Goal: Task Accomplishment & Management: Manage account settings

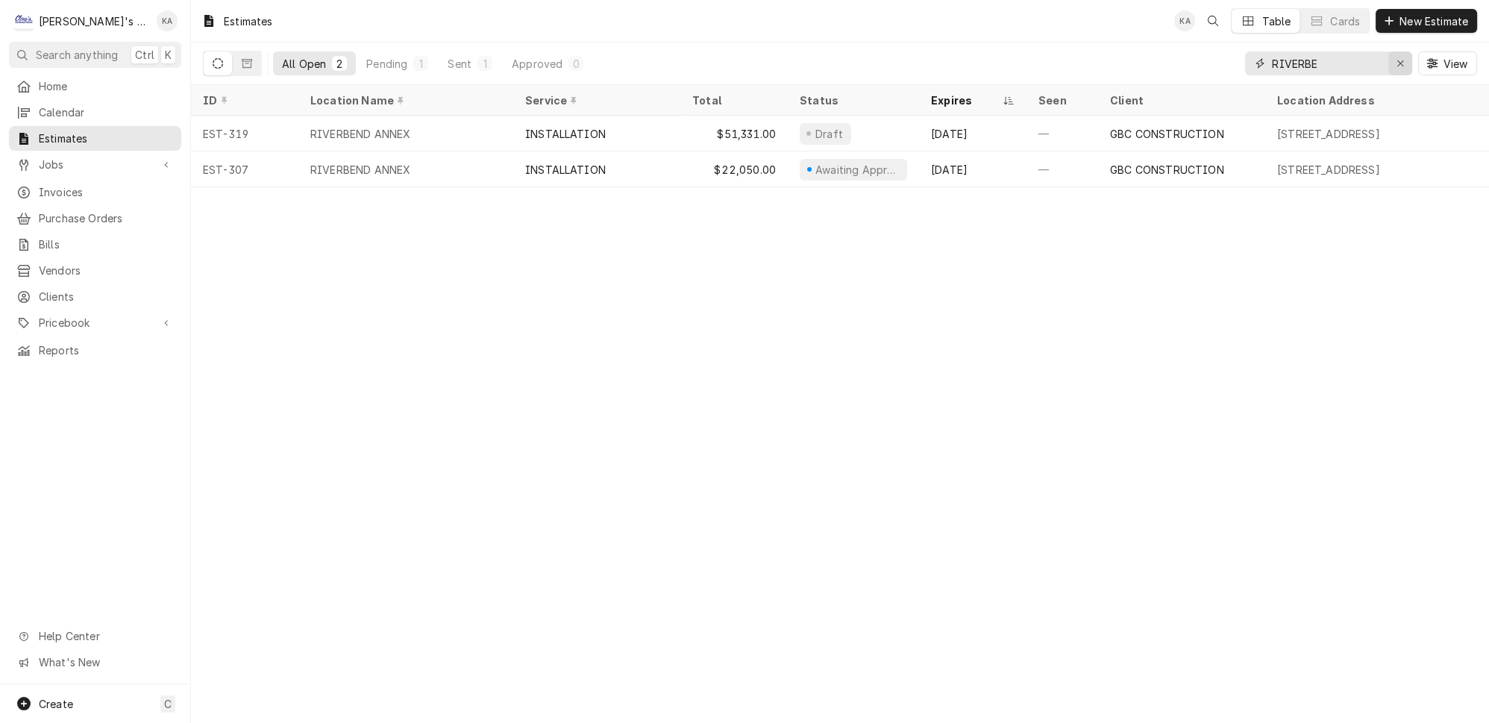
click at [764, 58] on icon "Erase input" at bounding box center [1401, 63] width 8 height 10
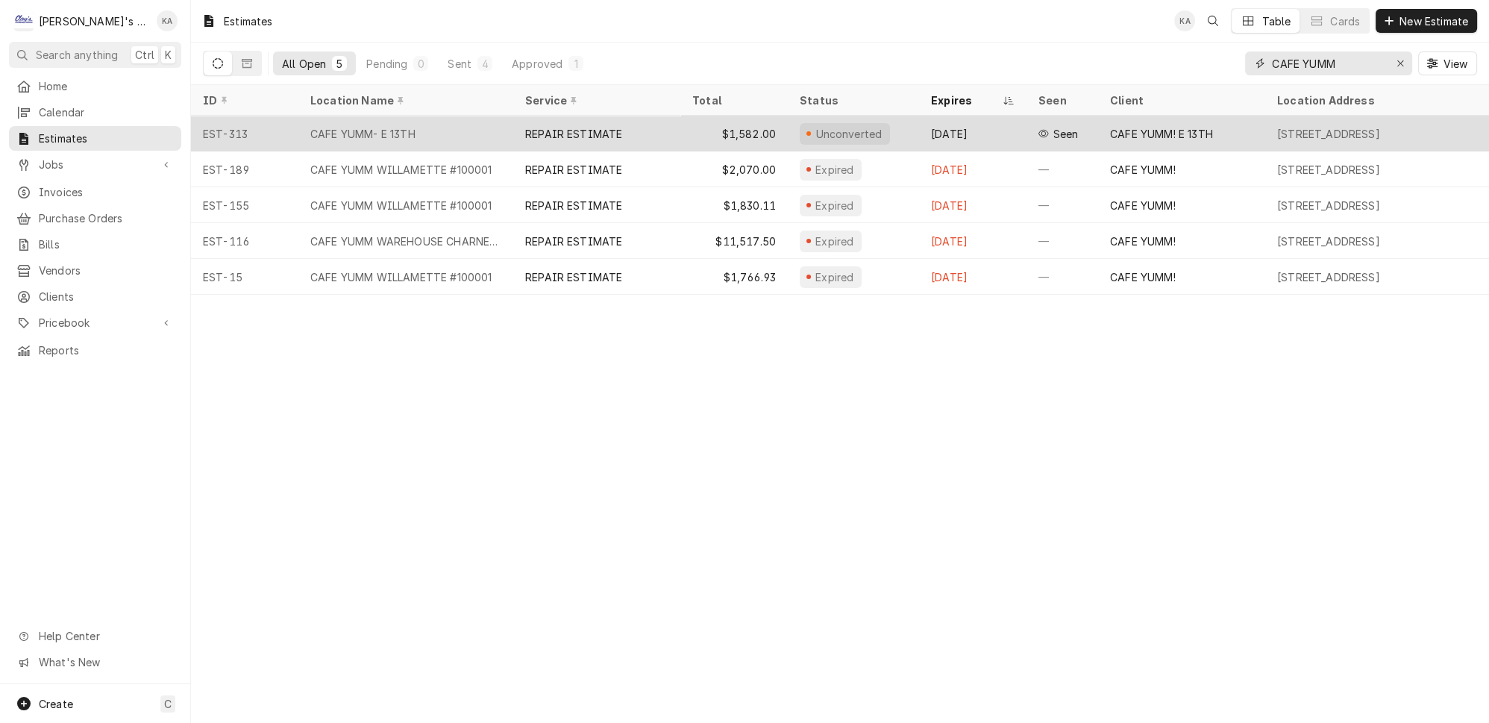
type input "CAFE YUMM"
click at [645, 116] on div "REPAIR ESTIMATE" at bounding box center [596, 134] width 167 height 36
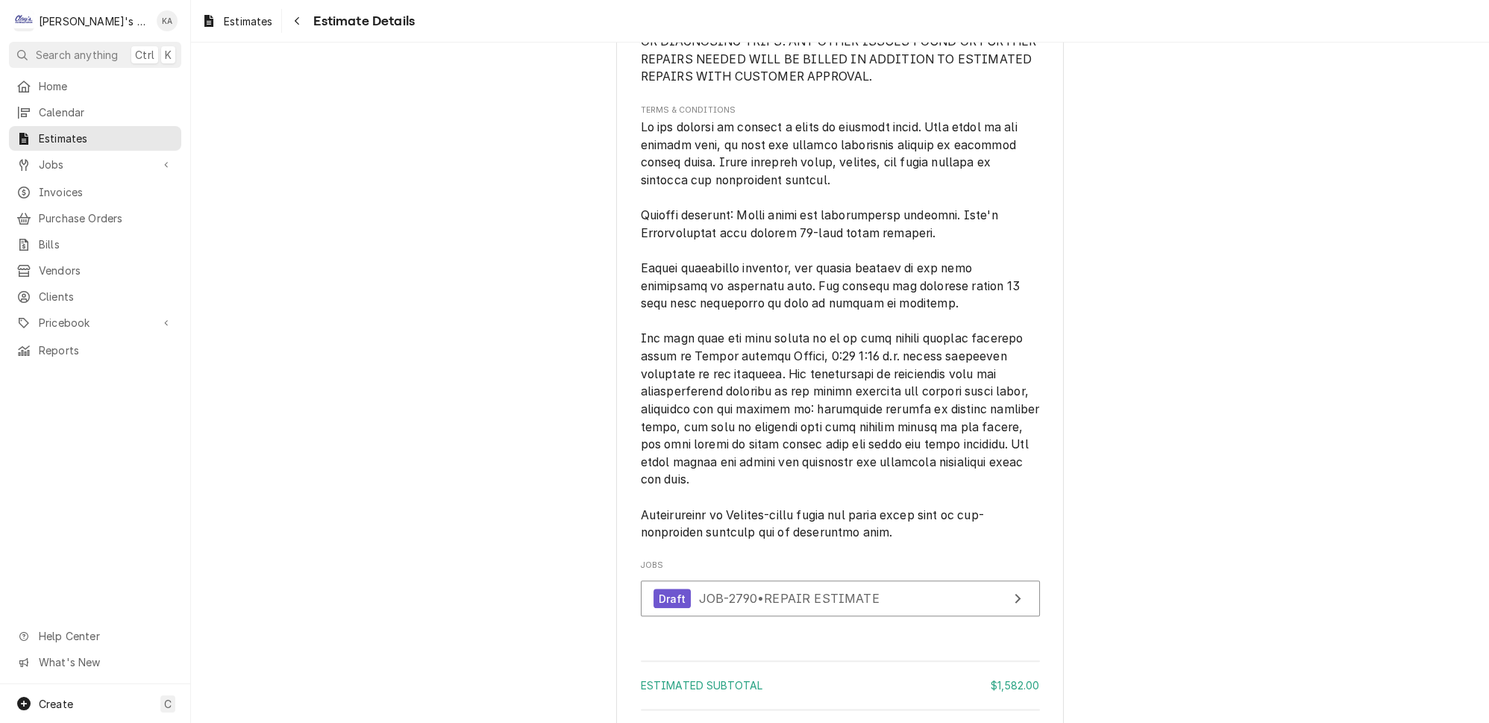
scroll to position [3051, 0]
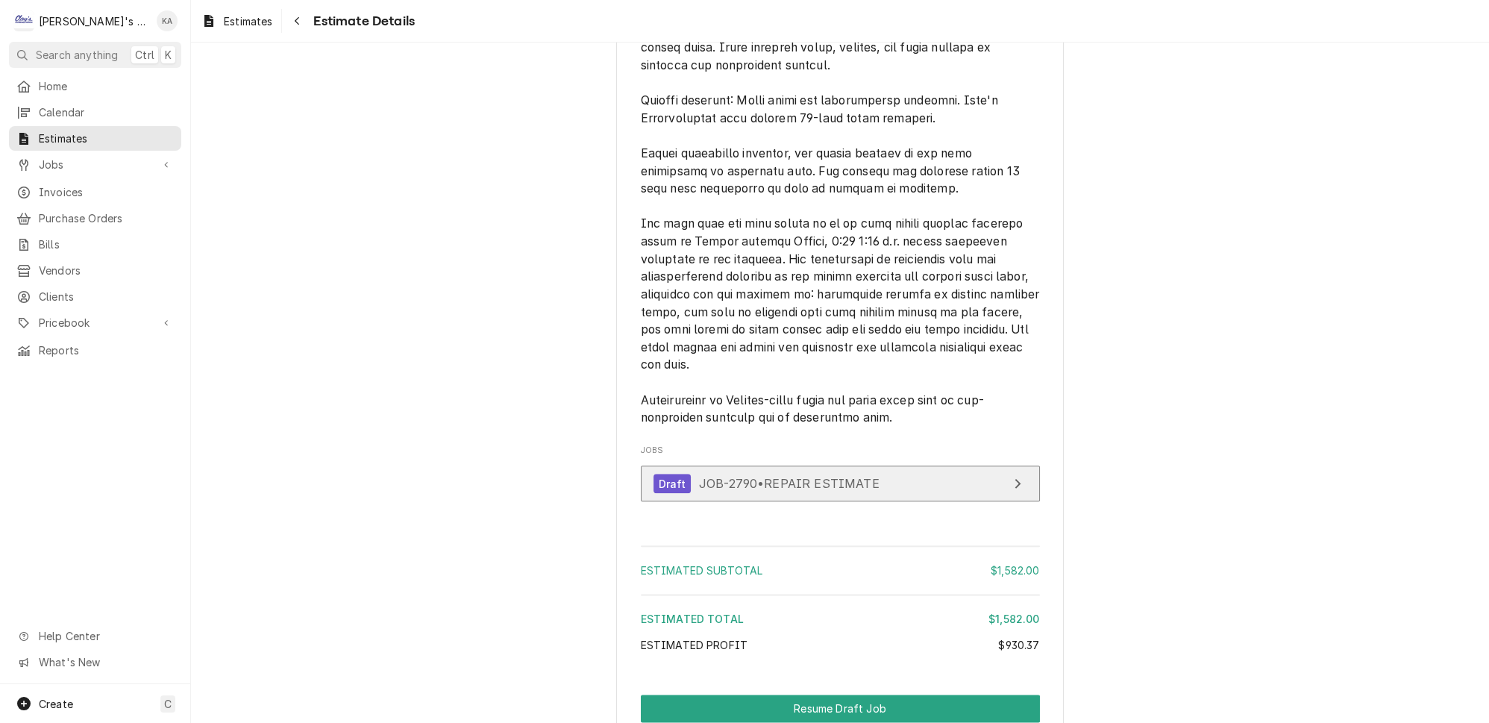
click at [1008, 492] on div "View Job" at bounding box center [1017, 484] width 19 height 18
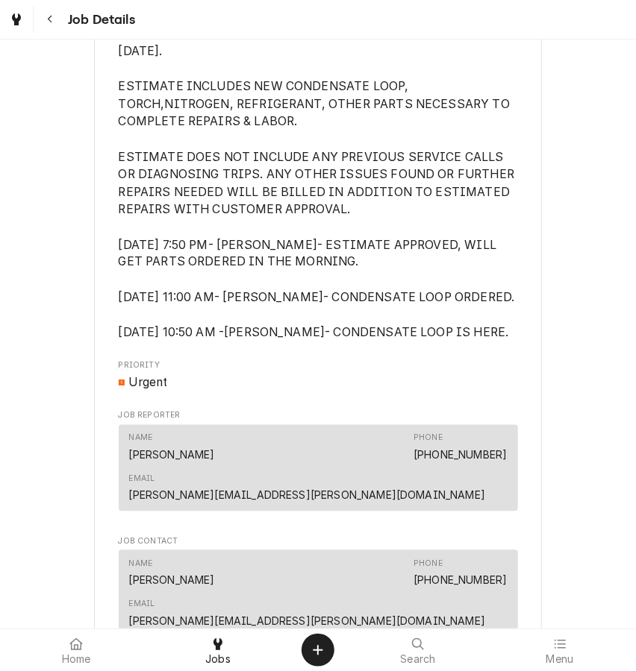
scroll to position [678, 0]
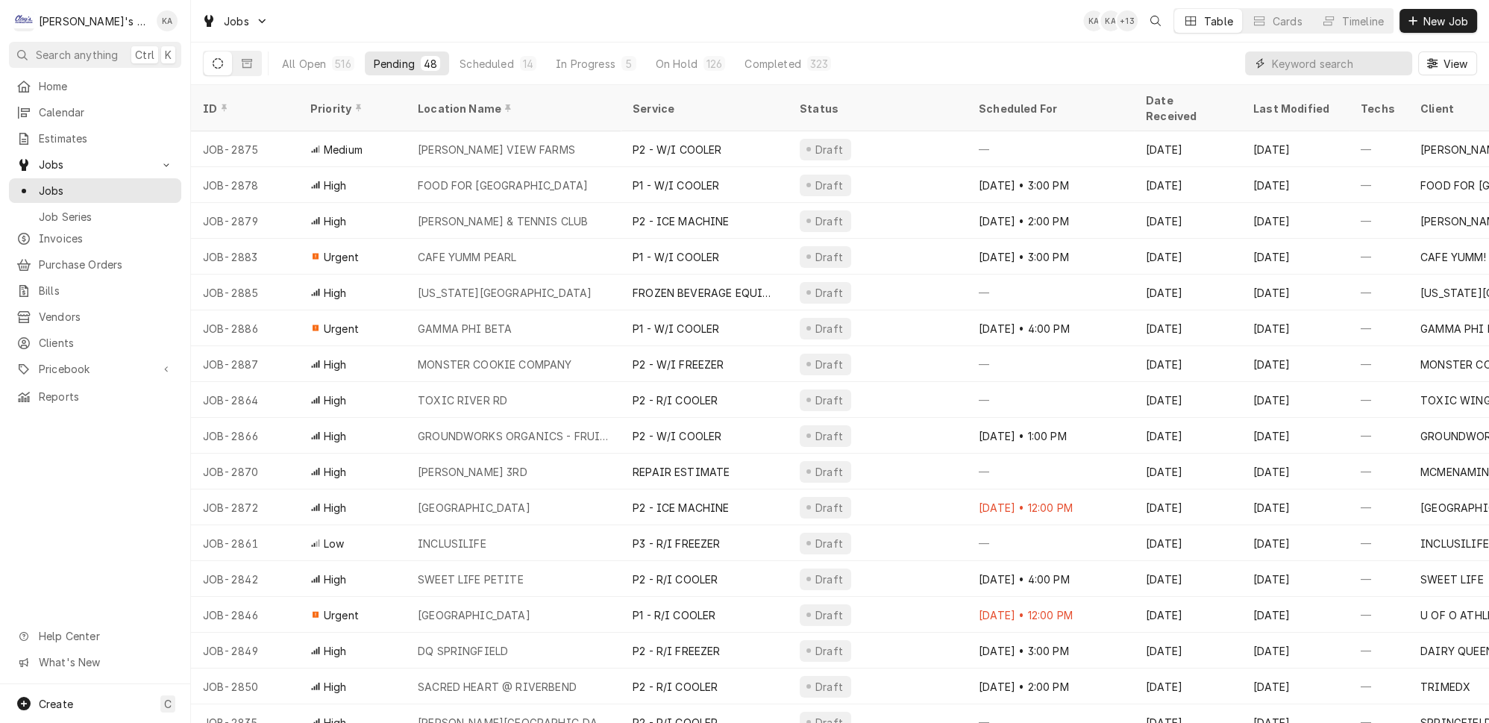
click at [1351, 62] on input "Dynamic Content Wrapper" at bounding box center [1338, 63] width 133 height 24
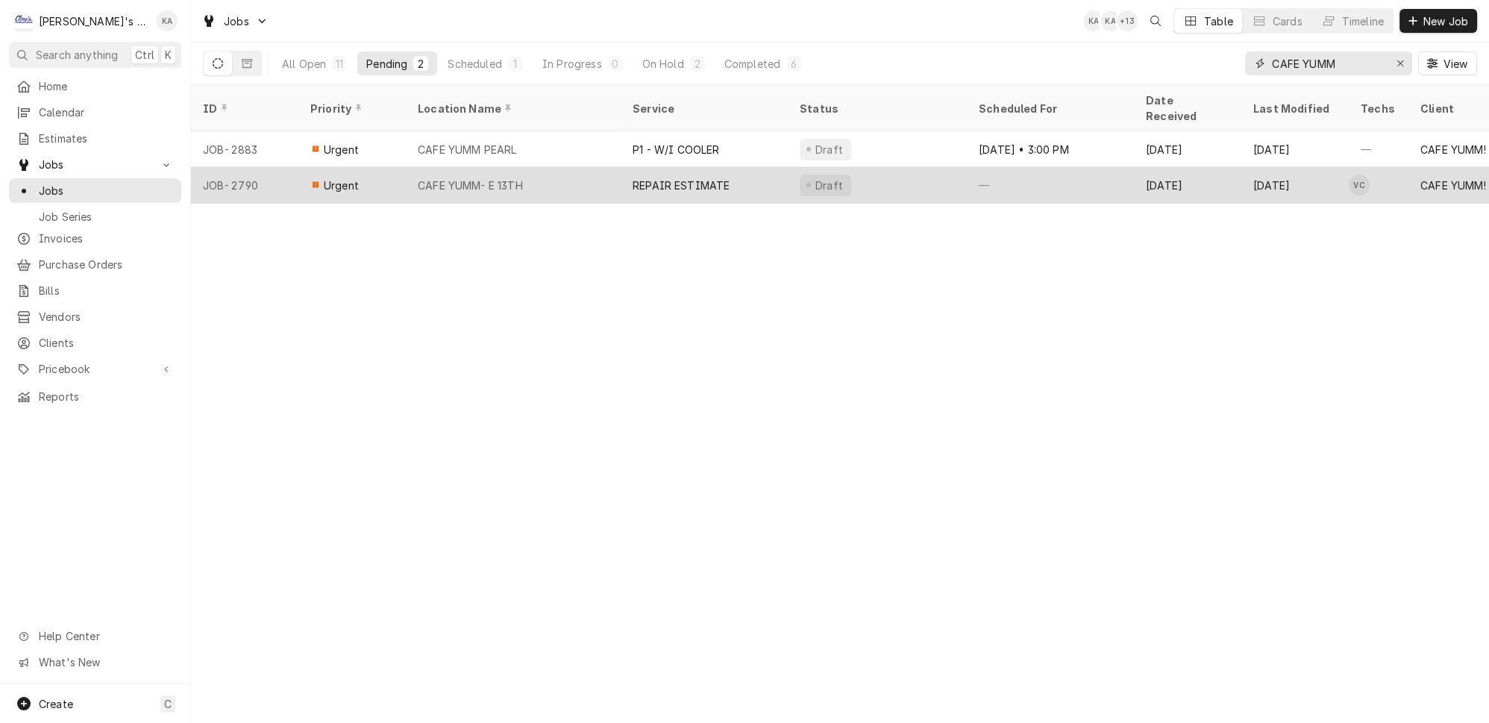
type input "CAFE YUMM"
click at [722, 167] on div "REPAIR ESTIMATE" at bounding box center [704, 185] width 167 height 36
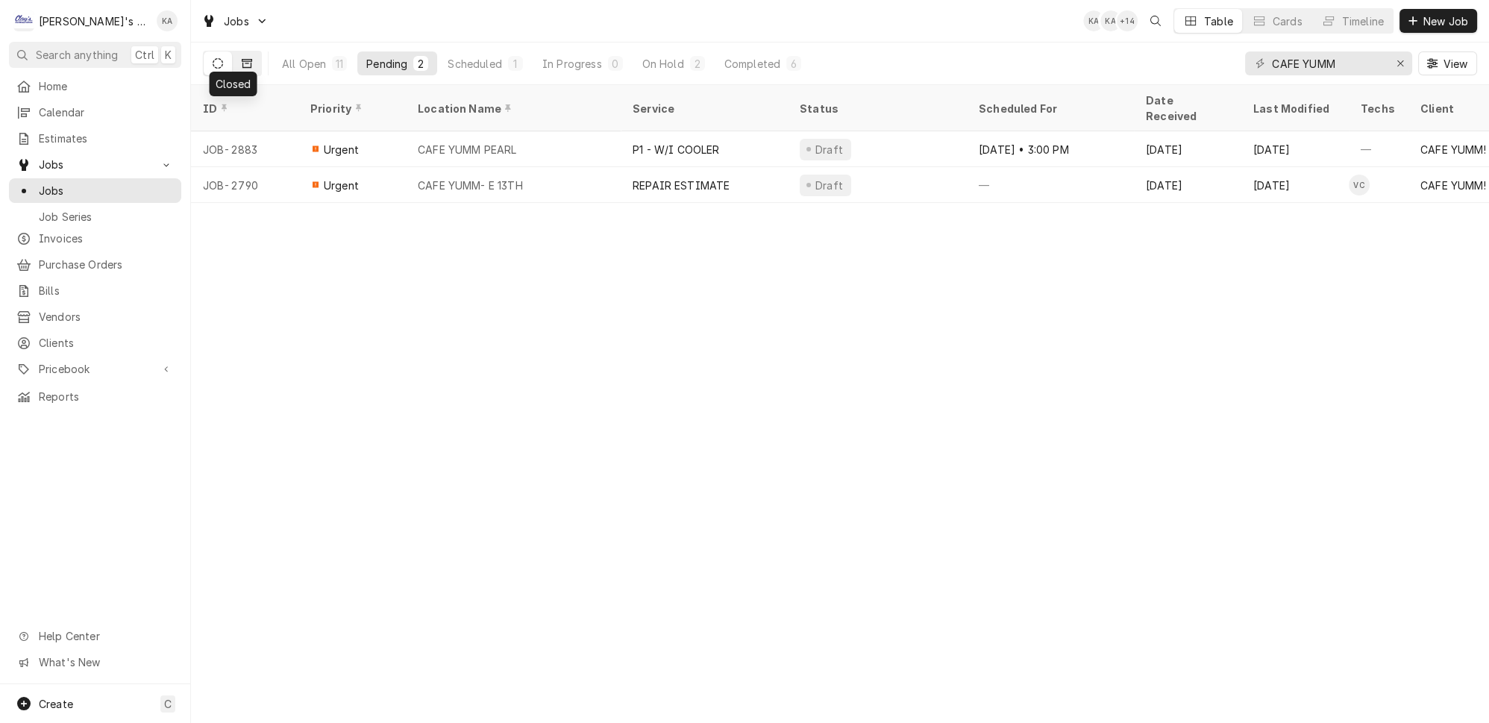
click at [233, 65] on button "Dynamic Content Wrapper" at bounding box center [247, 63] width 28 height 24
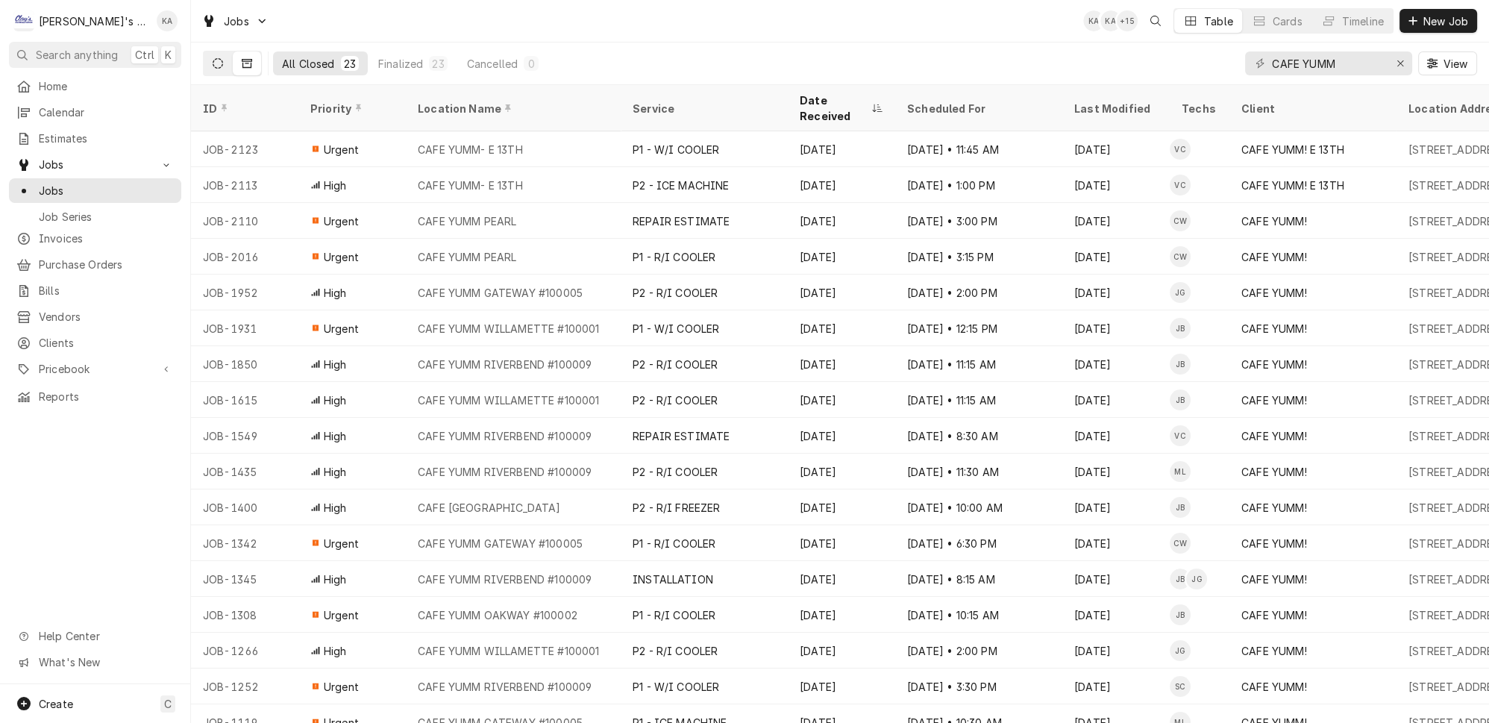
click at [206, 64] on button "Dynamic Content Wrapper" at bounding box center [218, 63] width 28 height 24
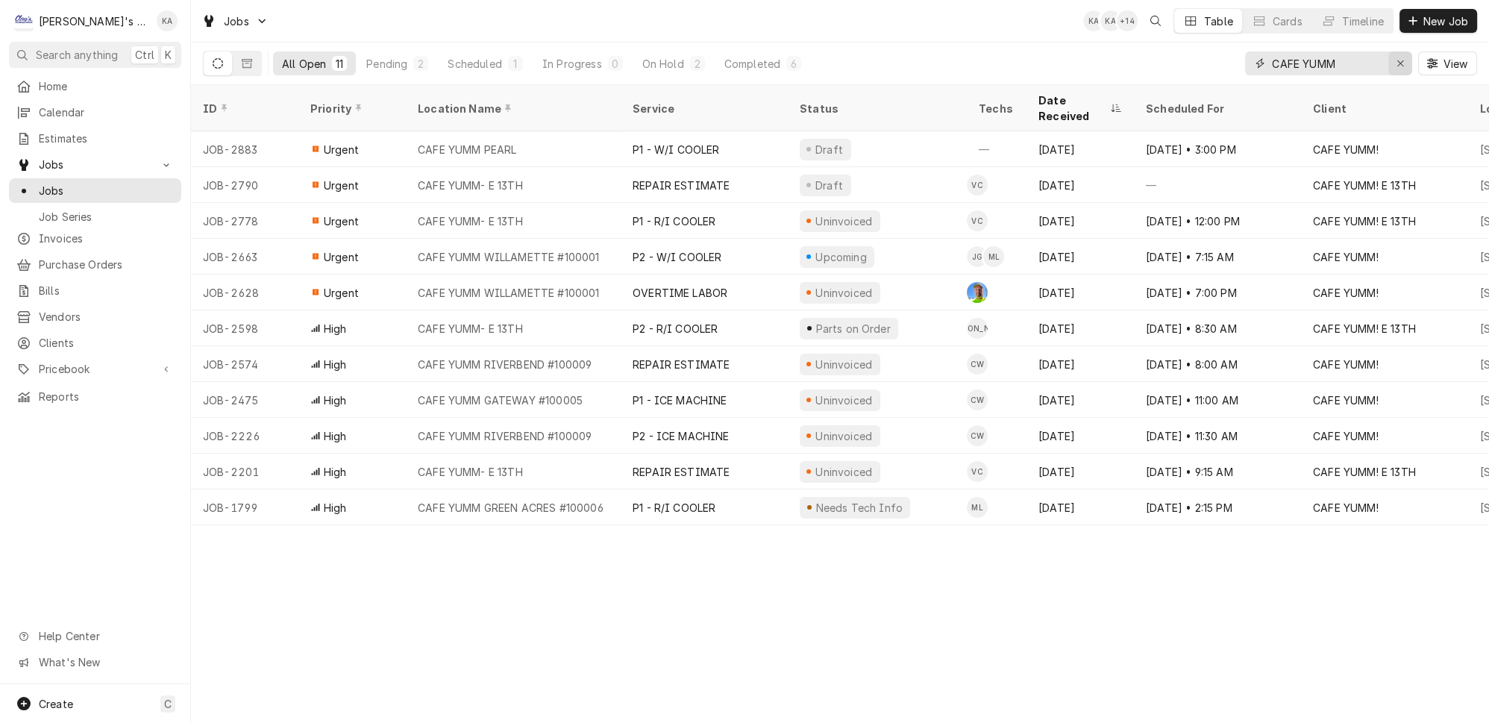
click at [1405, 59] on icon "Erase input" at bounding box center [1401, 63] width 8 height 10
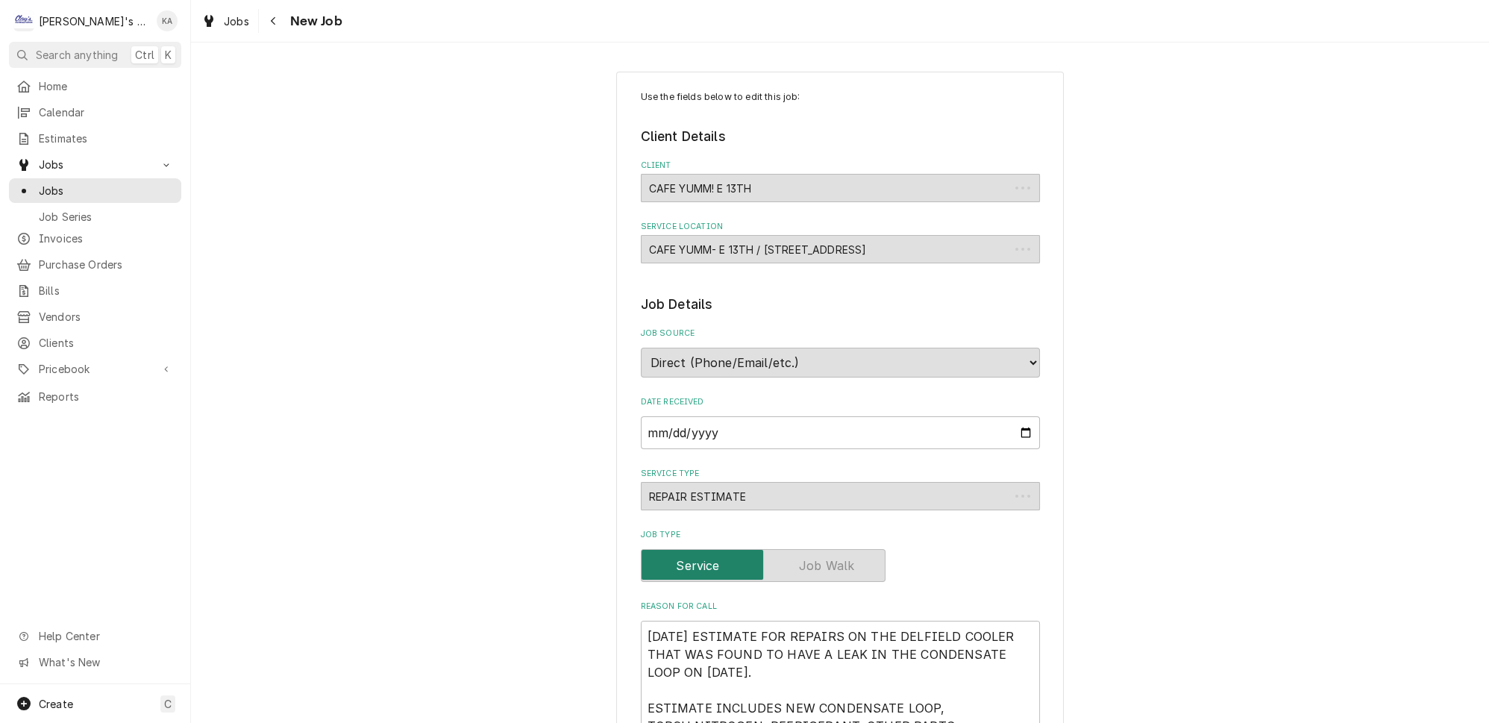
type textarea "x"
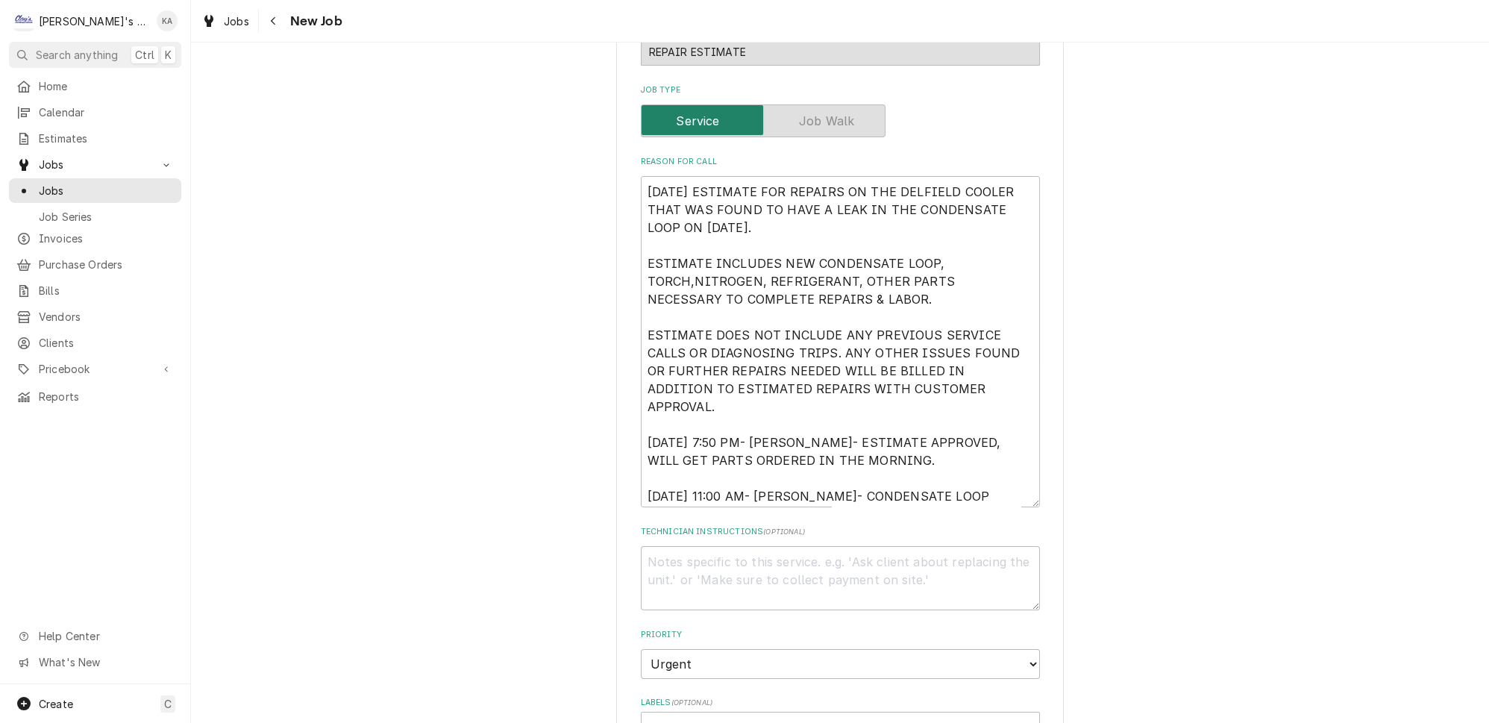
scroll to position [542, 0]
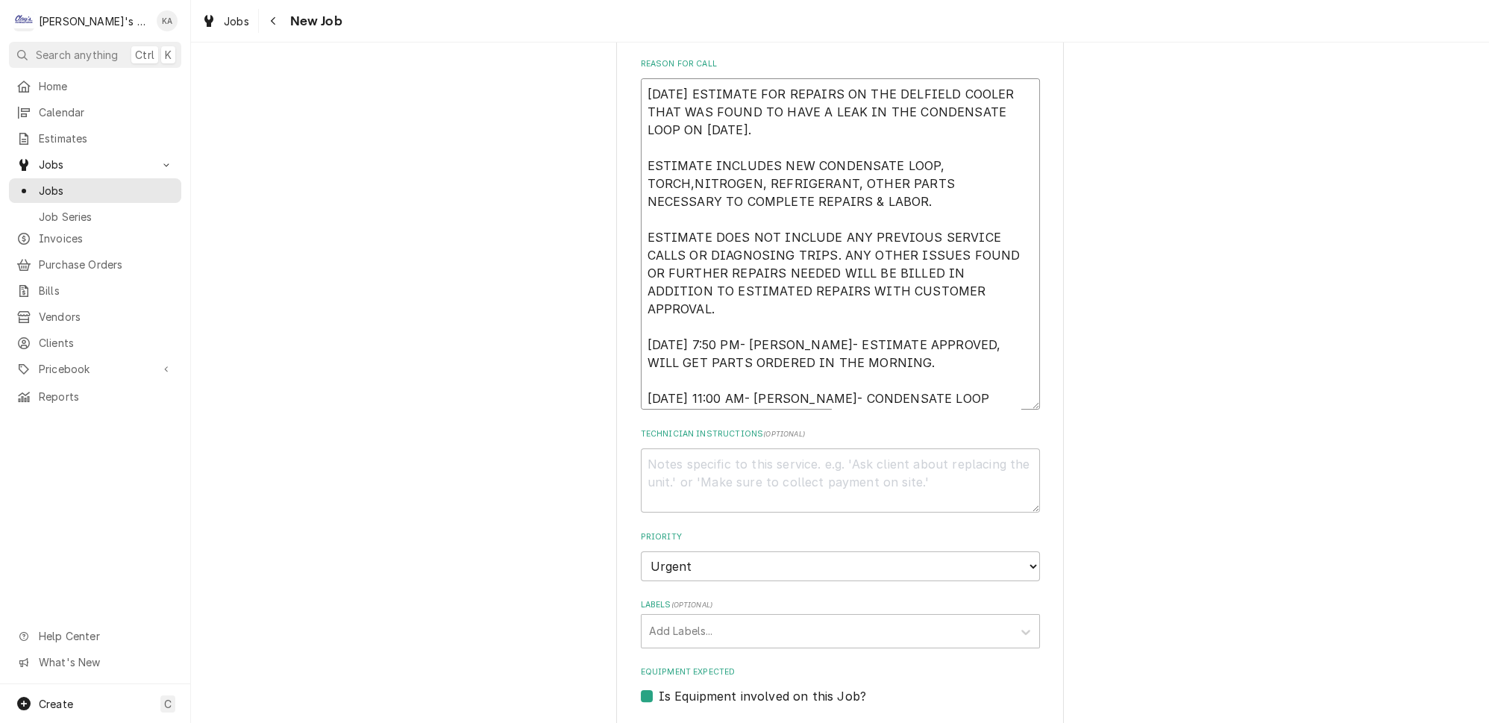
click at [755, 381] on textarea "[DATE] ESTIMATE FOR REPAIRS ON THE DELFIELD COOLER THAT WAS FOUND TO HAVE A LEA…" at bounding box center [840, 243] width 399 height 331
type textarea "8/26/2025 ESTIMATE FOR REPAIRS ON THE DELFIELD COOLER THAT WAS FOUND TO HAVE A …"
type textarea "x"
type textarea "8/26/2025 ESTIMATE FOR REPAIRS ON THE DELFIELD COOLER THAT WAS FOUND TO HAVE A …"
type textarea "x"
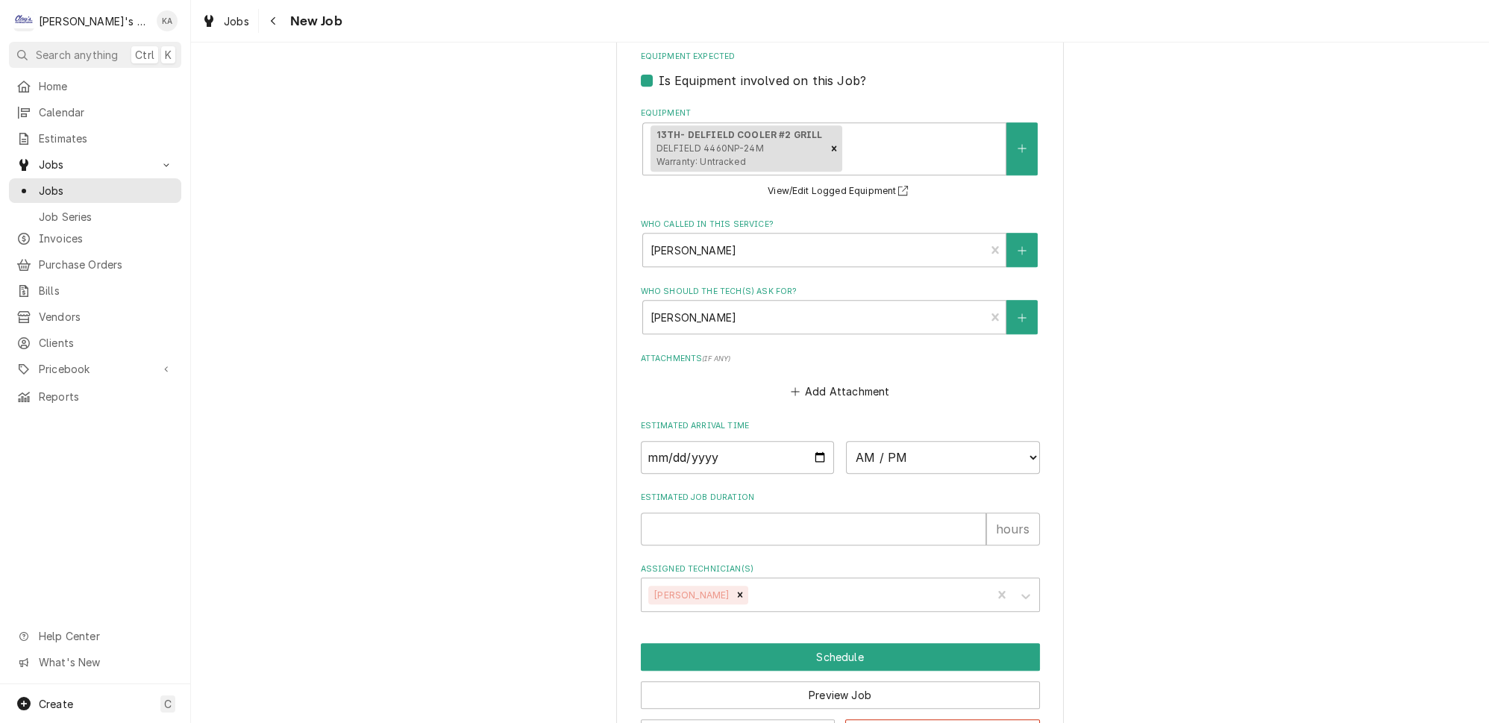
scroll to position [1192, 0]
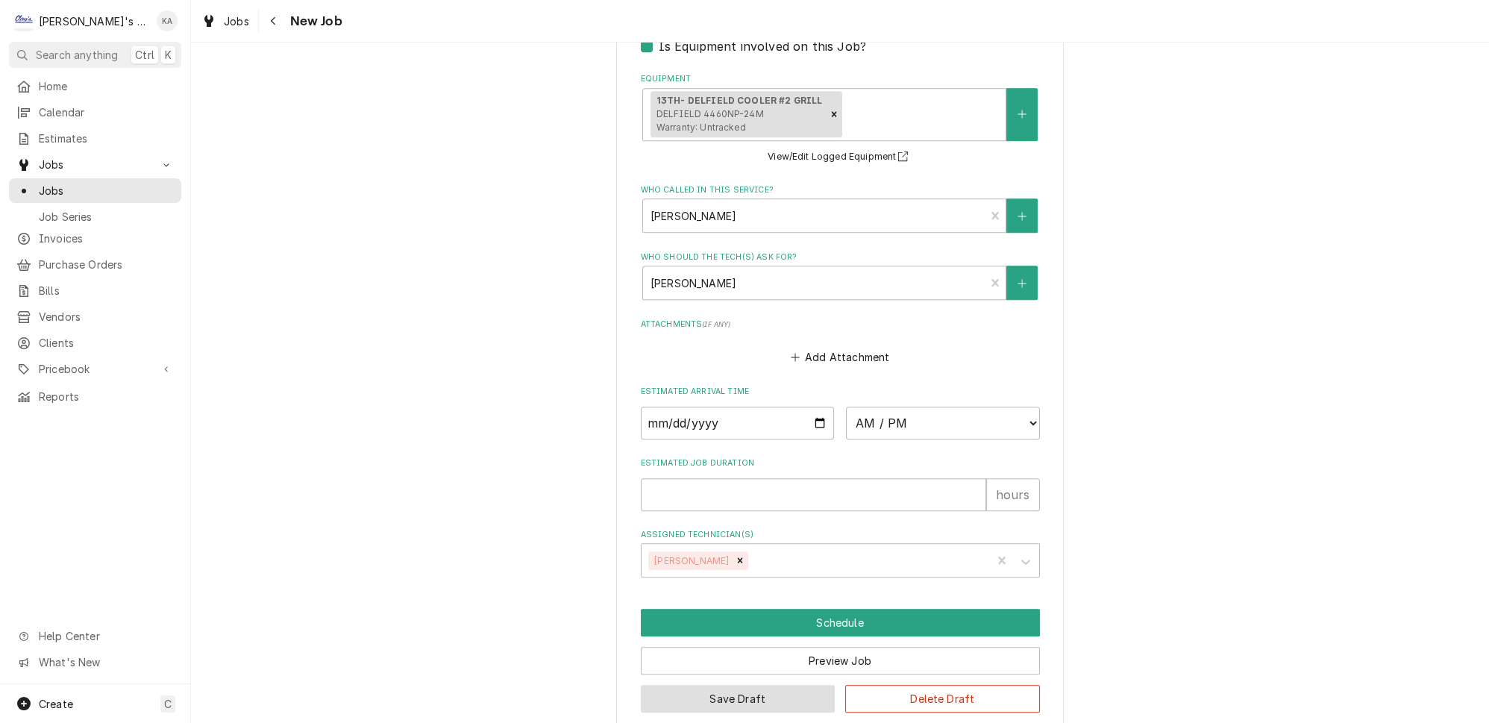
type textarea "8/26/2025 ESTIMATE FOR REPAIRS ON THE DELFIELD COOLER THAT WAS FOUND TO HAVE A …"
click at [731, 685] on button "Save Draft" at bounding box center [738, 699] width 195 height 28
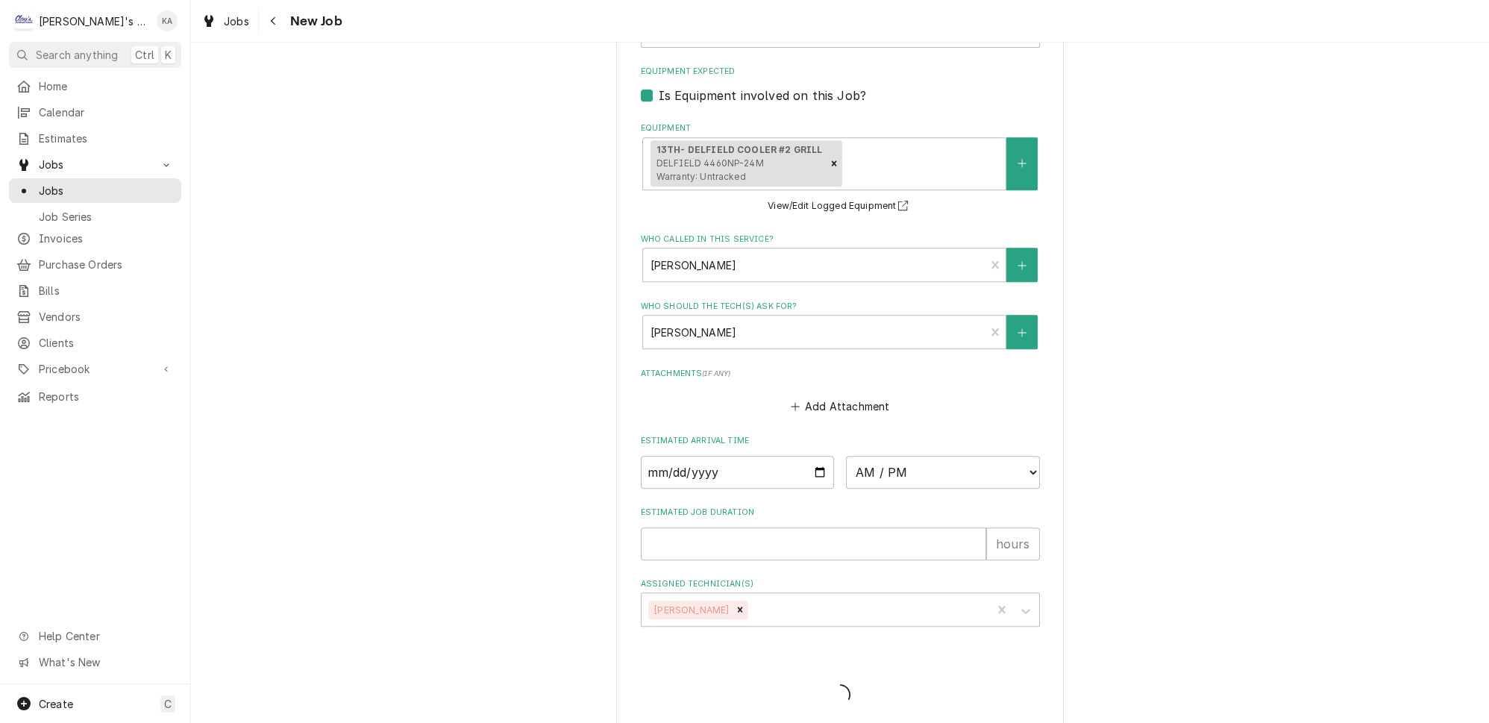
type textarea "x"
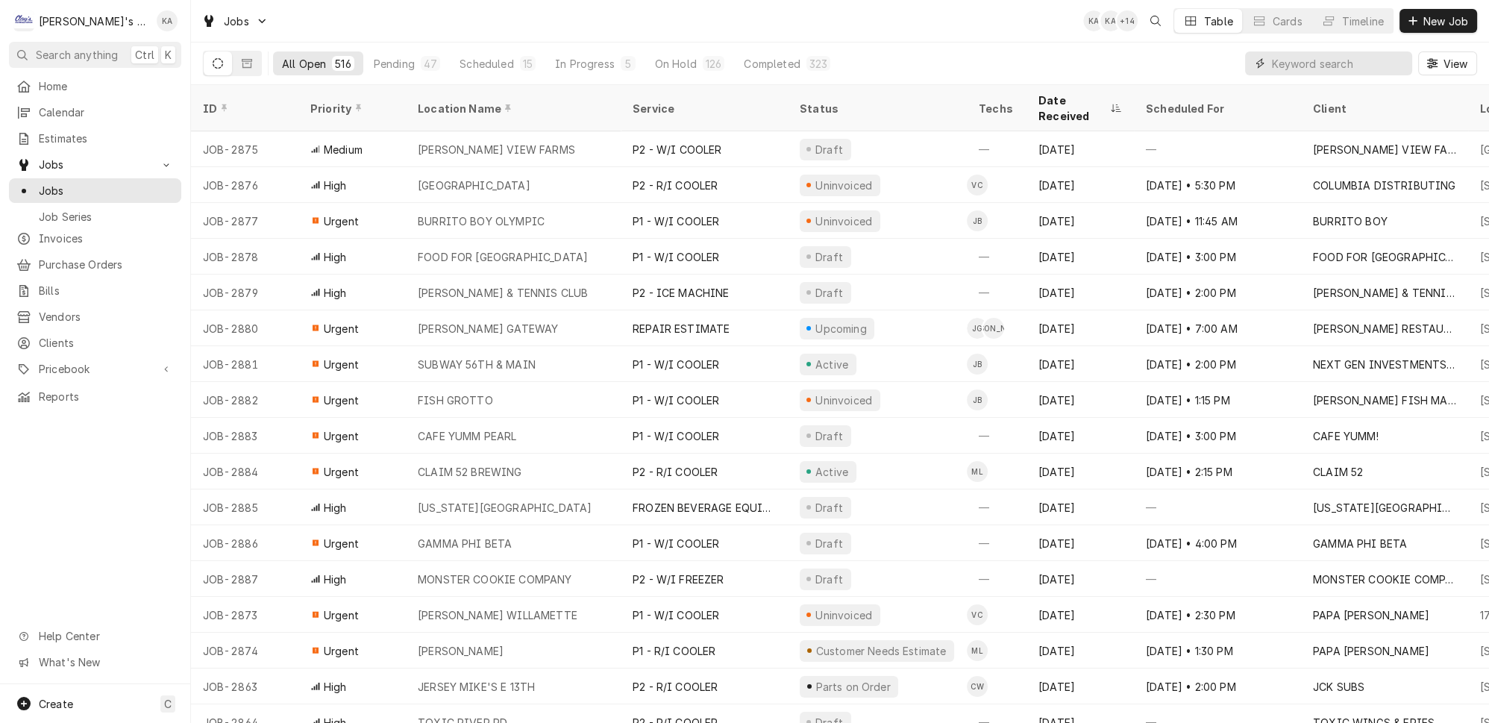
click at [1335, 57] on input "Dynamic Content Wrapper" at bounding box center [1338, 63] width 133 height 24
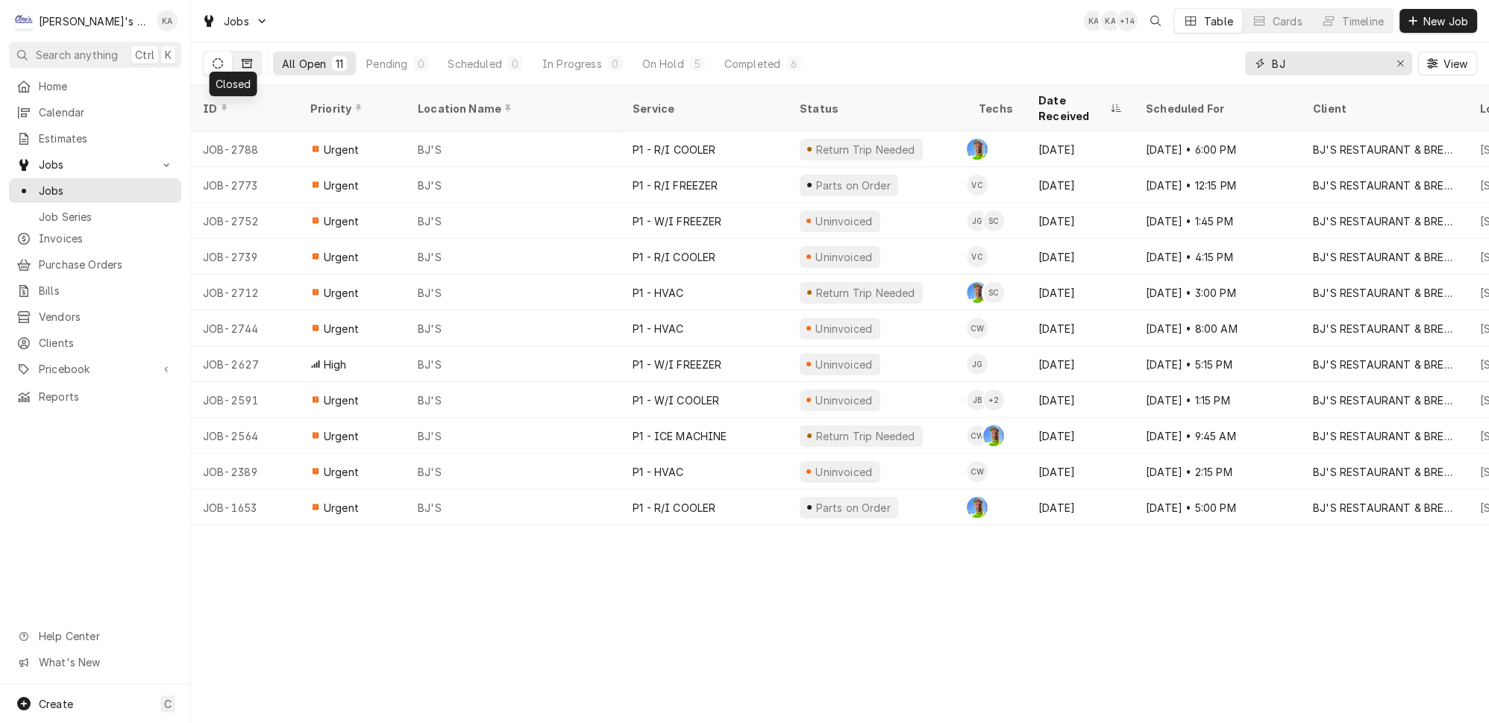
type input "BJ"
click at [242, 58] on icon "Dynamic Content Wrapper" at bounding box center [247, 63] width 10 height 10
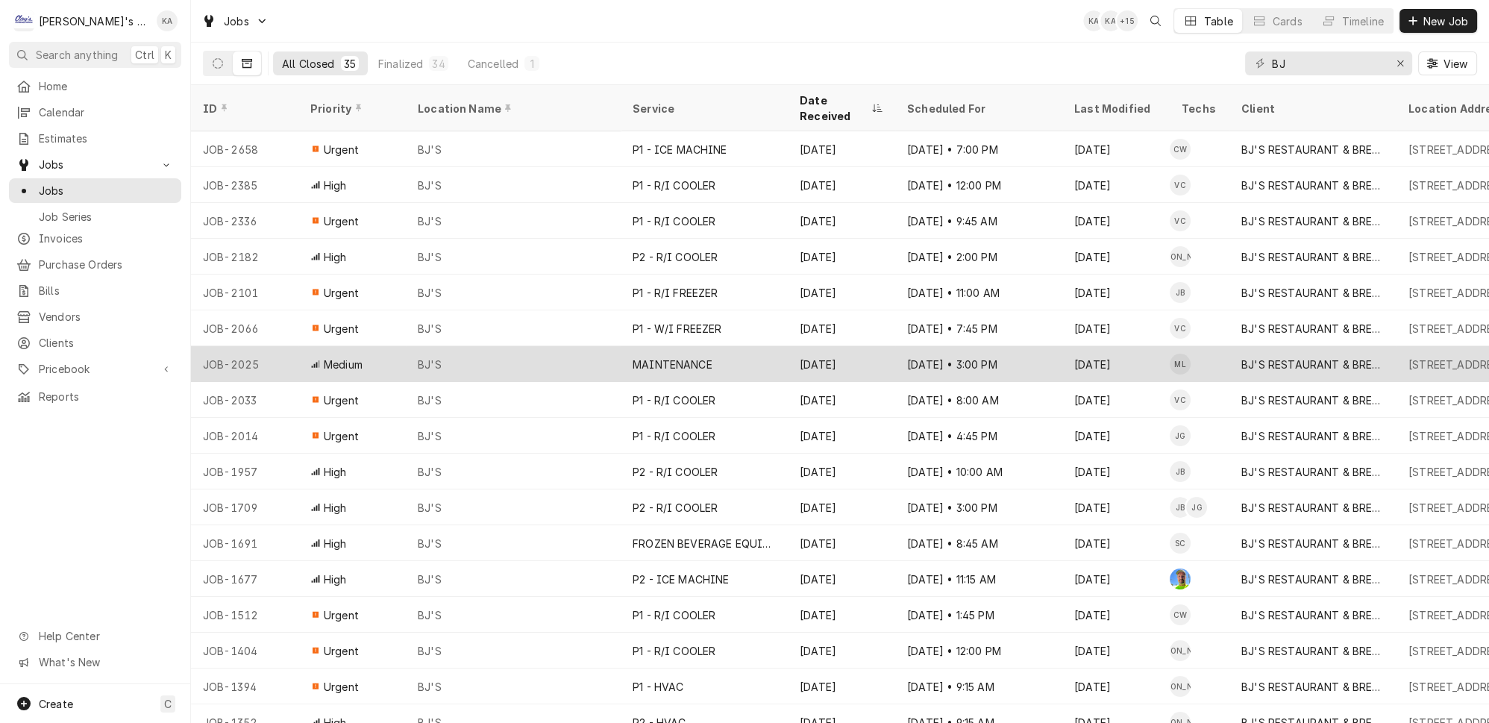
click at [483, 346] on div "BJ'S" at bounding box center [513, 364] width 215 height 36
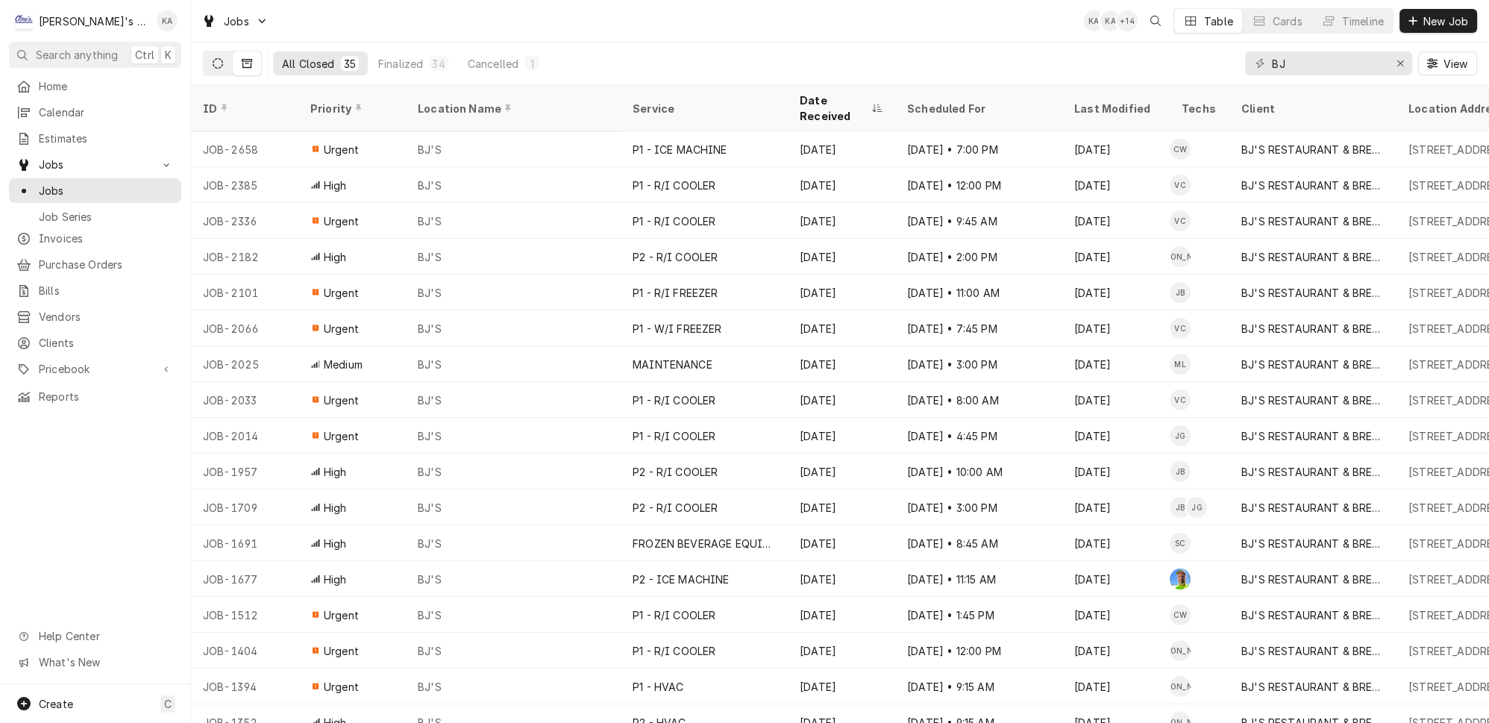
click at [213, 60] on icon "Dynamic Content Wrapper" at bounding box center [218, 63] width 10 height 10
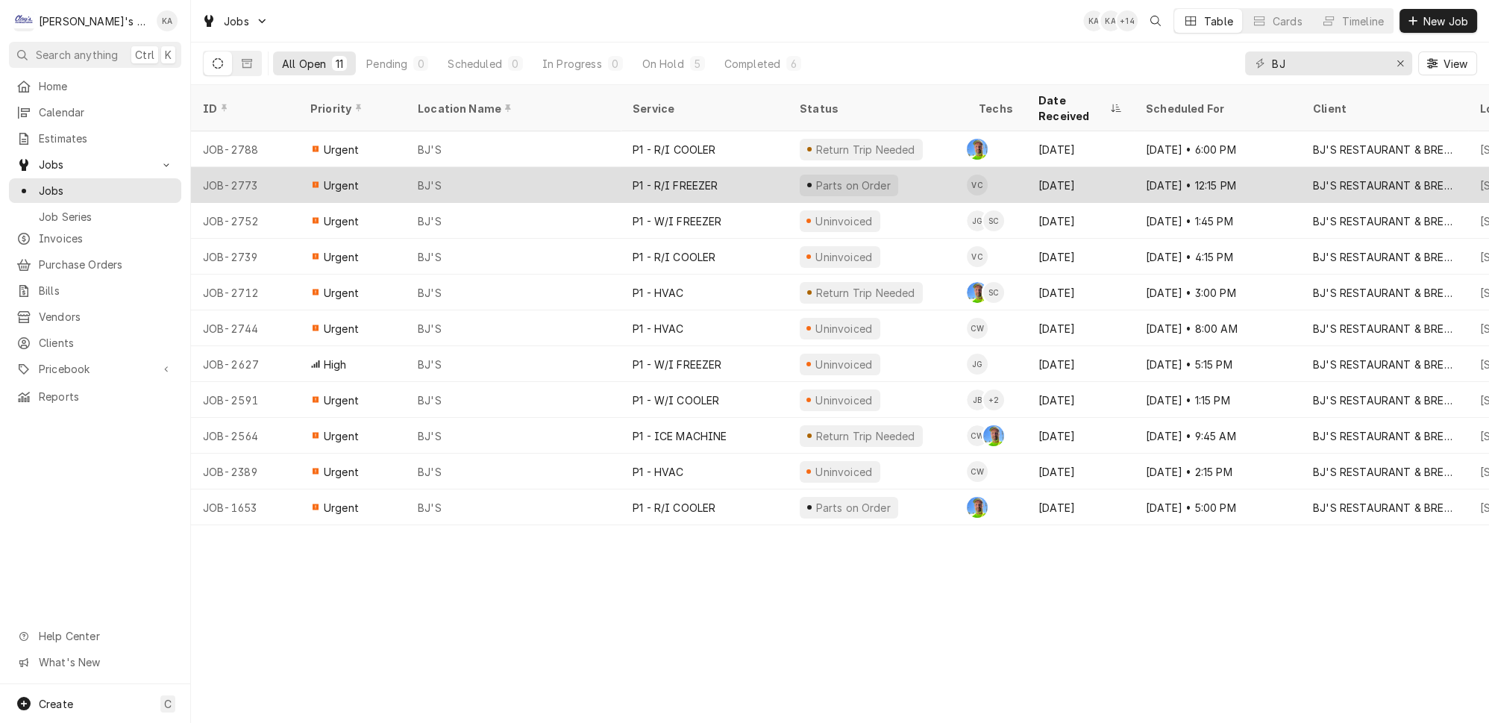
click at [498, 174] on div "BJ'S" at bounding box center [513, 185] width 215 height 36
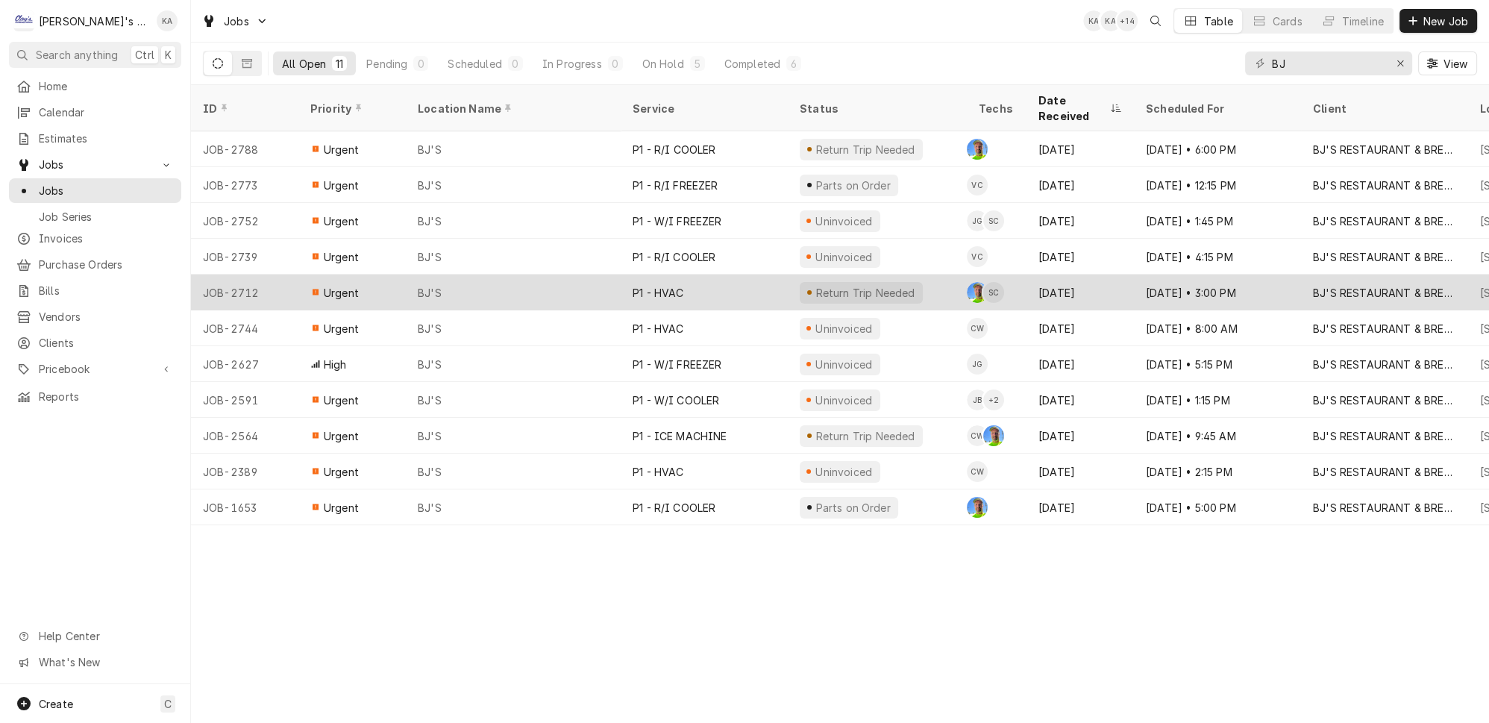
click at [721, 275] on div "P1 - HVAC" at bounding box center [704, 293] width 167 height 36
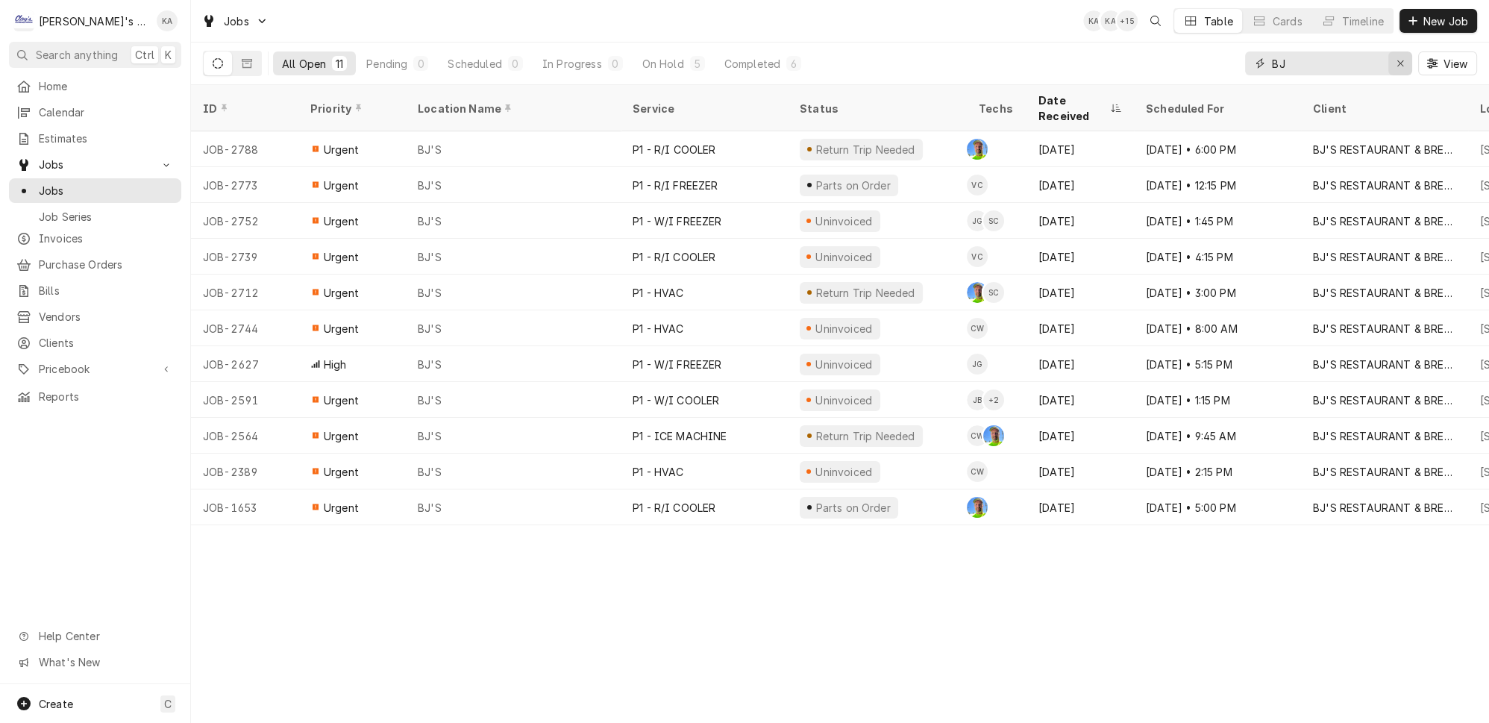
click at [1405, 58] on icon "Erase input" at bounding box center [1401, 63] width 8 height 10
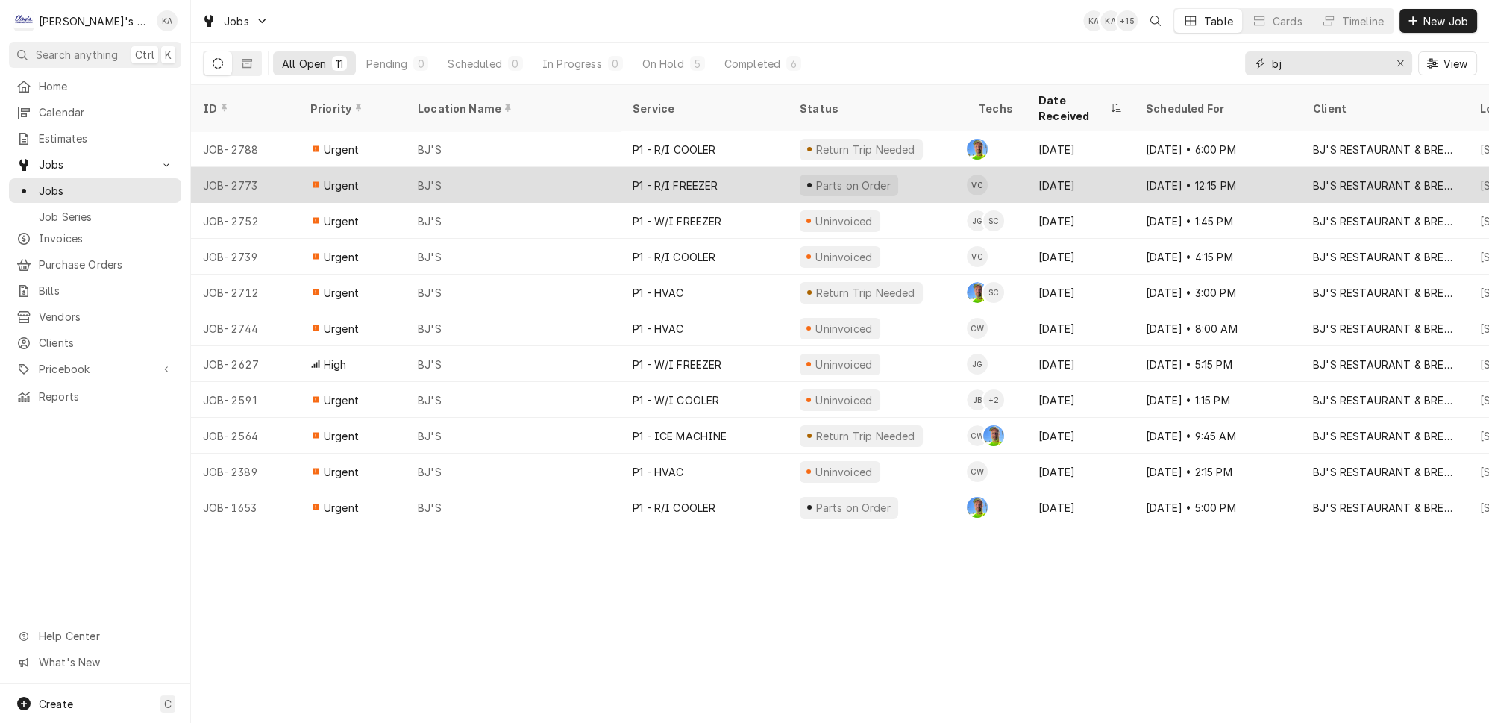
type input "bj"
click at [541, 167] on div "BJ'S" at bounding box center [513, 185] width 215 height 36
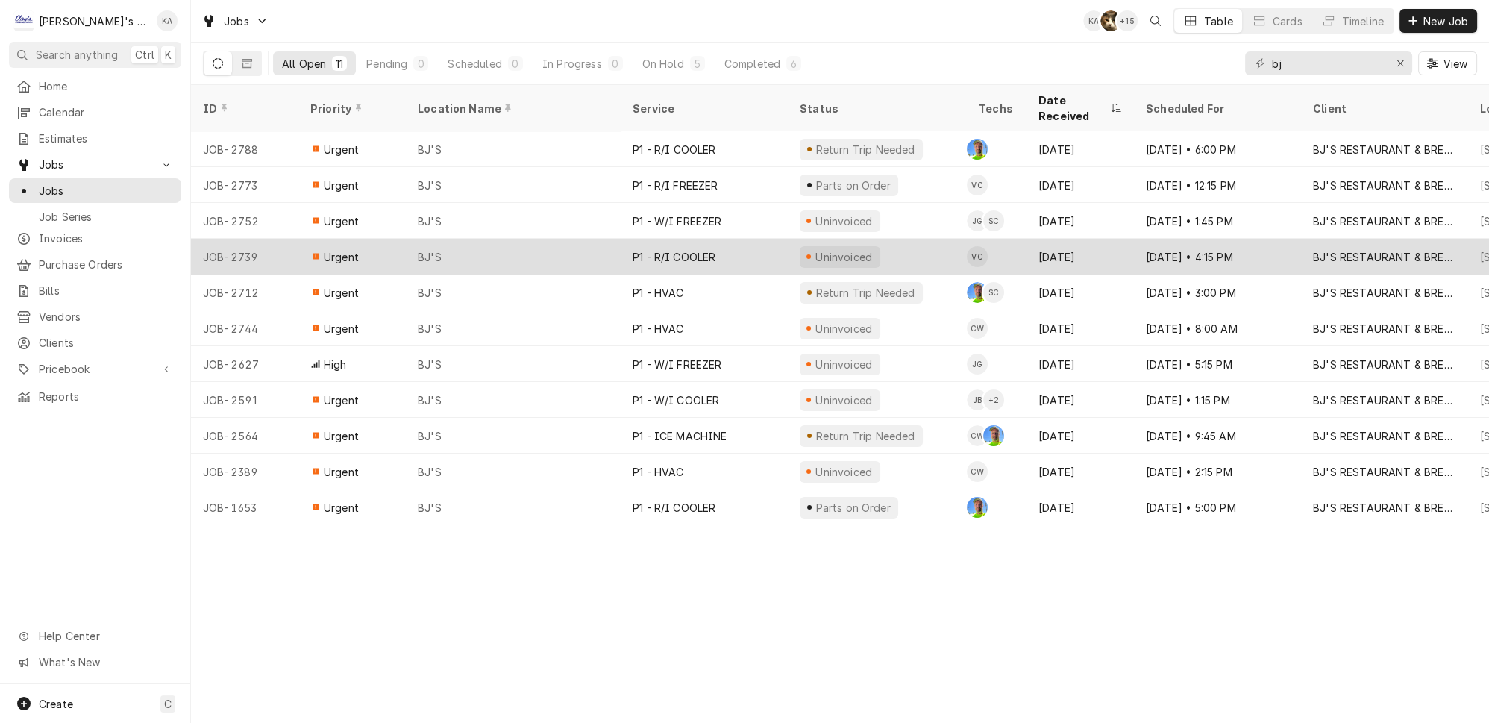
click at [541, 239] on div "BJ'S" at bounding box center [513, 257] width 215 height 36
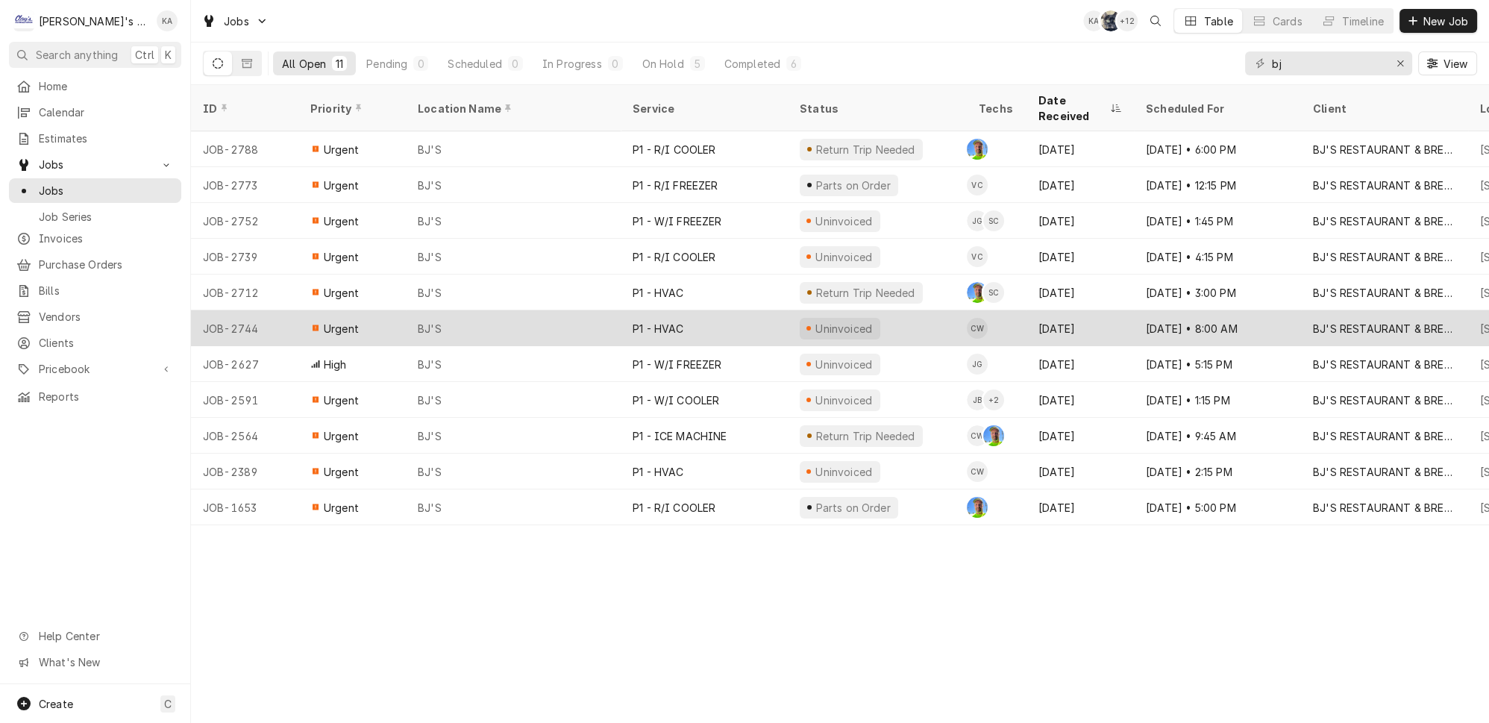
click at [525, 310] on div "BJ'S" at bounding box center [513, 328] width 215 height 36
click at [260, 310] on div "JOB-2744" at bounding box center [244, 328] width 107 height 36
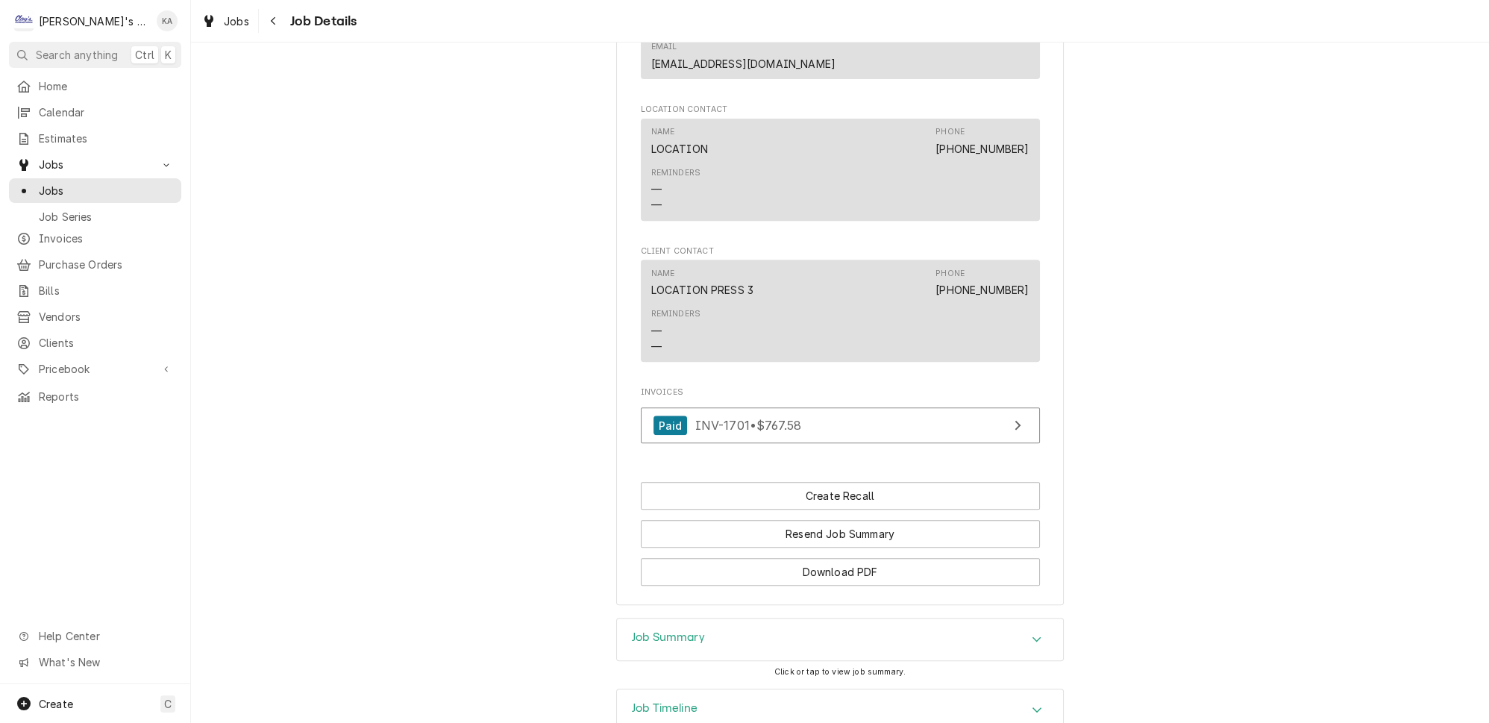
scroll to position [1164, 0]
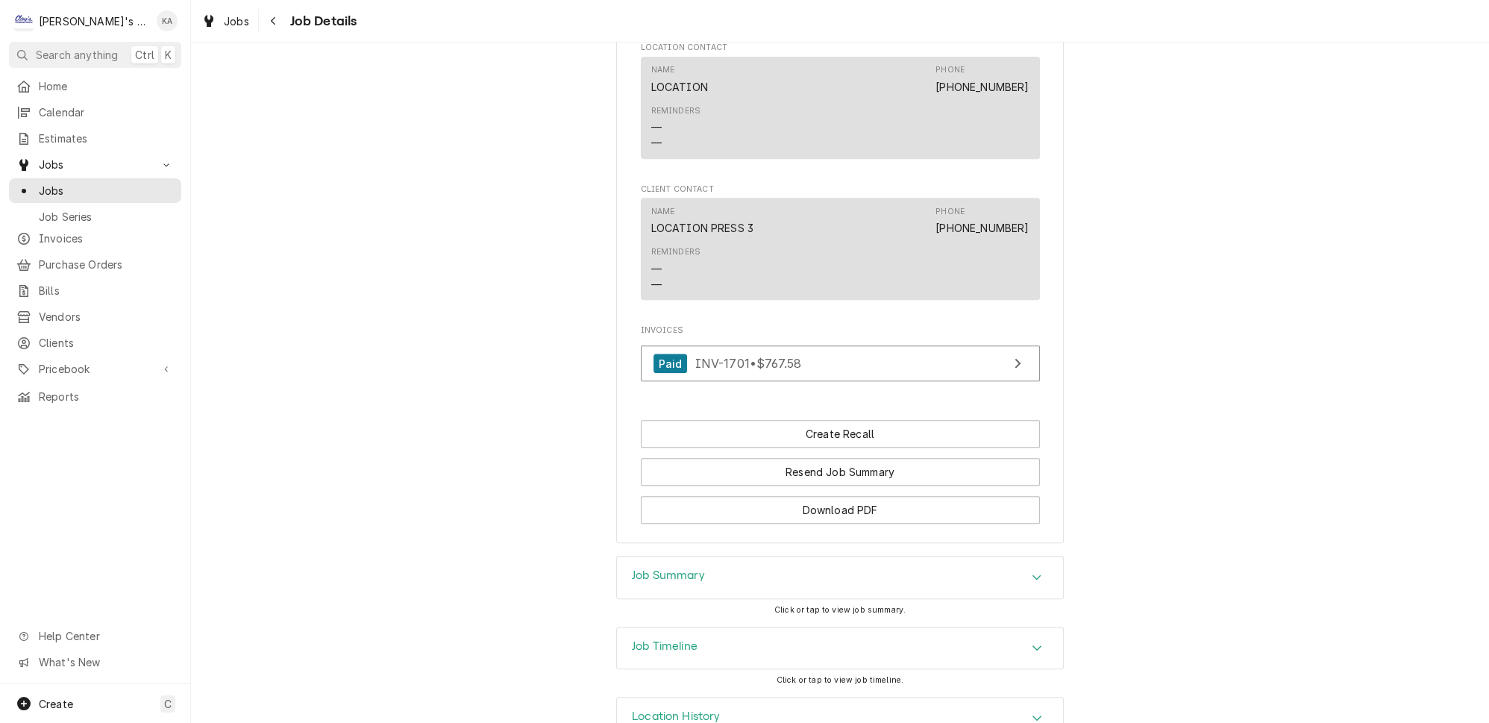
click at [1033, 574] on icon "Accordion Header" at bounding box center [1037, 576] width 9 height 5
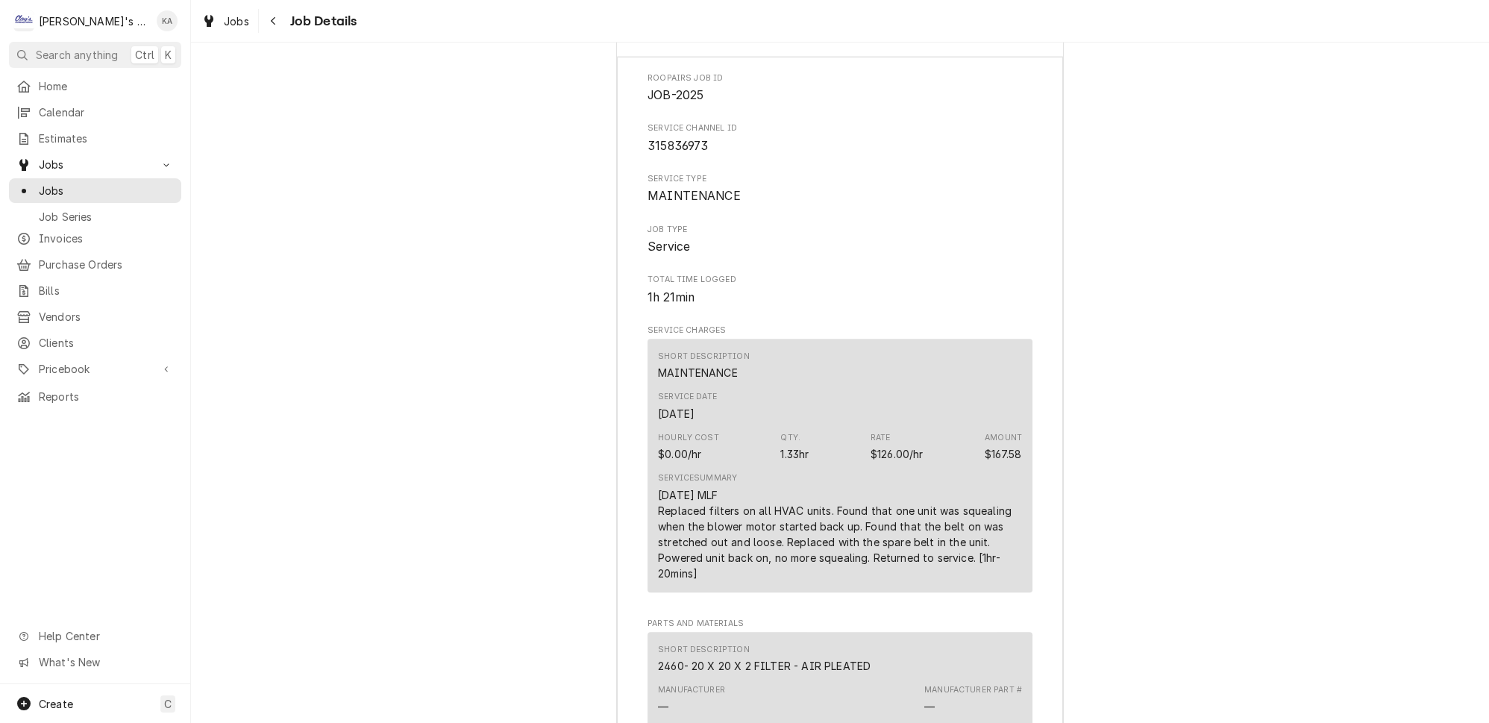
scroll to position [1231, 0]
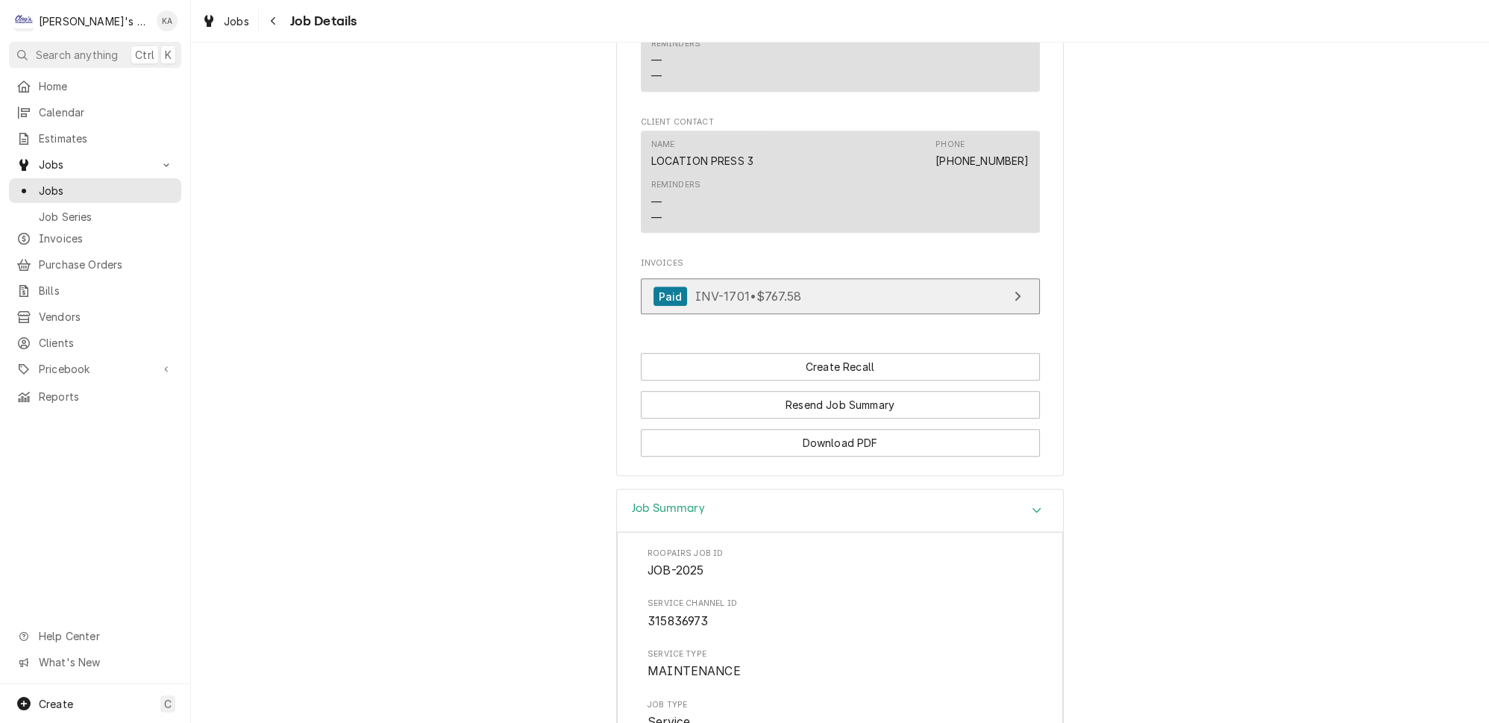
click at [1015, 292] on icon "View Invoice" at bounding box center [1018, 297] width 6 height 10
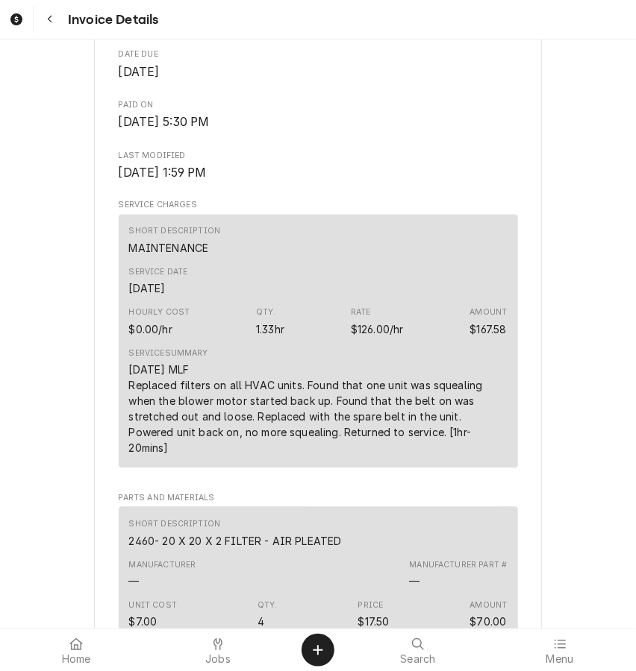
scroll to position [746, 0]
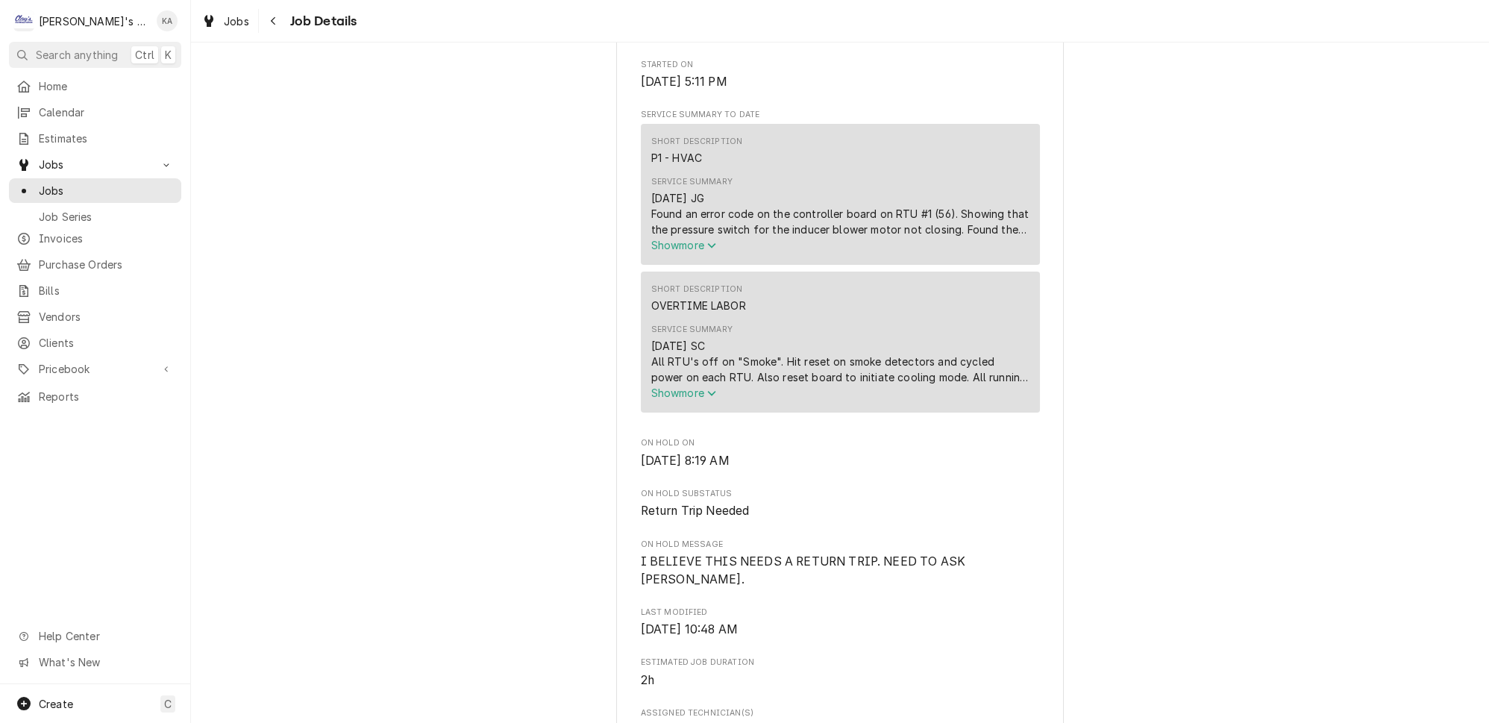
scroll to position [610, 0]
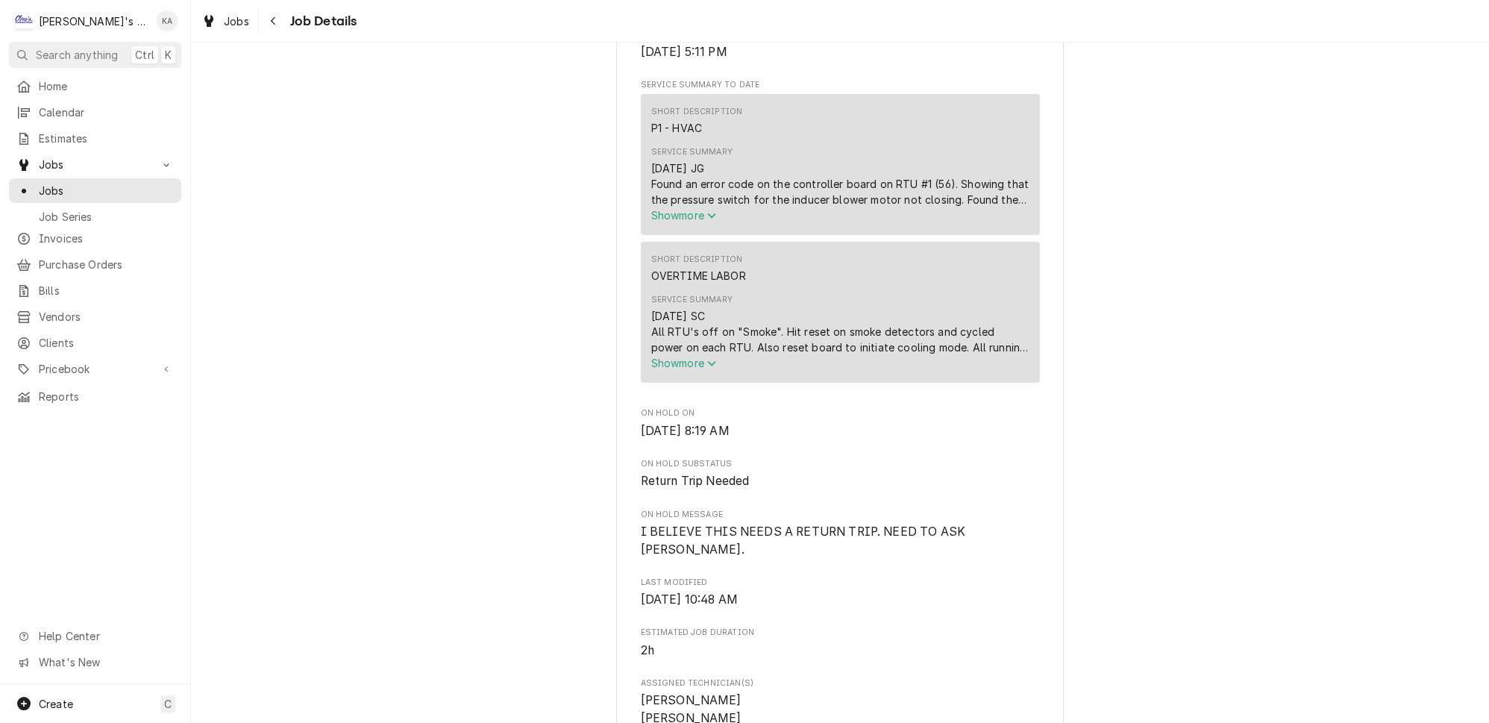
click at [711, 219] on icon "Service Summary" at bounding box center [711, 215] width 8 height 5
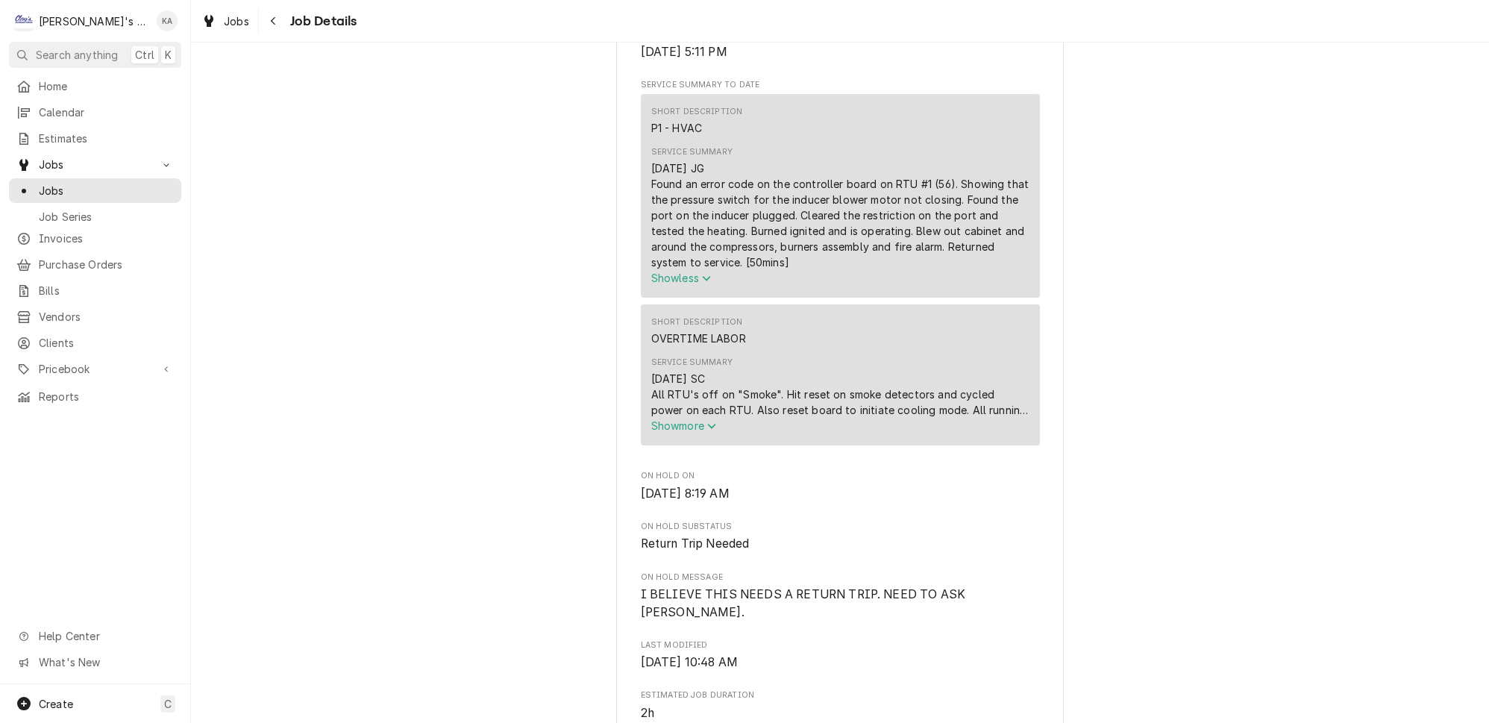
click at [713, 428] on icon "Service Summary" at bounding box center [711, 426] width 9 height 10
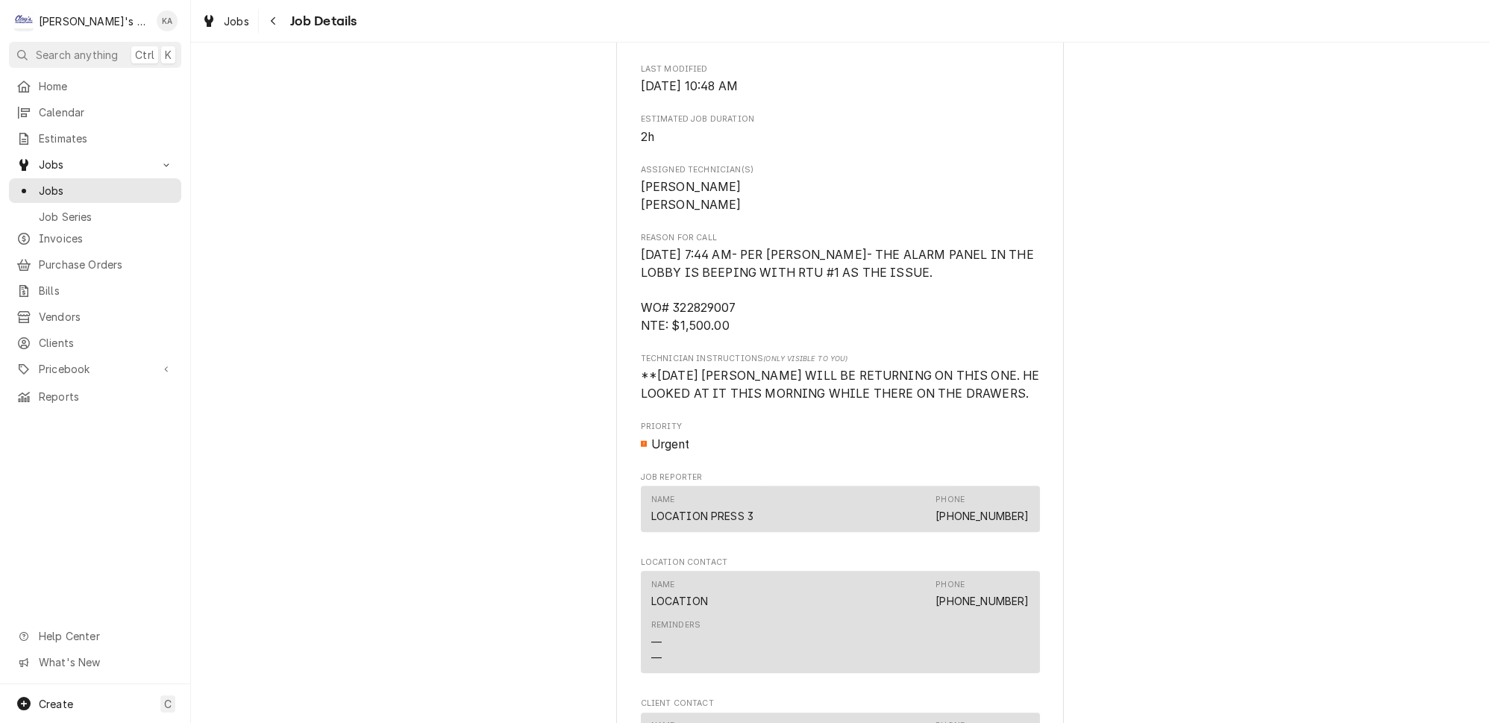
scroll to position [1221, 0]
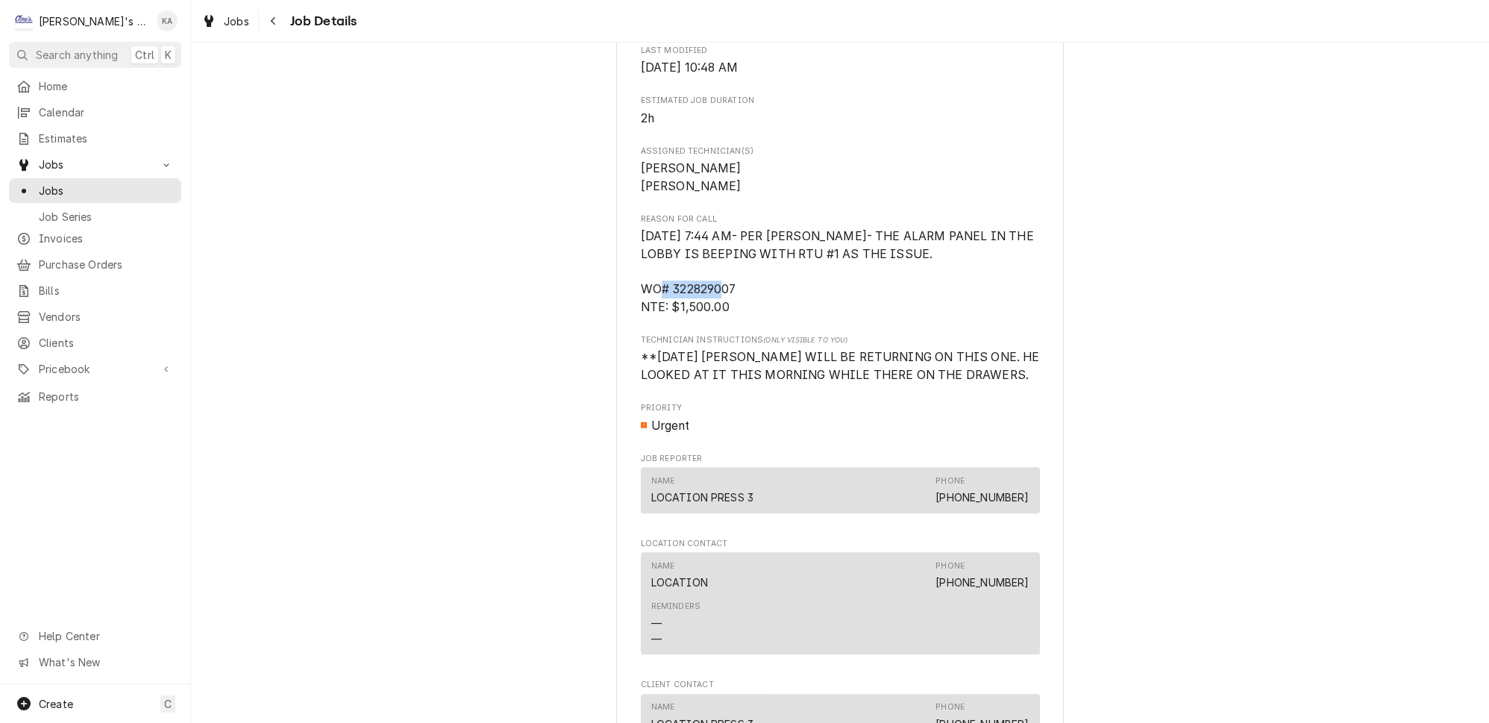
drag, startPoint x: 742, startPoint y: 269, endPoint x: 673, endPoint y: 273, distance: 68.7
click at [673, 273] on span "8/18/2025 7:44 AM- PER JONATHAN- THE ALARM PANEL IN THE LOBBY IS BEEPING WITH R…" at bounding box center [840, 272] width 399 height 88
copy span "322829007"
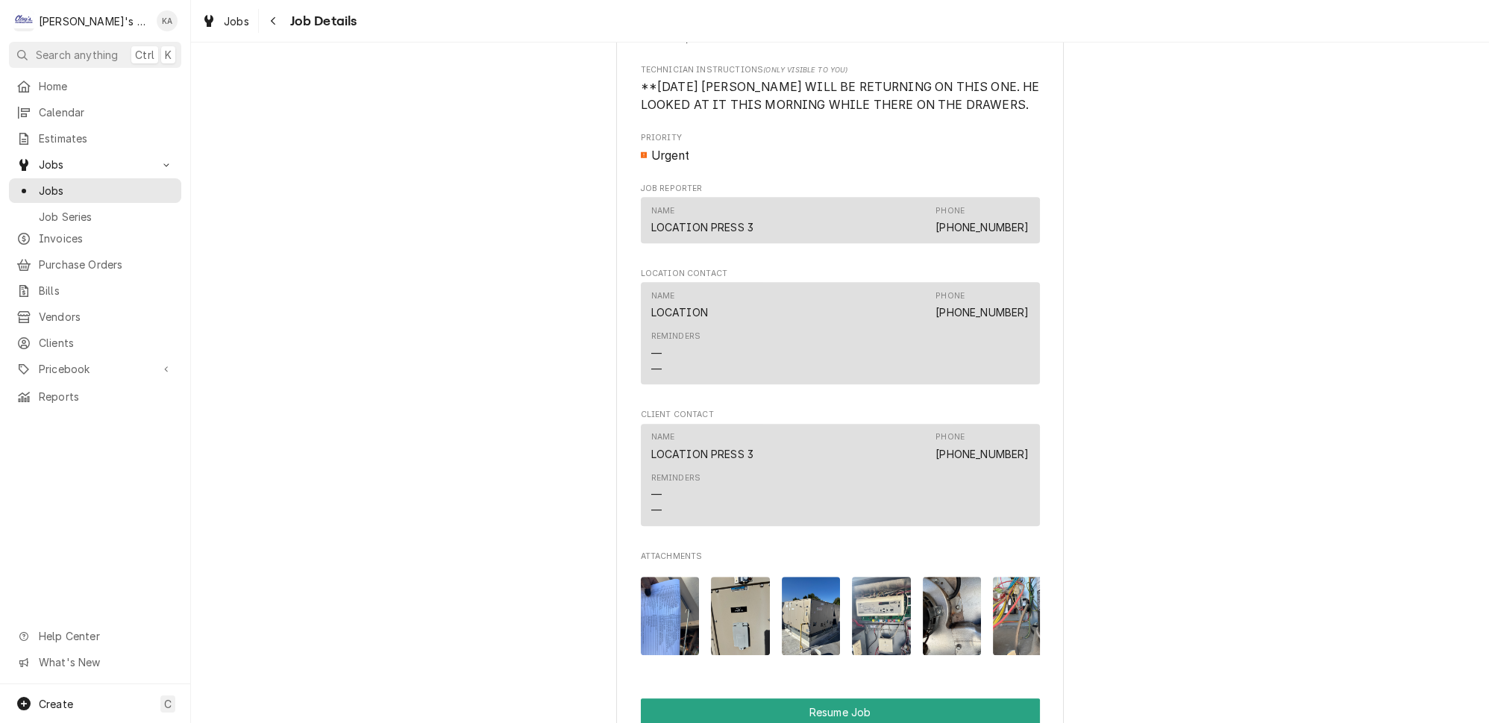
scroll to position [1831, 0]
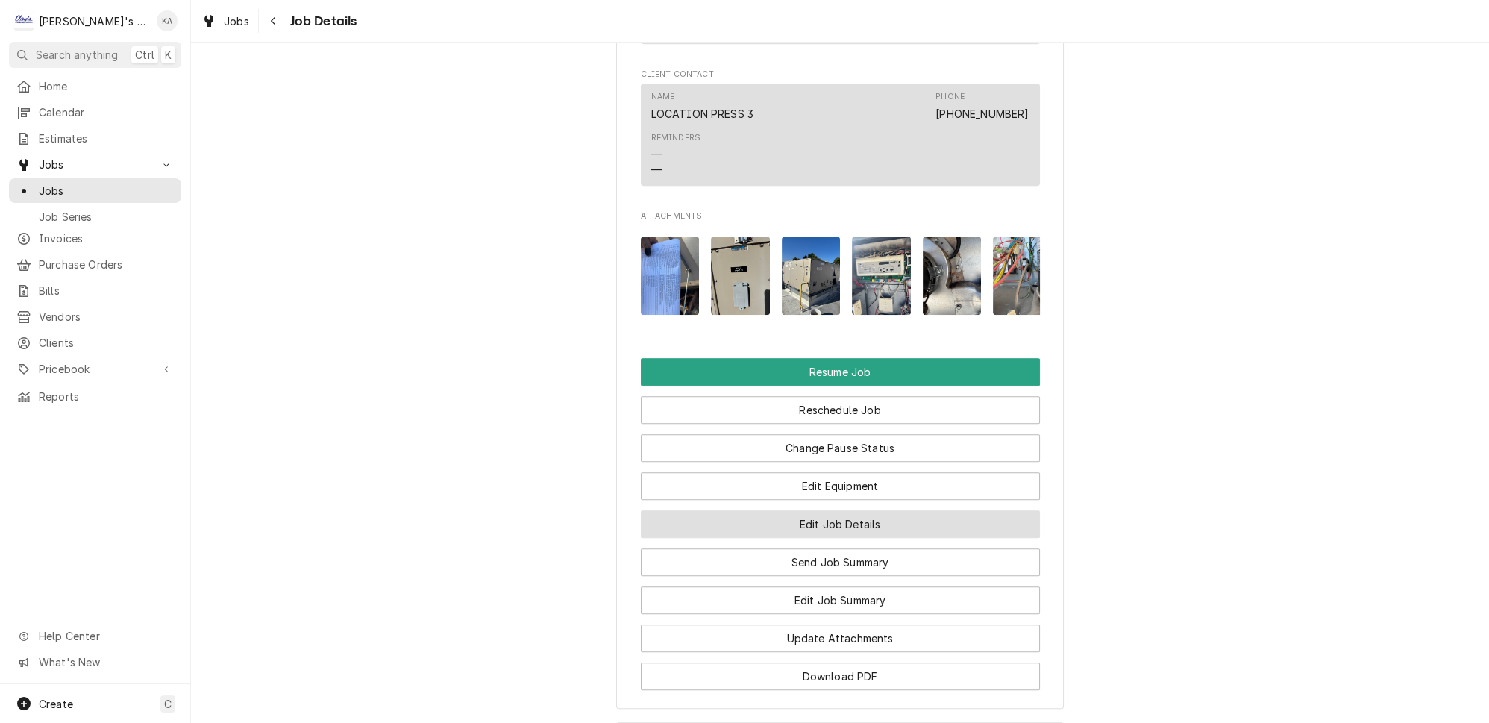
click at [806, 510] on button "Edit Job Details" at bounding box center [840, 524] width 399 height 28
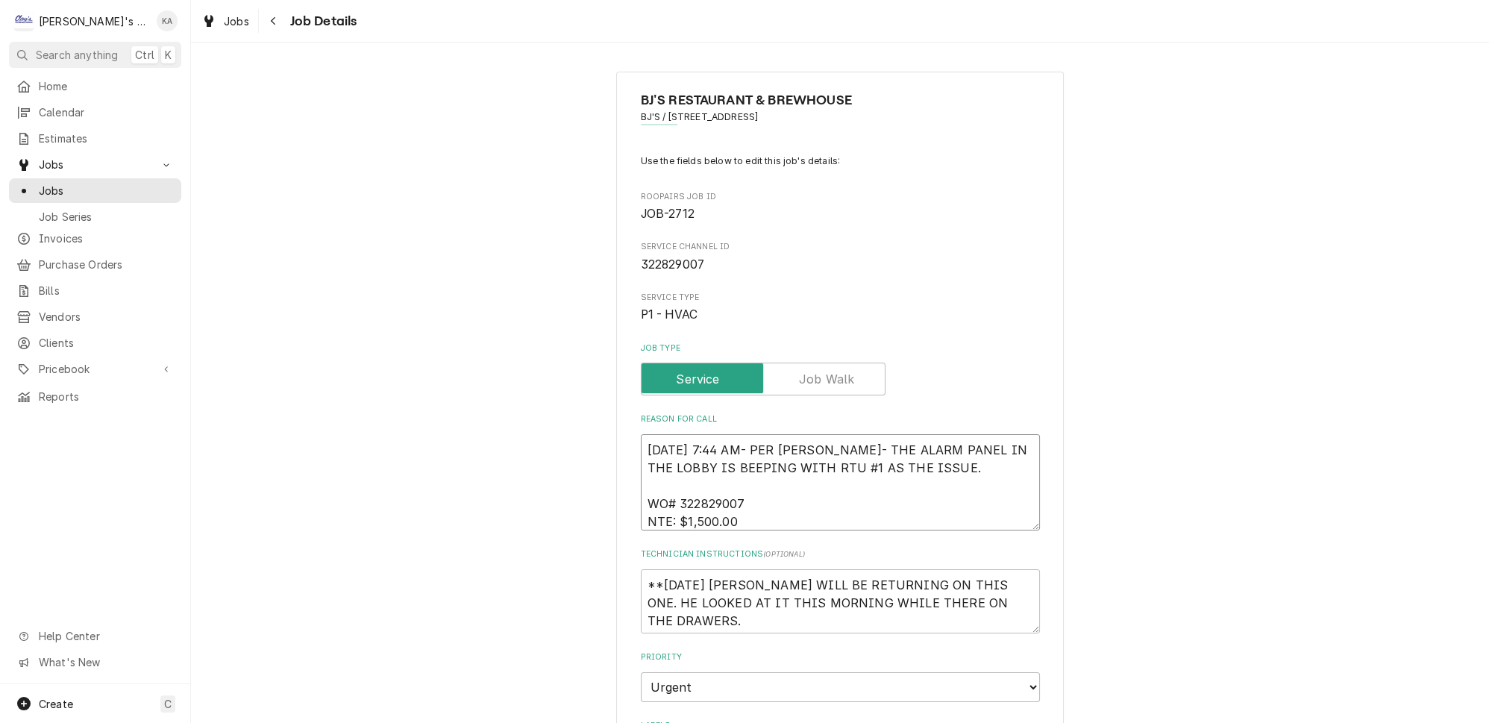
click at [764, 510] on textarea "[DATE] 7:44 AM- PER [PERSON_NAME]- THE ALARM PANEL IN THE LOBBY IS BEEPING WITH…" at bounding box center [840, 482] width 399 height 96
type textarea "x"
type textarea "[DATE] 7:44 AM- PER [PERSON_NAME]- THE ALARM PANEL IN THE LOBBY IS BEEPING WITH…"
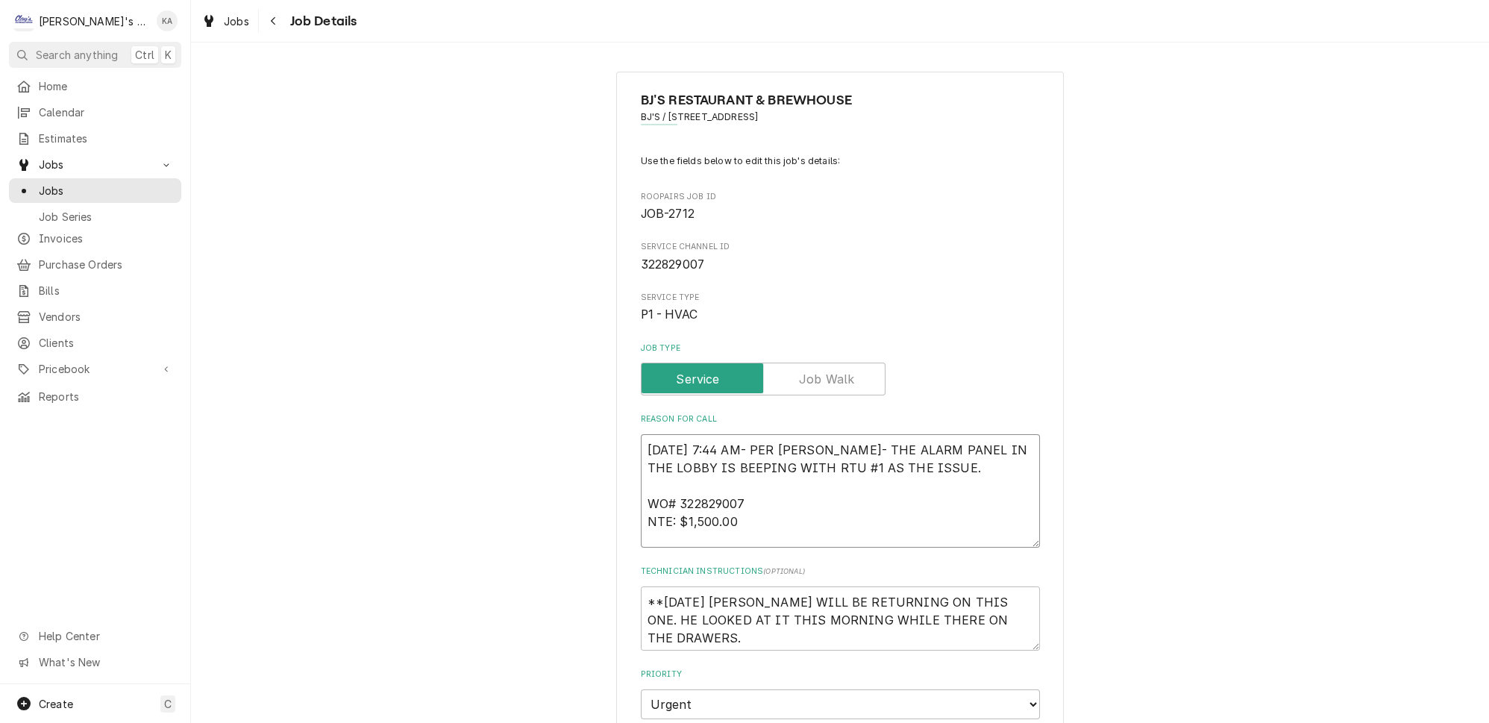
type textarea "x"
type textarea "[DATE] 7:44 AM- PER [PERSON_NAME]- THE ALARM PANEL IN THE LOBBY IS BEEPING WITH…"
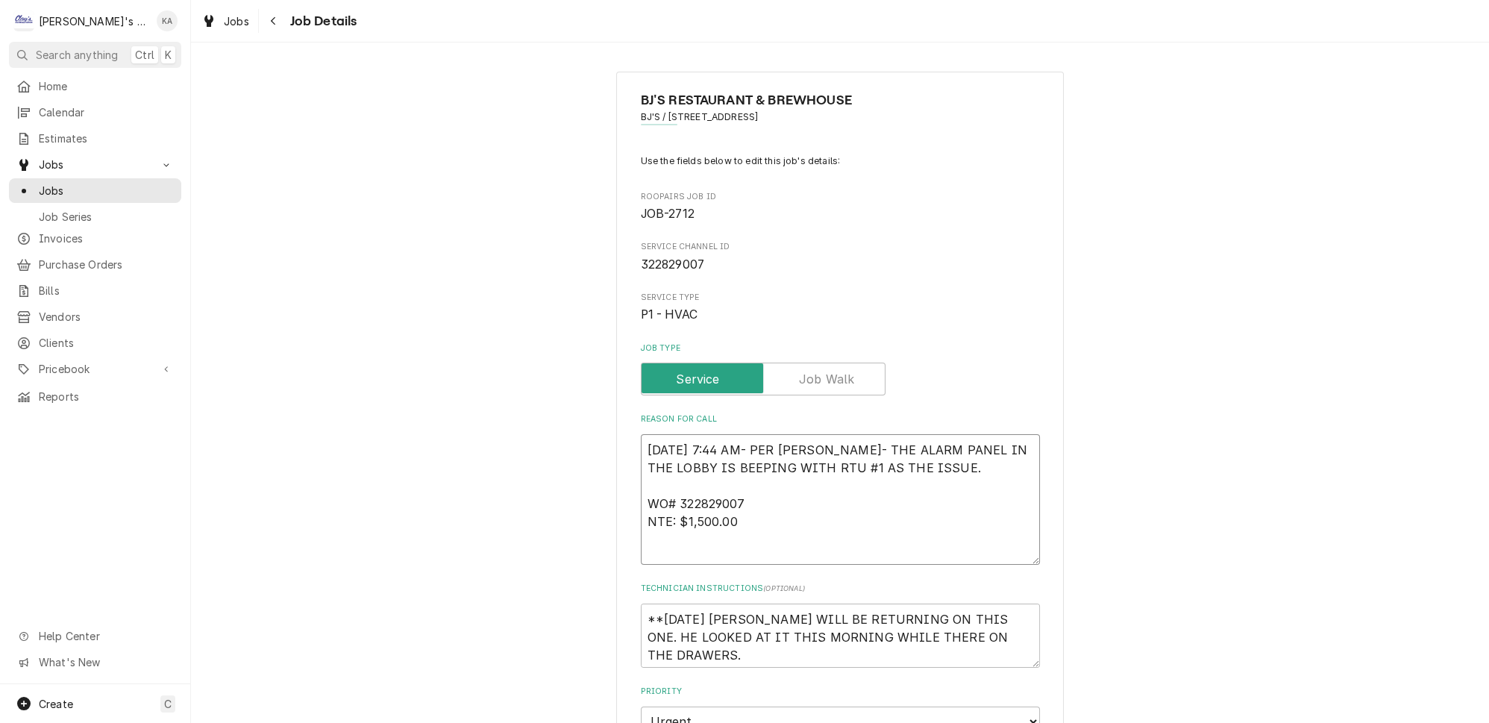
type textarea "x"
type textarea "[DATE] 7:44 AM- PER [PERSON_NAME]- THE ALARM PANEL IN THE LOBBY IS BEEPING WITH…"
type textarea "x"
type textarea "[DATE] 7:44 AM- PER [PERSON_NAME]- THE ALARM PANEL IN THE LOBBY IS BEEPING WITH…"
type textarea "x"
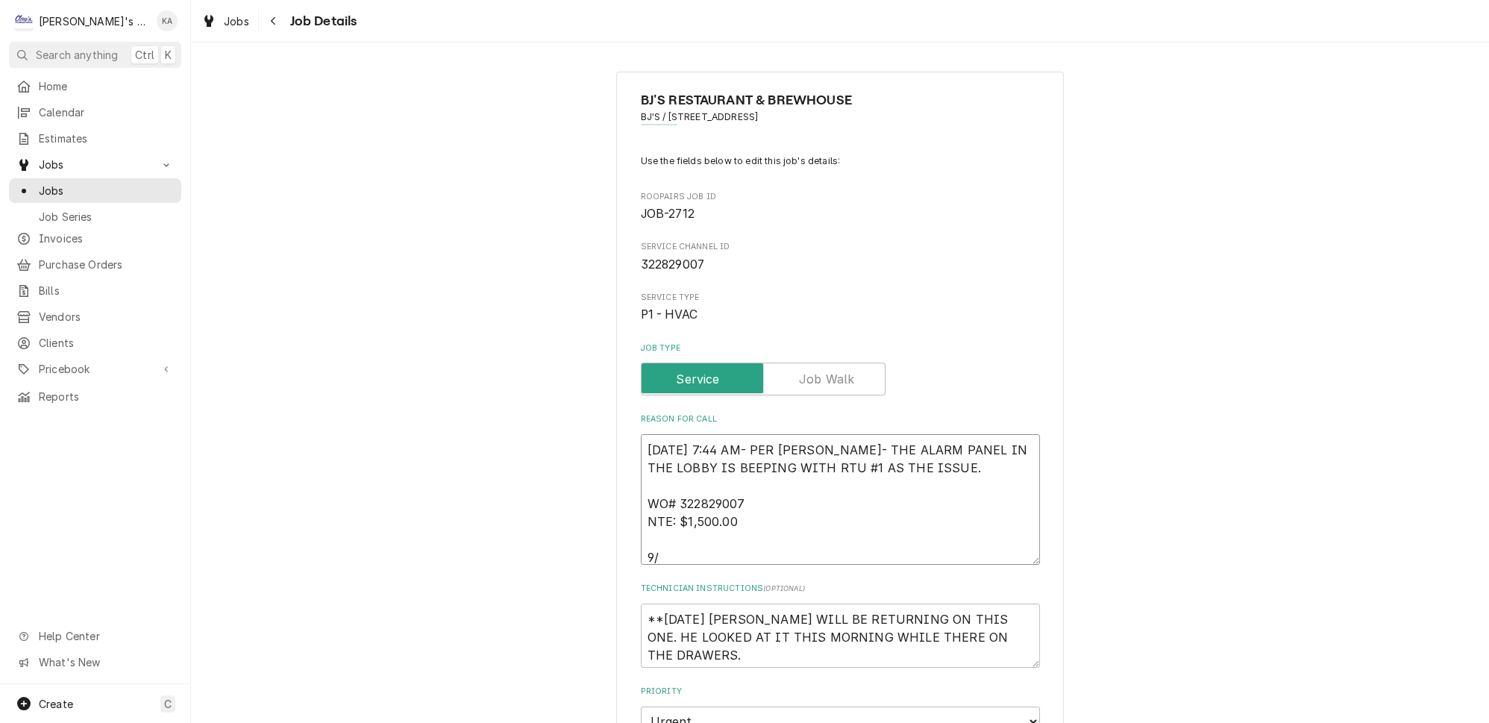
type textarea "[DATE] 7:44 AM- PER [PERSON_NAME]- THE ALARM PANEL IN THE LOBBY IS BEEPING WITH…"
type textarea "x"
type textarea "[DATE] 7:44 AM- PER [PERSON_NAME]- THE ALARM PANEL IN THE LOBBY IS BEEPING WITH…"
type textarea "x"
type textarea "8/18/2025 7:44 AM- PER JONATHAN- THE ALARM PANEL IN THE LOBBY IS BEEPING WITH R…"
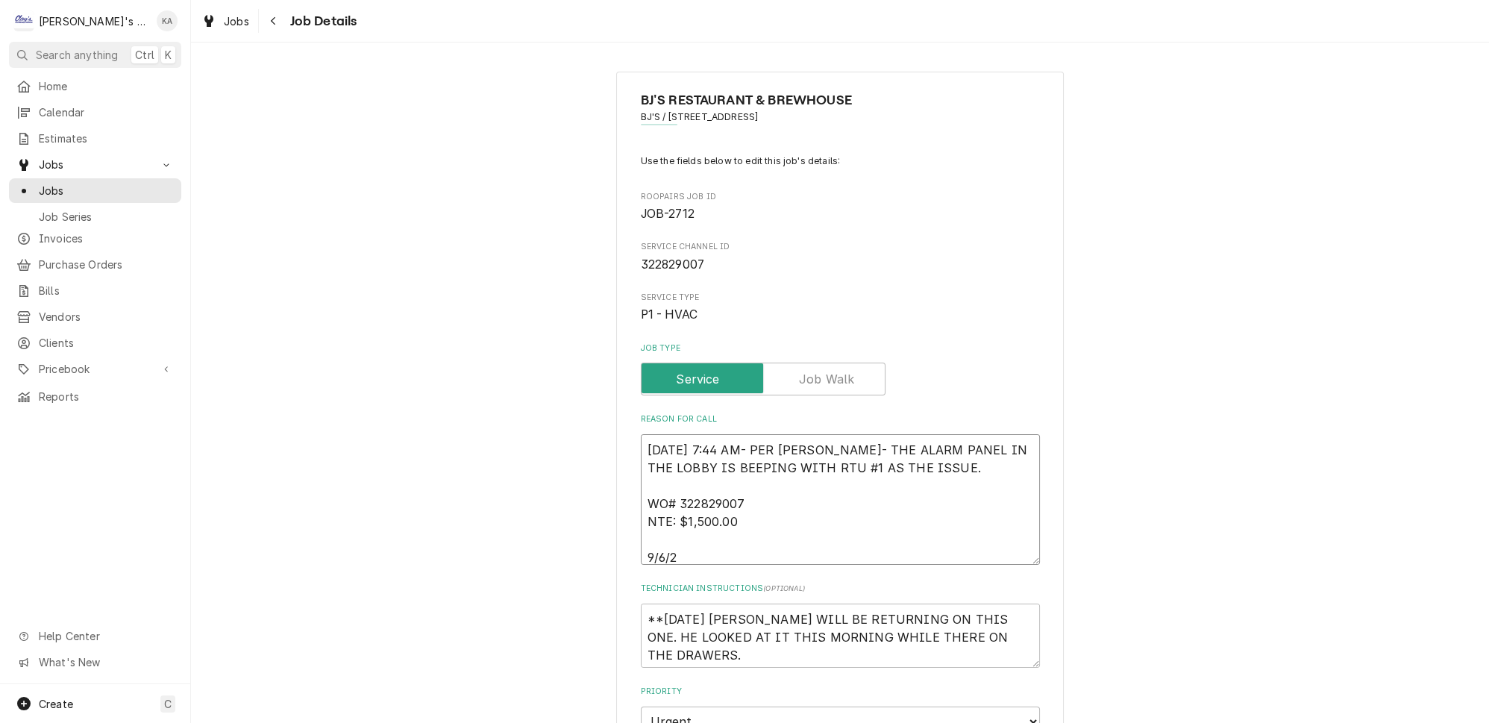
type textarea "x"
type textarea "8/18/2025 7:44 AM- PER JONATHAN- THE ALARM PANEL IN THE LOBBY IS BEEPING WITH R…"
type textarea "x"
type textarea "8/18/2025 7:44 AM- PER JONATHAN- THE ALARM PANEL IN THE LOBBY IS BEEPING WITH R…"
type textarea "x"
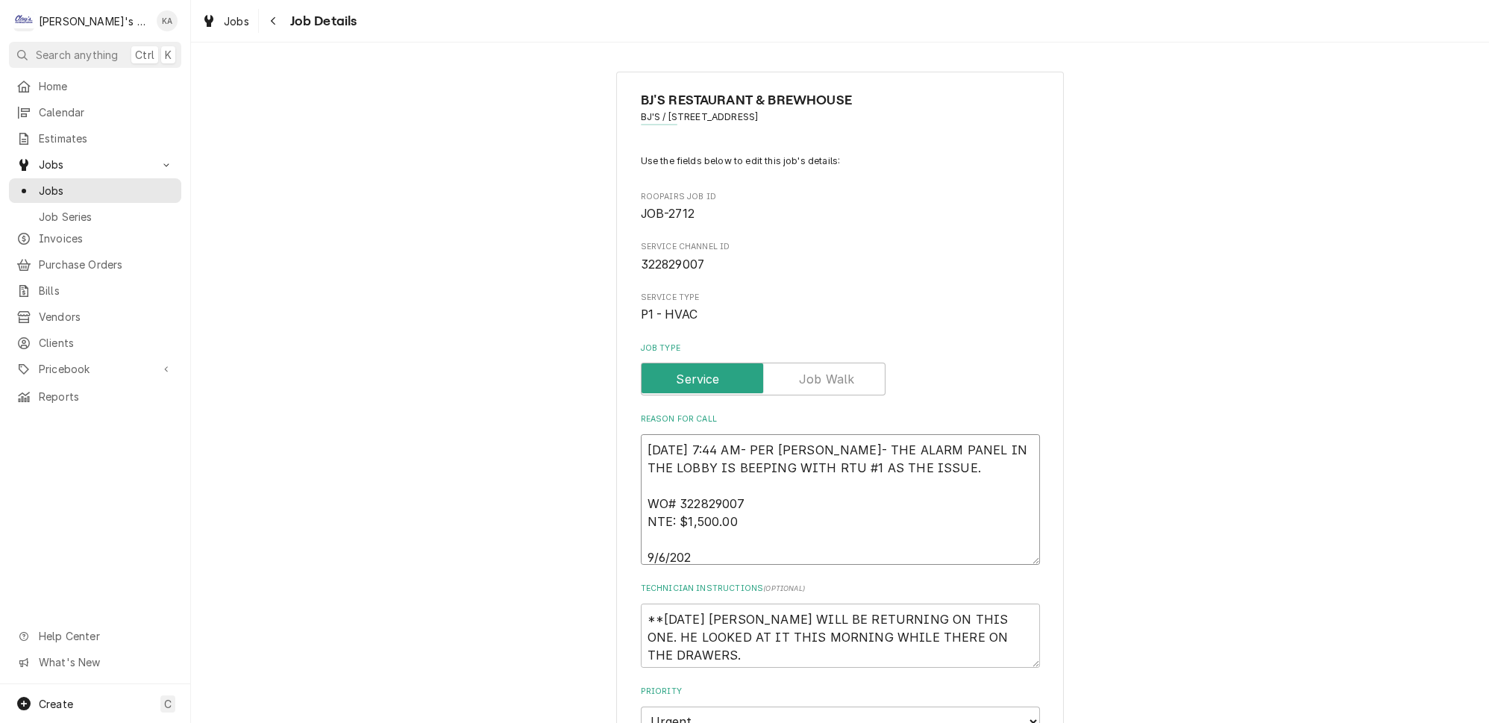
type textarea "8/18/2025 7:44 AM- PER JONATHAN- THE ALARM PANEL IN THE LOBBY IS BEEPING WITH R…"
type textarea "x"
type textarea "8/18/2025 7:44 AM- PER JONATHAN- THE ALARM PANEL IN THE LOBBY IS BEEPING WITH R…"
type textarea "x"
type textarea "8/18/2025 7:44 AM- PER JONATHAN- THE ALARM PANEL IN THE LOBBY IS BEEPING WITH R…"
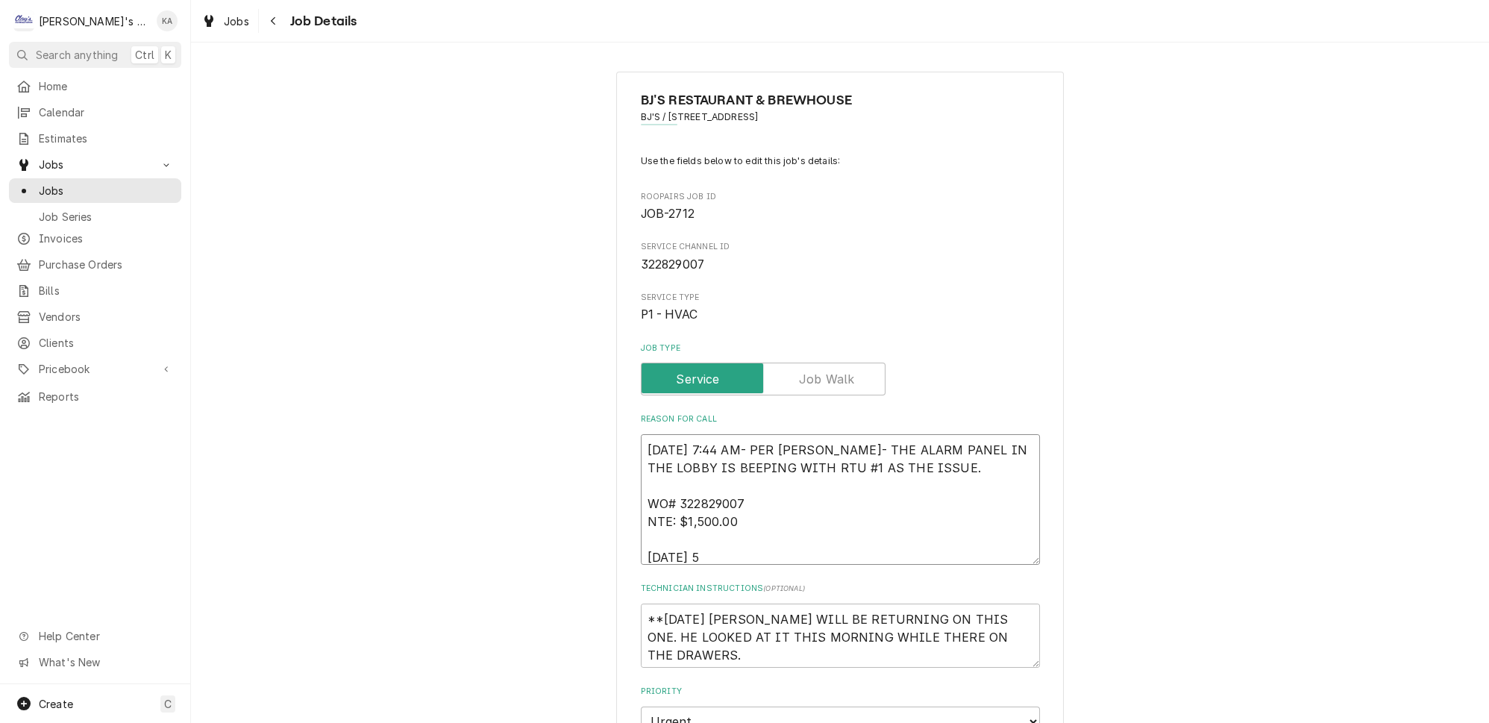
type textarea "x"
type textarea "8/18/2025 7:44 AM- PER JONATHAN- THE ALARM PANEL IN THE LOBBY IS BEEPING WITH R…"
type textarea "x"
type textarea "8/18/2025 7:44 AM- PER JONATHAN- THE ALARM PANEL IN THE LOBBY IS BEEPING WITH R…"
type textarea "x"
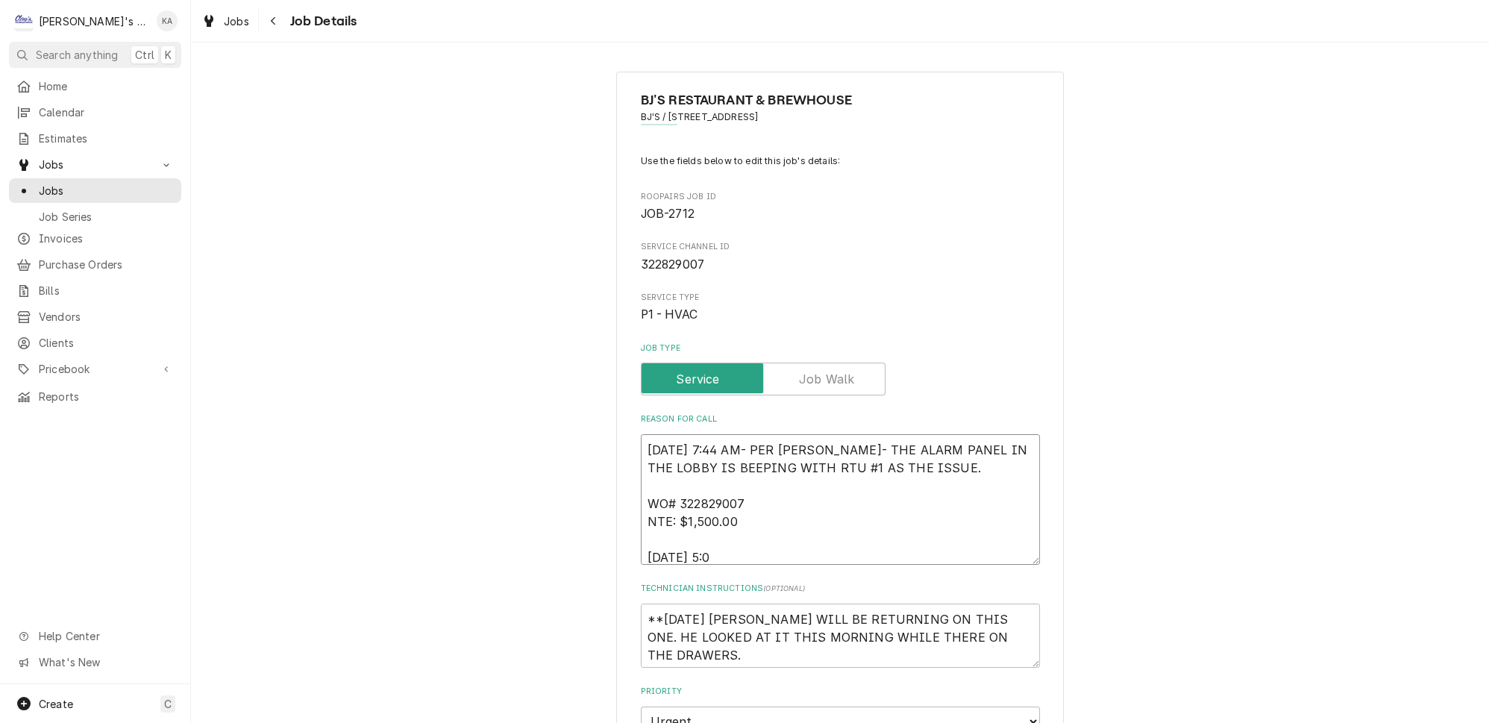
type textarea "8/18/2025 7:44 AM- PER JONATHAN- THE ALARM PANEL IN THE LOBBY IS BEEPING WITH R…"
type textarea "x"
type textarea "8/18/2025 7:44 AM- PER JONATHAN- THE ALARM PANEL IN THE LOBBY IS BEEPING WITH R…"
type textarea "x"
type textarea "8/18/2025 7:44 AM- PER JONATHAN- THE ALARM PANEL IN THE LOBBY IS BEEPING WITH R…"
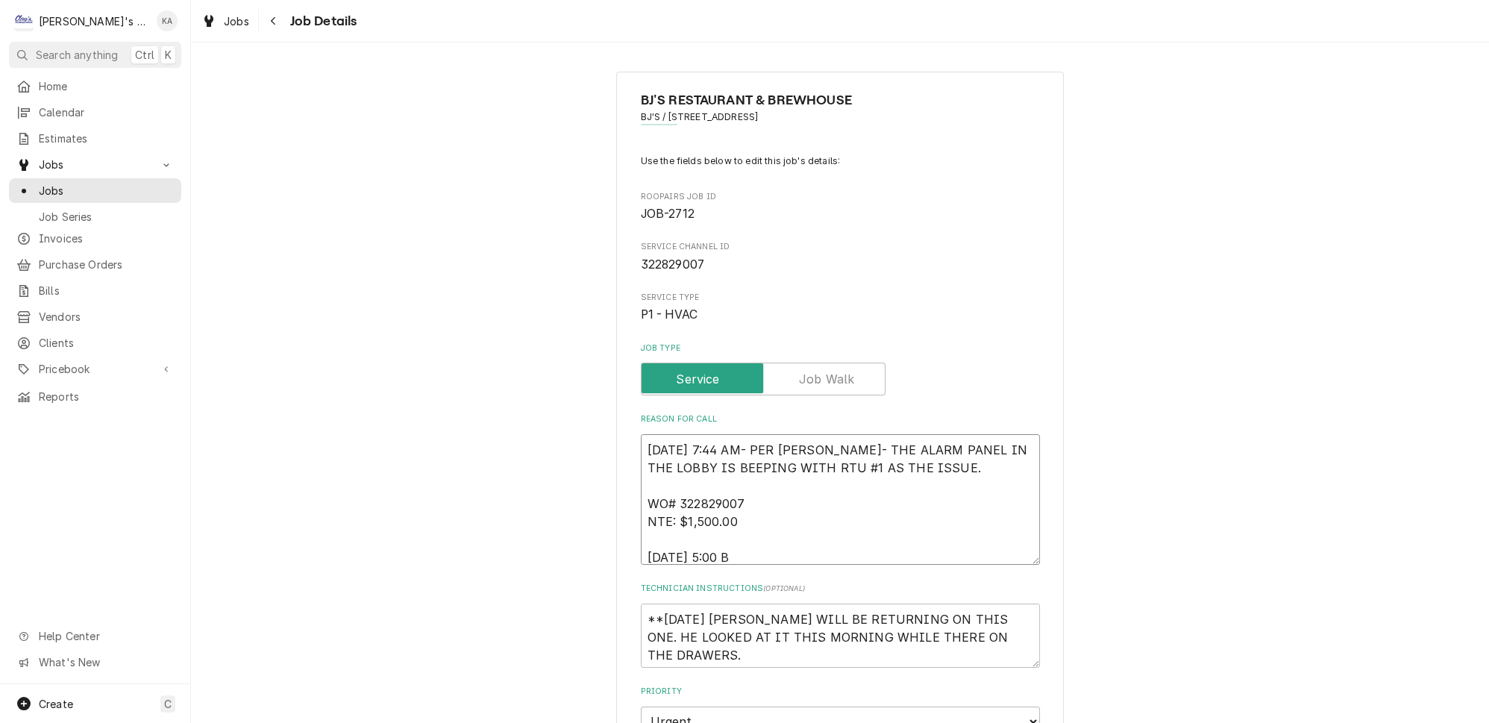
type textarea "x"
type textarea "8/18/2025 7:44 AM- PER JONATHAN- THE ALARM PANEL IN THE LOBBY IS BEEPING WITH R…"
type textarea "x"
type textarea "8/18/2025 7:44 AM- PER JONATHAN- THE ALARM PANEL IN THE LOBBY IS BEEPING WITH R…"
type textarea "x"
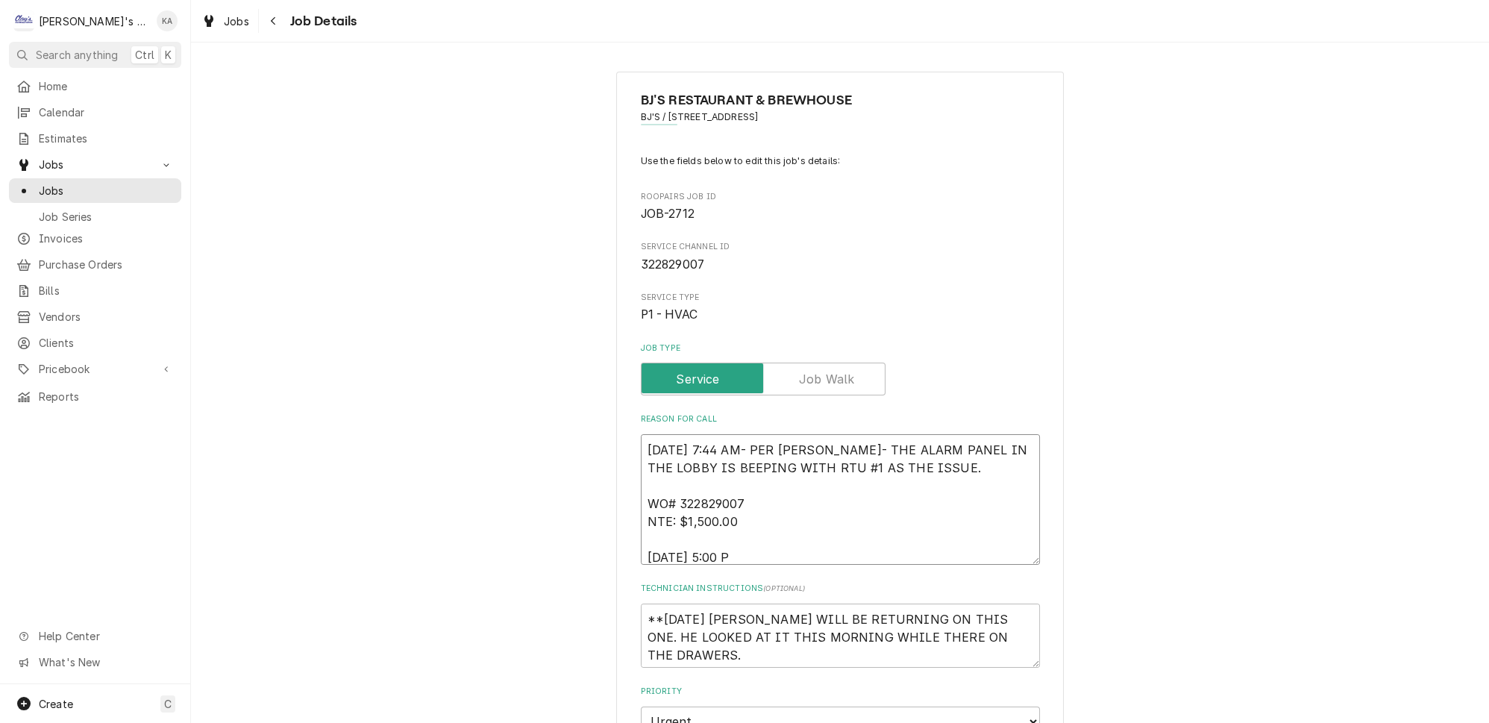
type textarea "8/18/2025 7:44 AM- PER JONATHAN- THE ALARM PANEL IN THE LOBBY IS BEEPING WITH R…"
type textarea "x"
type textarea "8/18/2025 7:44 AM- PER JONATHAN- THE ALARM PANEL IN THE LOBBY IS BEEPING WITH R…"
type textarea "x"
type textarea "8/18/2025 7:44 AM- PER JONATHAN- THE ALARM PANEL IN THE LOBBY IS BEEPING WITH R…"
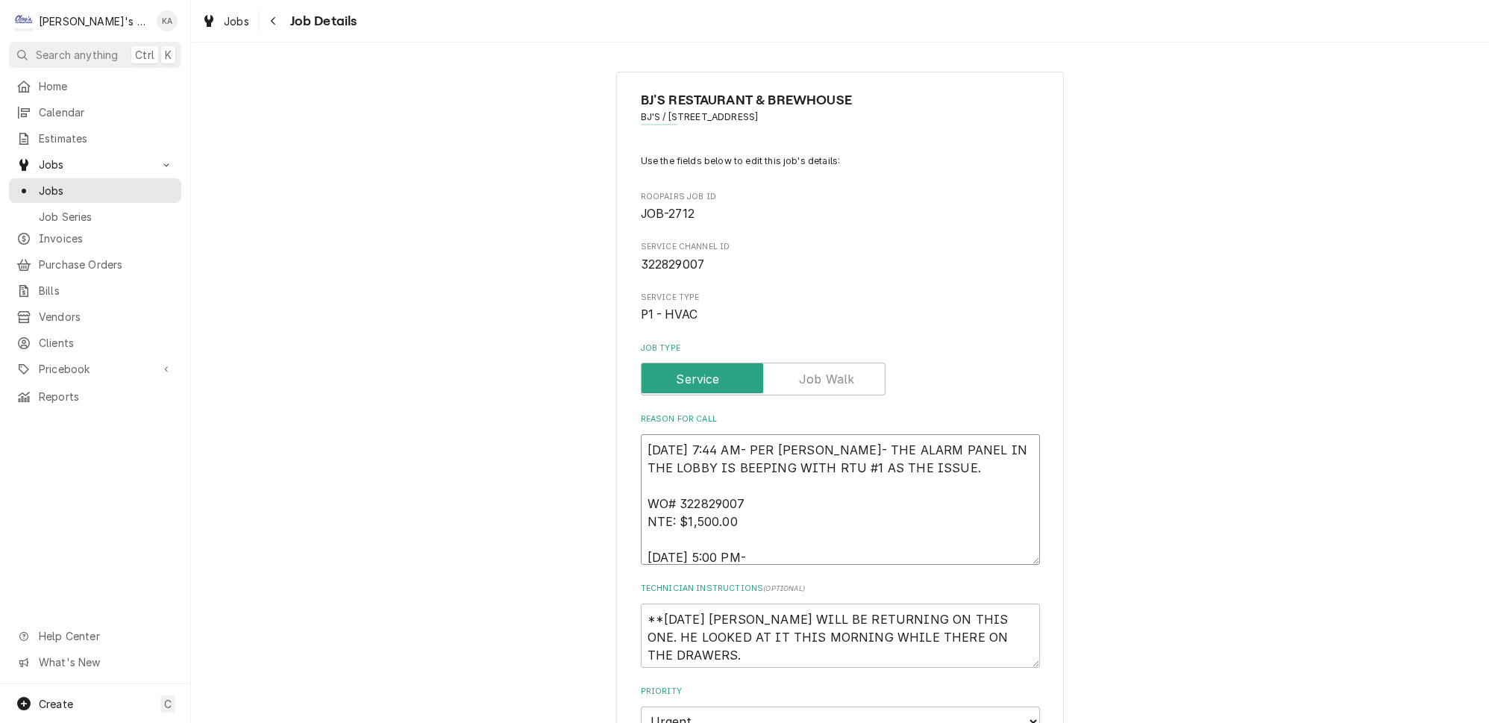
type textarea "x"
type textarea "8/18/2025 7:44 AM- PER JONATHAN- THE ALARM PANEL IN THE LOBBY IS BEEPING WITH R…"
type textarea "x"
type textarea "8/18/2025 7:44 AM- PER JONATHAN- THE ALARM PANEL IN THE LOBBY IS BEEPING WITH R…"
type textarea "x"
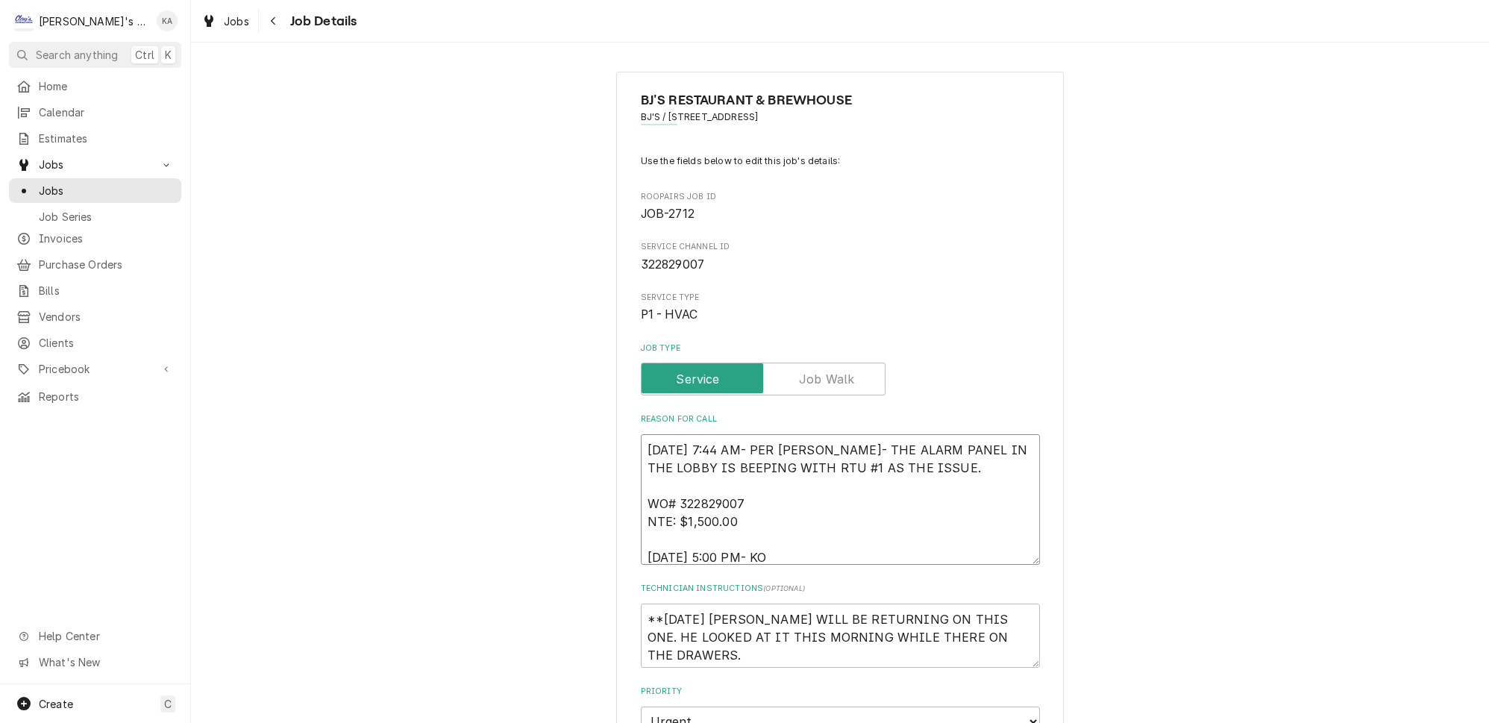
type textarea "8/18/2025 7:44 AM- PER JONATHAN- THE ALARM PANEL IN THE LOBBY IS BEEPING WITH R…"
type textarea "x"
type textarea "8/18/2025 7:44 AM- PER JONATHAN- THE ALARM PANEL IN THE LOBBY IS BEEPING WITH R…"
type textarea "x"
type textarea "8/18/2025 7:44 AM- PER JONATHAN- THE ALARM PANEL IN THE LOBBY IS BEEPING WITH R…"
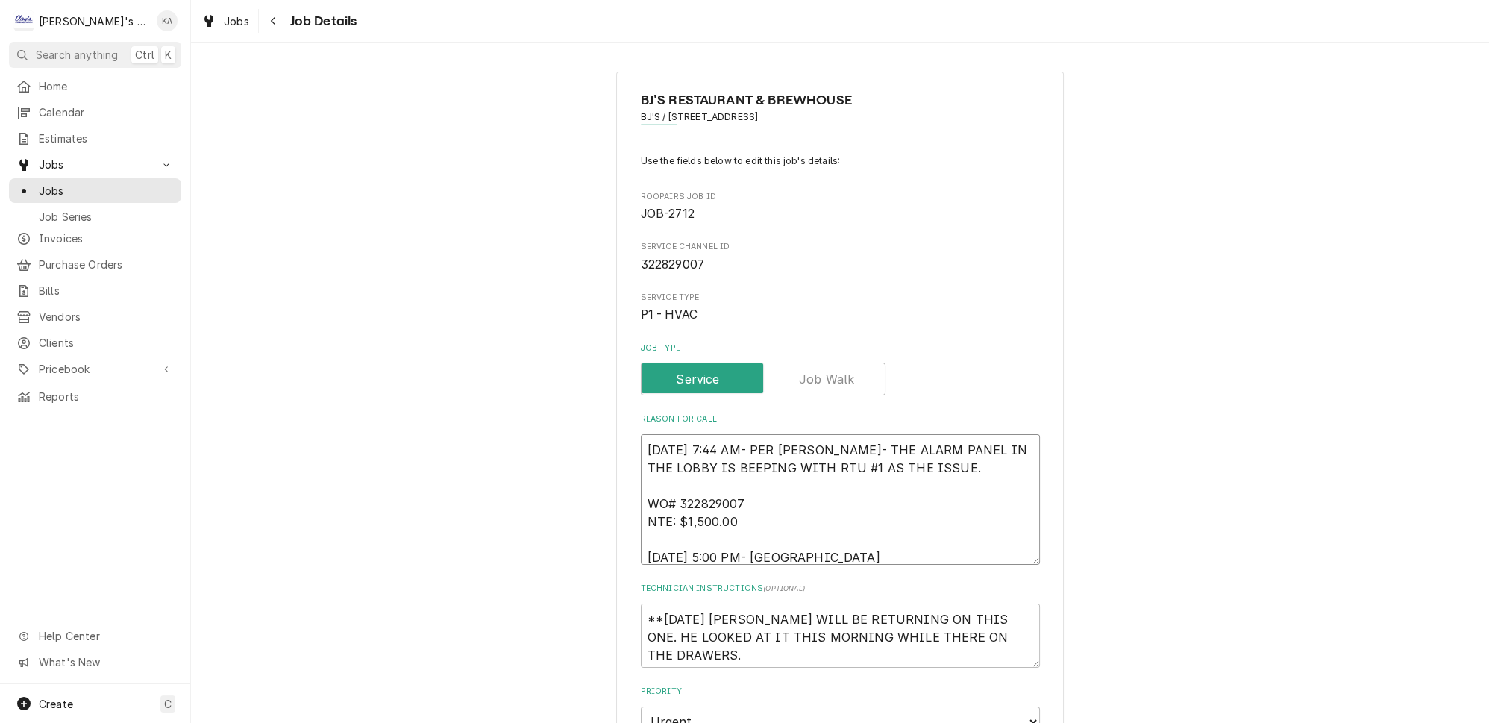
type textarea "x"
type textarea "8/18/2025 7:44 AM- PER JONATHAN- THE ALARM PANEL IN THE LOBBY IS BEEPING WITH R…"
type textarea "x"
type textarea "8/18/2025 7:44 AM- PER JONATHAN- THE ALARM PANEL IN THE LOBBY IS BEEPING WITH R…"
type textarea "x"
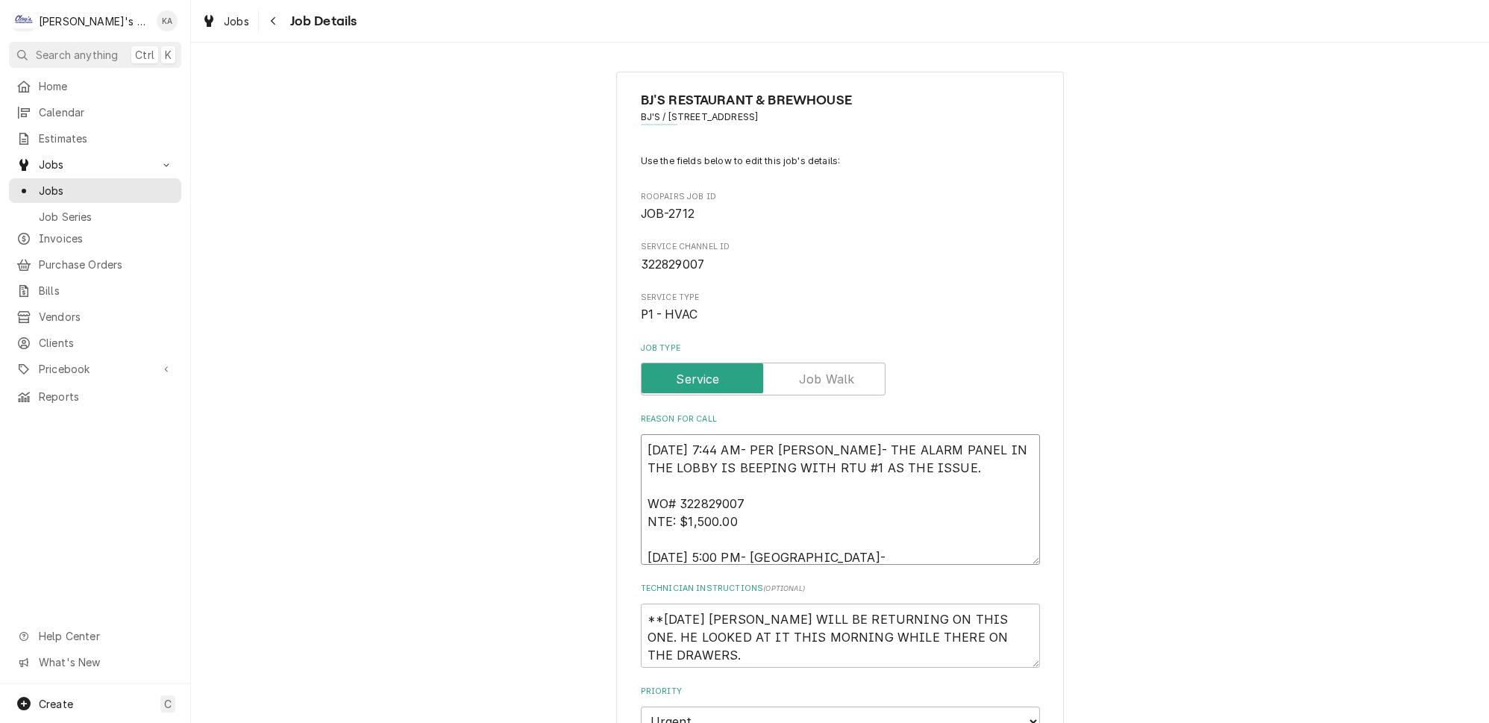
type textarea "8/18/2025 7:44 AM- PER JONATHAN- THE ALARM PANEL IN THE LOBBY IS BEEPING WITH R…"
type textarea "x"
type textarea "8/18/2025 7:44 AM- PER JONATHAN- THE ALARM PANEL IN THE LOBBY IS BEEPING WITH R…"
type textarea "x"
type textarea "8/18/2025 7:44 AM- PER JONATHAN- THE ALARM PANEL IN THE LOBBY IS BEEPING WITH R…"
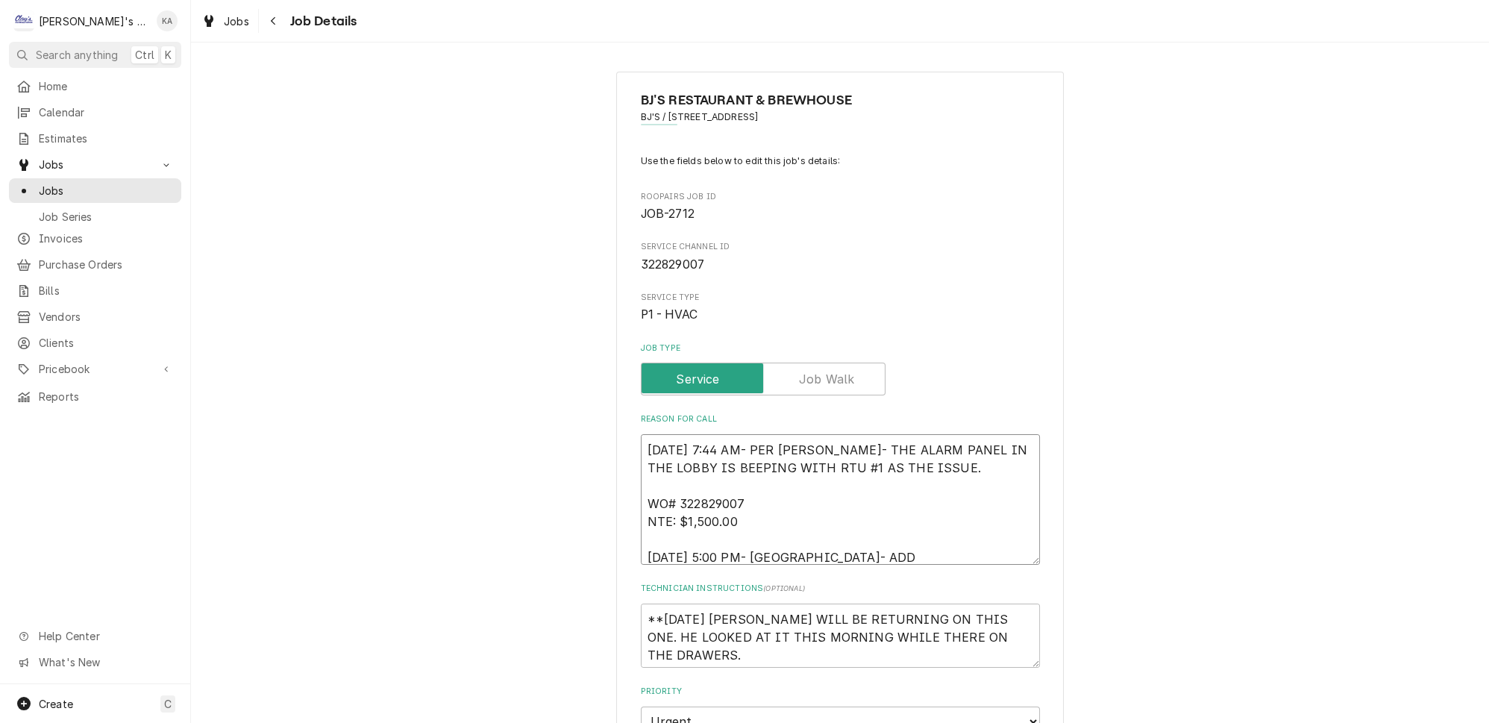
type textarea "x"
type textarea "8/18/2025 7:44 AM- PER JONATHAN- THE ALARM PANEL IN THE LOBBY IS BEEPING WITH R…"
type textarea "x"
type textarea "8/18/2025 7:44 AM- PER JONATHAN- THE ALARM PANEL IN THE LOBBY IS BEEPING WITH R…"
type textarea "x"
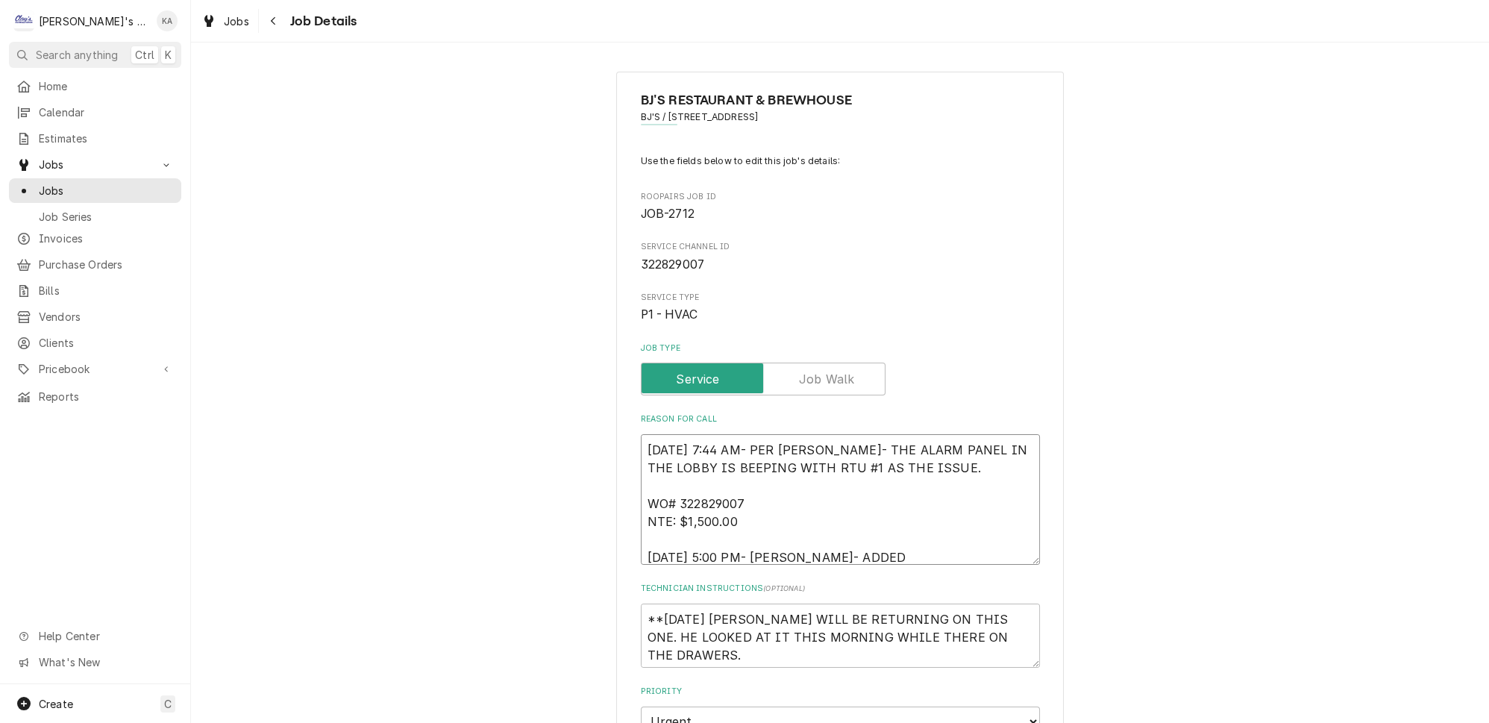
type textarea "8/18/2025 7:44 AM- PER JONATHAN- THE ALARM PANEL IN THE LOBBY IS BEEPING WITH R…"
type textarea "x"
type textarea "8/18/2025 7:44 AM- PER JONATHAN- THE ALARM PANEL IN THE LOBBY IS BEEPING WITH R…"
type textarea "x"
type textarea "8/18/2025 7:44 AM- PER JONATHAN- THE ALARM PANEL IN THE LOBBY IS BEEPING WITH R…"
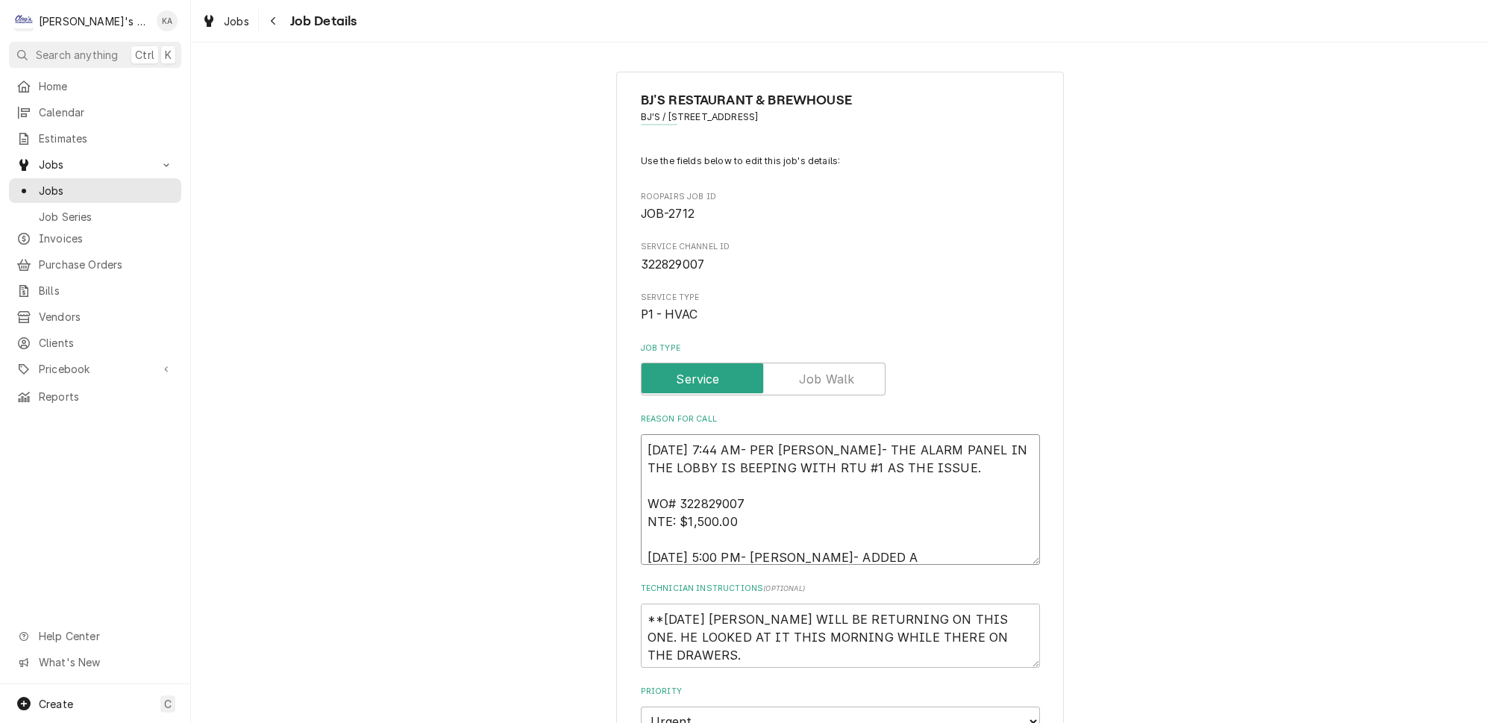
type textarea "x"
type textarea "8/18/2025 7:44 AM- PER JONATHAN- THE ALARM PANEL IN THE LOBBY IS BEEPING WITH R…"
type textarea "x"
type textarea "8/18/2025 7:44 AM- PER JONATHAN- THE ALARM PANEL IN THE LOBBY IS BEEPING WITH R…"
type textarea "x"
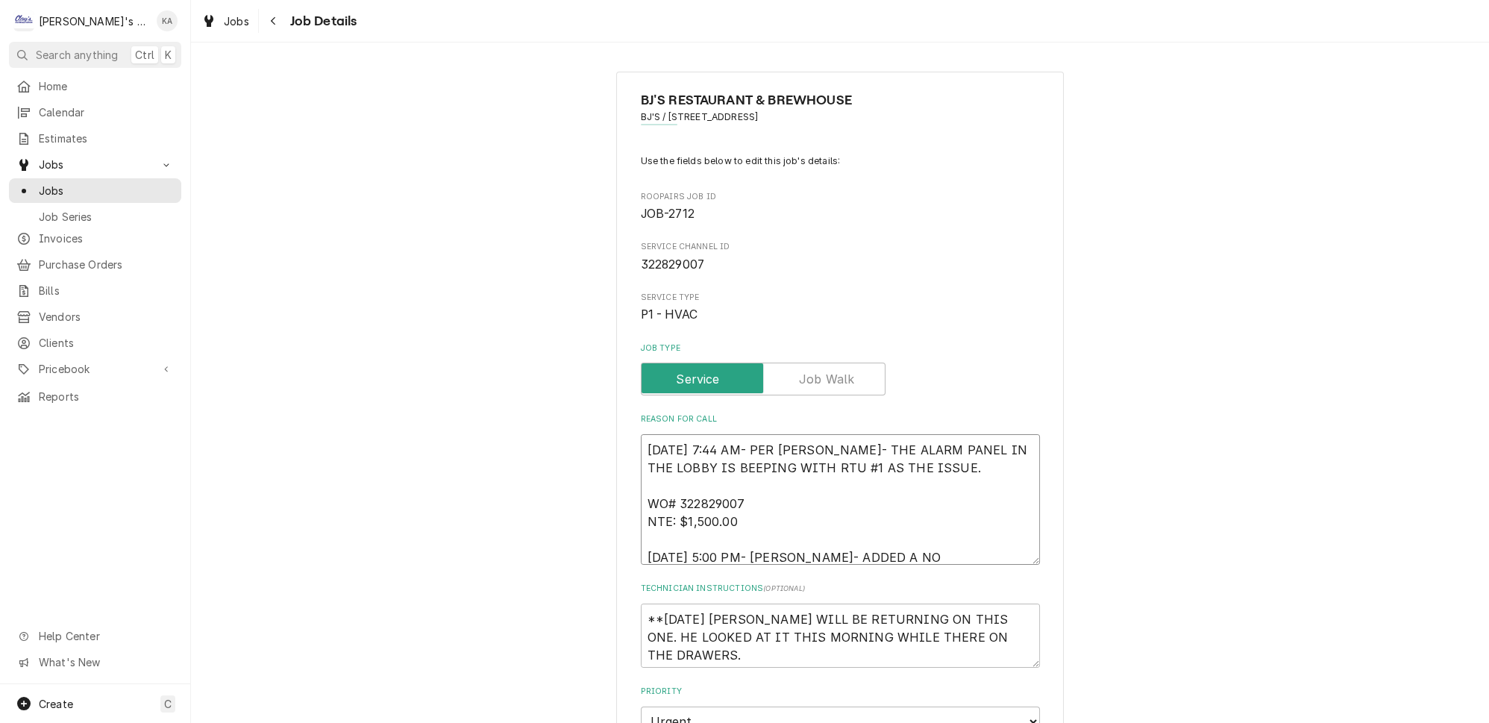
type textarea "8/18/2025 7:44 AM- PER JONATHAN- THE ALARM PANEL IN THE LOBBY IS BEEPING WITH R…"
type textarea "x"
type textarea "8/18/2025 7:44 AM- PER JONATHAN- THE ALARM PANEL IN THE LOBBY IS BEEPING WITH R…"
type textarea "x"
type textarea "8/18/2025 7:44 AM- PER JONATHAN- THE ALARM PANEL IN THE LOBBY IS BEEPING WITH R…"
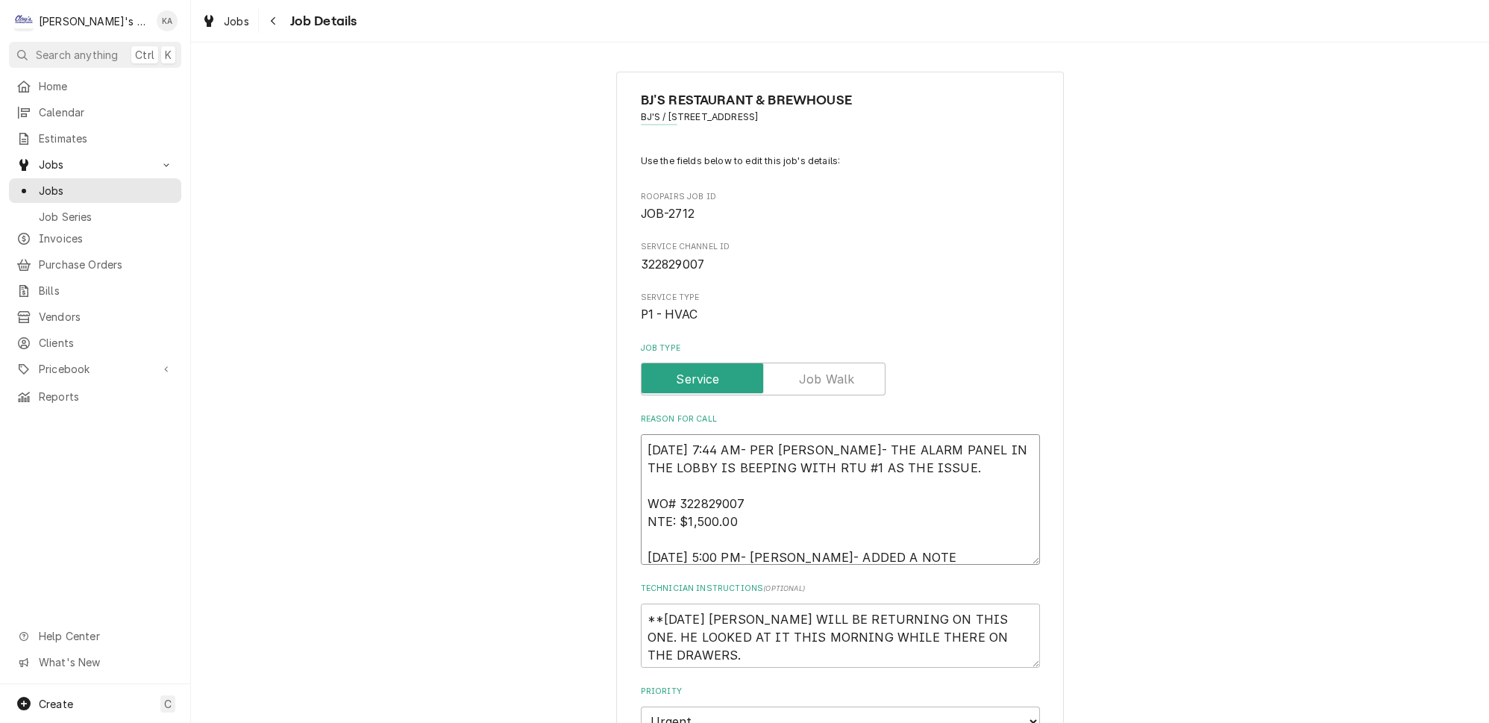
type textarea "x"
type textarea "8/18/2025 7:44 AM- PER JONATHAN- THE ALARM PANEL IN THE LOBBY IS BEEPING WITH R…"
type textarea "x"
type textarea "8/18/2025 7:44 AM- PER JONATHAN- THE ALARM PANEL IN THE LOBBY IS BEEPING WITH R…"
type textarea "x"
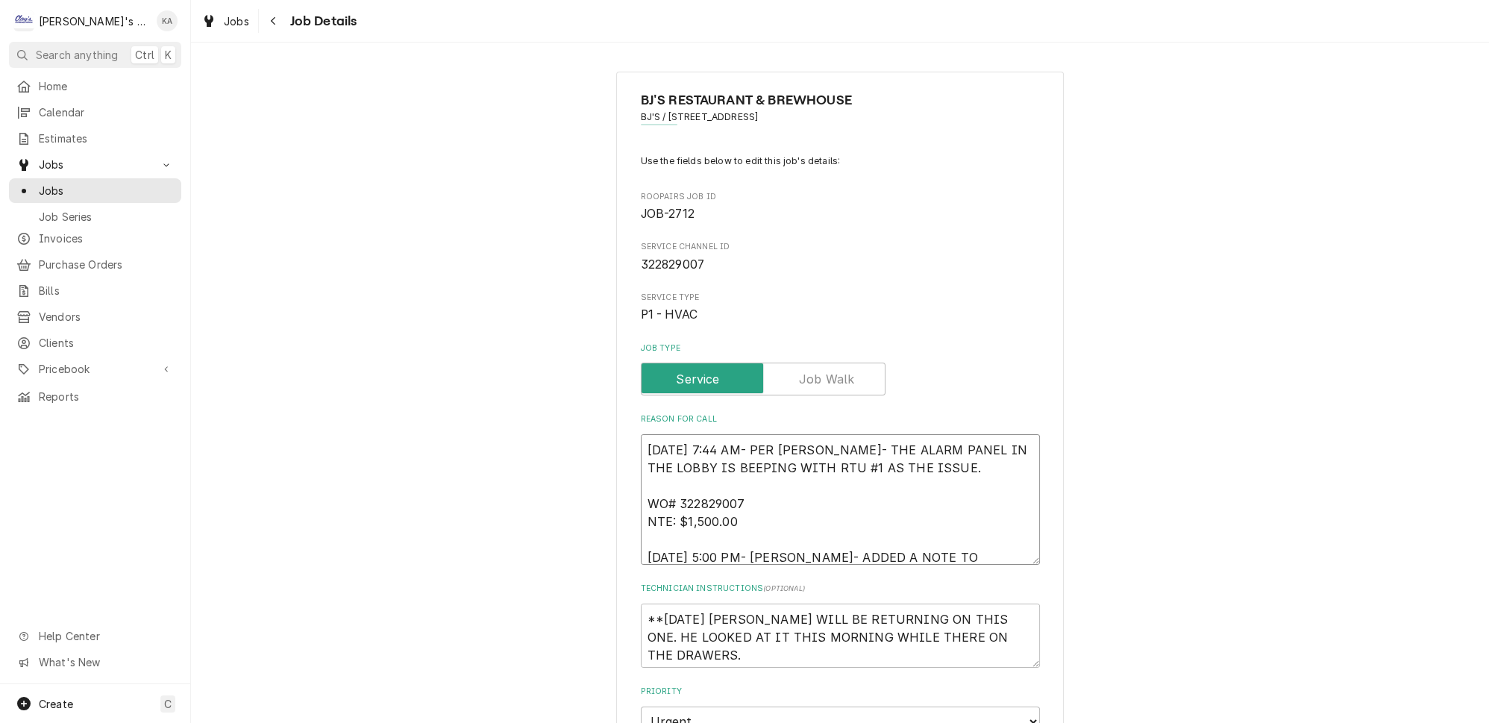
type textarea "8/18/2025 7:44 AM- PER JONATHAN- THE ALARM PANEL IN THE LOBBY IS BEEPING WITH R…"
type textarea "x"
type textarea "8/18/2025 7:44 AM- PER JONATHAN- THE ALARM PANEL IN THE LOBBY IS BEEPING WITH R…"
type textarea "x"
type textarea "8/18/2025 7:44 AM- PER JONATHAN- THE ALARM PANEL IN THE LOBBY IS BEEPING WITH R…"
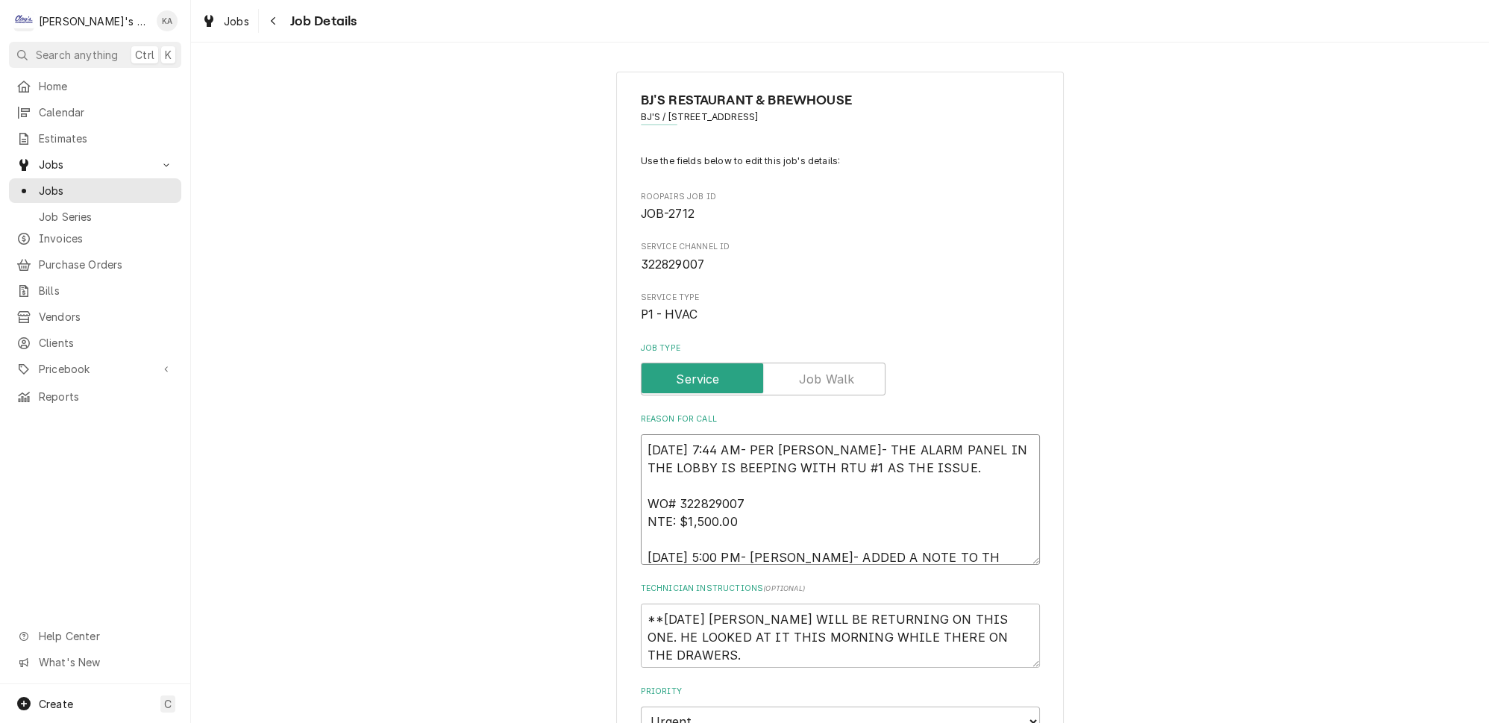
type textarea "x"
type textarea "8/18/2025 7:44 AM- PER JONATHAN- THE ALARM PANEL IN THE LOBBY IS BEEPING WITH R…"
type textarea "x"
type textarea "8/18/2025 7:44 AM- PER JONATHAN- THE ALARM PANEL IN THE LOBBY IS BEEPING WITH R…"
type textarea "x"
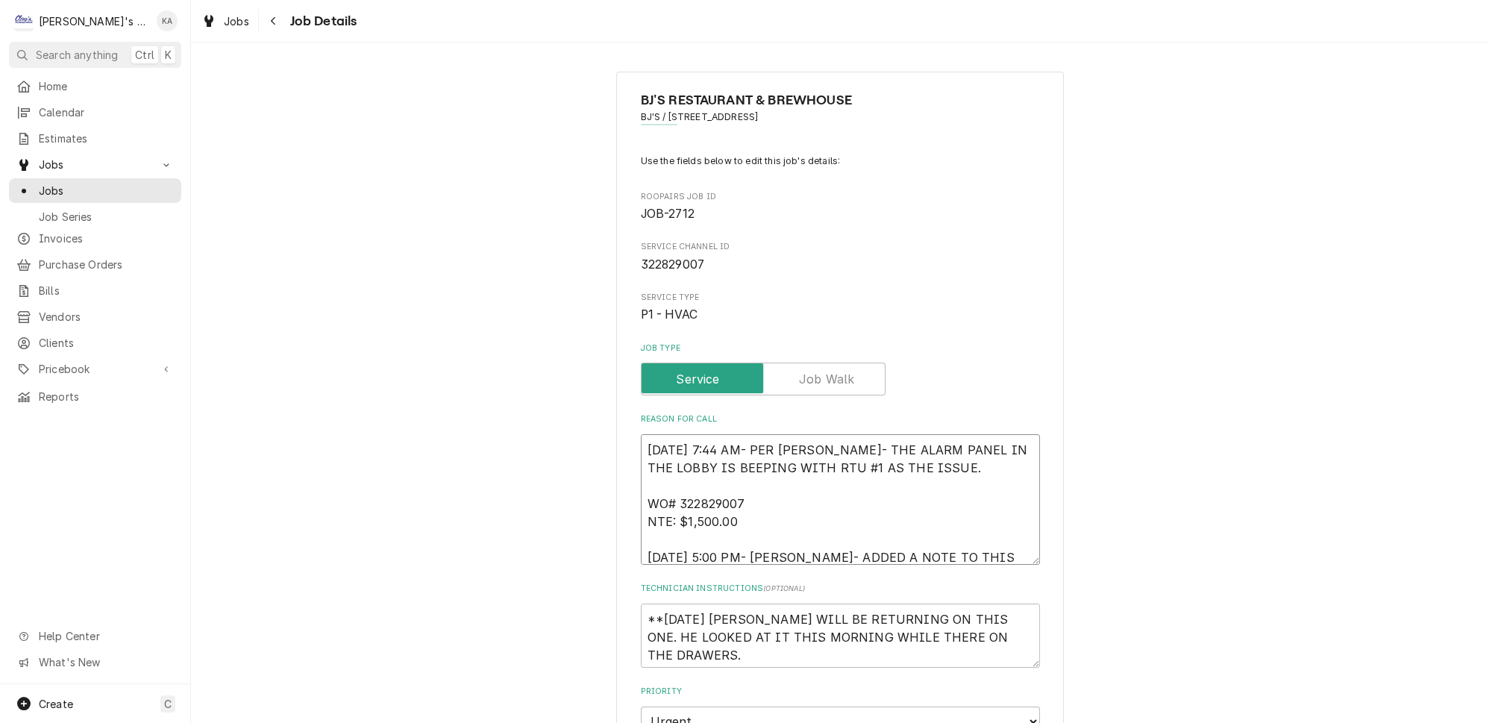
type textarea "8/18/2025 7:44 AM- PER JONATHAN- THE ALARM PANEL IN THE LOBBY IS BEEPING WITH R…"
type textarea "x"
type textarea "8/18/2025 7:44 AM- PER JONATHAN- THE ALARM PANEL IN THE LOBBY IS BEEPING WITH R…"
type textarea "x"
type textarea "8/18/2025 7:44 AM- PER JONATHAN- THE ALARM PANEL IN THE LOBBY IS BEEPING WITH R…"
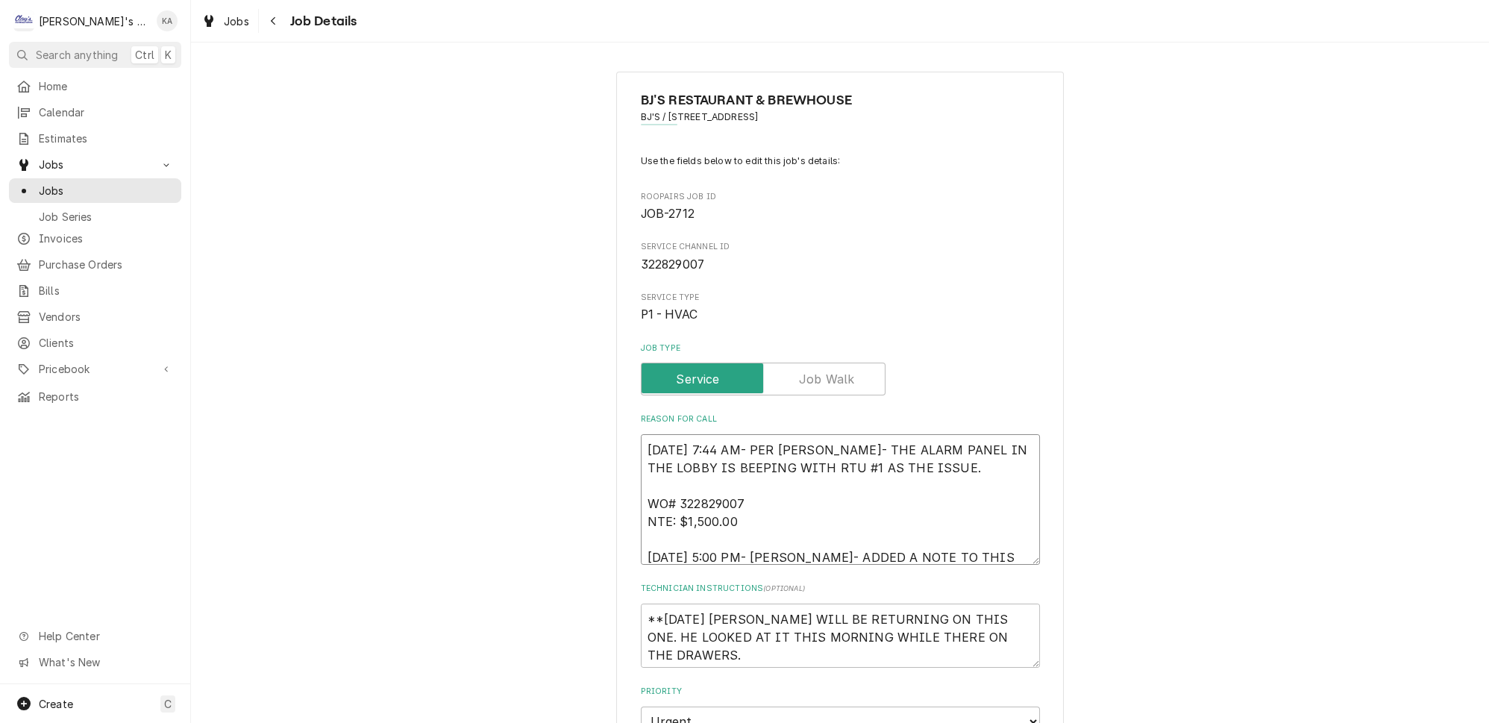
type textarea "x"
type textarea "8/18/2025 7:44 AM- PER JONATHAN- THE ALARM PANEL IN THE LOBBY IS BEEPING WITH R…"
type textarea "x"
type textarea "8/18/2025 7:44 AM- PER JONATHAN- THE ALARM PANEL IN THE LOBBY IS BEEPING WITH R…"
type textarea "x"
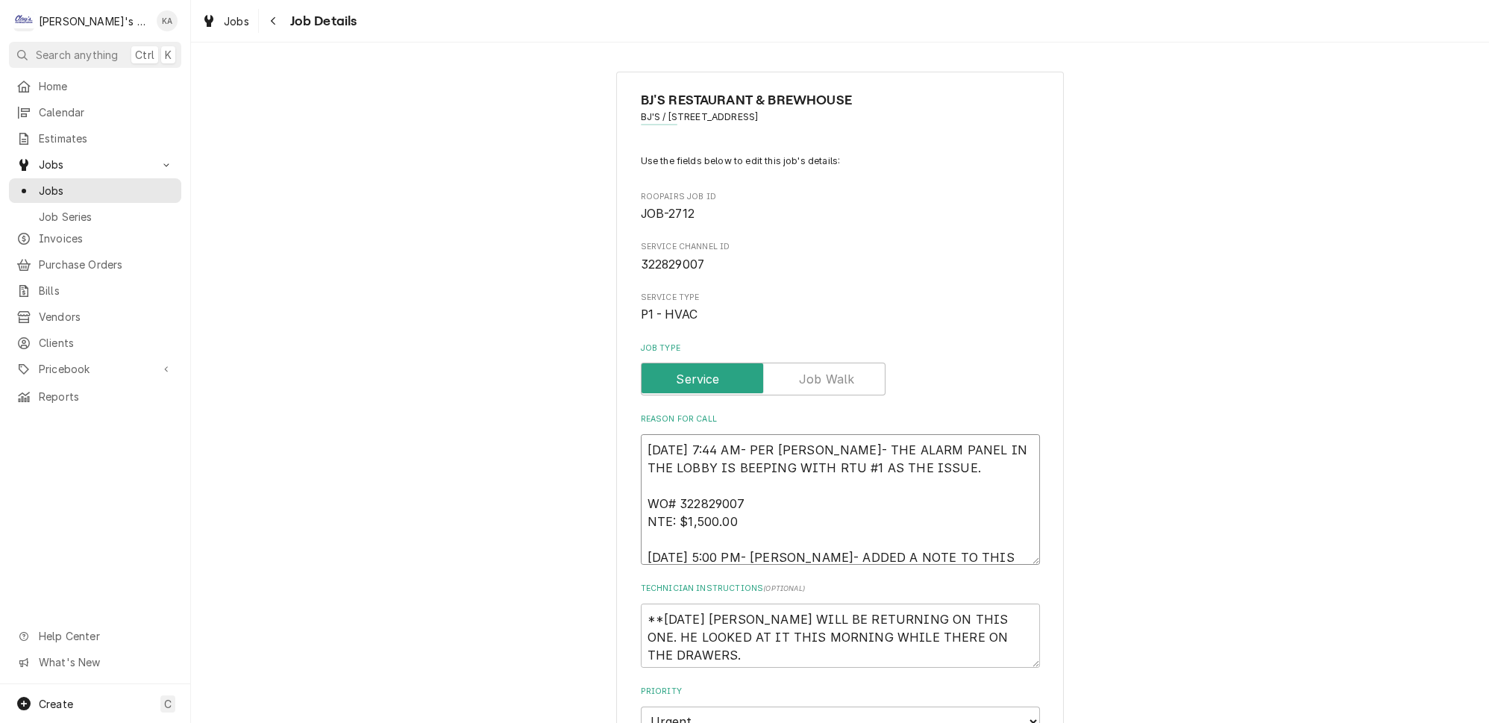
type textarea "8/18/2025 7:44 AM- PER JONATHAN- THE ALARM PANEL IN THE LOBBY IS BEEPING WITH R…"
type textarea "x"
type textarea "8/18/2025 7:44 AM- PER JONATHAN- THE ALARM PANEL IN THE LOBBY IS BEEPING WITH R…"
type textarea "x"
type textarea "8/18/2025 7:44 AM- PER JONATHAN- THE ALARM PANEL IN THE LOBBY IS BEEPING WITH R…"
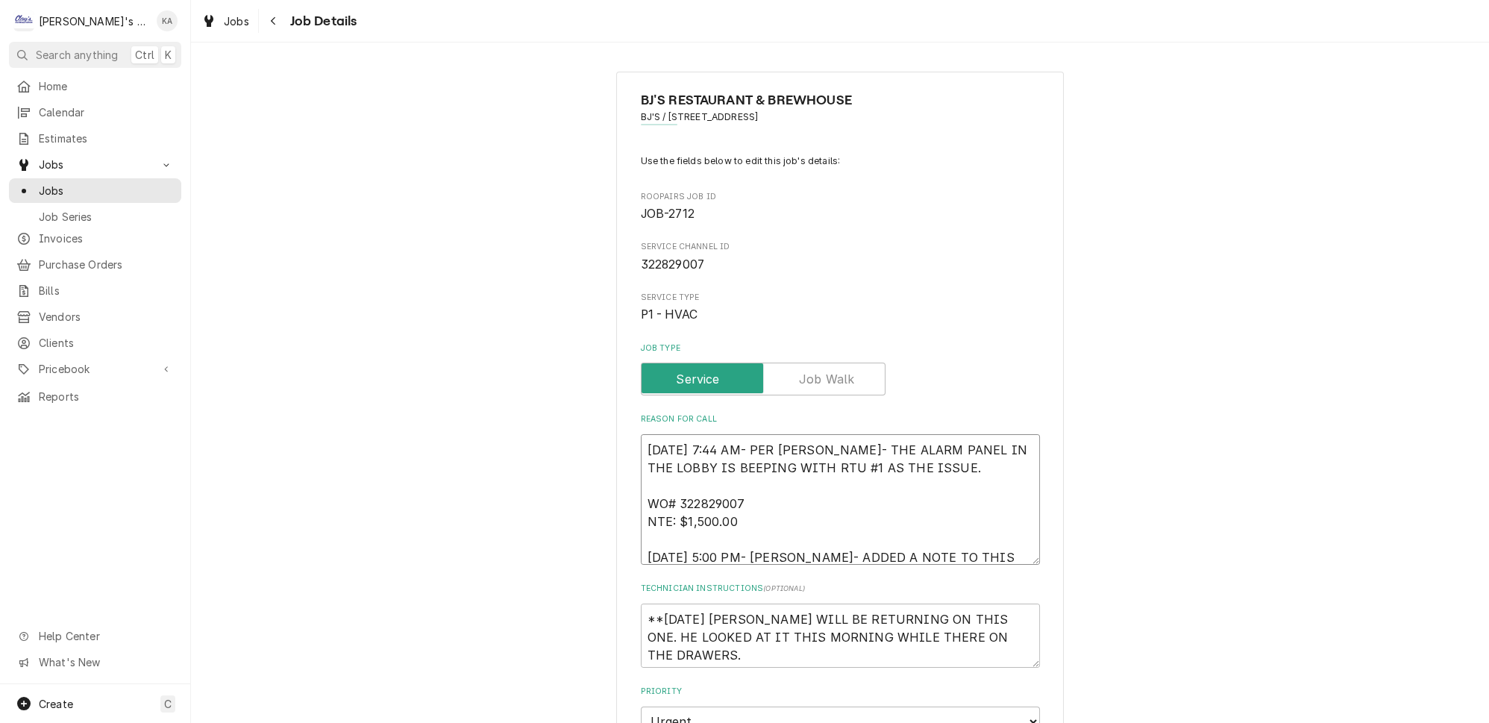
type textarea "x"
type textarea "8/18/2025 7:44 AM- PER JONATHAN- THE ALARM PANEL IN THE LOBBY IS BEEPING WITH R…"
type textarea "x"
type textarea "8/18/2025 7:44 AM- PER JONATHAN- THE ALARM PANEL IN THE LOBBY IS BEEPING WITH R…"
type textarea "x"
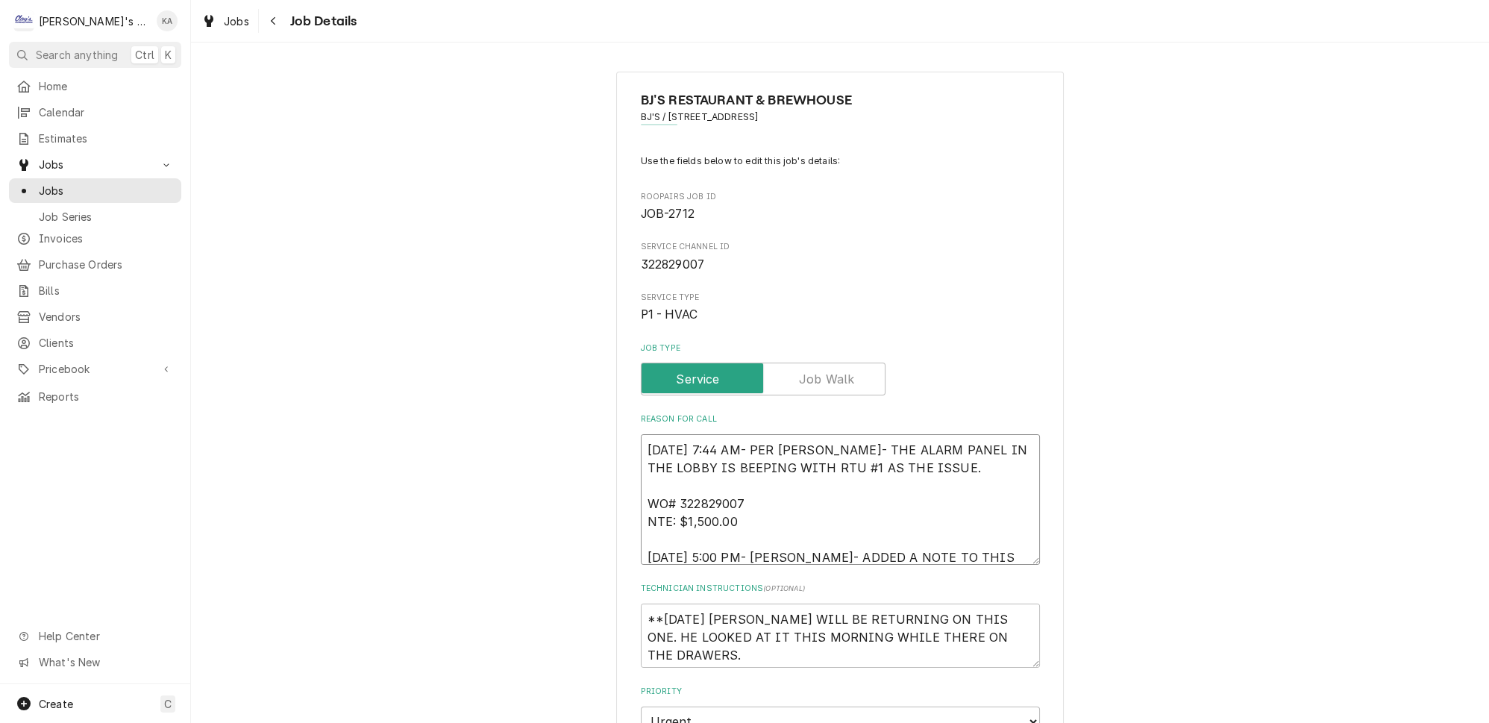
type textarea "8/18/2025 7:44 AM- PER JONATHAN- THE ALARM PANEL IN THE LOBBY IS BEEPING WITH R…"
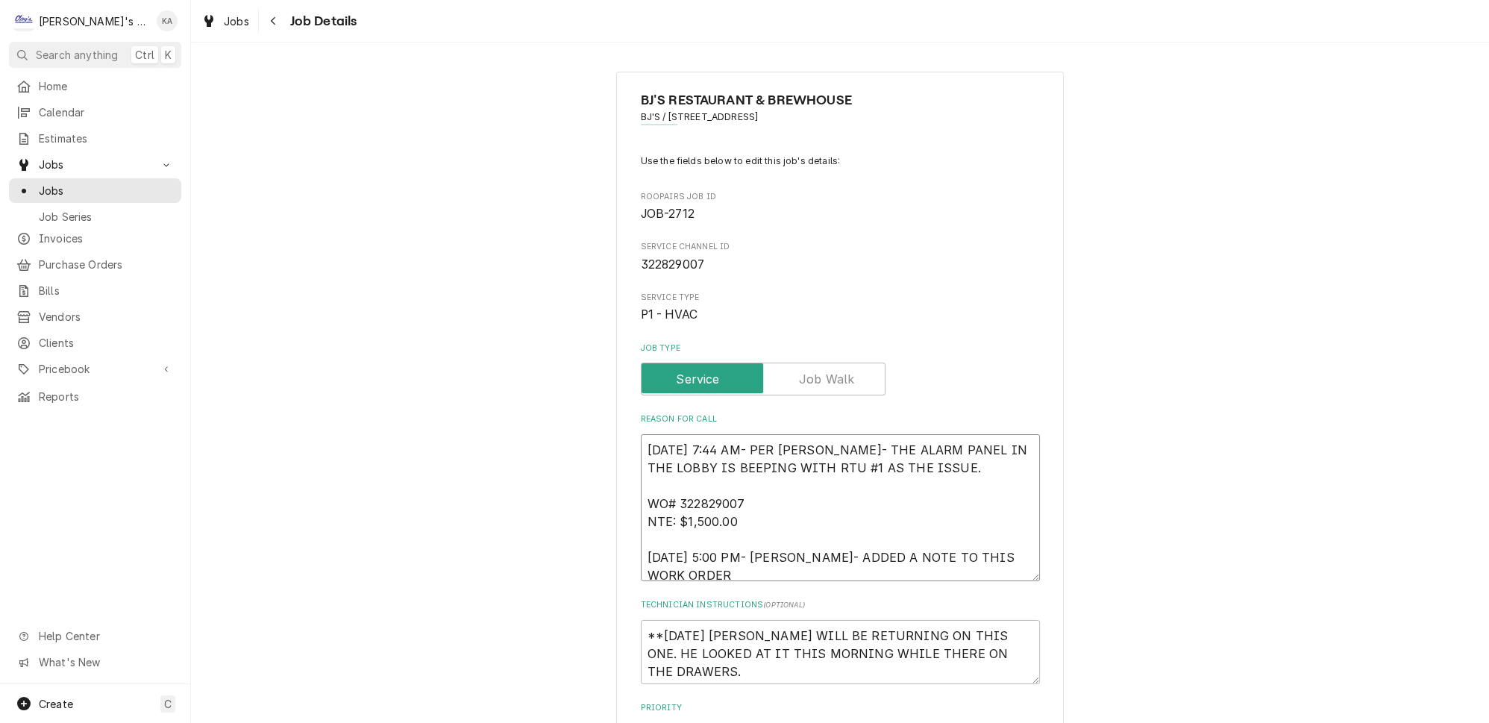
type textarea "x"
type textarea "8/18/2025 7:44 AM- PER JONATHAN- THE ALARM PANEL IN THE LOBBY IS BEEPING WITH R…"
type textarea "x"
type textarea "8/18/2025 7:44 AM- PER JONATHAN- THE ALARM PANEL IN THE LOBBY IS BEEPING WITH R…"
type textarea "x"
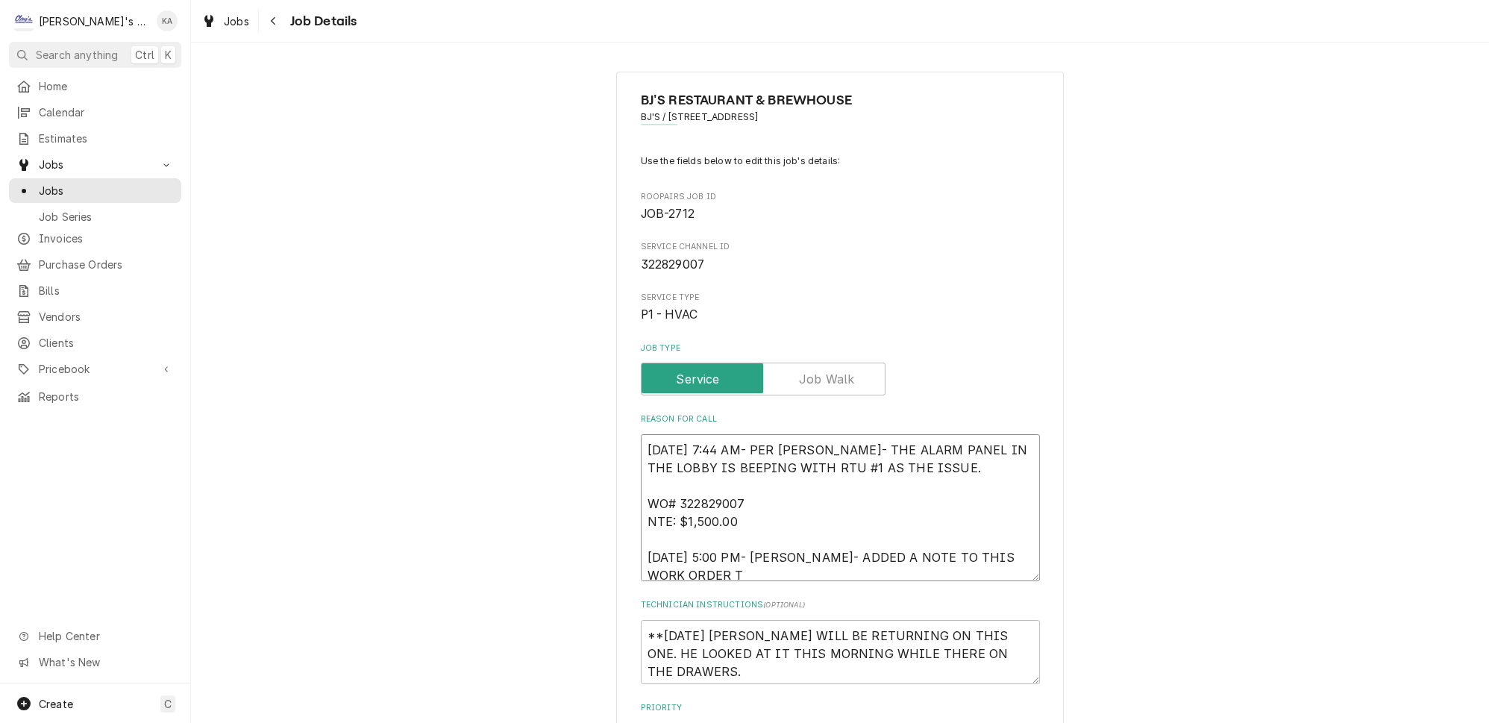
type textarea "8/18/2025 7:44 AM- PER JONATHAN- THE ALARM PANEL IN THE LOBBY IS BEEPING WITH R…"
type textarea "x"
type textarea "8/18/2025 7:44 AM- PER JONATHAN- THE ALARM PANEL IN THE LOBBY IS BEEPING WITH R…"
type textarea "x"
type textarea "8/18/2025 7:44 AM- PER JONATHAN- THE ALARM PANEL IN THE LOBBY IS BEEPING WITH R…"
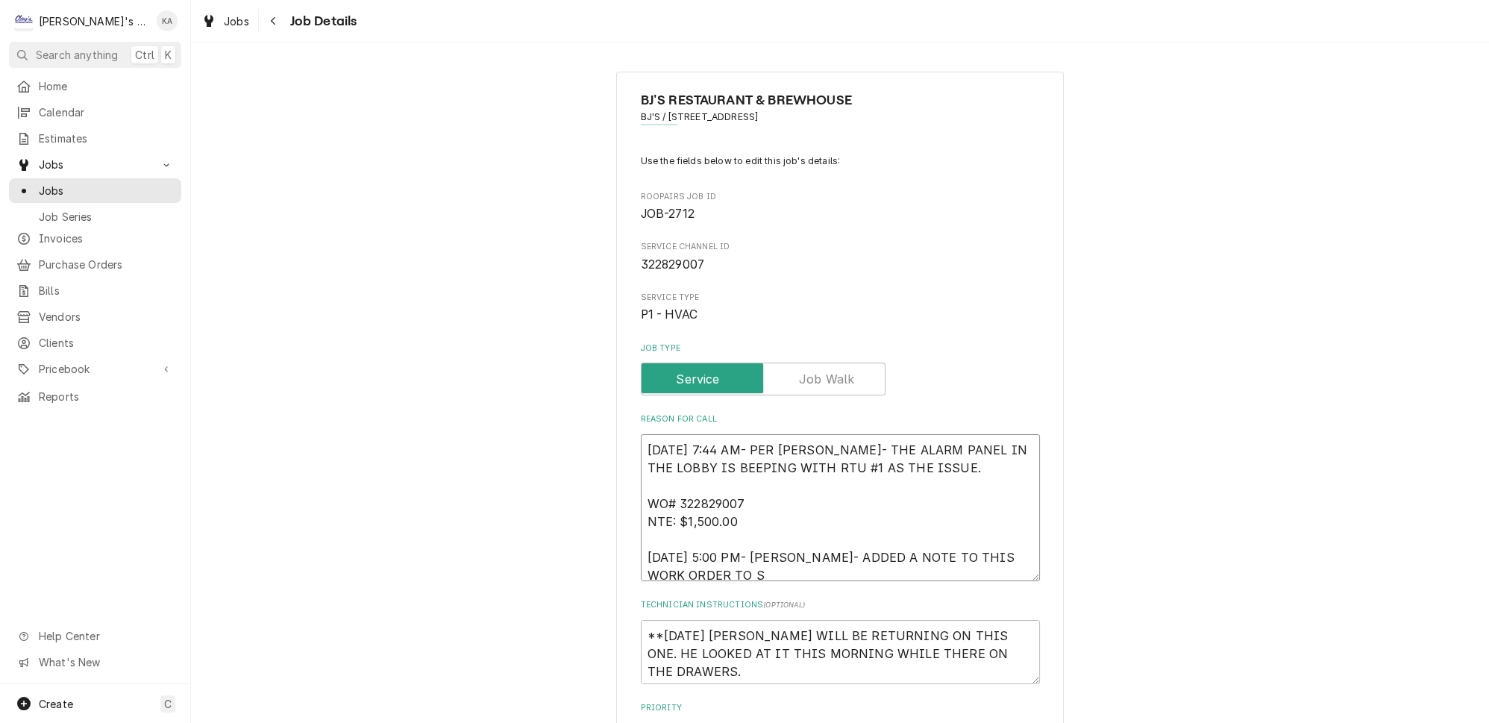
type textarea "x"
type textarea "8/18/2025 7:44 AM- PER JONATHAN- THE ALARM PANEL IN THE LOBBY IS BEEPING WITH R…"
type textarea "x"
type textarea "8/18/2025 7:44 AM- PER JONATHAN- THE ALARM PANEL IN THE LOBBY IS BEEPING WITH R…"
type textarea "x"
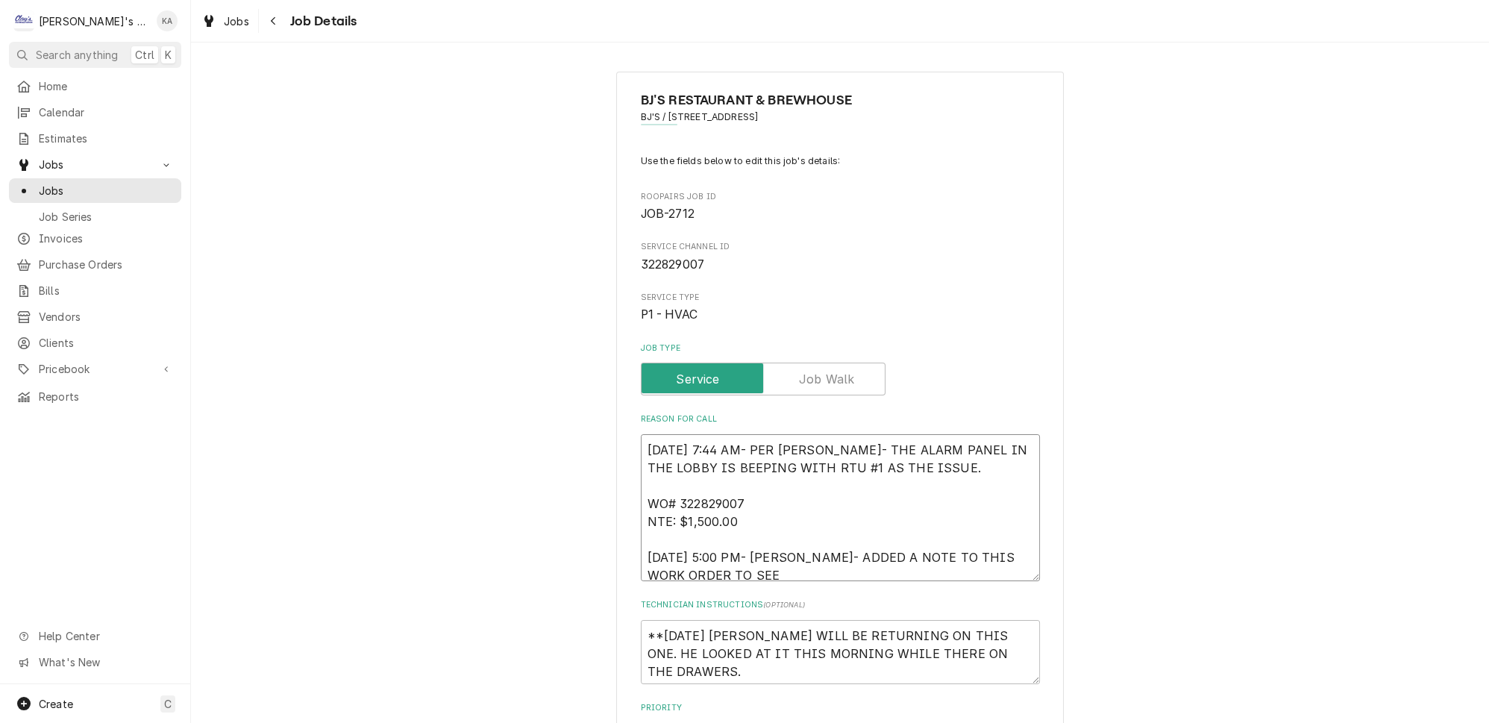
type textarea "8/18/2025 7:44 AM- PER JONATHAN- THE ALARM PANEL IN THE LOBBY IS BEEPING WITH R…"
type textarea "x"
type textarea "8/18/2025 7:44 AM- PER JONATHAN- THE ALARM PANEL IN THE LOBBY IS BEEPING WITH R…"
type textarea "x"
type textarea "8/18/2025 7:44 AM- PER JONATHAN- THE ALARM PANEL IN THE LOBBY IS BEEPING WITH R…"
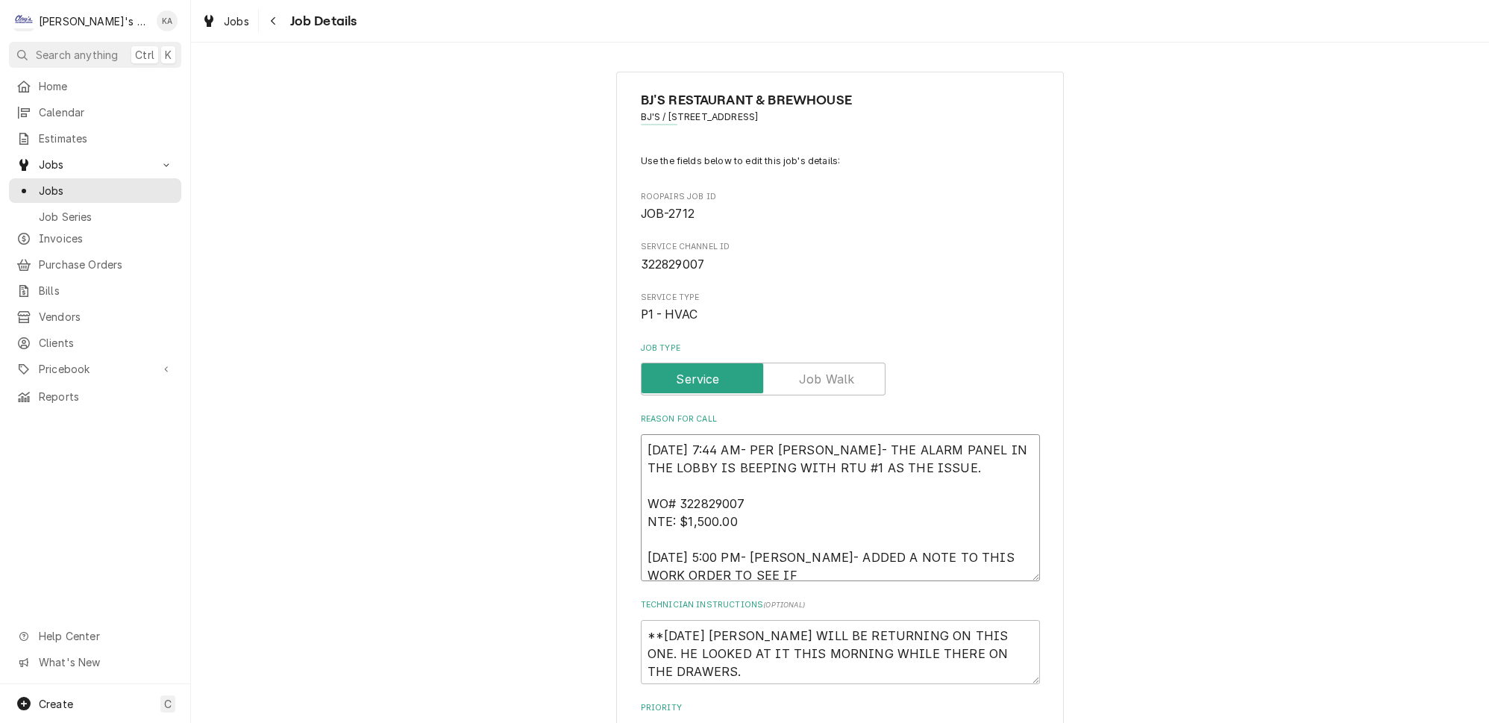
type textarea "x"
type textarea "8/18/2025 7:44 AM- PER JONATHAN- THE ALARM PANEL IN THE LOBBY IS BEEPING WITH R…"
type textarea "x"
type textarea "8/18/2025 7:44 AM- PER JONATHAN- THE ALARM PANEL IN THE LOBBY IS BEEPING WITH R…"
type textarea "x"
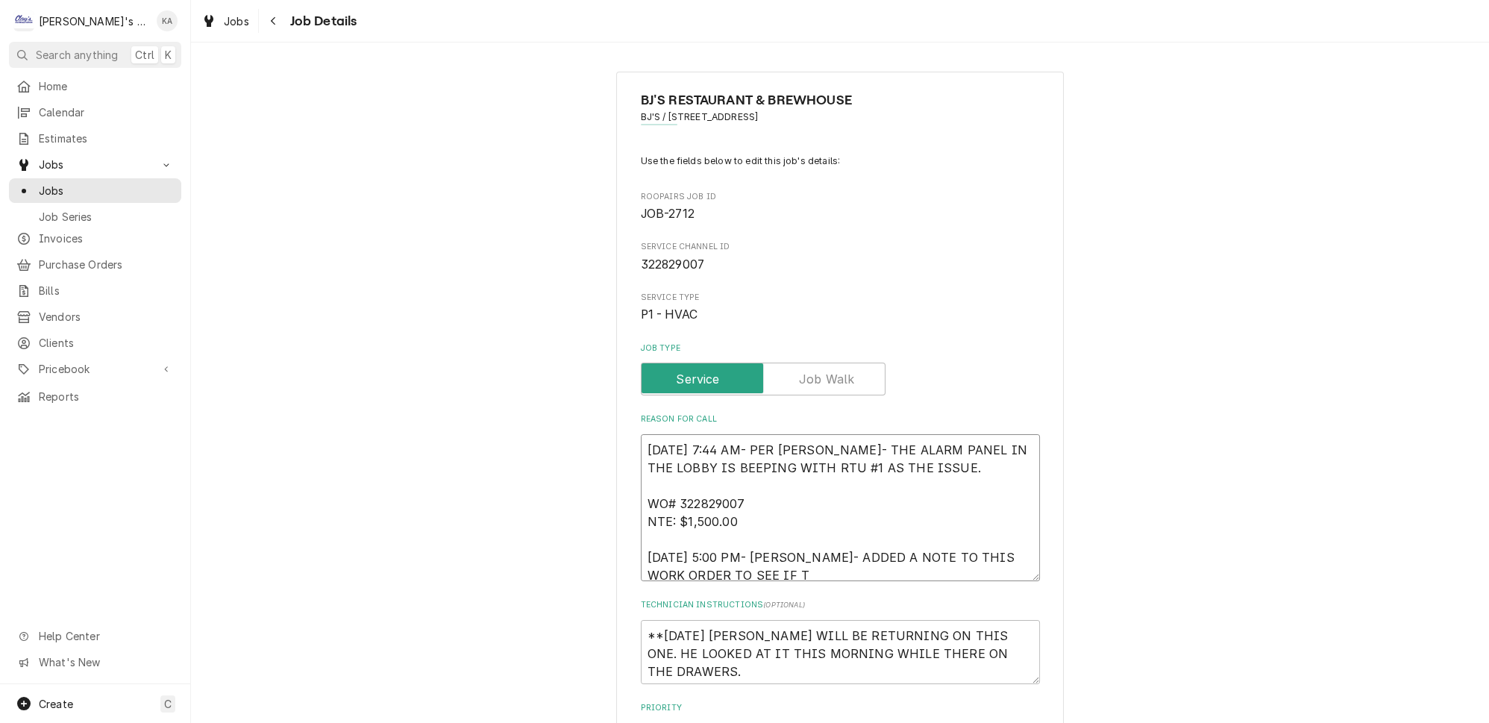
type textarea "8/18/2025 7:44 AM- PER JONATHAN- THE ALARM PANEL IN THE LOBBY IS BEEPING WITH R…"
type textarea "x"
type textarea "8/18/2025 7:44 AM- PER JONATHAN- THE ALARM PANEL IN THE LOBBY IS BEEPING WITH R…"
type textarea "x"
type textarea "8/18/2025 7:44 AM- PER JONATHAN- THE ALARM PANEL IN THE LOBBY IS BEEPING WITH R…"
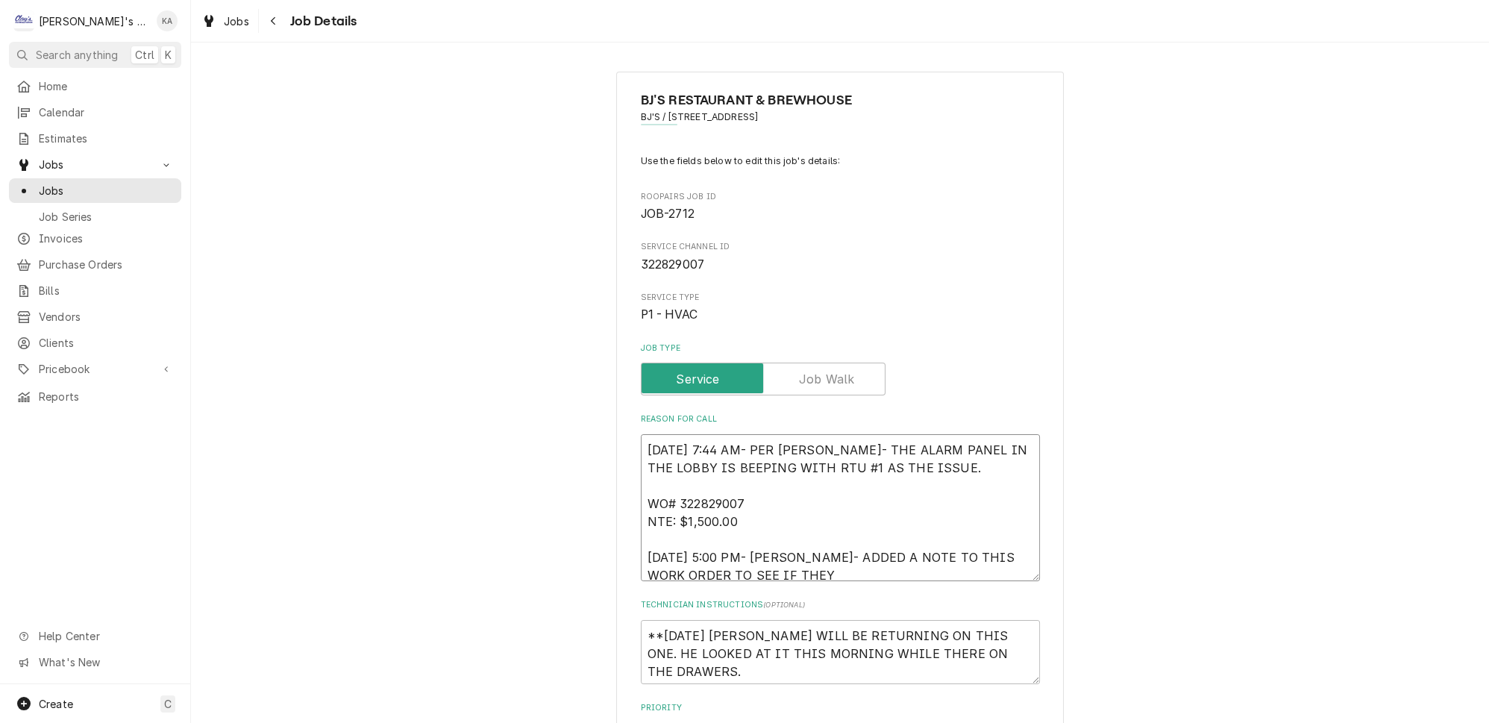
type textarea "x"
type textarea "8/18/2025 7:44 AM- PER JONATHAN- THE ALARM PANEL IN THE LOBBY IS BEEPING WITH R…"
type textarea "x"
type textarea "8/18/2025 7:44 AM- PER JONATHAN- THE ALARM PANEL IN THE LOBBY IS BEEPING WITH R…"
type textarea "x"
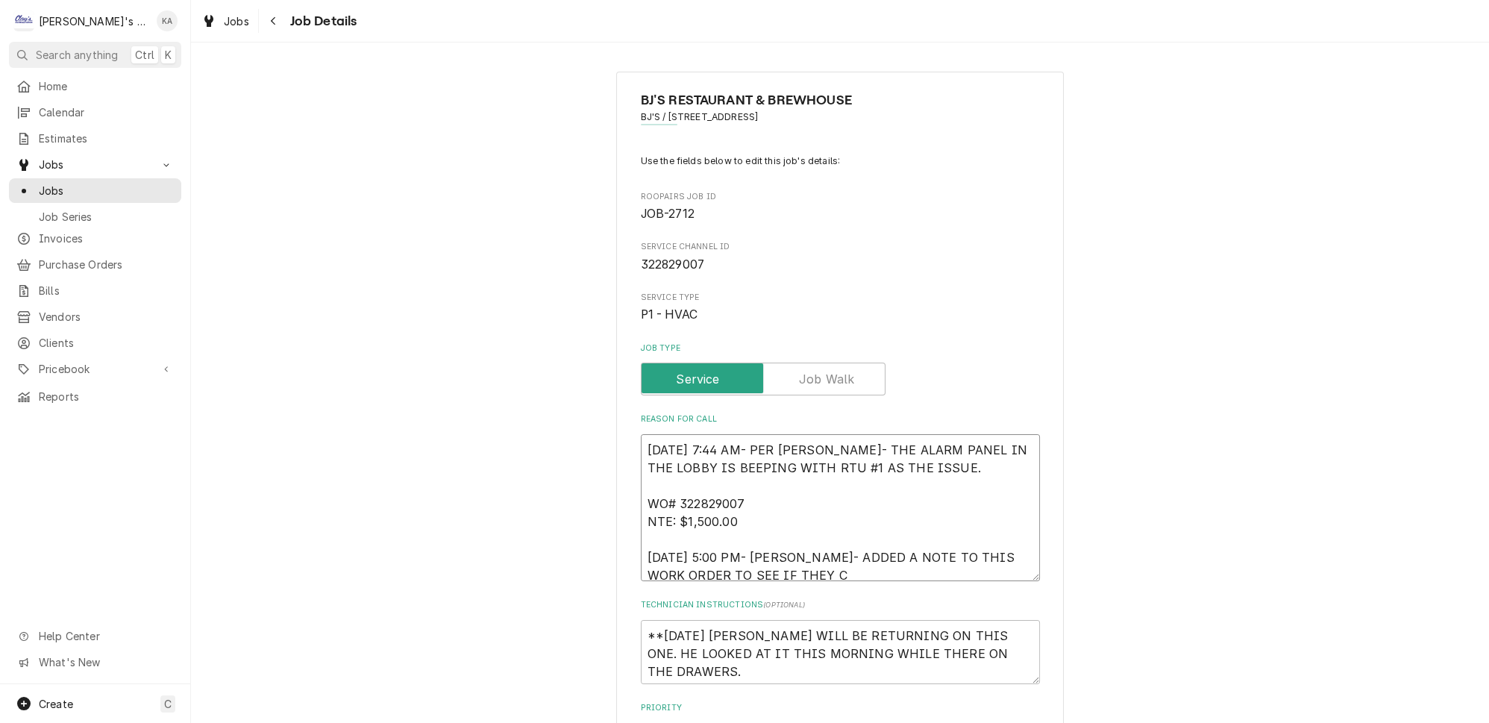
type textarea "8/18/2025 7:44 AM- PER JONATHAN- THE ALARM PANEL IN THE LOBBY IS BEEPING WITH R…"
type textarea "x"
type textarea "8/18/2025 7:44 AM- PER JONATHAN- THE ALARM PANEL IN THE LOBBY IS BEEPING WITH R…"
type textarea "x"
type textarea "8/18/2025 7:44 AM- PER JONATHAN- THE ALARM PANEL IN THE LOBBY IS BEEPING WITH R…"
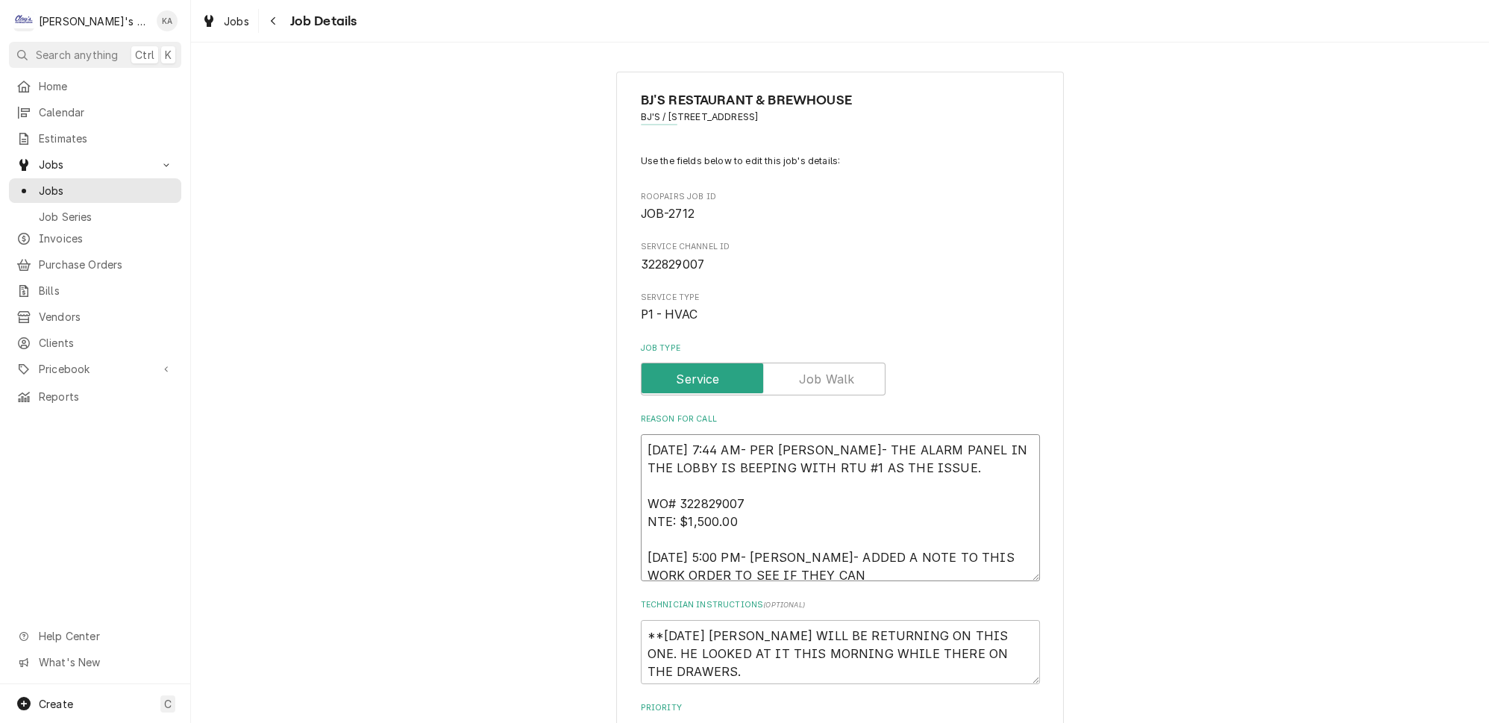
type textarea "x"
type textarea "8/18/2025 7:44 AM- PER JONATHAN- THE ALARM PANEL IN THE LOBBY IS BEEPING WITH R…"
type textarea "x"
type textarea "8/18/2025 7:44 AM- PER JONATHAN- THE ALARM PANEL IN THE LOBBY IS BEEPING WITH R…"
type textarea "x"
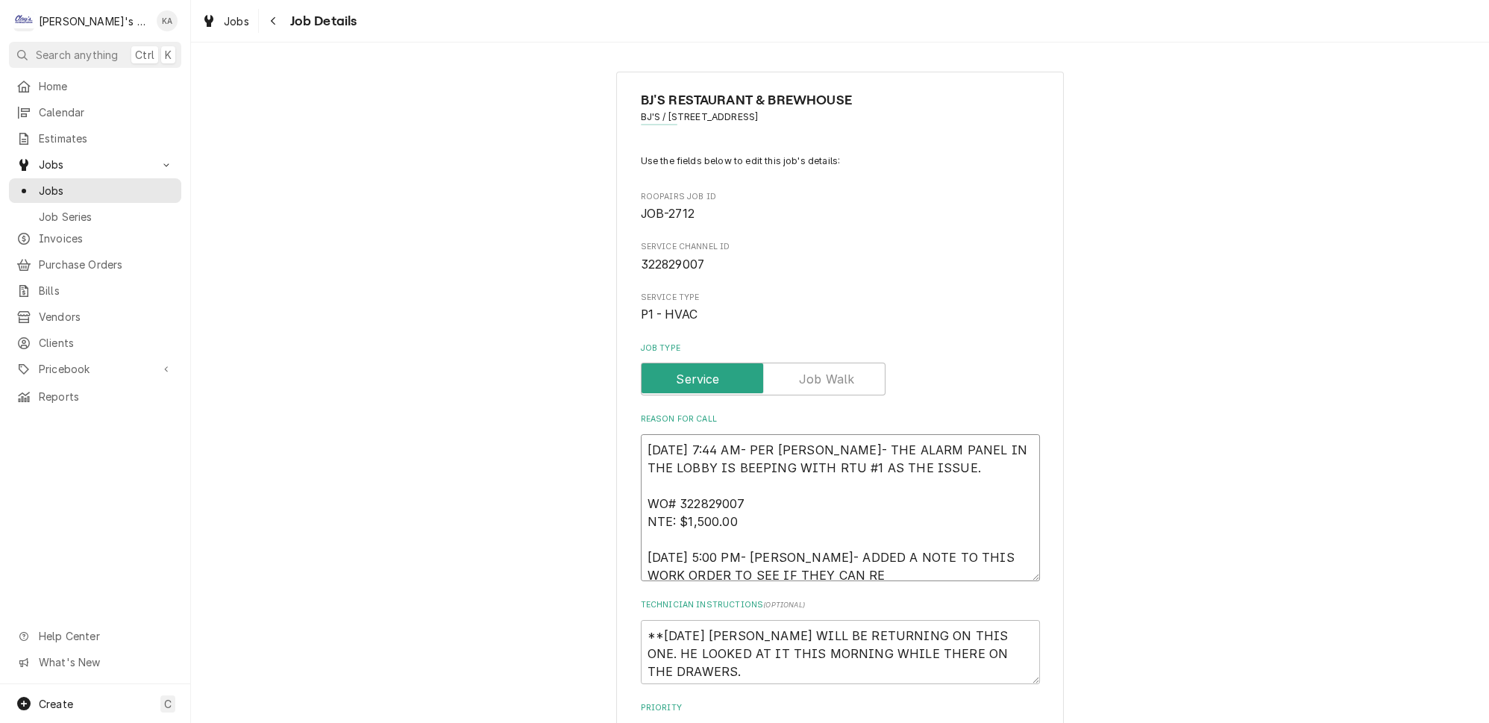
type textarea "8/18/2025 7:44 AM- PER JONATHAN- THE ALARM PANEL IN THE LOBBY IS BEEPING WITH R…"
type textarea "x"
type textarea "8/18/2025 7:44 AM- PER JONATHAN- THE ALARM PANEL IN THE LOBBY IS BEEPING WITH R…"
type textarea "x"
type textarea "8/18/2025 7:44 AM- PER JONATHAN- THE ALARM PANEL IN THE LOBBY IS BEEPING WITH R…"
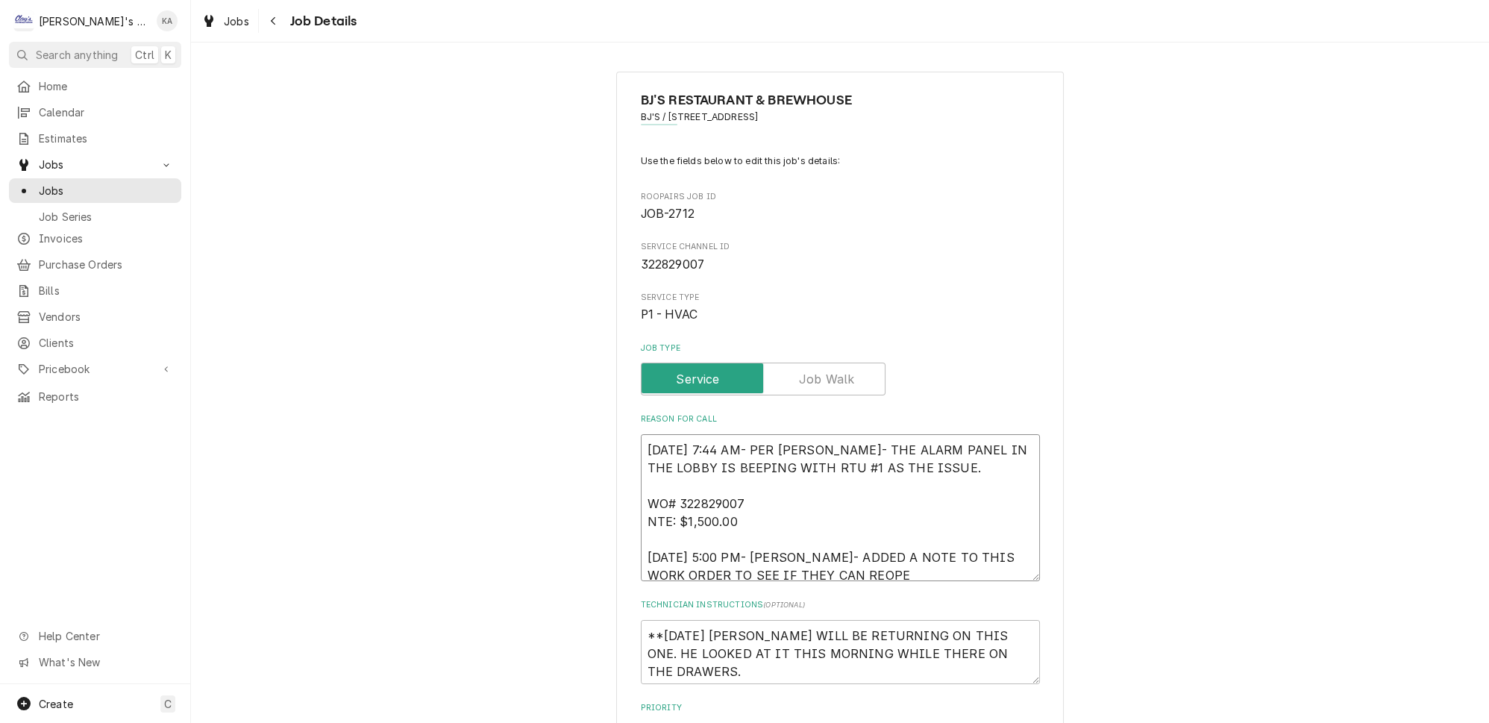
type textarea "x"
type textarea "8/18/2025 7:44 AM- PER JONATHAN- THE ALARM PANEL IN THE LOBBY IS BEEPING WITH R…"
type textarea "x"
type textarea "8/18/2025 7:44 AM- PER JONATHAN- THE ALARM PANEL IN THE LOBBY IS BEEPING WITH R…"
type textarea "x"
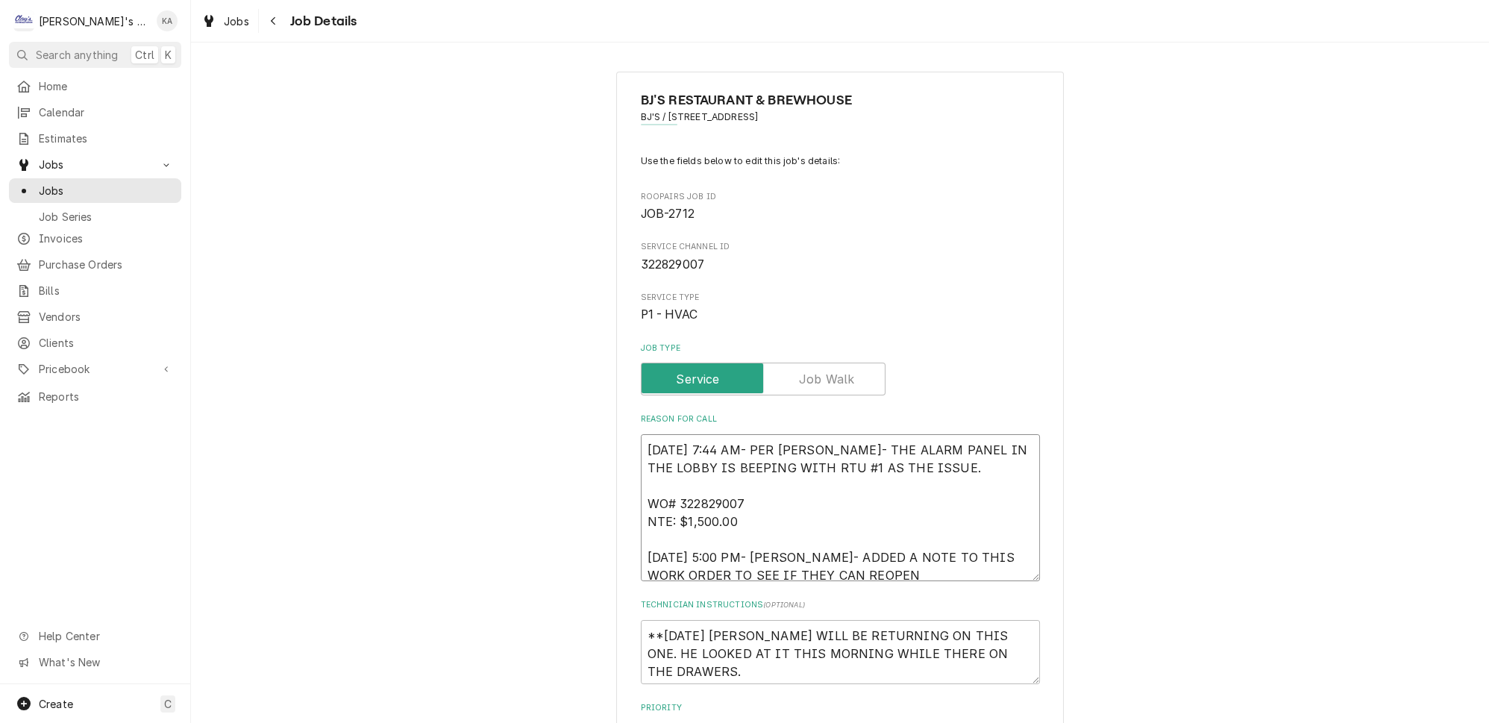
type textarea "8/18/2025 7:44 AM- PER JONATHAN- THE ALARM PANEL IN THE LOBBY IS BEEPING WITH R…"
type textarea "x"
type textarea "8/18/2025 7:44 AM- PER JONATHAN- THE ALARM PANEL IN THE LOBBY IS BEEPING WITH R…"
type textarea "x"
type textarea "8/18/2025 7:44 AM- PER JONATHAN- THE ALARM PANEL IN THE LOBBY IS BEEPING WITH R…"
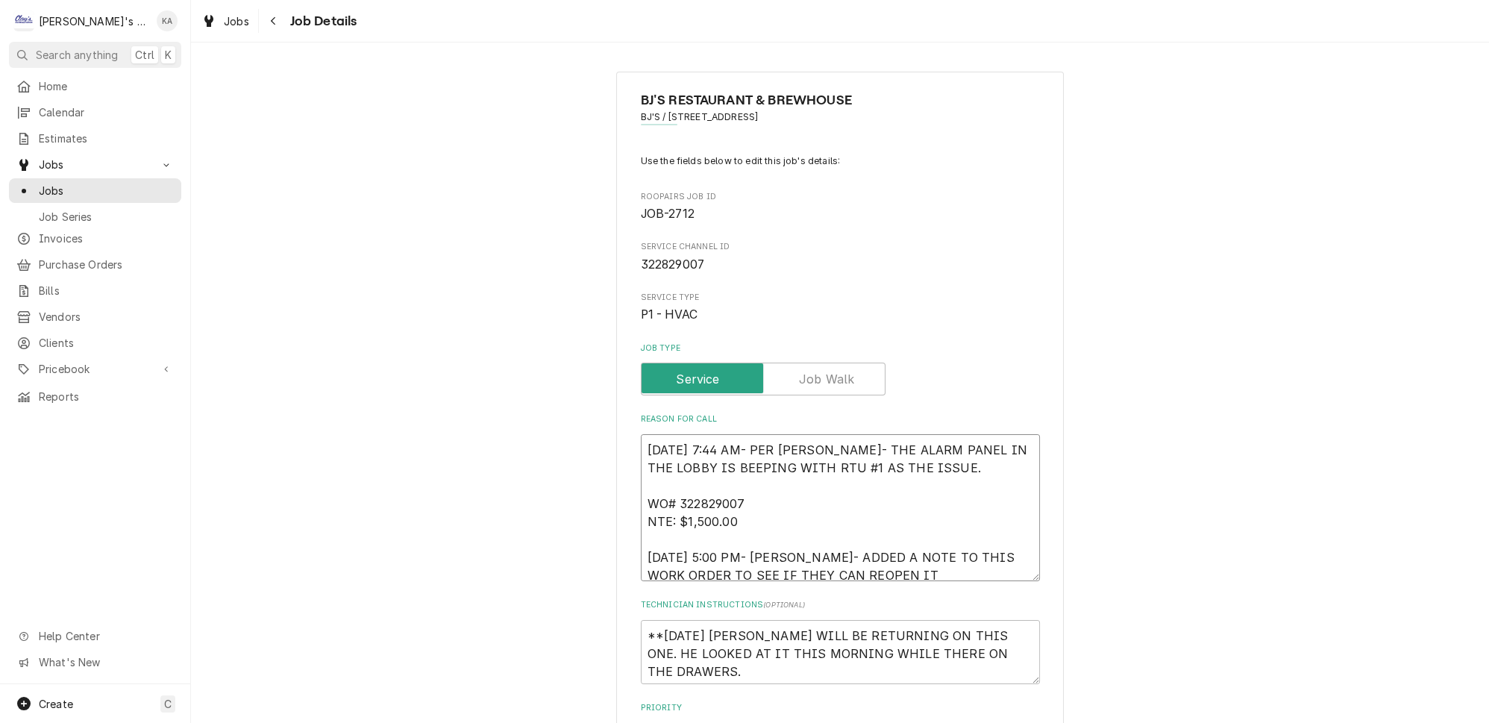
type textarea "x"
type textarea "8/18/2025 7:44 AM- PER JONATHAN- THE ALARM PANEL IN THE LOBBY IS BEEPING WITH R…"
type textarea "x"
type textarea "8/18/2025 7:44 AM- PER JONATHAN- THE ALARM PANEL IN THE LOBBY IS BEEPING WITH R…"
type textarea "x"
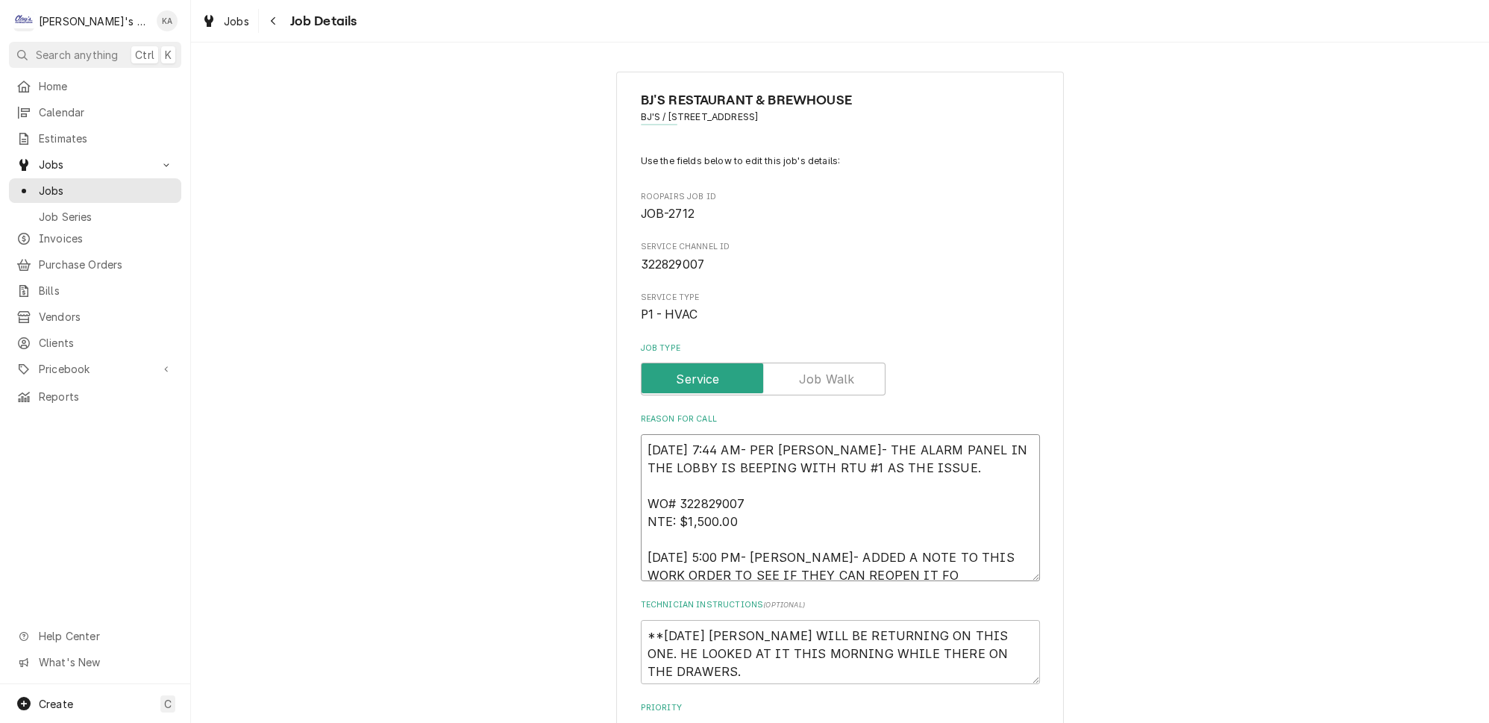
type textarea "8/18/2025 7:44 AM- PER JONATHAN- THE ALARM PANEL IN THE LOBBY IS BEEPING WITH R…"
type textarea "x"
type textarea "8/18/2025 7:44 AM- PER JONATHAN- THE ALARM PANEL IN THE LOBBY IS BEEPING WITH R…"
type textarea "x"
type textarea "8/18/2025 7:44 AM- PER JONATHAN- THE ALARM PANEL IN THE LOBBY IS BEEPING WITH R…"
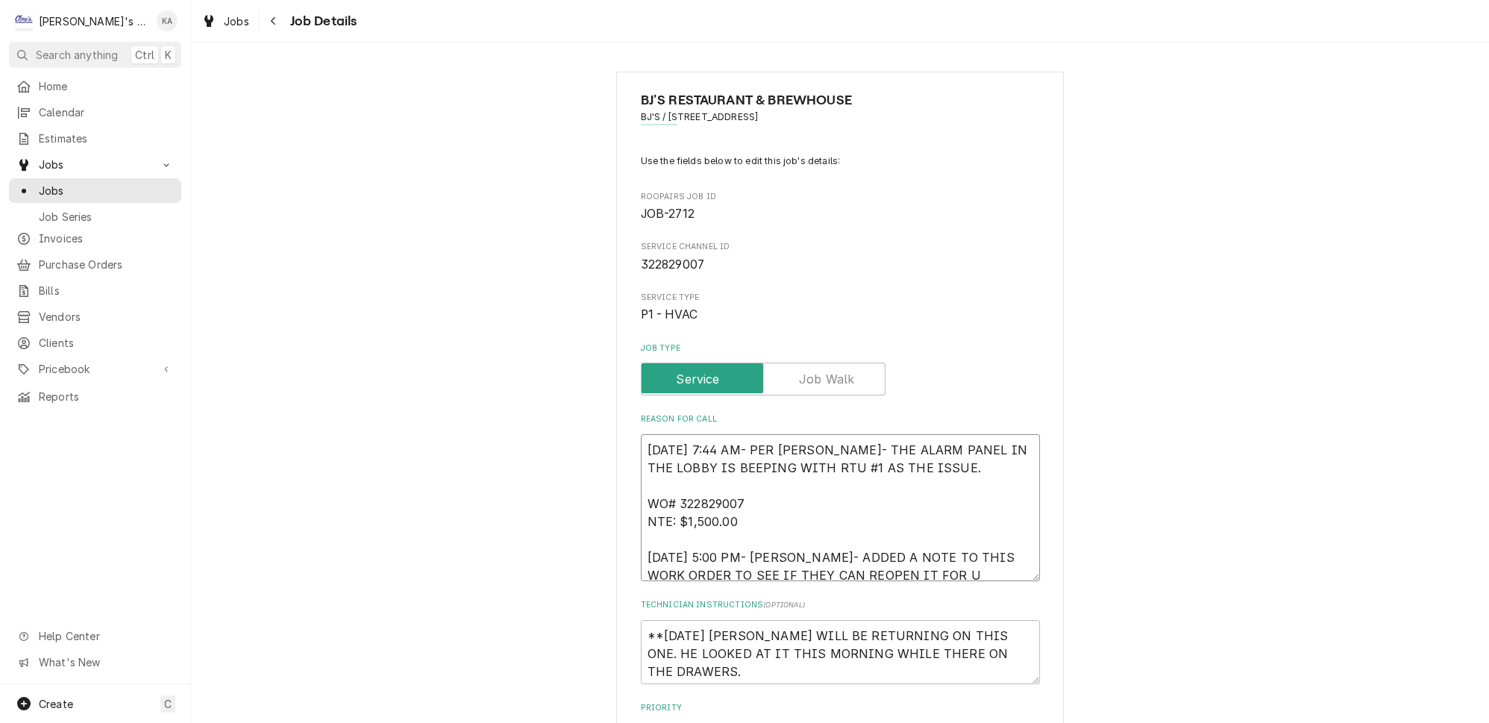
type textarea "x"
type textarea "8/18/2025 7:44 AM- PER JONATHAN- THE ALARM PANEL IN THE LOBBY IS BEEPING WITH R…"
type textarea "x"
type textarea "8/18/2025 7:44 AM- PER JONATHAN- THE ALARM PANEL IN THE LOBBY IS BEEPING WITH R…"
type textarea "x"
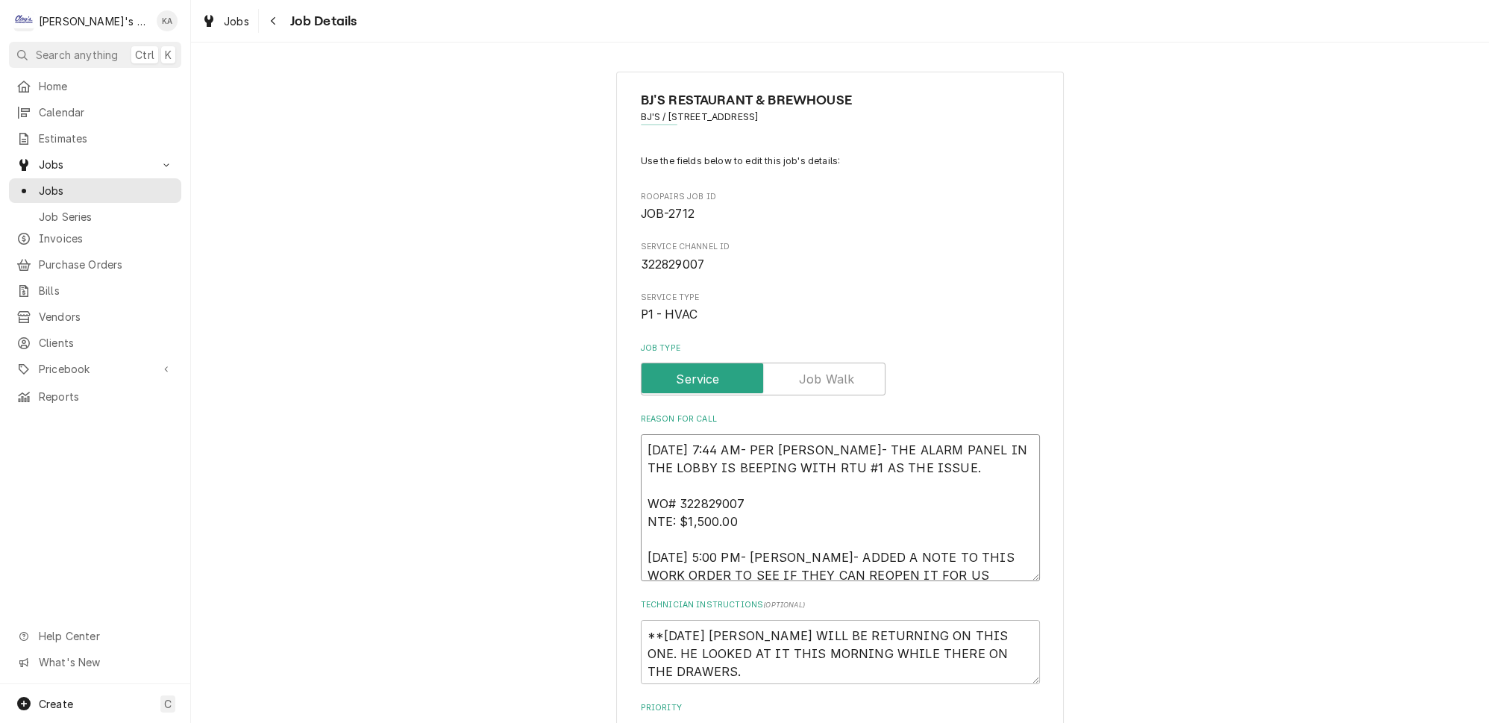
type textarea "8/18/2025 7:44 AM- PER JONATHAN- THE ALARM PANEL IN THE LOBBY IS BEEPING WITH R…"
type textarea "x"
type textarea "8/18/2025 7:44 AM- PER JONATHAN- THE ALARM PANEL IN THE LOBBY IS BEEPING WITH R…"
type textarea "x"
type textarea "8/18/2025 7:44 AM- PER JONATHAN- THE ALARM PANEL IN THE LOBBY IS BEEPING WITH R…"
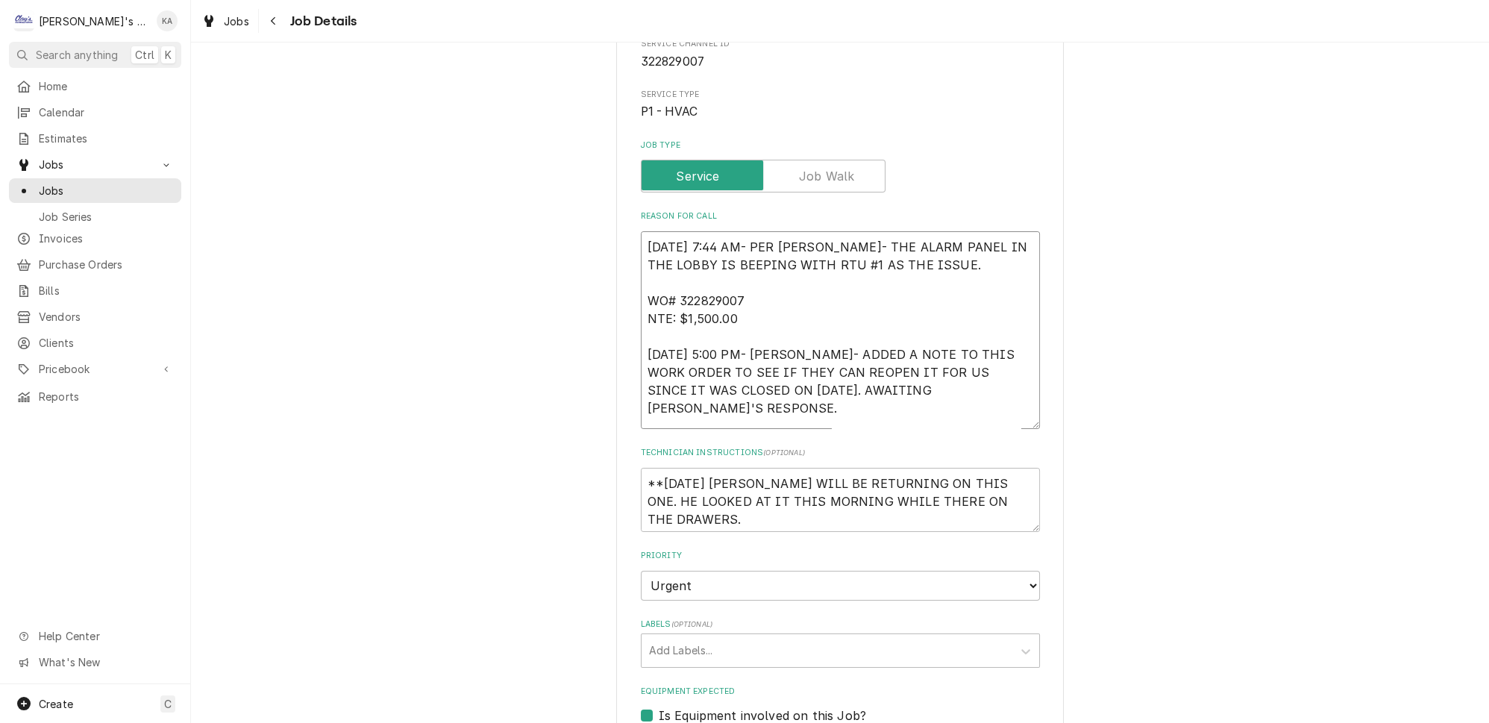
click at [778, 375] on textarea "8/18/2025 7:44 AM- PER JONATHAN- THE ALARM PANEL IN THE LOBBY IS BEEPING WITH R…" at bounding box center [840, 330] width 399 height 198
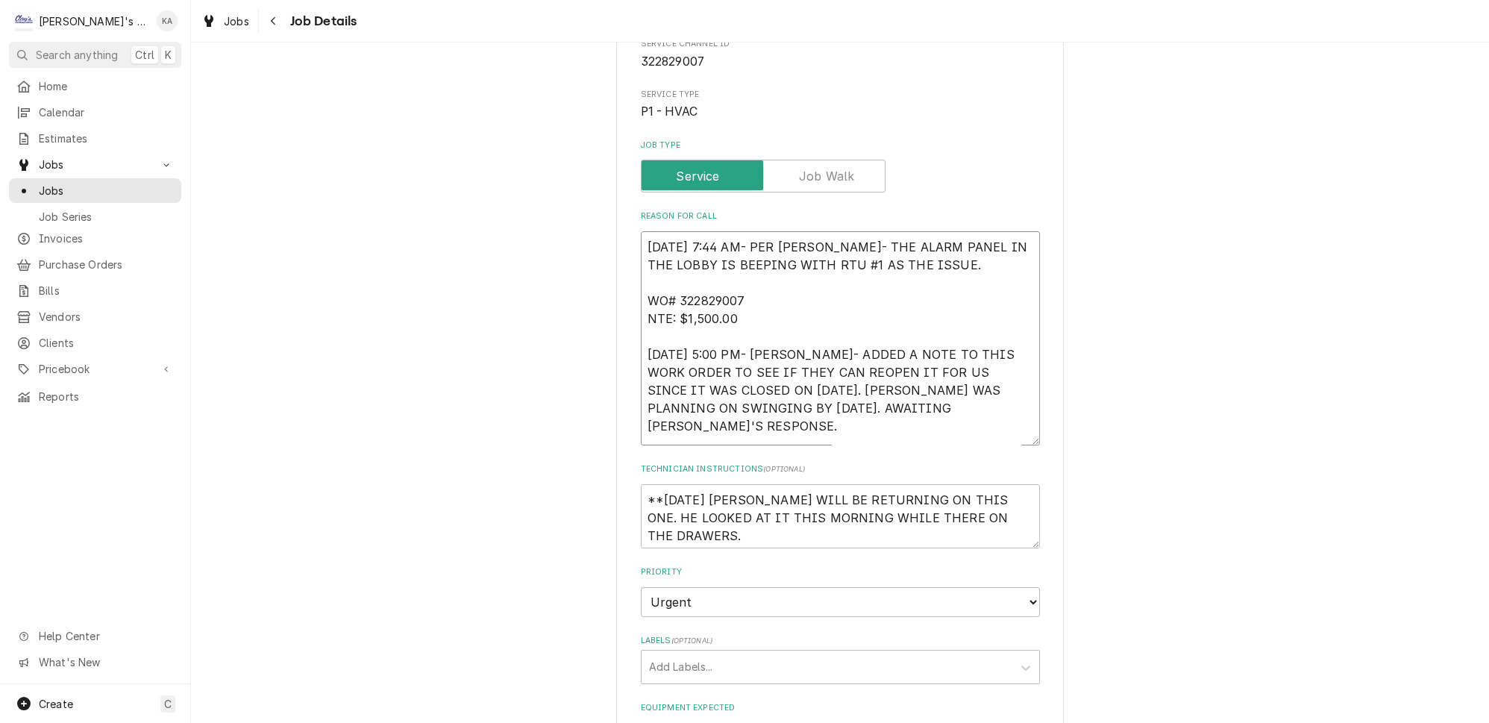
click at [828, 373] on textarea "8/18/2025 7:44 AM- PER JONATHAN- THE ALARM PANEL IN THE LOBBY IS BEEPING WITH R…" at bounding box center [840, 338] width 399 height 214
click at [959, 424] on textarea "8/18/2025 7:44 AM- PER JONATHAN- THE ALARM PANEL IN THE LOBBY IS BEEPING WITH R…" at bounding box center [840, 338] width 399 height 214
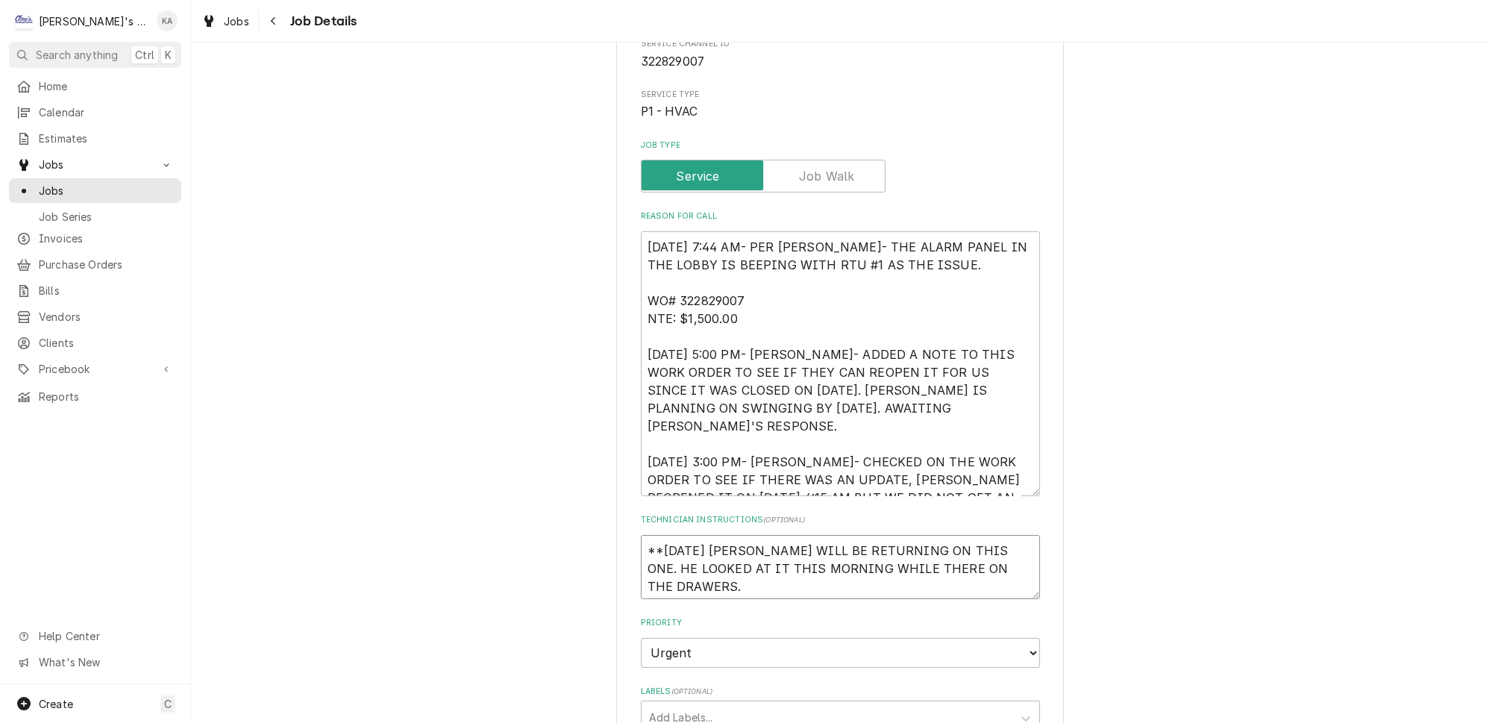
drag, startPoint x: 662, startPoint y: 542, endPoint x: 714, endPoint y: 582, distance: 66.0
click at [714, 582] on textarea "**9/2/2025 SARAH - GREG WILL BE RETURNING ON THIS ONE. HE LOOKED AT IT THIS MOR…" at bounding box center [840, 567] width 399 height 64
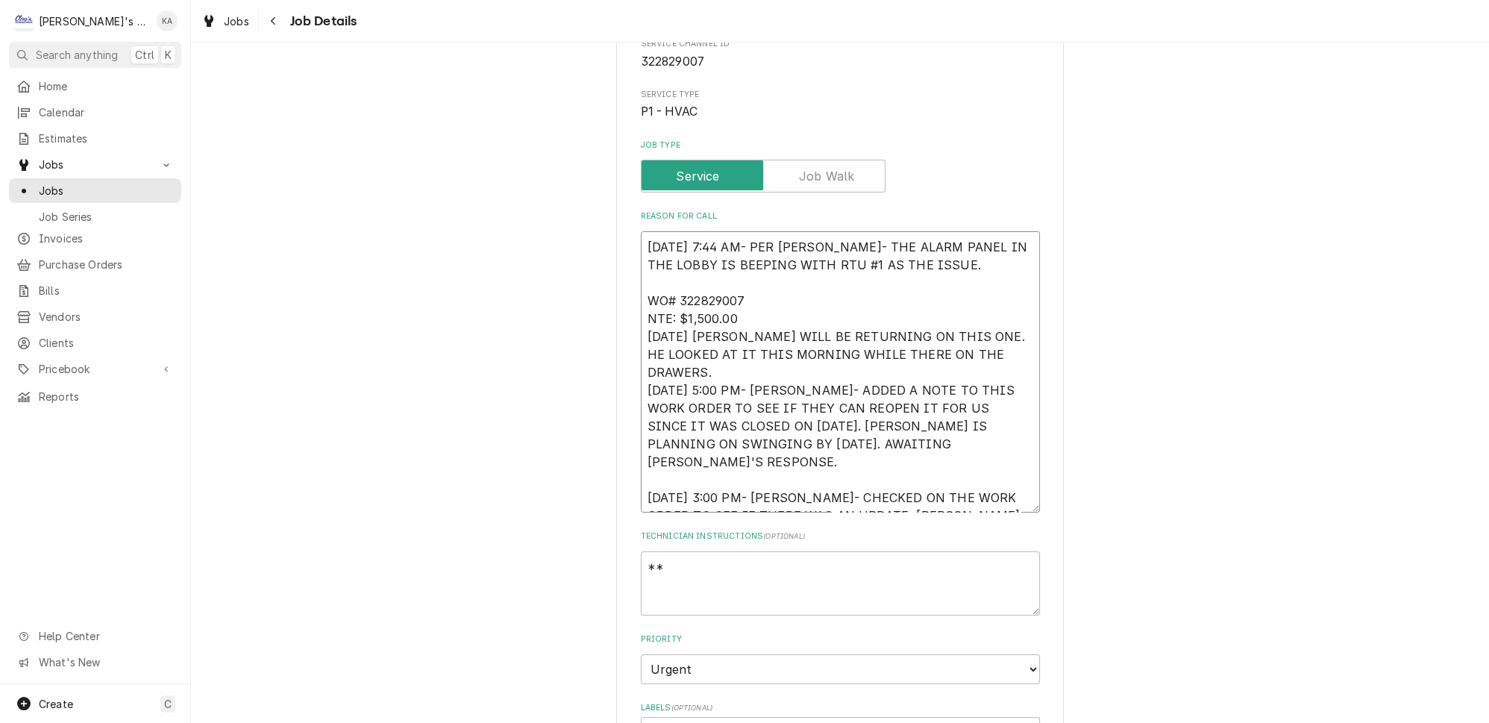
click at [760, 306] on textarea "8/18/2025 7:44 AM- PER JONATHAN- THE ALARM PANEL IN THE LOBBY IS BEEPING WITH R…" at bounding box center [840, 371] width 399 height 281
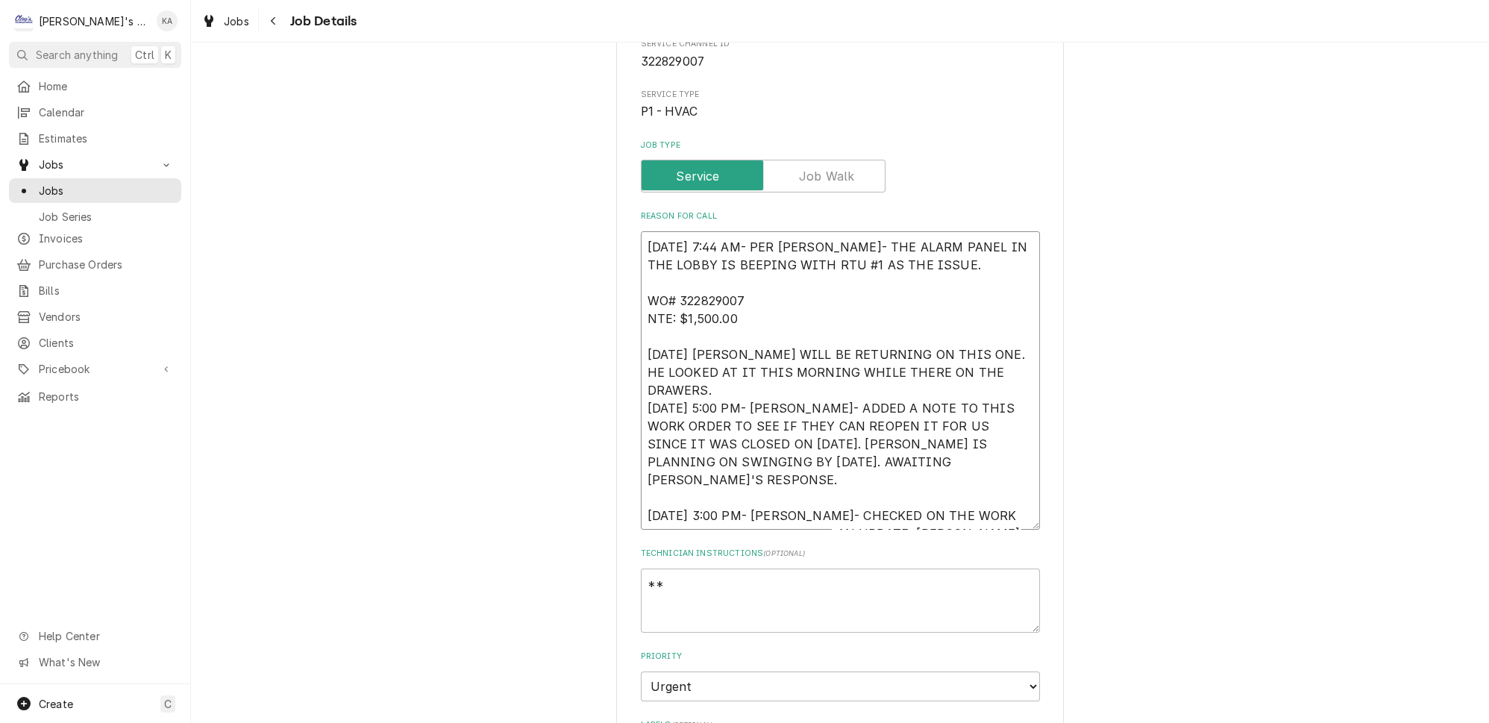
click at [731, 372] on textarea "8/18/2025 7:44 AM- PER JONATHAN- THE ALARM PANEL IN THE LOBBY IS BEEPING WITH R…" at bounding box center [840, 380] width 399 height 298
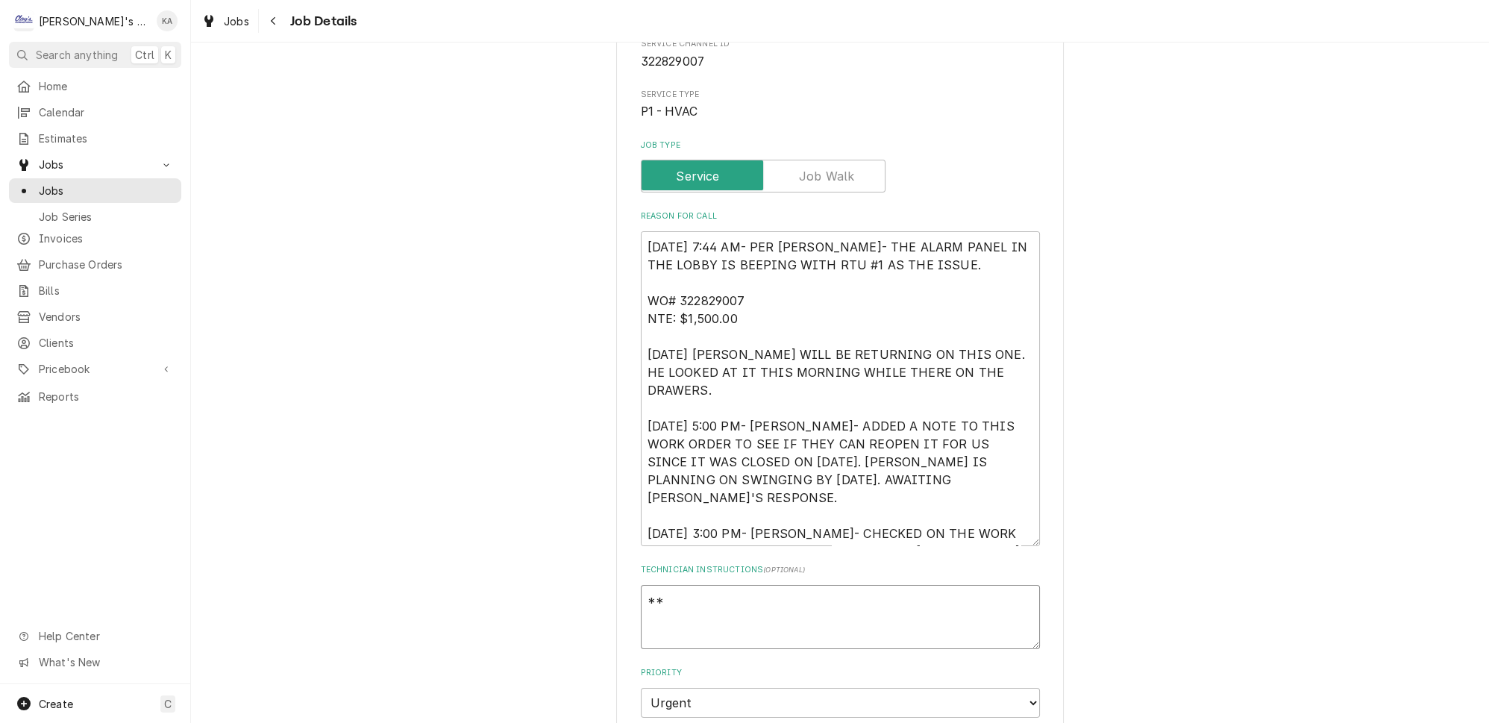
drag, startPoint x: 682, startPoint y: 595, endPoint x: 647, endPoint y: 601, distance: 35.7
click at [647, 601] on textarea "**" at bounding box center [840, 617] width 399 height 64
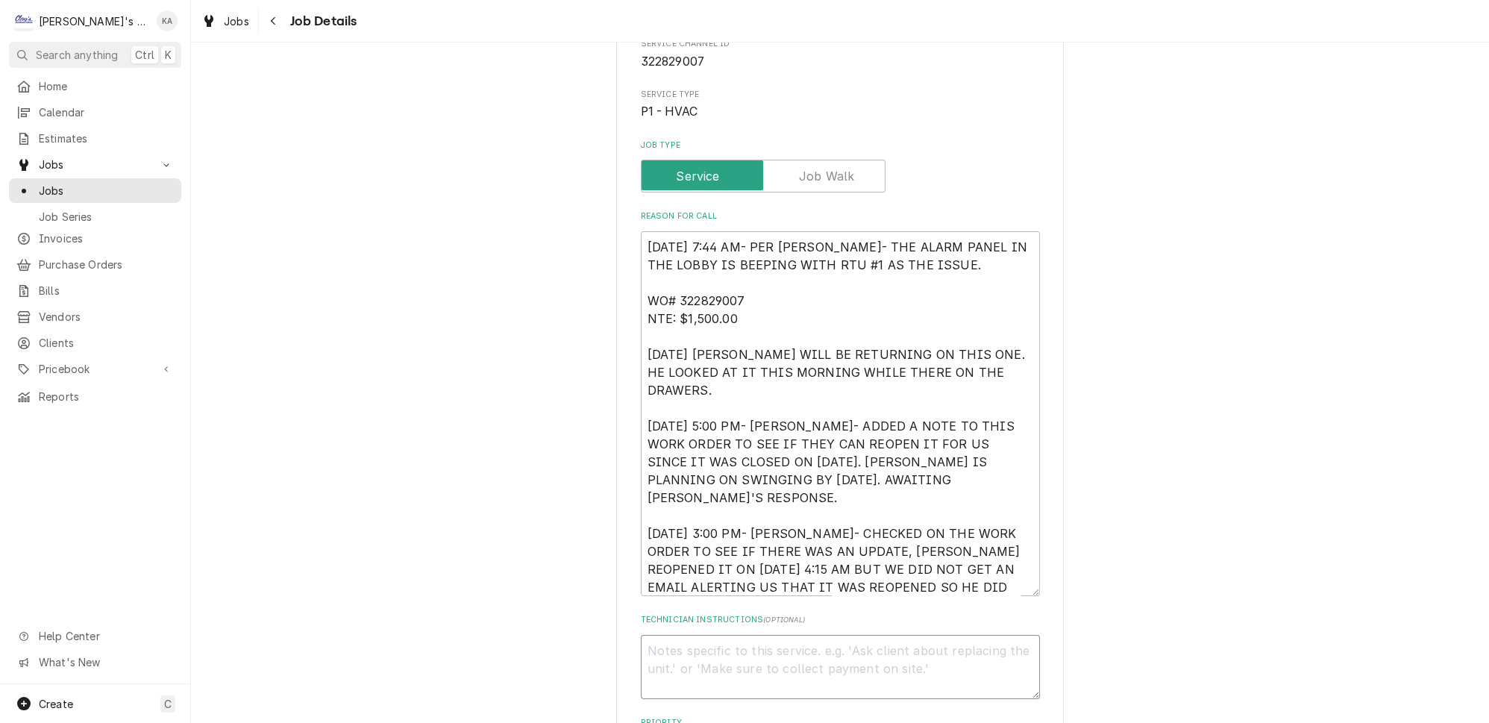
drag, startPoint x: 1010, startPoint y: 536, endPoint x: 1003, endPoint y: 586, distance: 50.4
click at [1003, 586] on textarea "8/18/2025 7:44 AM- PER JONATHAN- THE ALARM PANEL IN THE LOBBY IS BEEPING WITH R…" at bounding box center [840, 413] width 399 height 365
click at [994, 522] on textarea "8/18/2025 7:44 AM- PER JONATHAN- THE ALARM PANEL IN THE LOBBY IS BEEPING WITH R…" at bounding box center [840, 413] width 399 height 365
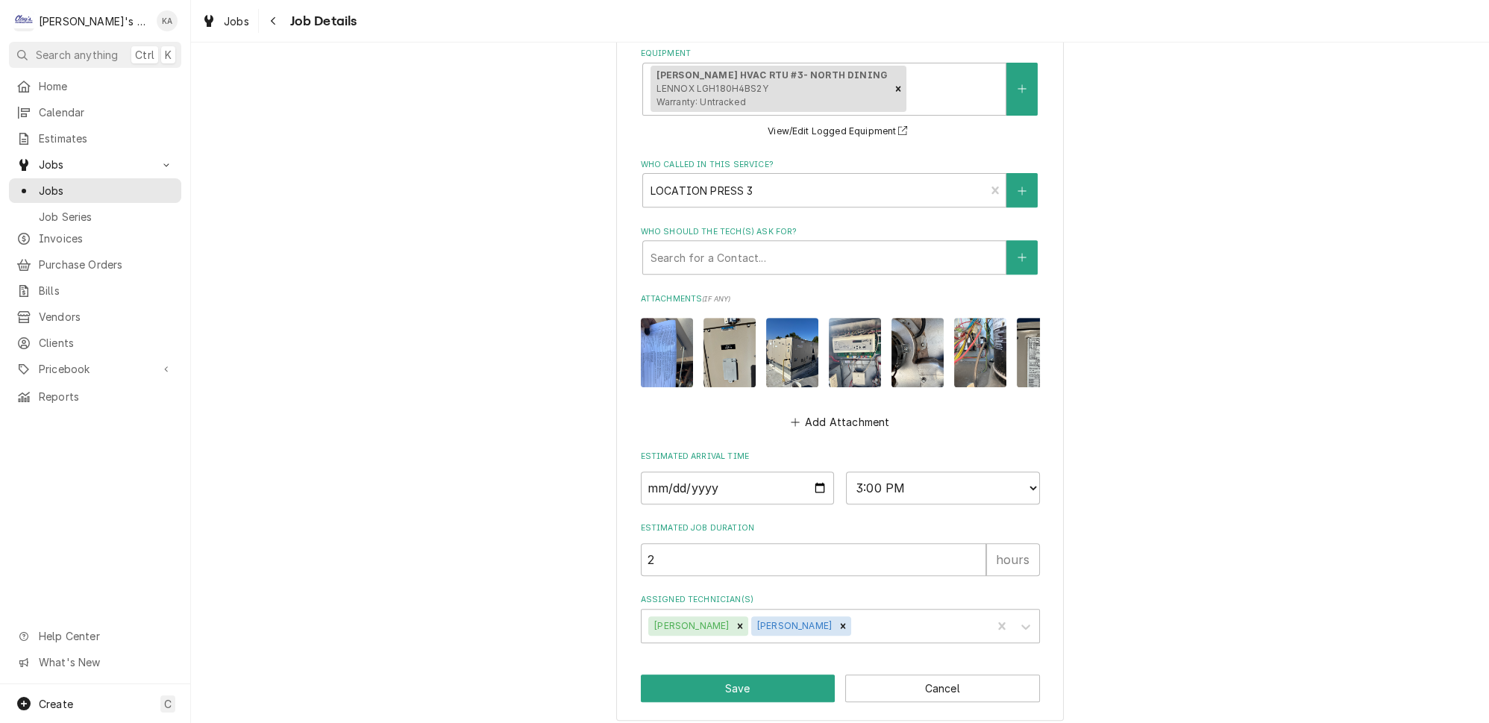
scroll to position [1052, 0]
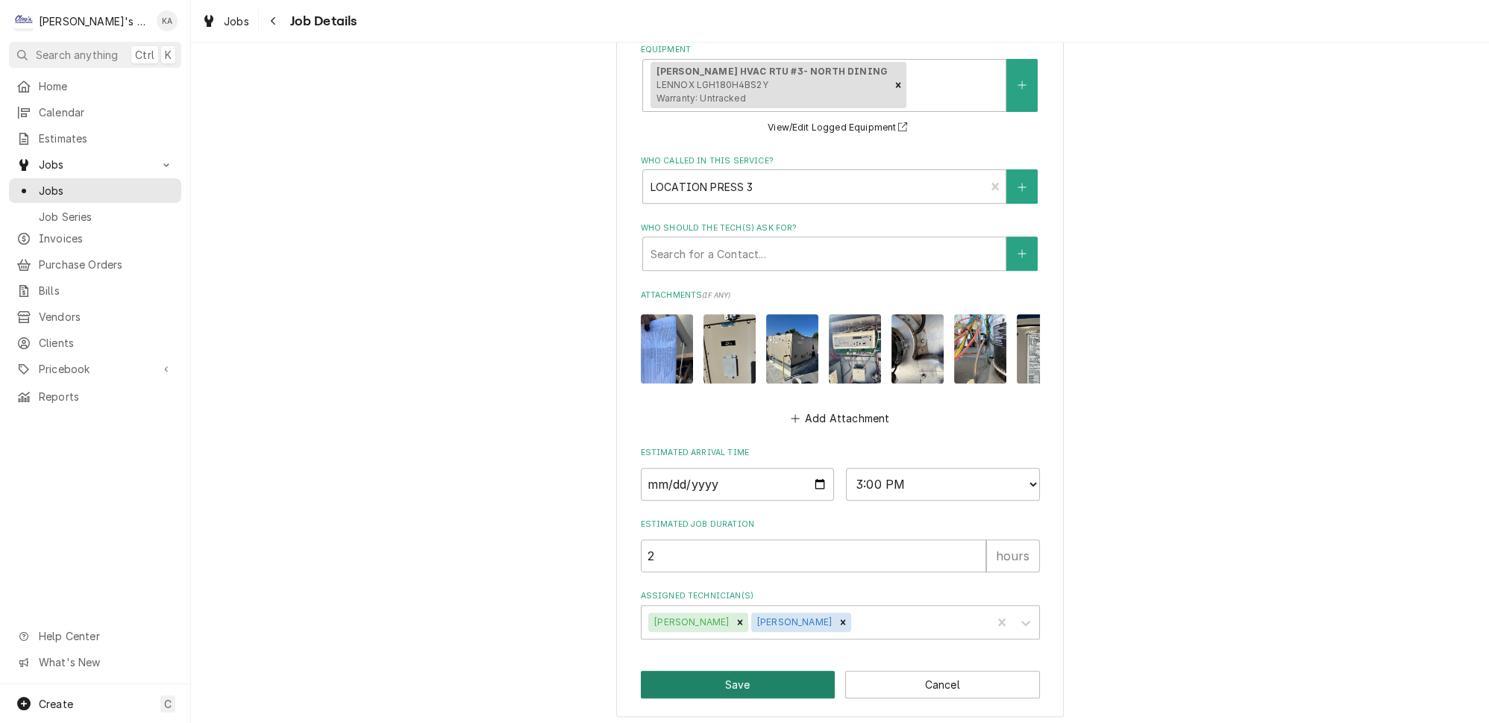
click at [742, 679] on button "Save" at bounding box center [738, 685] width 195 height 28
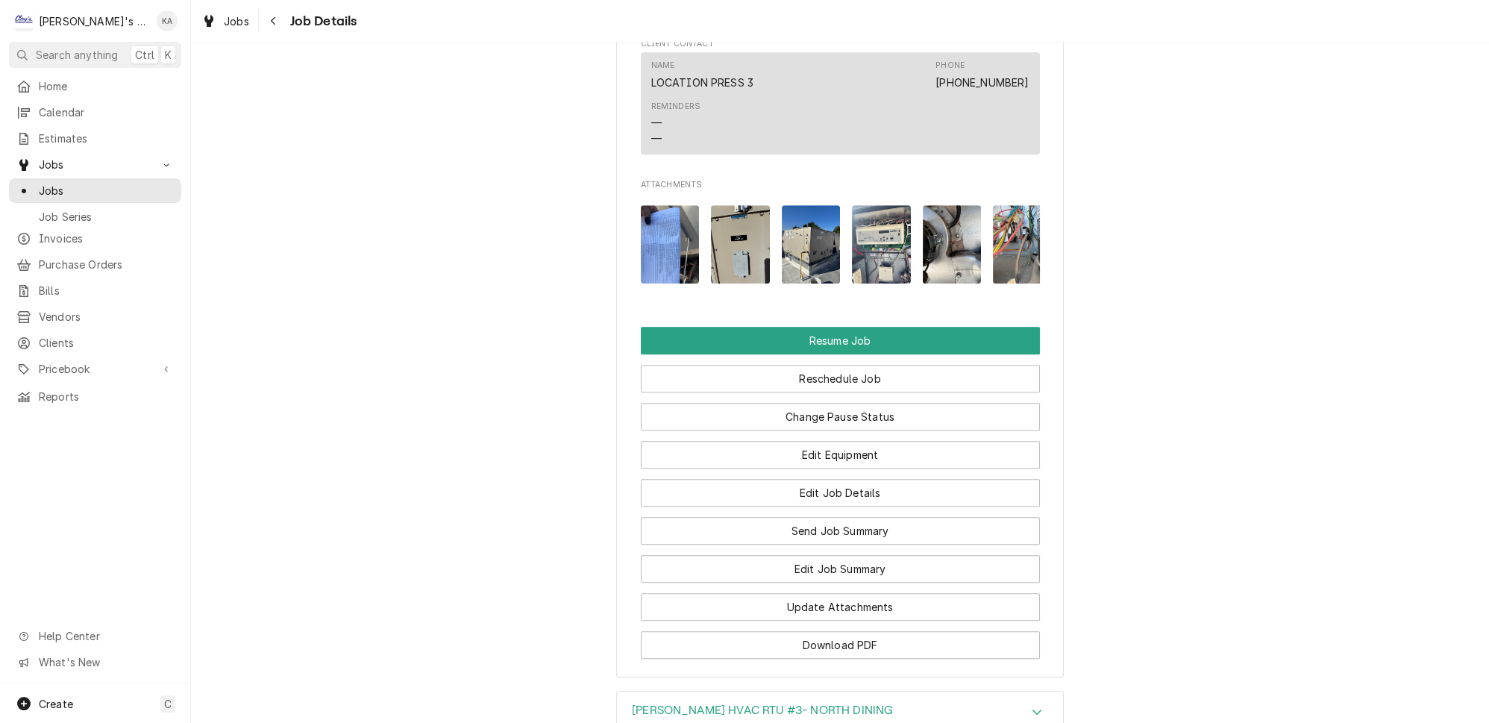
scroll to position [2170, 0]
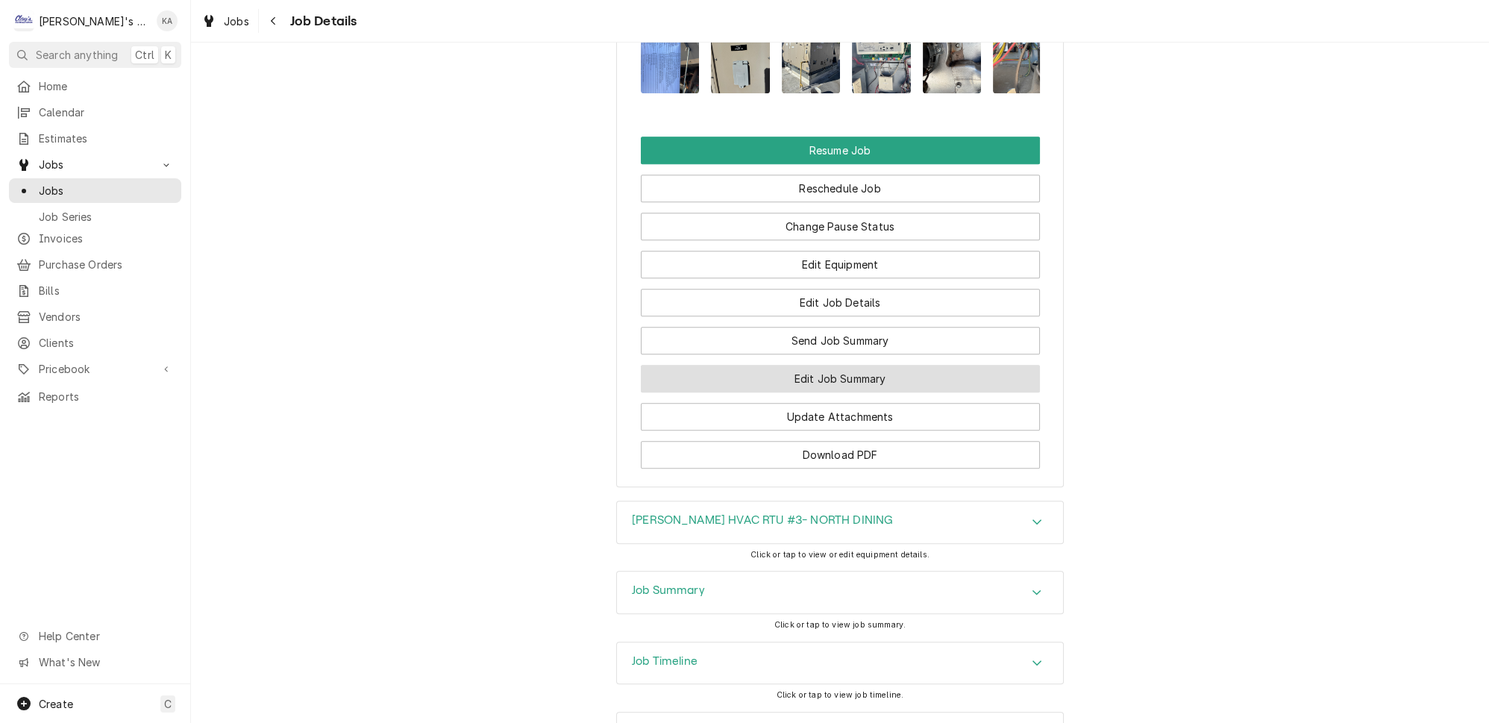
click at [859, 365] on button "Edit Job Summary" at bounding box center [840, 379] width 399 height 28
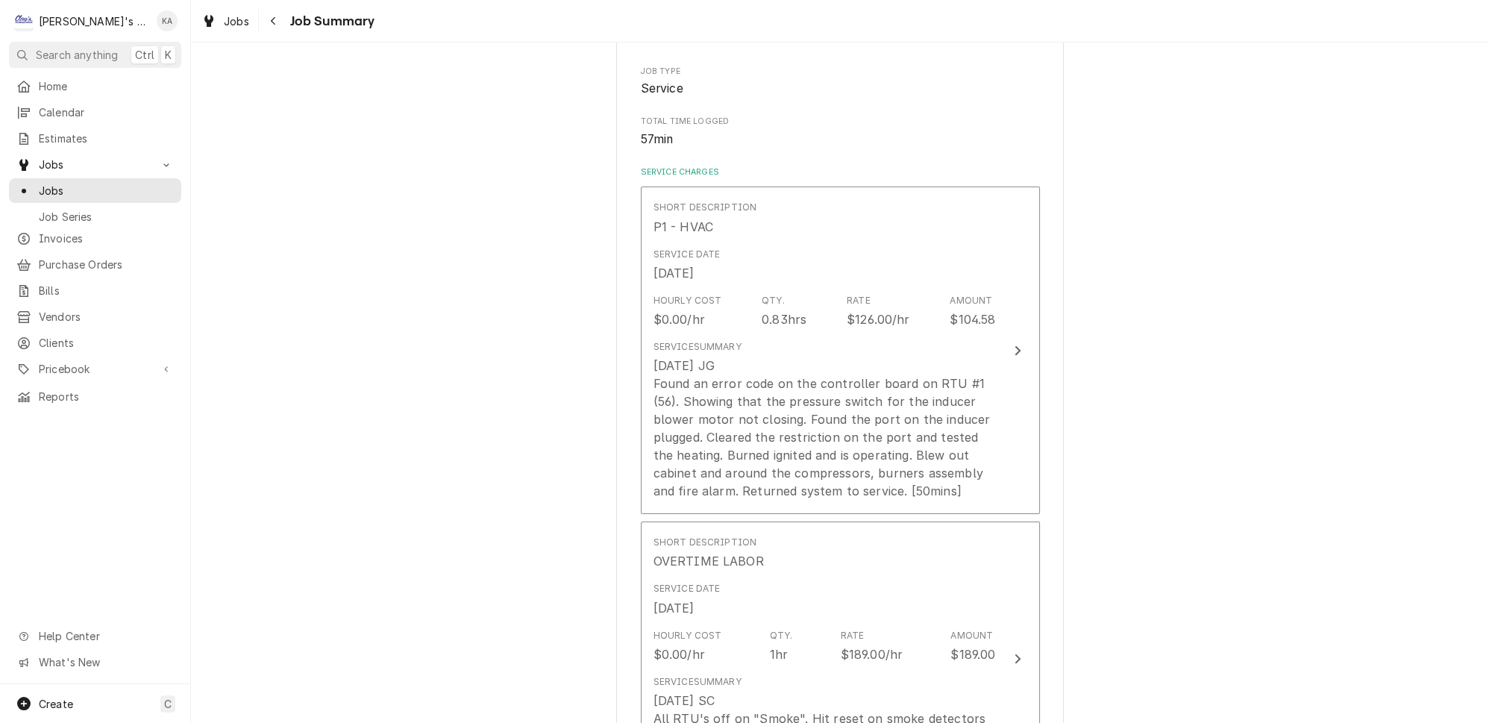
scroll to position [339, 0]
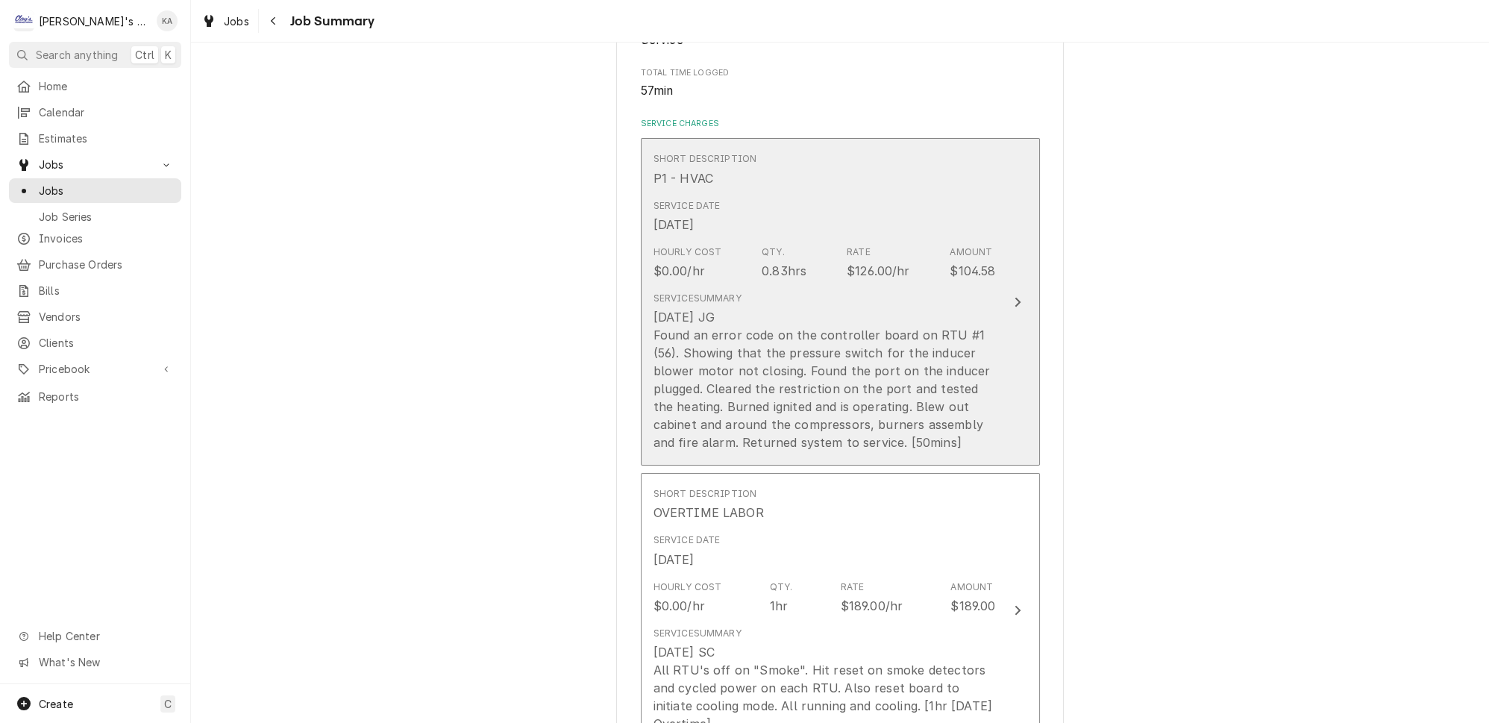
click at [1003, 398] on button "Short Description P1 - HVAC Service Date Aug 21, 2025 Hourly Cost $0.00/hr Qty.…" at bounding box center [840, 302] width 399 height 328
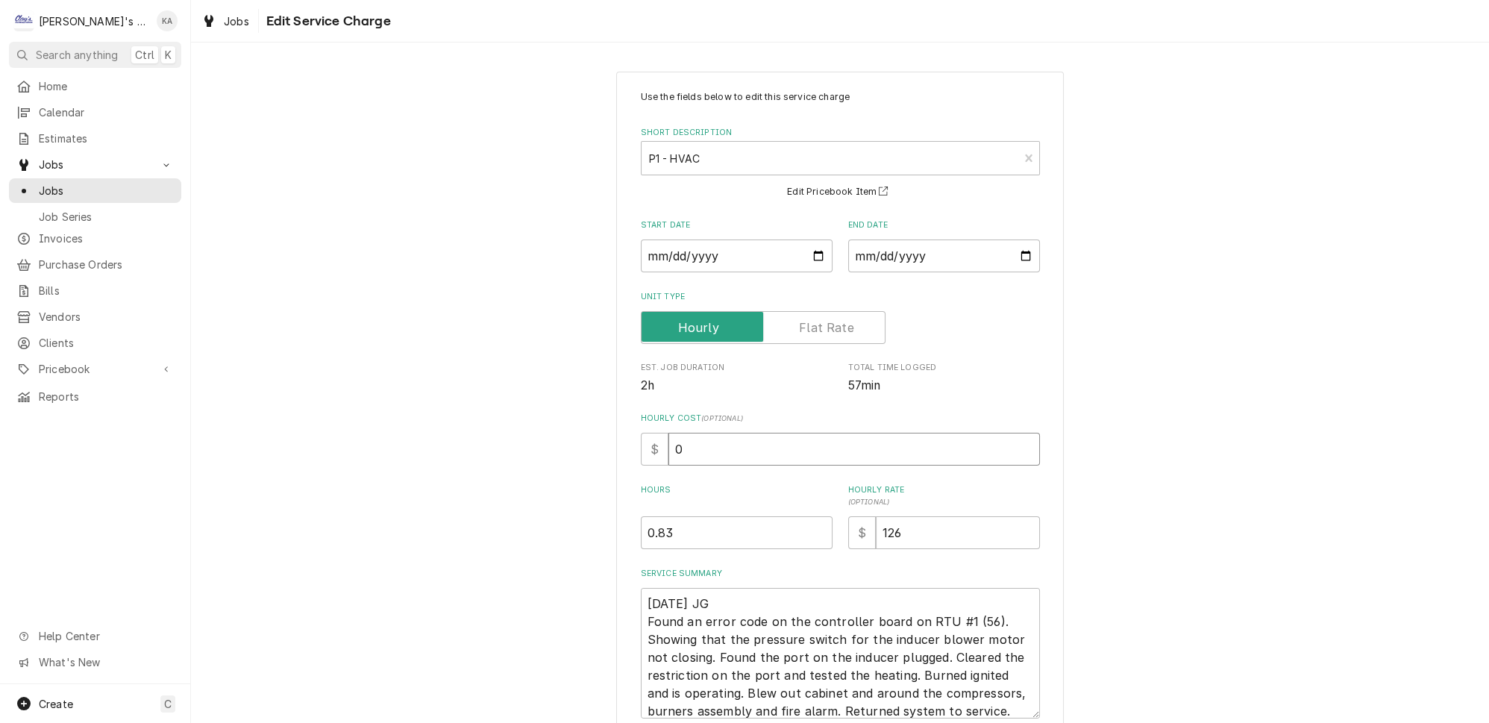
click at [672, 441] on input "0" at bounding box center [854, 449] width 372 height 33
type textarea "x"
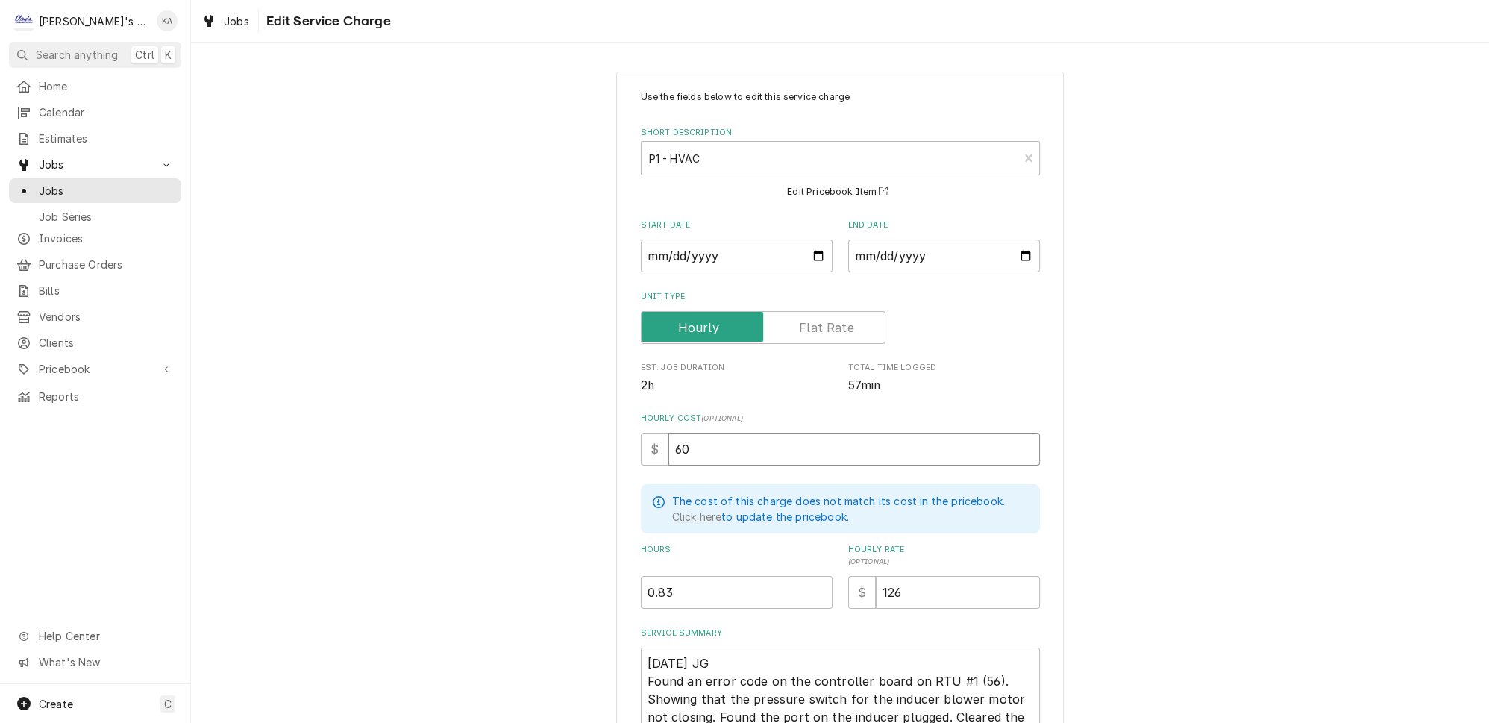
type input "60"
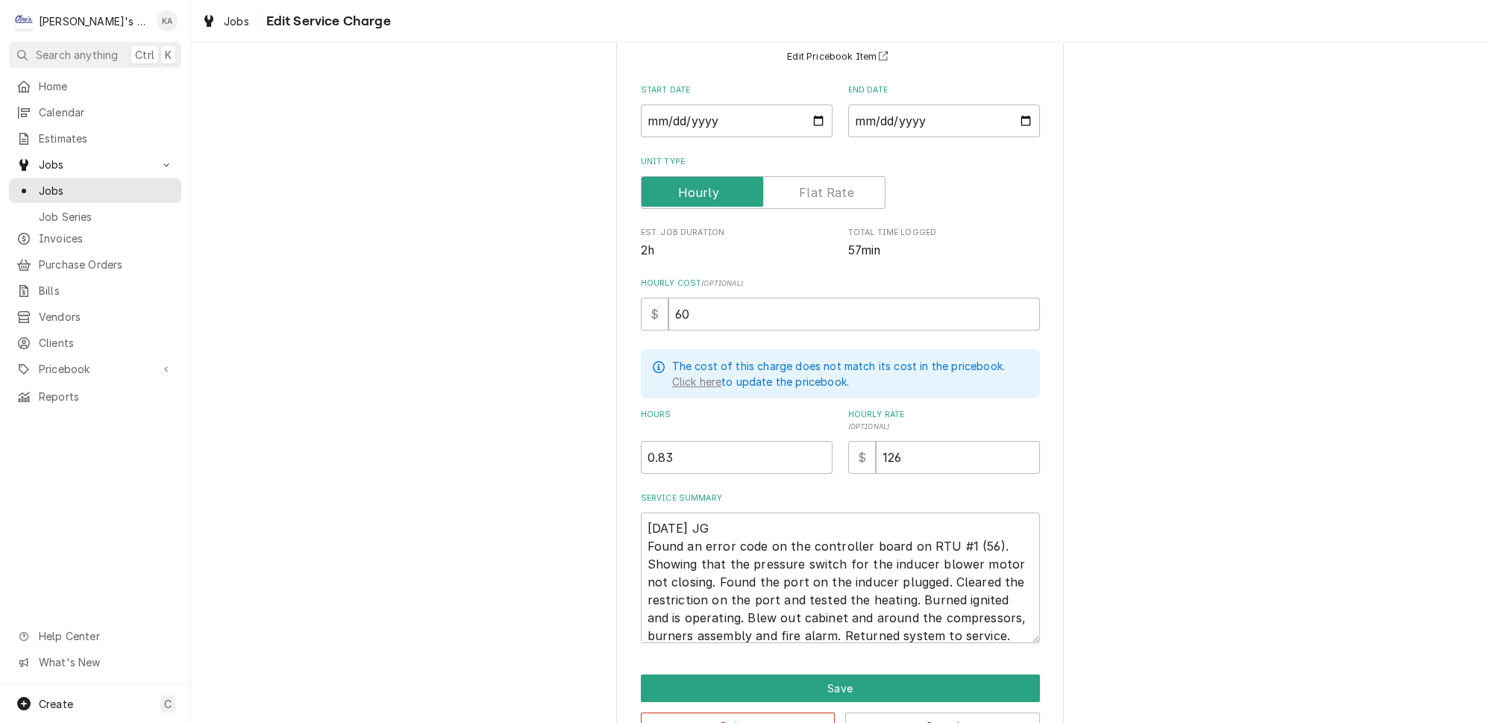
scroll to position [166, 0]
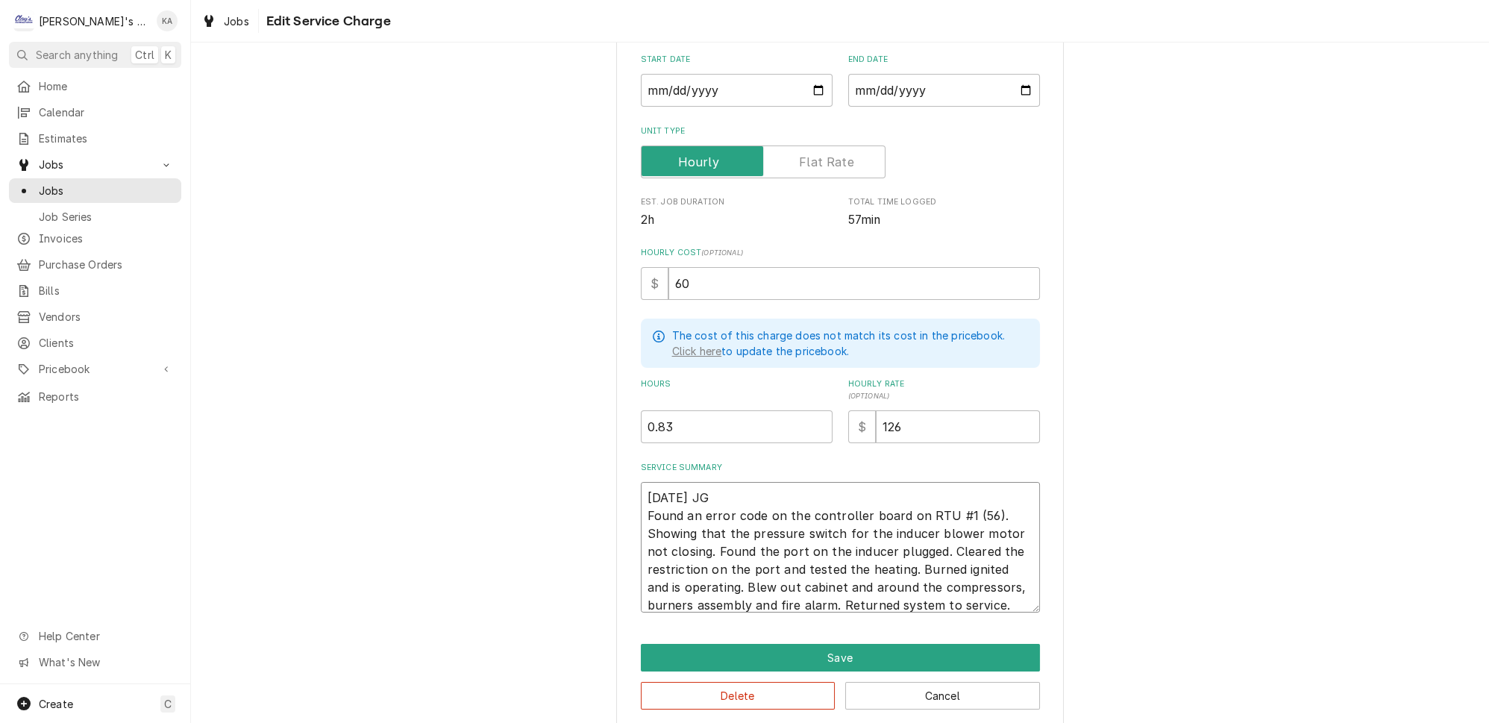
drag, startPoint x: 1013, startPoint y: 601, endPoint x: 1013, endPoint y: 619, distance: 17.2
click at [1012, 621] on div "Use the fields below to edit this service charge Short Description P1 - HVAC Se…" at bounding box center [840, 317] width 448 height 823
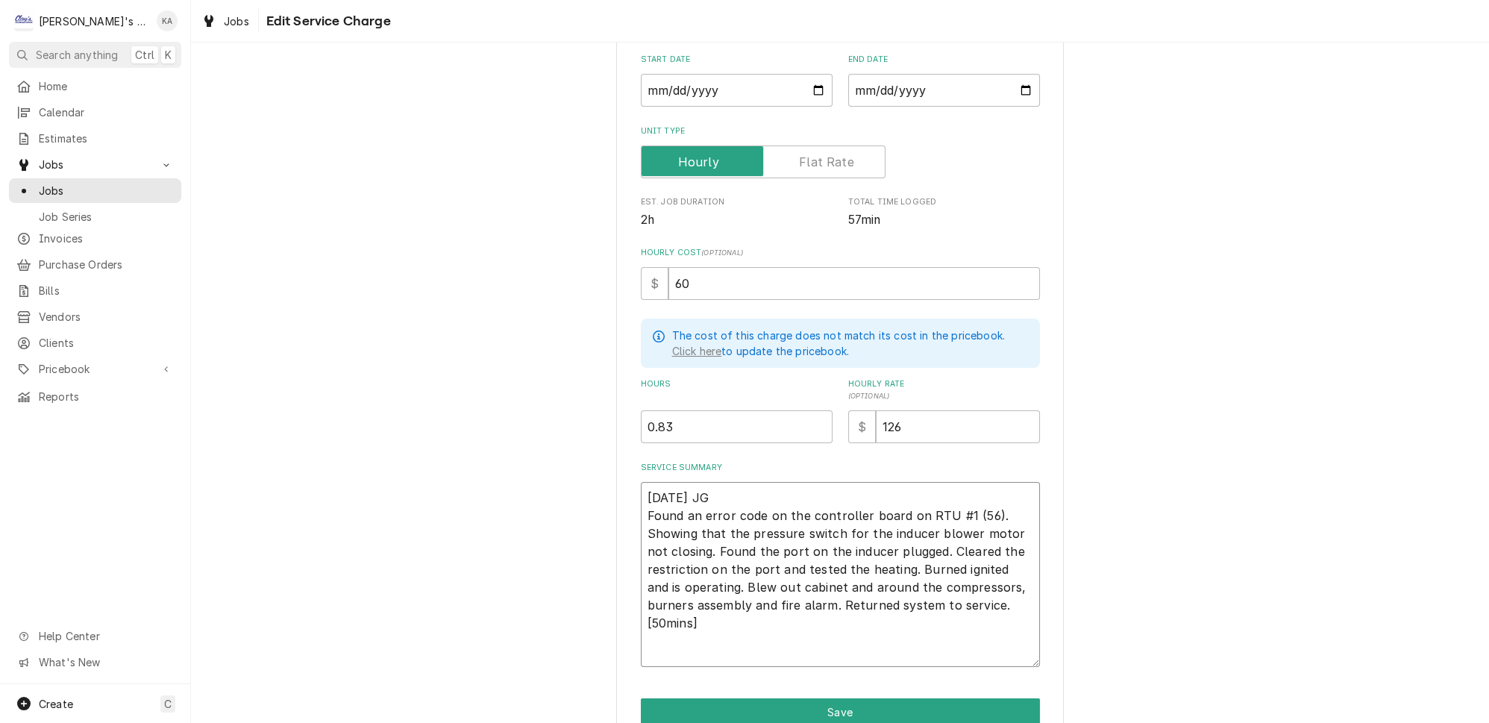
drag, startPoint x: 1011, startPoint y: 599, endPoint x: 1013, endPoint y: 657, distance: 57.5
click at [1013, 657] on textarea "8/21/2025 JG Found an error code on the controller board on RTU #1 (56). Showin…" at bounding box center [840, 574] width 399 height 185
click at [934, 555] on textarea "8/21/2025 JG Found an error code on the controller board on RTU #1 (56). Showin…" at bounding box center [840, 575] width 399 height 187
type textarea "x"
type textarea "8/21/2025 JG Found an error code on the controller board on RTU #1 (56). Showin…"
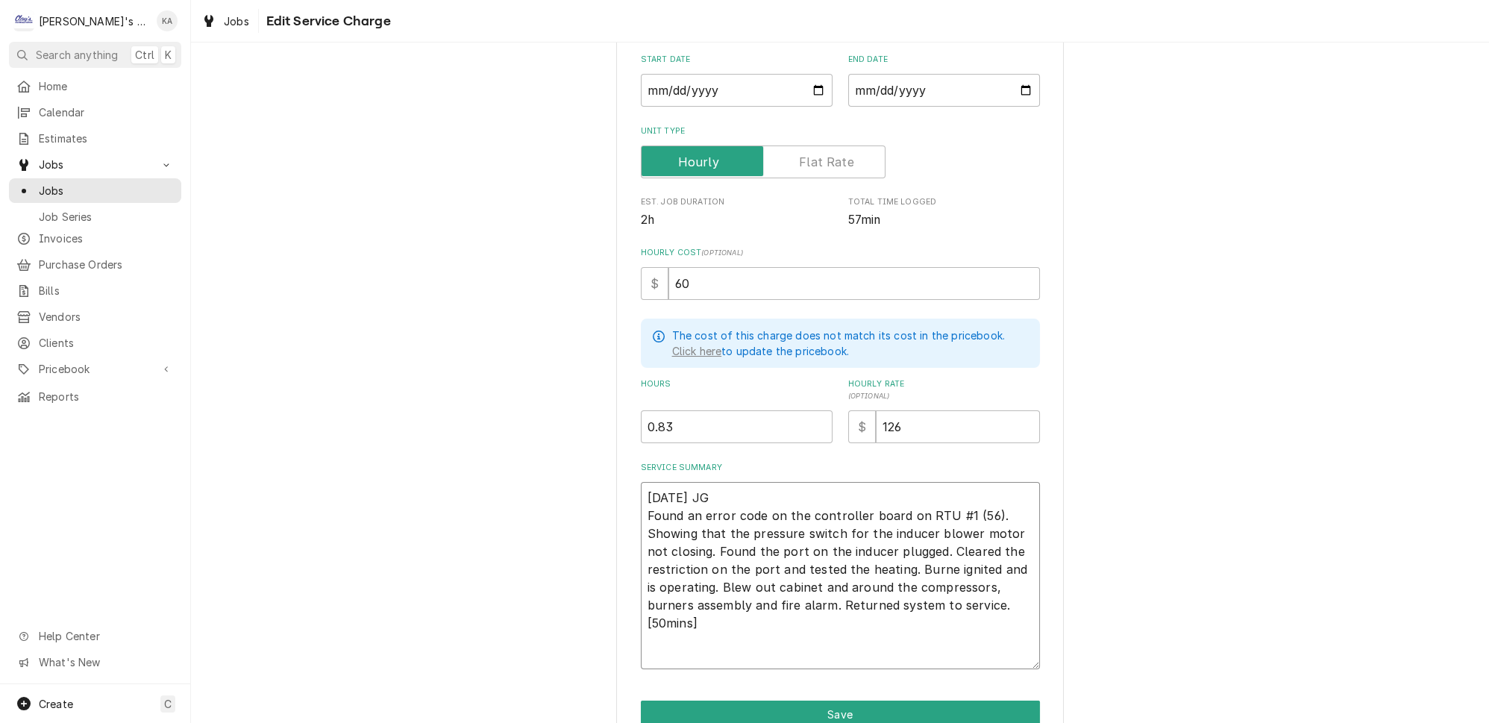
type textarea "x"
type textarea "8/21/2025 JG Found an error code on the controller board on RTU #1 (56). Showin…"
click at [943, 587] on textarea "8/21/2025 JG Found an error code on the controller board on RTU #1 (56). Showin…" at bounding box center [840, 575] width 399 height 187
type textarea "x"
type textarea "8/21/2025 JG Found an error code on the controller board on RTU #1 (56). Showin…"
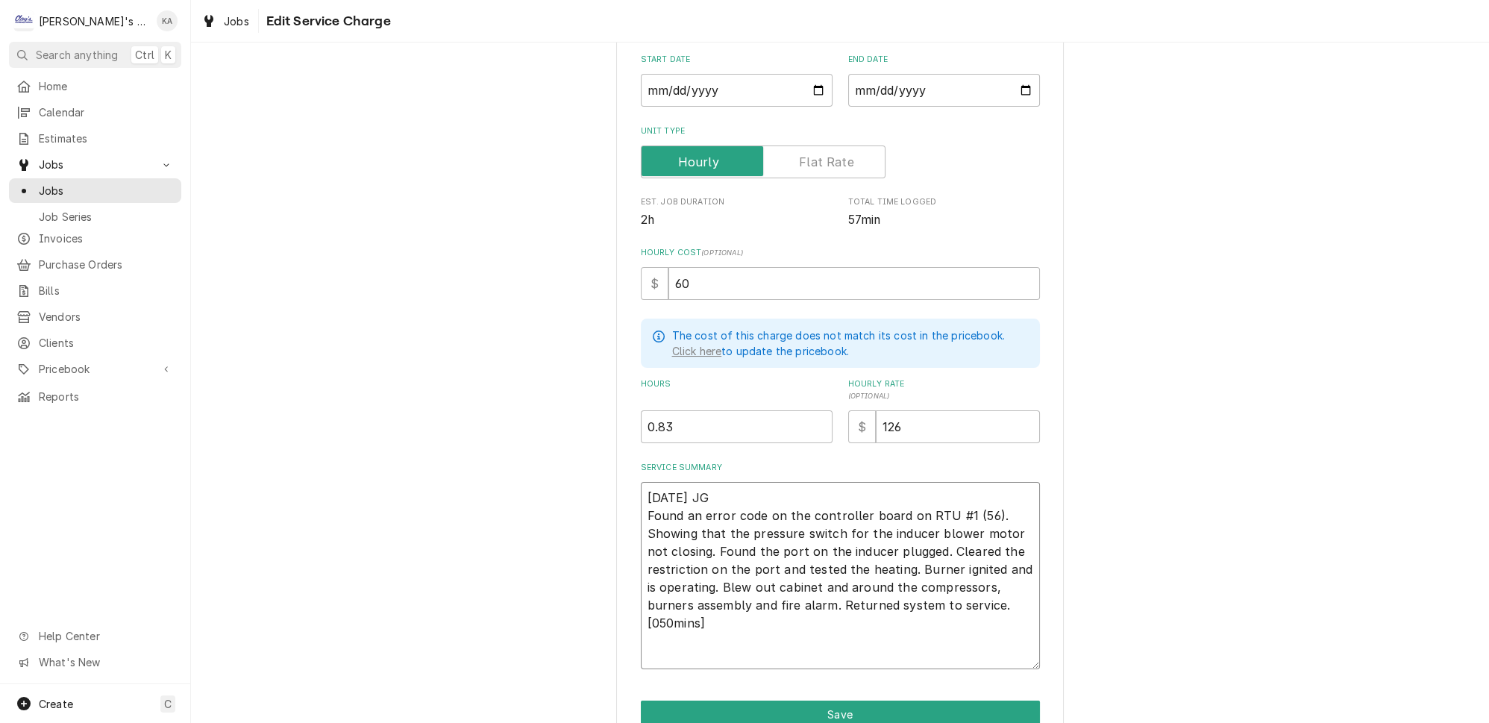
type textarea "x"
type textarea "8/21/2025 JG Found an error code on the controller board on RTU #1 (56). Showin…"
type textarea "x"
type textarea "8/21/2025 JG Found an error code on the controller board on RTU #1 (56). Showin…"
type textarea "x"
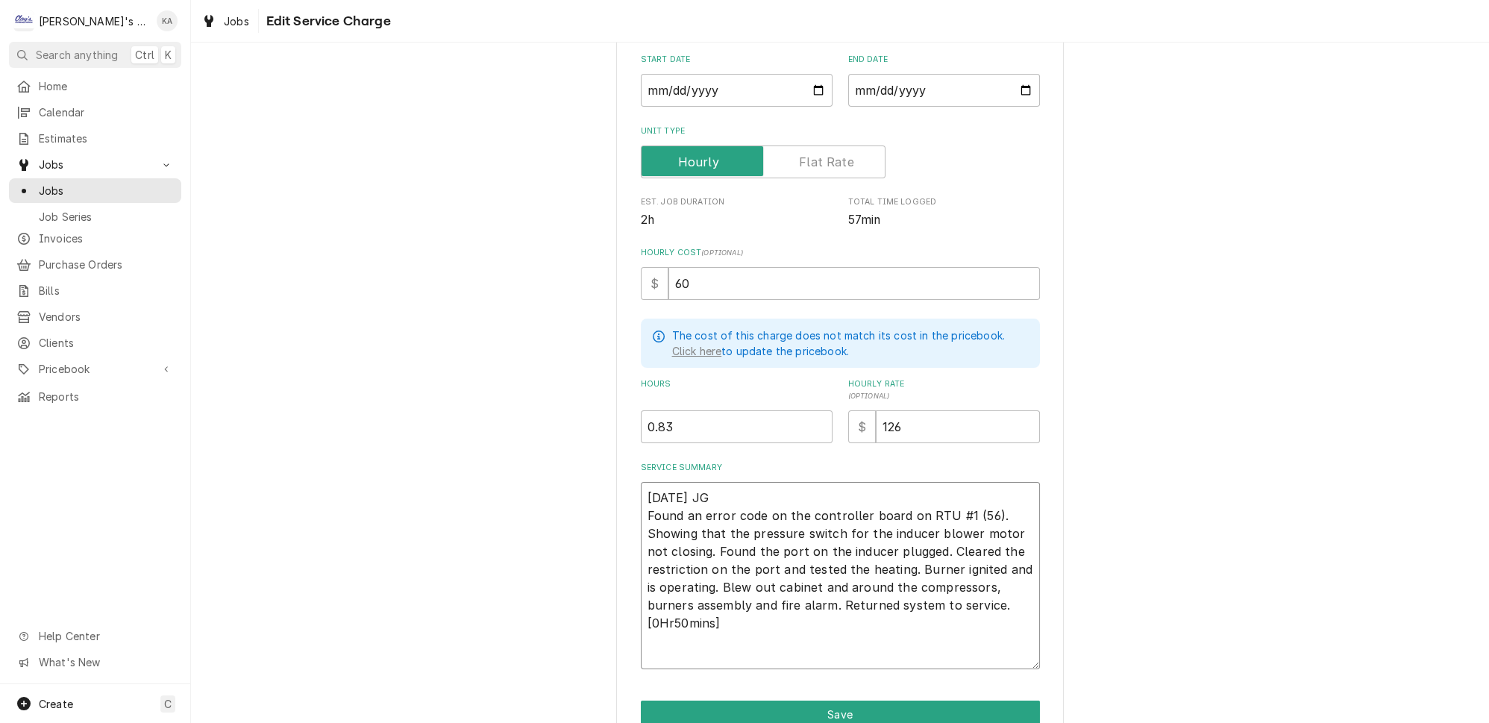
type textarea "8/21/2025 JG Found an error code on the controller board on RTU #1 (56). Showin…"
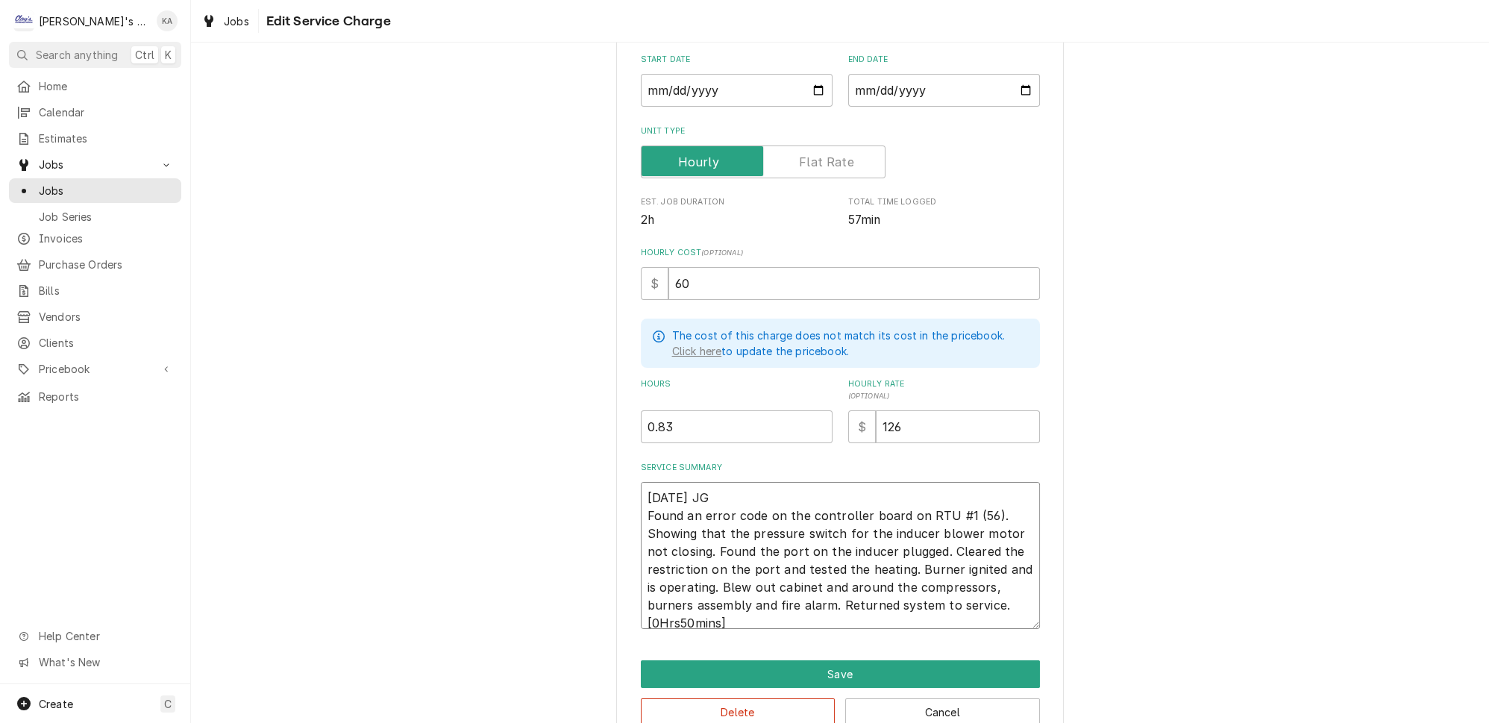
type textarea "x"
type textarea "8/21/2025 JG Found an error code on the controller board on RTU #1 (56). Showin…"
type textarea "x"
type textarea "8/21/2025 JG Found an error code on the controller board on RTU #1 (56). Showin…"
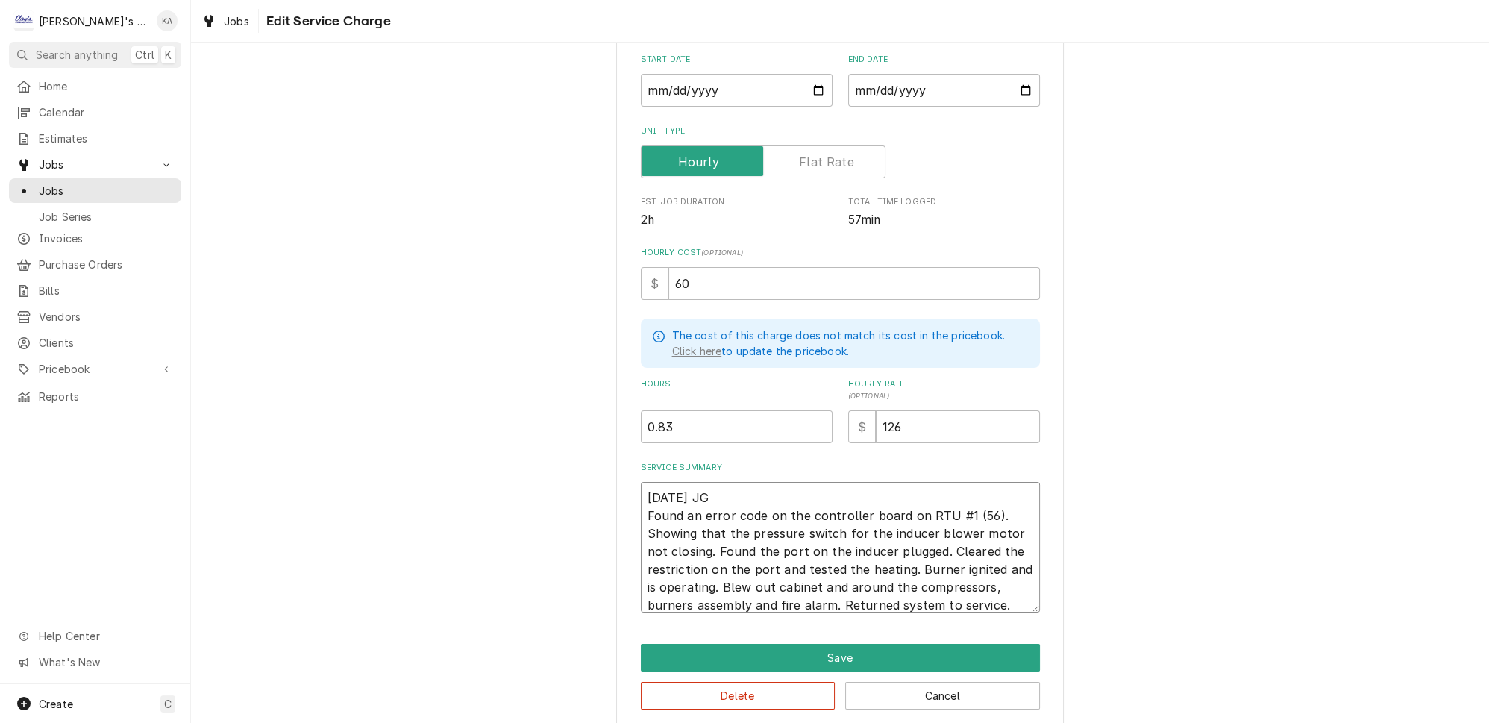
type textarea "x"
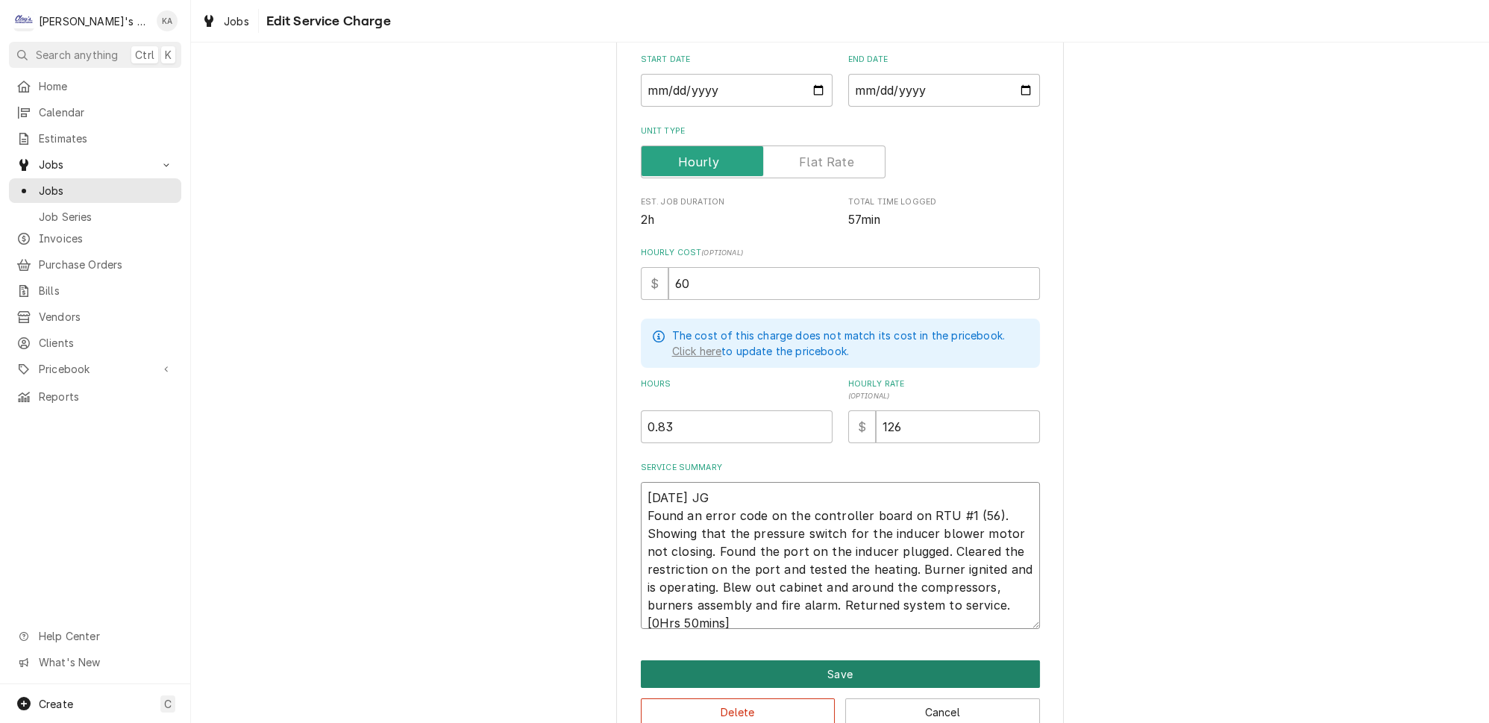
type textarea "8/21/2025 JG Found an error code on the controller board on RTU #1 (56). Showin…"
click at [856, 663] on button "Save" at bounding box center [840, 674] width 399 height 28
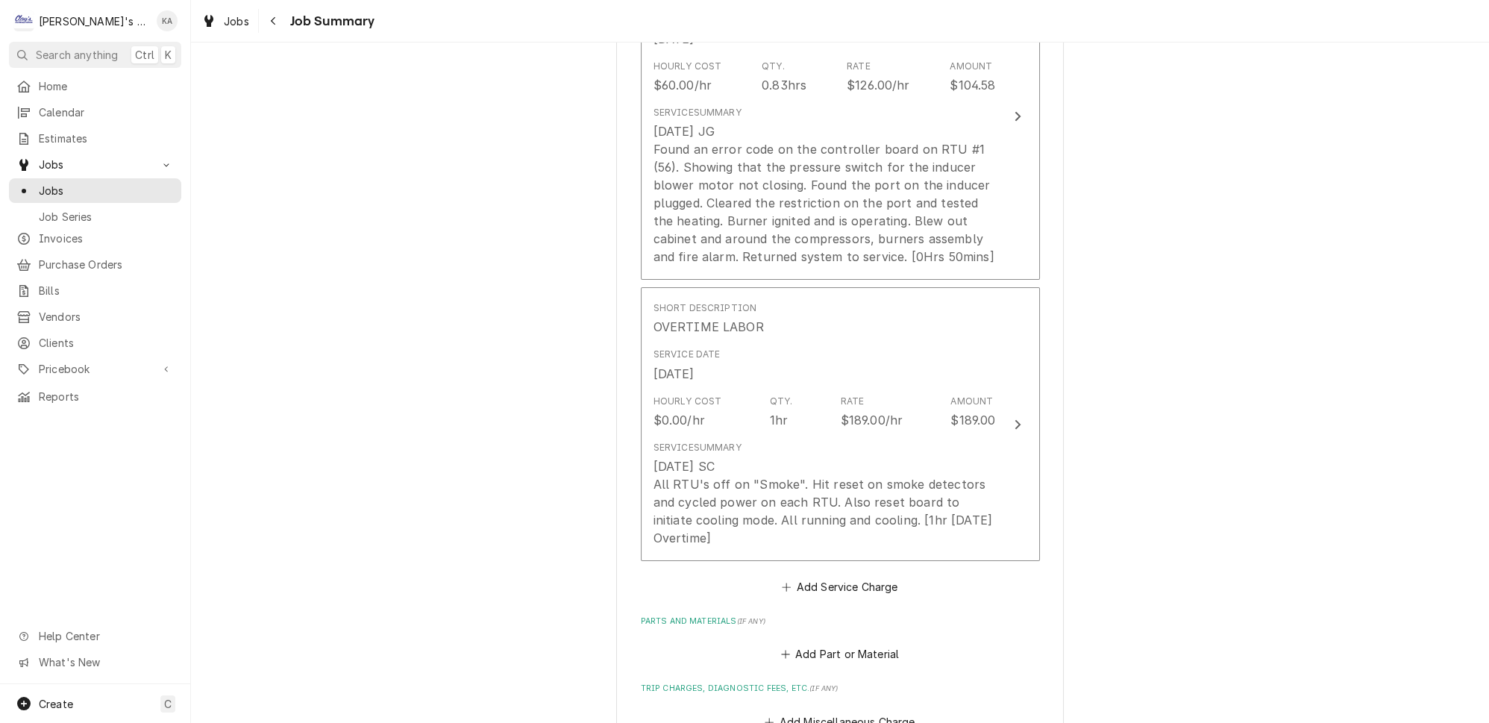
scroll to position [542, 0]
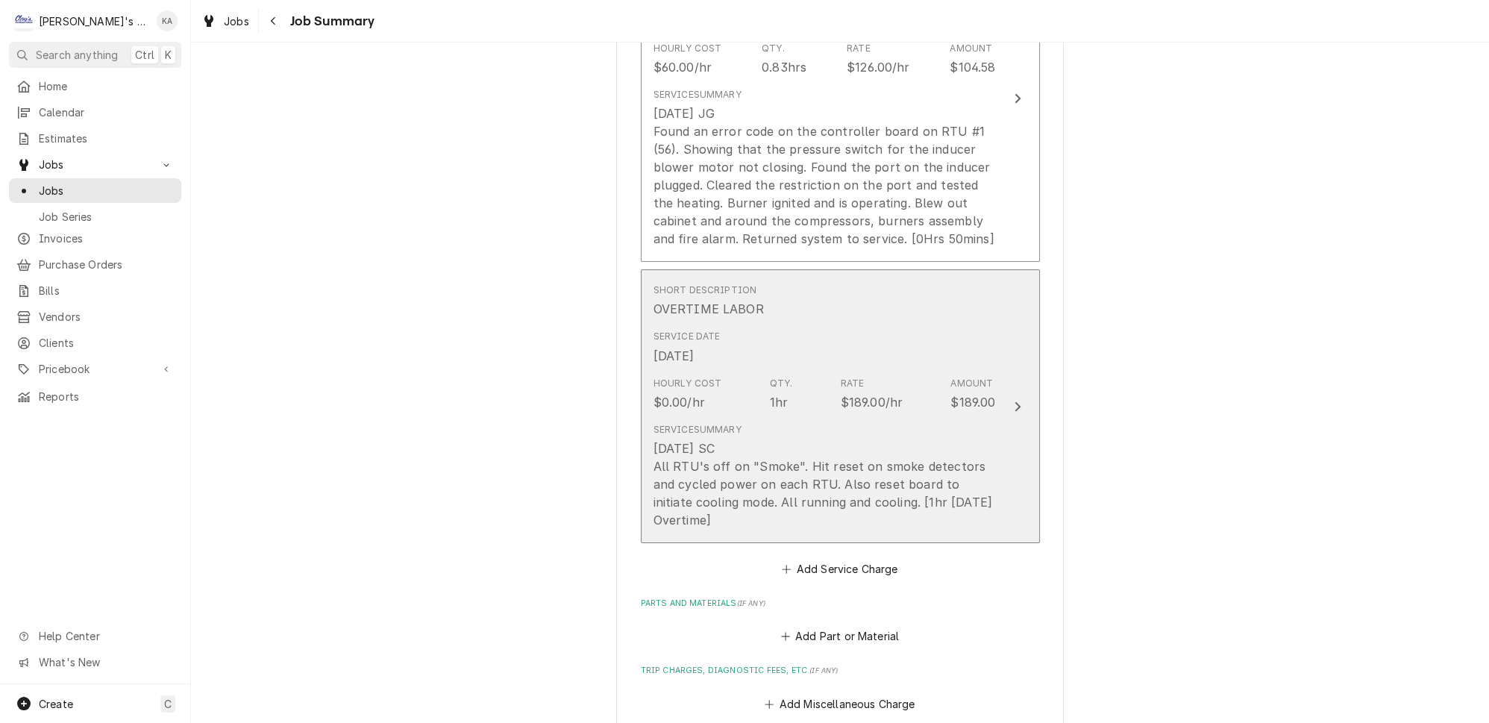
click at [987, 512] on button "Short Description OVERTIME LABOR Service Date Aug 24, 2025 Hourly Cost $0.00/hr…" at bounding box center [840, 406] width 399 height 274
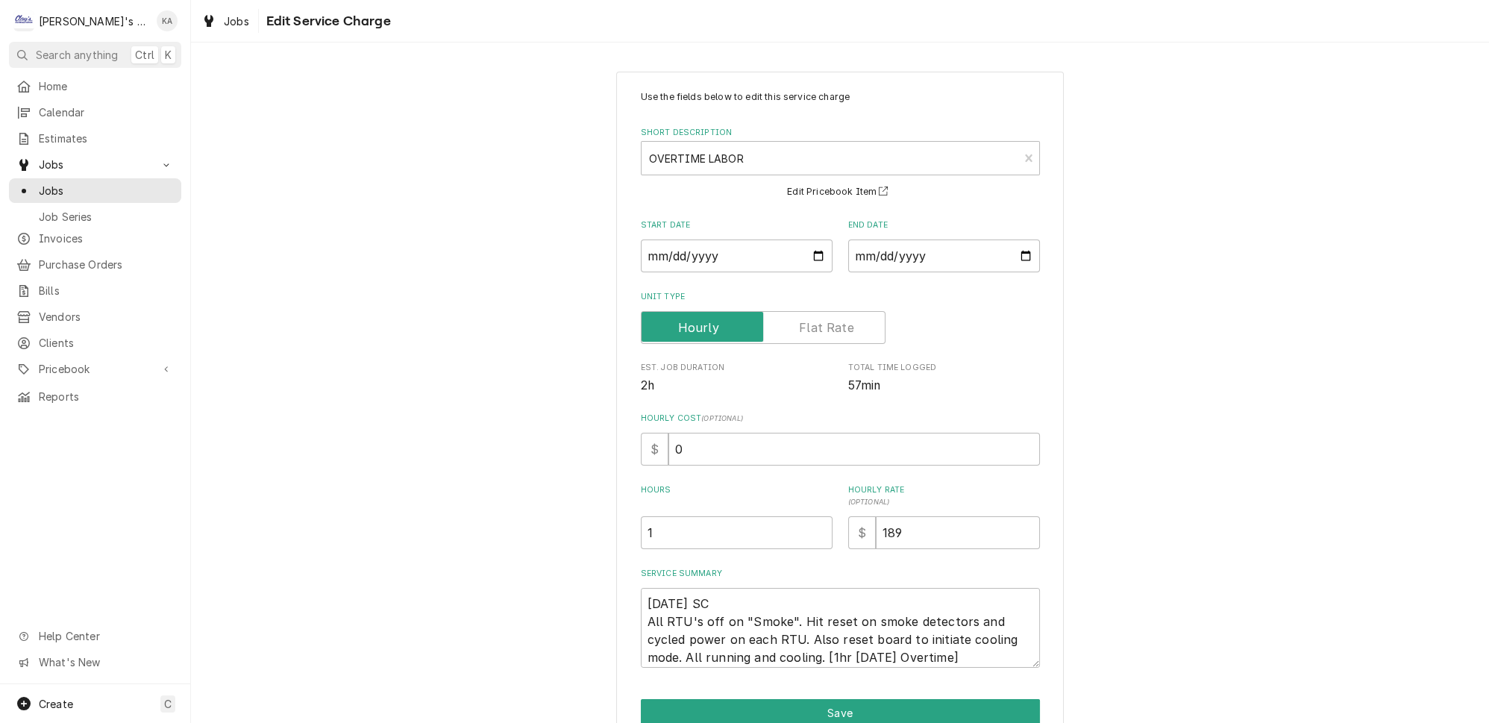
scroll to position [60, 0]
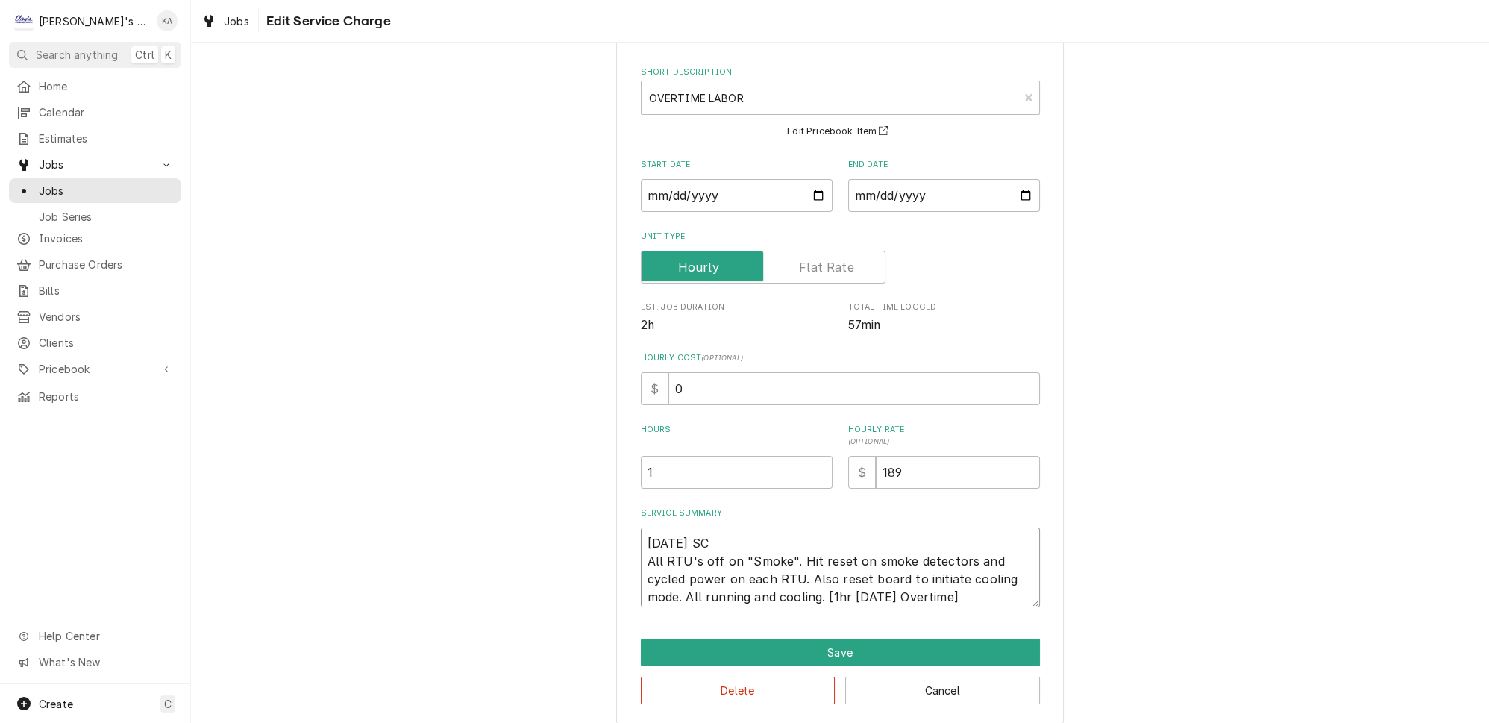
click at [778, 589] on textarea "8/24/2025 SC All RTU's off on "Smoke". Hit reset on smoke detectors and cycled …" at bounding box center [840, 567] width 399 height 80
type textarea "x"
type textarea "8/24/2025 SC All RTU's off on "Smoke". Hit reset on smoke detectors and cycled …"
type textarea "x"
type textarea "8/24/2025 SC All RTU's off on "Smoke". Hit reset on smoke detectors and cycled …"
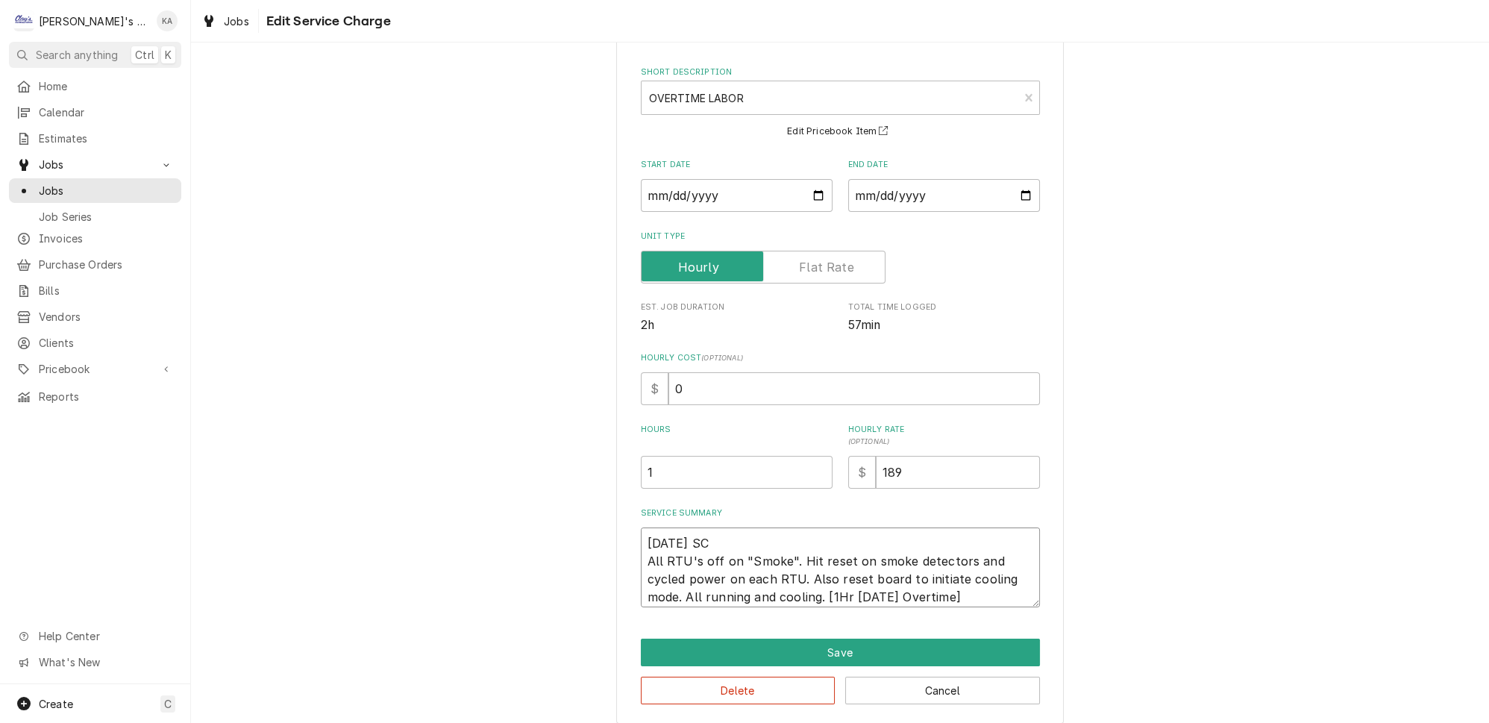
type textarea "x"
type textarea "8/24/2025 SC All RTU's off on "Smoke". Hit reset on smoke detectors and cycled …"
type textarea "x"
type textarea "8/24/2025 SC All RTU's off on "Smoke". Hit reset on smoke detectors and cycled …"
type textarea "x"
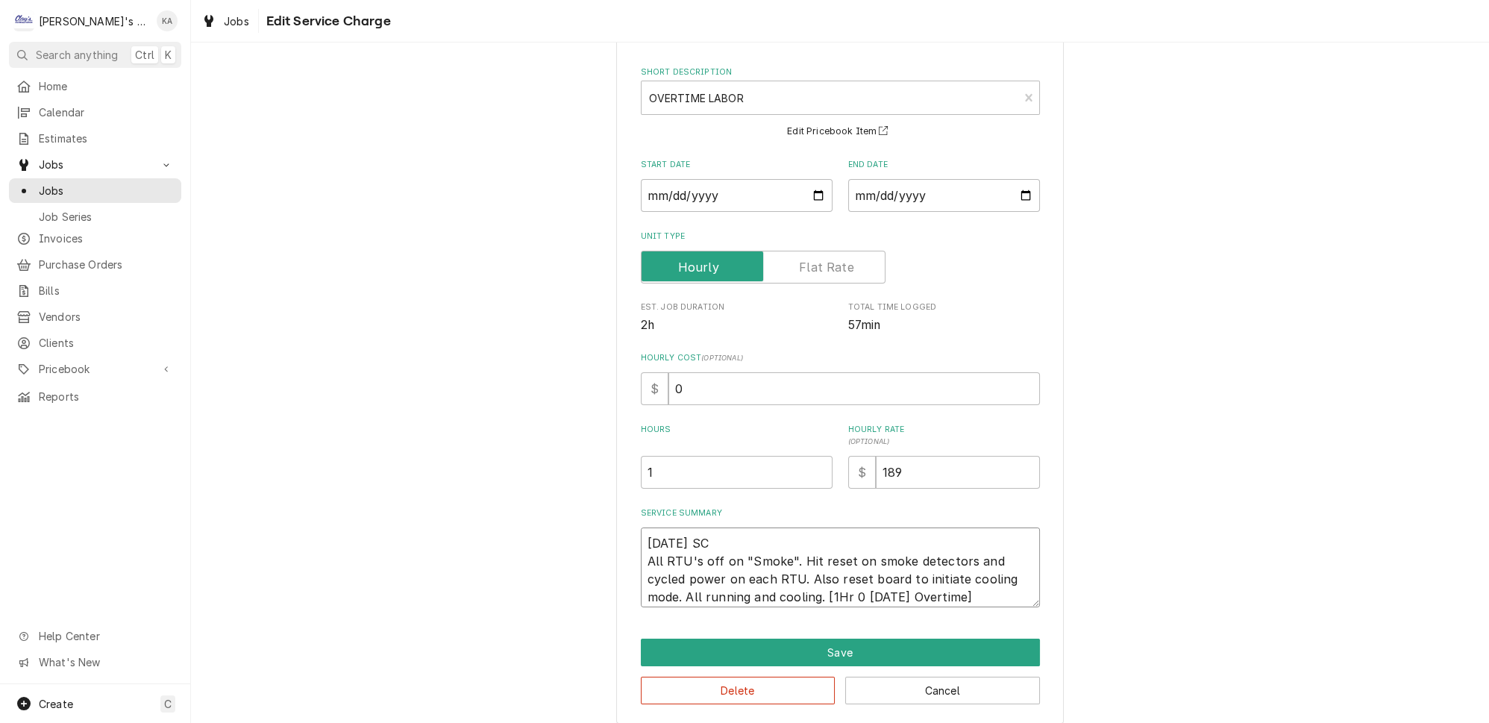
type textarea "8/24/2025 SC All RTU's off on "Smoke". Hit reset on smoke detectors and cycled …"
type textarea "x"
type textarea "8/24/2025 SC All RTU's off on "Smoke". Hit reset on smoke detectors and cycled …"
type textarea "x"
type textarea "8/24/2025 SC All RTU's off on "Smoke". Hit reset on smoke detectors and cycled …"
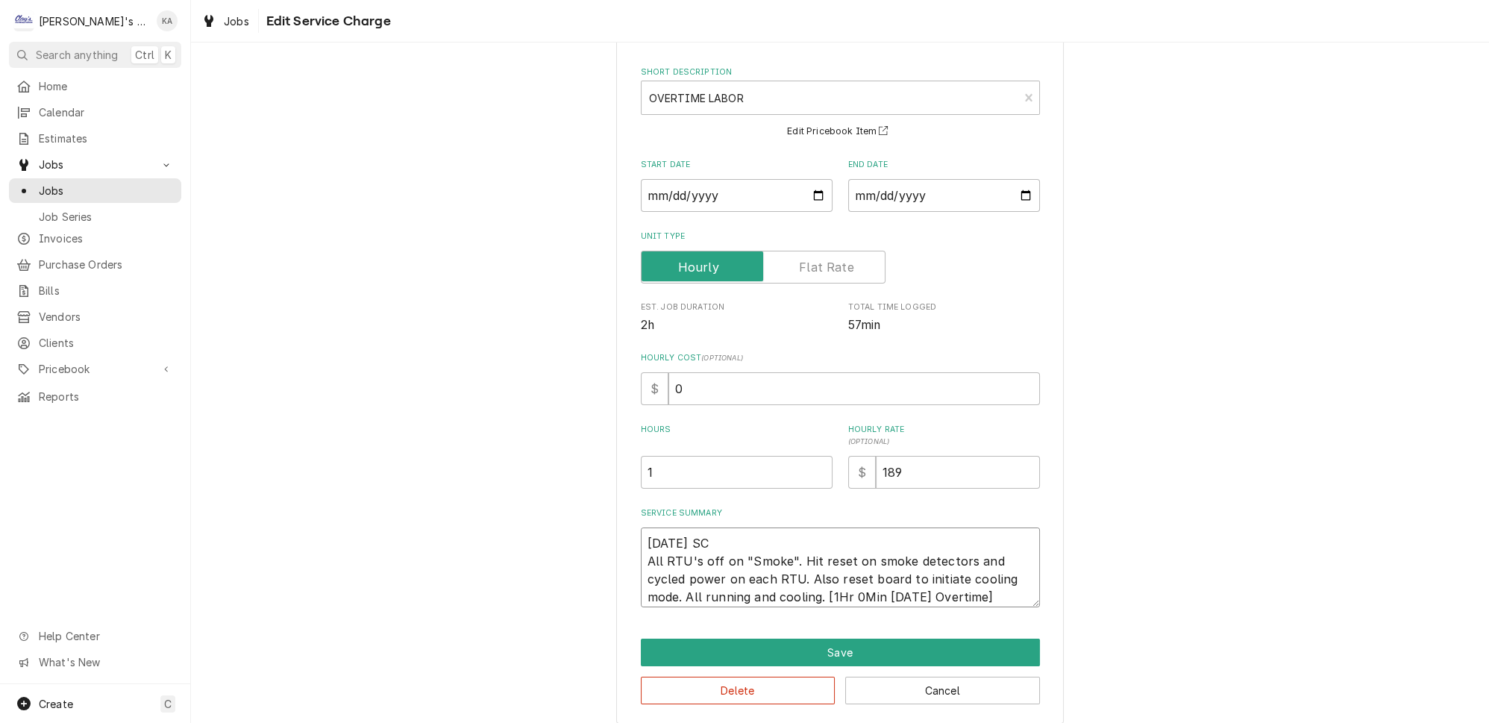
type textarea "x"
type textarea "8/24/2025 SC All RTU's off on "Smoke". Hit reset on smoke detectors and cycled …"
drag, startPoint x: 863, startPoint y: 588, endPoint x: 820, endPoint y: 589, distance: 43.3
click at [820, 589] on textarea "8/24/2025 SC All RTU's off on "Smoke". Hit reset on smoke detectors and cycled …" at bounding box center [840, 567] width 399 height 80
type textarea "x"
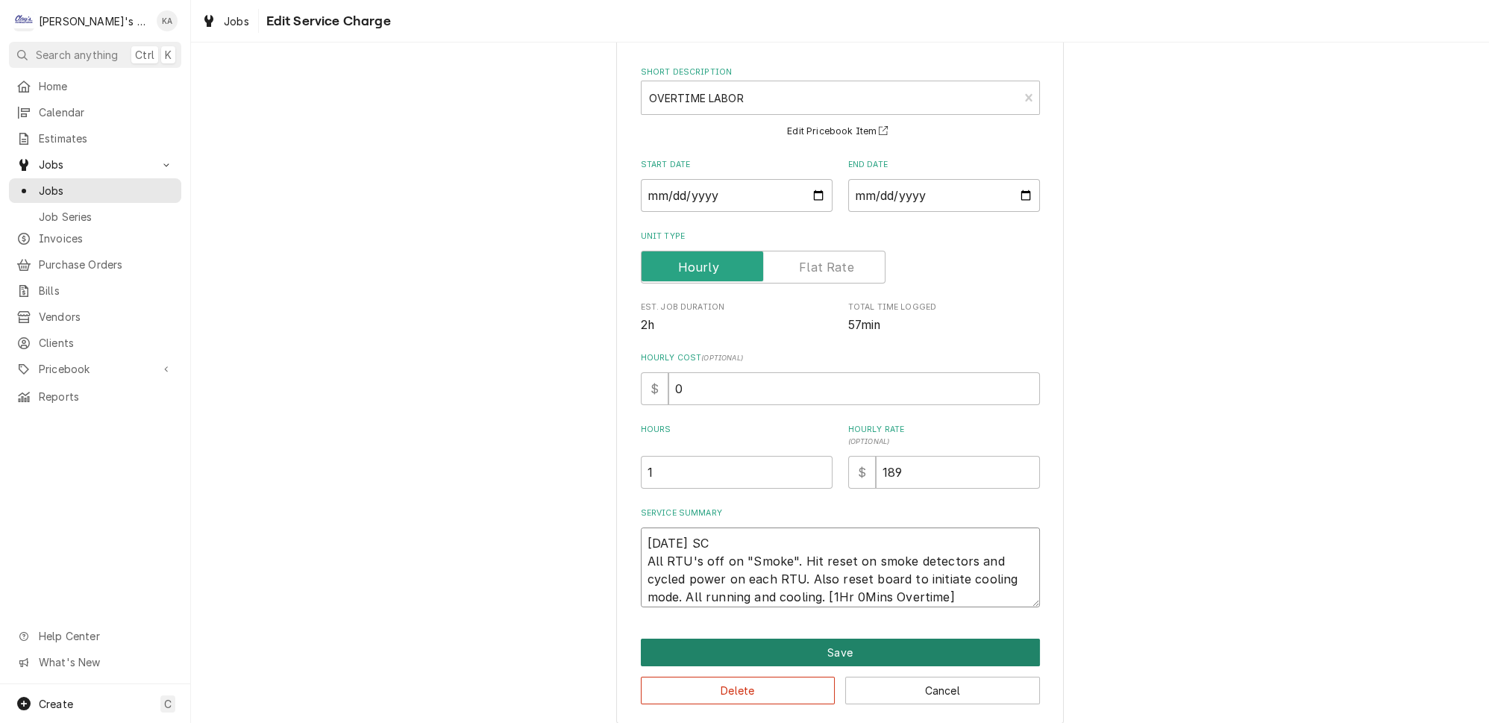
type textarea "8/24/2025 SC All RTU's off on "Smoke". Hit reset on smoke detectors and cycled …"
click at [839, 646] on button "Save" at bounding box center [840, 653] width 399 height 28
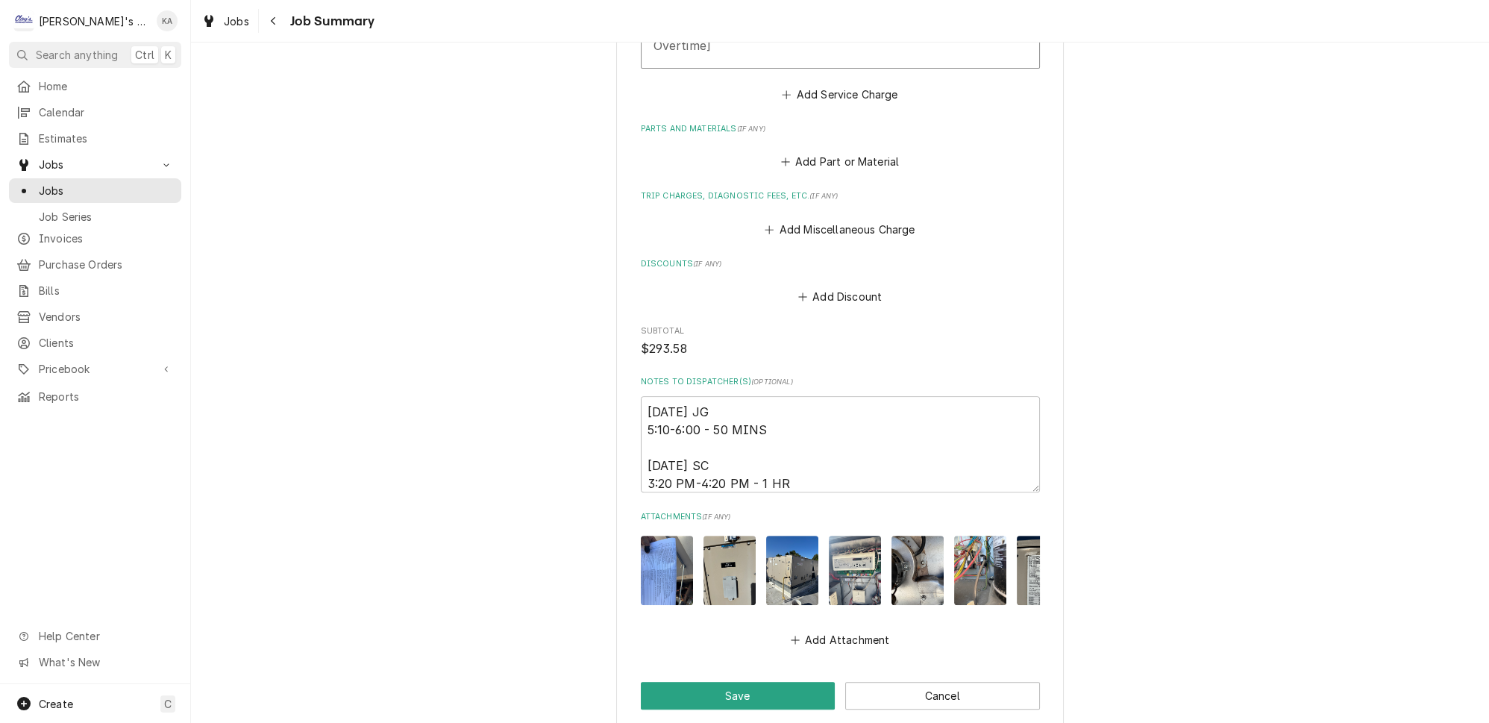
scroll to position [1156, 0]
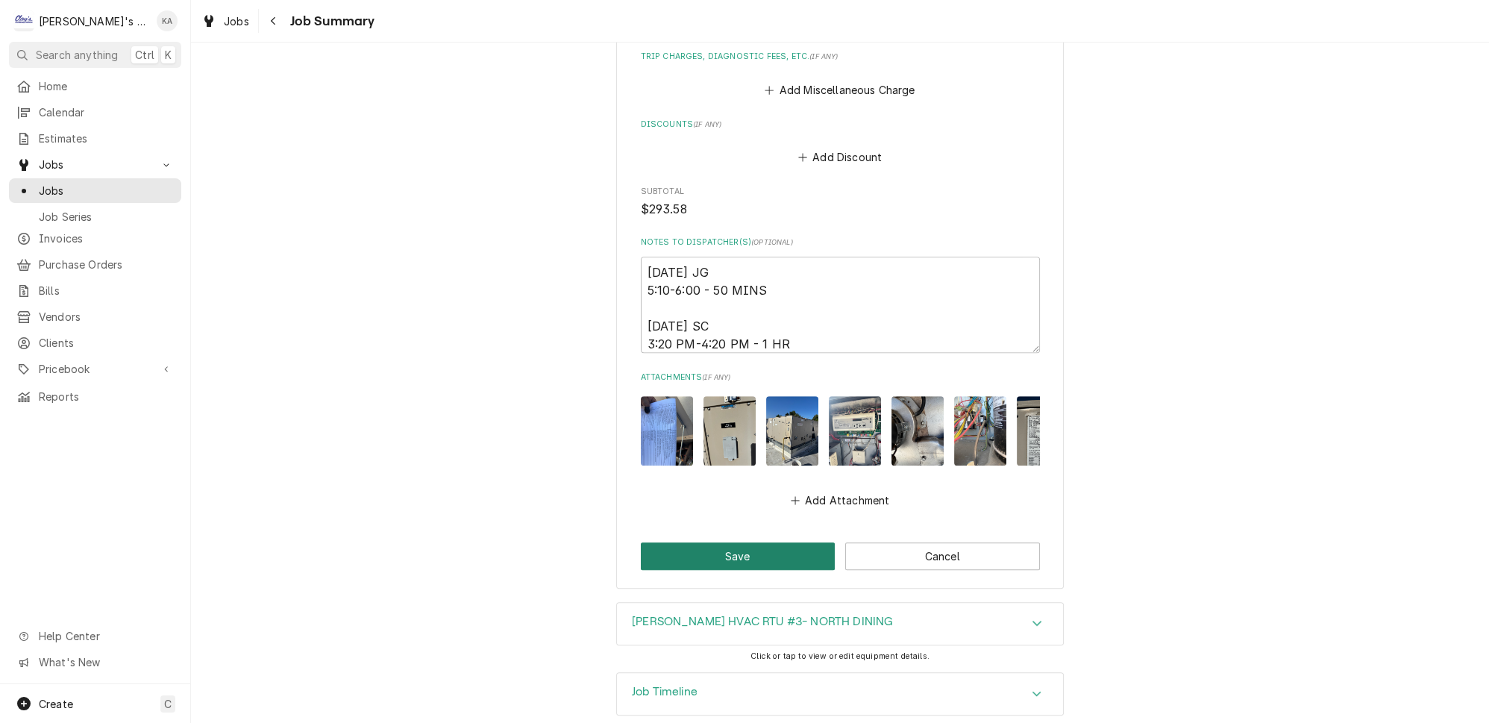
click at [735, 542] on button "Save" at bounding box center [738, 556] width 195 height 28
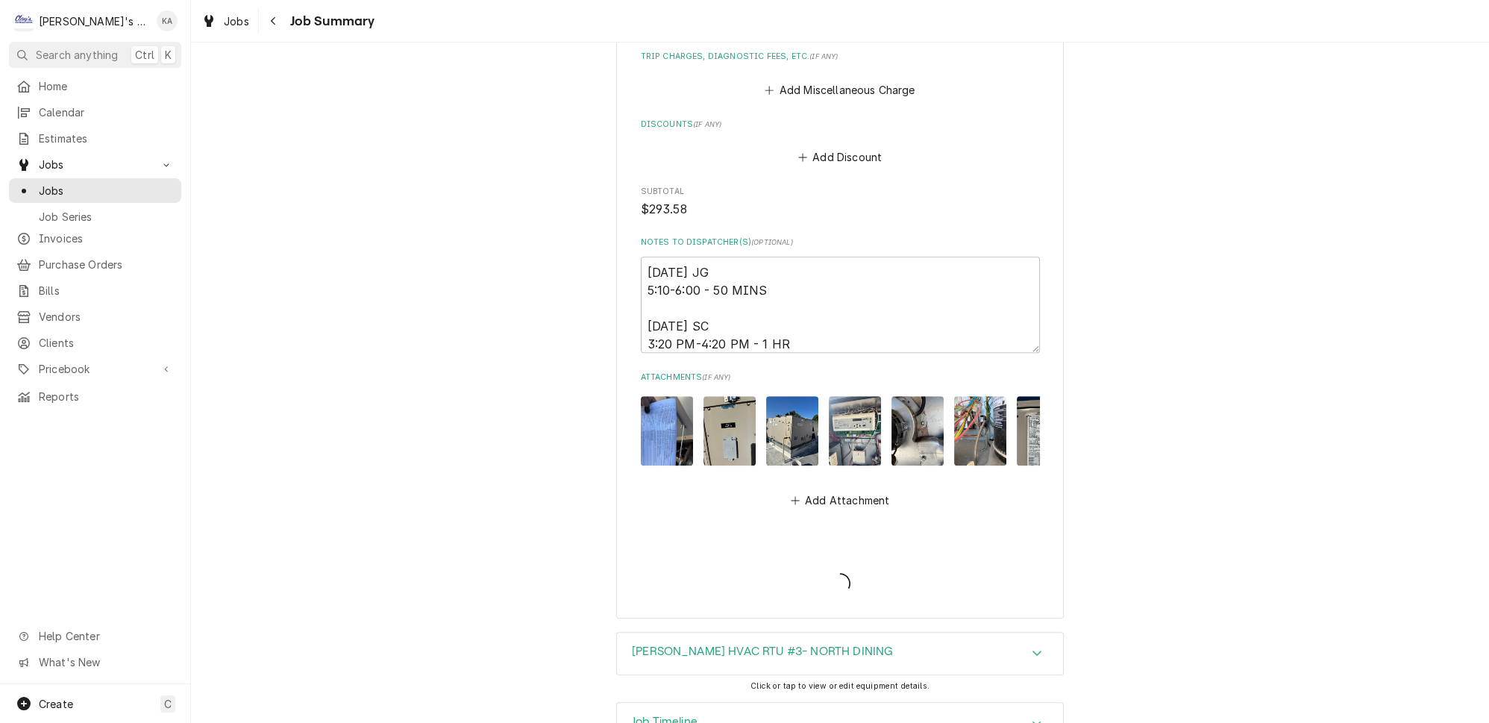
type textarea "x"
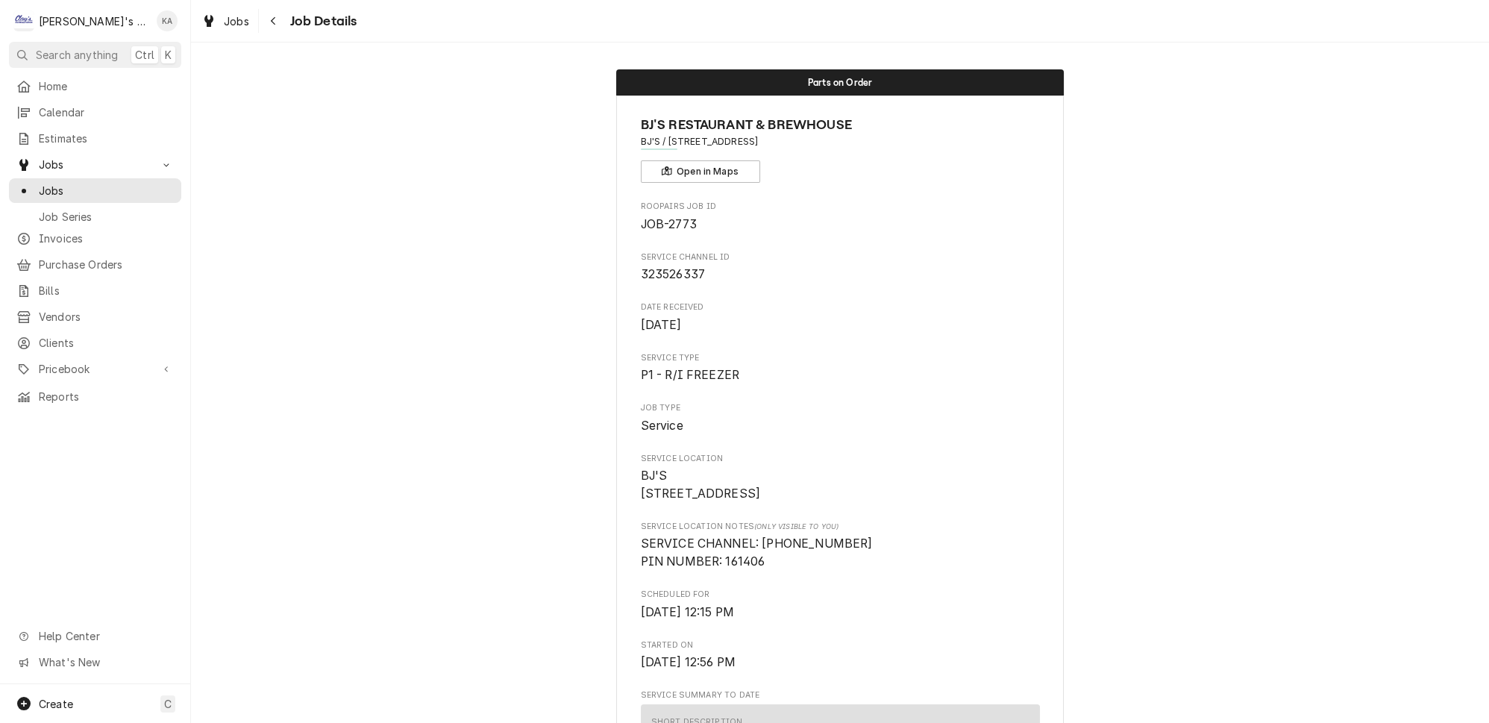
scroll to position [67, 0]
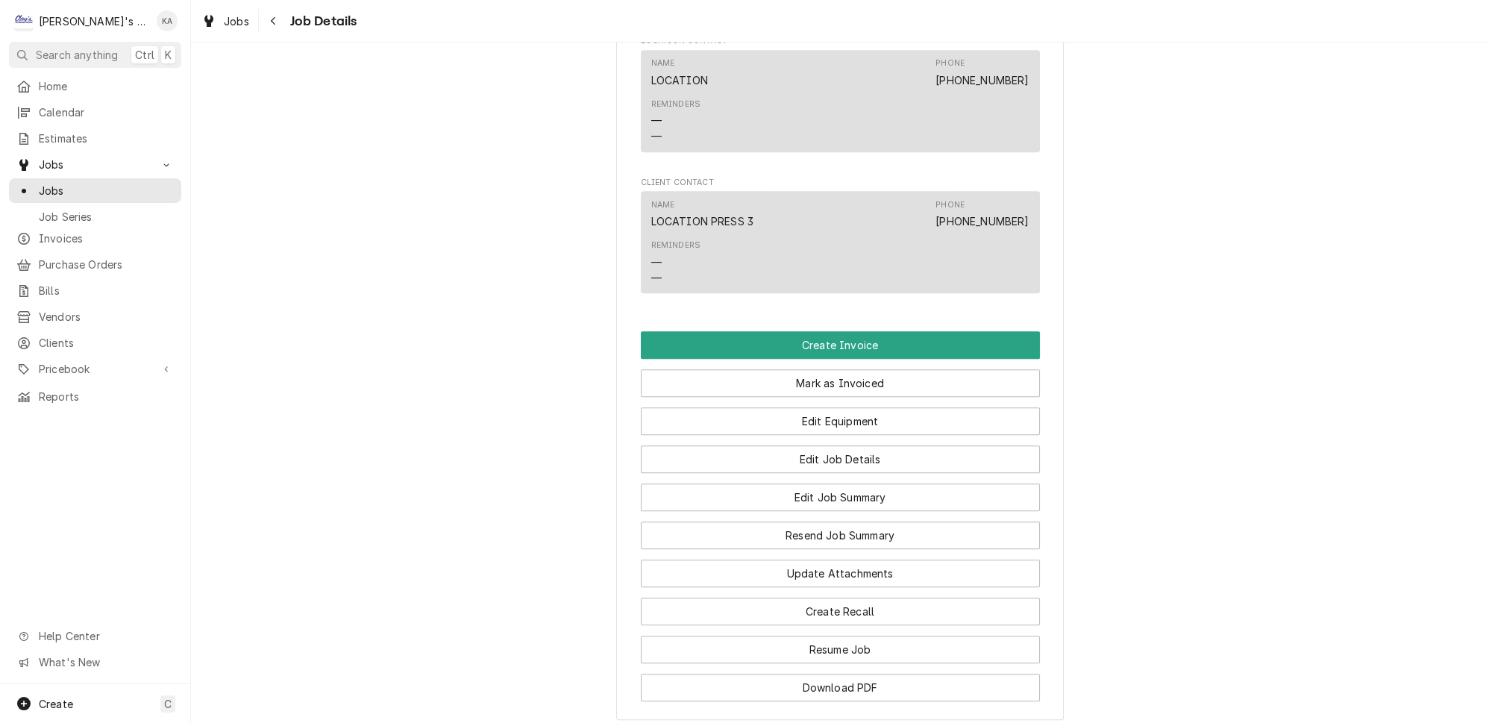
scroll to position [1356, 0]
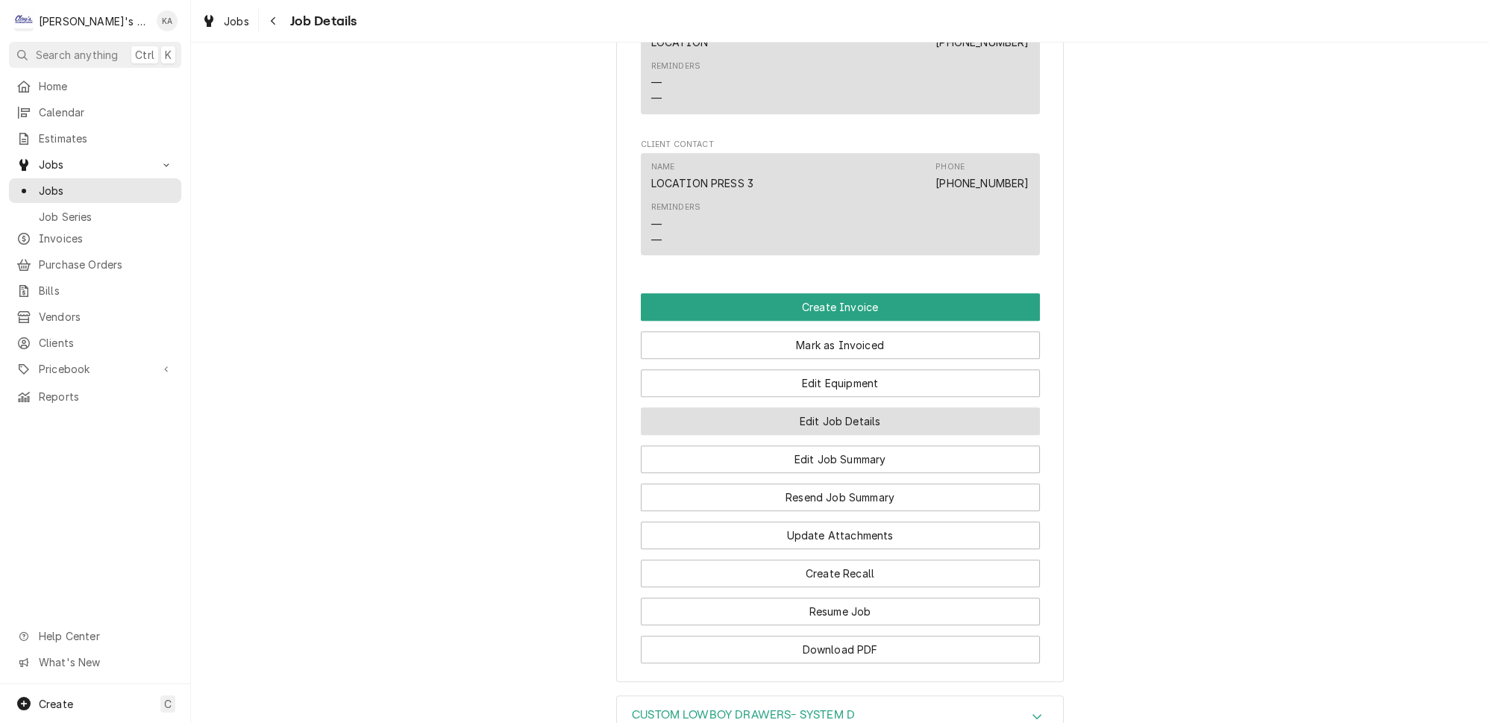
click at [839, 407] on button "Edit Job Details" at bounding box center [840, 421] width 399 height 28
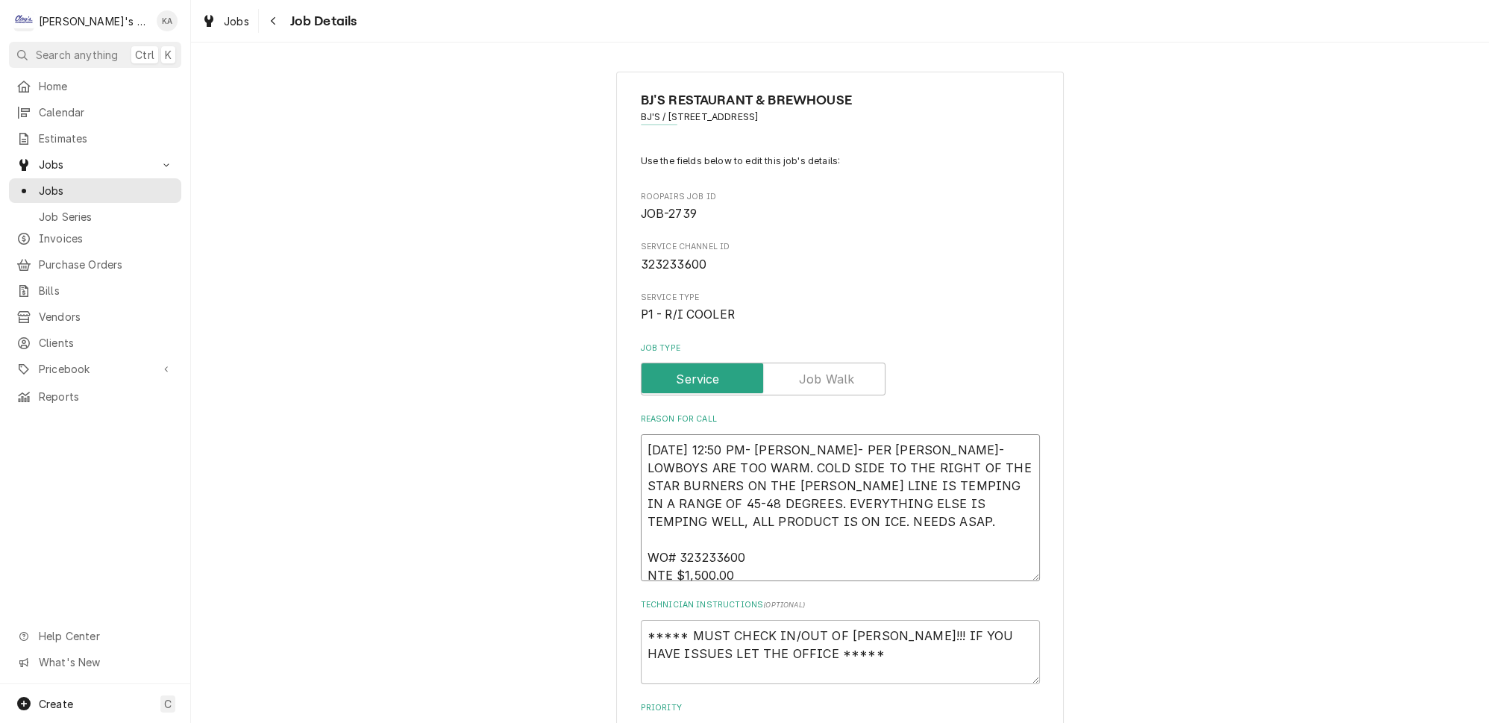
click at [644, 441] on textarea "[DATE] 12:50 PM- [PERSON_NAME]- PER [PERSON_NAME]- LOWBOYS ARE TOO WARM. COLD S…" at bounding box center [840, 507] width 399 height 147
type textarea "x"
type textarea "[DATE] 12:50 PM- [PERSON_NAME]- PER [PERSON_NAME]- LOWBOYS ARE TOO WARM. COLD S…"
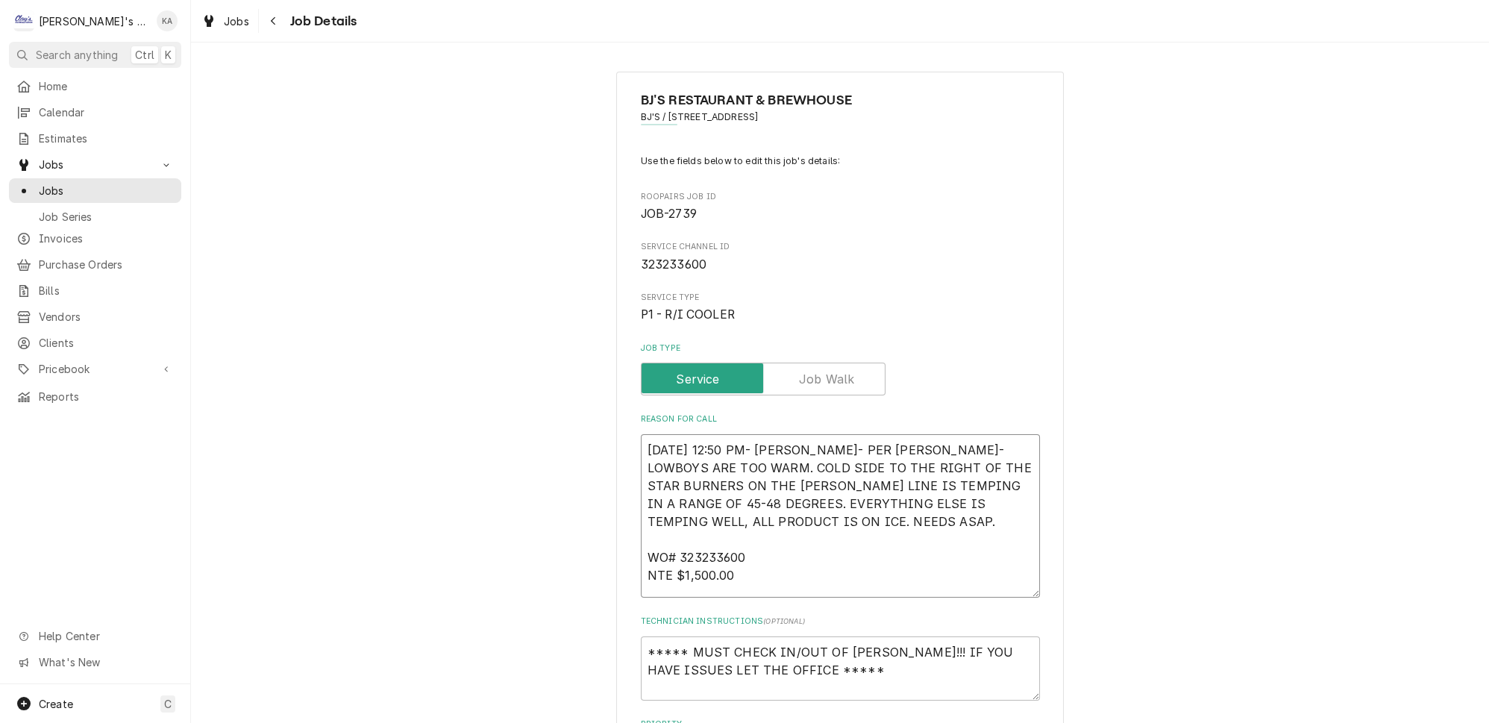
type textarea "x"
type textarea "[DATE] 12:50 PM- [PERSON_NAME]- PER [PERSON_NAME]- LOWBOYS ARE TOO WARM. COLD S…"
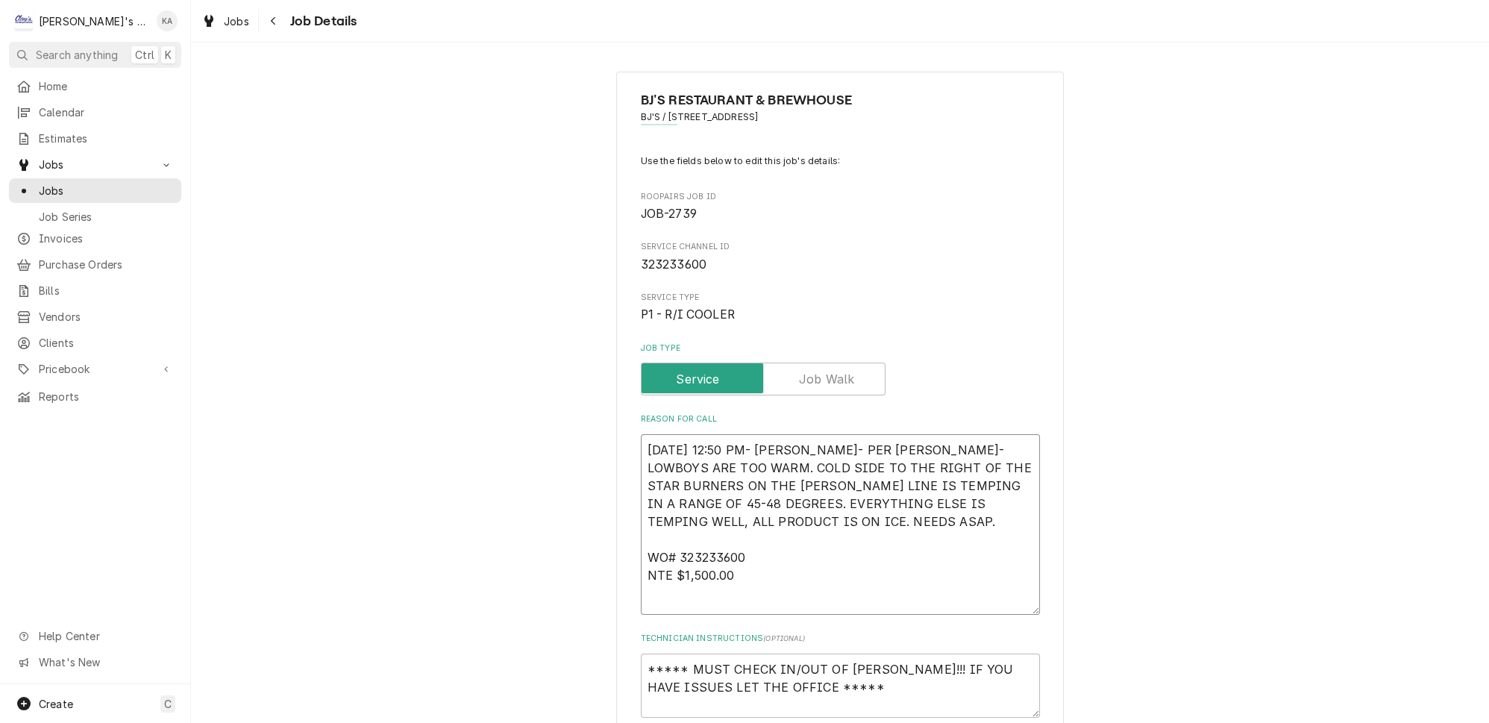
type textarea "x"
type textarea "* [DATE] 12:50 PM- [PERSON_NAME]- PER [PERSON_NAME]- LOWBOYS ARE TOO WARM. COLD…"
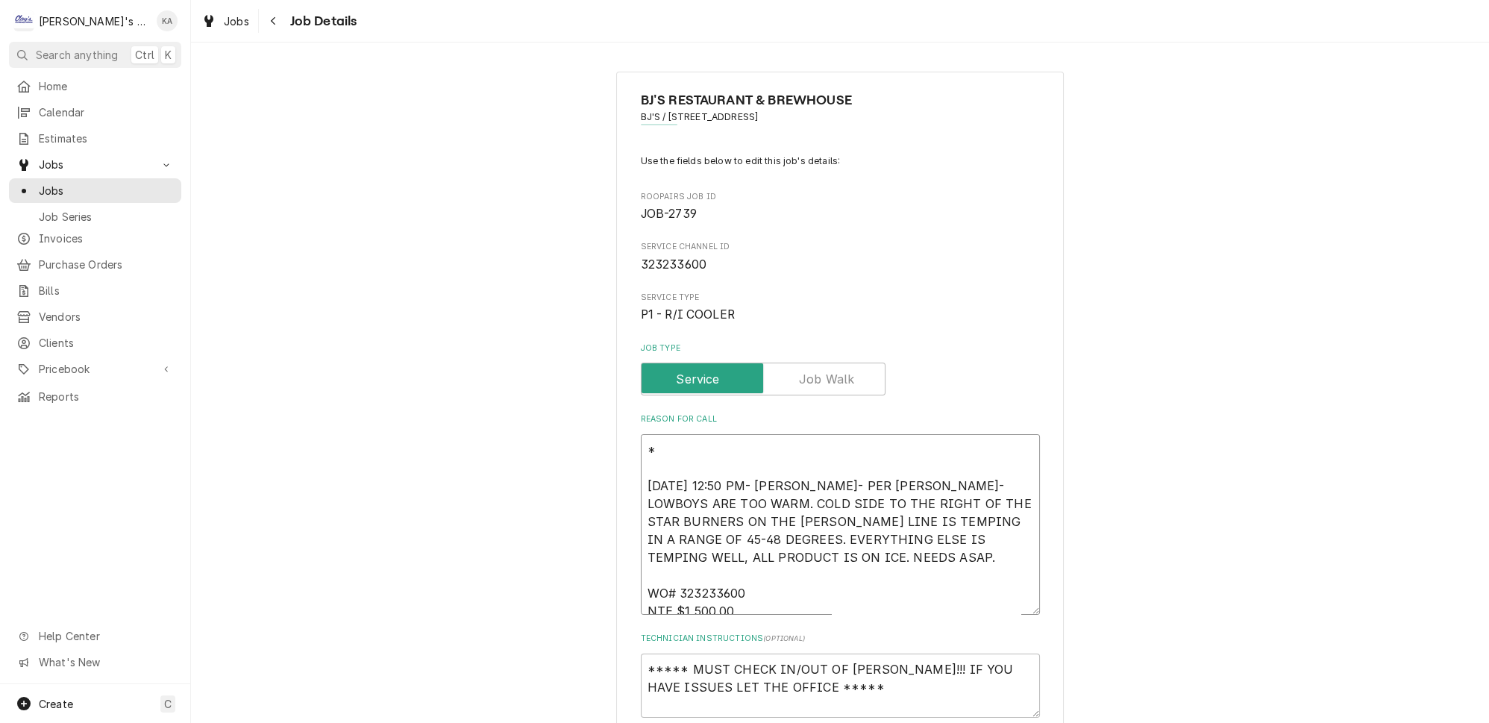
type textarea "x"
type textarea "** [DATE] 12:50 PM- [PERSON_NAME]- PER [PERSON_NAME]- LOWBOYS ARE TOO WARM. COL…"
type textarea "x"
type textarea "*** [DATE] 12:50 PM- [PERSON_NAME]- PER [PERSON_NAME]- LOWBOYS ARE TOO WARM. CO…"
type textarea "x"
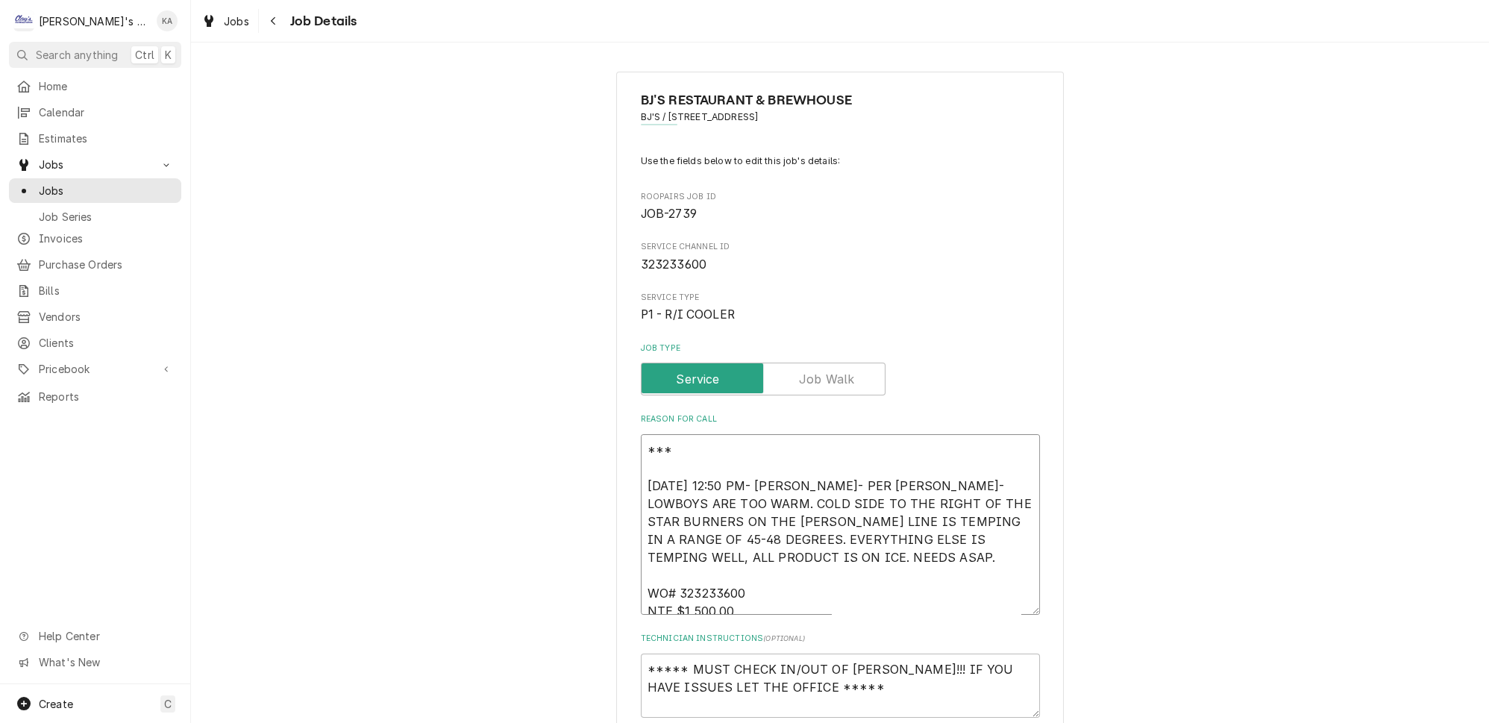
type textarea "*** [DATE] 12:50 PM- [PERSON_NAME]- PER [PERSON_NAME]- LOWBOYS ARE TOO WARM. CO…"
type textarea "x"
type textarea "*** 9 [DATE] 12:50 PM- [PERSON_NAME]- PER [PERSON_NAME]- LOWBOYS ARE TOO WARM. …"
type textarea "x"
type textarea "*** 9/ [DATE] 12:50 PM- [PERSON_NAME]- PER [PERSON_NAME]- LOWBOYS ARE TOO WARM.…"
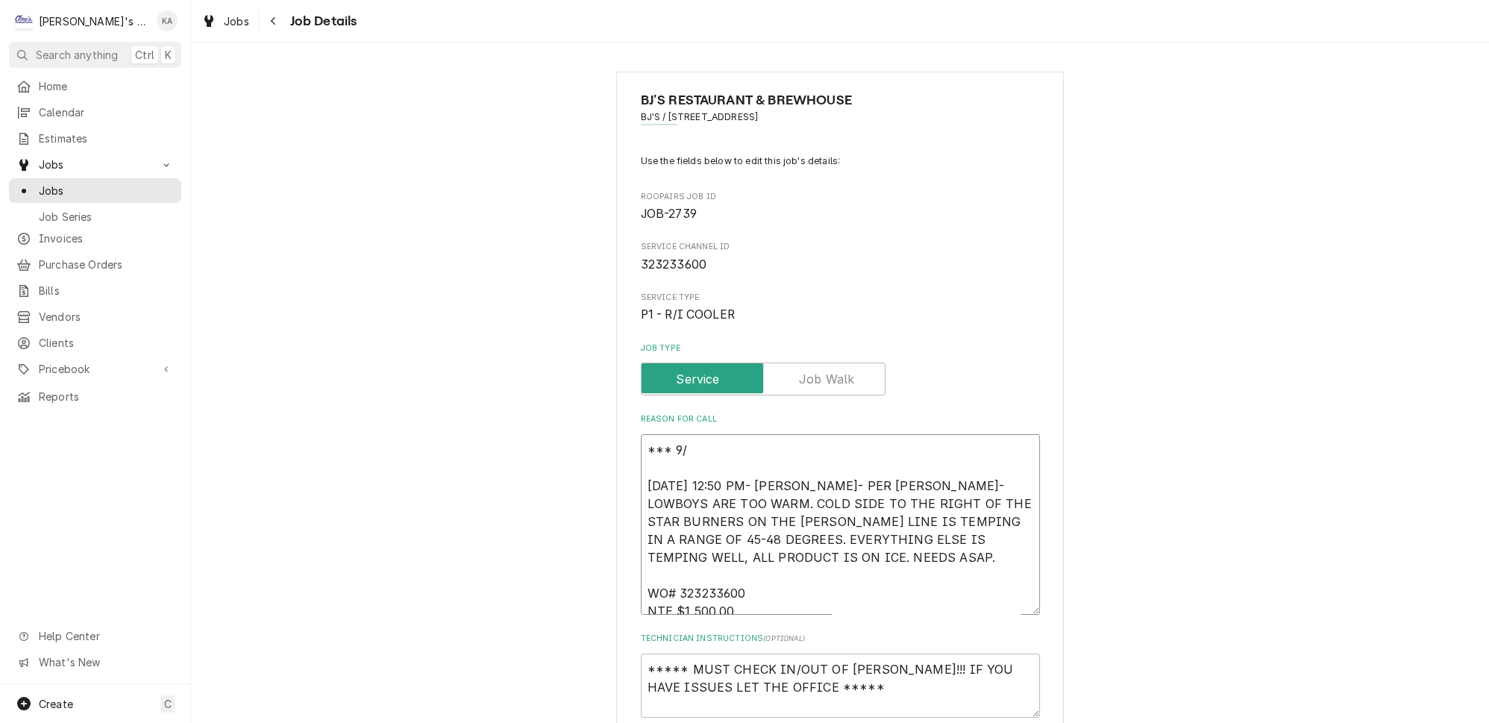
type textarea "x"
type textarea "*** 9/8 [DATE] 12:50 PM- [PERSON_NAME]- PER [PERSON_NAME]- LOWBOYS ARE TOO WARM…"
type textarea "x"
type textarea "*** 9/8/ [DATE] 12:50 PM- [PERSON_NAME]- PER [PERSON_NAME]- LOWBOYS ARE TOO WAR…"
type textarea "x"
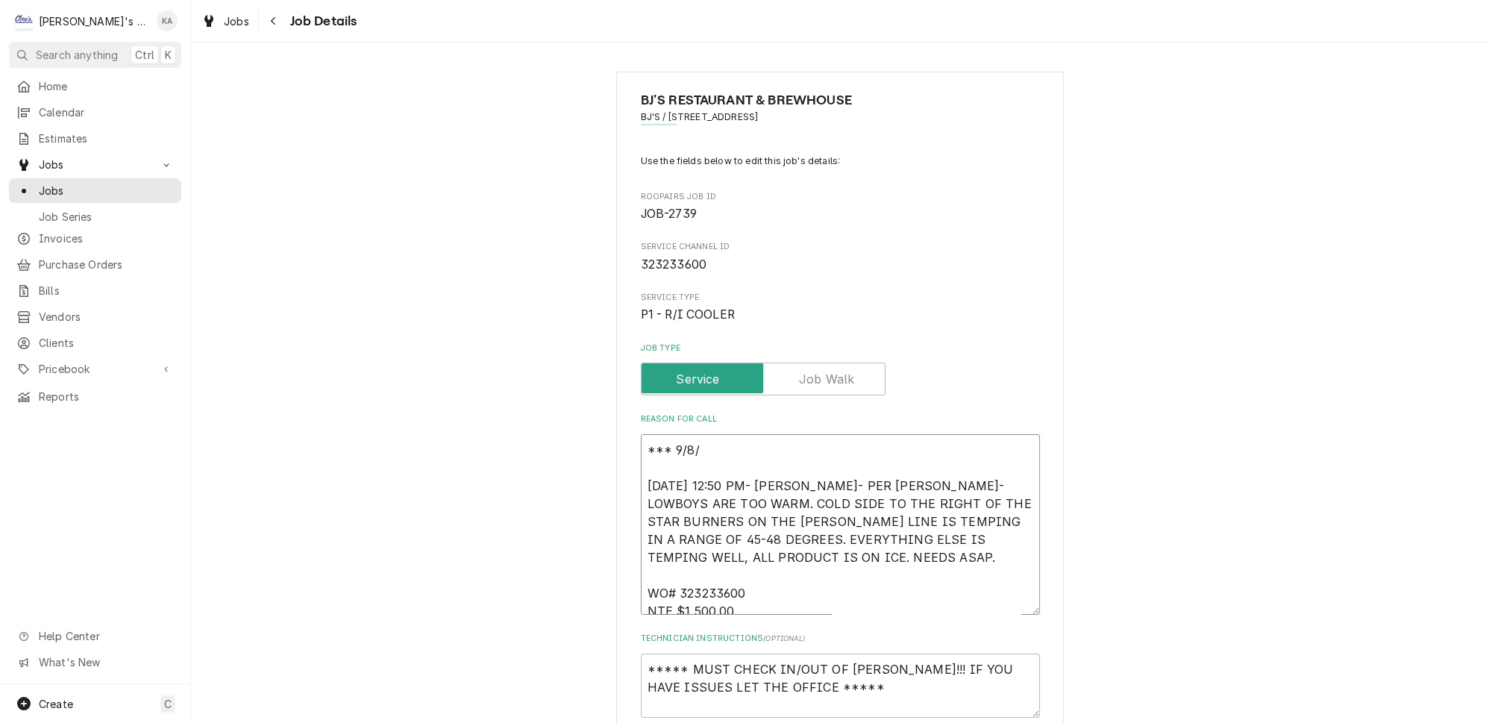
type textarea "*** 9/8/2 8/20/2025 12:50 PM- SARAH- PER ERIK- LOWBOYS ARE TOO WARM. COLD SIDE …"
type textarea "x"
type textarea "*** 9/8/20 8/20/2025 12:50 PM- SARAH- PER ERIK- LOWBOYS ARE TOO WARM. COLD SIDE…"
type textarea "x"
type textarea "*** 9/8/202 8/20/2025 12:50 PM- SARAH- PER ERIK- LOWBOYS ARE TOO WARM. COLD SID…"
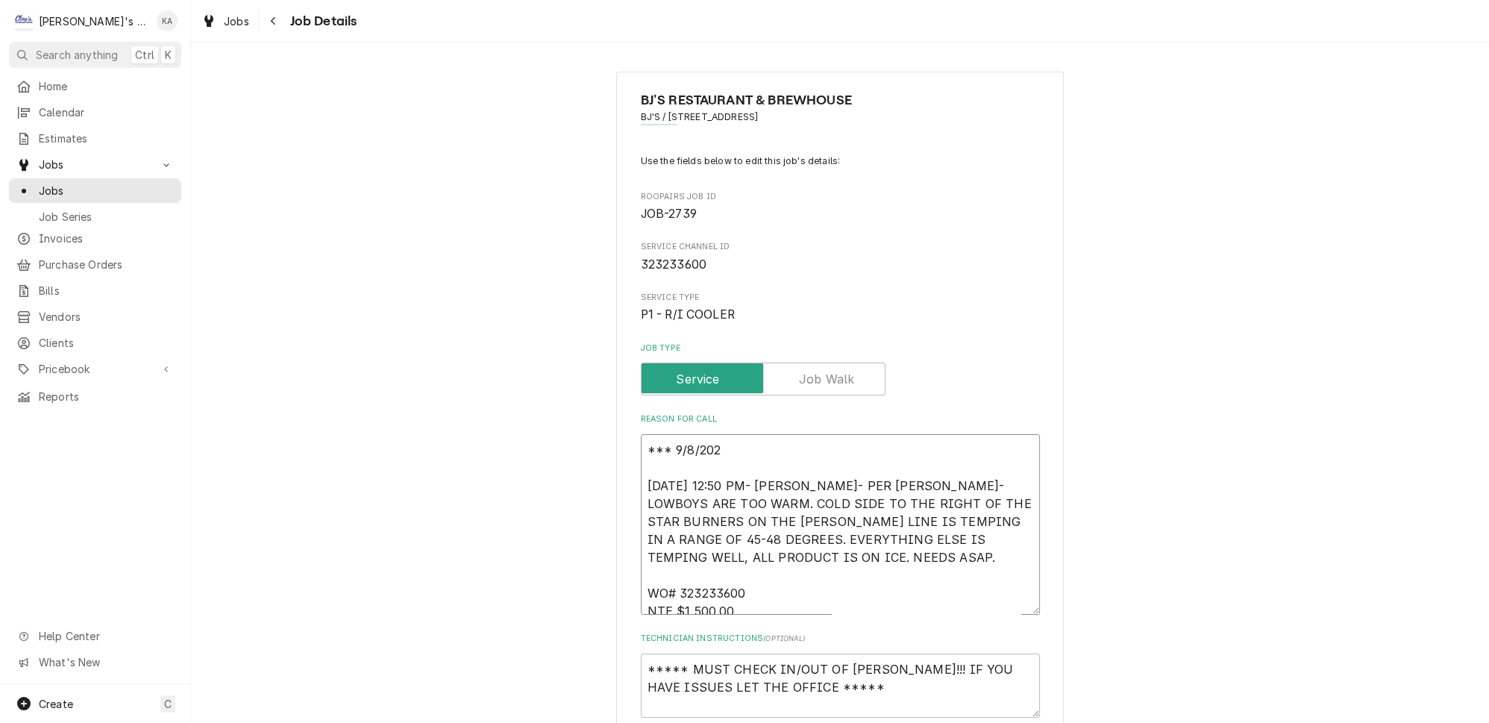
type textarea "x"
type textarea "*** 9/8/2025 8/20/2025 12:50 PM- SARAH- PER ERIK- LOWBOYS ARE TOO WARM. COLD SI…"
type textarea "x"
type textarea "*** 9/8/2025 8/20/2025 12:50 PM- SARAH- PER ERIK- LOWBOYS ARE TOO WARM. COLD SI…"
type textarea "x"
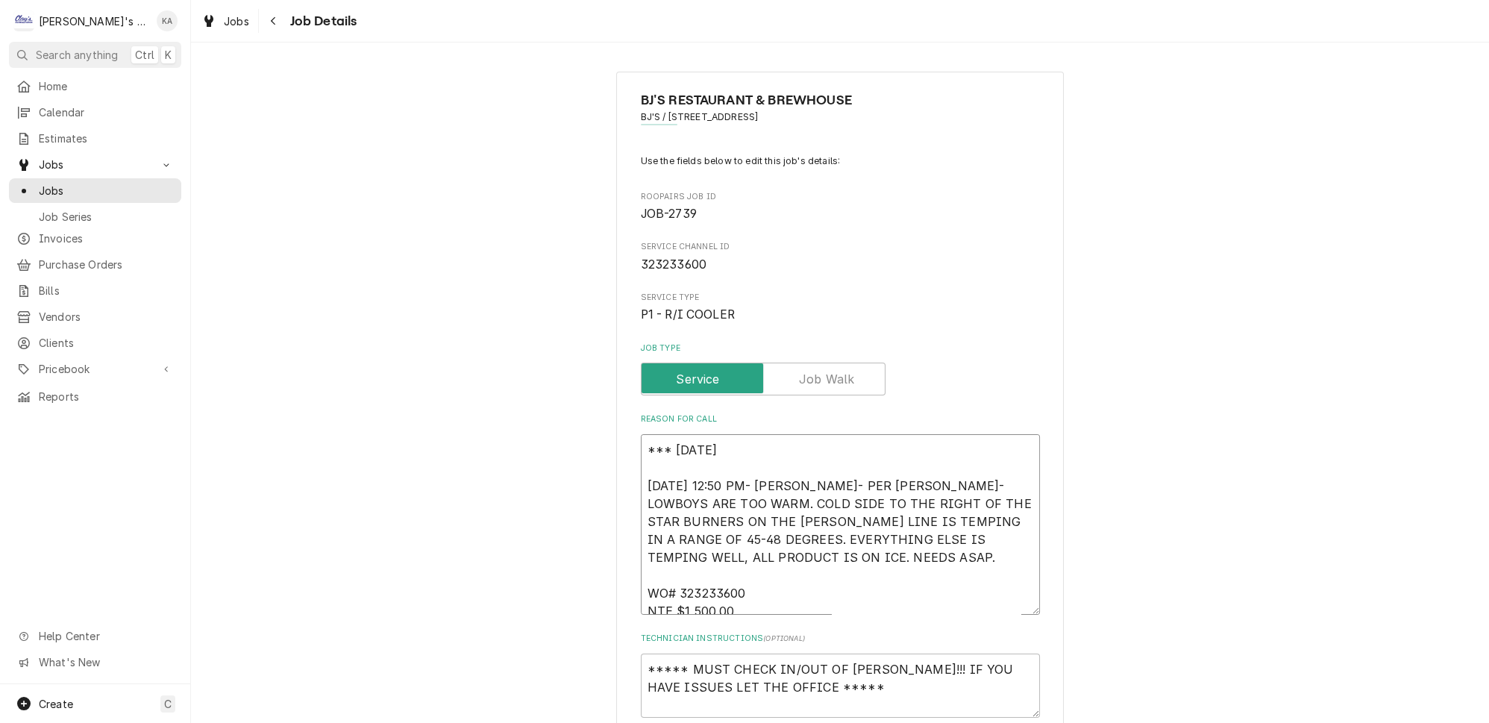
type textarea "*** 9/8/2025 3 8/20/2025 12:50 PM- SARAH- PER ERIK- LOWBOYS ARE TOO WARM. COLD …"
type textarea "x"
type textarea "*** 9/8/2025 3: 8/20/2025 12:50 PM- SARAH- PER ERIK- LOWBOYS ARE TOO WARM. COLD…"
type textarea "x"
type textarea "*** 9/8/2025 3:2 8/20/2025 12:50 PM- SARAH- PER ERIK- LOWBOYS ARE TOO WARM. COL…"
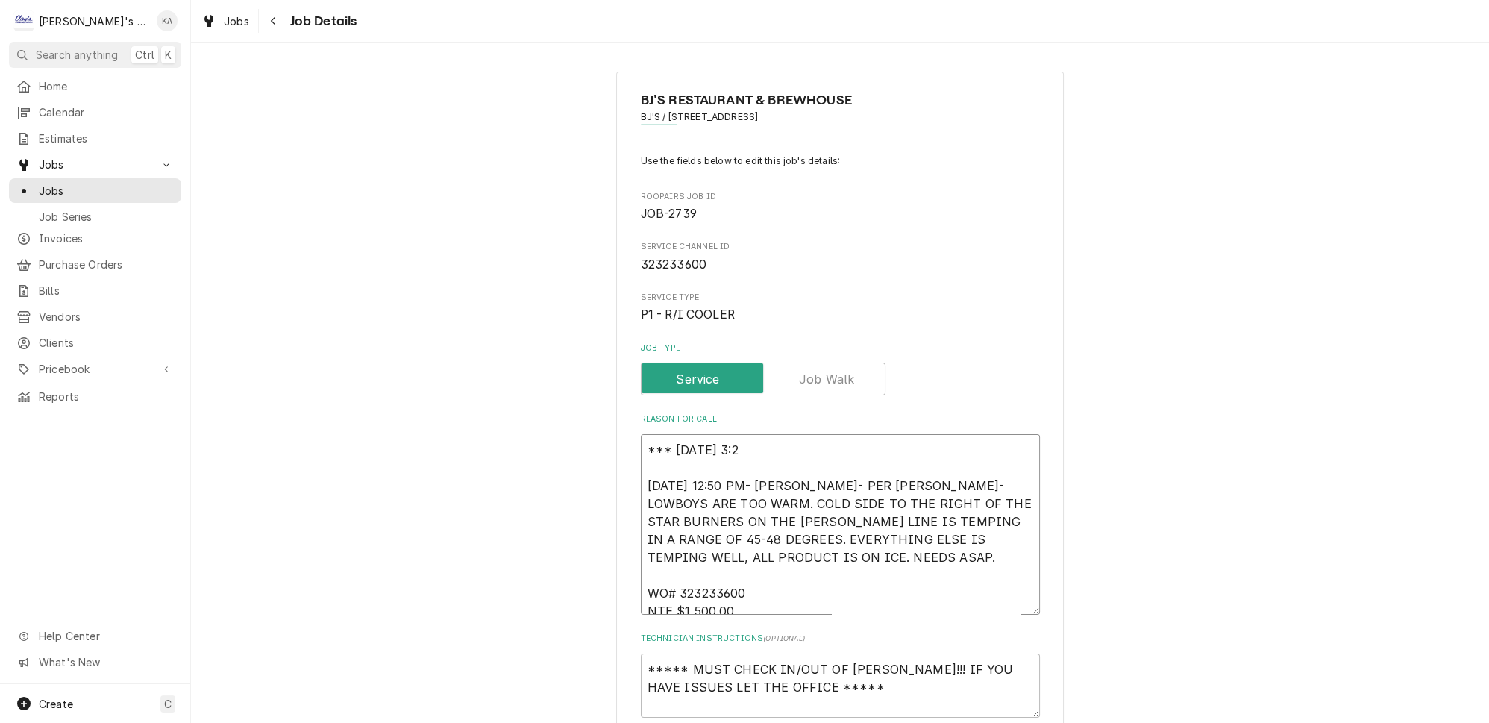
type textarea "x"
type textarea "*** 9/8/2025 3:20 8/20/2025 12:50 PM- SARAH- PER ERIK- LOWBOYS ARE TOO WARM. CO…"
type textarea "x"
type textarea "*** 9/8/2025 3:20 8/20/2025 12:50 PM- SARAH- PER ERIK- LOWBOYS ARE TOO WARM. CO…"
type textarea "x"
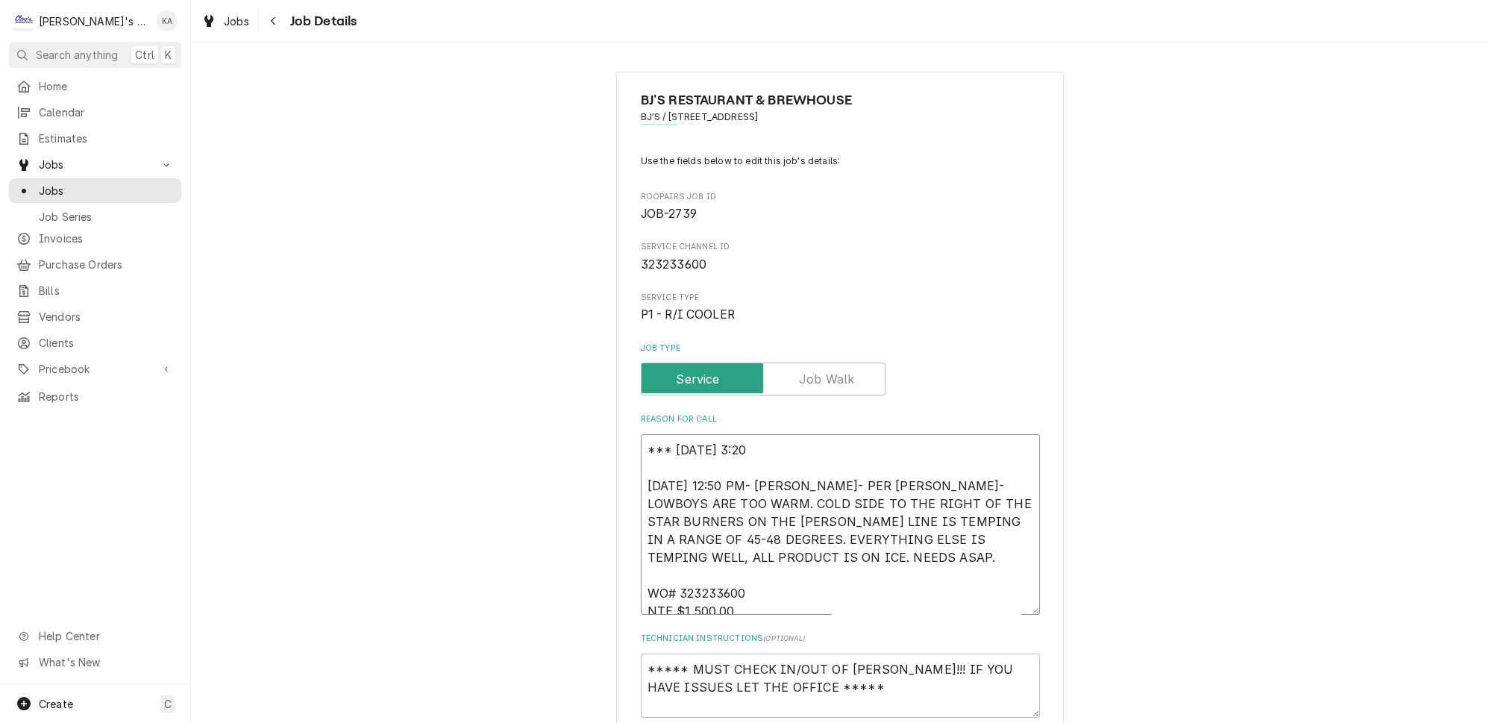
type textarea "*** 9/8/2025 3:20 P 8/20/2025 12:50 PM- SARAH- PER ERIK- LOWBOYS ARE TOO WARM. …"
type textarea "x"
type textarea "*** 9/8/2025 3:20 PM 8/20/2025 12:50 PM- SARAH- PER ERIK- LOWBOYS ARE TOO WARM.…"
type textarea "x"
type textarea "*** 9/8/2025 3:20 PM- 8/20/2025 12:50 PM- SARAH- PER ERIK- LOWBOYS ARE TOO WARM…"
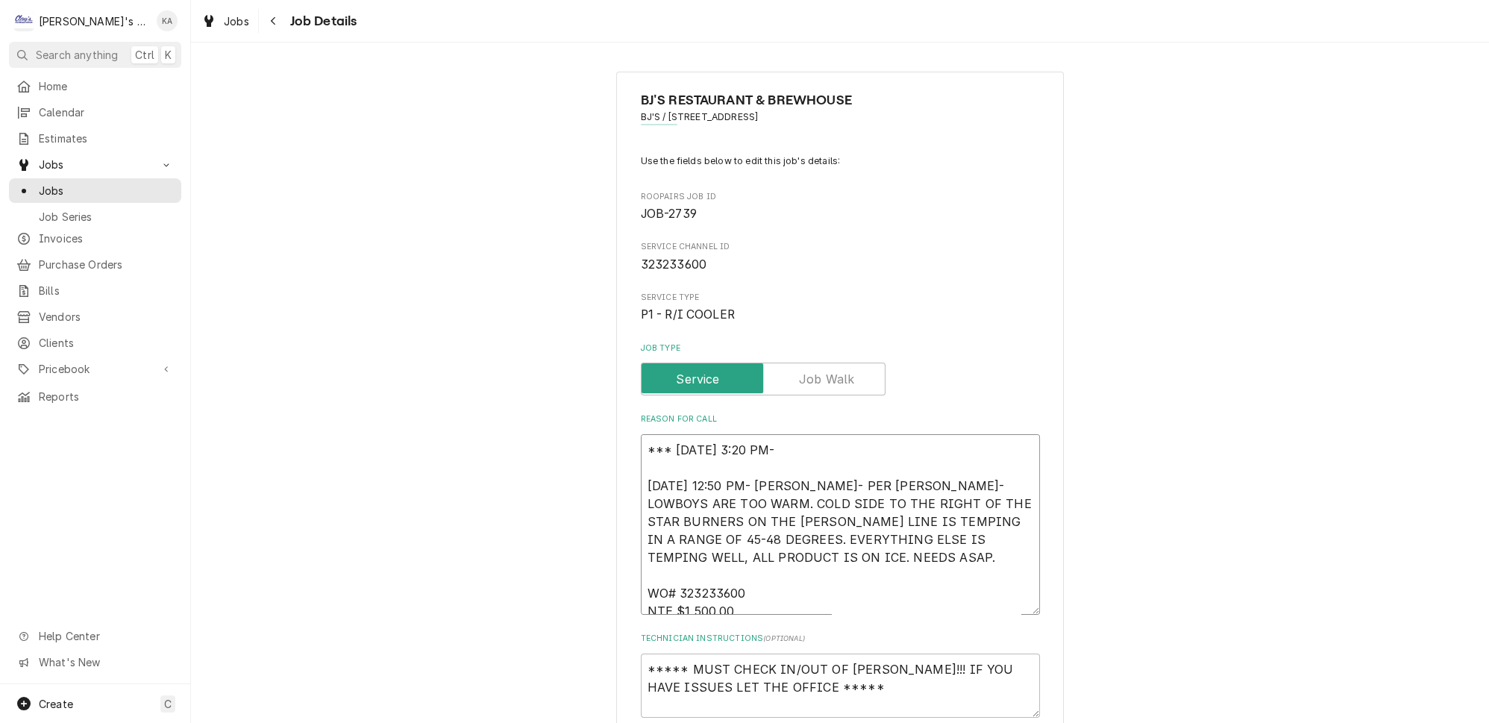
type textarea "x"
type textarea "*** 9/8/2025 3:20 PM- 8/20/2025 12:50 PM- SARAH- PER ERIK- LOWBOYS ARE TOO WARM…"
type textarea "x"
type textarea "*** 9/8/2025 3:20 PM- K 8/20/2025 12:50 PM- SARAH- PER ERIK- LOWBOYS ARE TOO WA…"
type textarea "x"
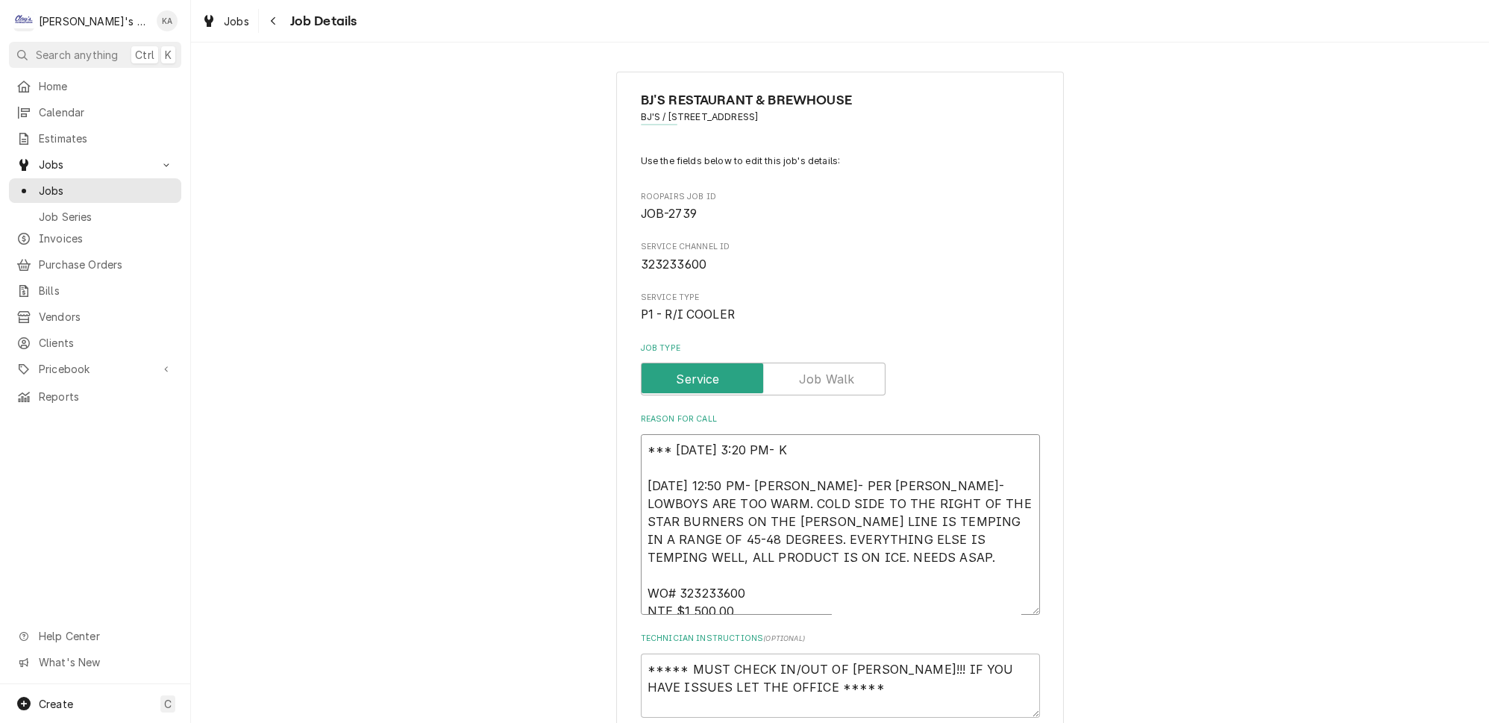
type textarea "*** 9/8/2025 3:20 PM- KO 8/20/2025 12:50 PM- SARAH- PER ERIK- LOWBOYS ARE TOO W…"
type textarea "x"
type textarea "*** 9/8/2025 3:20 PM- KOR 8/20/2025 12:50 PM- SARAH- PER ERIK- LOWBOYS ARE TOO …"
type textarea "x"
type textarea "*** 9/8/2025 3:20 PM- KORE 8/20/2025 12:50 PM- SARAH- PER ERIK- LOWBOYS ARE TOO…"
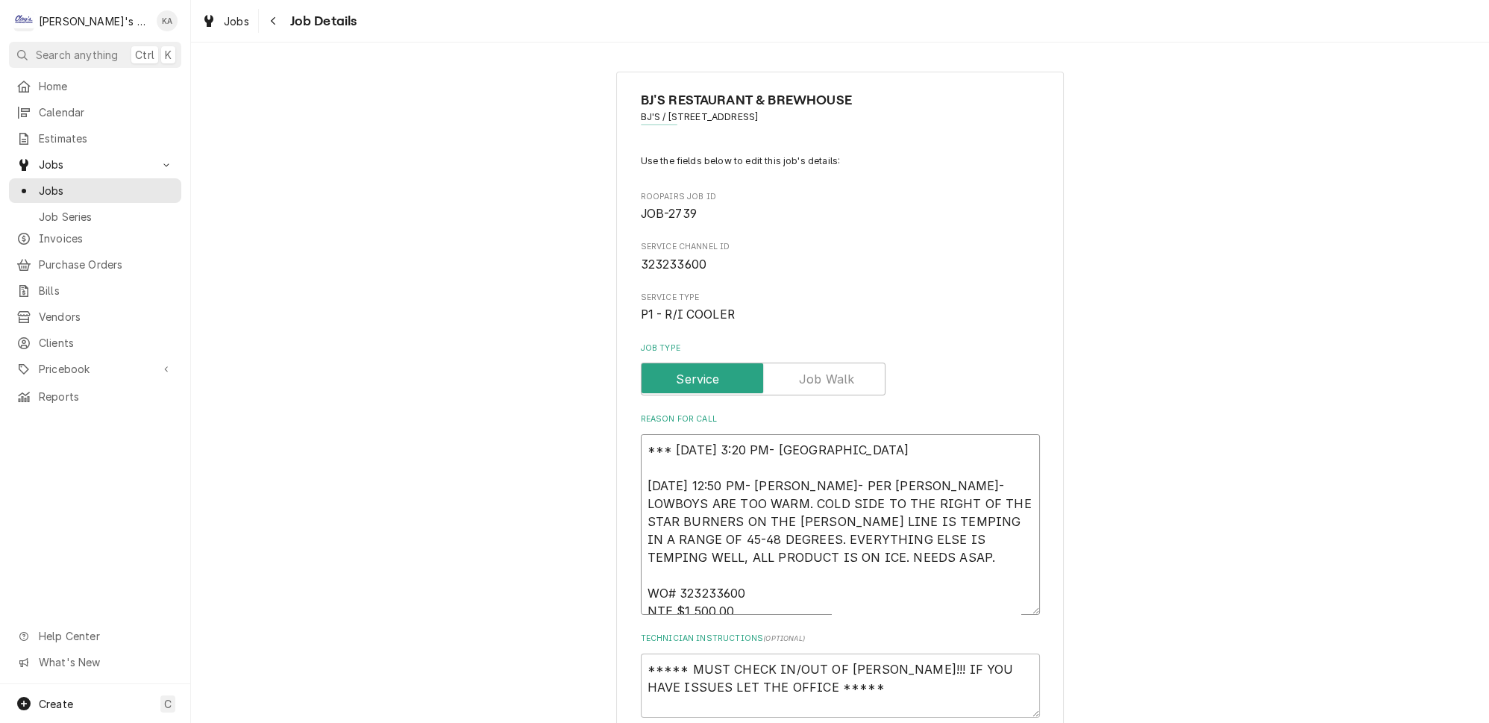
type textarea "x"
type textarea "*** 9/8/2025 3:20 PM- KOREY 8/20/2025 12:50 PM- SARAH- PER ERIK- LOWBOYS ARE TO…"
type textarea "x"
type textarea "*** 9/8/2025 3:20 PM- KOREY- 8/20/2025 12:50 PM- SARAH- PER ERIK- LOWBOYS ARE T…"
type textarea "x"
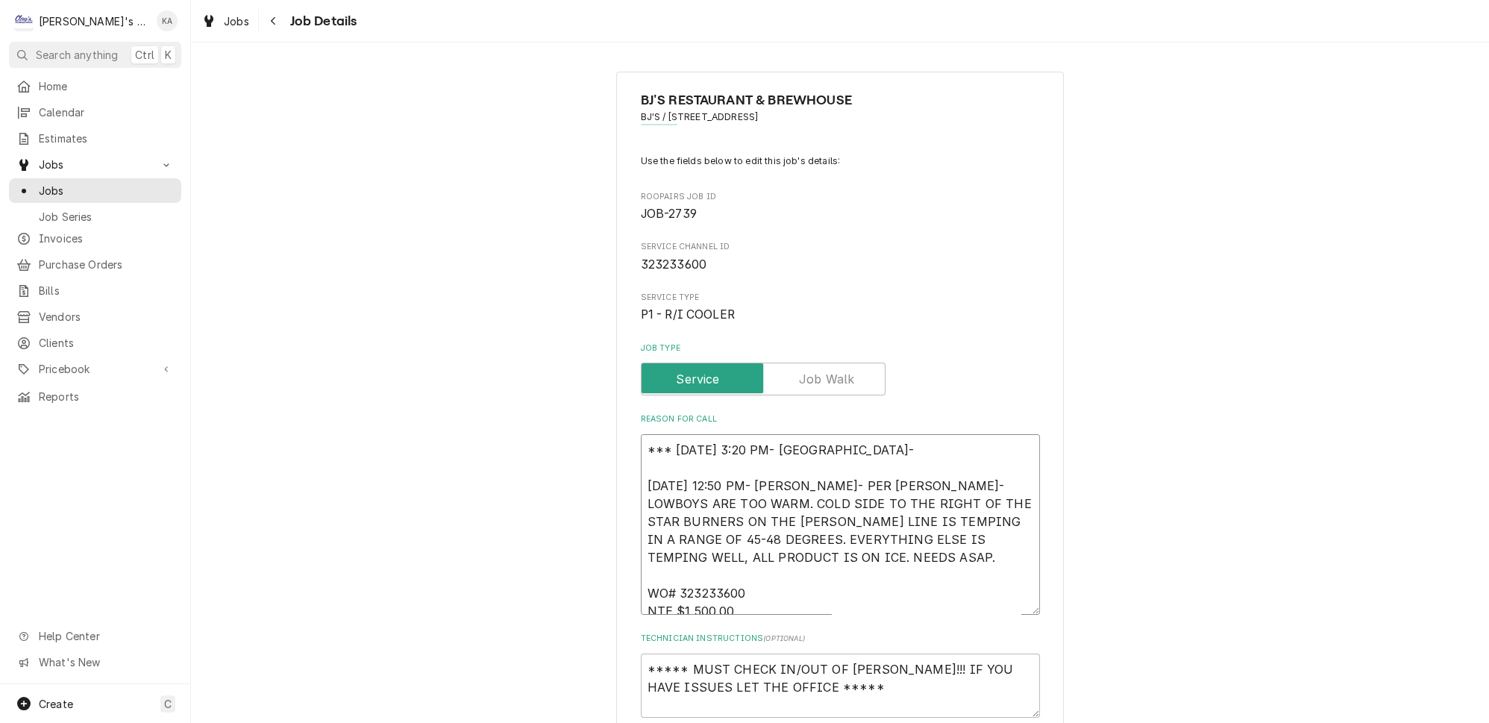
type textarea "*** 9/8/2025 3:20 PM- KOREY- 8/20/2025 12:50 PM- SARAH- PER ERIK- LOWBOYS ARE T…"
type textarea "x"
type textarea "*** 9/8/2025 3:20 PM- KOREY- W 8/20/2025 12:50 PM- SARAH- PER ERIK- LOWBOYS ARE…"
type textarea "x"
type textarea "*** 9/8/2025 3:20 PM- KOREY- WH 8/20/2025 12:50 PM- SARAH- PER ERIK- LOWBOYS AR…"
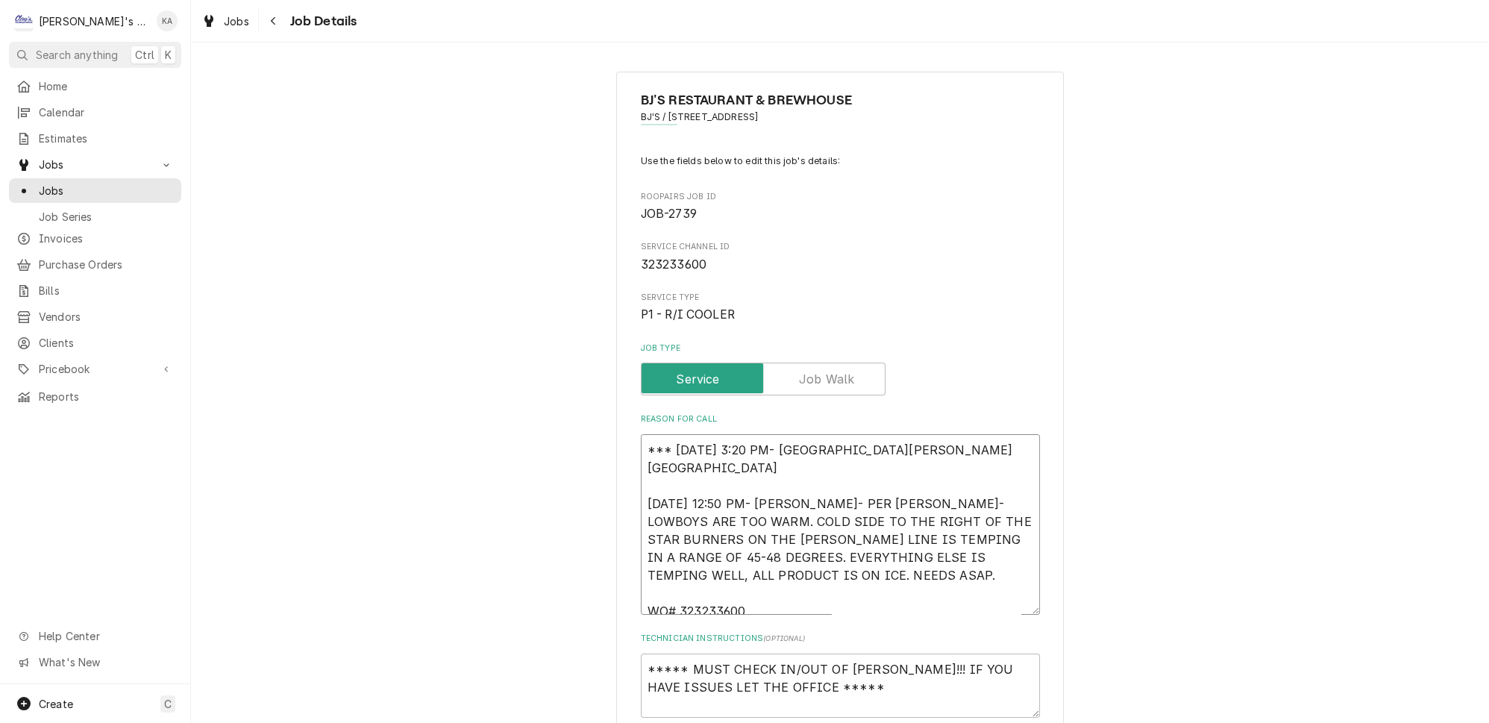
type textarea "x"
type textarea "*** 9/8/2025 3:20 PM- KOREY- WHI 8/20/2025 12:50 PM- SARAH- PER ERIK- LOWBOYS A…"
type textarea "x"
type textarea "*** 9/8/2025 3:20 PM- KOREY- WHIL 8/20/2025 12:50 PM- SARAH- PER ERIK- LOWBOYS …"
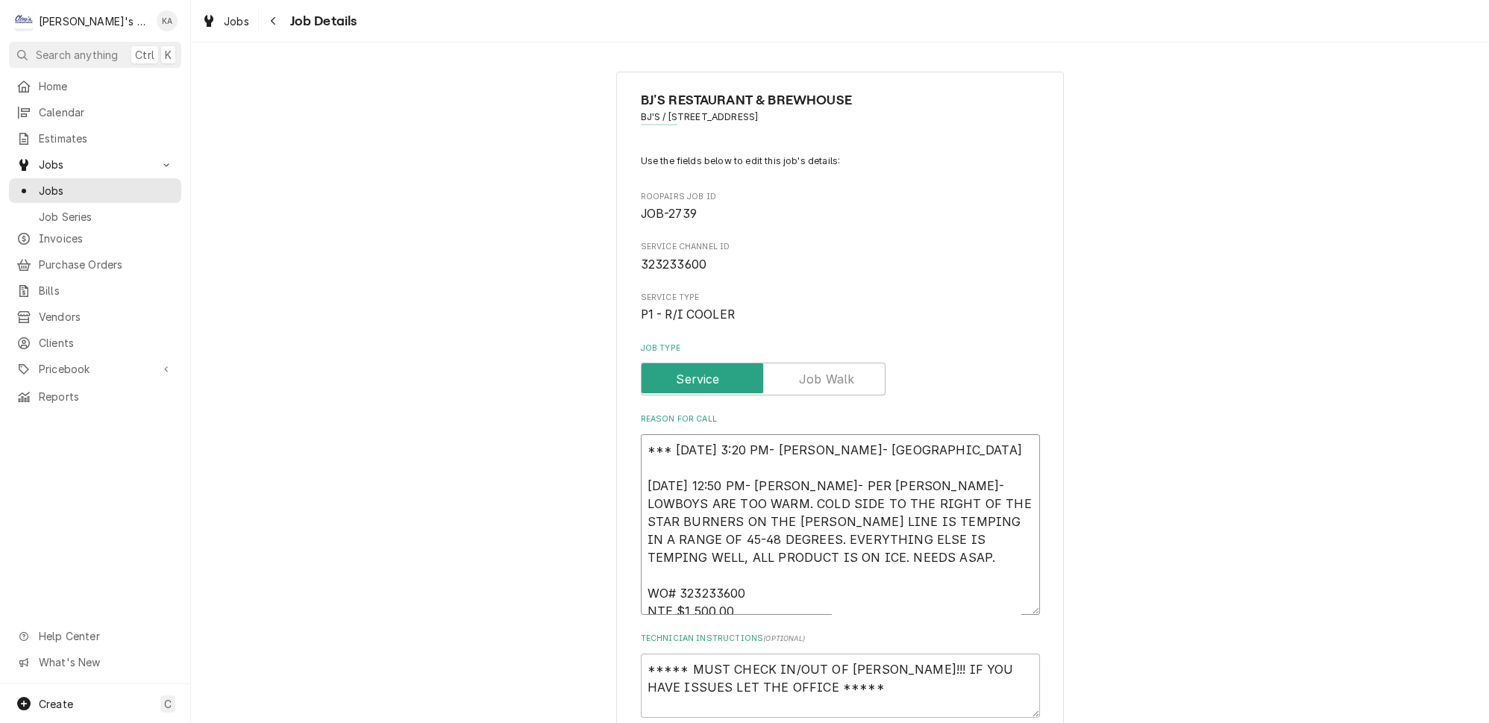
type textarea "x"
type textarea "*** 9/8/2025 3:20 PM- KOREY- WHILE 8/20/2025 12:50 PM- SARAH- PER ERIK- LOWBOYS…"
type textarea "x"
type textarea "*** 9/8/2025 3:20 PM- KOREY- WHILE 8/20/2025 12:50 PM- SARAH- PER ERIK- LOWBOYS…"
type textarea "x"
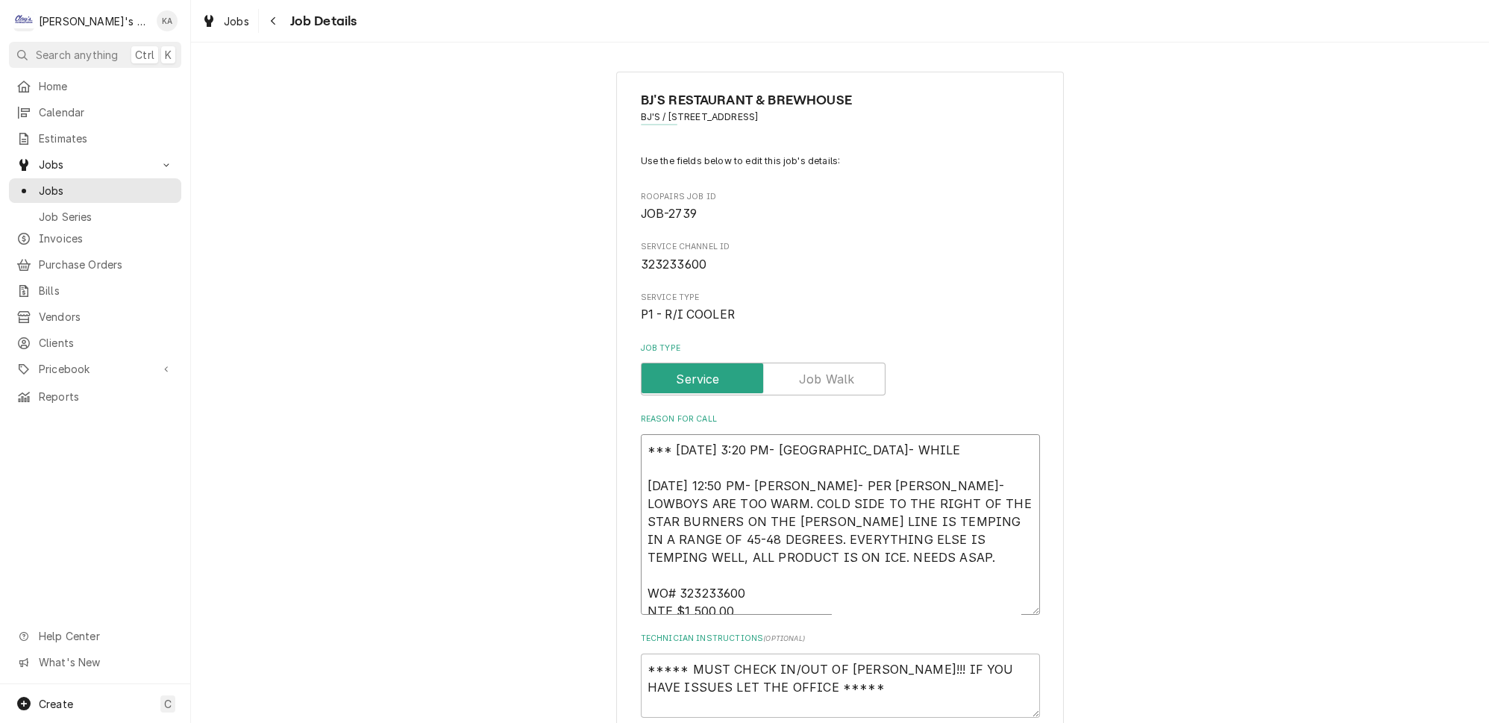
type textarea "*** 9/8/2025 3:20 PM- KOREY- WHILE C 8/20/2025 12:50 PM- SARAH- PER ERIK- LOWBO…"
type textarea "x"
type textarea "*** 9/8/2025 3:20 PM- KOREY- WHILE CH 8/20/2025 12:50 PM- SARAH- PER ERIK- LOWB…"
type textarea "x"
type textarea "*** 9/8/2025 3:20 PM- KOREY- WHILE CHE 8/20/2025 12:50 PM- SARAH- PER ERIK- LOW…"
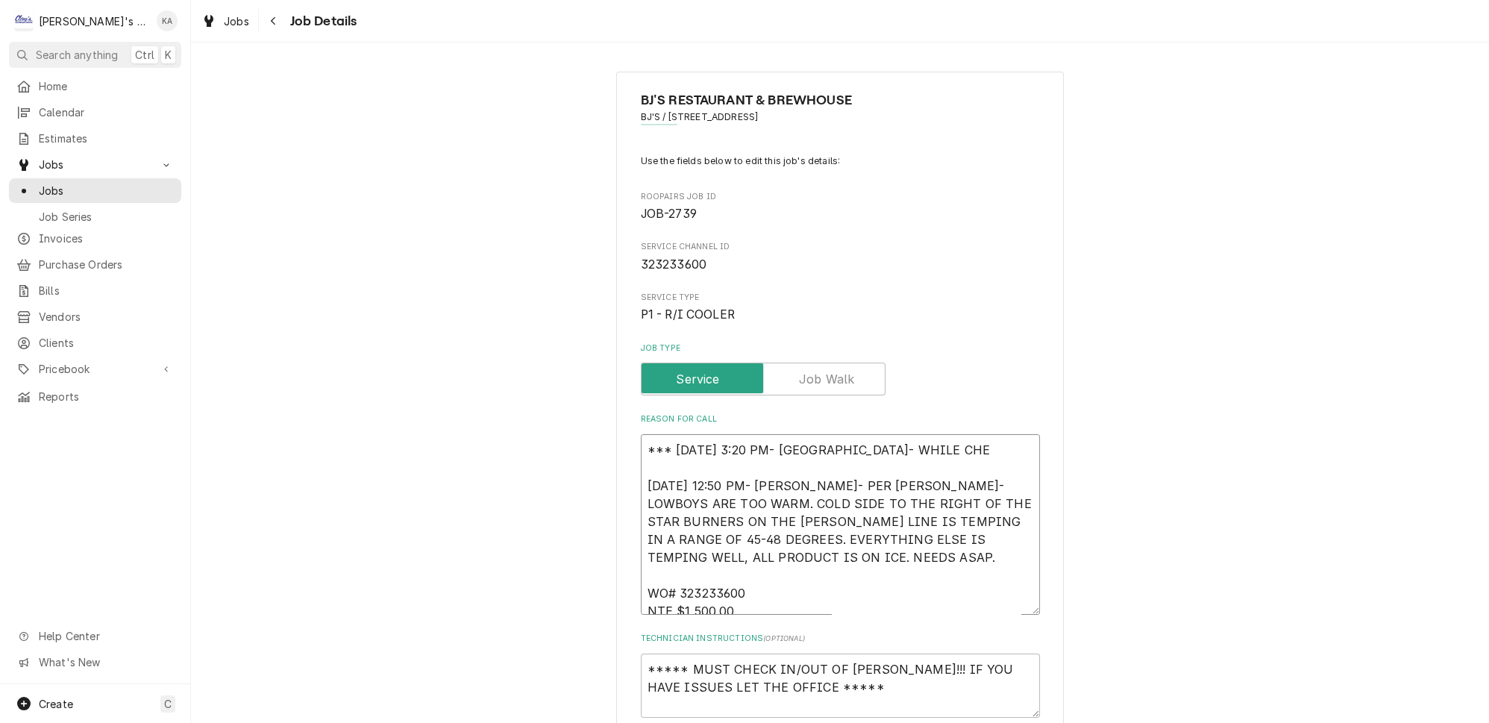
type textarea "x"
type textarea "*** 9/8/2025 3:20 PM- KOREY- WHILE CHEC 8/20/2025 12:50 PM- SARAH- PER ERIK- LO…"
type textarea "x"
type textarea "*** 9/8/2025 3:20 PM- KOREY- WHILE CHECK 8/20/2025 12:50 PM- SARAH- PER ERIK- L…"
type textarea "x"
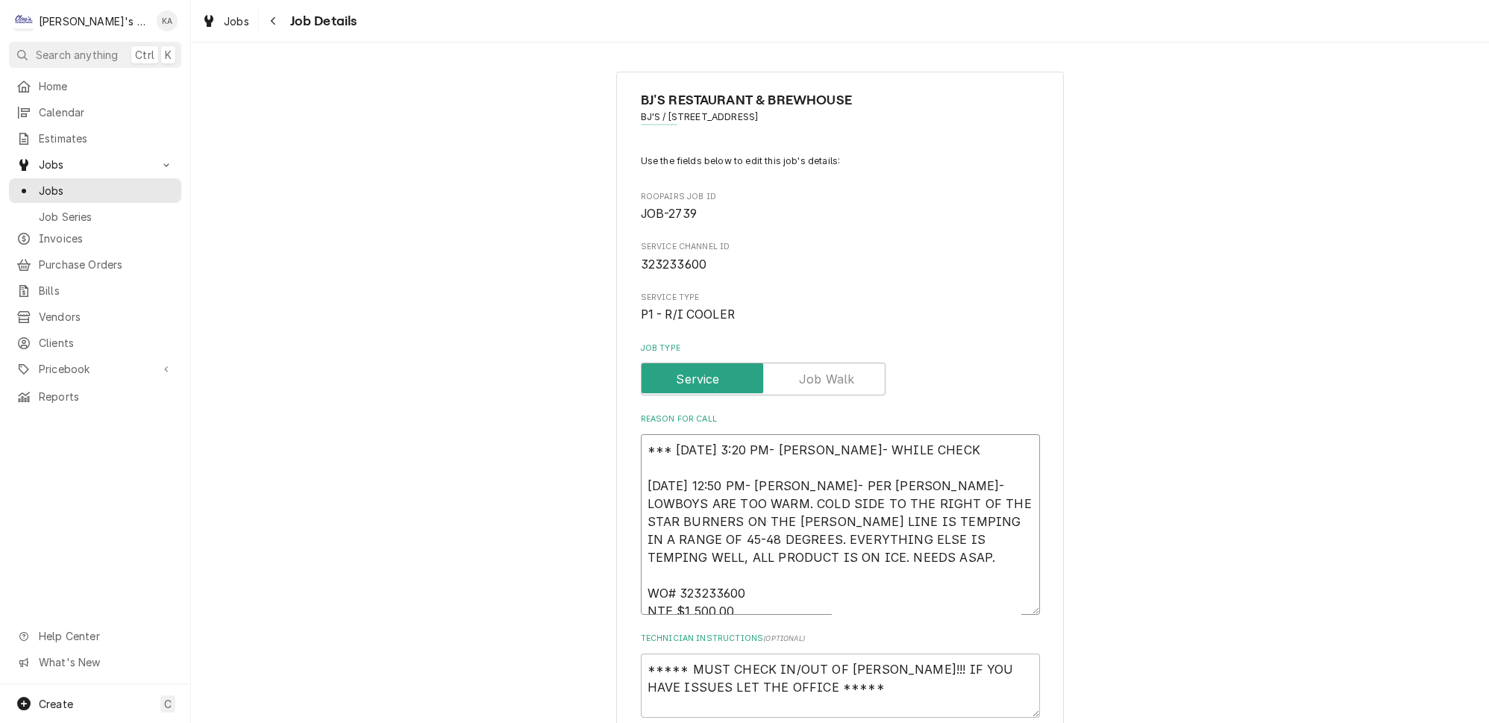
type textarea "*** 9/8/2025 3:20 PM- KOREY- WHILE CHECKI 8/20/2025 12:50 PM- SARAH- PER ERIK- …"
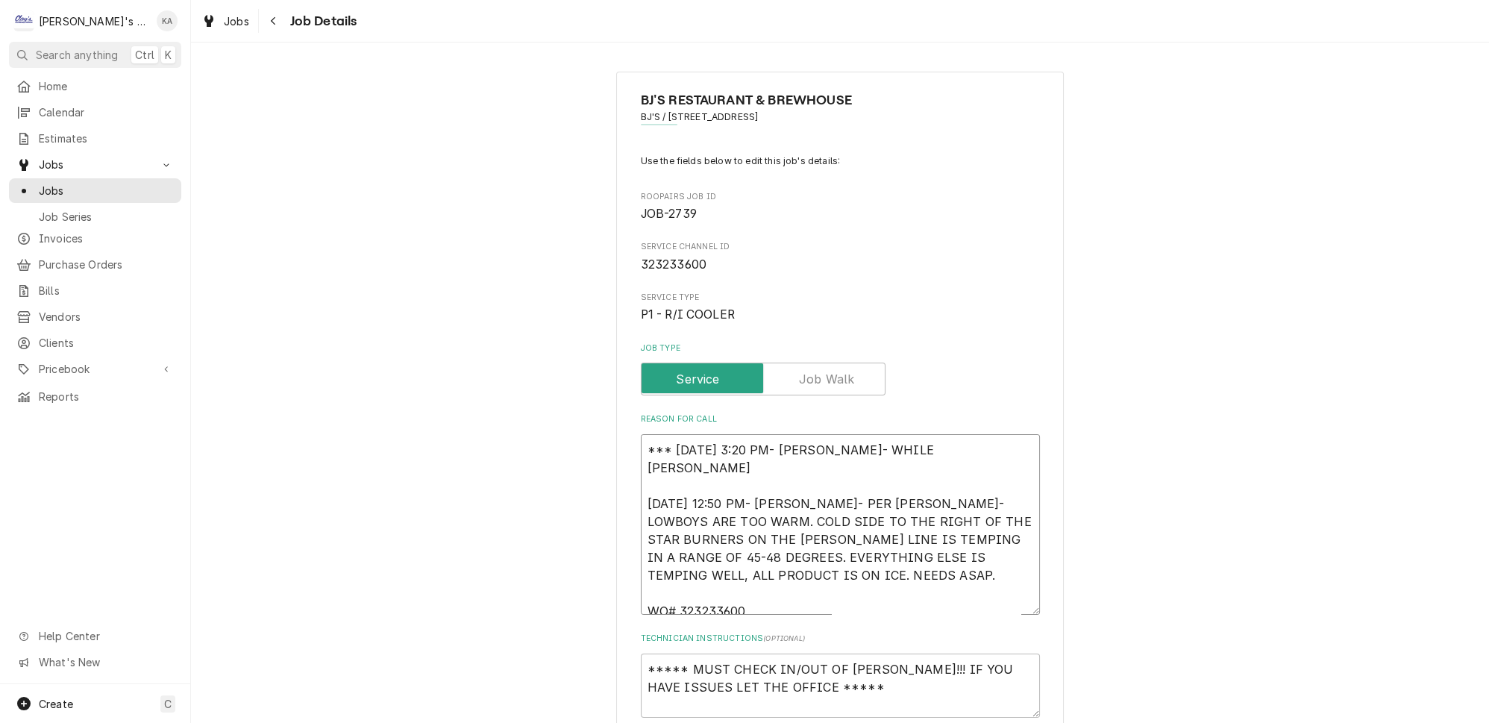
type textarea "x"
type textarea "*** 9/8/2025 3:20 PM- KOREY- WHILE CHECKIN 8/20/2025 12:50 PM- SARAH- PER ERIK-…"
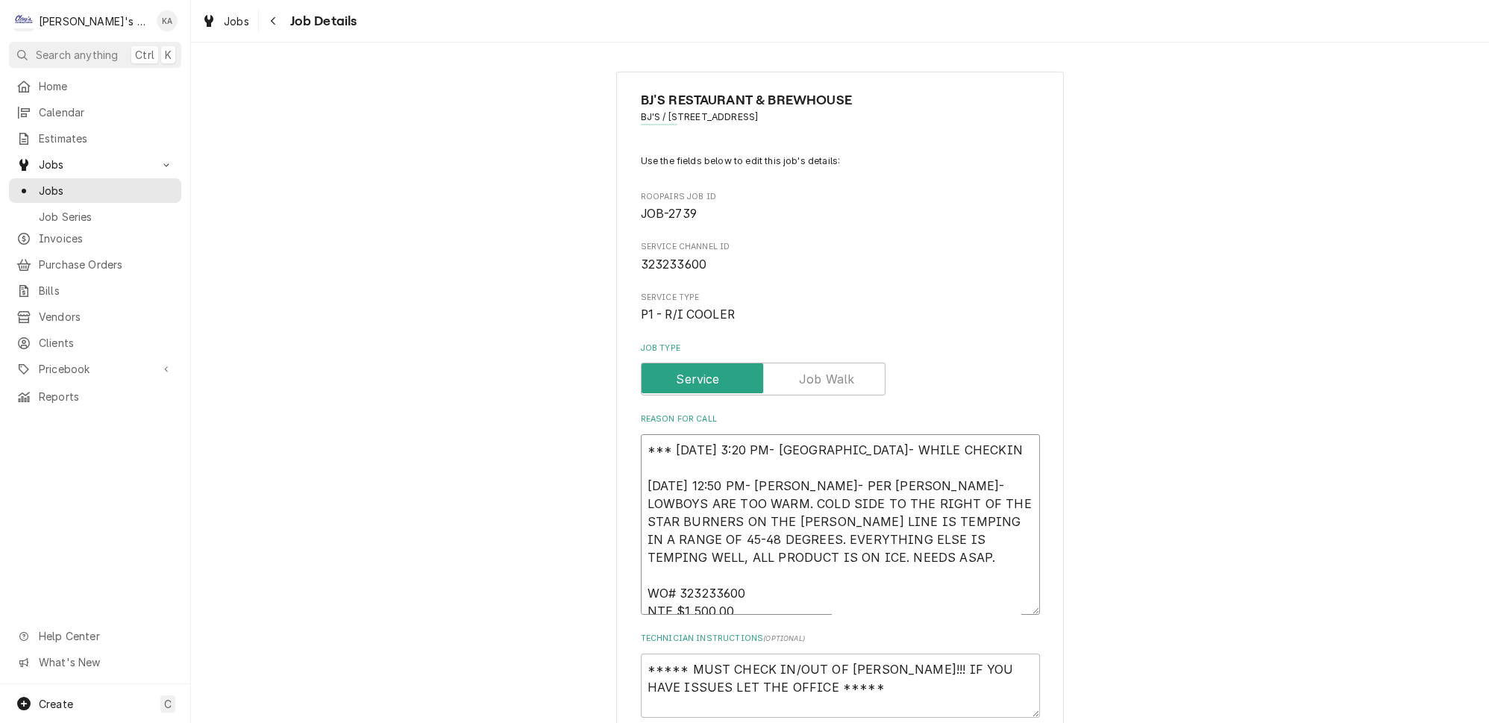
type textarea "x"
type textarea "*** 9/8/2025 3:20 PM- KOREY- WHILE CHECKING 8/20/2025 12:50 PM- SARAH- PER ERIK…"
type textarea "x"
type textarea "*** 9/8/2025 3:20 PM- KOREY- WHILE CHECKING 8/20/2025 12:50 PM- SARAH- PER ERIK…"
type textarea "x"
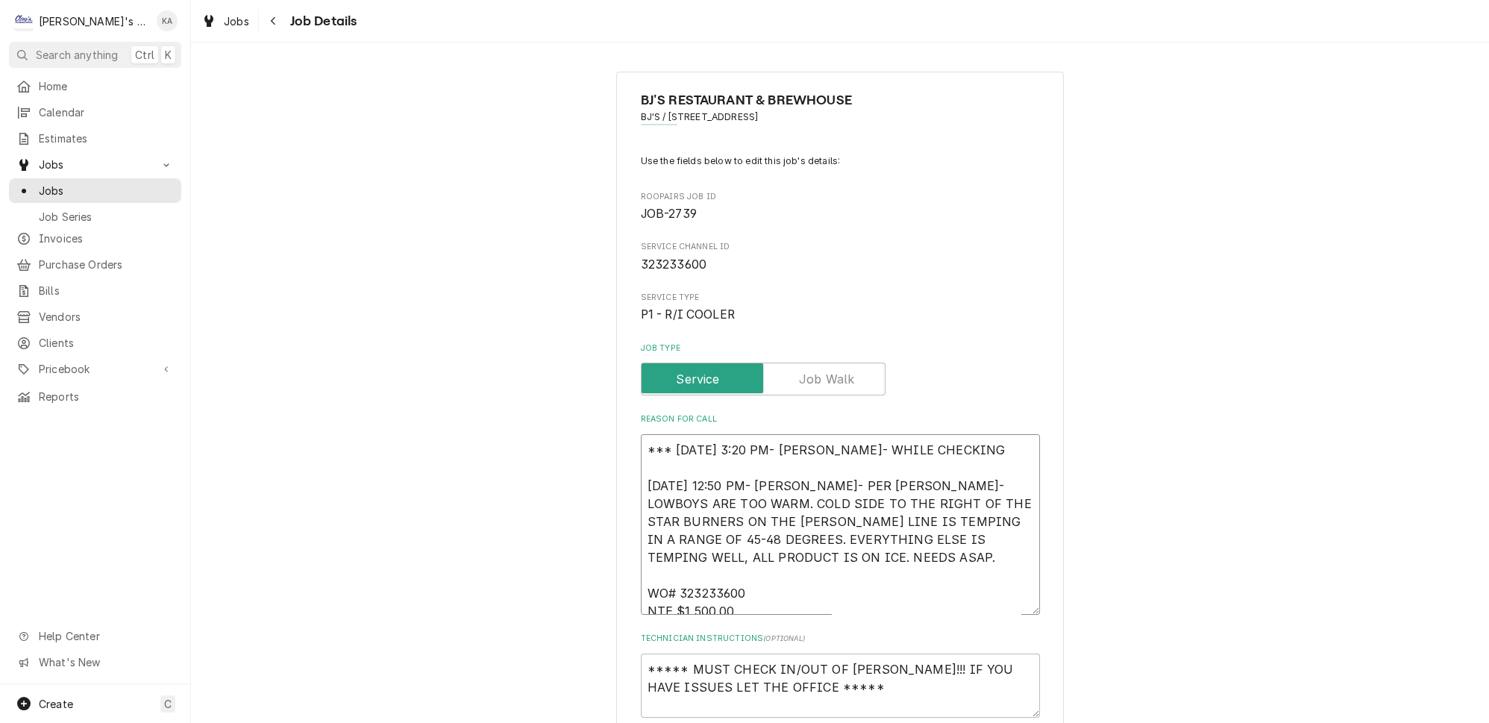
type textarea "*** 9/8/2025 3:20 PM- KOREY- WHILE CHECKING O 8/20/2025 12:50 PM- SARAH- PER ER…"
type textarea "x"
type textarea "*** 9/8/2025 3:20 PM- KOREY- WHILE CHECKING ON 8/20/2025 12:50 PM- SARAH- PER E…"
type textarea "x"
type textarea "*** 9/8/2025 3:20 PM- KOREY- WHILE CHECKING ON 8/20/2025 12:50 PM- SARAH- PER E…"
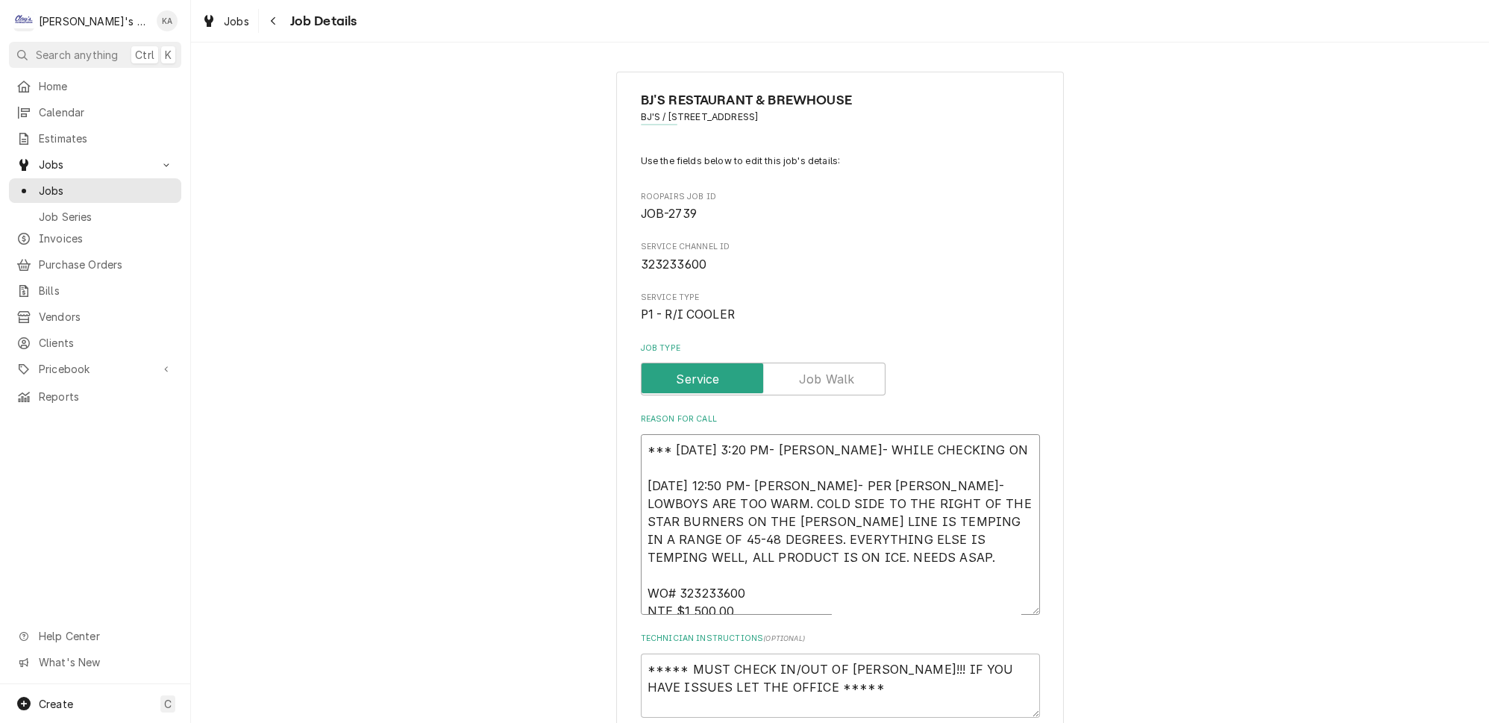
type textarea "x"
type textarea "*** 9/8/2025 3:20 PM- KOREY- WHILE CHECKING ON A 8/20/2025 12:50 PM- SARAH- PER…"
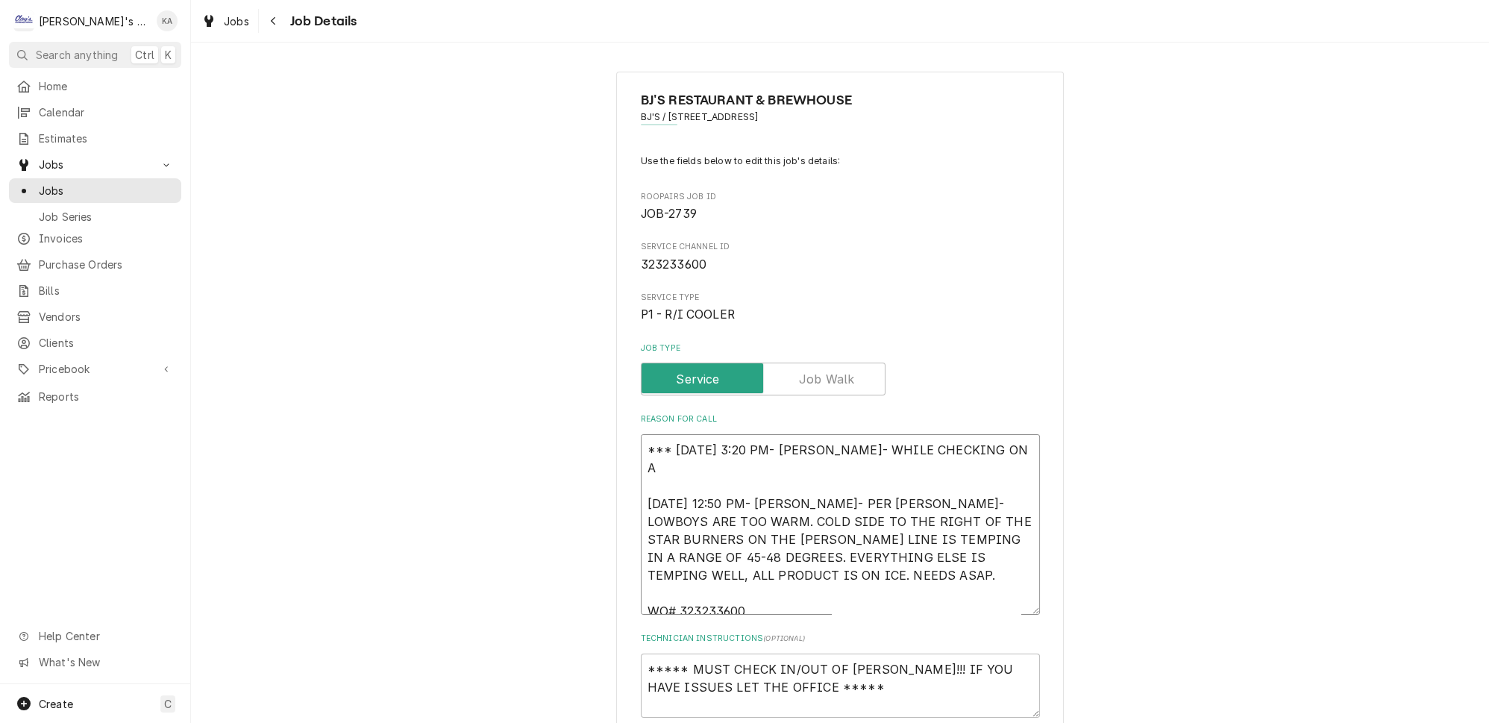
type textarea "x"
type textarea "*** 9/8/2025 3:20 PM- KOREY- WHILE CHECKING ON AN 8/20/2025 12:50 PM- SARAH- PE…"
type textarea "x"
type textarea "*** 9/8/2025 3:20 PM- KOREY- WHILE CHECKING ON ANO 8/20/2025 12:50 PM- SARAH- P…"
type textarea "x"
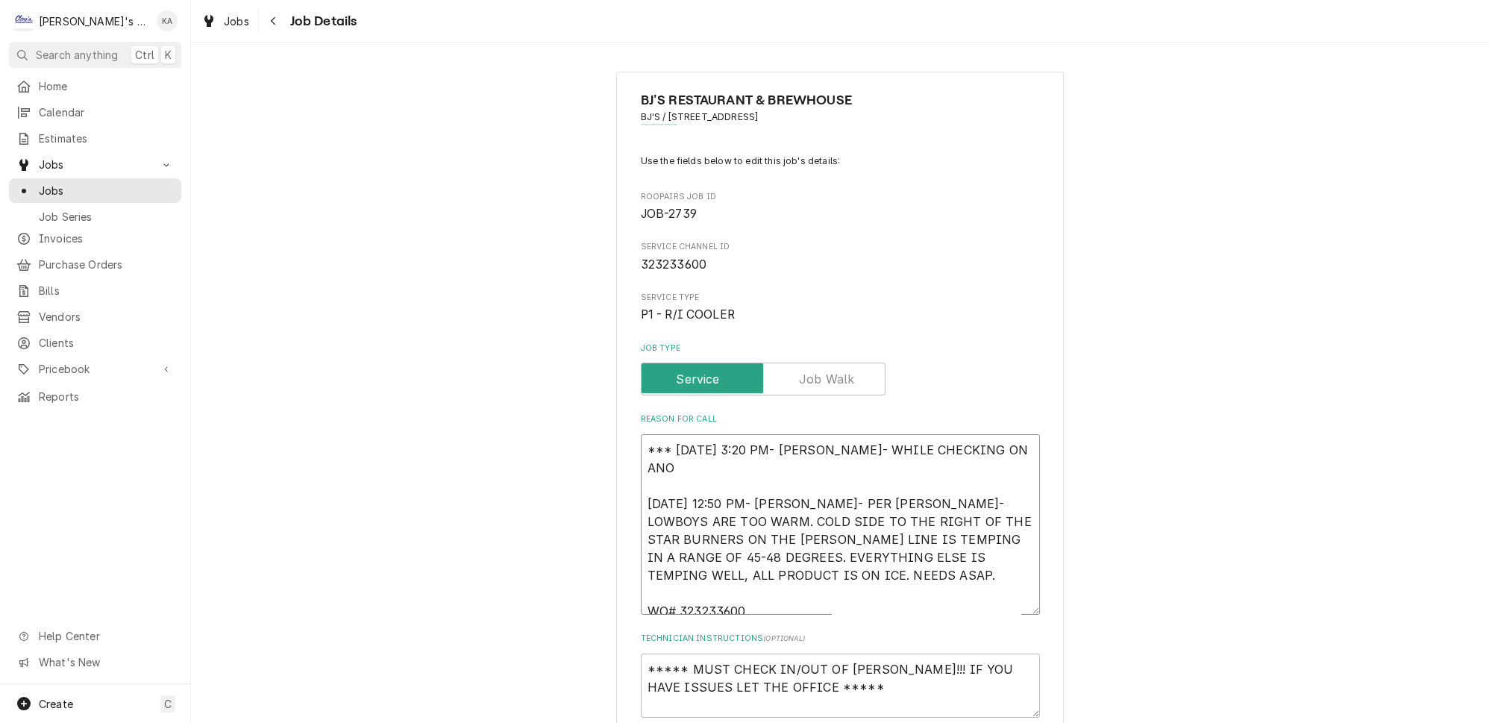
type textarea "*** 9/8/2025 3:20 PM- KOREY- WHILE CHECKING ON ANOT 8/20/2025 12:50 PM- SARAH- …"
type textarea "x"
type textarea "*** 9/8/2025 3:20 PM- KOREY- WHILE CHECKING ON ANOTH 8/20/2025 12:50 PM- SARAH-…"
type textarea "x"
type textarea "*** 9/8/2025 3:20 PM- KOREY- WHILE CHECKING ON ANOTHE 8/20/2025 12:50 PM- SARAH…"
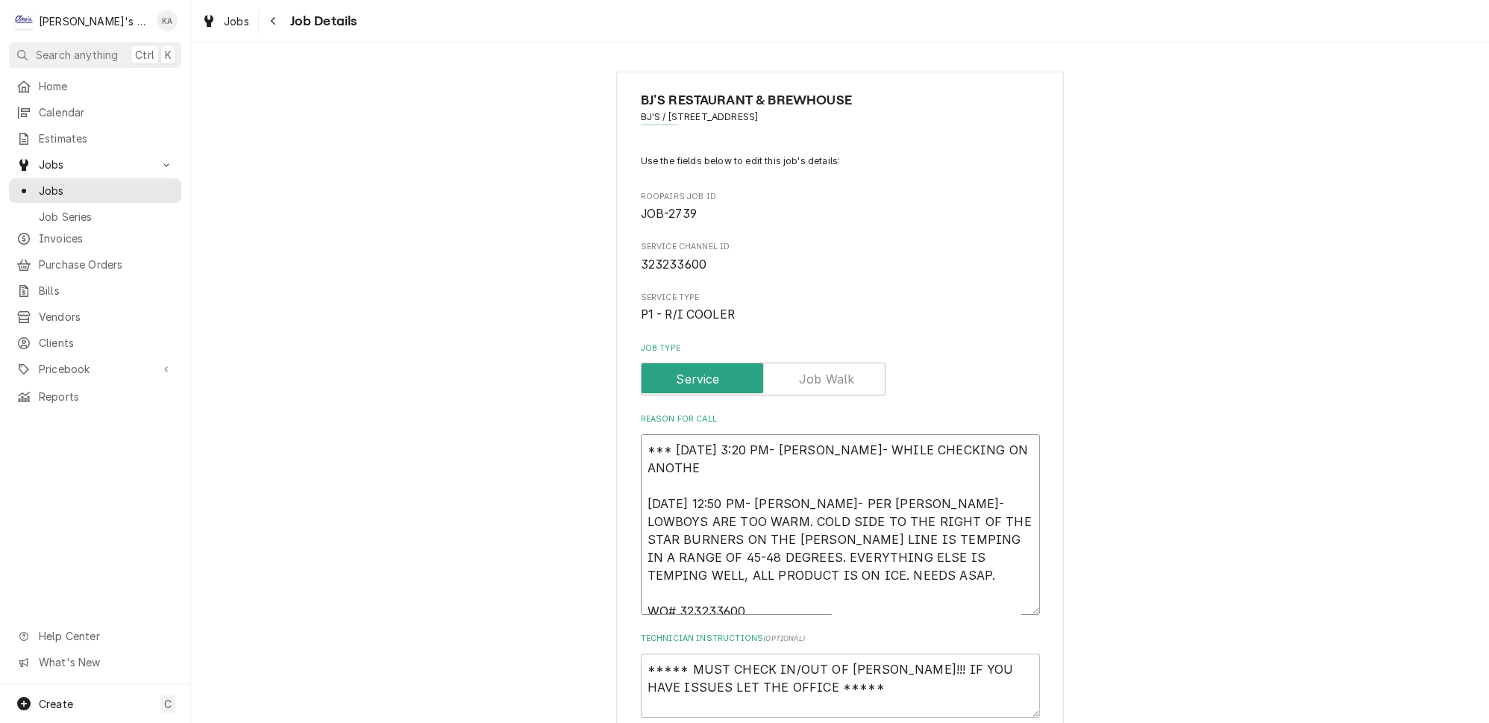
type textarea "x"
type textarea "*** 9/8/2025 3:20 PM- KOREY- WHILE CHECKING ON ANOTHER 8/20/2025 12:50 PM- SARA…"
type textarea "x"
type textarea "*** 9/8/2025 3:20 PM- KOREY- WHILE CHECKING ON ANOTHER 8/20/2025 12:50 PM- SARA…"
type textarea "x"
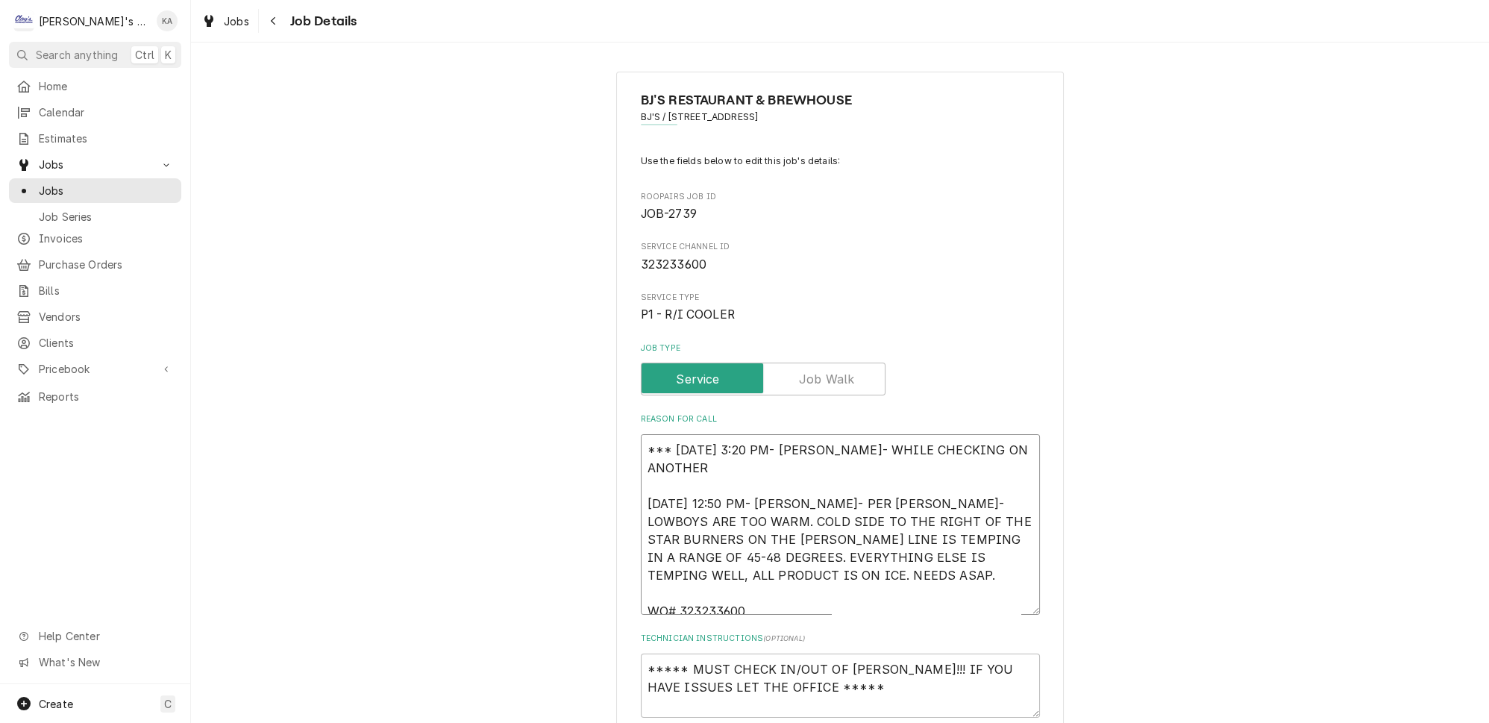
type textarea "*** 9/8/2025 3:20 PM- KOREY- WHILE CHECKING ON ANOTHER W 8/20/2025 12:50 PM- SA…"
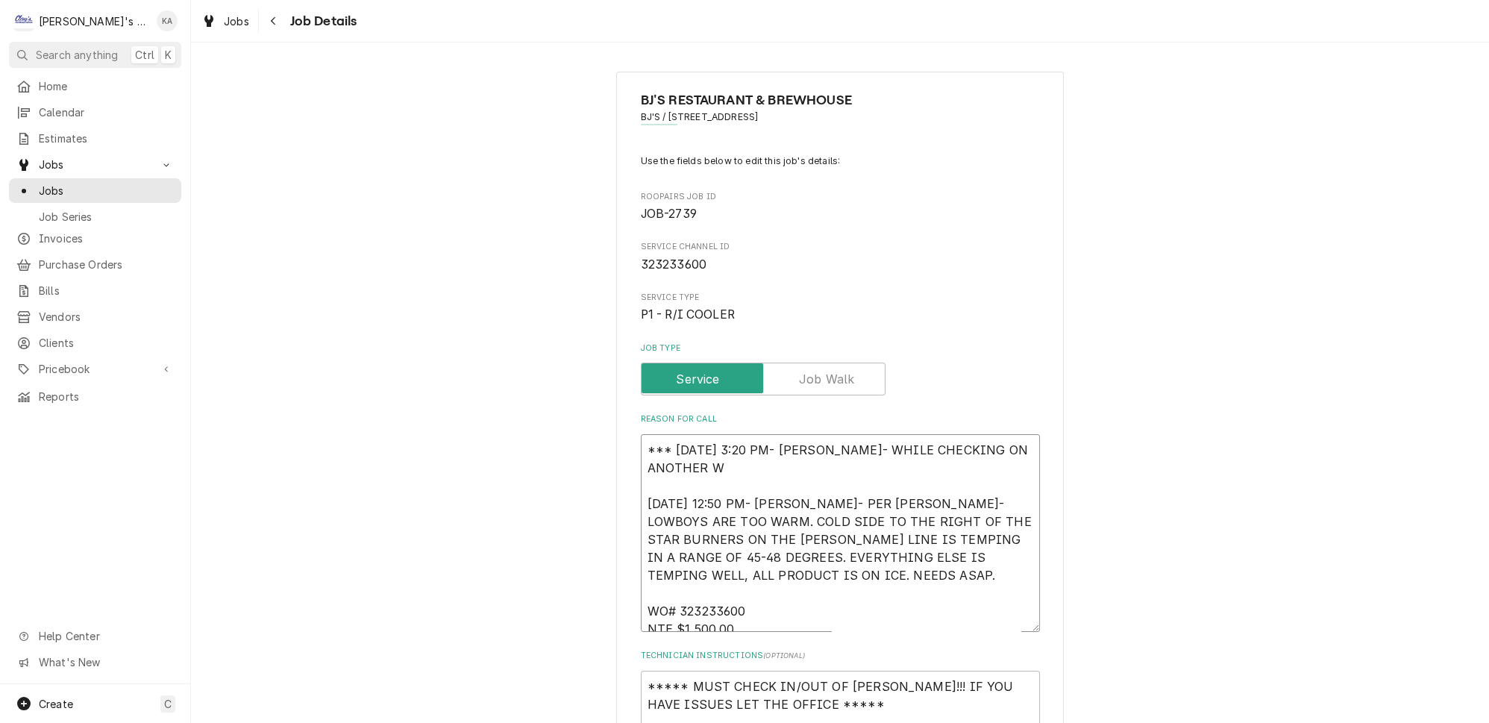
type textarea "x"
type textarea "*** 9/8/2025 3:20 PM- KOREY- WHILE CHECKING ON ANOTHER WO 8/20/2025 12:50 PM- S…"
type textarea "x"
type textarea "*** 9/8/2025 3:20 PM- KOREY- WHILE CHECKING ON ANOTHER WOR 8/20/2025 12:50 PM- …"
type textarea "x"
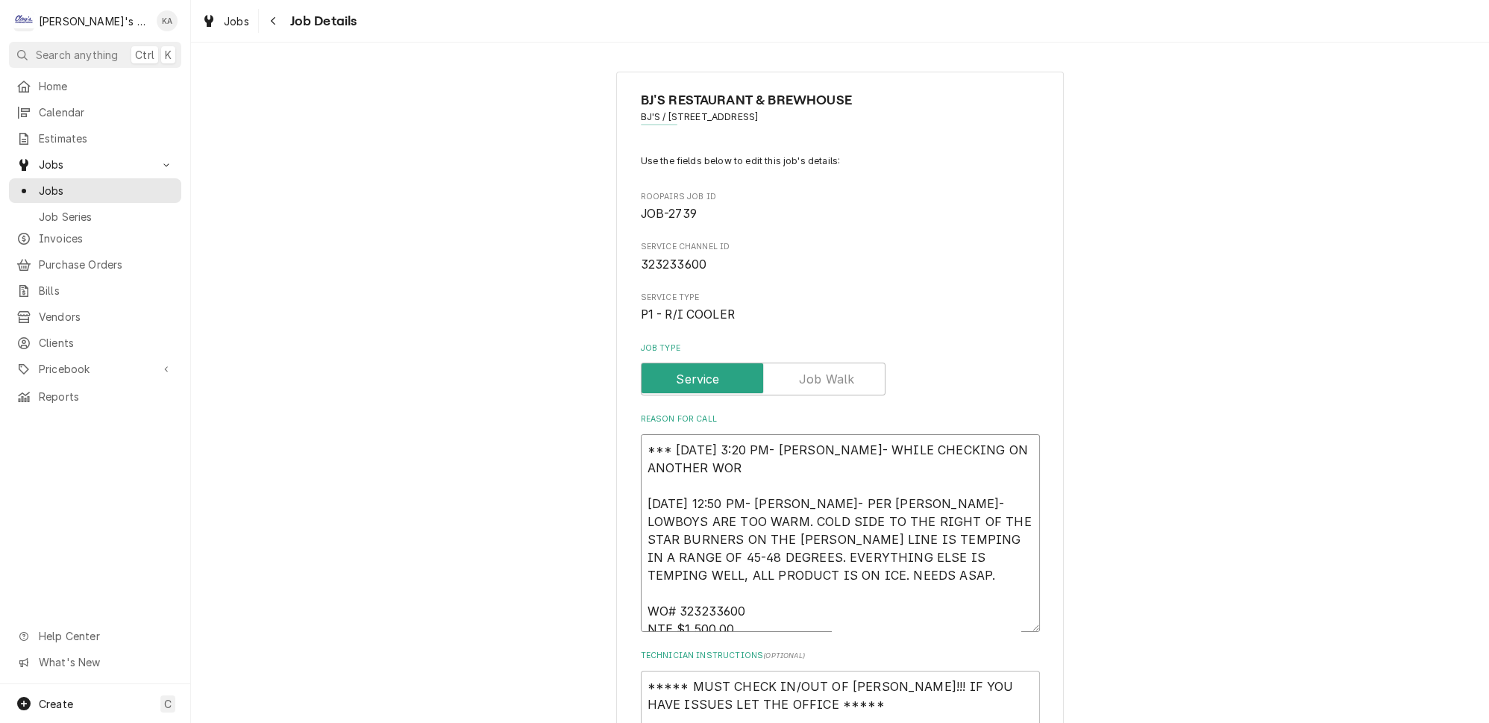
type textarea "*** 9/8/2025 3:20 PM- KOREY- WHILE CHECKING ON ANOTHER WORK 8/20/2025 12:50 PM-…"
type textarea "x"
type textarea "*** 9/8/2025 3:20 PM- KOREY- WHILE CHECKING ON ANOTHER WORK 8/20/2025 12:50 PM-…"
type textarea "x"
type textarea "*** 9/8/2025 3:20 PM- KOREY- WHILE CHECKING ON ANOTHER WORK O 8/20/2025 12:50 P…"
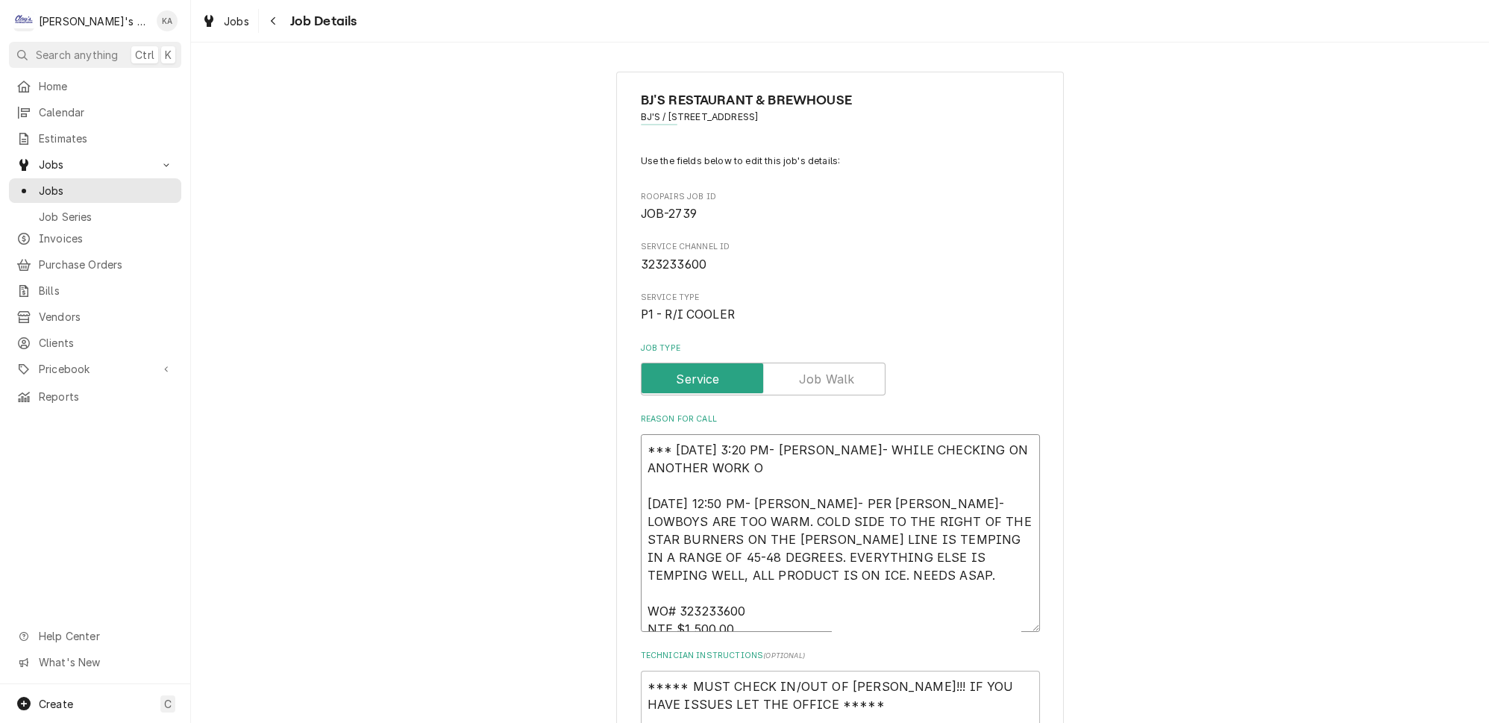
type textarea "x"
type textarea "*** 9/8/2025 3:20 PM- KOREY- WHILE CHECKING ON ANOTHER WORK OR 8/20/2025 12:50 …"
type textarea "x"
type textarea "*** 9/8/2025 3:20 PM- KOREY- WHILE CHECKING ON ANOTHER WORK ORD 8/20/2025 12:50…"
type textarea "x"
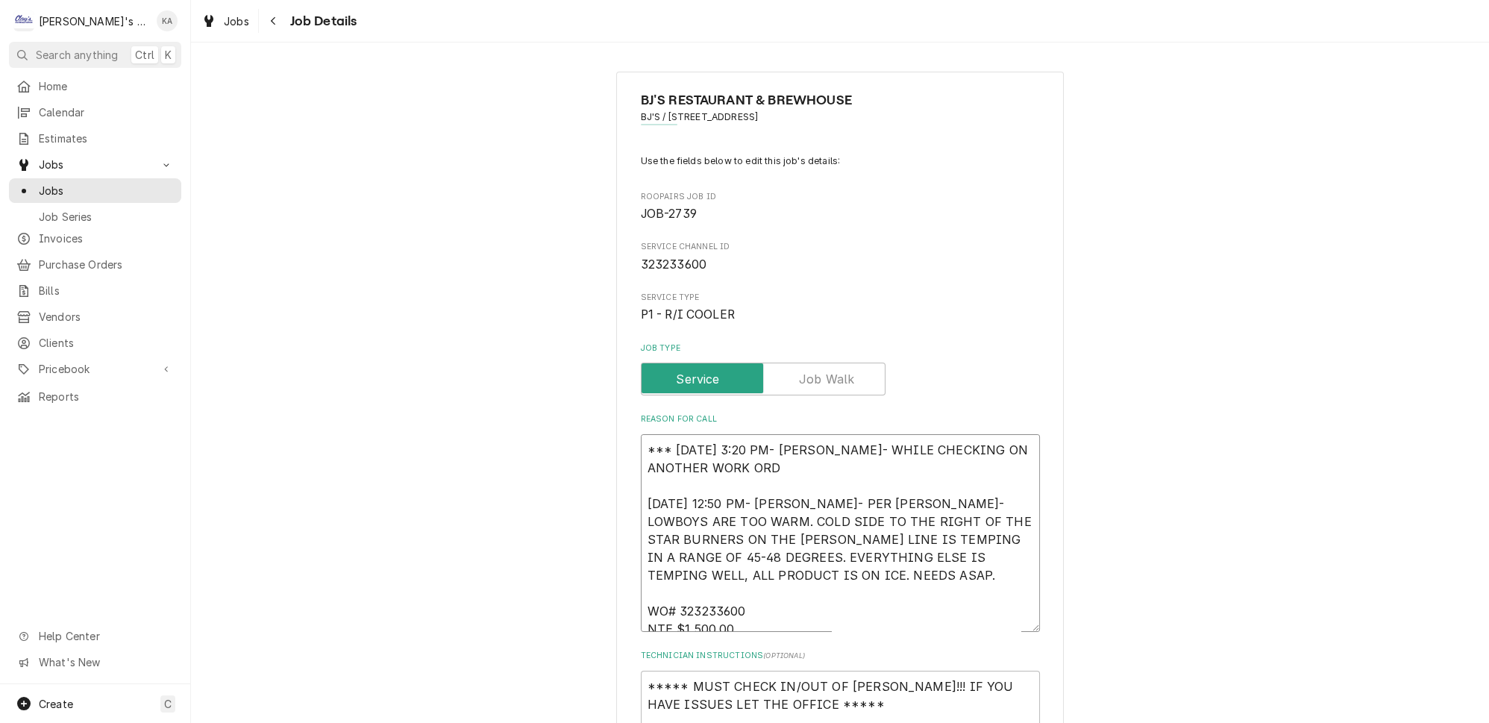
type textarea "*** 9/8/2025 3:20 PM- KOREY- WHILE CHECKING ON ANOTHER WORK ORDE 8/20/2025 12:5…"
type textarea "x"
type textarea "*** 9/8/2025 3:20 PM- KOREY- WHILE CHECKING ON ANOTHER WORK ORDER 8/20/2025 12:…"
type textarea "x"
type textarea "*** 9/8/2025 3:20 PM- KOREY- WHILE CHECKING ON ANOTHER WORK ORDER 8/20/2025 12:…"
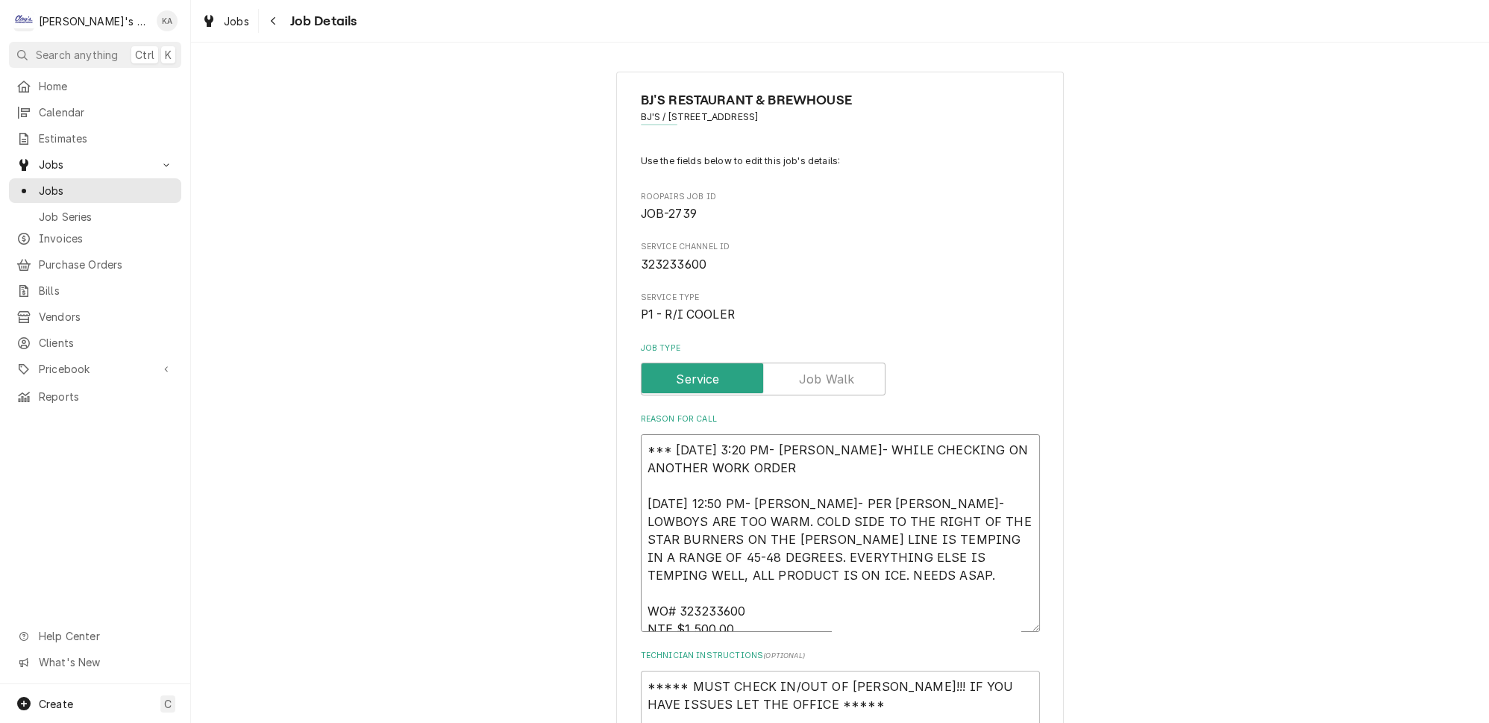
type textarea "x"
type textarea "*** 9/8/2025 3:20 PM- KOREY- WHILE CHECKING ON ANOTHER WORK ORDER I 8/20/2025 1…"
type textarea "x"
type textarea "*** 9/8/2025 3:20 PM- KOREY- WHILE CHECKING ON ANOTHER WORK ORDER I 8/20/2025 1…"
type textarea "x"
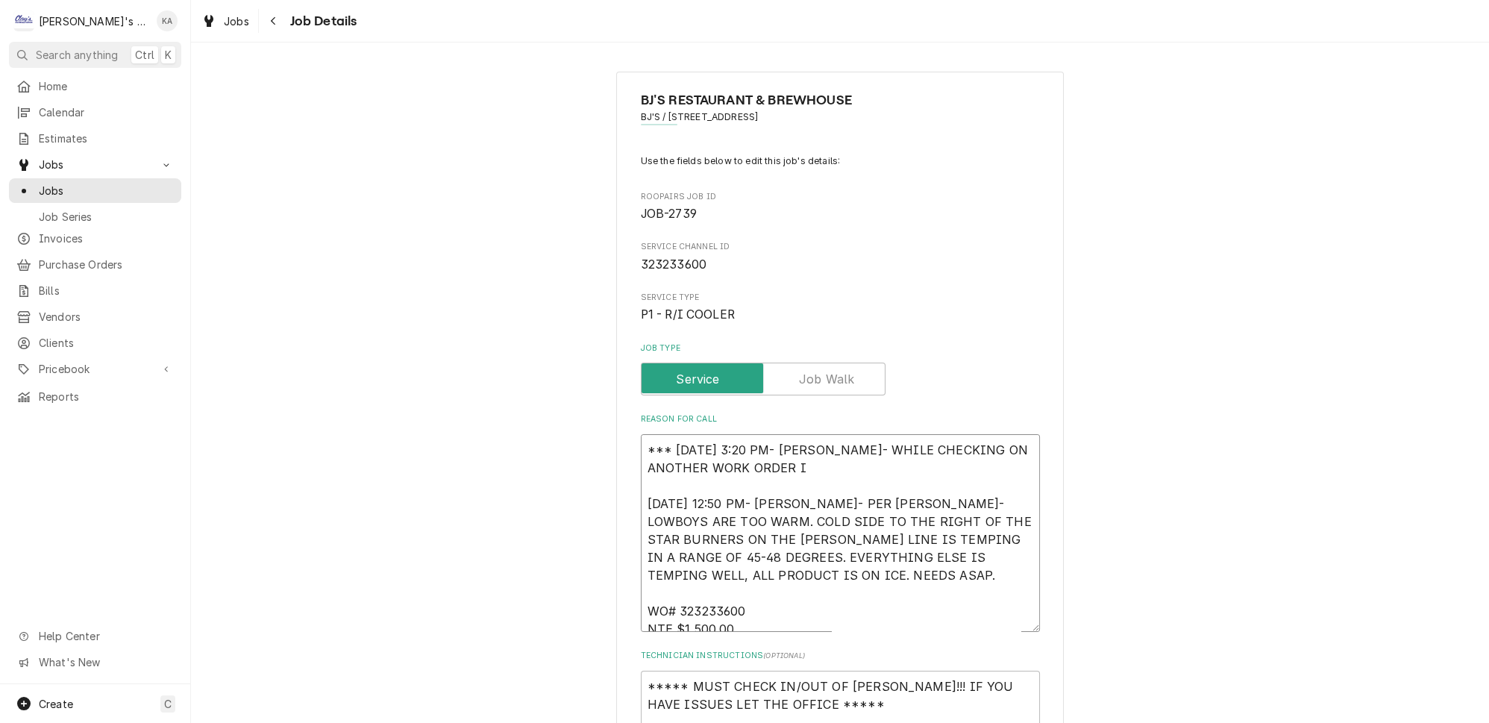
type textarea "*** 9/8/2025 3:20 PM- KOREY- WHILE CHECKING ON ANOTHER WORK ORDER I C 8/20/2025…"
type textarea "x"
type textarea "*** 9/8/2025 3:20 PM- KOREY- WHILE CHECKING ON ANOTHER WORK ORDER I CA 8/20/202…"
type textarea "x"
type textarea "*** 9/8/2025 3:20 PM- KOREY- WHILE CHECKING ON ANOTHER WORK ORDER I CAM 8/20/20…"
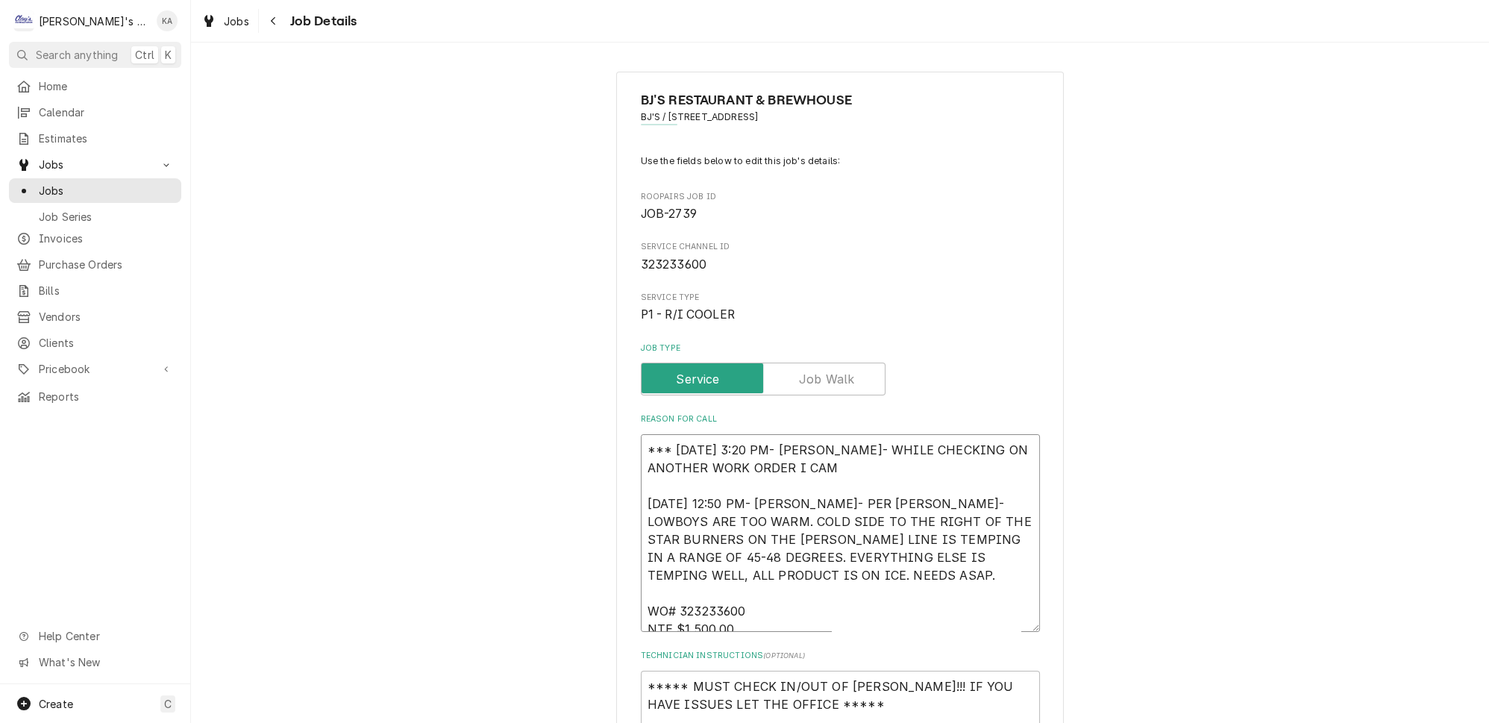
type textarea "x"
type textarea "*** 9/8/2025 3:20 PM- KOREY- WHILE CHECKING ON ANOTHER WORK ORDER I CAME 8/20/2…"
type textarea "x"
type textarea "*** 9/8/2025 3:20 PM- KOREY- WHILE CHECKING ON ANOTHER WORK ORDER I CAME 8/20/2…"
type textarea "x"
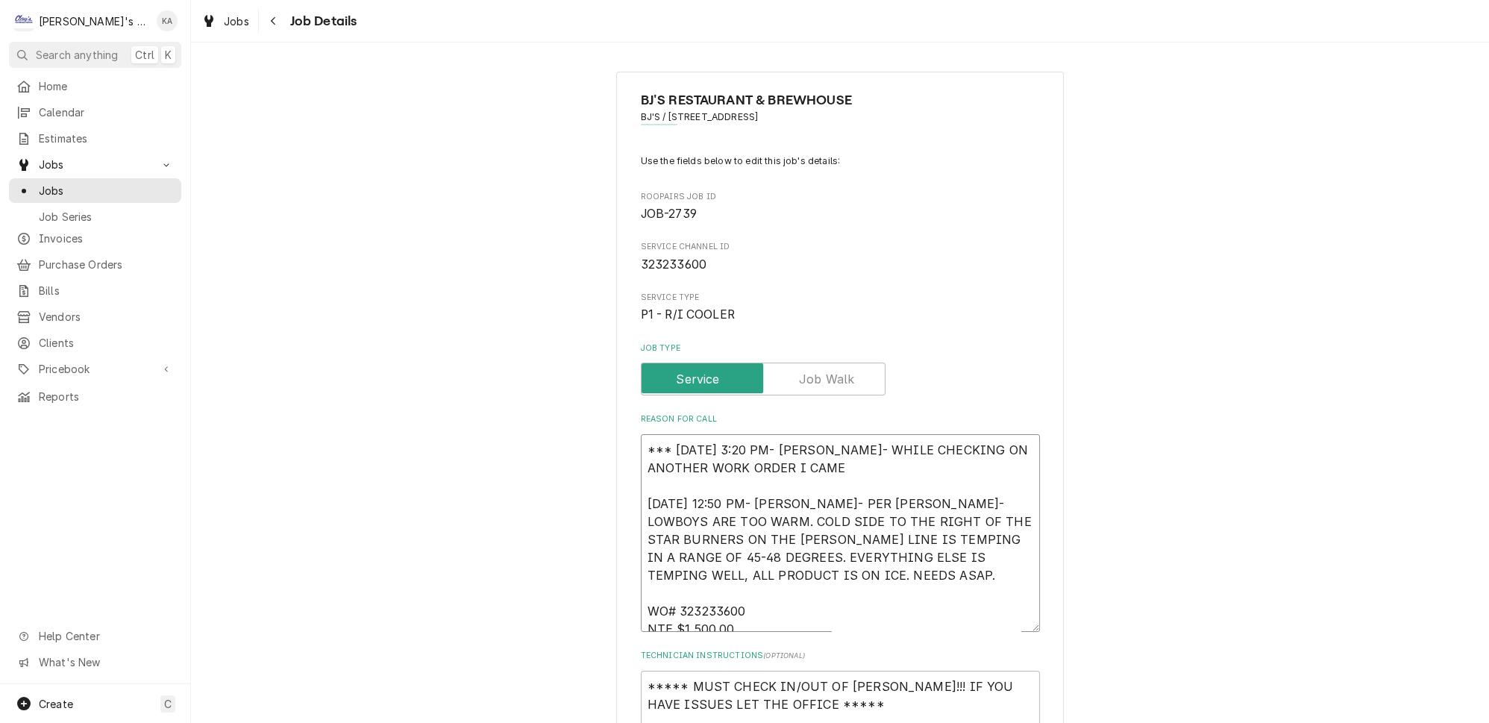
type textarea "*** 9/8/2025 3:20 PM- KOREY- WHILE CHECKING ON ANOTHER WORK ORDER I CAME A 8/20…"
type textarea "x"
type textarea "*** 9/8/2025 3:20 PM- KOREY- WHILE CHECKING ON ANOTHER WORK ORDER I CAME AC 8/2…"
type textarea "x"
type textarea "*** 9/8/2025 3:20 PM- KOREY- WHILE CHECKING ON ANOTHER WORK ORDER I CAME ACC 8/…"
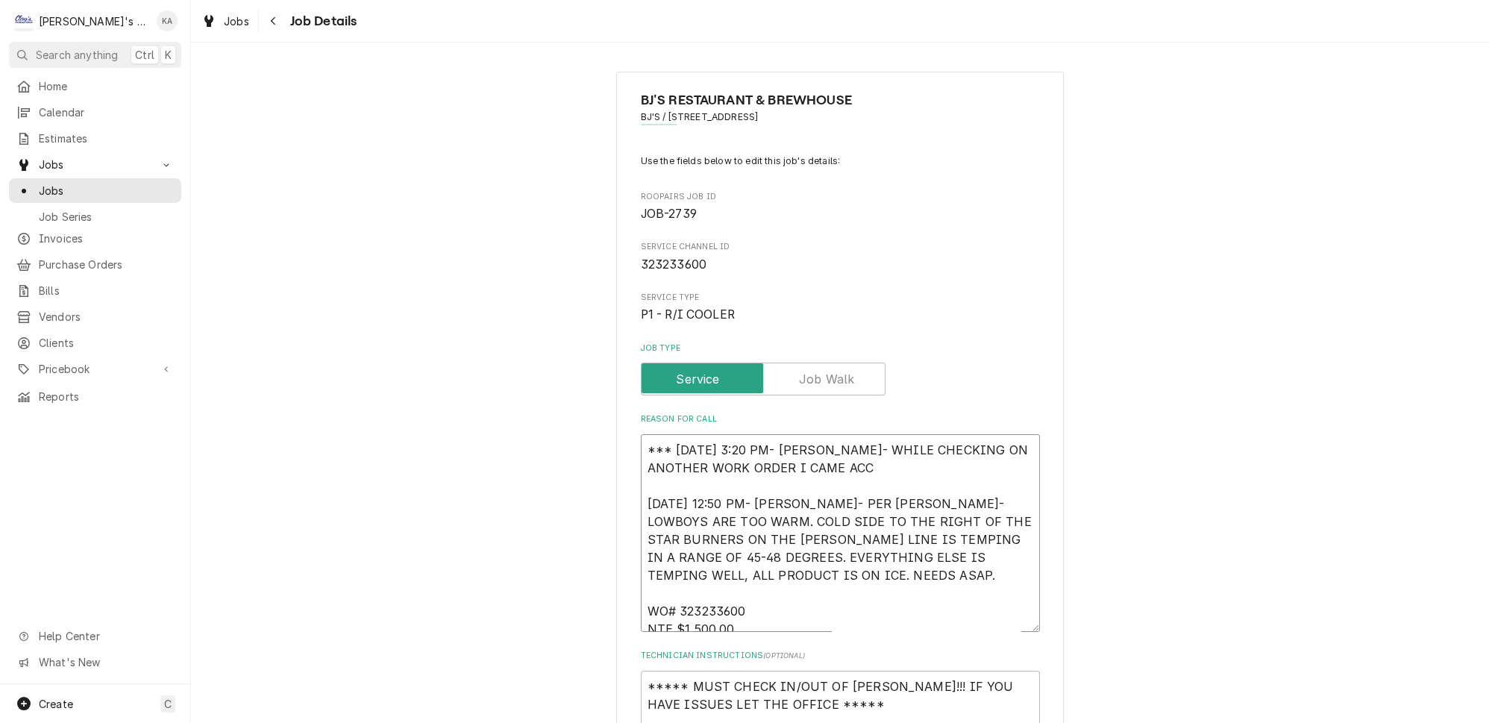
type textarea "x"
type textarea "*** 9/8/2025 3:20 PM- KOREY- WHILE CHECKING ON ANOTHER WORK ORDER I CAME ACCR 8…"
type textarea "x"
type textarea "*** 9/8/2025 3:20 PM- KOREY- WHILE CHECKING ON ANOTHER WORK ORDER I CAME ACCRO …"
type textarea "x"
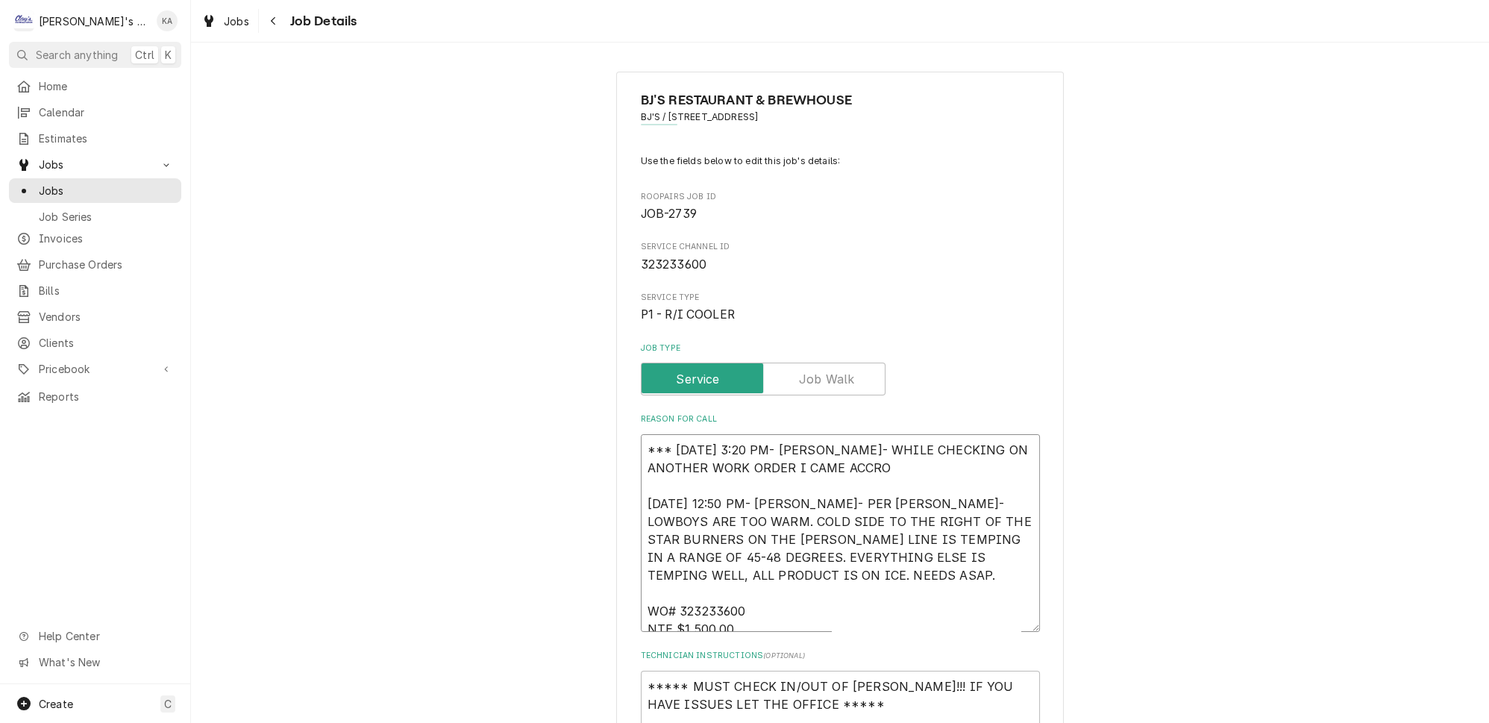
type textarea "*** 9/8/2025 3:20 PM- KOREY- WHILE CHECKING ON ANOTHER WORK ORDER I CAME ACCROS…"
type textarea "x"
type textarea "*** 9/8/2025 3:20 PM- KOREY- WHILE CHECKING ON ANOTHER WORK ORDER I CAME ACCROS…"
type textarea "x"
type textarea "*** 9/8/2025 3:20 PM- KOREY- WHILE CHECKING ON ANOTHER WORK ORDER I CAME ACCROS…"
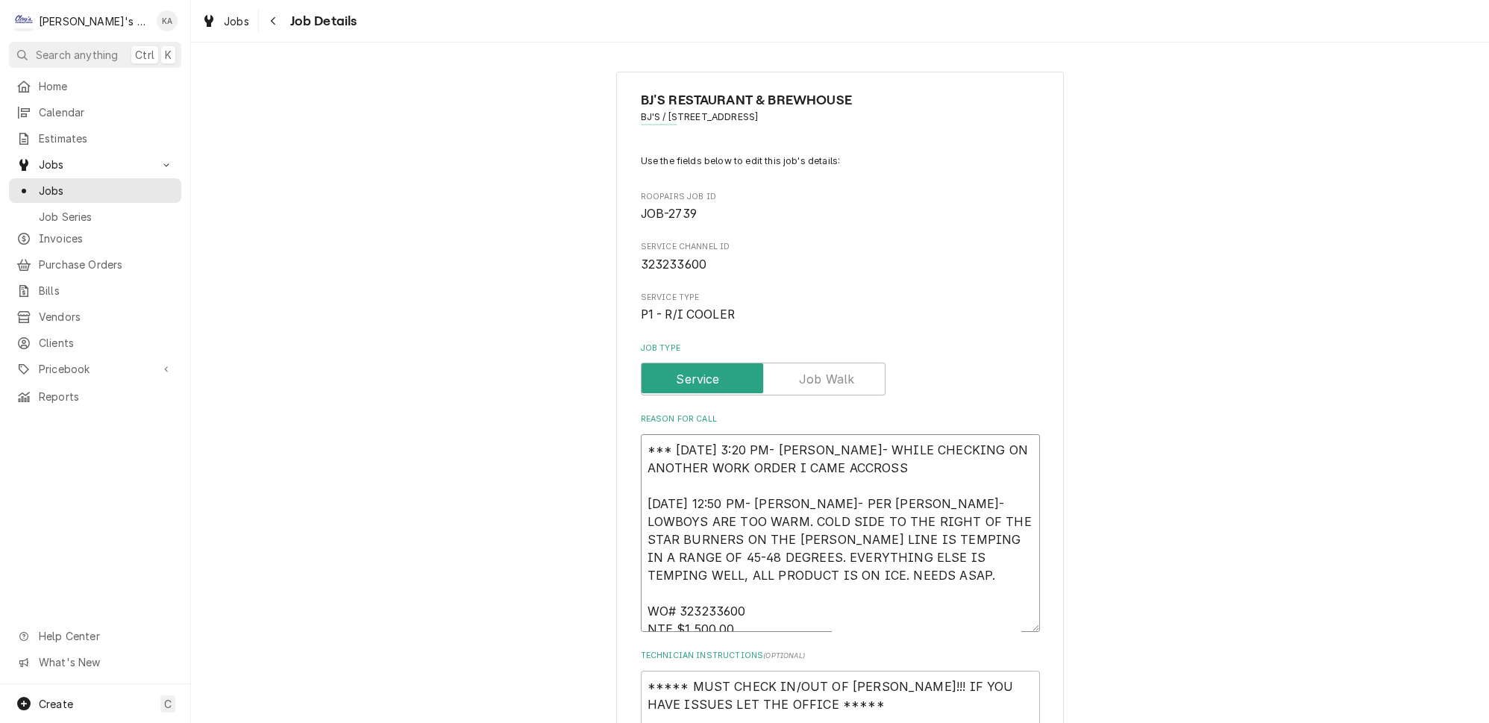
type textarea "x"
type textarea "*** 9/8/2025 3:20 PM- KOREY- WHILE CHECKING ON ANOTHER WORK ORDER I CAME ACROSS…"
type textarea "x"
type textarea "*** 9/8/2025 3:20 PM- KOREY- WHILE CHECKING ON ANOTHER WORK ORDER I CAME ACROSS…"
type textarea "x"
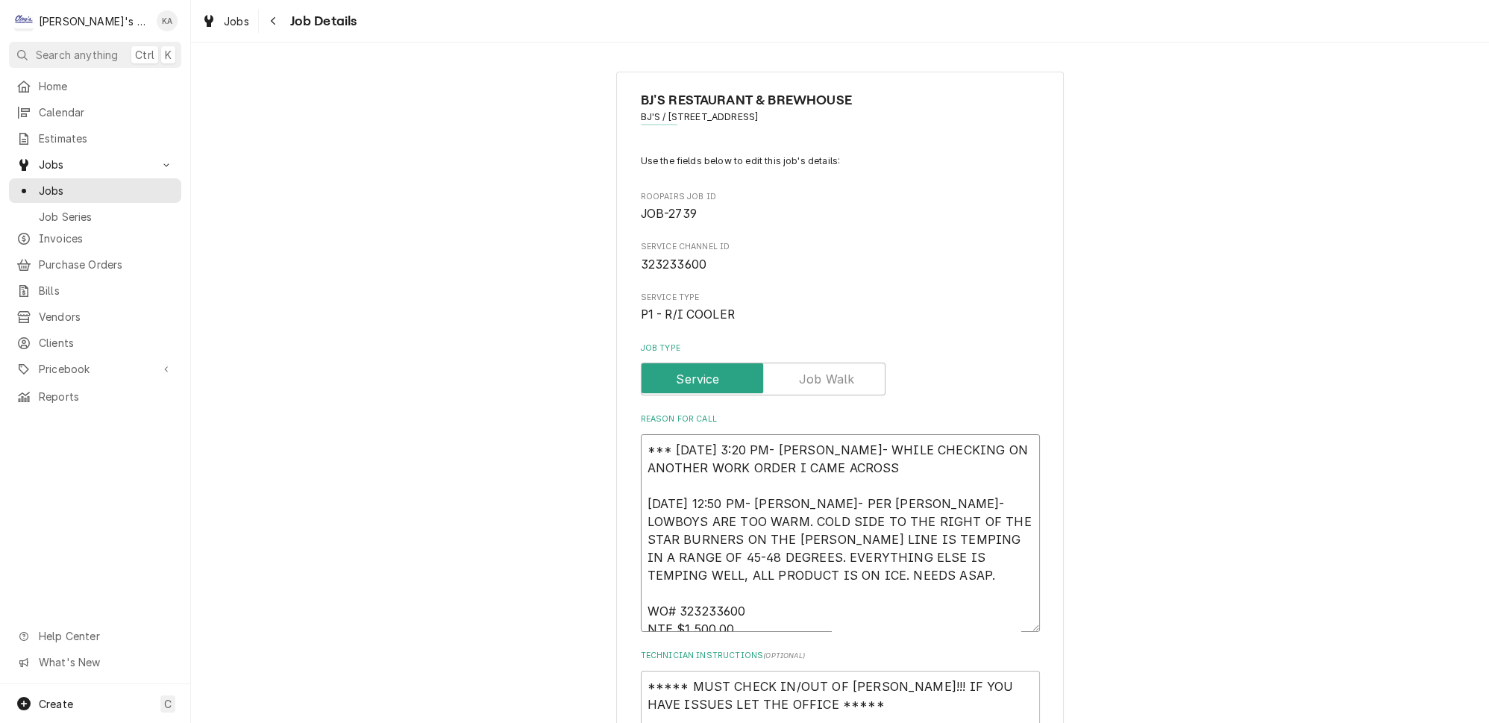
type textarea "*** 9/8/2025 3:20 PM- KOREY- WHILE CHECKING ON ANOTHER WORK ORDER I CAME ACROSS…"
type textarea "x"
type textarea "*** 9/8/2025 3:20 PM- KOREY- WHILE CHECKING ON ANOTHER WORK ORDER I CAME ACROSS…"
type textarea "x"
type textarea "*** 9/8/2025 3:20 PM- KOREY- WHILE CHECKING ON ANOTHER WORK ORDER I CAME ACROSS…"
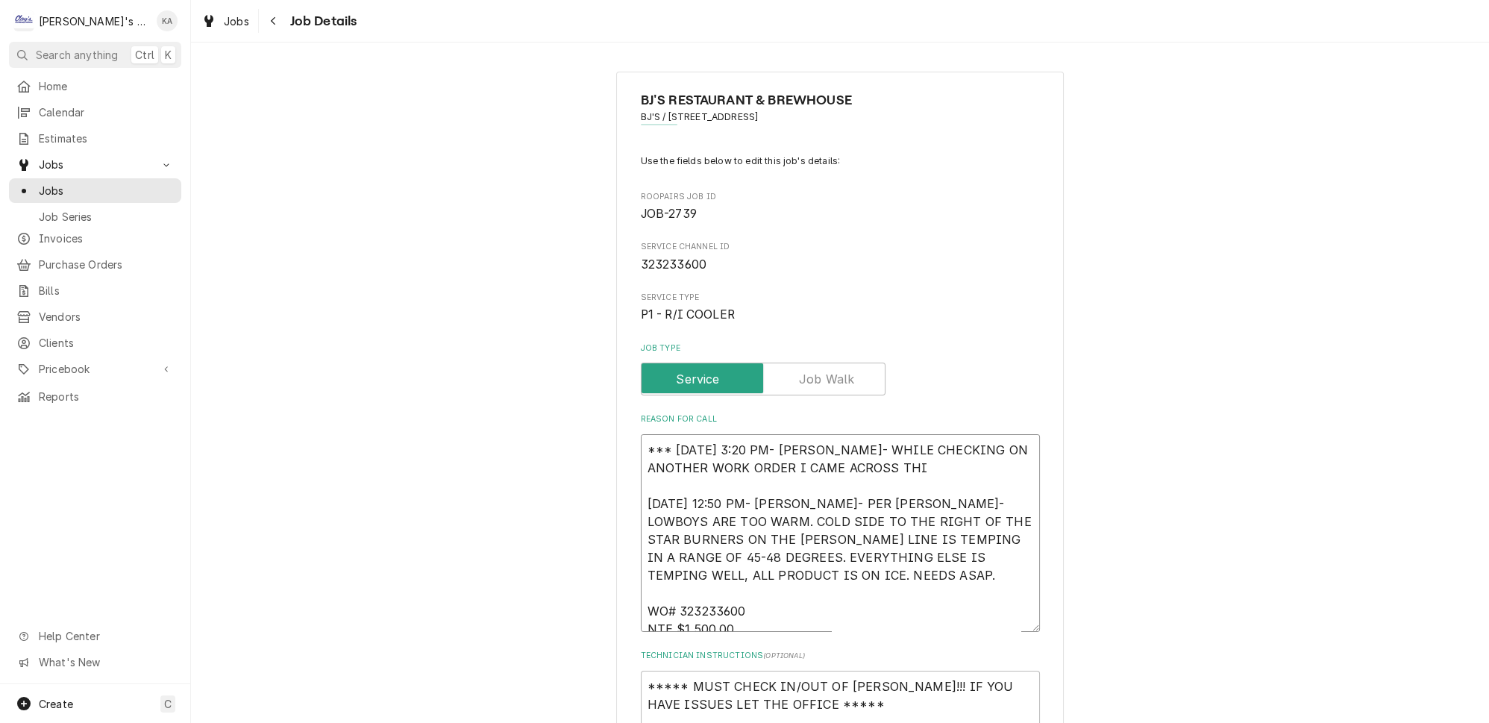
type textarea "x"
type textarea "*** 9/8/2025 3:20 PM- KOREY- WHILE CHECKING ON ANOTHER WORK ORDER I CAME ACROSS…"
type textarea "x"
type textarea "*** 9/8/2025 3:20 PM- KOREY- WHILE CHECKING ON ANOTHER WORK ORDER I CAME ACROSS…"
type textarea "x"
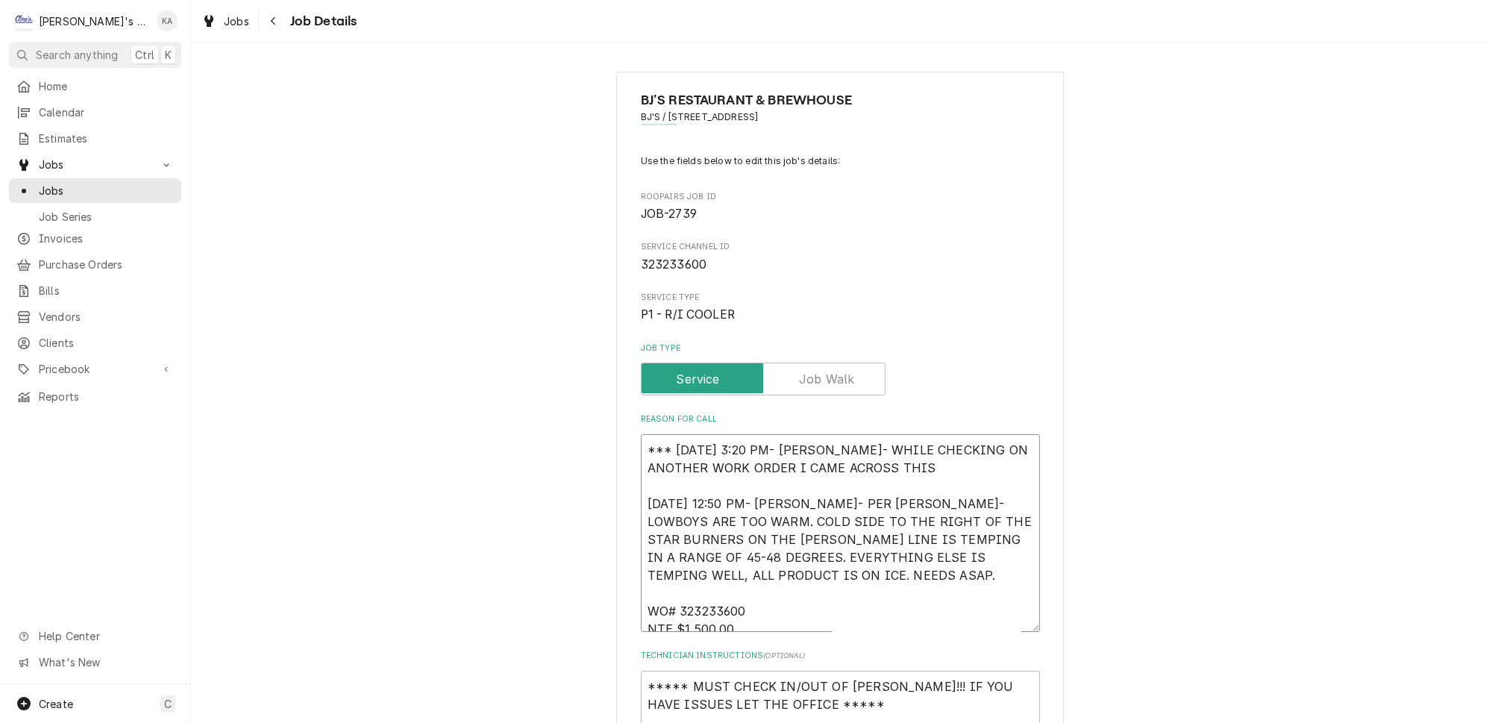
type textarea "*** 9/8/2025 3:20 PM- KOREY- WHILE CHECKING ON ANOTHER WORK ORDER I CAME ACROSS…"
type textarea "x"
type textarea "*** 9/8/2025 3:20 PM- KOREY- WHILE CHECKING ON ANOTHER WORK ORDER I CAME ACROSS…"
type textarea "x"
type textarea "*** 9/8/2025 3:20 PM- KOREY- WHILE CHECKING ON ANOTHER WORK ORDER I CAME ACROSS…"
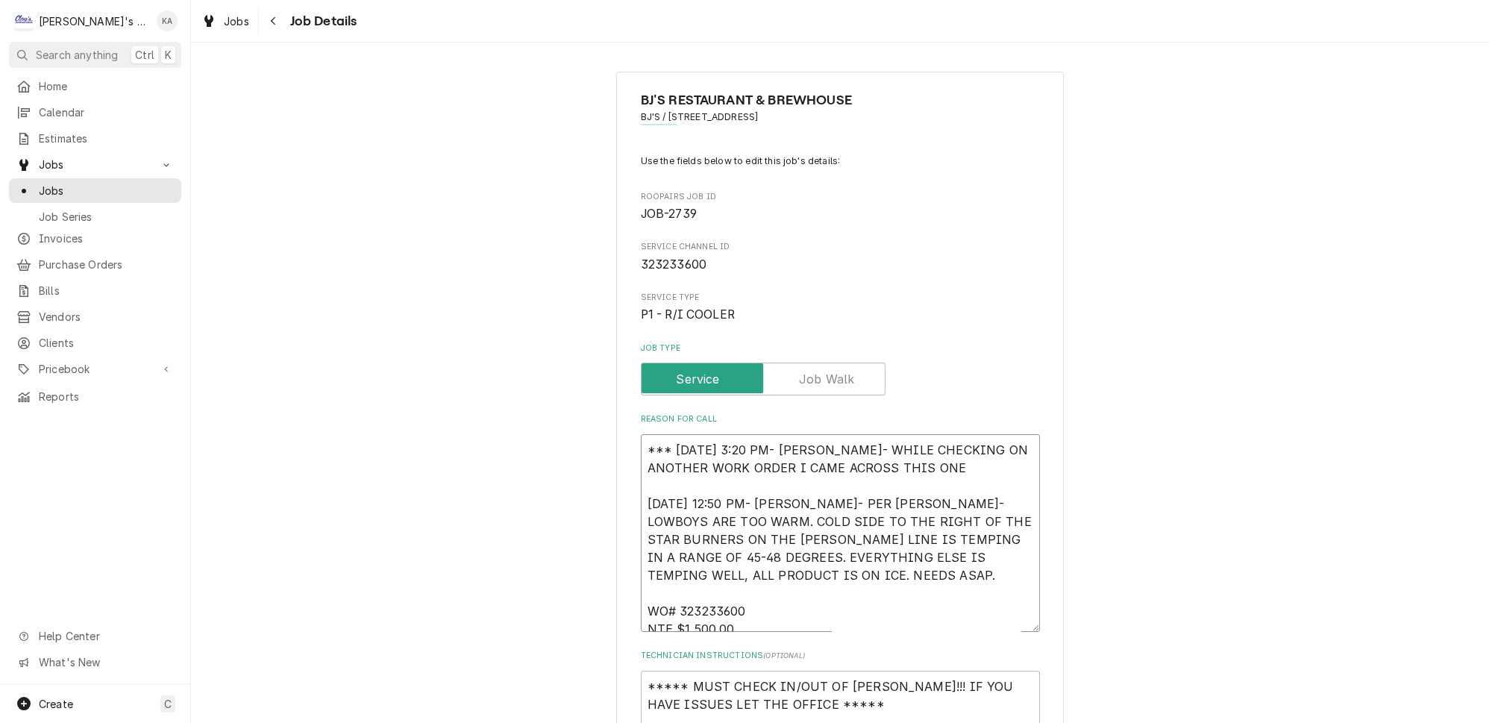
type textarea "x"
type textarea "*** 9/8/2025 3:20 PM- KOREY- WHILE CHECKING ON ANOTHER WORK ORDER I CAME ACROSS…"
type textarea "x"
type textarea "*** 9/8/2025 3:20 PM- KOREY- WHILE CHECKING ON ANOTHER WORK ORDER I CAME ACROSS…"
type textarea "x"
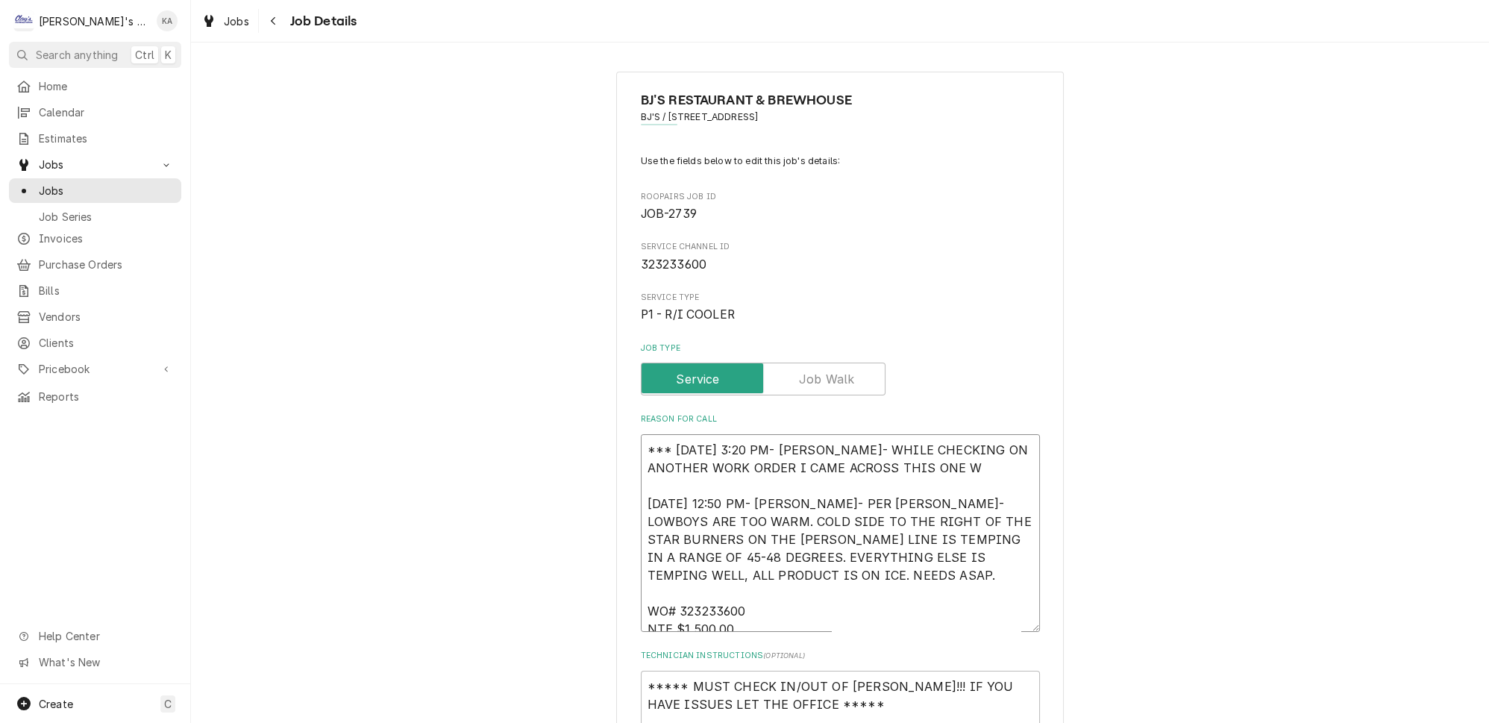
type textarea "*** 9/8/2025 3:20 PM- KOREY- WHILE CHECKING ON ANOTHER WORK ORDER I CAME ACROSS…"
type textarea "x"
type textarea "*** 9/8/2025 3:20 PM- KOREY- WHILE CHECKING ON ANOTHER WORK ORDER I CAME ACROSS…"
type textarea "x"
type textarea "*** 9/8/2025 3:20 PM- KOREY- WHILE CHECKING ON ANOTHER WORK ORDER I CAME ACROSS…"
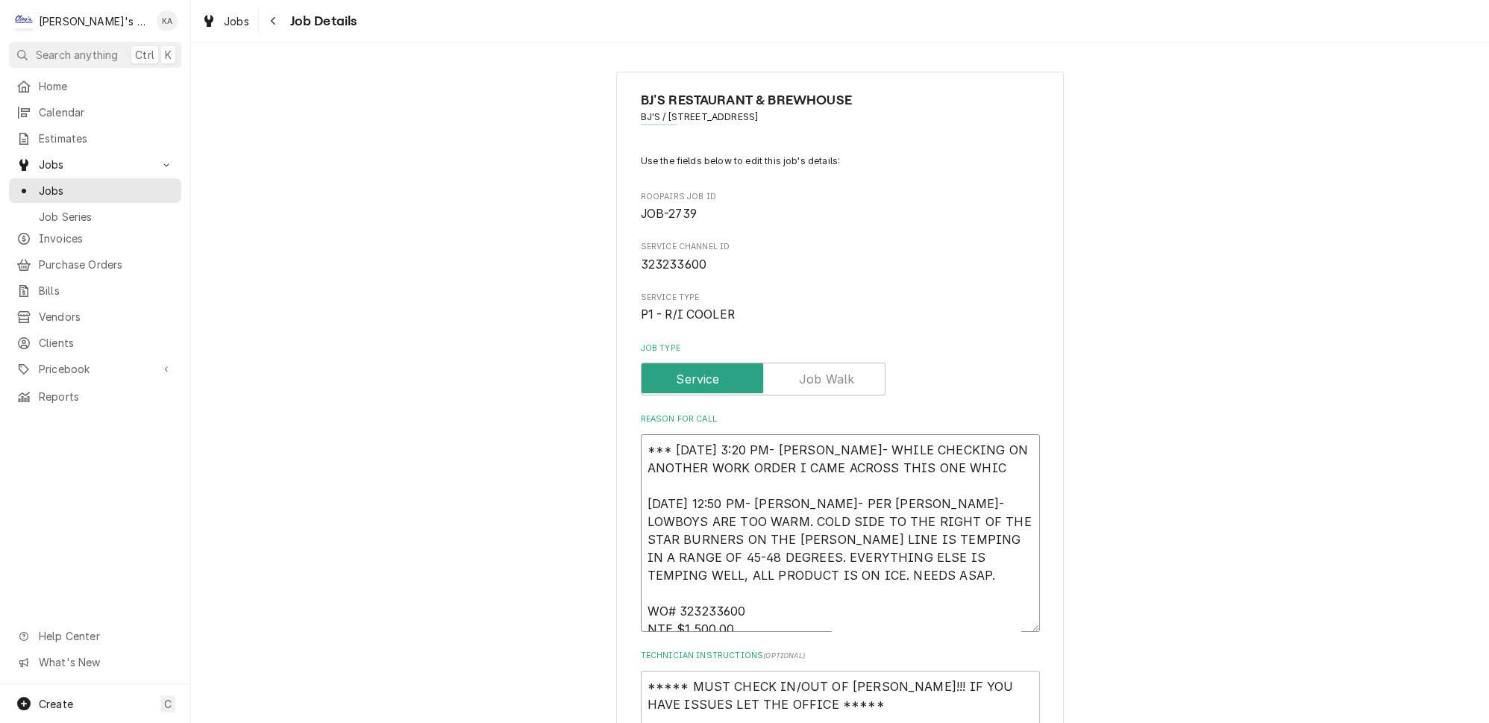
type textarea "x"
type textarea "*** 9/8/2025 3:20 PM- KOREY- WHILE CHECKING ON ANOTHER WORK ORDER I CAME ACROSS…"
type textarea "x"
type textarea "*** 9/8/2025 3:20 PM- KOREY- WHILE CHECKING ON ANOTHER WORK ORDER I CAME ACROSS…"
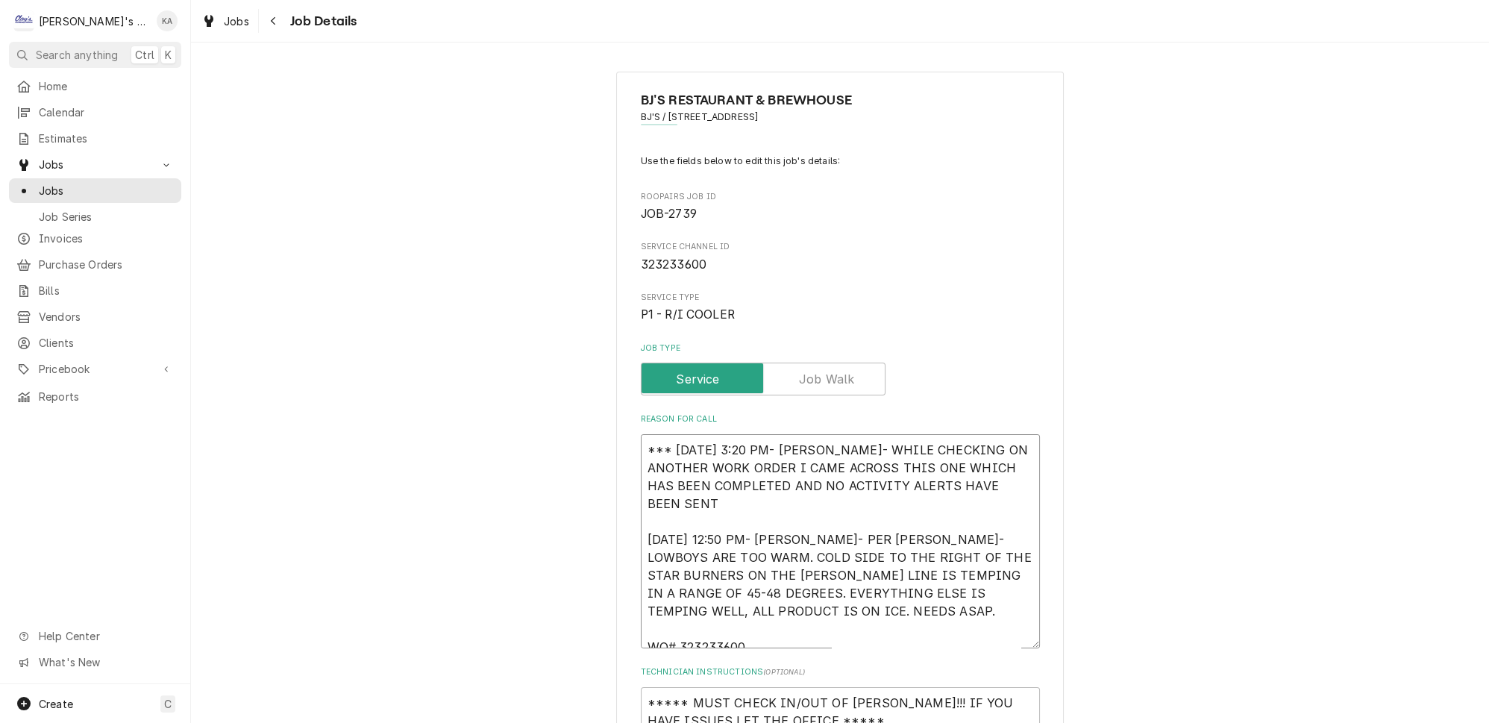
click at [717, 477] on textarea "*** 9/8/2025 3:20 PM- KOREY- WHILE CHECKING ON ANOTHER WORK ORDER I CAME ACROSS…" at bounding box center [840, 541] width 399 height 214
click at [992, 473] on textarea "*** 9/8/2025 3:20 PM- KOREY- WHILE CHECKING ON ANOTHER WORK ORDER I CAME ACROSS…" at bounding box center [840, 549] width 399 height 231
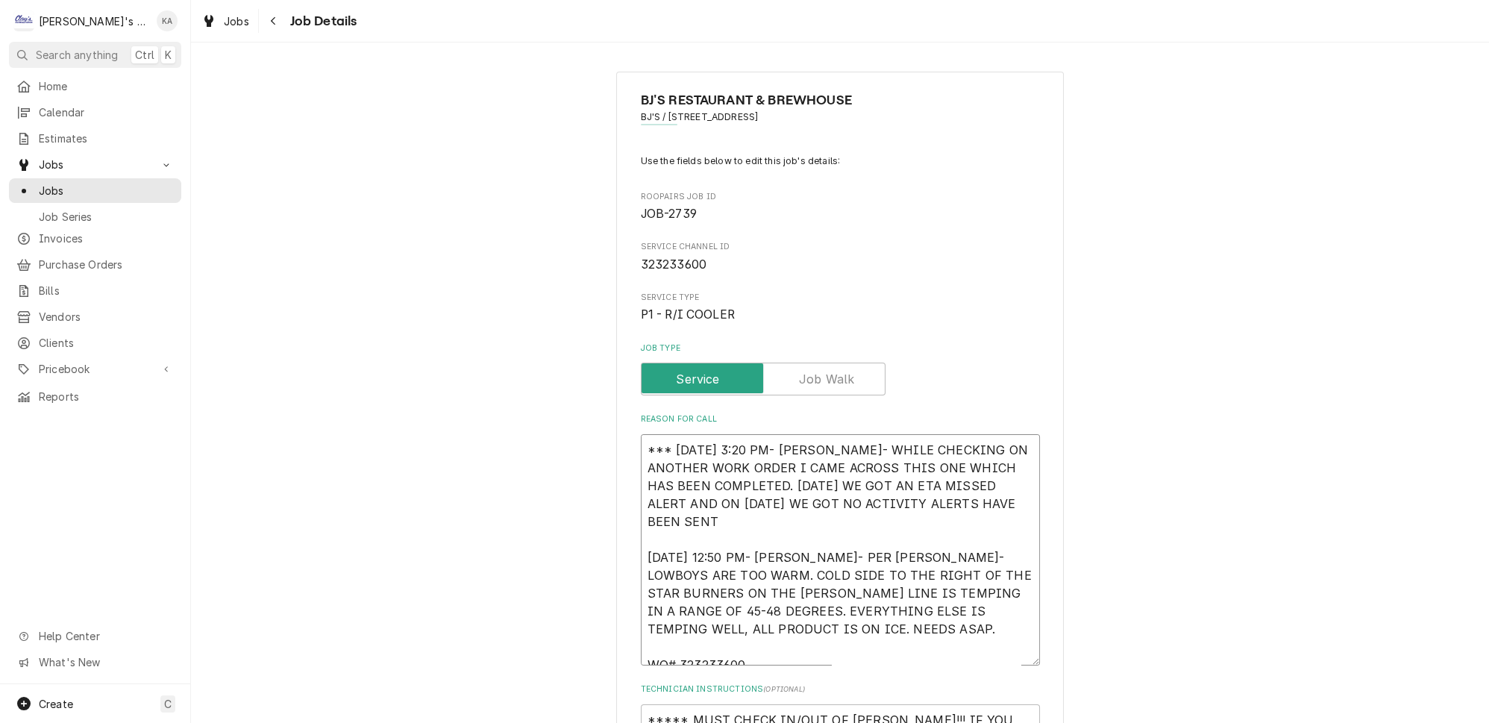
drag, startPoint x: 973, startPoint y: 489, endPoint x: 866, endPoint y: 491, distance: 106.7
click at [866, 491] on textarea "*** 9/8/2025 3:20 PM- KOREY- WHILE CHECKING ON ANOTHER WORK ORDER I CAME ACROSS…" at bounding box center [840, 549] width 399 height 231
click at [1000, 497] on textarea "*** 9/8/2025 3:20 PM- KOREY- WHILE CHECKING ON ANOTHER WORK ORDER I CAME ACROSS…" at bounding box center [840, 558] width 399 height 248
click at [829, 506] on textarea "*** 9/8/2025 3:20 PM- KOREY- WHILE CHECKING ON ANOTHER WORK ORDER I CAME ACROSS…" at bounding box center [840, 558] width 399 height 248
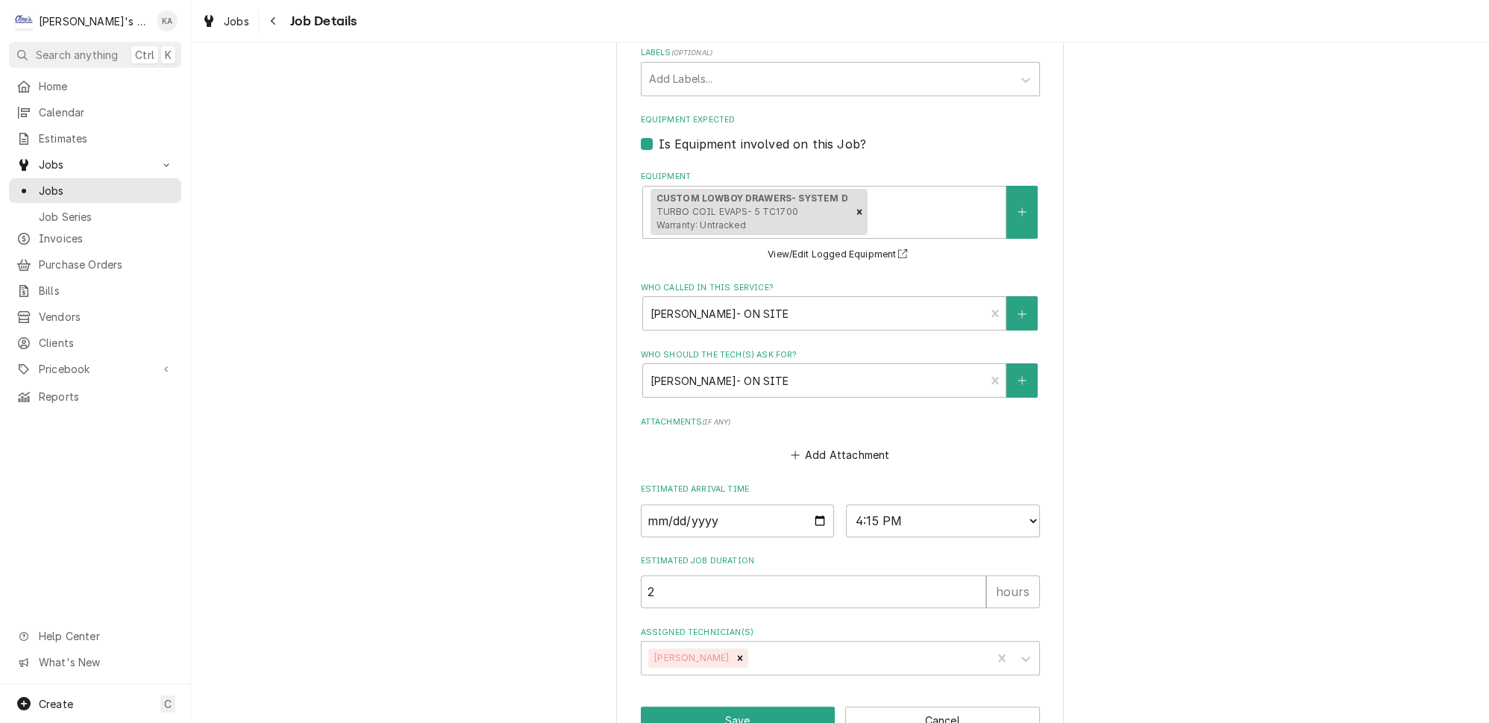
scroll to position [857, 0]
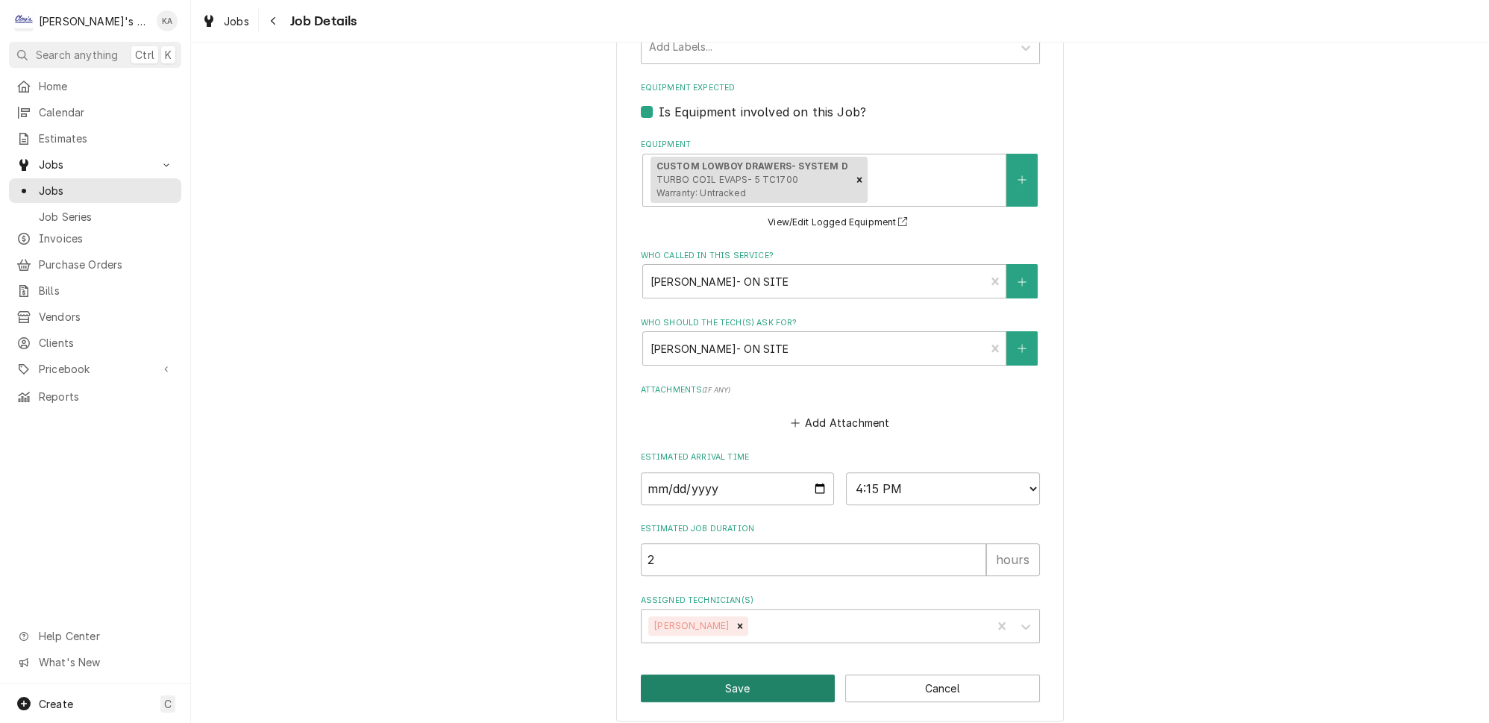
click at [733, 681] on button "Save" at bounding box center [738, 688] width 195 height 28
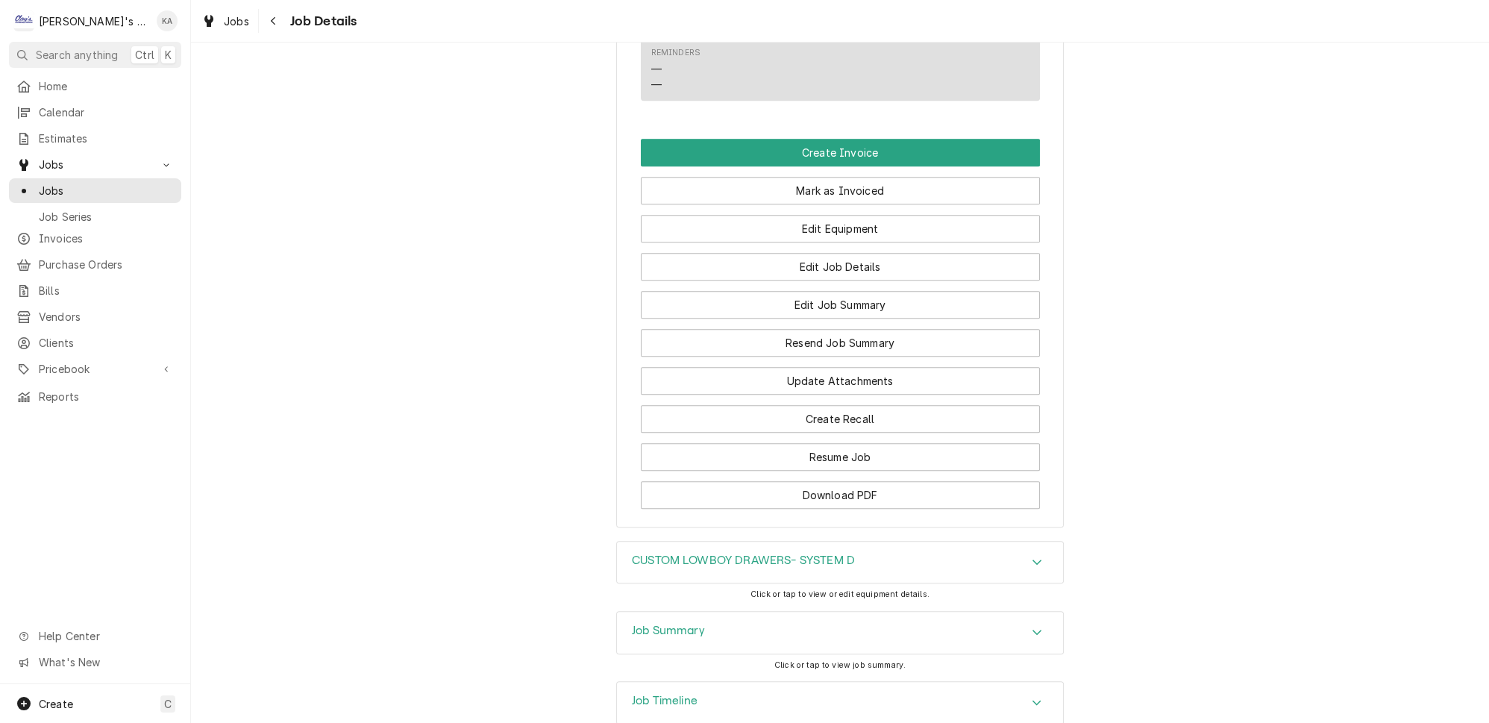
scroll to position [1627, 0]
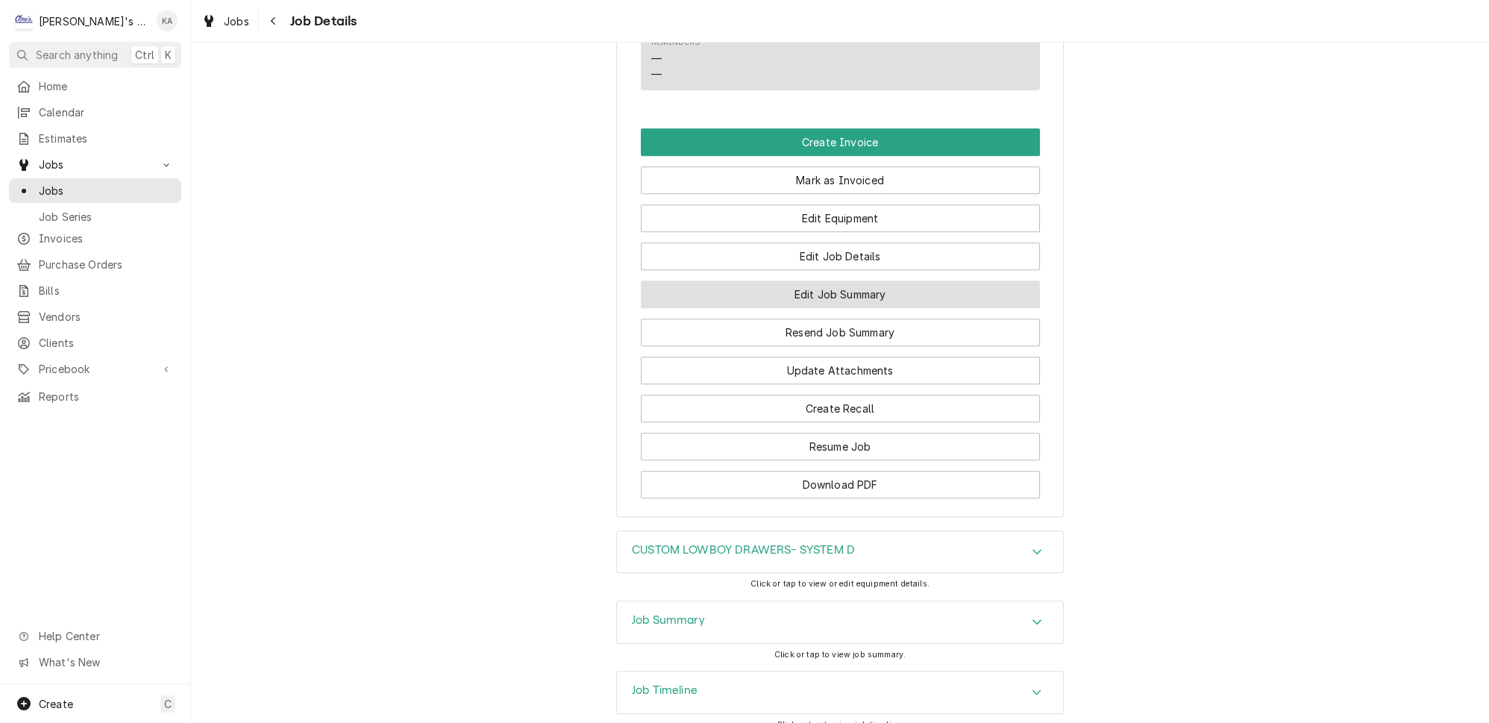
click at [848, 281] on button "Edit Job Summary" at bounding box center [840, 295] width 399 height 28
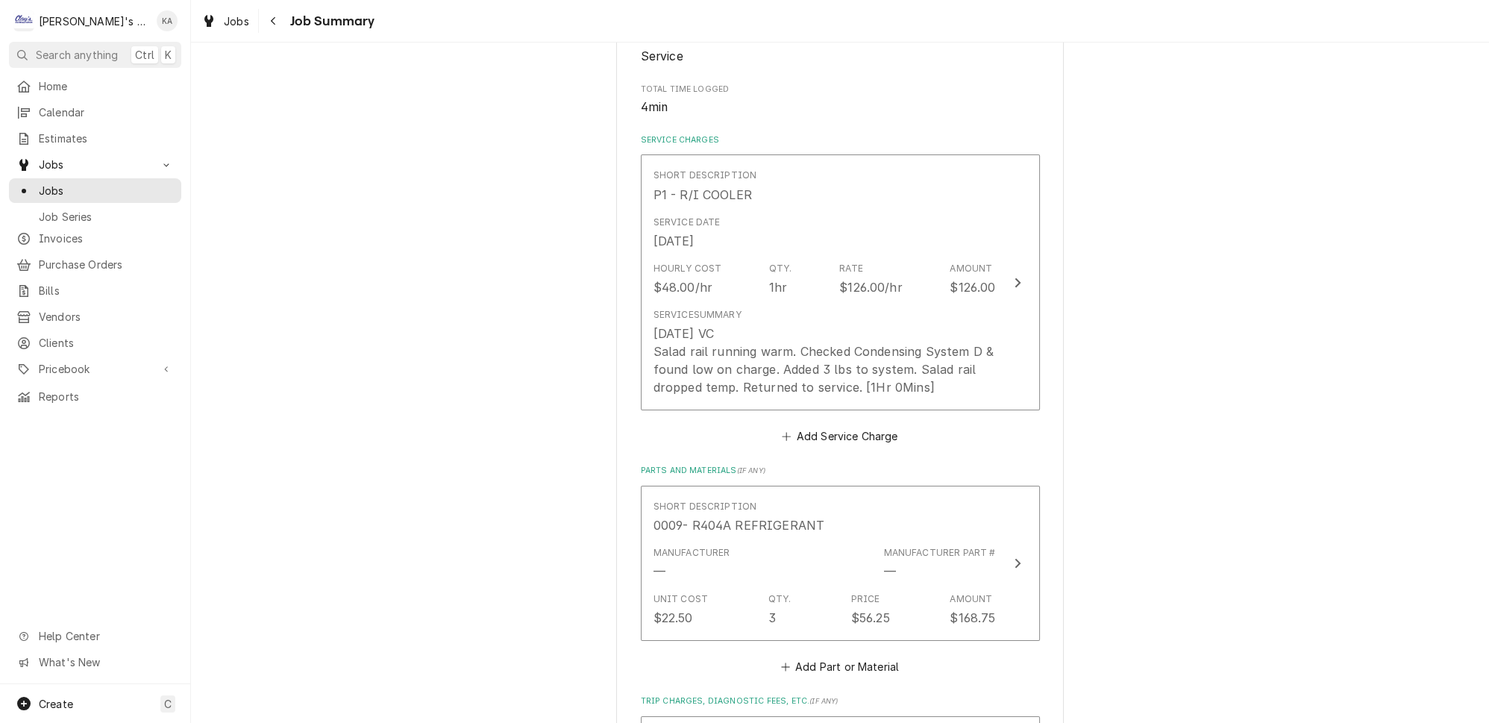
scroll to position [339, 0]
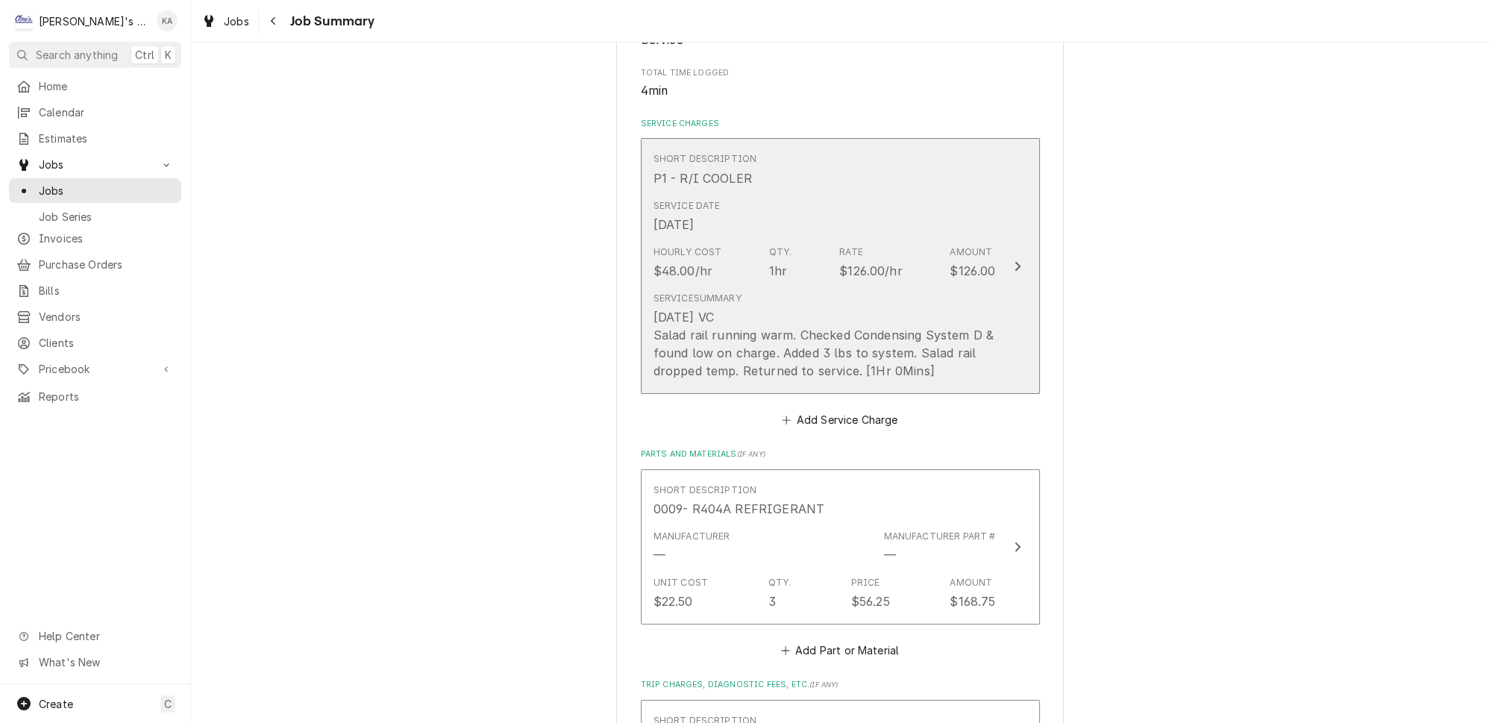
click at [968, 378] on div "[DATE] VC Salad rail running warm. Checked Condensing System D & found low on c…" at bounding box center [825, 344] width 342 height 72
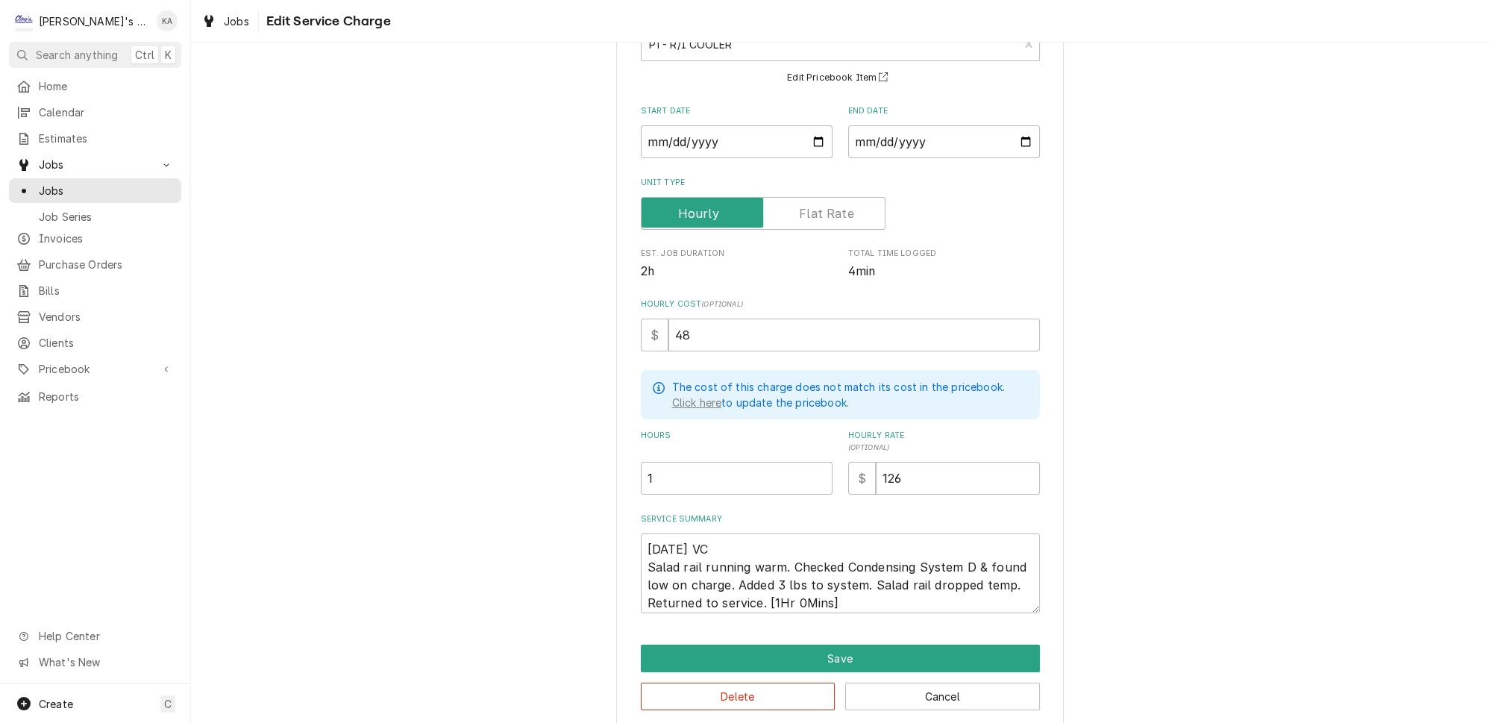
scroll to position [115, 0]
drag, startPoint x: 755, startPoint y: 588, endPoint x: 623, endPoint y: 539, distance: 140.9
click at [623, 539] on div "Use the fields below to edit this service charge Short Description P1 - R/I COO…" at bounding box center [840, 343] width 448 height 772
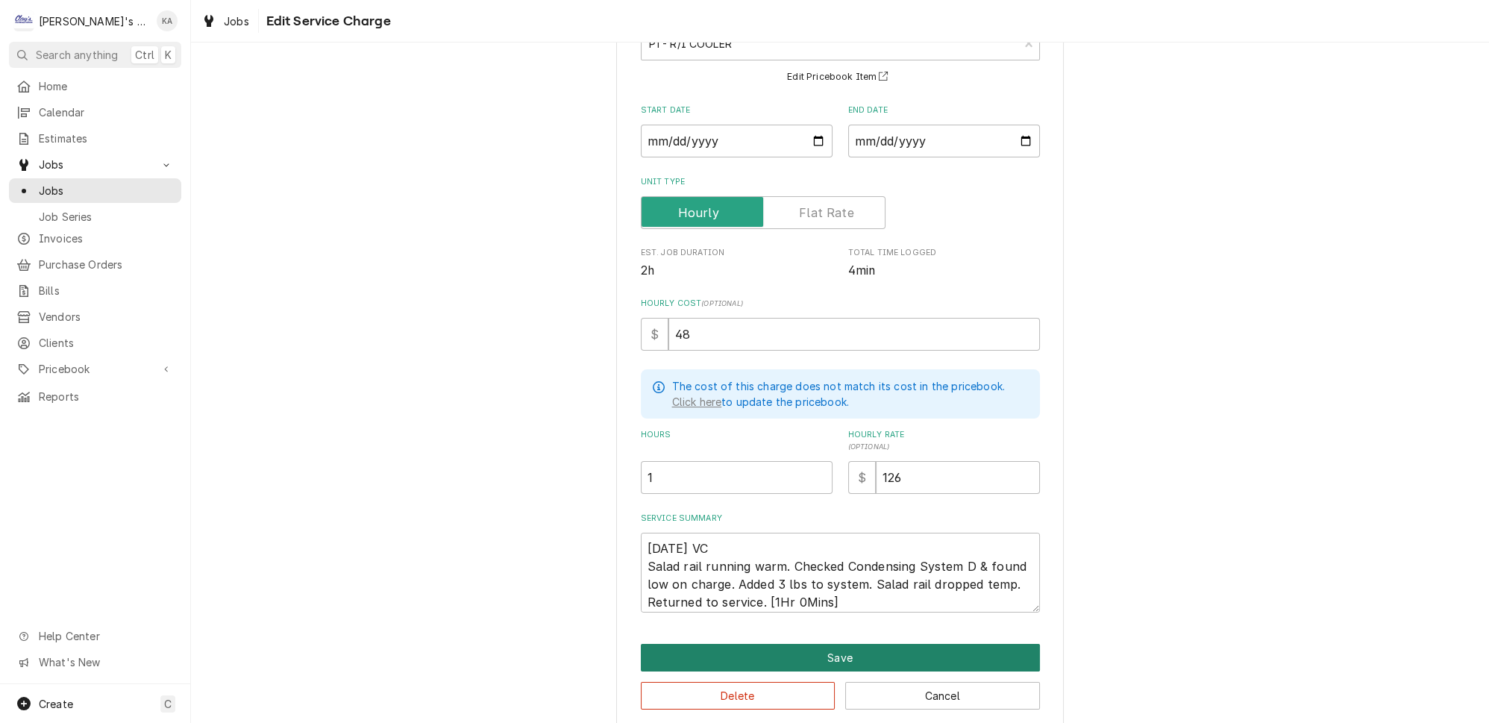
click at [836, 644] on button "Save" at bounding box center [840, 658] width 399 height 28
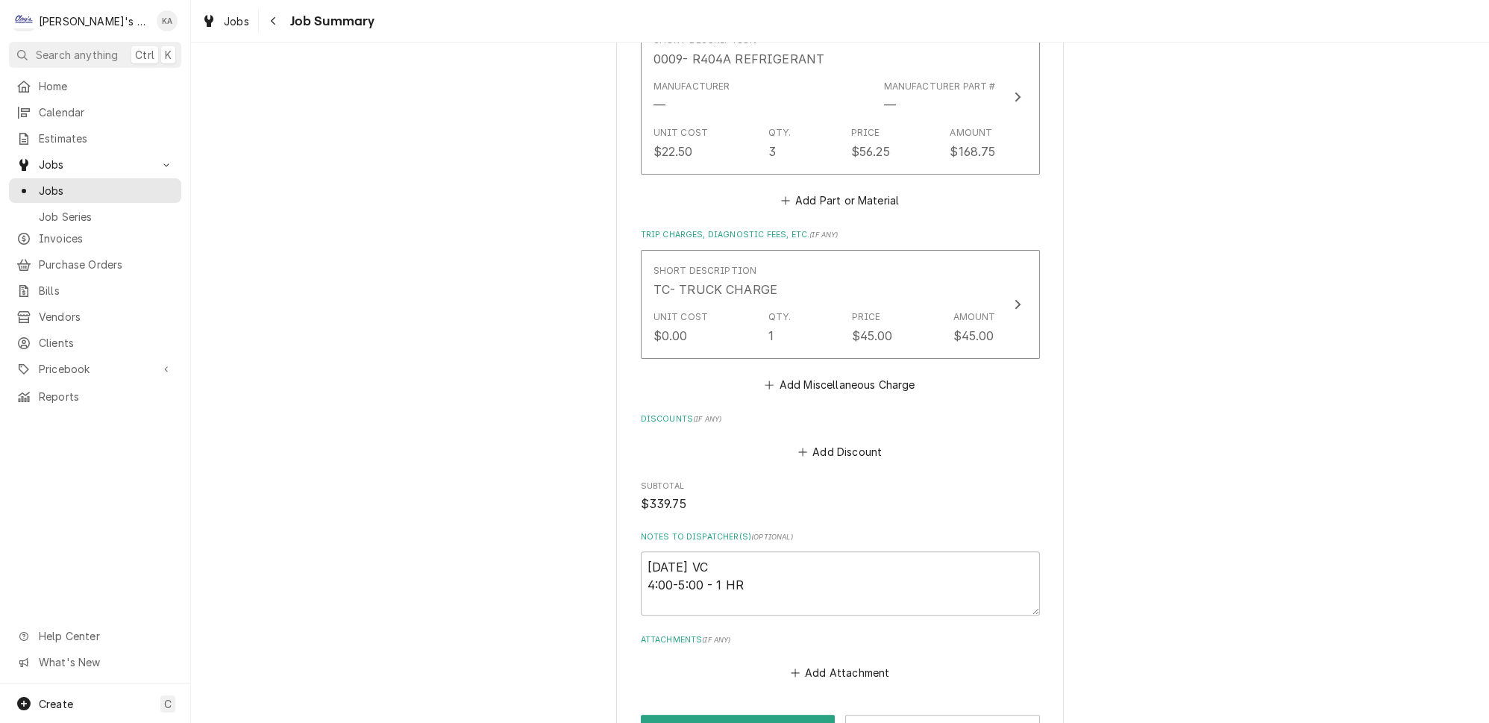
scroll to position [962, 0]
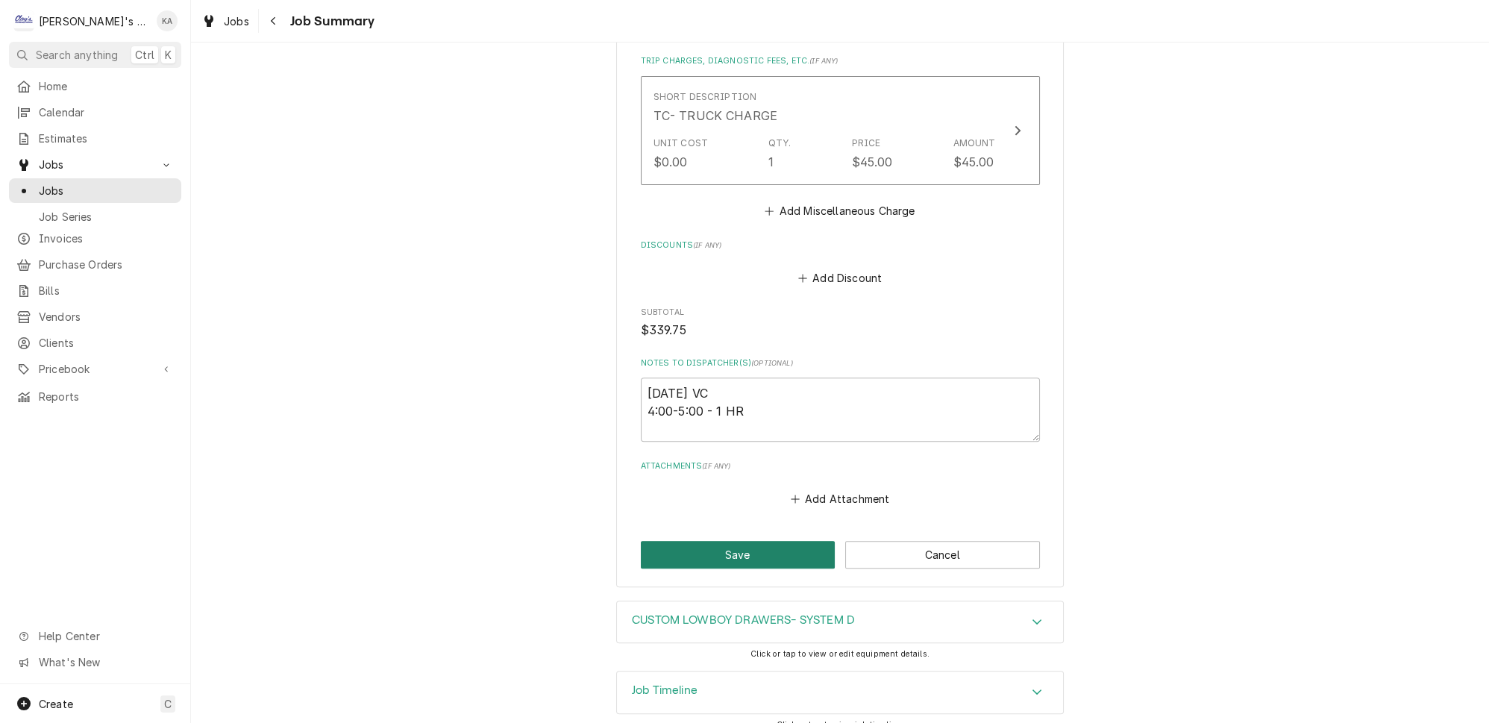
click at [735, 541] on button "Save" at bounding box center [738, 555] width 195 height 28
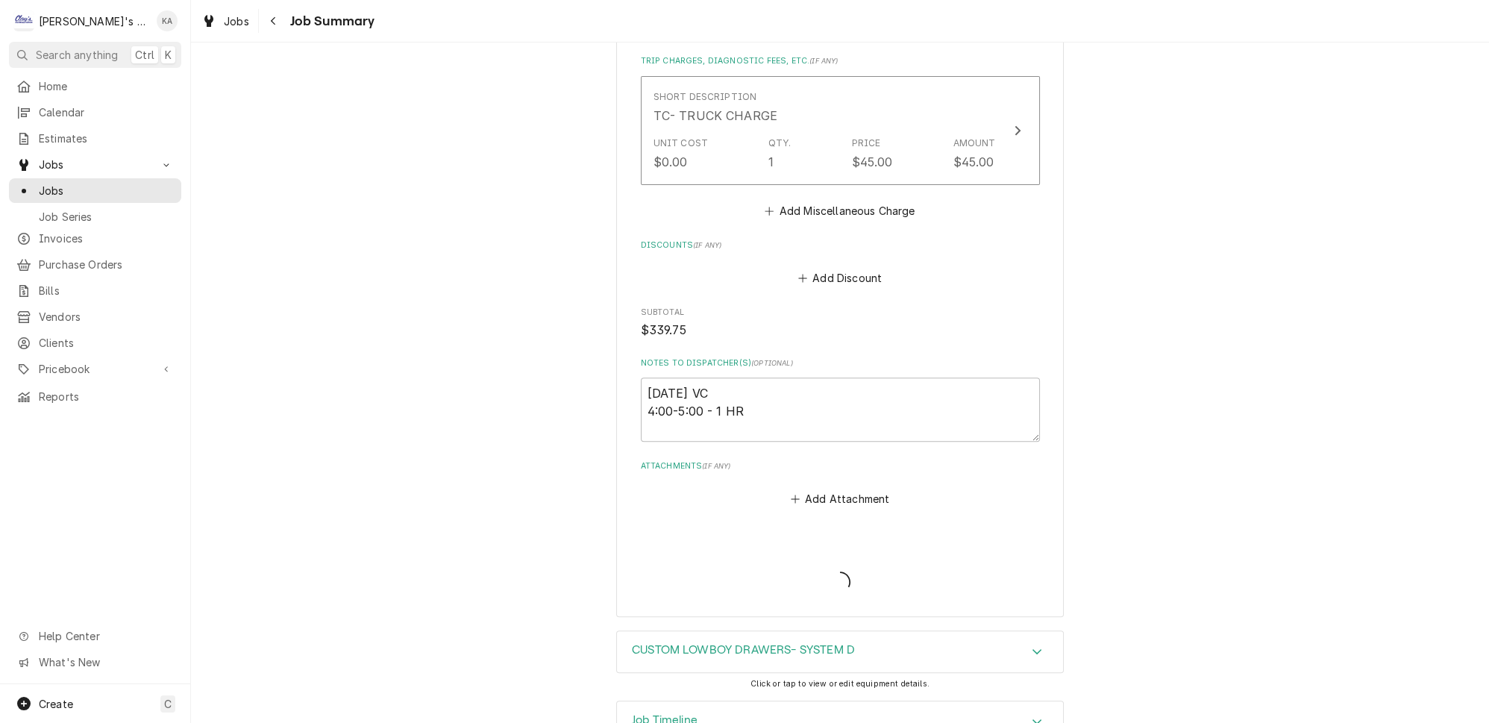
type textarea "x"
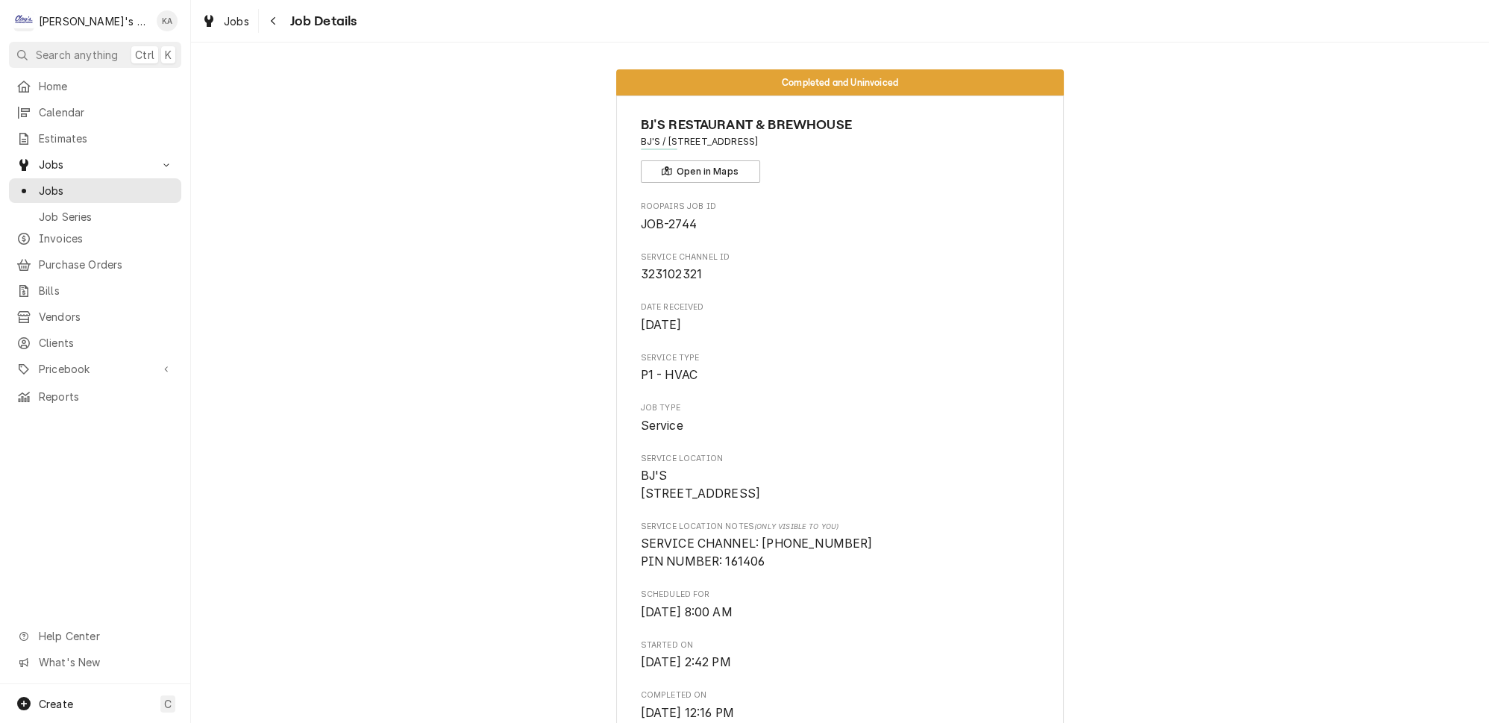
scroll to position [475, 0]
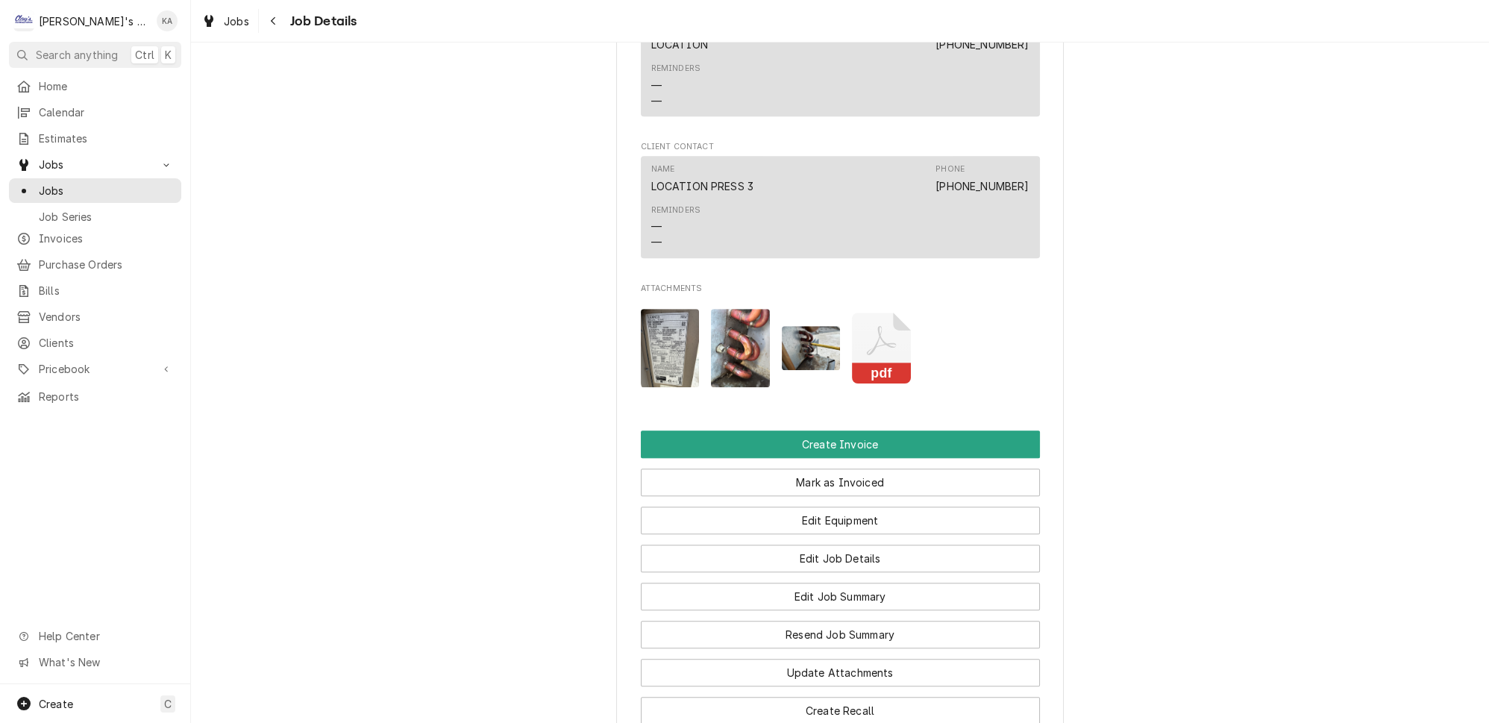
scroll to position [1785, 0]
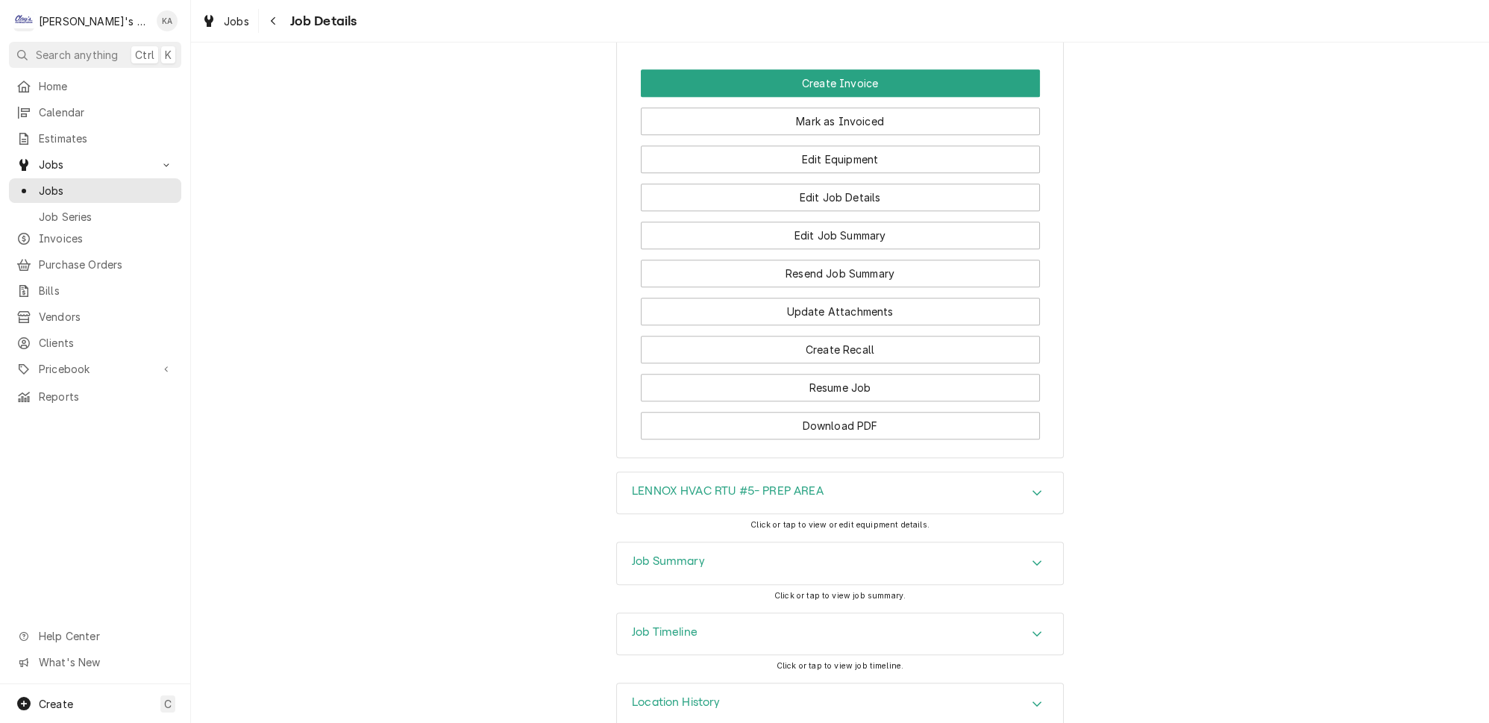
click at [1032, 557] on icon "Accordion Header" at bounding box center [1037, 563] width 10 height 12
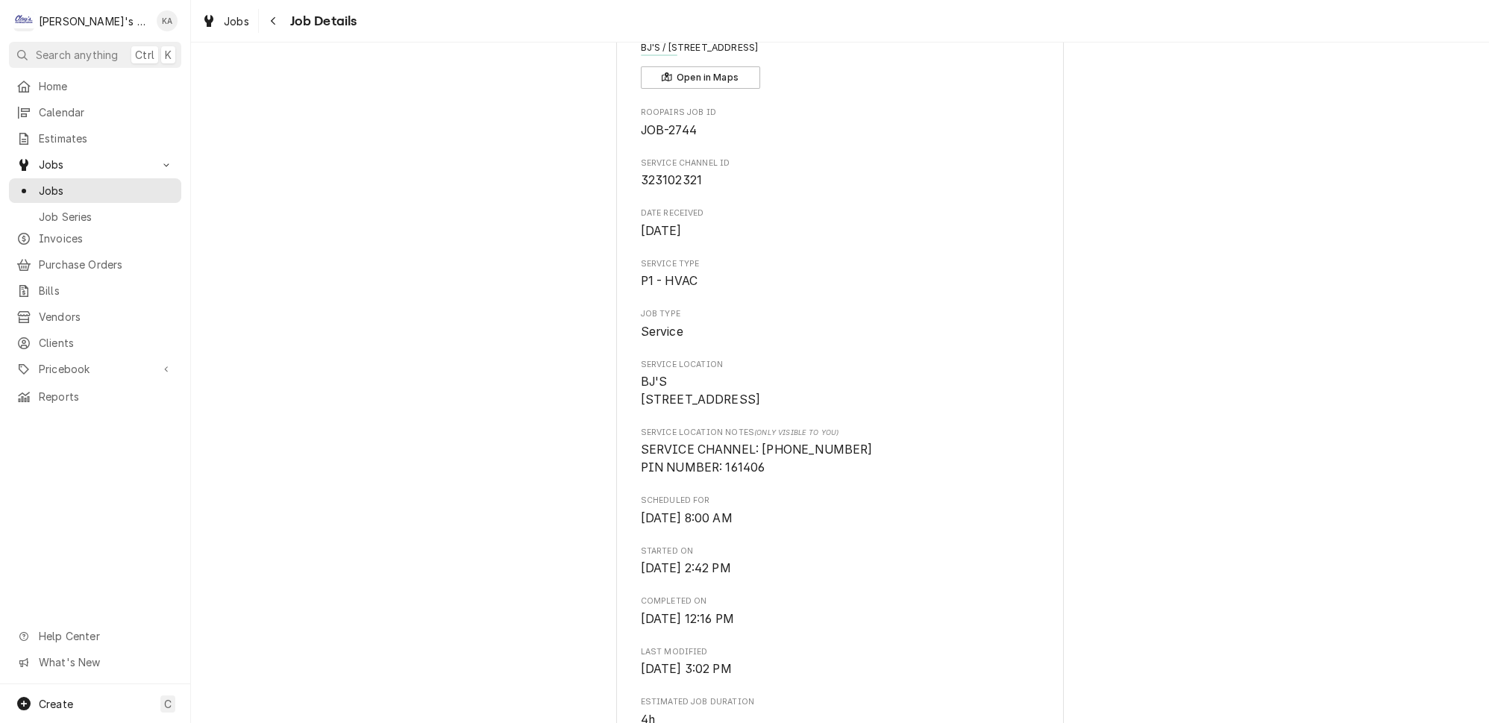
scroll to position [0, 0]
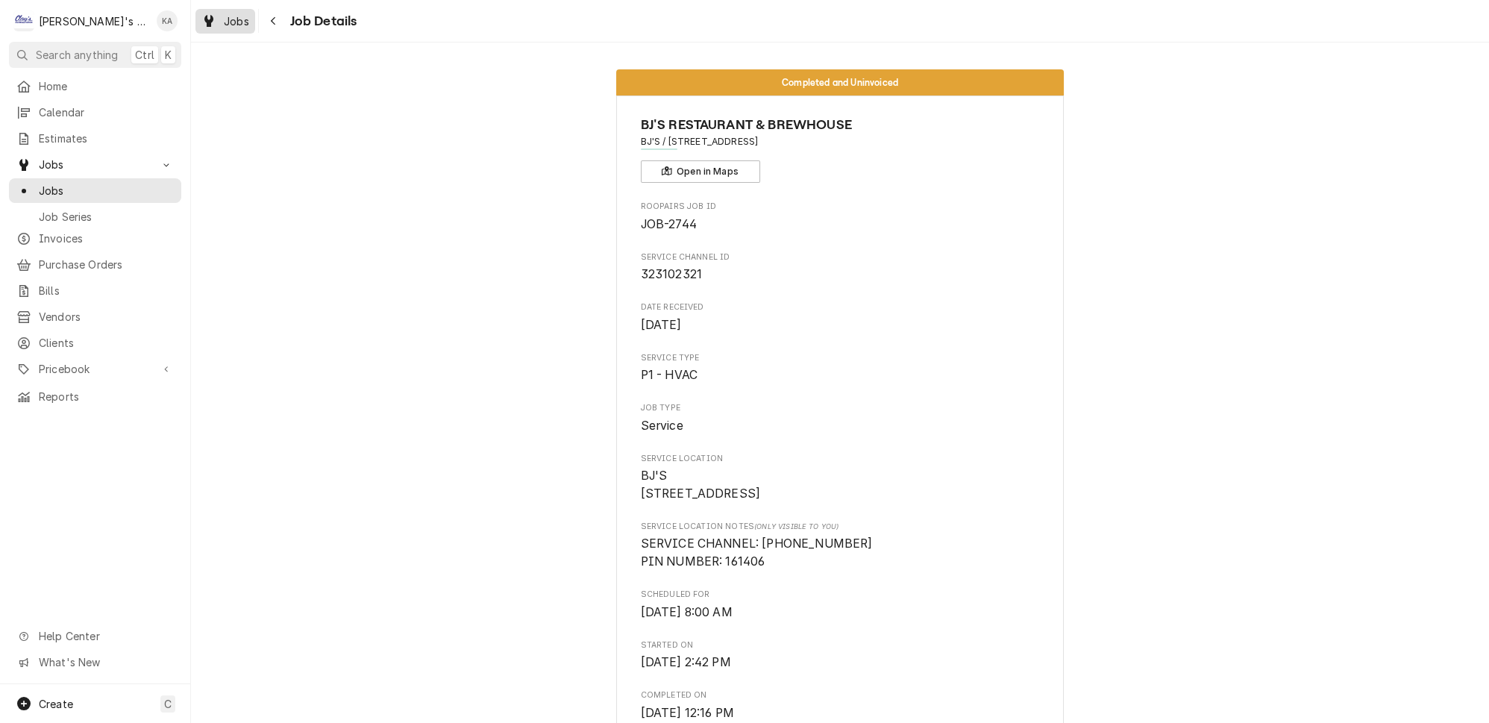
click at [224, 16] on span "Jobs" at bounding box center [236, 21] width 25 height 16
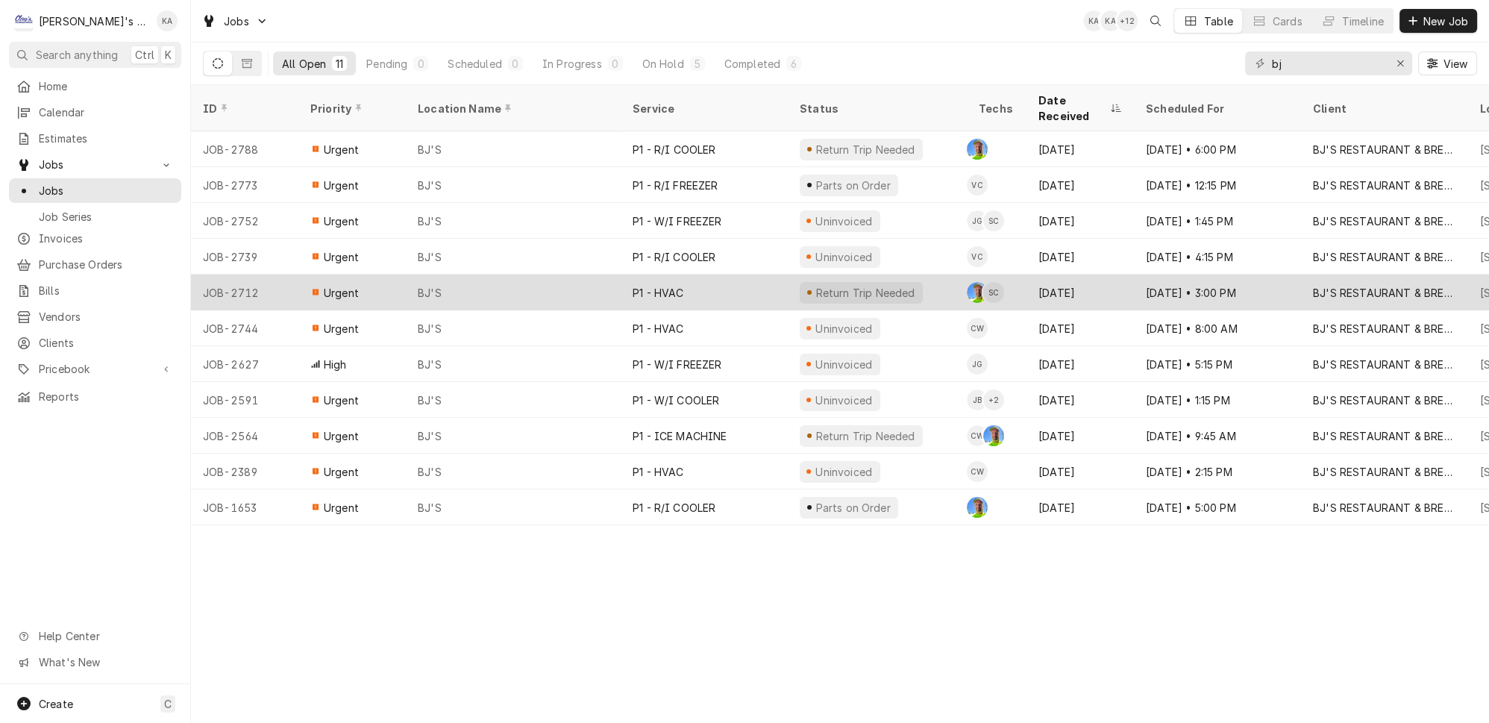
click at [465, 275] on div "BJ'S" at bounding box center [513, 293] width 215 height 36
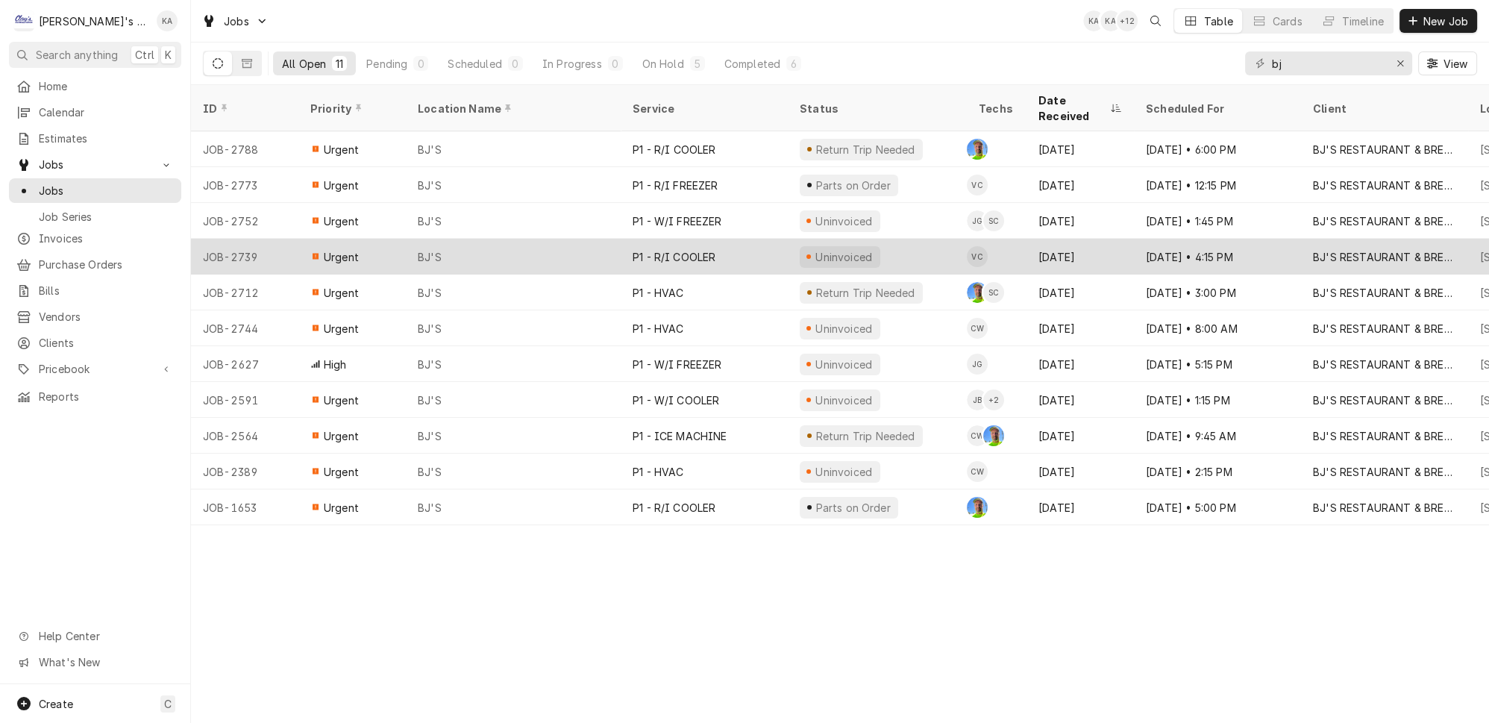
click at [482, 239] on div "BJ'S" at bounding box center [513, 257] width 215 height 36
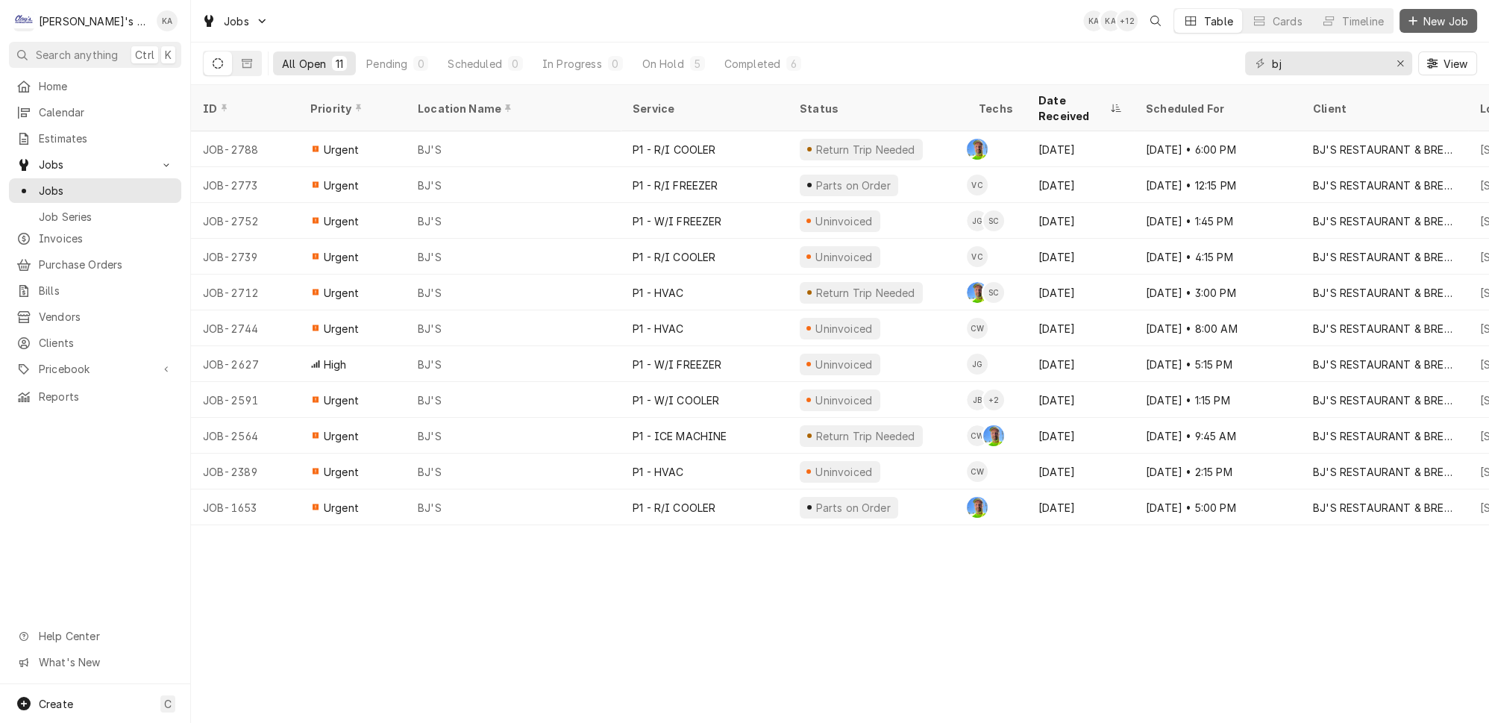
click at [1454, 13] on span "New Job" at bounding box center [1446, 21] width 51 height 16
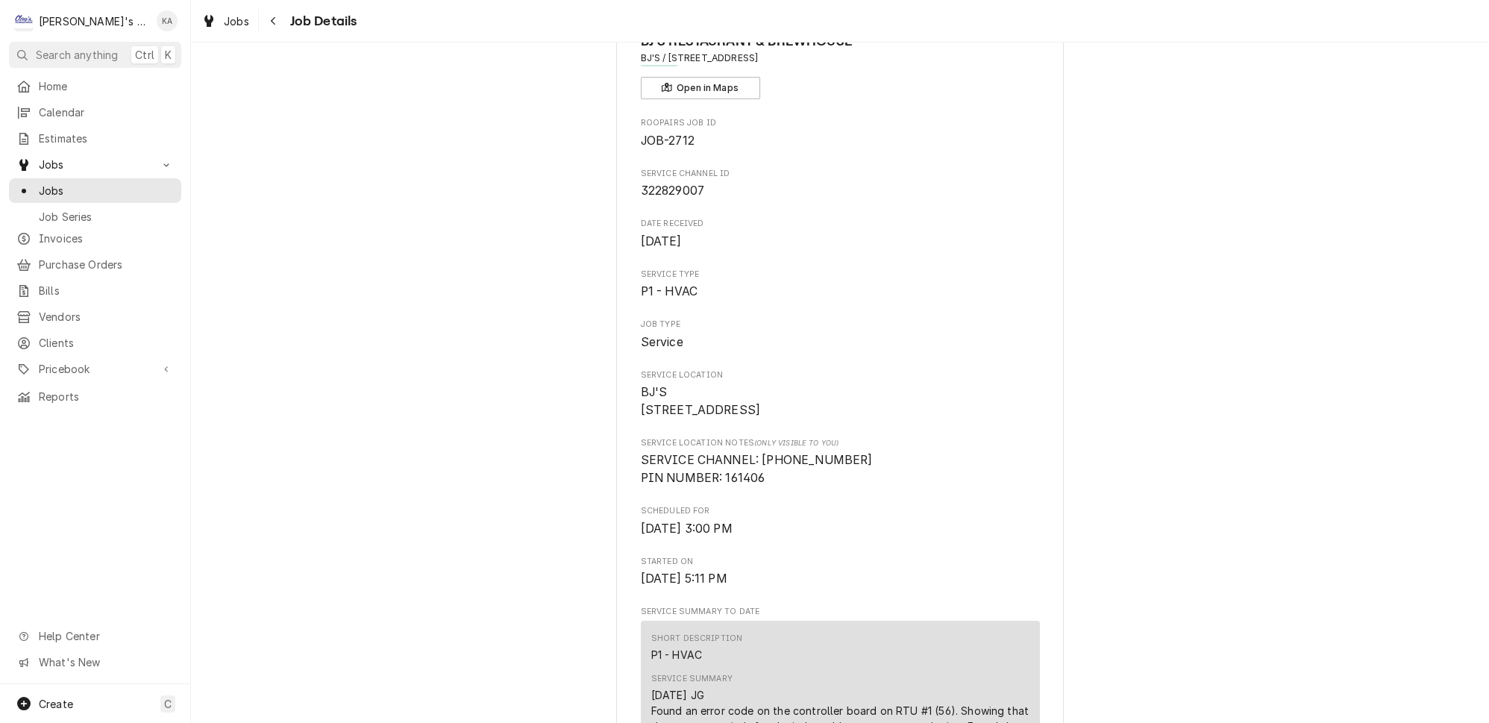
scroll to position [67, 0]
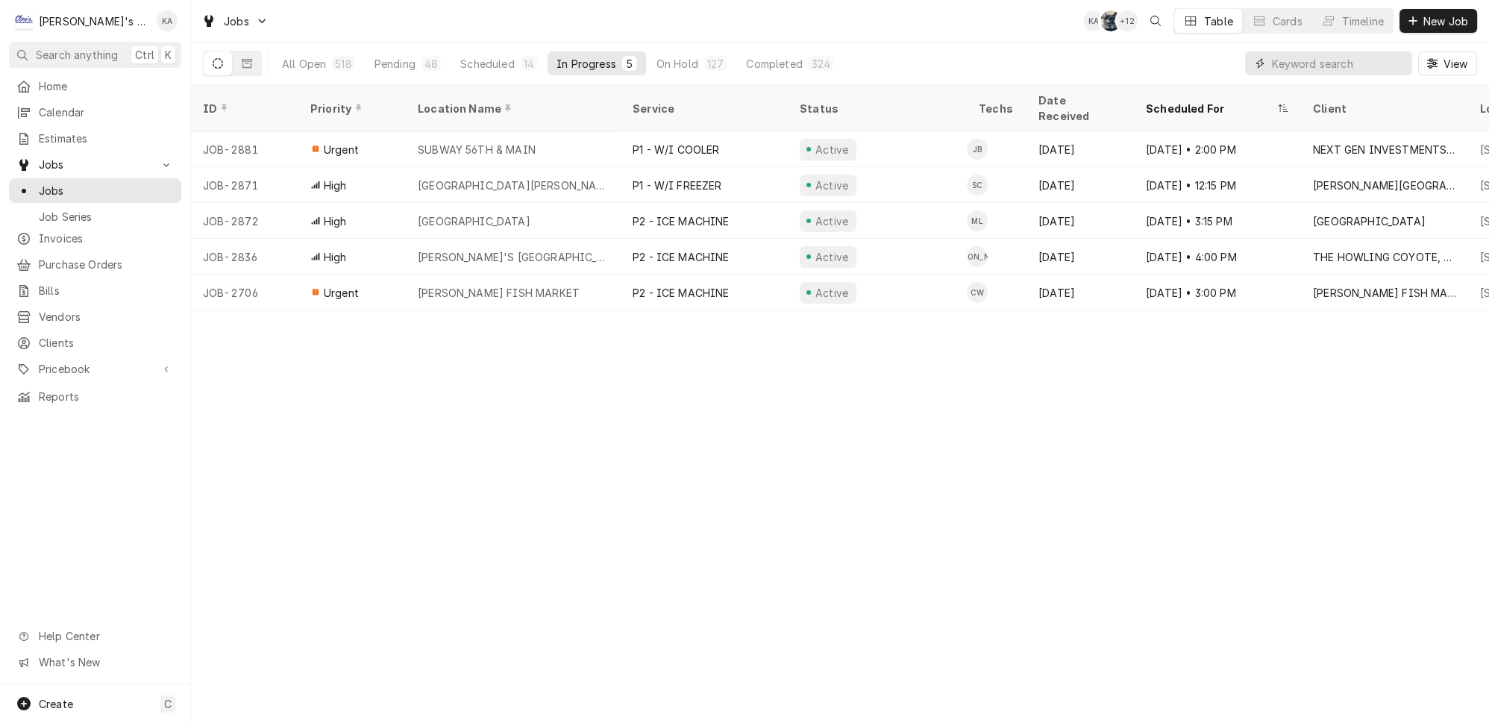
click at [1316, 57] on input "Dynamic Content Wrapper" at bounding box center [1338, 63] width 133 height 24
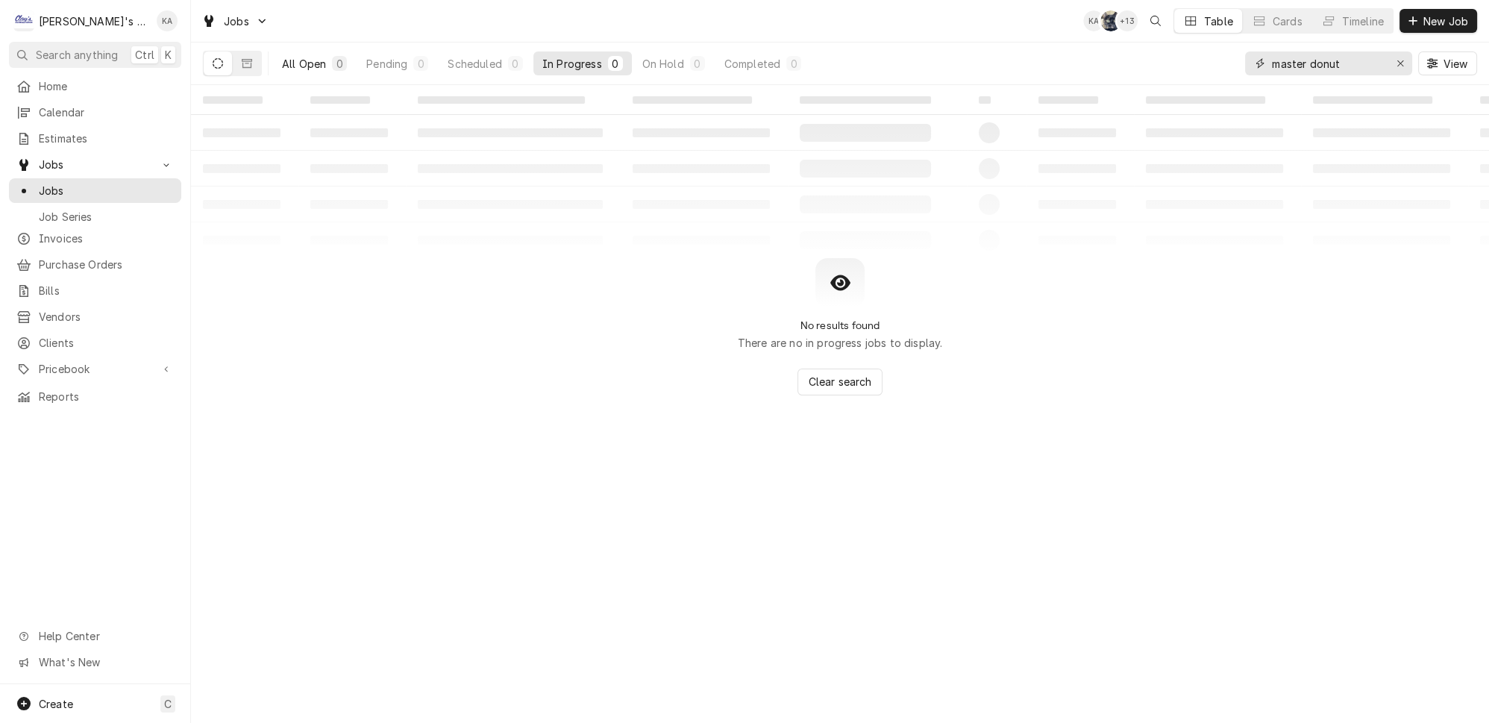
type input "master donut"
click at [291, 57] on div "All Open" at bounding box center [304, 64] width 44 height 16
click at [242, 59] on icon "Dynamic Content Wrapper" at bounding box center [247, 63] width 10 height 9
click at [213, 59] on icon "Dynamic Content Wrapper" at bounding box center [218, 63] width 10 height 10
click at [1405, 59] on icon "Erase input" at bounding box center [1401, 63] width 8 height 10
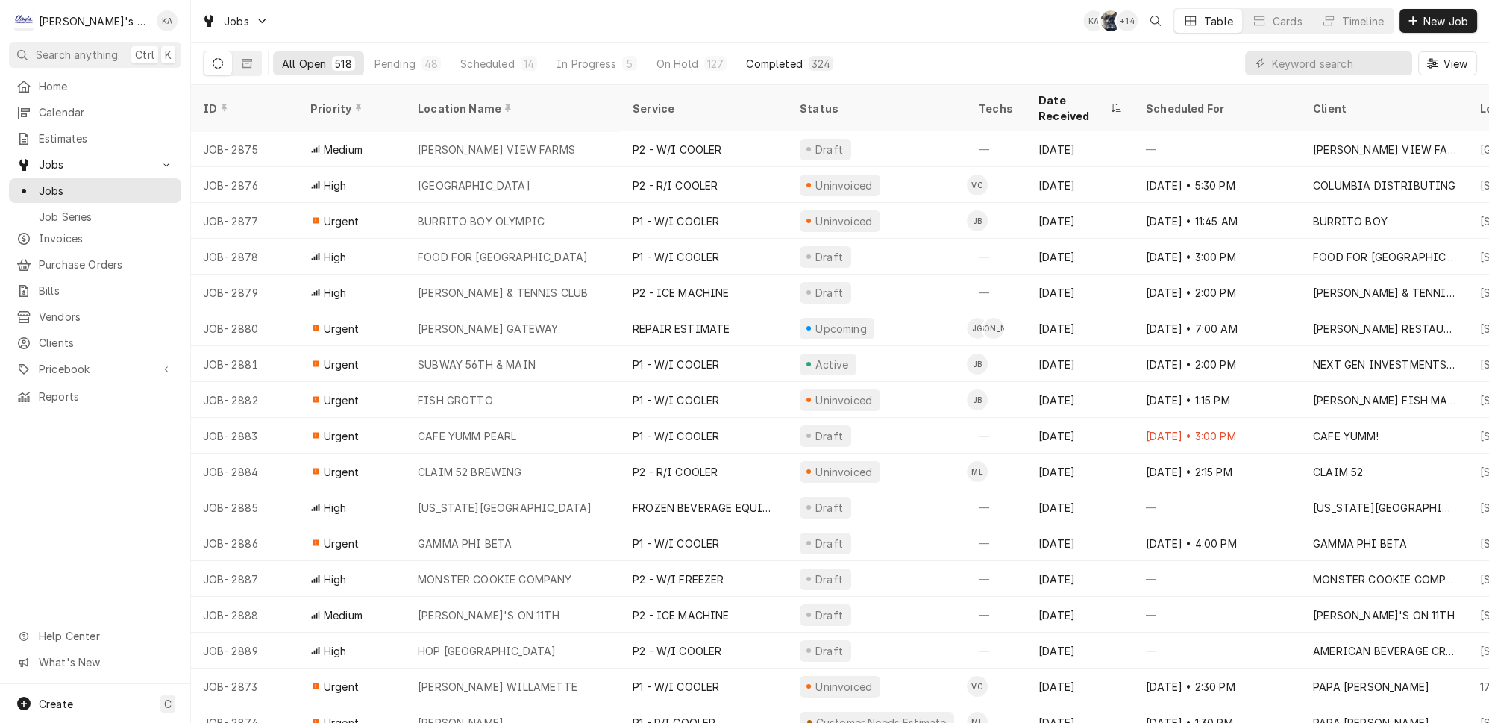
drag, startPoint x: 792, startPoint y: 28, endPoint x: 771, endPoint y: 48, distance: 28.5
drag, startPoint x: 771, startPoint y: 48, endPoint x: 755, endPoint y: 62, distance: 21.1
drag, startPoint x: 755, startPoint y: 62, endPoint x: 645, endPoint y: 26, distance: 115.4
click at [645, 26] on div "Jobs KA SB + 13 Table Cards Timeline New Job" at bounding box center [840, 21] width 1298 height 42
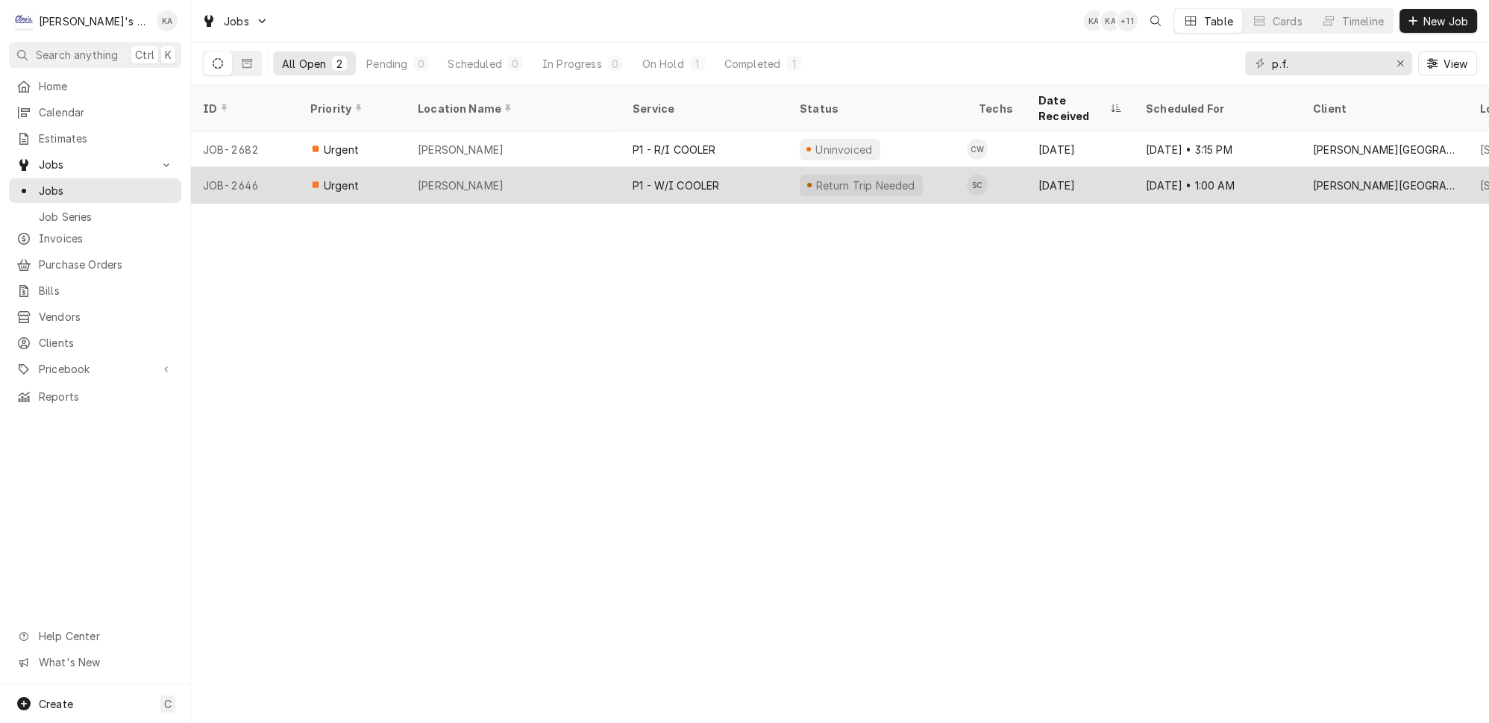
type input "p.f."
click at [533, 167] on div "[PERSON_NAME]" at bounding box center [513, 185] width 215 height 36
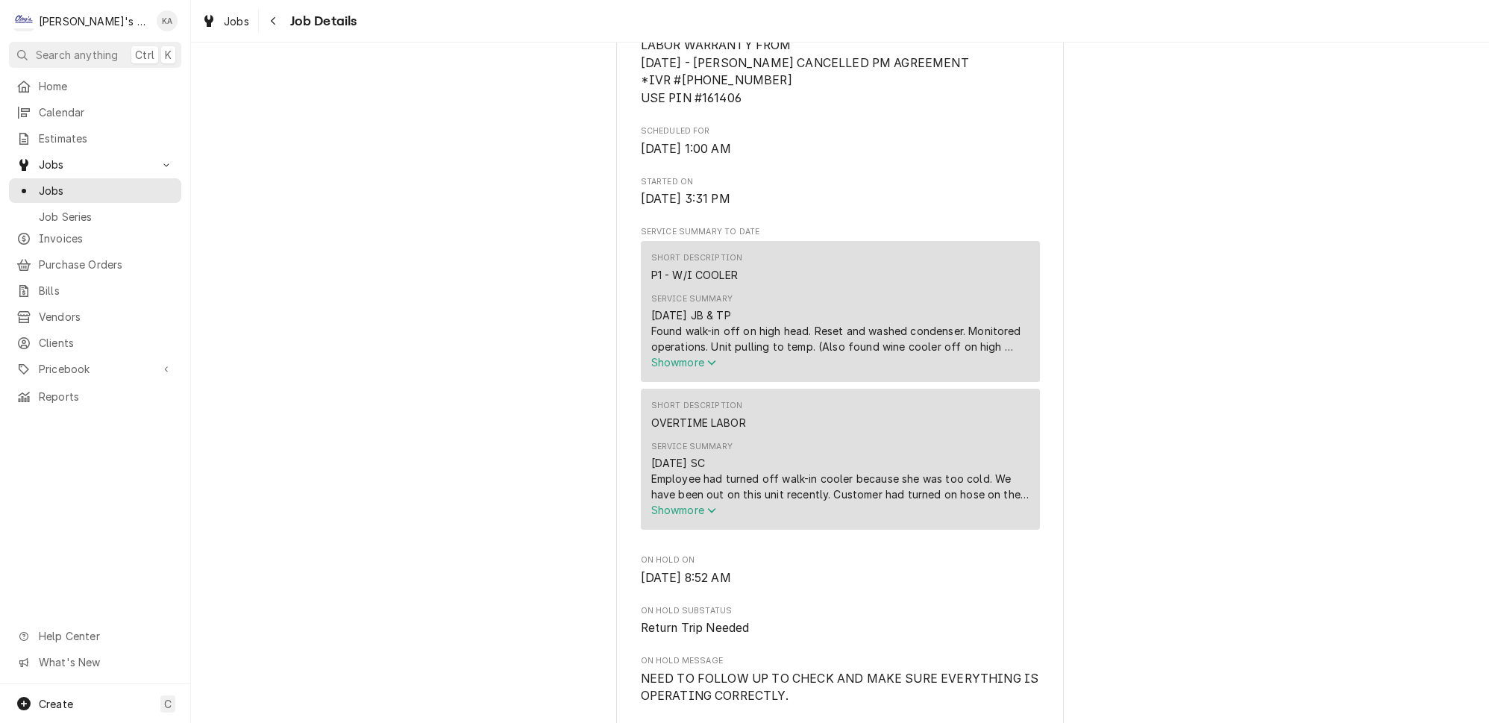
scroll to position [542, 0]
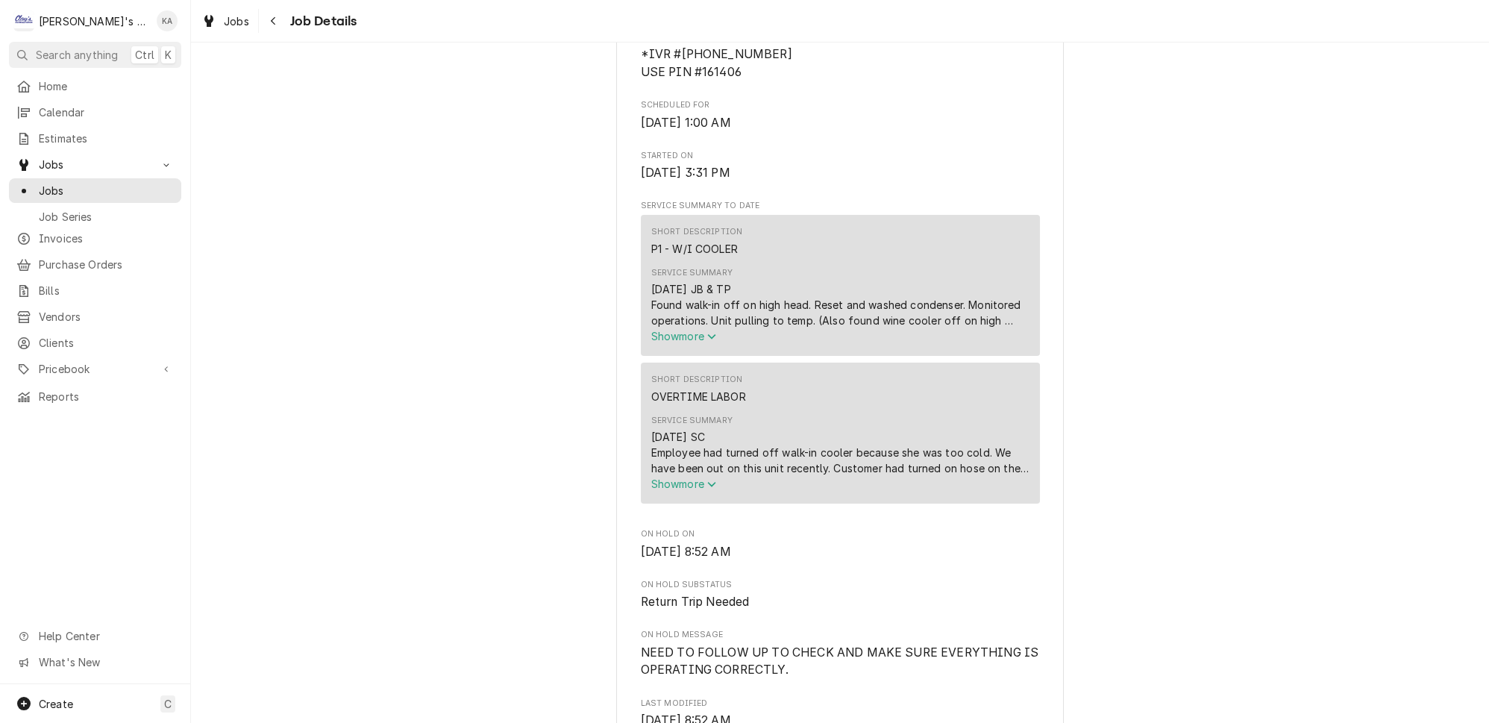
click at [710, 342] on icon "Service Summary" at bounding box center [711, 336] width 9 height 10
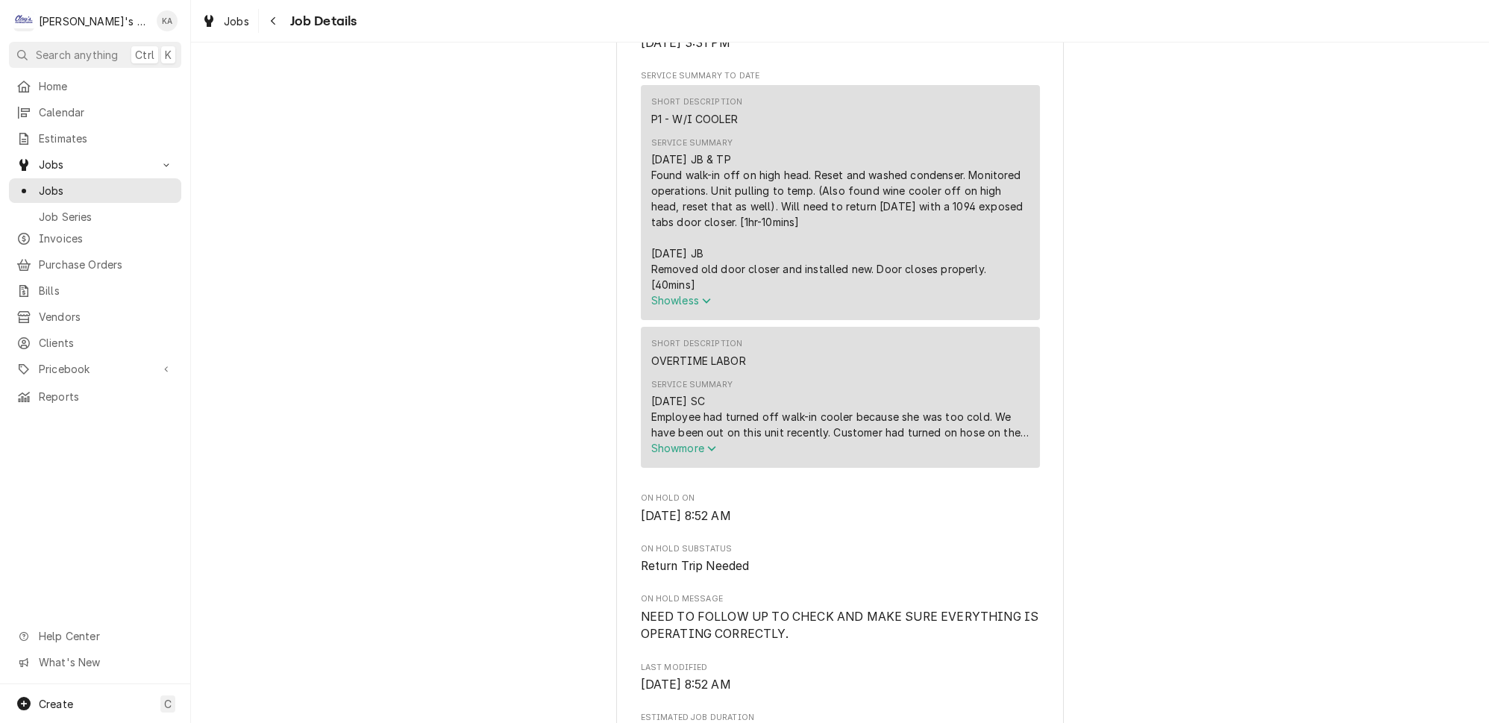
scroll to position [745, 0]
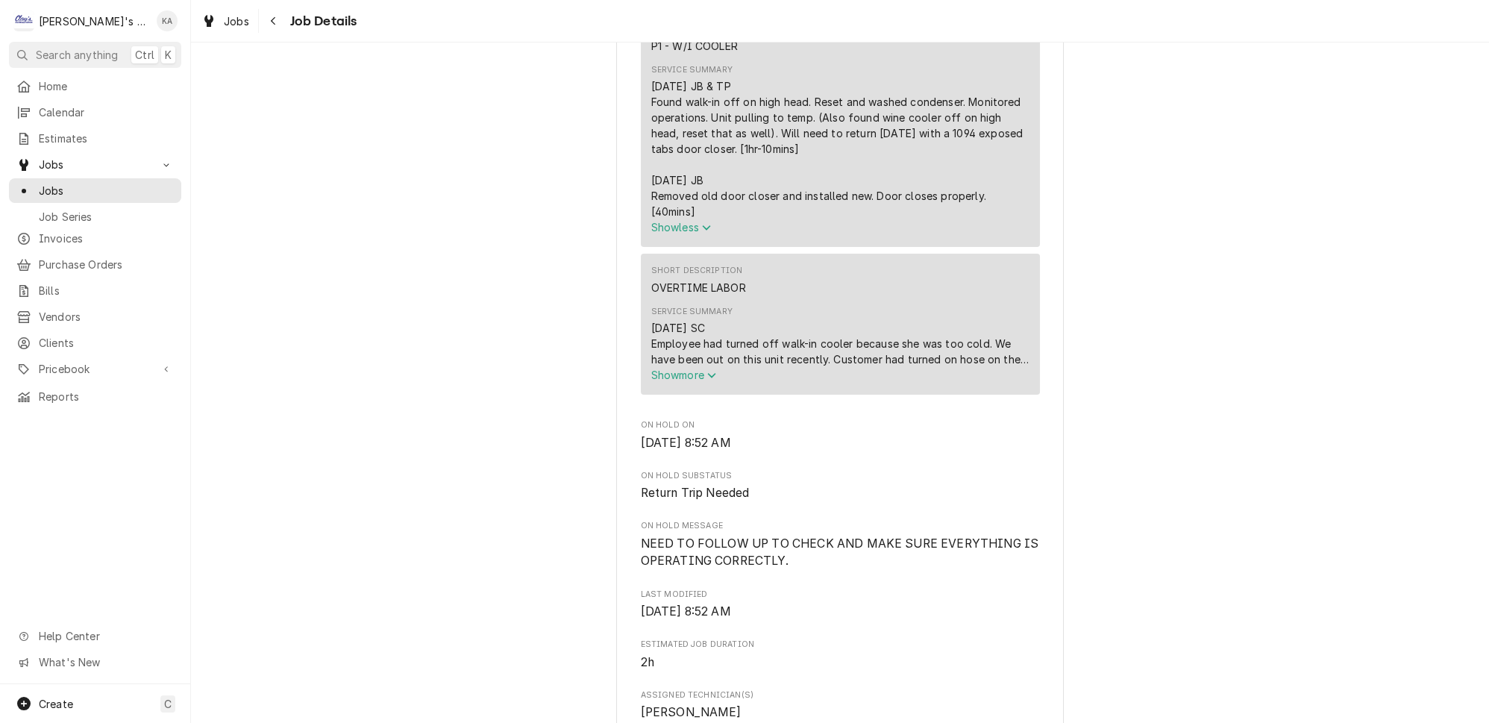
click at [711, 374] on icon "Service Summary" at bounding box center [711, 375] width 9 height 10
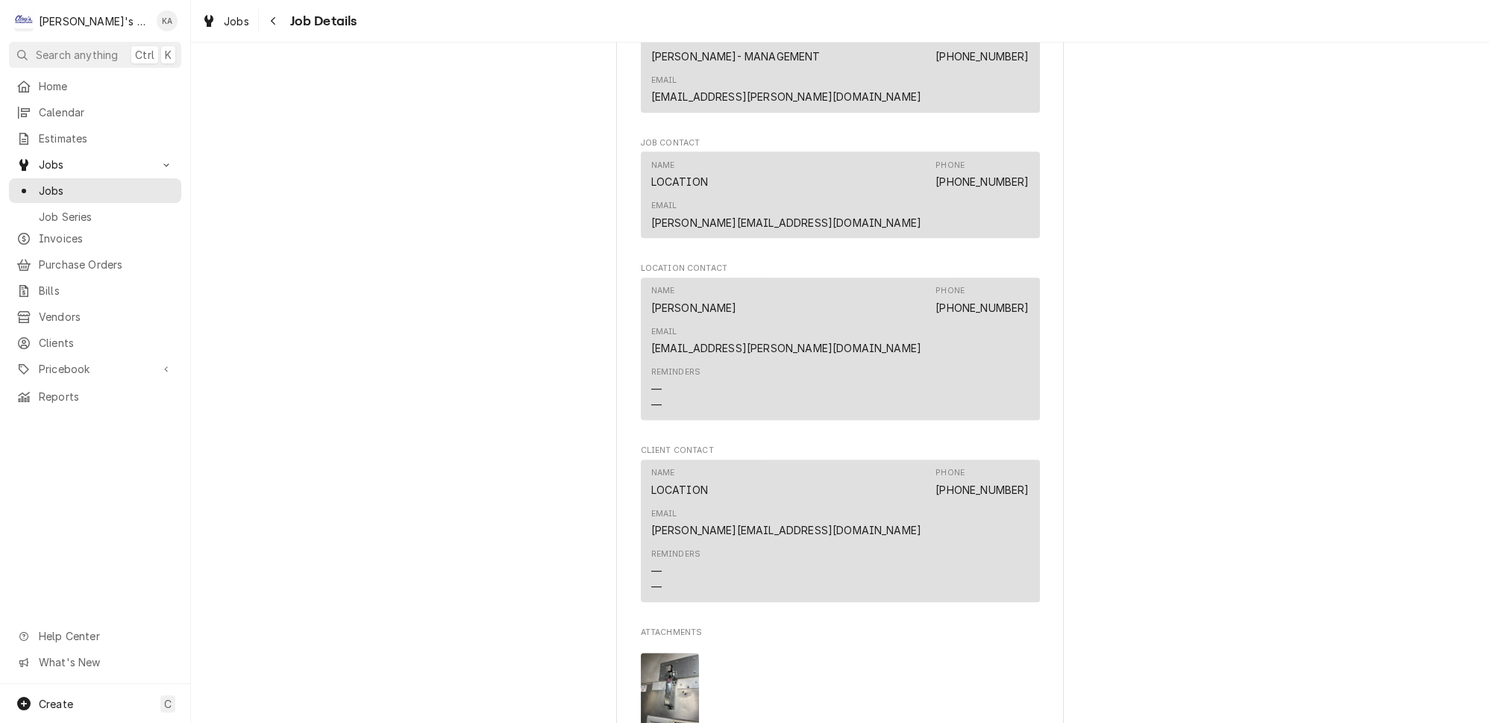
scroll to position [2431, 0]
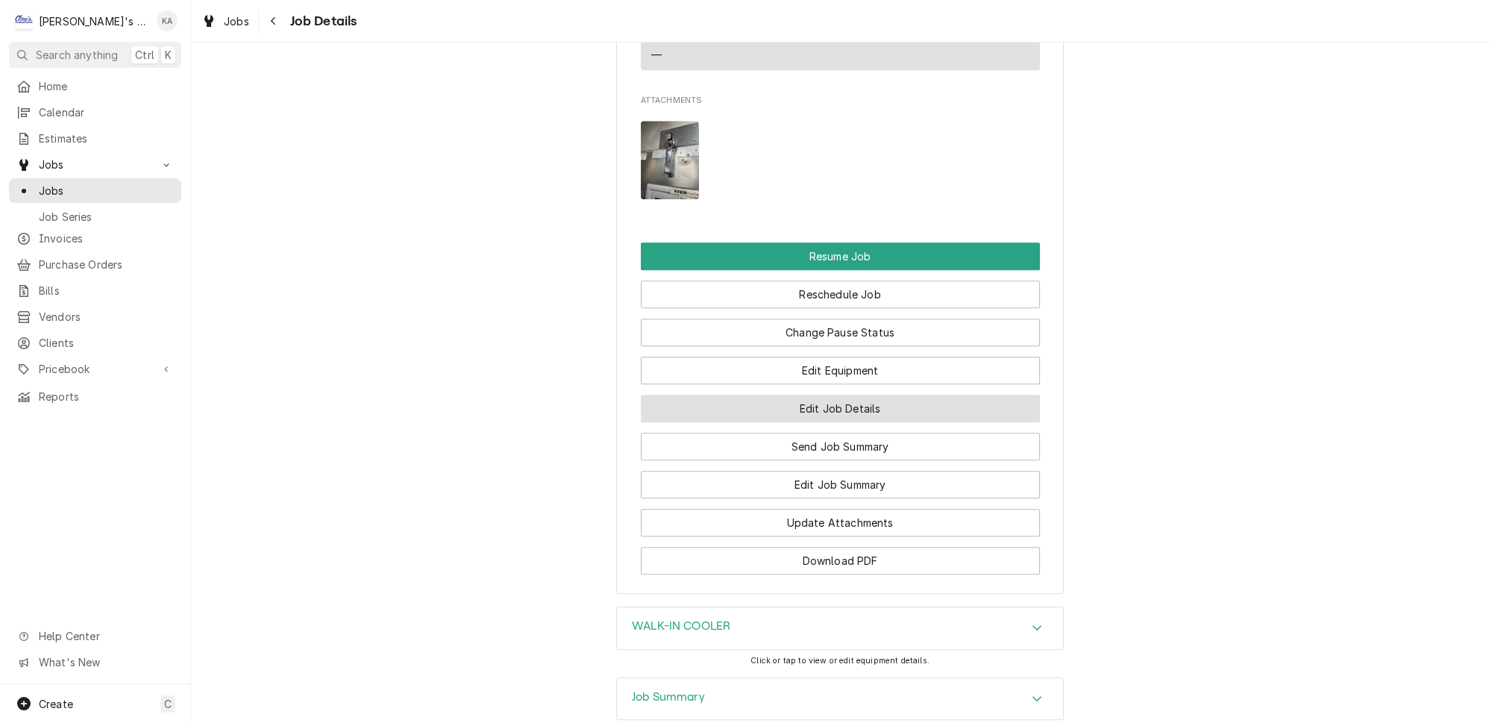
click at [850, 395] on button "Edit Job Details" at bounding box center [840, 409] width 399 height 28
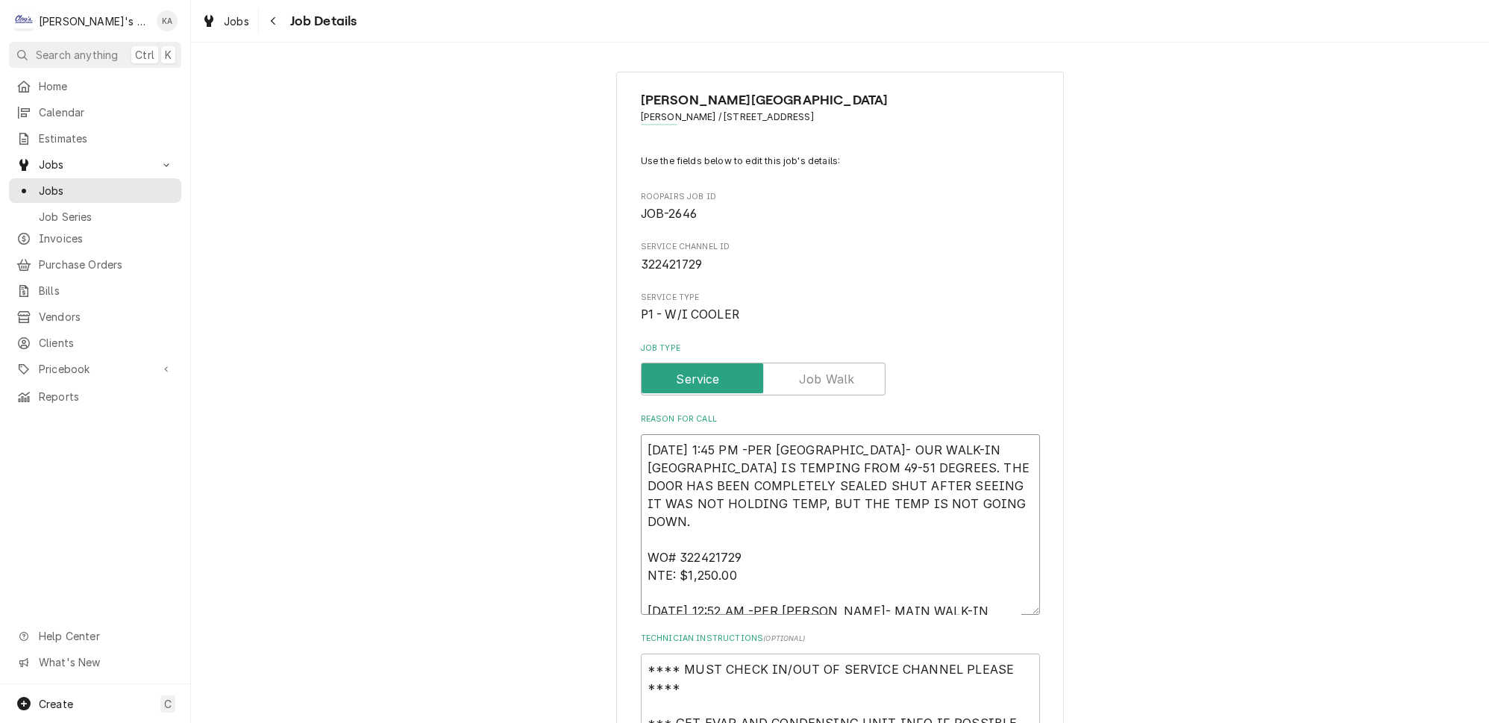
click at [746, 443] on textarea "[DATE] 1:45 PM -PER [GEOGRAPHIC_DATA]- OUR WALK-IN [GEOGRAPHIC_DATA] IS TEMPING…" at bounding box center [840, 524] width 399 height 181
type textarea "x"
type textarea "[DATE] 1:45 PM- -PER [GEOGRAPHIC_DATA]- OUR WALK-IN [GEOGRAPHIC_DATA] IS TEMPIN…"
type textarea "x"
type textarea "[DATE] 1:45 PM- -PER [GEOGRAPHIC_DATA]- OUR WALK-IN [GEOGRAPHIC_DATA] IS TEMPIN…"
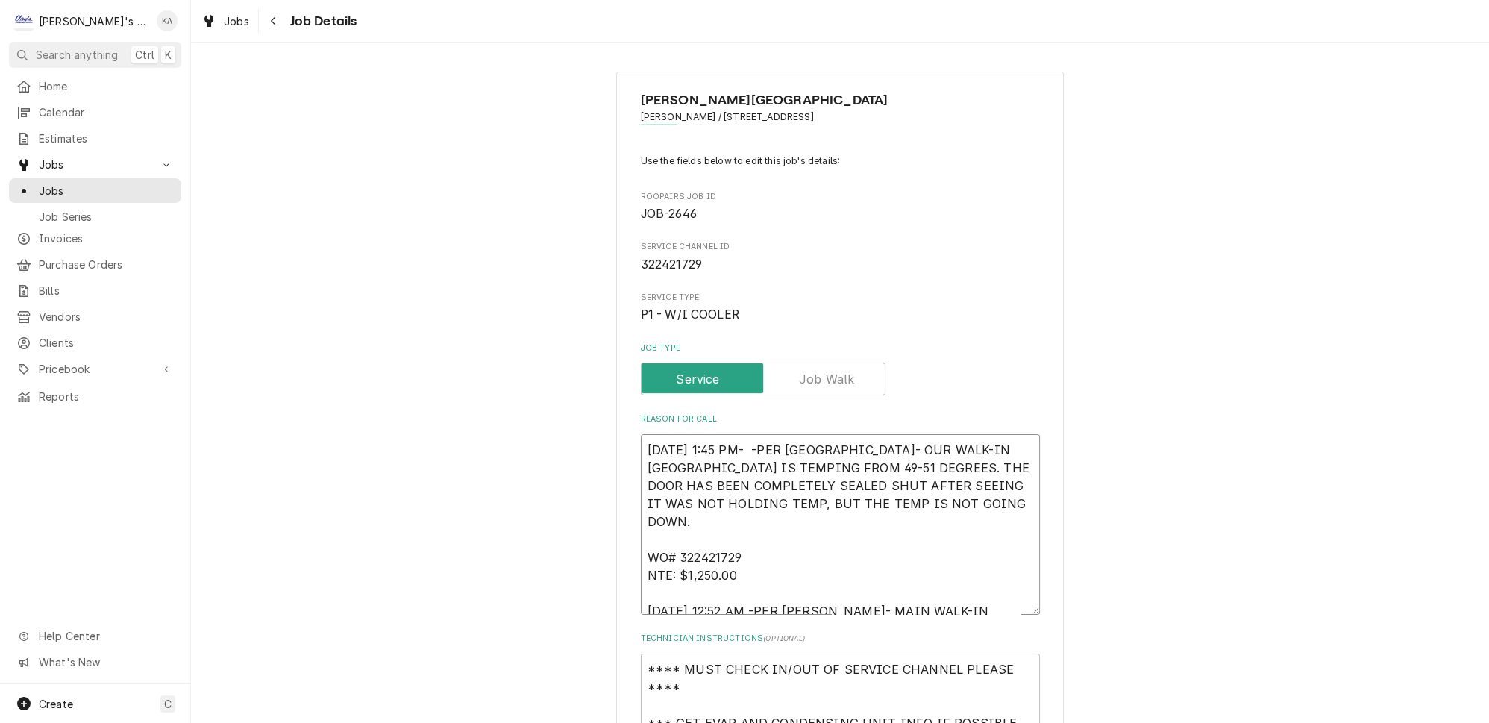
type textarea "x"
type textarea "[DATE] 1:45 PM- K -PER [GEOGRAPHIC_DATA]- OUR WALK-IN [GEOGRAPHIC_DATA] IS TEMP…"
type textarea "x"
type textarea "[DATE] 1:45 PM- KA -PER BRITTANY- OUR WALK-IN [GEOGRAPHIC_DATA] IS TEMPING FROM…"
type textarea "x"
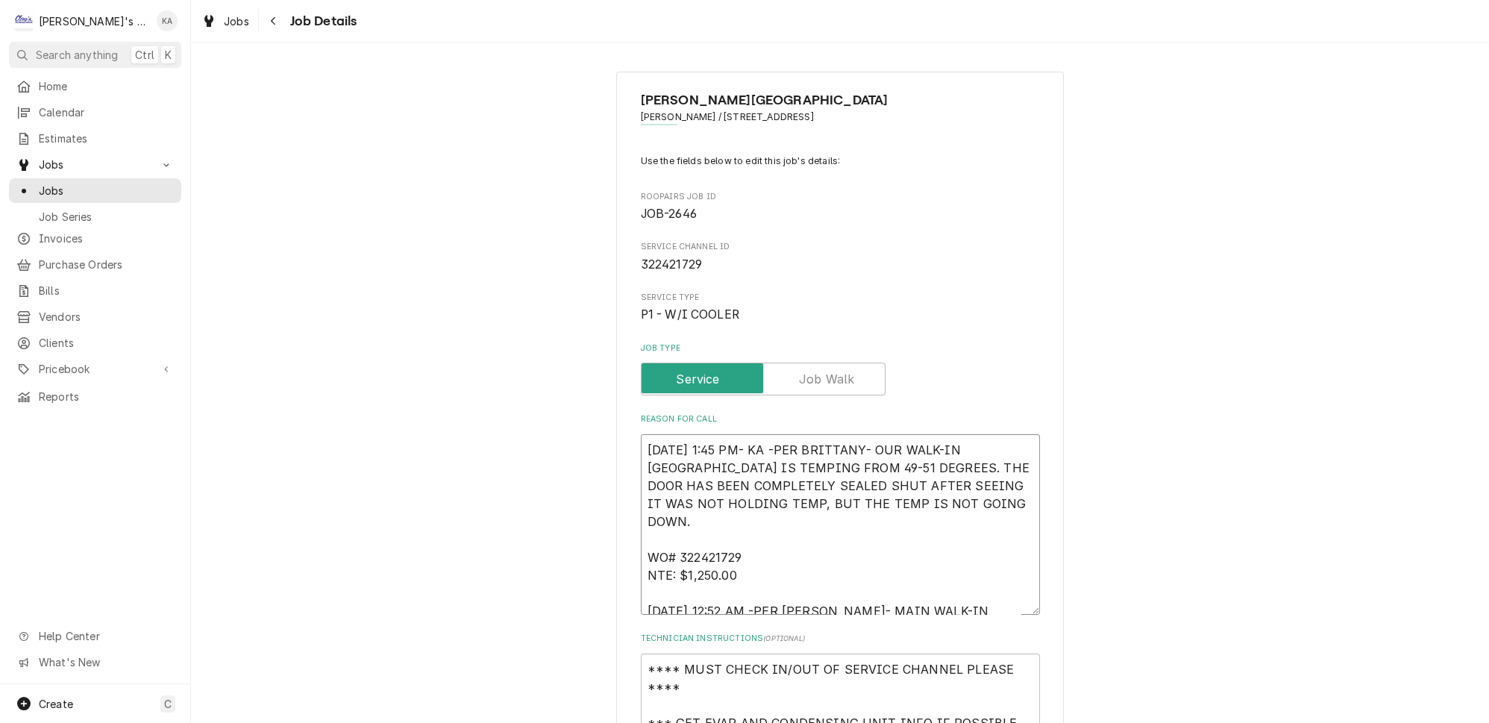
type textarea "[DATE] 1:45 PM- KAS -PER [GEOGRAPHIC_DATA]- OUR WALK-IN [GEOGRAPHIC_DATA] IS TE…"
type textarea "x"
type textarea "[DATE] 1:45 PM- KASS -PER BRITTANY- OUR WALK-IN [GEOGRAPHIC_DATA] IS TEMPING FR…"
type textarea "x"
type textarea "[DATE] 1:45 PM- [GEOGRAPHIC_DATA] -PER [PERSON_NAME]- OUR WALK-IN [GEOGRAPHIC_D…"
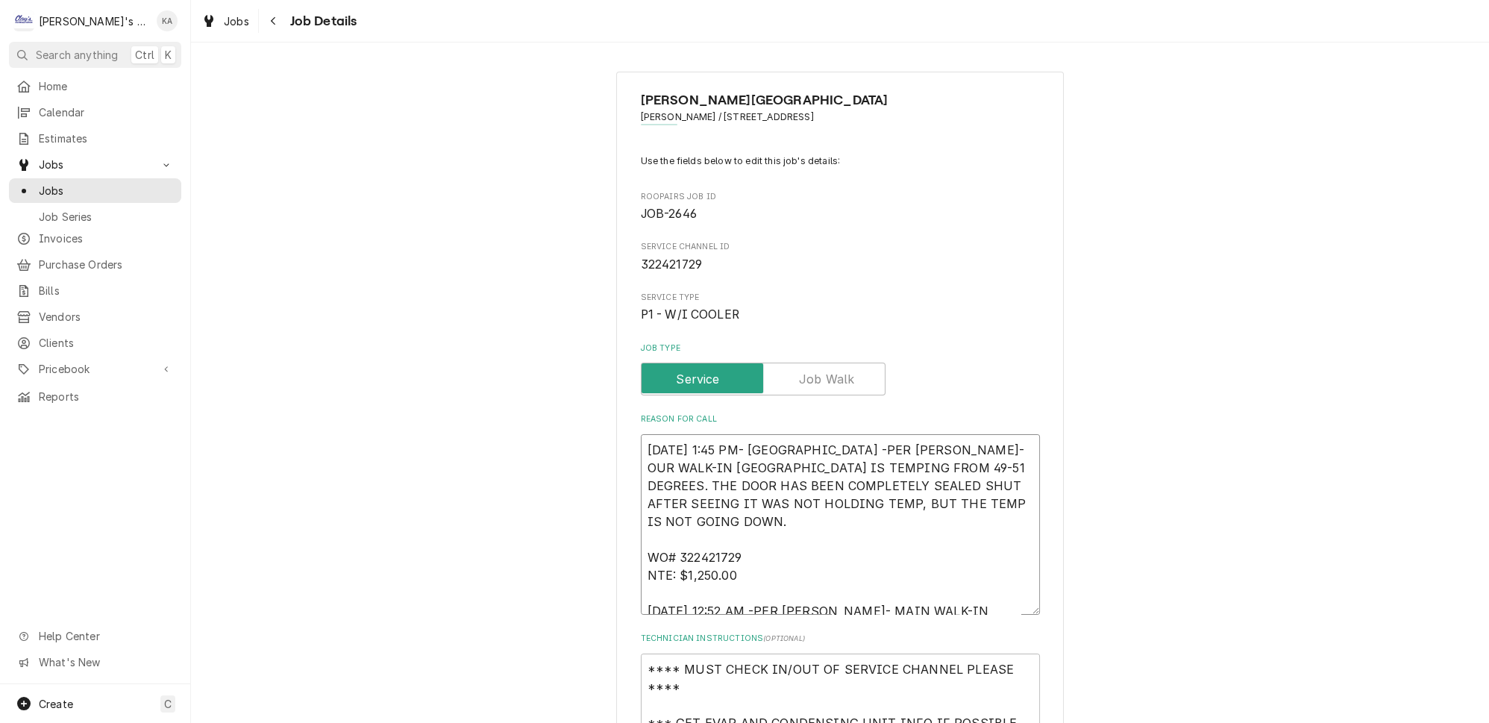
type textarea "x"
type textarea "[DATE] 1:45 PM- [GEOGRAPHIC_DATA] -PER [GEOGRAPHIC_DATA]- OUR WALK-IN [GEOGRAPH…"
type textarea "x"
type textarea "[DATE] 1:45 PM- [GEOGRAPHIC_DATA]-PER [GEOGRAPHIC_DATA]- OUR WALK-IN [GEOGRAPHI…"
type textarea "x"
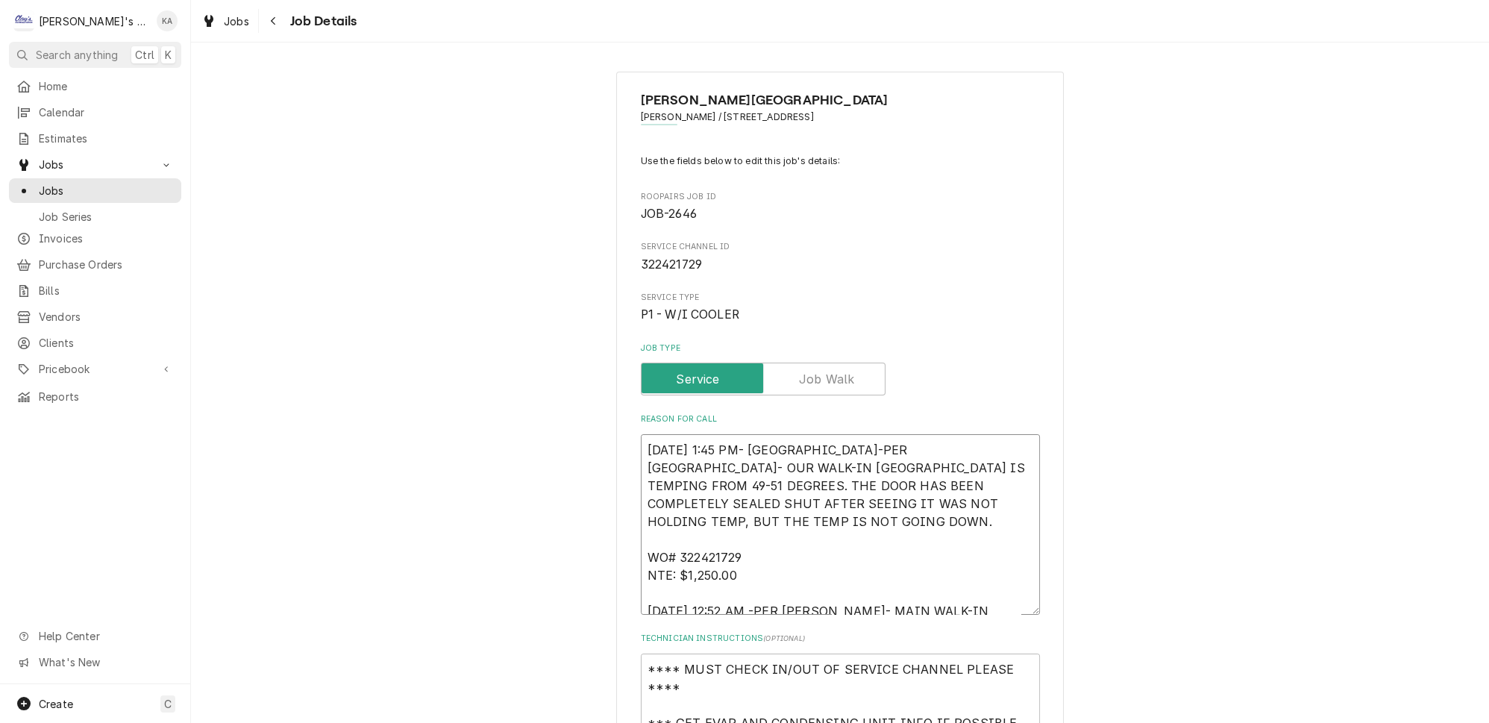
type textarea "[DATE] 1:45 PM- [GEOGRAPHIC_DATA]- PER [GEOGRAPHIC_DATA]- OUR WALK-IN [GEOGRAPH…"
drag, startPoint x: 800, startPoint y: 459, endPoint x: 771, endPoint y: 458, distance: 28.4
click at [771, 458] on textarea "[DATE] 1:45 PM- [GEOGRAPHIC_DATA]- PER [GEOGRAPHIC_DATA]- OUR WALK-IN [GEOGRAPH…" at bounding box center [840, 524] width 399 height 181
type textarea "x"
type textarea "[DATE] 1:45 PM- [GEOGRAPHIC_DATA]- PER [PERSON_NAME]- OUR WALK-IN COOLER IS TEM…"
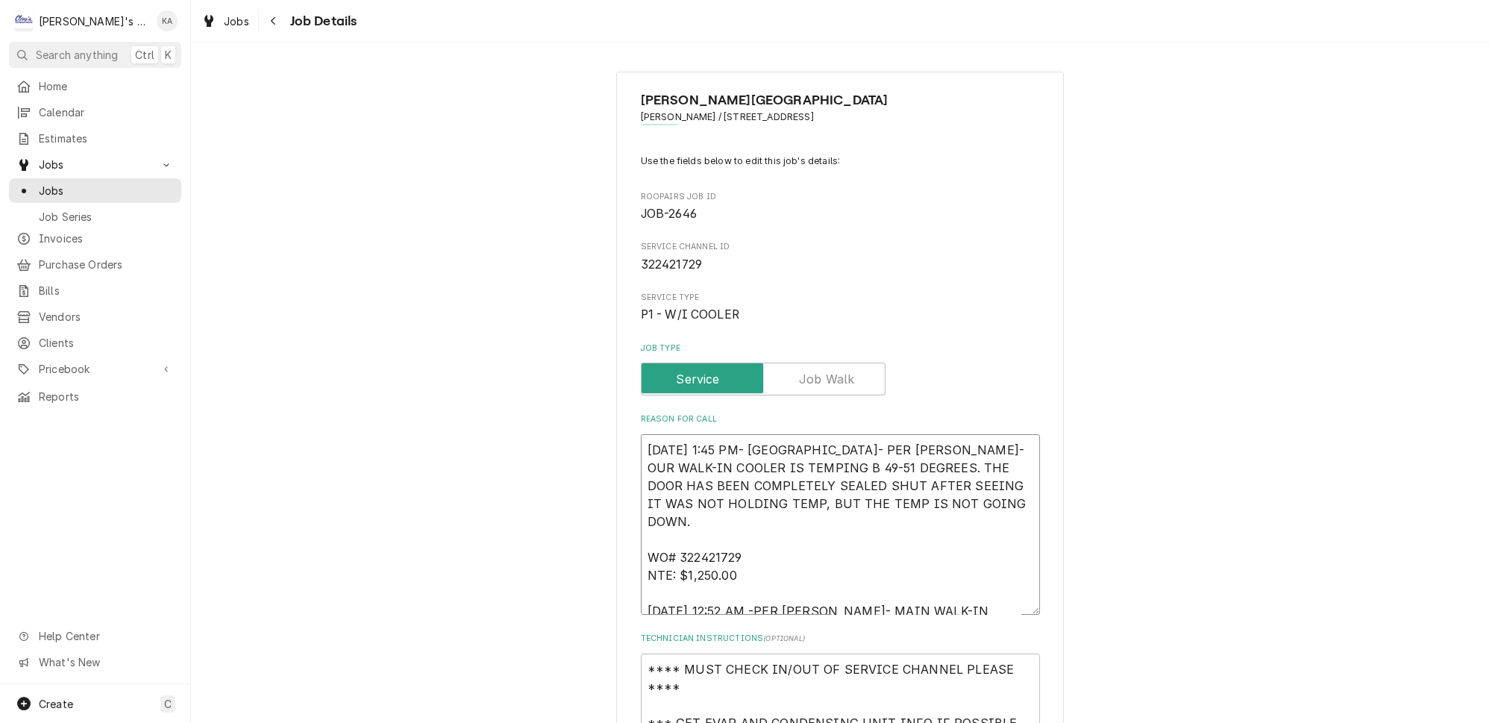
type textarea "x"
type textarea "[DATE] 1:45 PM- [GEOGRAPHIC_DATA]- PER [PERSON_NAME]- OUR WALK-IN [GEOGRAPHIC_D…"
type textarea "x"
type textarea "[DATE] 1:45 PM- [GEOGRAPHIC_DATA]- PER [GEOGRAPHIC_DATA]- OUR WALK-IN [GEOGRAPH…"
type textarea "x"
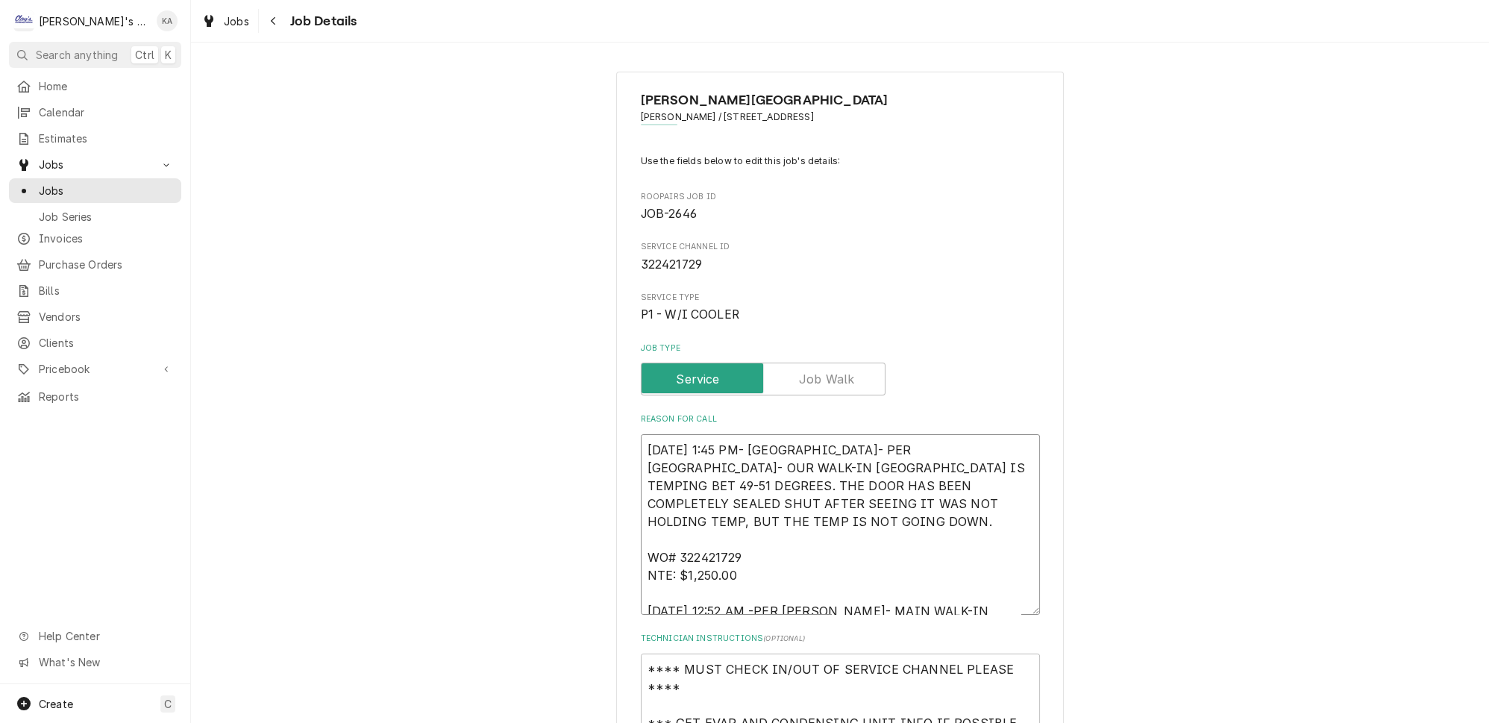
type textarea "8/11/2025 1:45 PM- KASSIE- PER BRITTANY- OUR WALK-IN COOLER IS TEMPING BETW 49-…"
type textarea "x"
type textarea "8/11/2025 1:45 PM- KASSIE- PER BRITTANY- OUR WALK-IN COOLER IS TEMPING BETWE 49…"
type textarea "x"
type textarea "8/11/2025 1:45 PM- KASSIE- PER BRITTANY- OUR WALK-IN COOLER IS TEMPING BETWEE 4…"
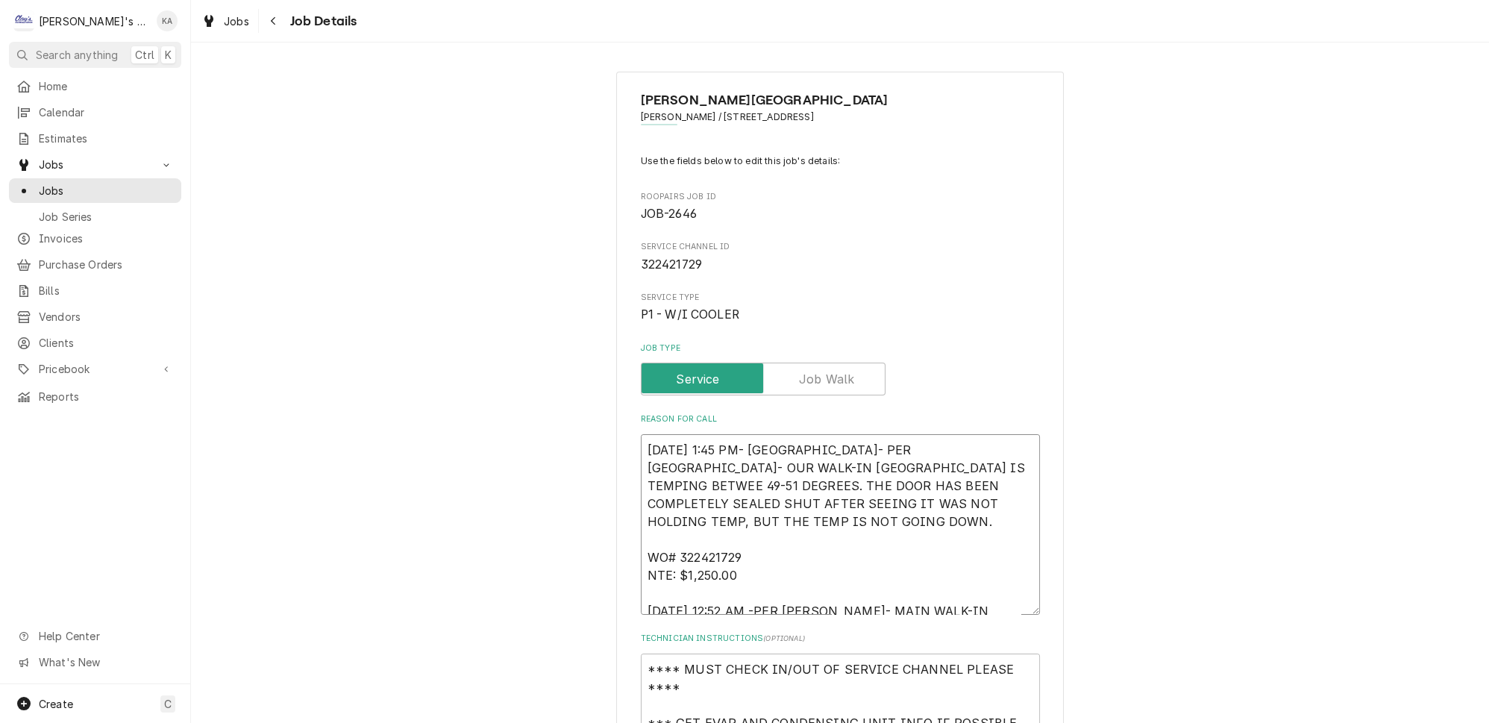
type textarea "x"
type textarea "8/11/2025 1:45 PM- KASSIE- PER BRITTANY- OUR WALK-IN COOLER IS TEMPING BETWEEN …"
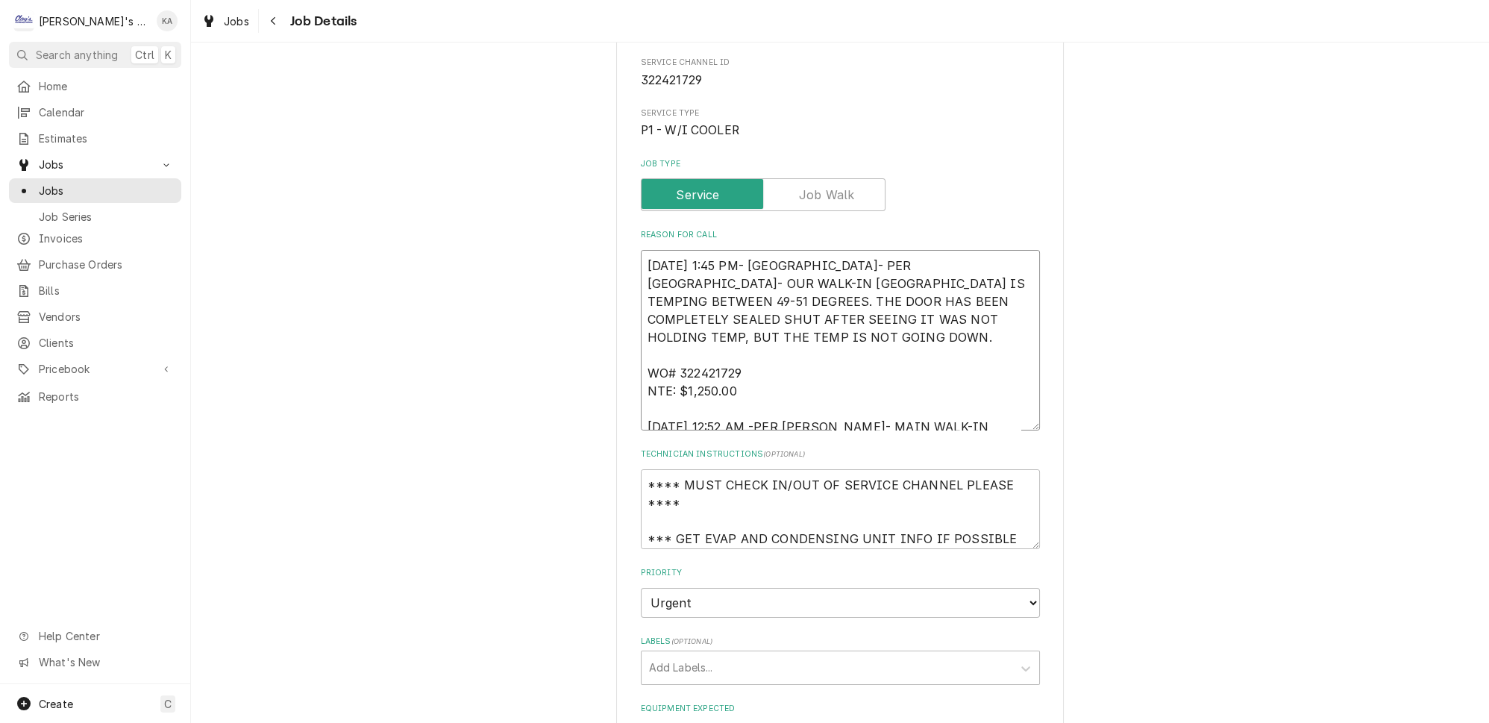
scroll to position [203, 0]
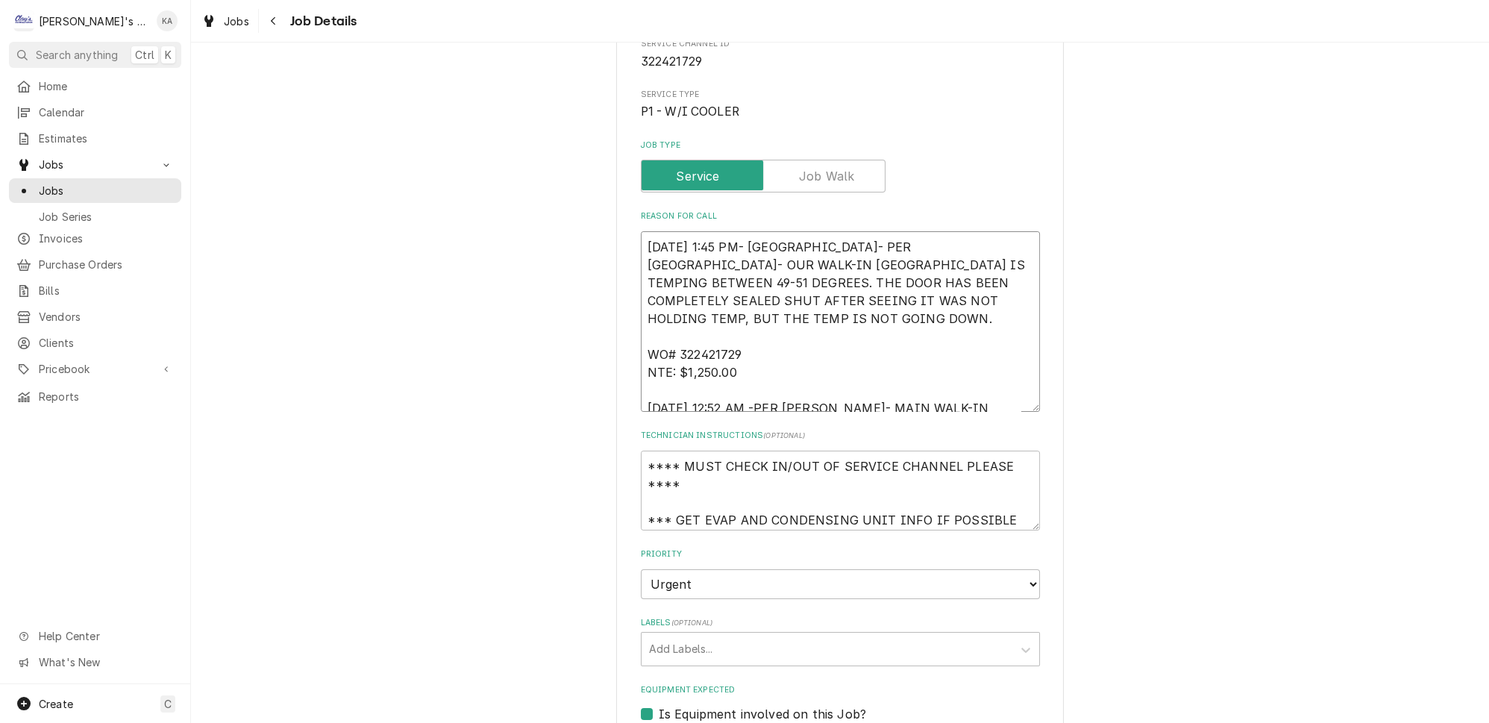
click at [761, 372] on textarea "8/11/2025 1:45 PM- KASSIE- PER BRITTANY- OUR WALK-IN COOLER IS TEMPING BETWEEN …" at bounding box center [840, 321] width 399 height 181
type textarea "x"
type textarea "8/11/2025 1:45 PM- KASSIE- PER BRITTANY- OUR WALK-IN COOLER IS TEMPING BETWEEN …"
type textarea "x"
type textarea "8/11/2025 1:45 PM- KASSIE- PER BRITTANY- OUR WALK-IN COOLER IS TEMPING BETWEEN …"
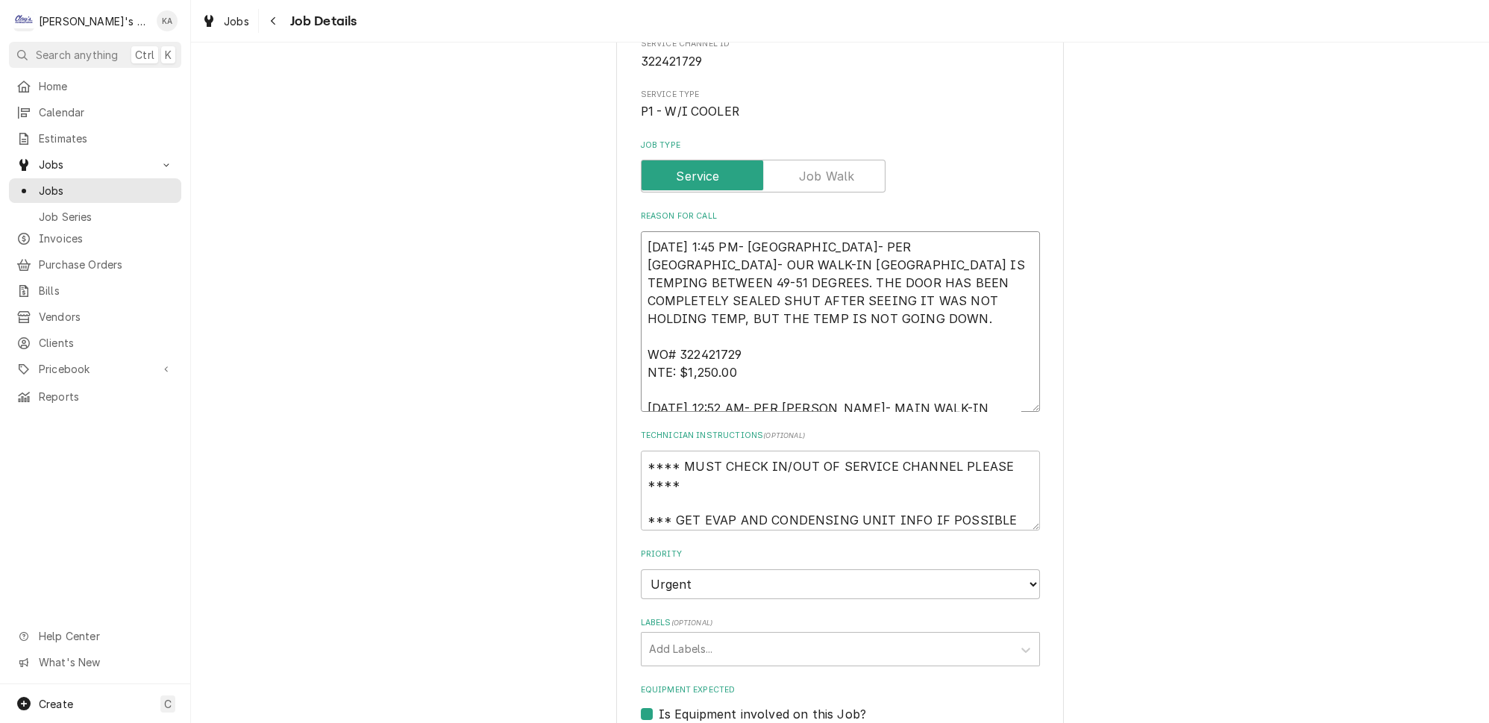
type textarea "x"
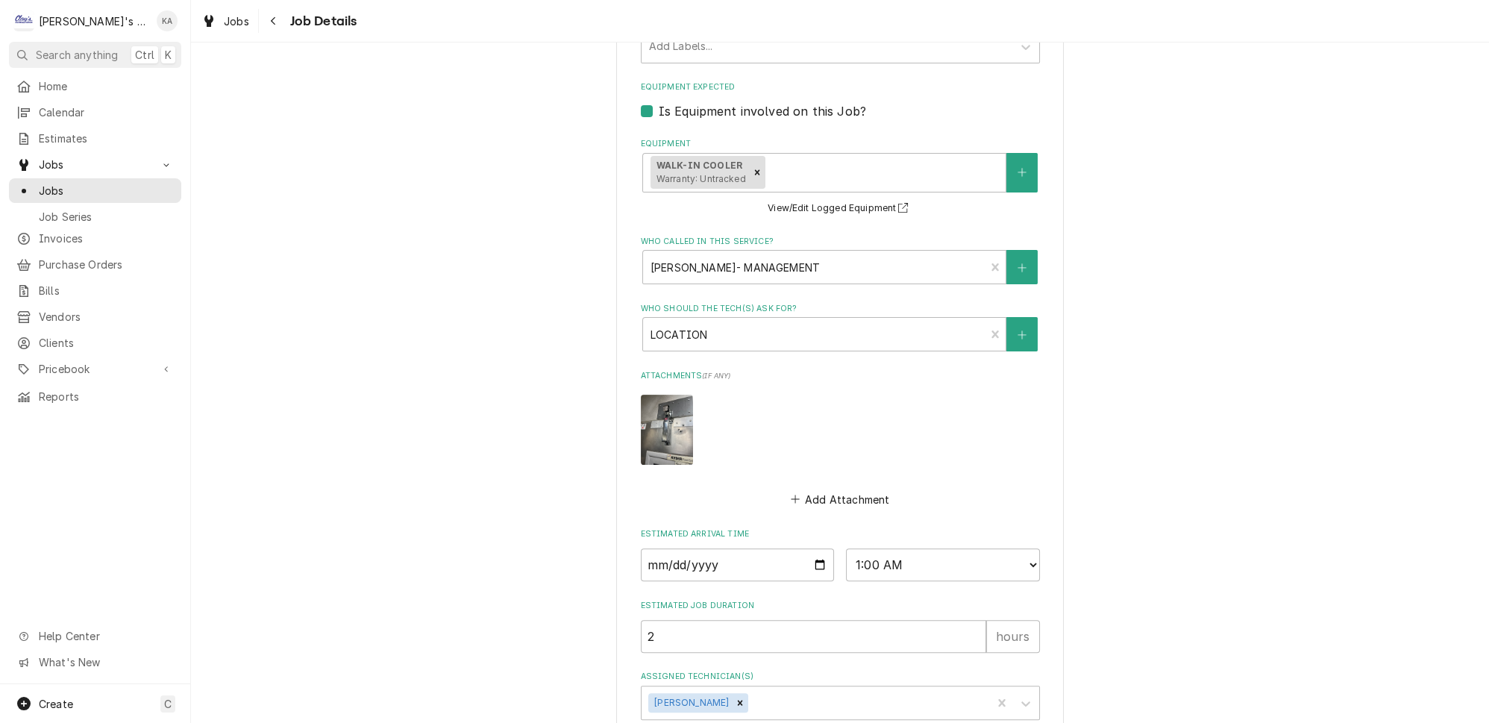
scroll to position [876, 0]
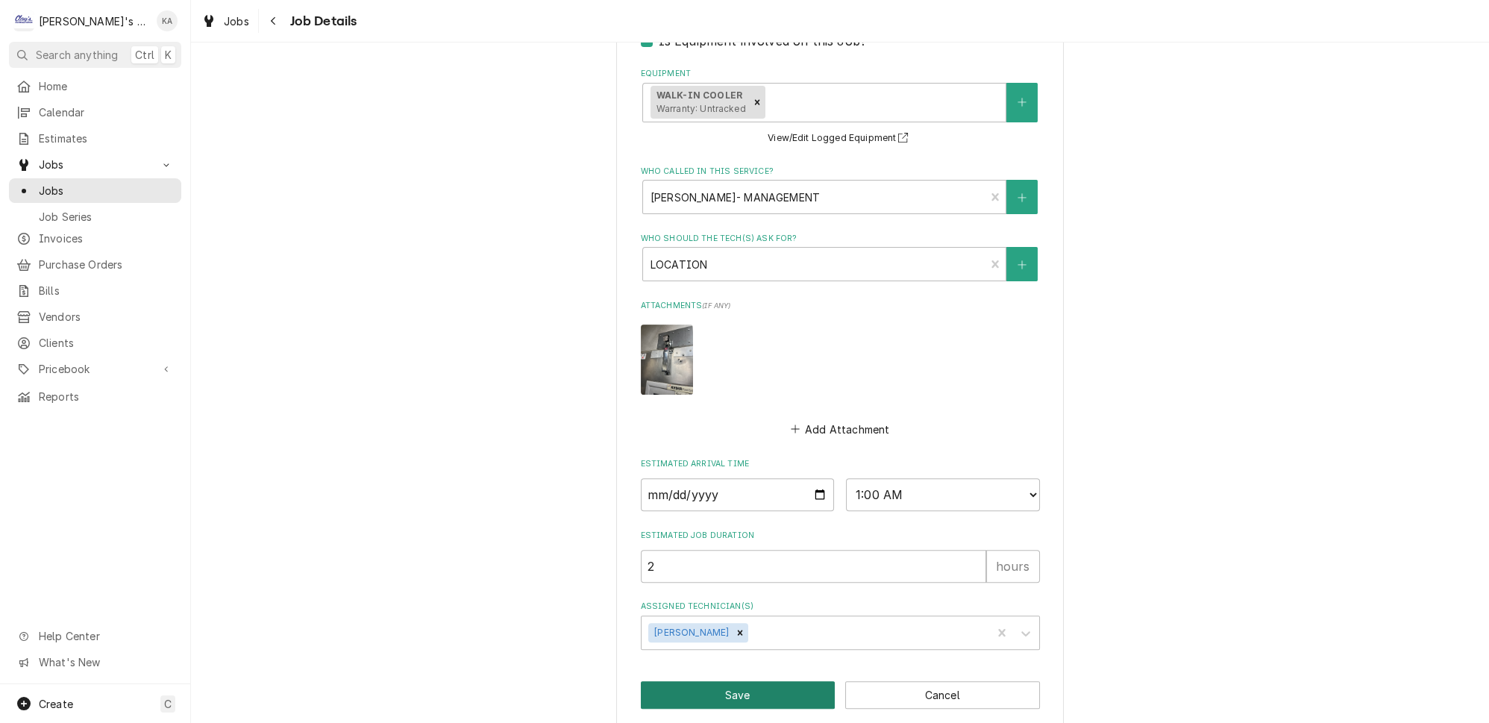
type textarea "[DATE] 1:45 PM- [GEOGRAPHIC_DATA]- PER [GEOGRAPHIC_DATA]- OUR WALK-IN [GEOGRAPH…"
click at [724, 681] on button "Save" at bounding box center [738, 695] width 195 height 28
type textarea "x"
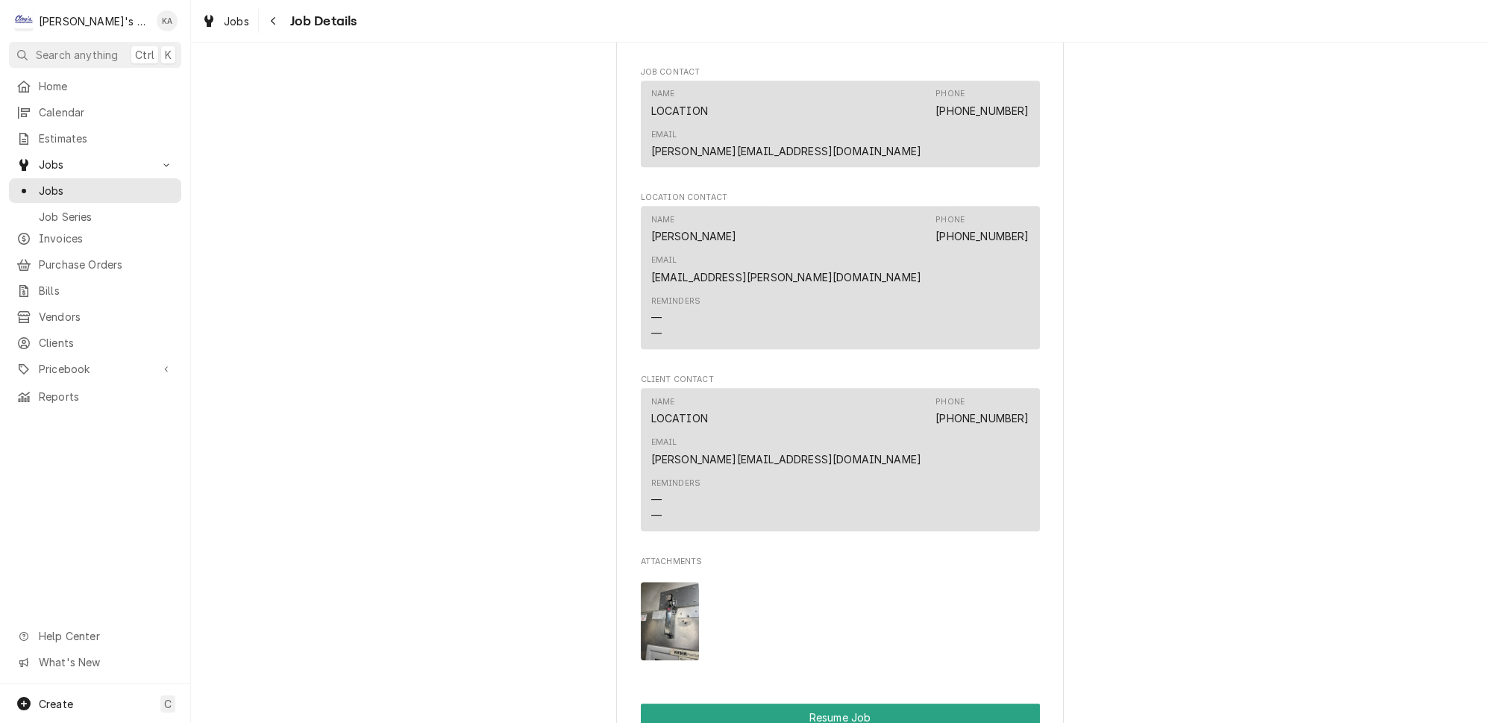
scroll to position [2238, 0]
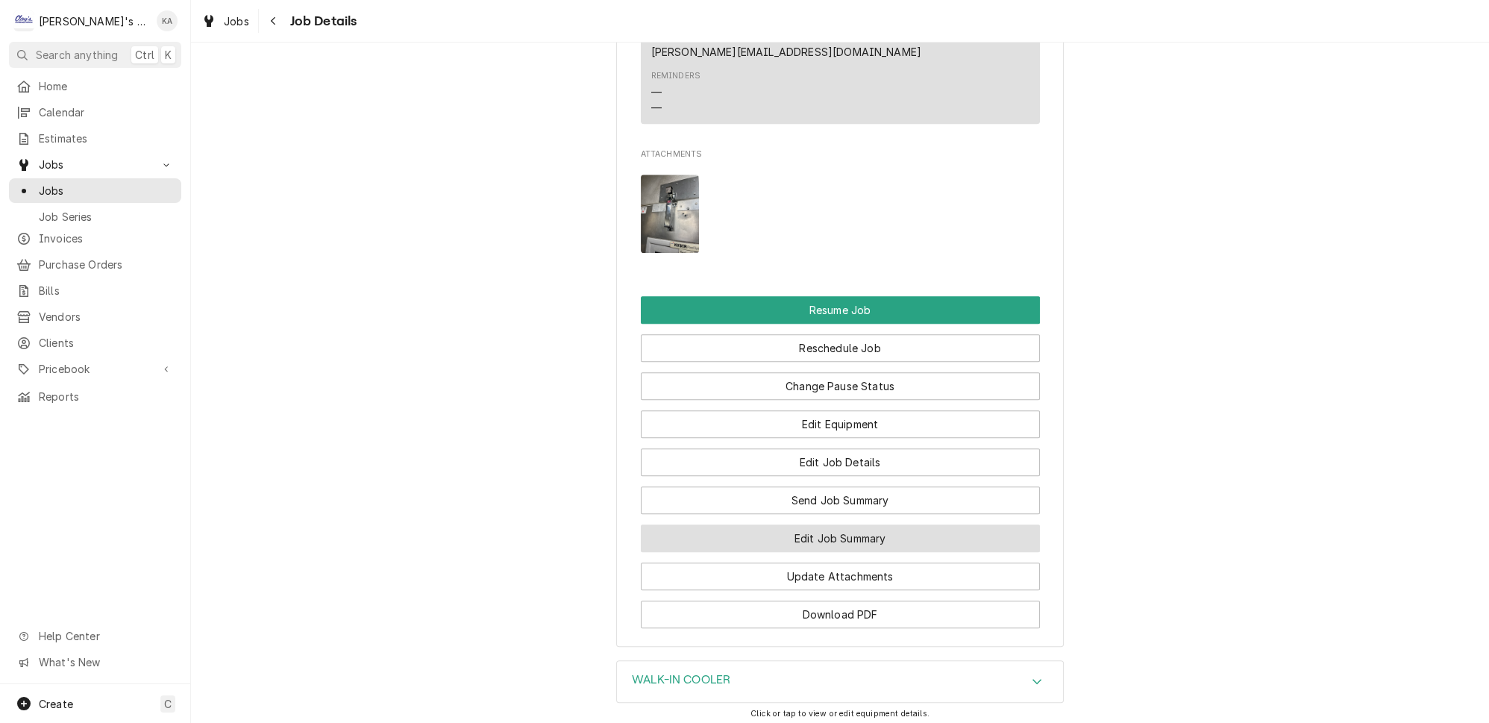
click at [845, 524] on button "Edit Job Summary" at bounding box center [840, 538] width 399 height 28
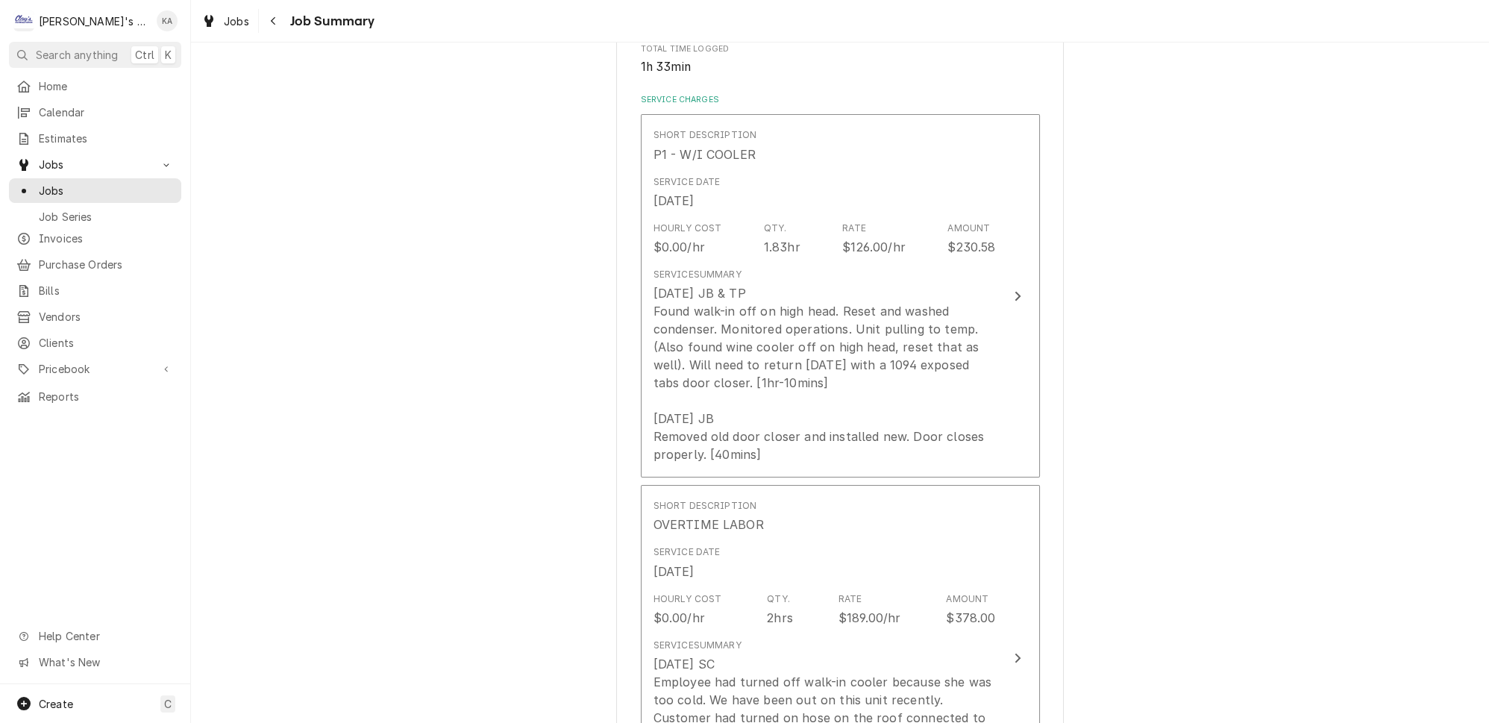
scroll to position [407, 0]
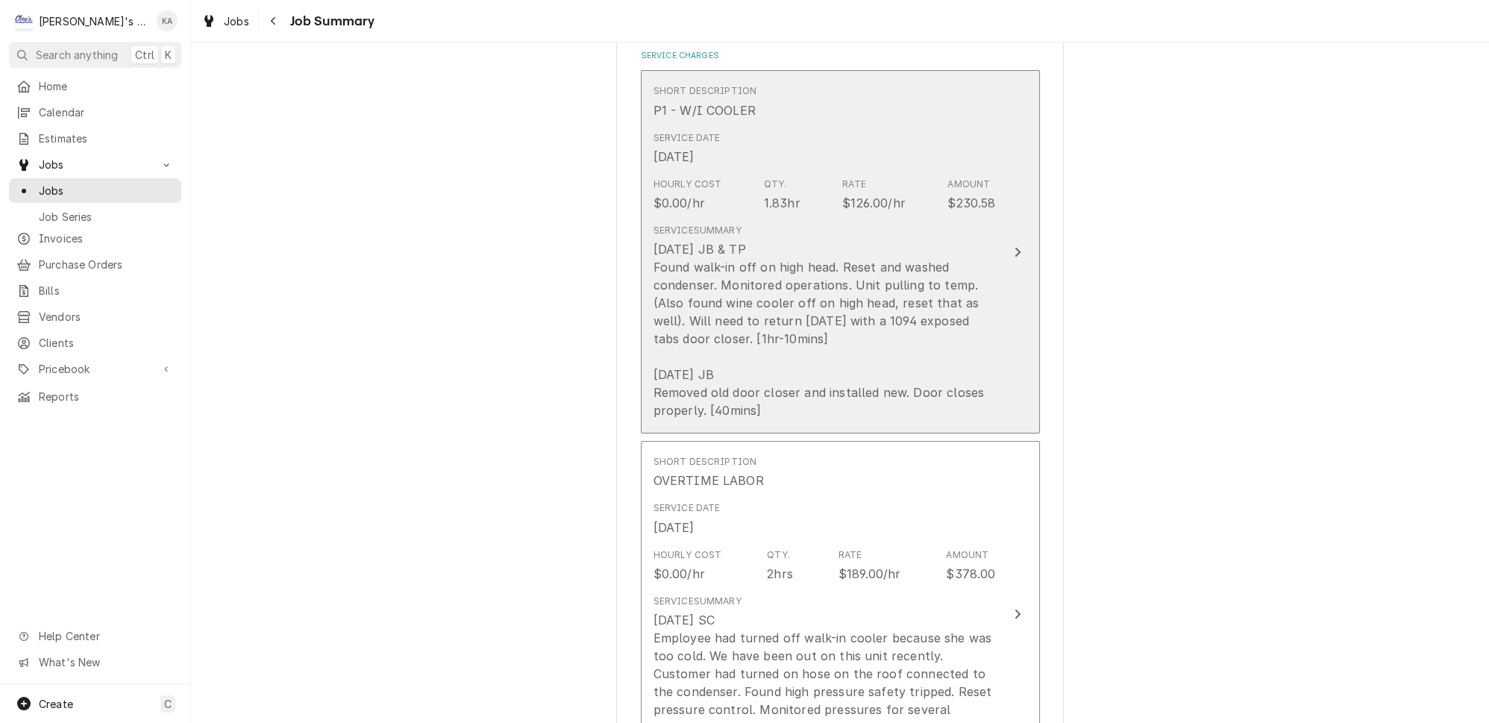
click at [969, 357] on div "8/11/2025 JB & TP Found walk-in off on high head. Reset and washed condenser. M…" at bounding box center [825, 329] width 342 height 179
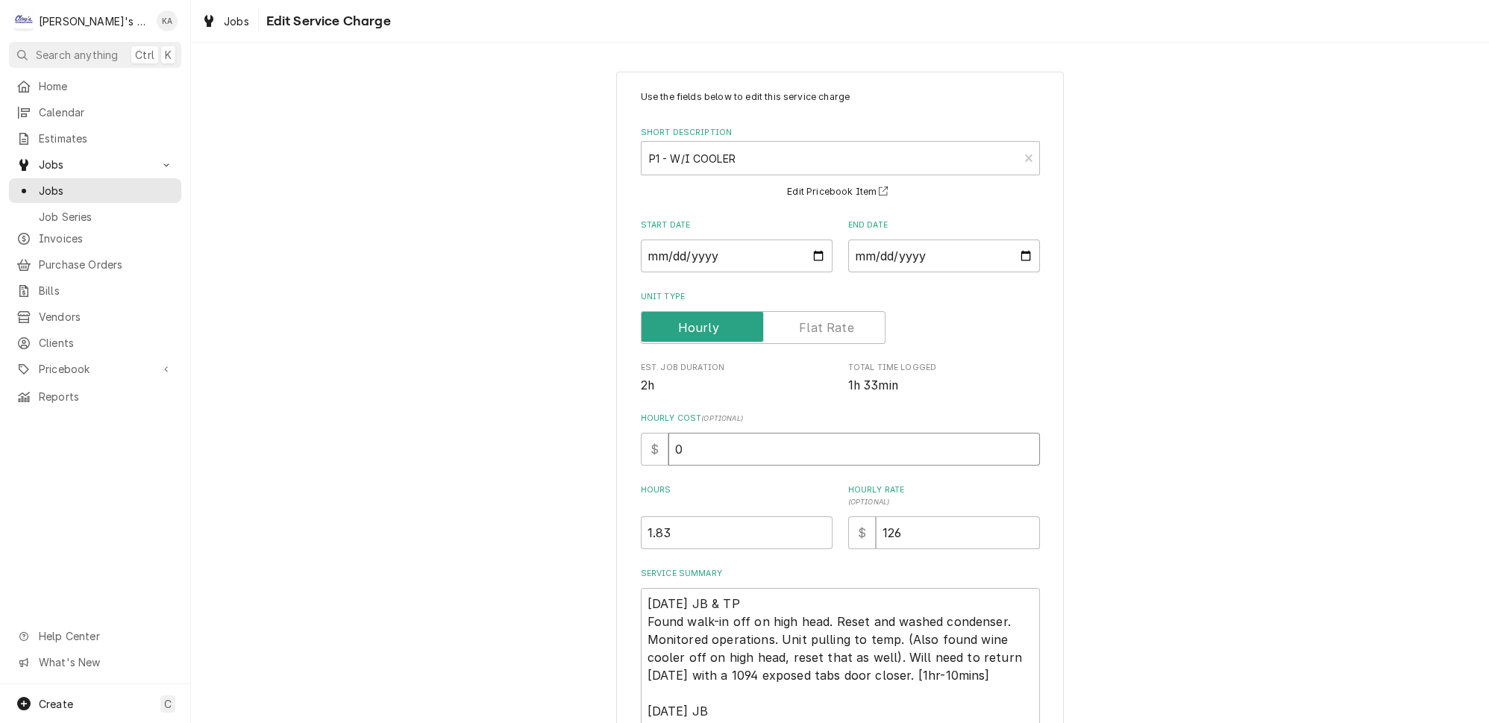
drag, startPoint x: 688, startPoint y: 442, endPoint x: 657, endPoint y: 447, distance: 30.9
click at [657, 447] on div "$ 0" at bounding box center [840, 449] width 399 height 33
type textarea "x"
type input "3"
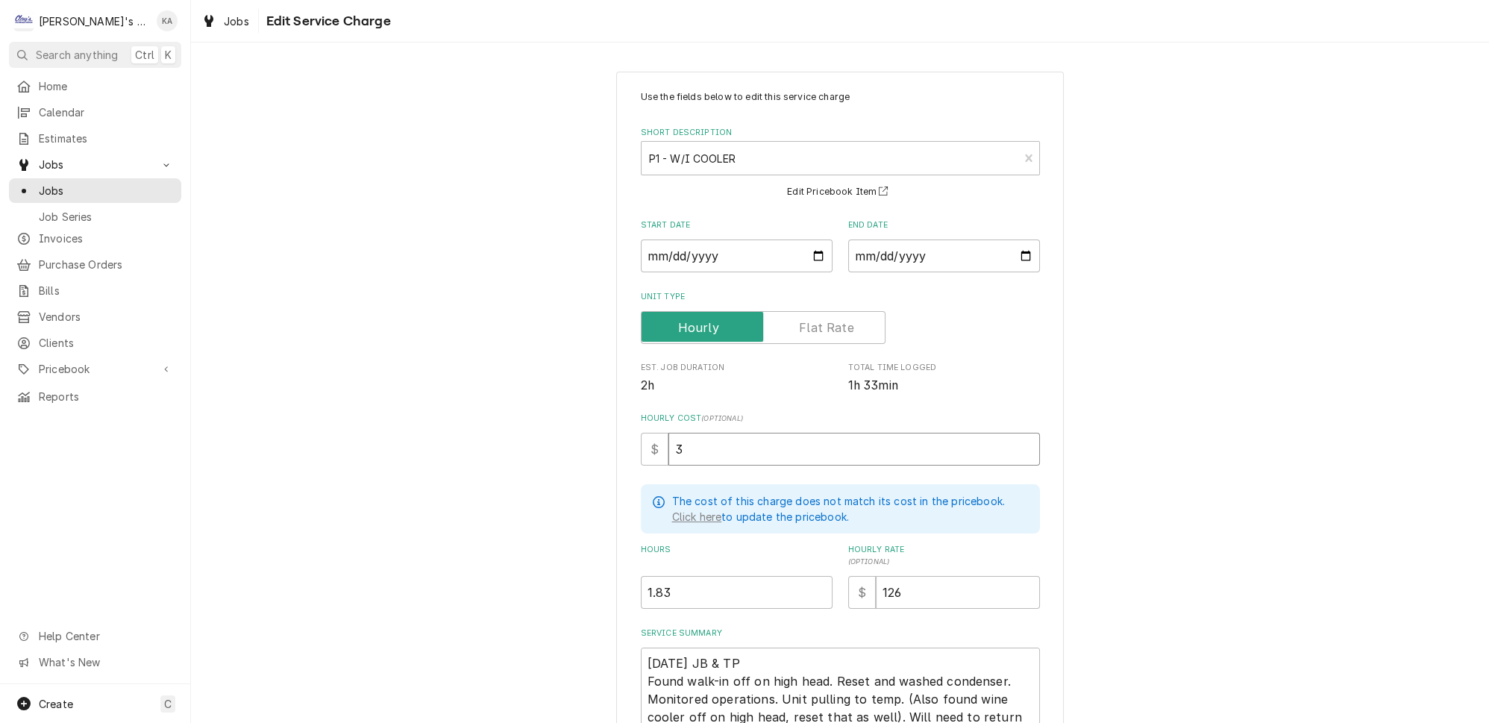
type textarea "x"
type input "35"
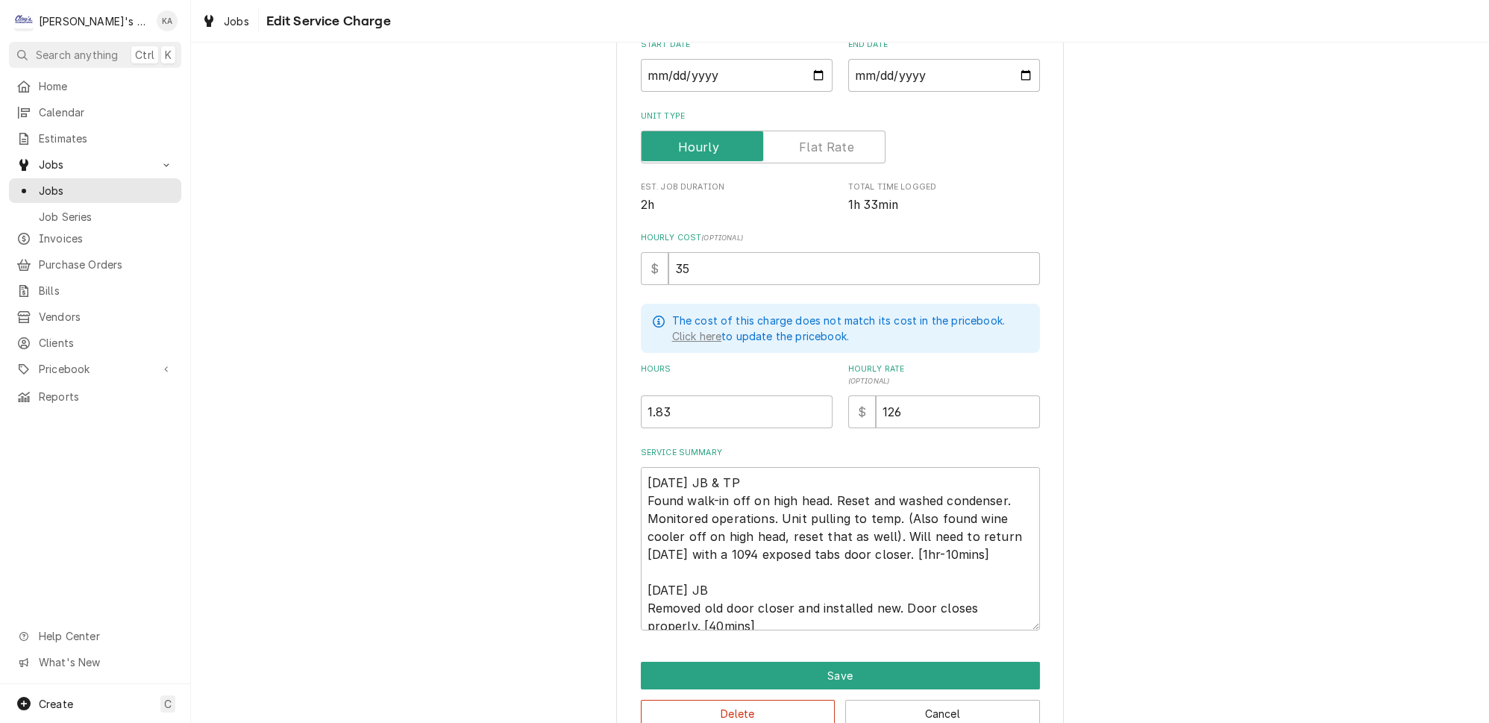
scroll to position [198, 0]
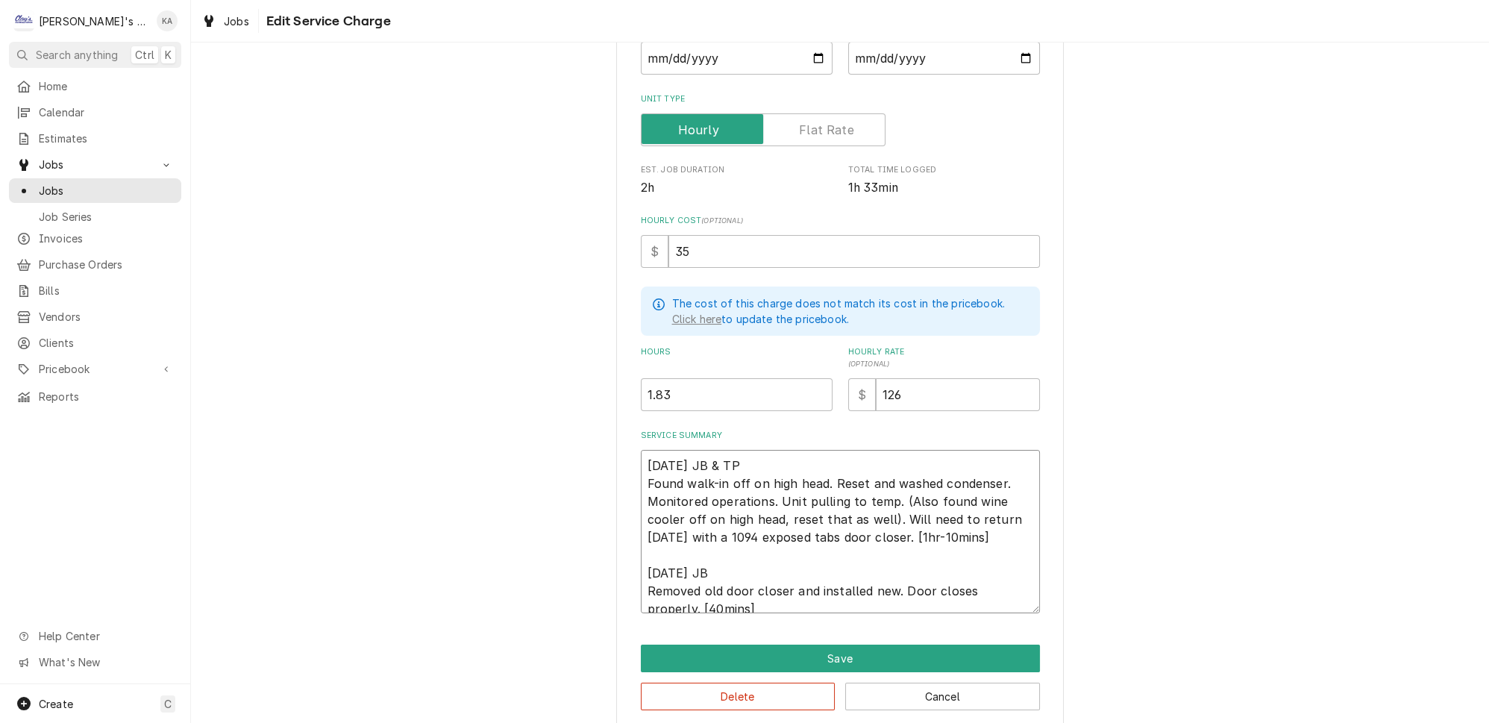
click at [924, 524] on textarea "8/11/2025 JB & TP Found walk-in off on high head. Reset and washed condenser. M…" at bounding box center [840, 531] width 399 height 163
type textarea "x"
type textarea "8/11/2025 JB & TP Found walk-in off on high head. Reset and washed condenser. M…"
type textarea "x"
type textarea "8/11/2025 JB & TP Found walk-in off on high head. Reset and washed condenser. M…"
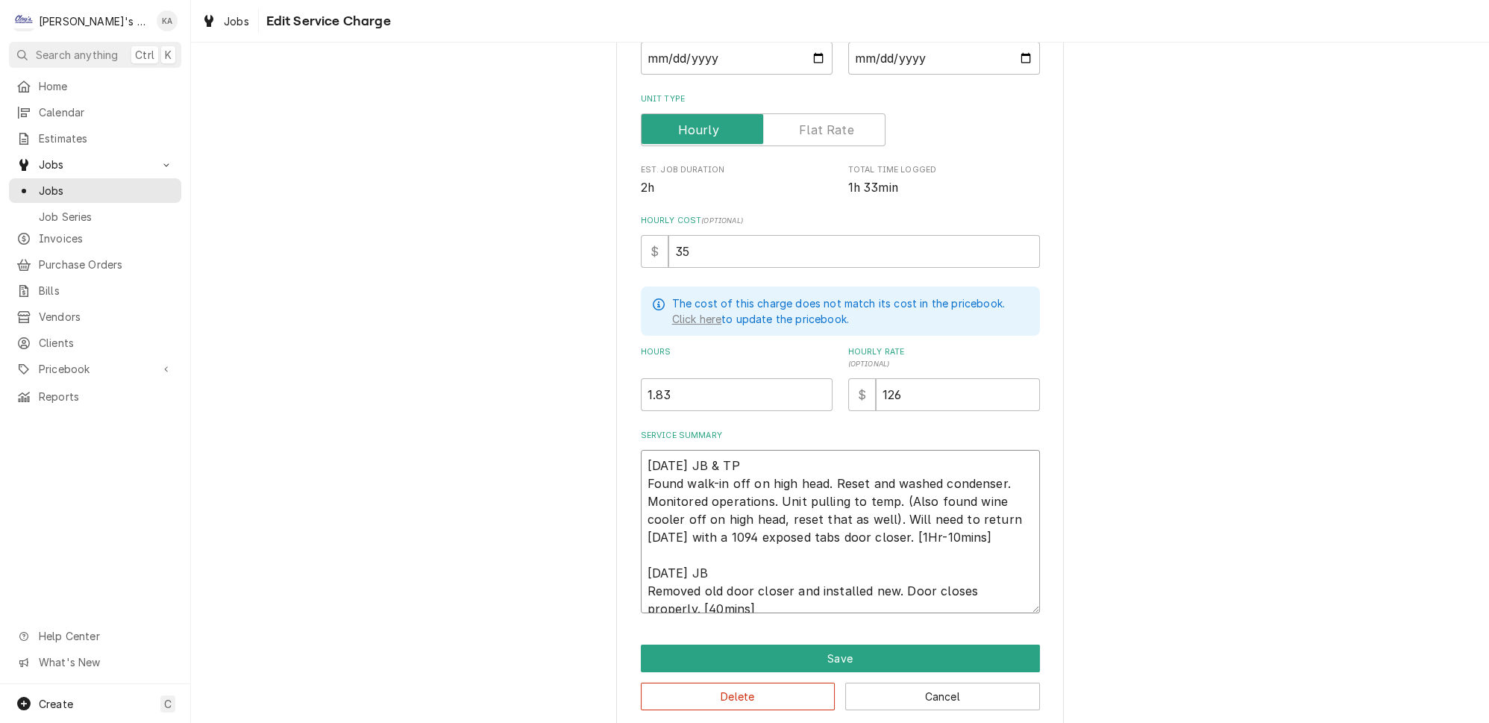
type textarea "x"
type textarea "8/11/2025 JB & TP Found walk-in off on high head. Reset and washed condenser. M…"
type textarea "x"
type textarea "8/11/2025 JB & TP Found walk-in off on high head. Reset and washed condenser. M…"
type textarea "x"
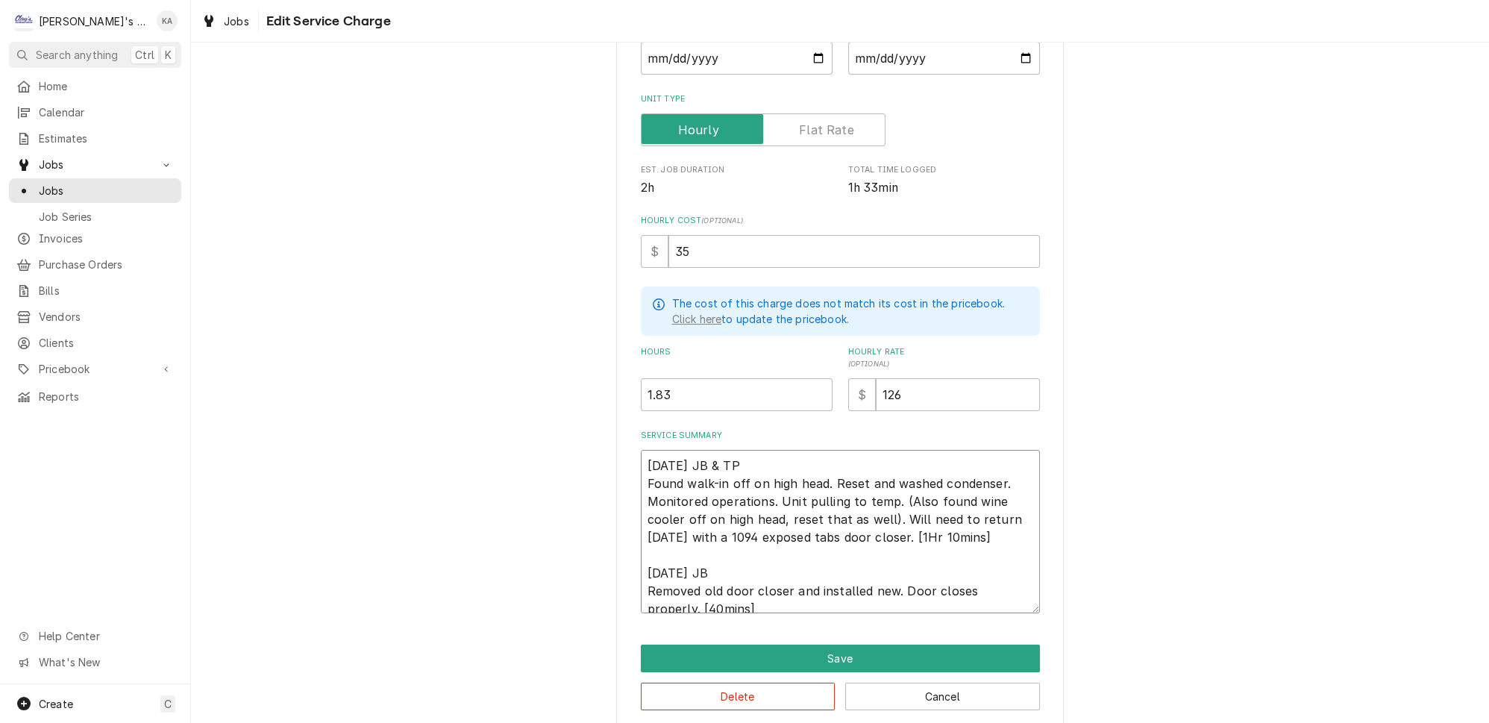
type textarea "8/11/2025 JB & TP Found walk-in off on high head. Reset and washed condenser. M…"
type textarea "x"
type textarea "8/11/2025 JB & TP Found walk-in off on high head. Reset and washed condenser. M…"
click at [704, 587] on textarea "8/11/2025 JB & TP Found walk-in off on high head. Reset and washed condenser. M…" at bounding box center [840, 531] width 399 height 163
type textarea "x"
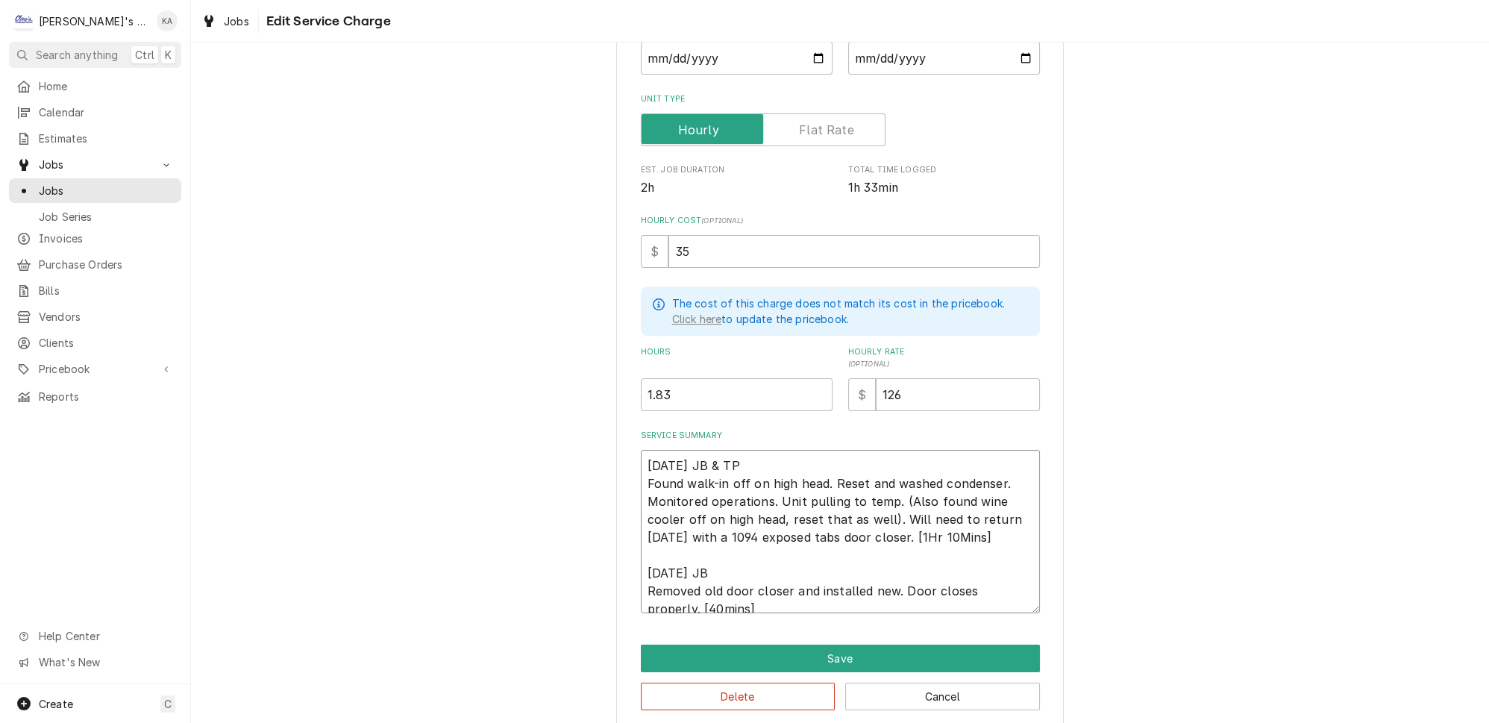
type textarea "8/11/2025 JB & TP Found walk-in off on high head. Reset and washed condenser. M…"
type textarea "x"
type textarea "8/11/2025 JB & TP Found walk-in off on high head. Reset and washed condenser. M…"
type textarea "x"
type textarea "8/11/2025 JB & TP Found walk-in off on high head. Reset and washed condenser. M…"
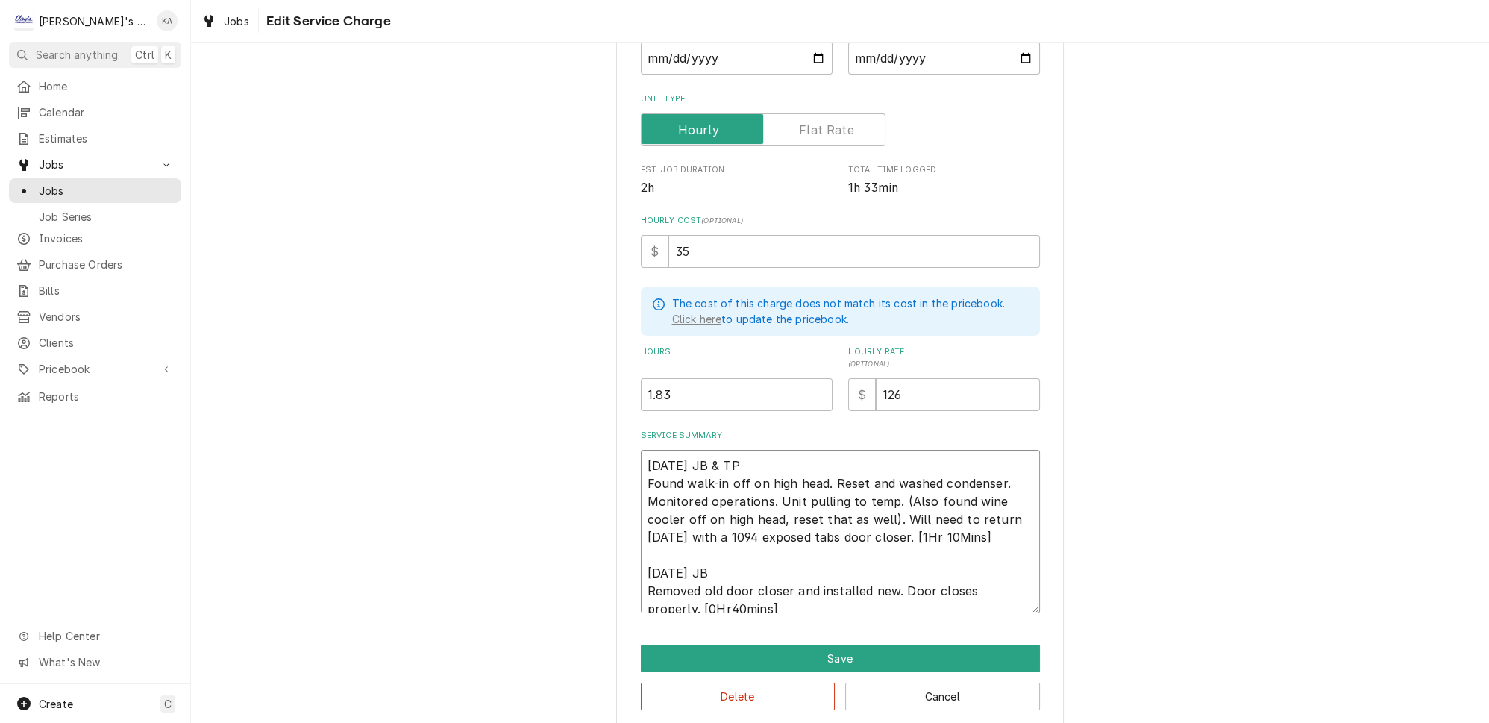
type textarea "x"
type textarea "8/11/2025 JB & TP Found walk-in off on high head. Reset and washed condenser. M…"
type textarea "x"
type textarea "8/11/2025 JB & TP Found walk-in off on high head. Reset and washed condenser. M…"
type textarea "x"
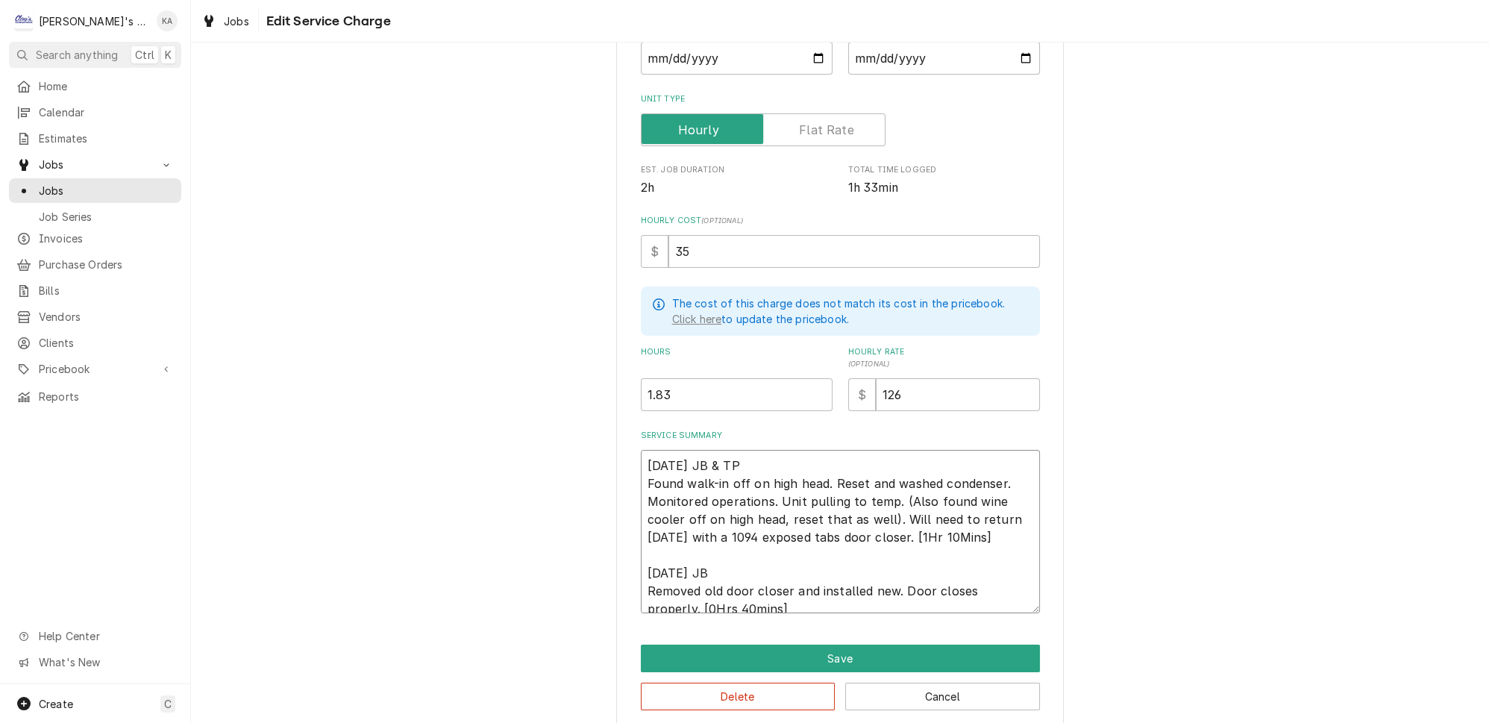
type textarea "8/11/2025 JB & TP Found walk-in off on high head. Reset and washed condenser. M…"
type textarea "x"
drag, startPoint x: 698, startPoint y: 589, endPoint x: 642, endPoint y: 451, distance: 148.7
click at [642, 451] on textarea "8/11/2025 JB & TP Found walk-in off on high head. Reset and washed condenser. M…" at bounding box center [840, 531] width 399 height 163
type textarea "8/11/2025 JB & TP Found walk-in off on high head. Reset and washed condenser. M…"
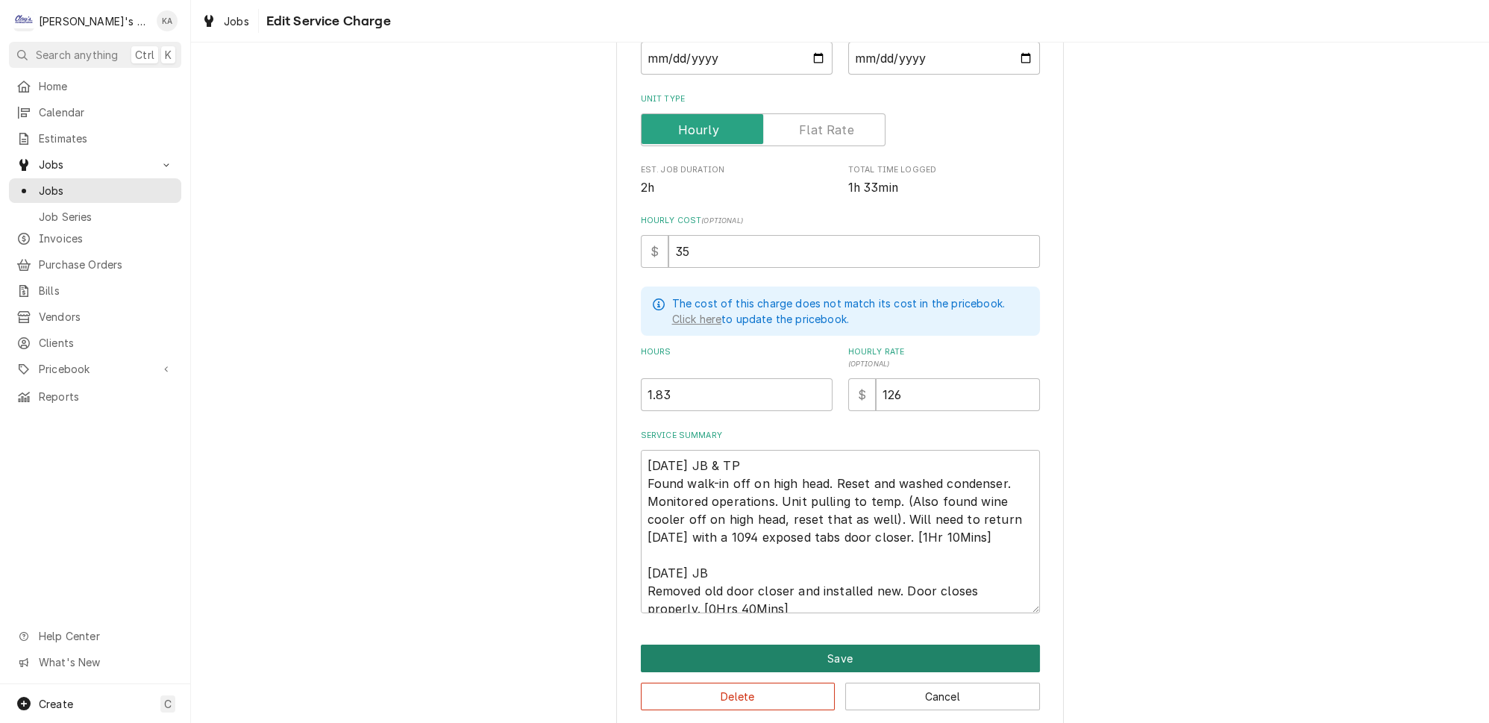
click at [857, 646] on button "Save" at bounding box center [840, 659] width 399 height 28
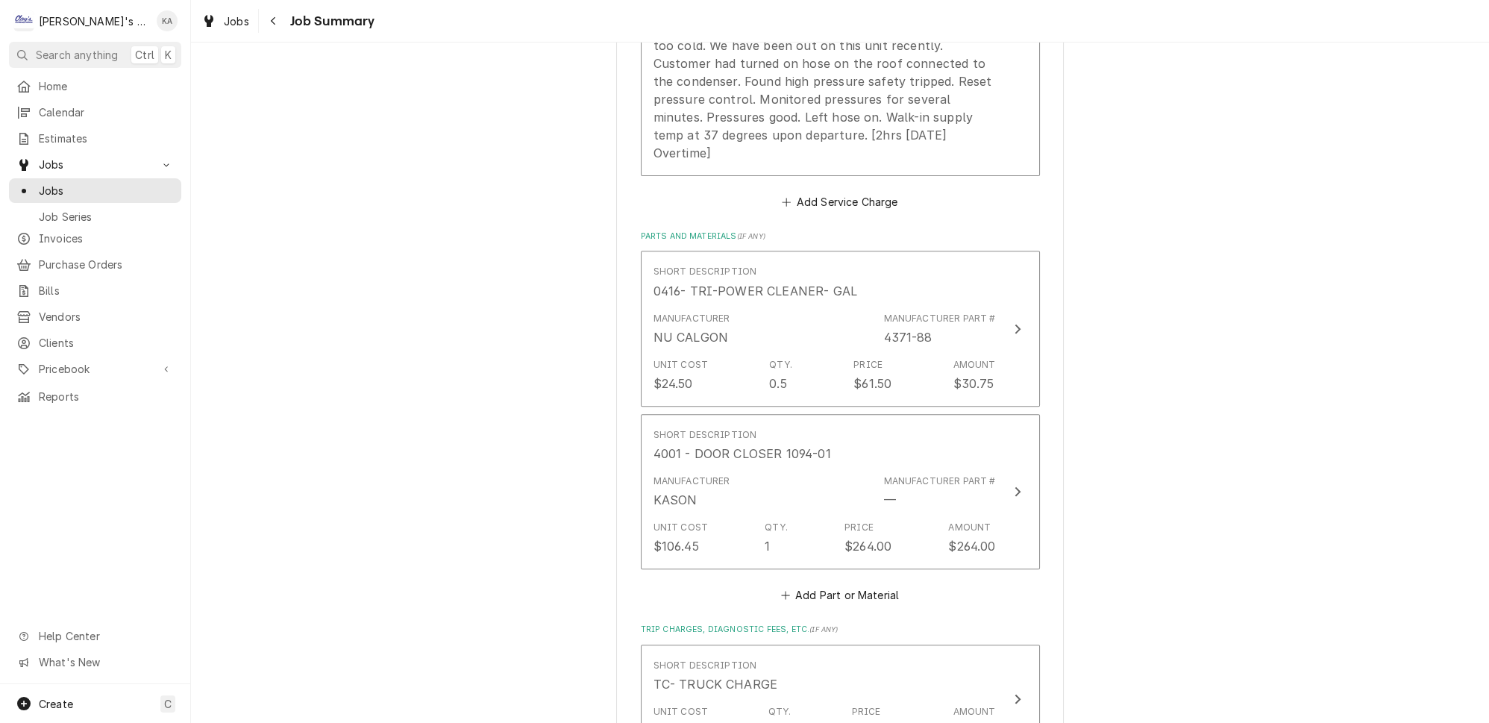
scroll to position [678, 0]
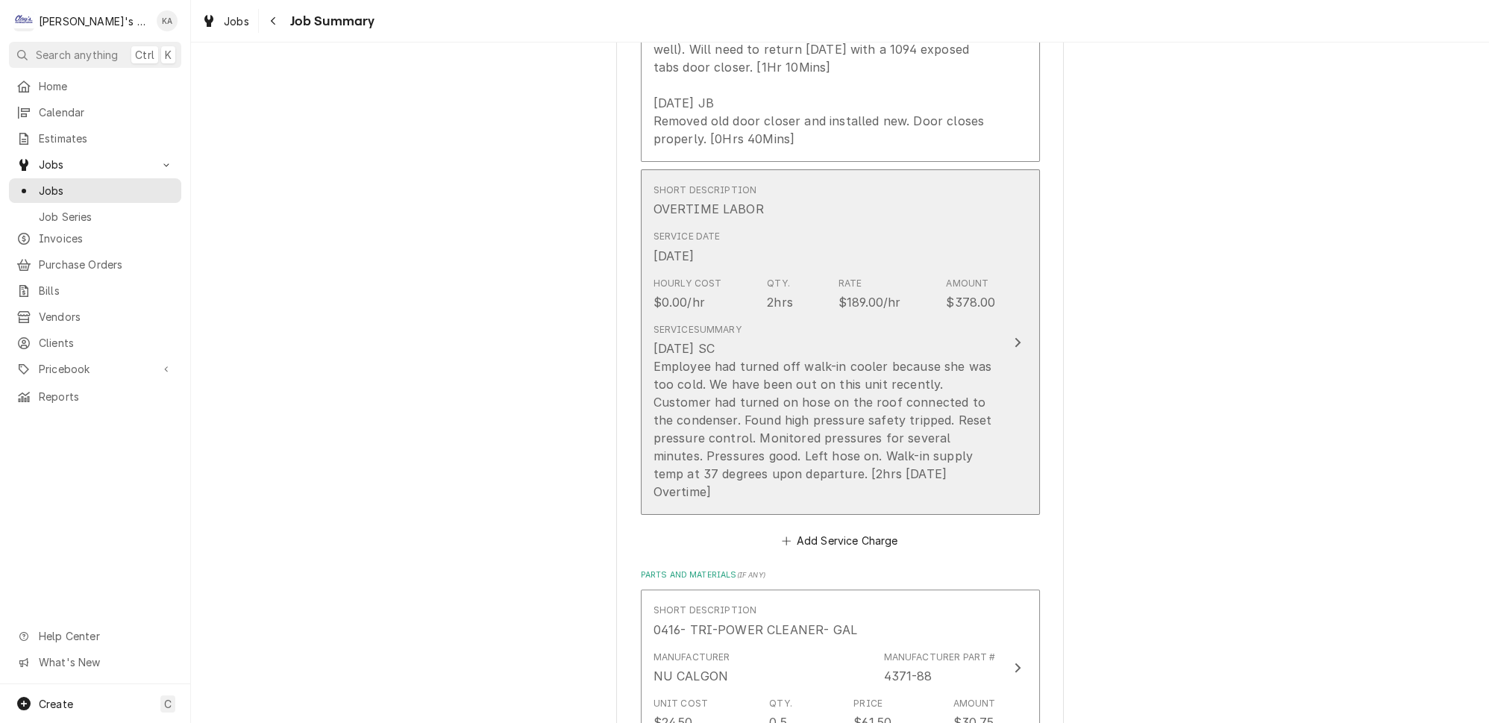
click at [978, 462] on button "Short Description OVERTIME LABOR Service Date Aug 25, 2025 Hourly Cost $0.00/hr…" at bounding box center [840, 341] width 399 height 345
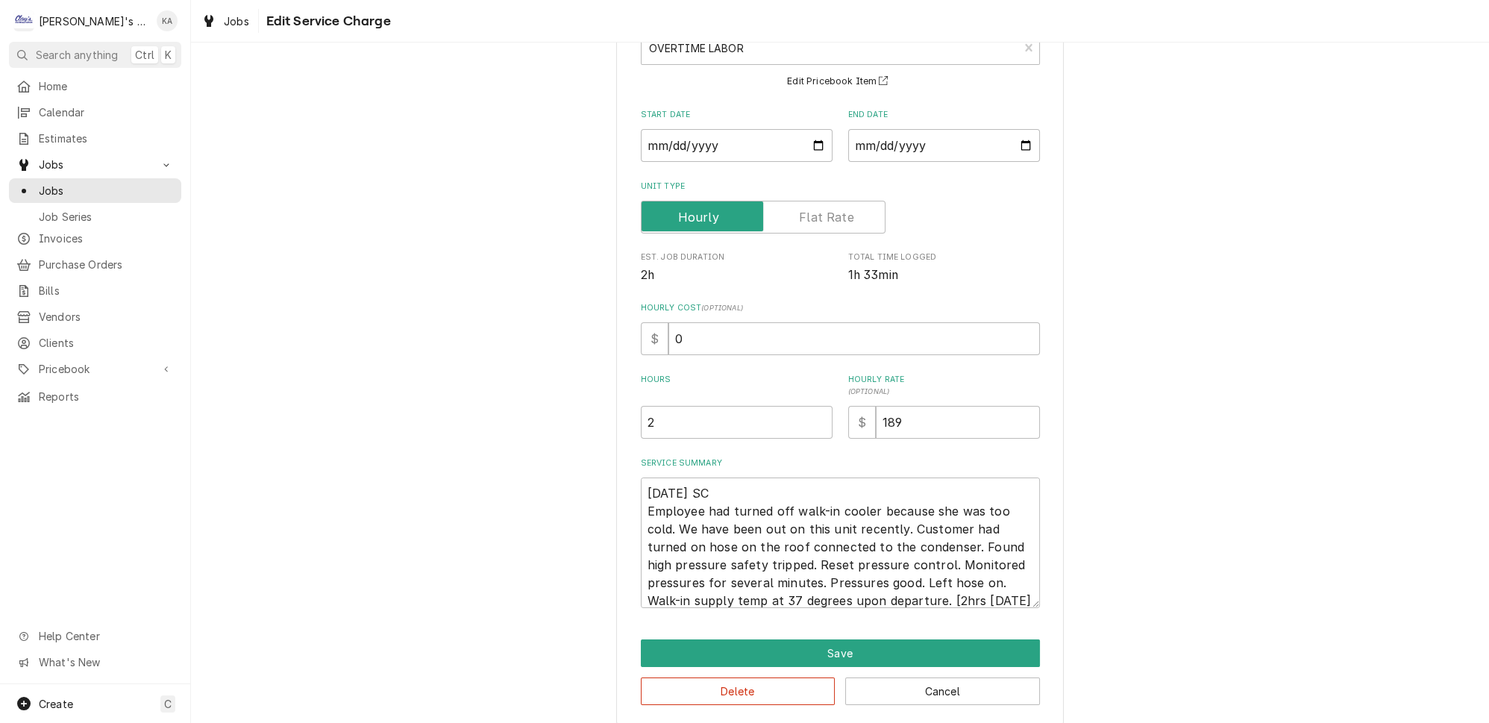
scroll to position [111, 0]
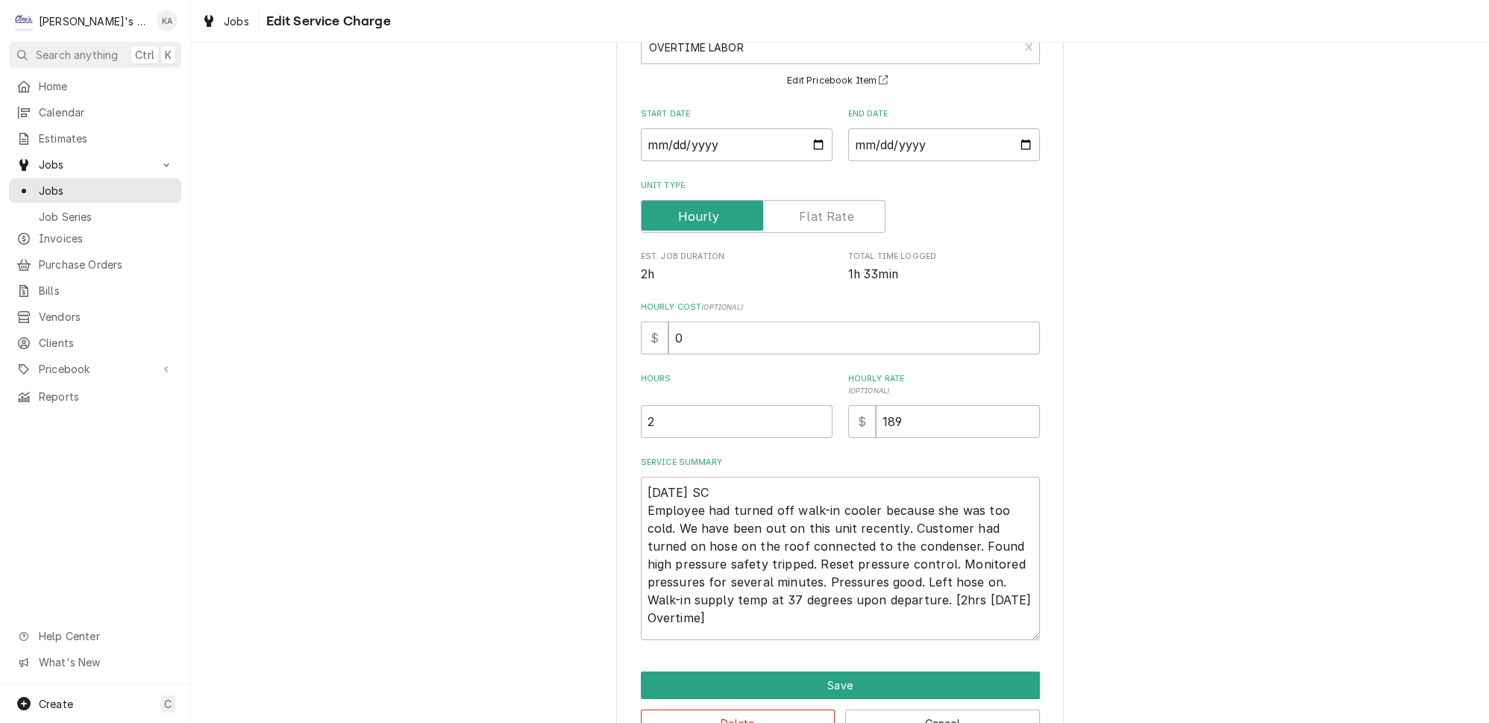
drag, startPoint x: 1012, startPoint y: 600, endPoint x: 1010, endPoint y: 633, distance: 32.9
click at [1010, 633] on textarea "8/25/2025 SC Employee had turned off walk-in cooler because she was too cold. W…" at bounding box center [840, 558] width 399 height 163
click at [862, 585] on textarea "8/25/2025 SC Employee had turned off walk-in cooler because she was too cold. W…" at bounding box center [840, 558] width 399 height 163
type textarea "x"
type textarea "8/25/2025 SC Employee had turned off walk-in cooler because she was too cold. W…"
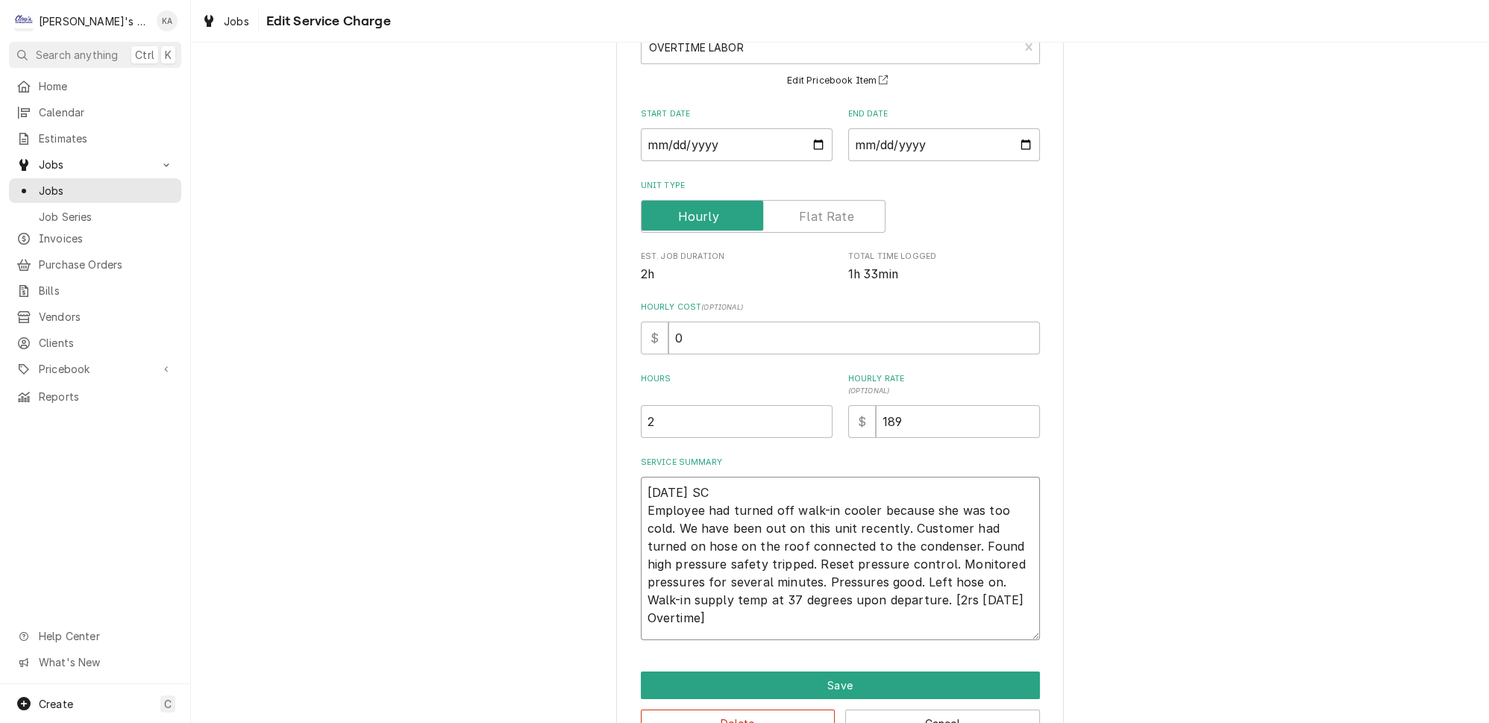
type textarea "x"
type textarea "8/25/2025 SC Employee had turned off walk-in cooler because she was too cold. W…"
type textarea "x"
type textarea "8/25/2025 SC Employee had turned off walk-in cooler because she was too cold. W…"
type textarea "x"
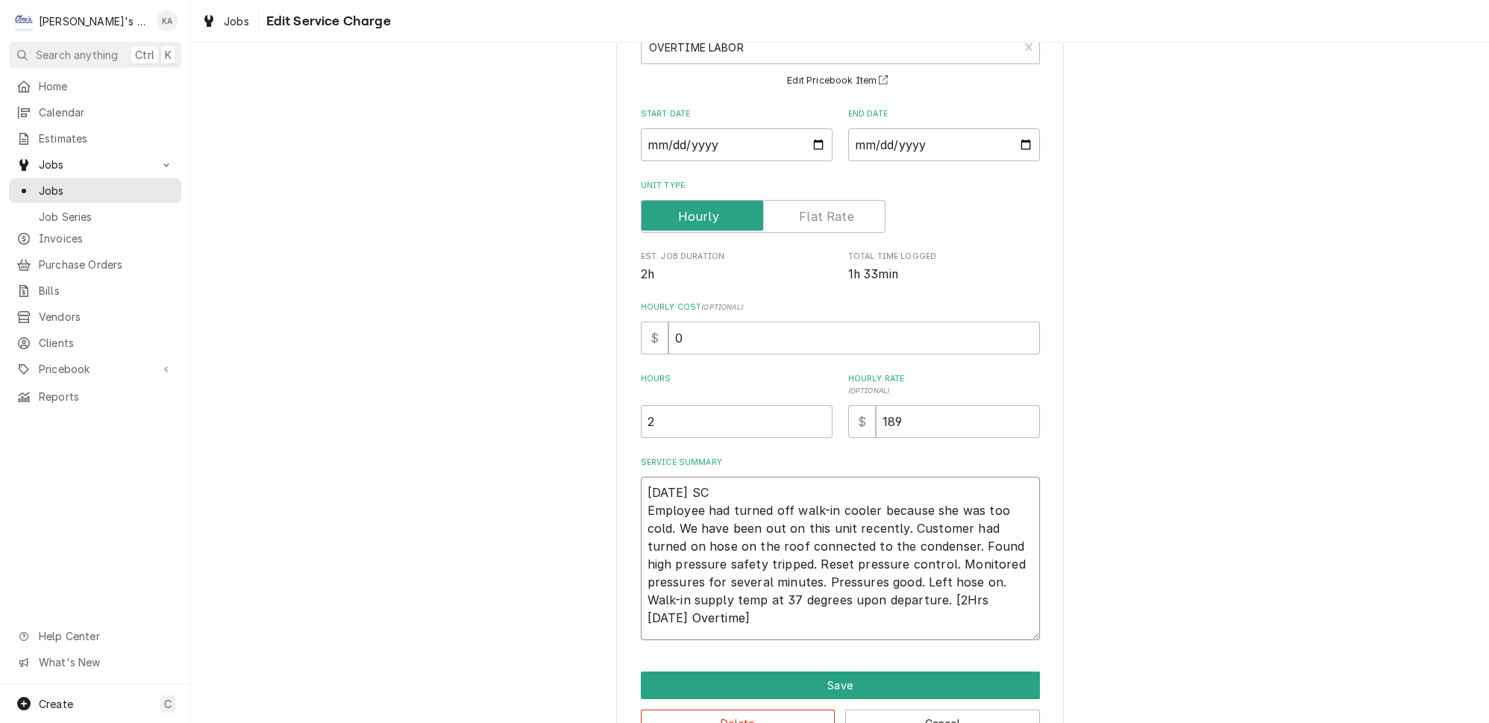
type textarea "8/25/2025 SC Employee had turned off walk-in cooler because she was too cold. W…"
type textarea "x"
type textarea "8/25/2025 SC Employee had turned off walk-in cooler because she was too cold. W…"
type textarea "x"
type textarea "8/25/2025 SC Employee had turned off walk-in cooler because she was too cold. W…"
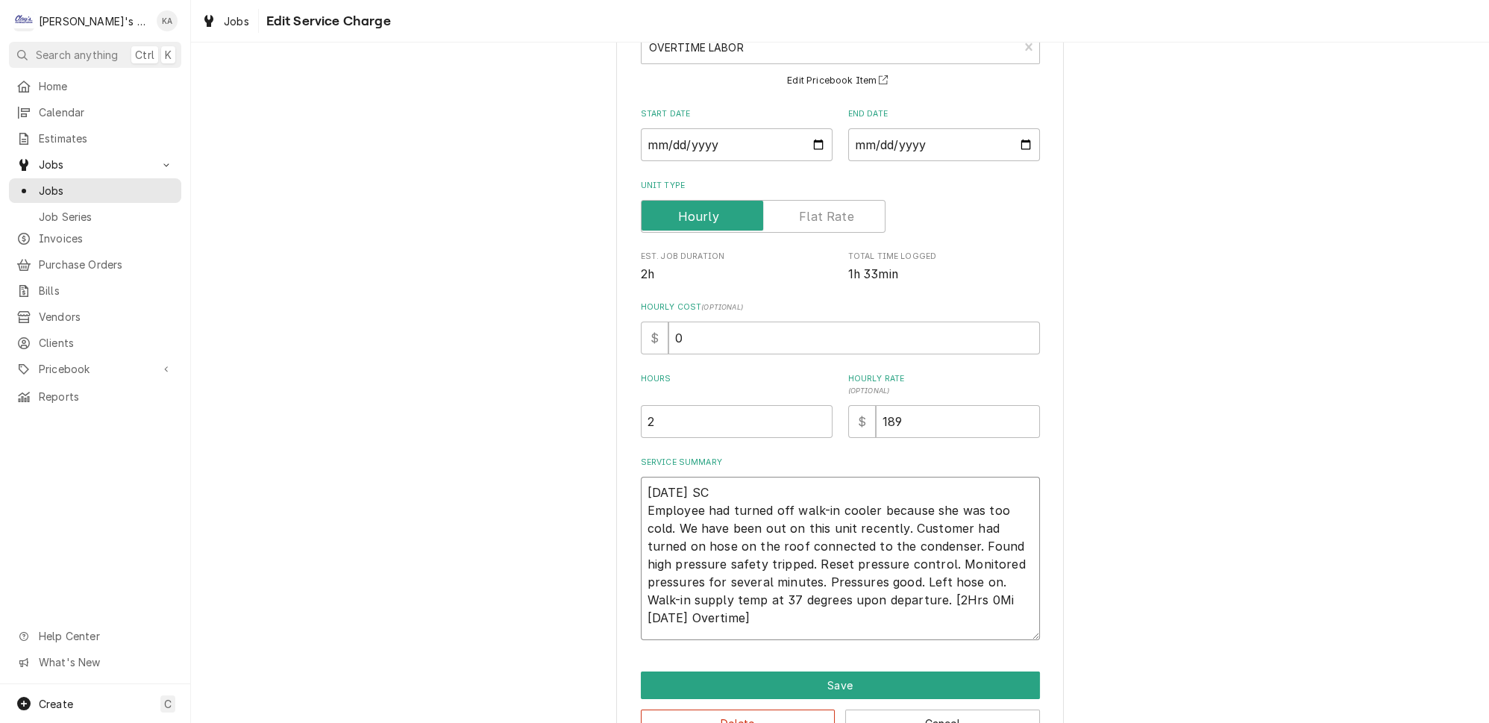
type textarea "x"
type textarea "8/25/2025 SC Employee had turned off walk-in cooler because she was too cold. W…"
type textarea "x"
type textarea "8/25/2025 SC Employee had turned off walk-in cooler because she was too cold. W…"
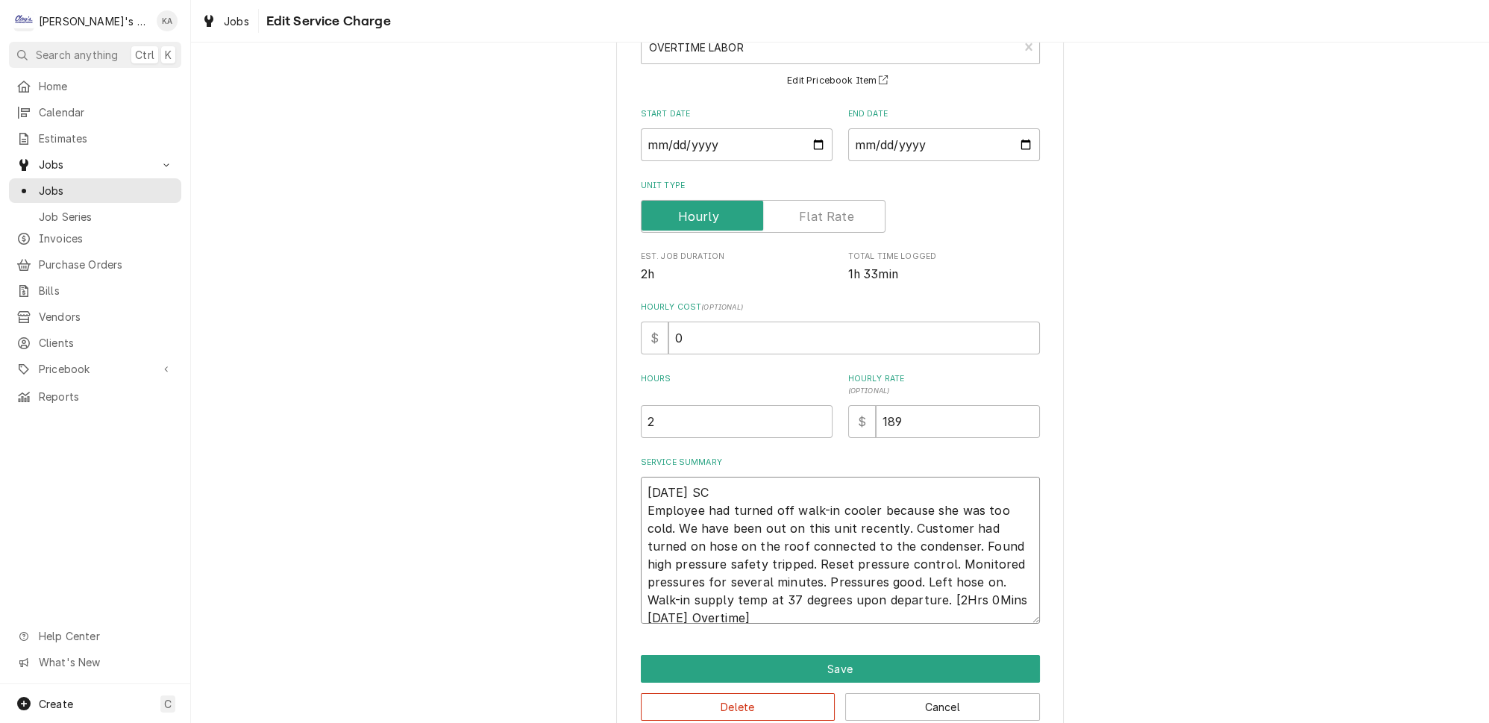
drag, startPoint x: 960, startPoint y: 588, endPoint x: 912, endPoint y: 590, distance: 47.8
click at [912, 590] on textarea "8/25/2025 SC Employee had turned off walk-in cooler because she was too cold. W…" at bounding box center [840, 550] width 399 height 147
type textarea "x"
type textarea "8/25/2025 SC Employee had turned off walk-in cooler because she was too cold. W…"
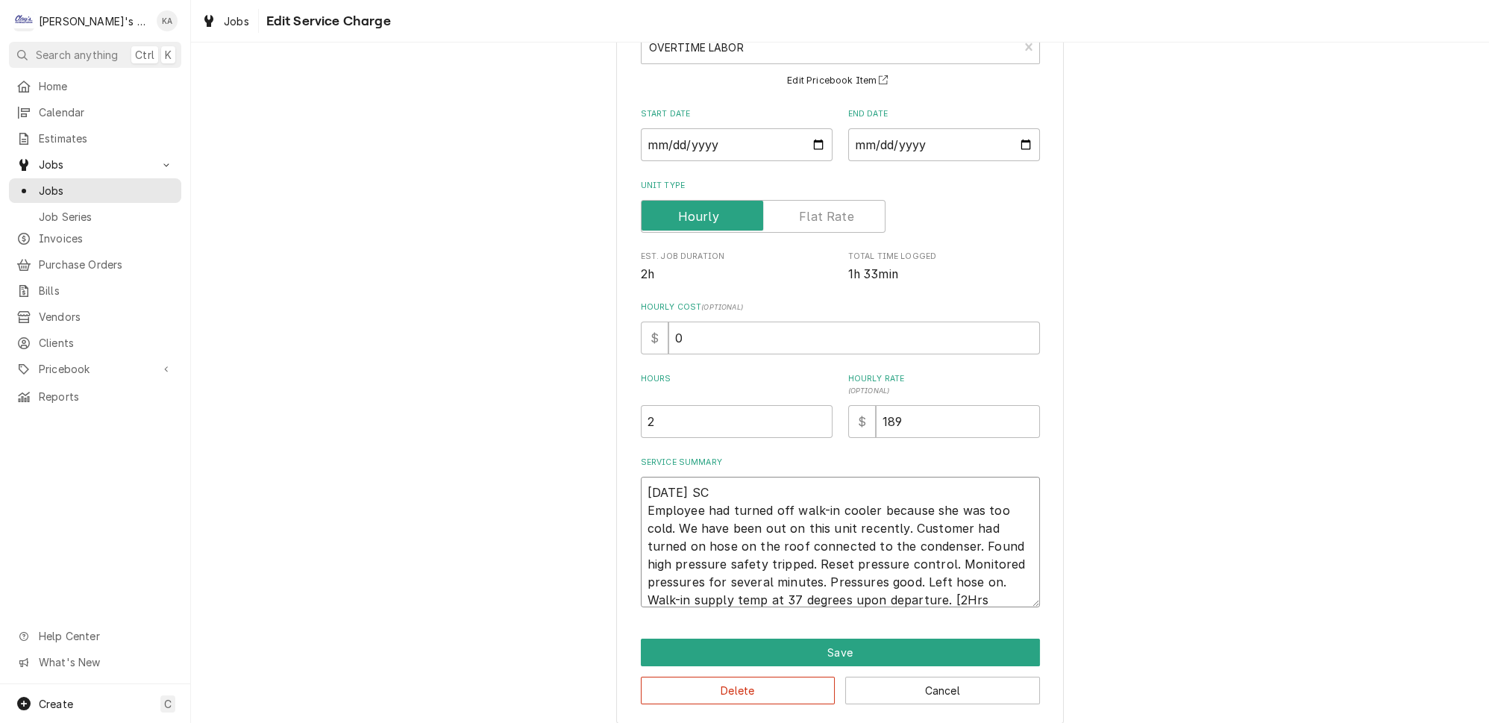
type textarea "x"
drag, startPoint x: 844, startPoint y: 587, endPoint x: 619, endPoint y: 481, distance: 248.3
click at [619, 481] on div "Use the fields below to edit this service charge Short Description OVERTIME LAB…" at bounding box center [840, 341] width 448 height 763
type textarea "8/25/2025 SC Employee had turned off walk-in cooler because she was too cold. W…"
drag, startPoint x: 691, startPoint y: 330, endPoint x: 663, endPoint y: 335, distance: 28.8
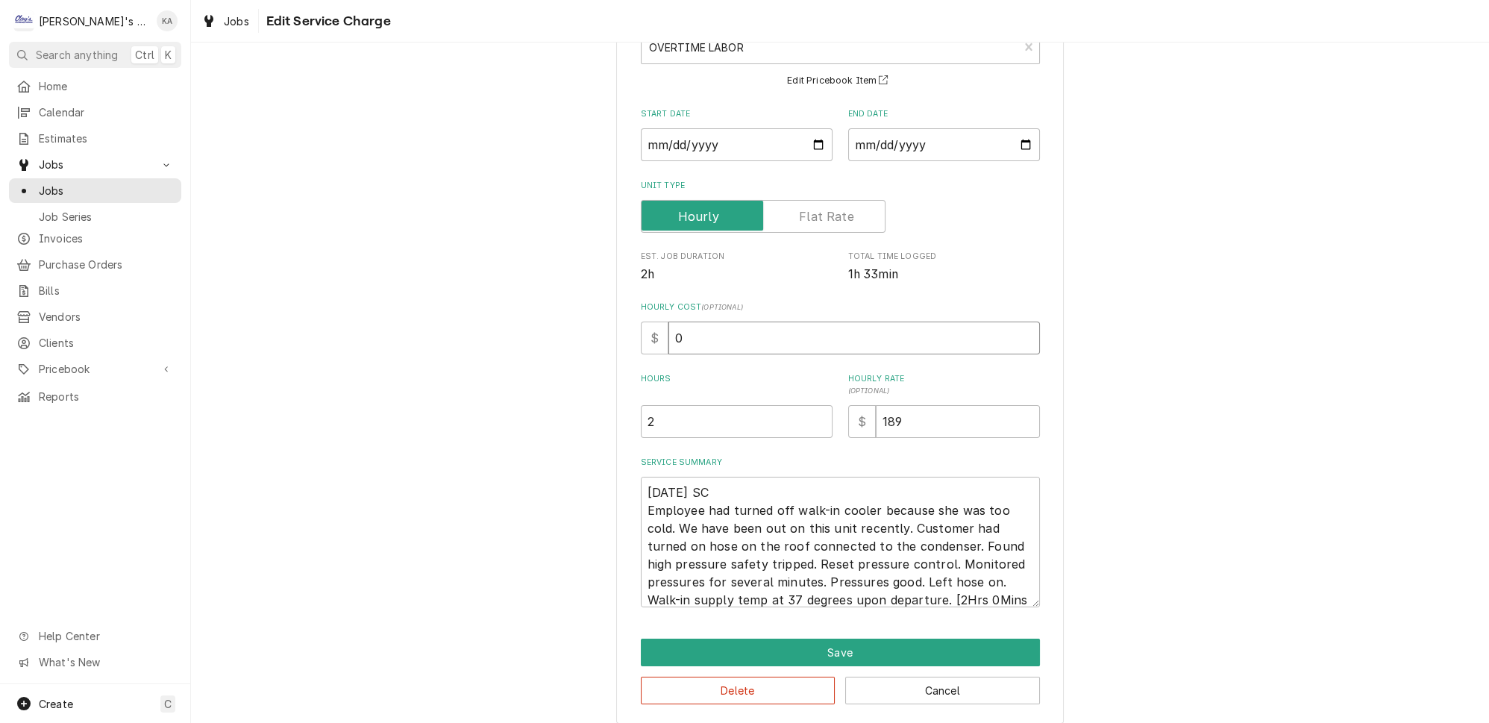
click at [661, 334] on div "$ 0" at bounding box center [840, 338] width 399 height 33
type textarea "x"
type input "8"
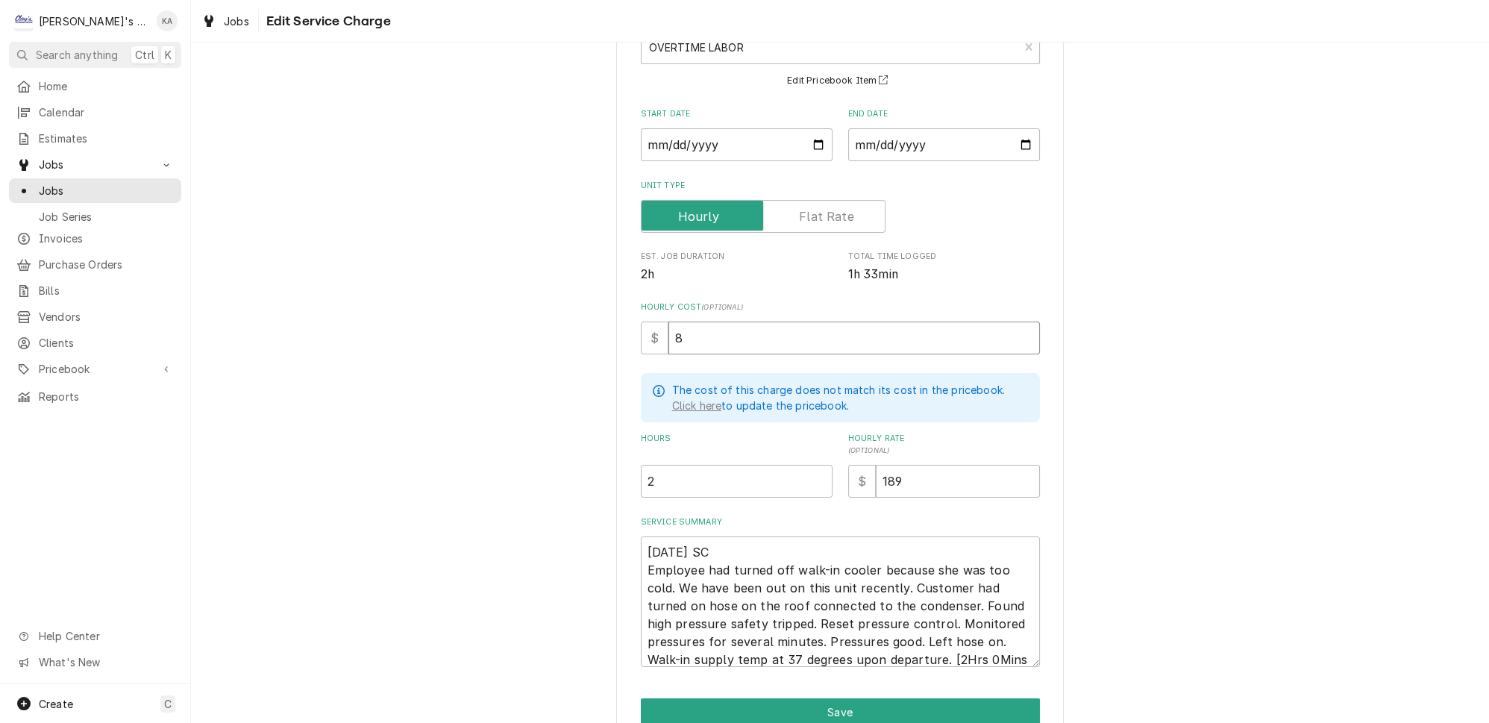
type textarea "x"
type input "85"
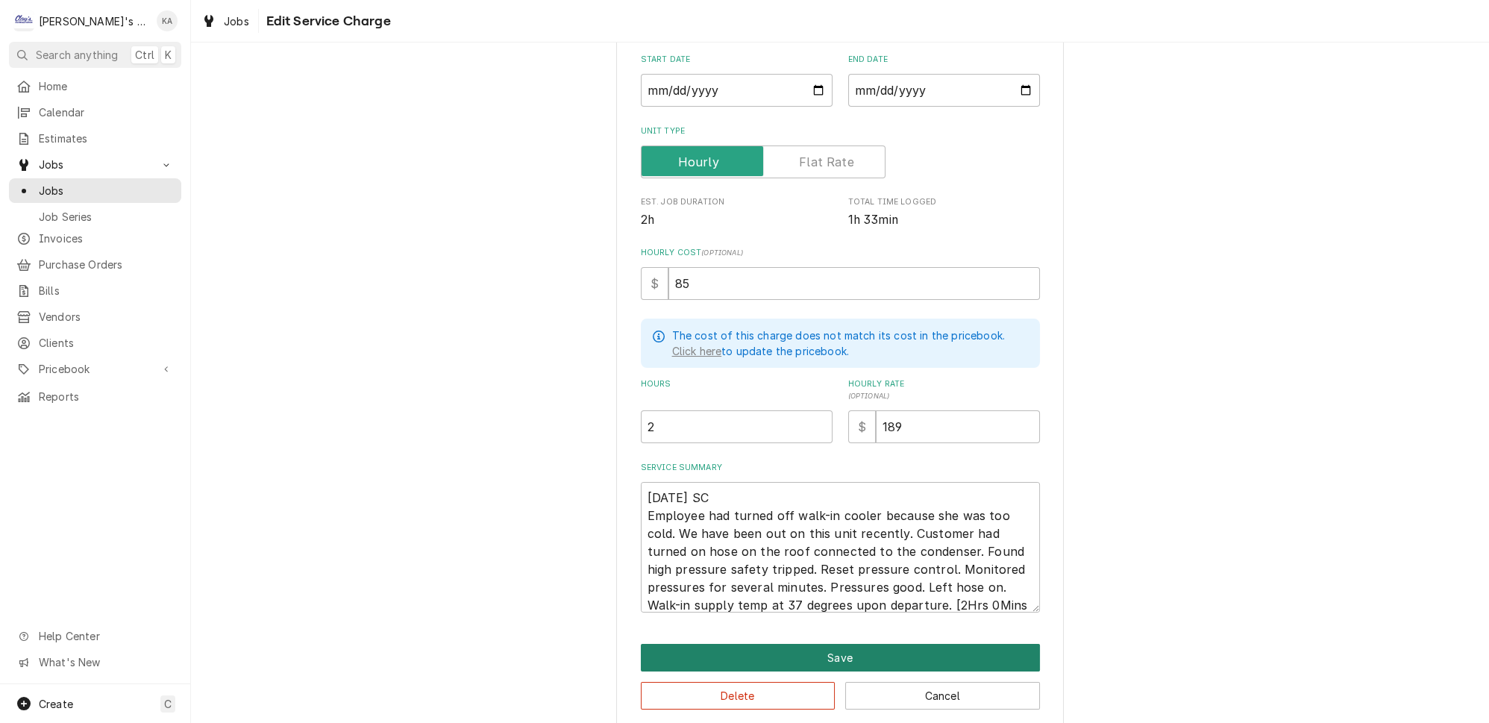
click at [833, 644] on button "Save" at bounding box center [840, 658] width 399 height 28
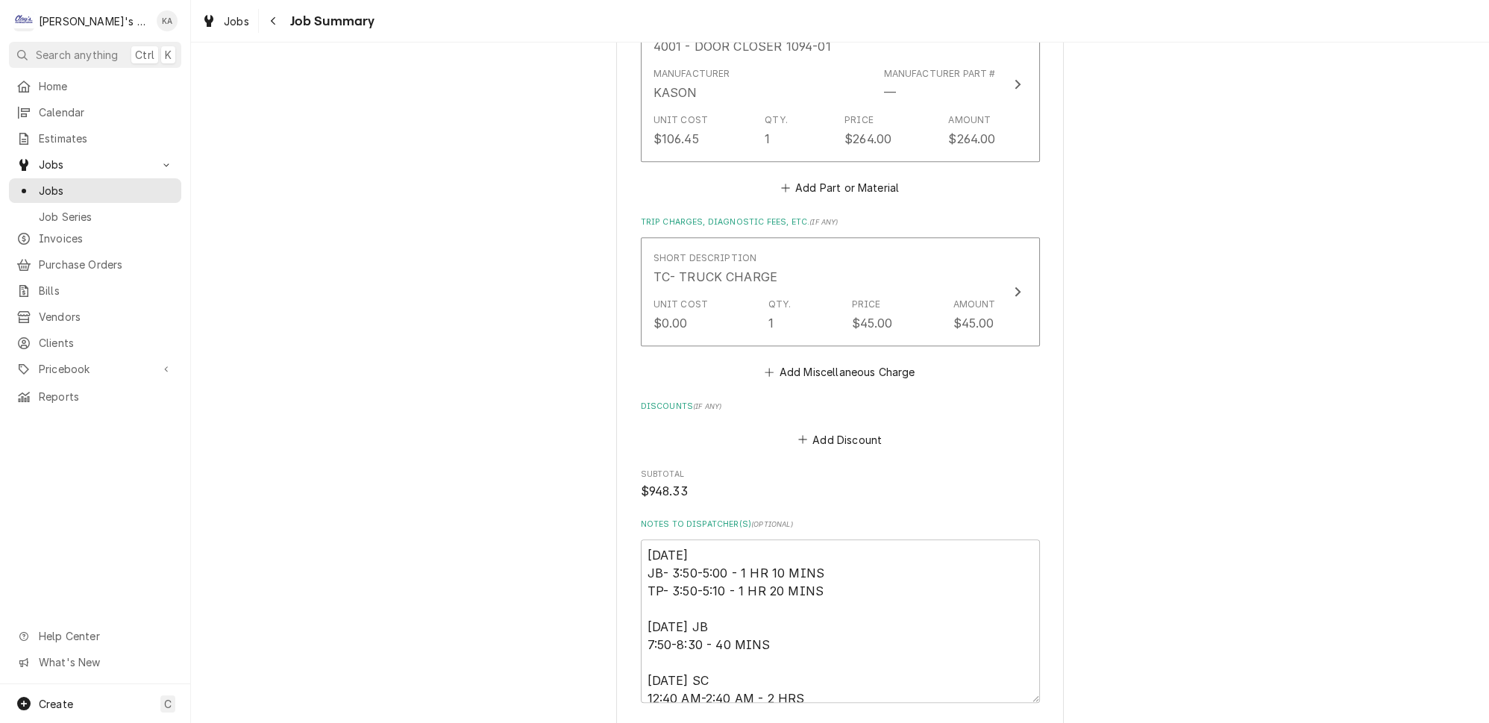
scroll to position [1729, 0]
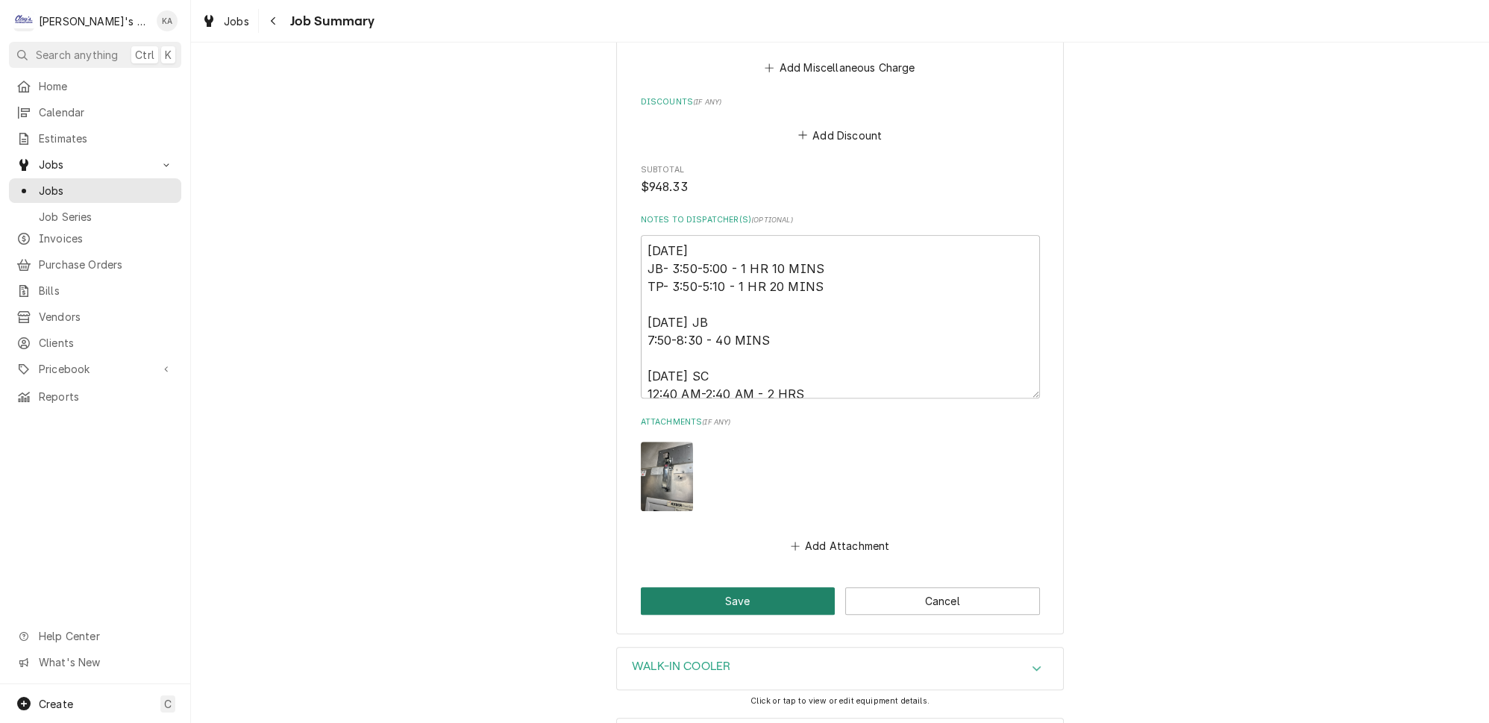
click at [733, 587] on button "Save" at bounding box center [738, 601] width 195 height 28
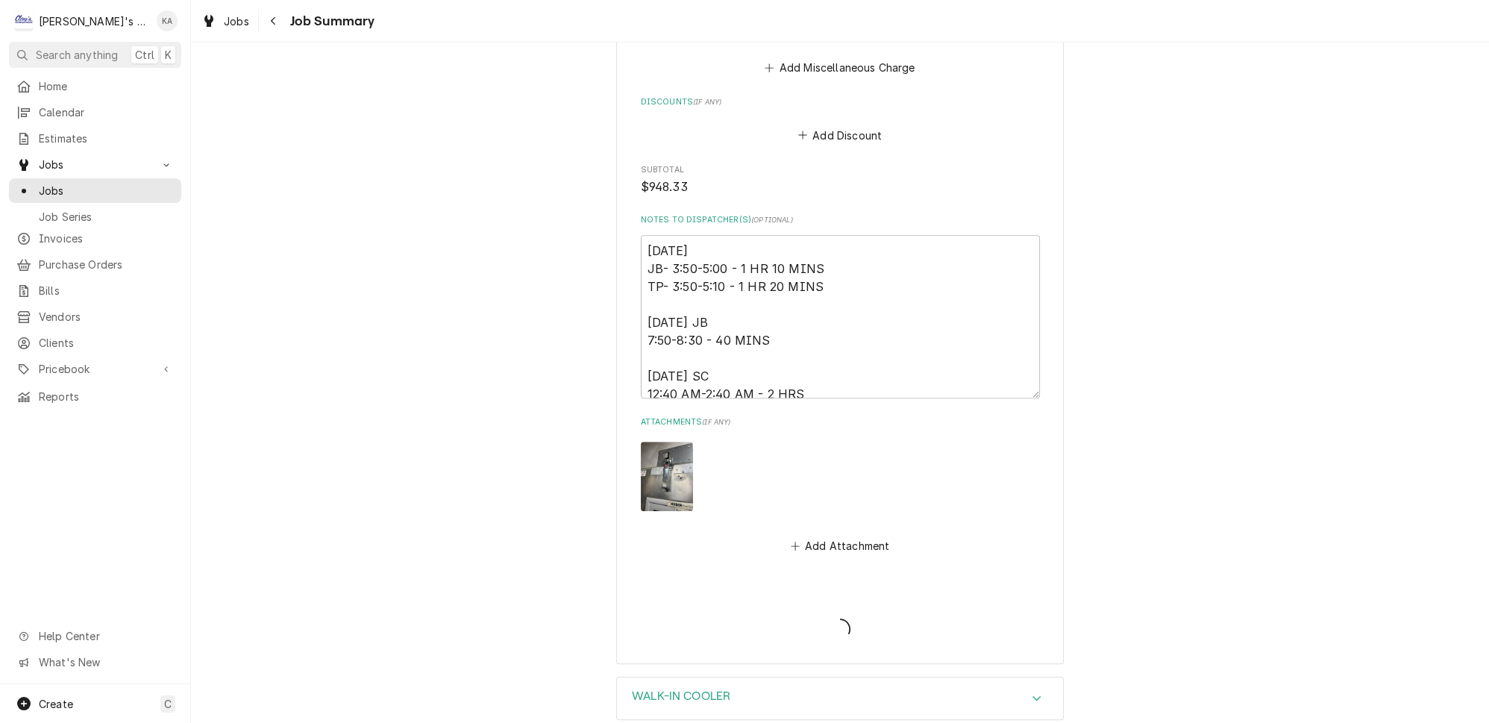
type textarea "x"
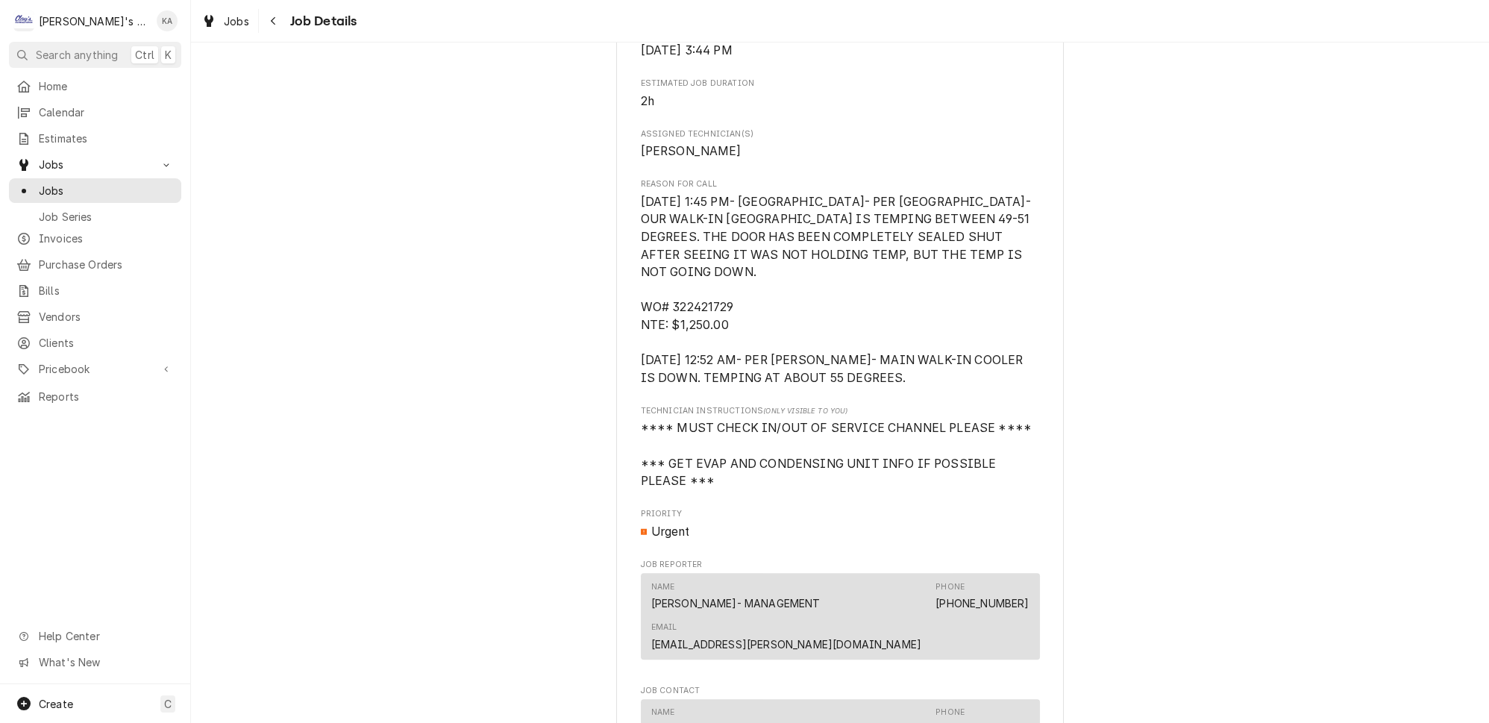
scroll to position [1221, 0]
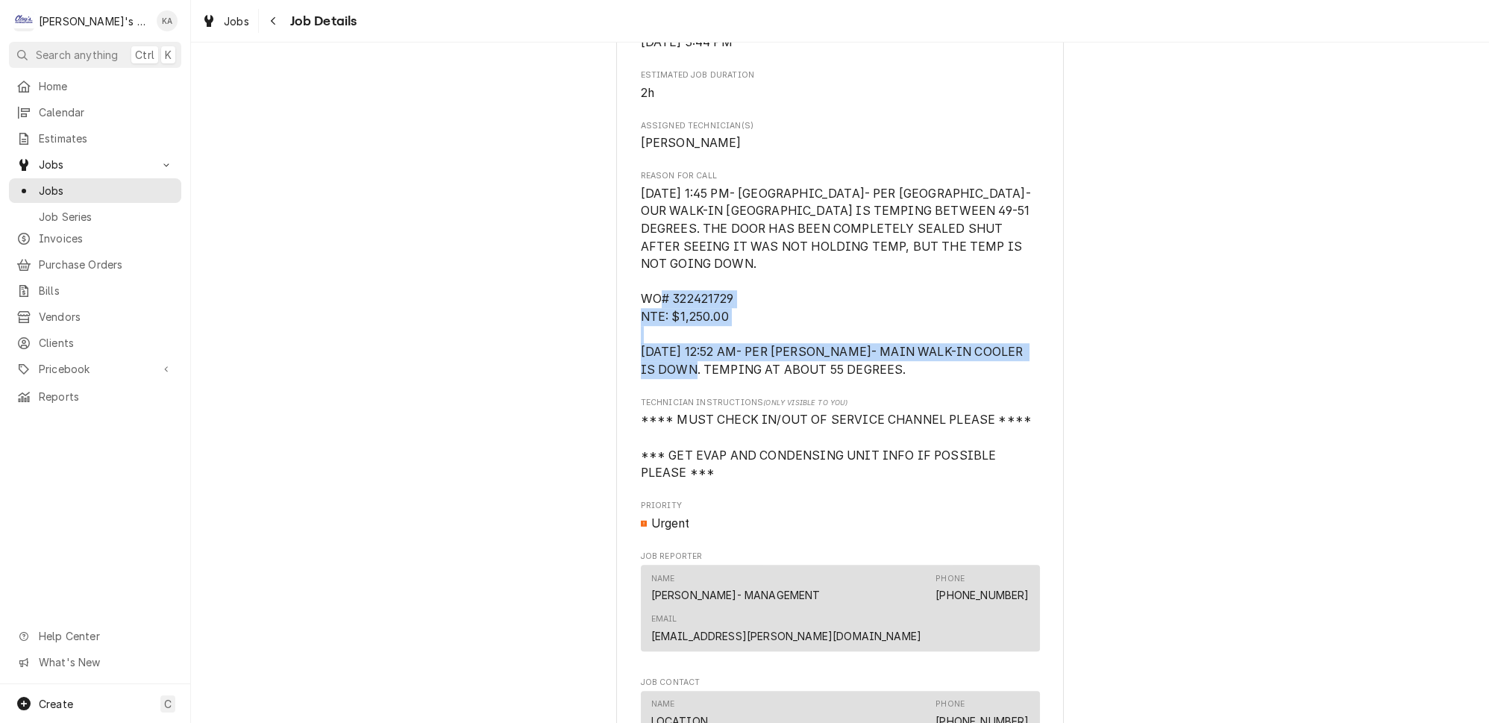
drag, startPoint x: 871, startPoint y: 344, endPoint x: 602, endPoint y: 334, distance: 269.5
click at [602, 334] on div "Return Trip Needed [PERSON_NAME] RESTAURANT [PERSON_NAME] / [STREET_ADDRESS] Op…" at bounding box center [840, 258] width 1298 height 2840
copy span "8/25/2025 12:52 AM- PER BRITTNEY- MAIN WALK-IN COOLER IS DOWN. TEMPING AT ABOUT…"
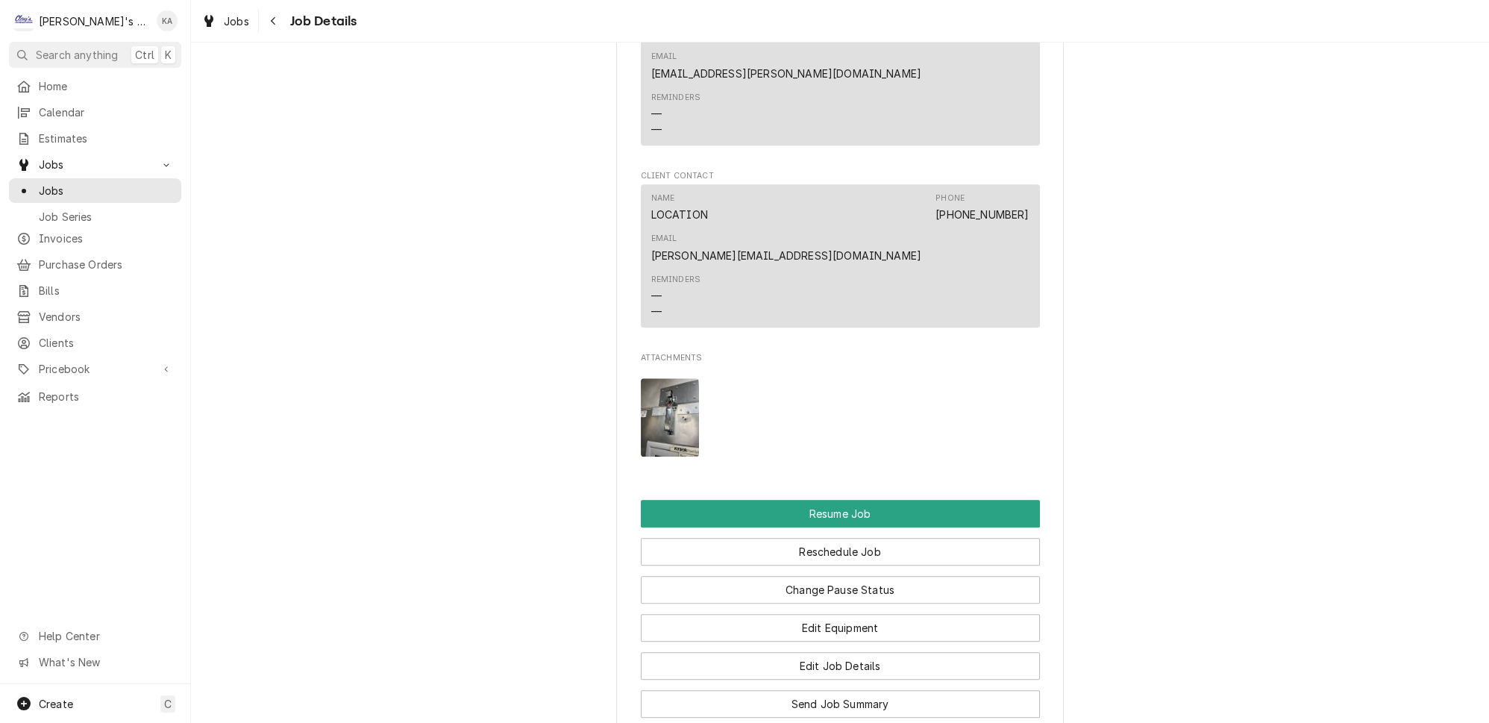
scroll to position [2284, 0]
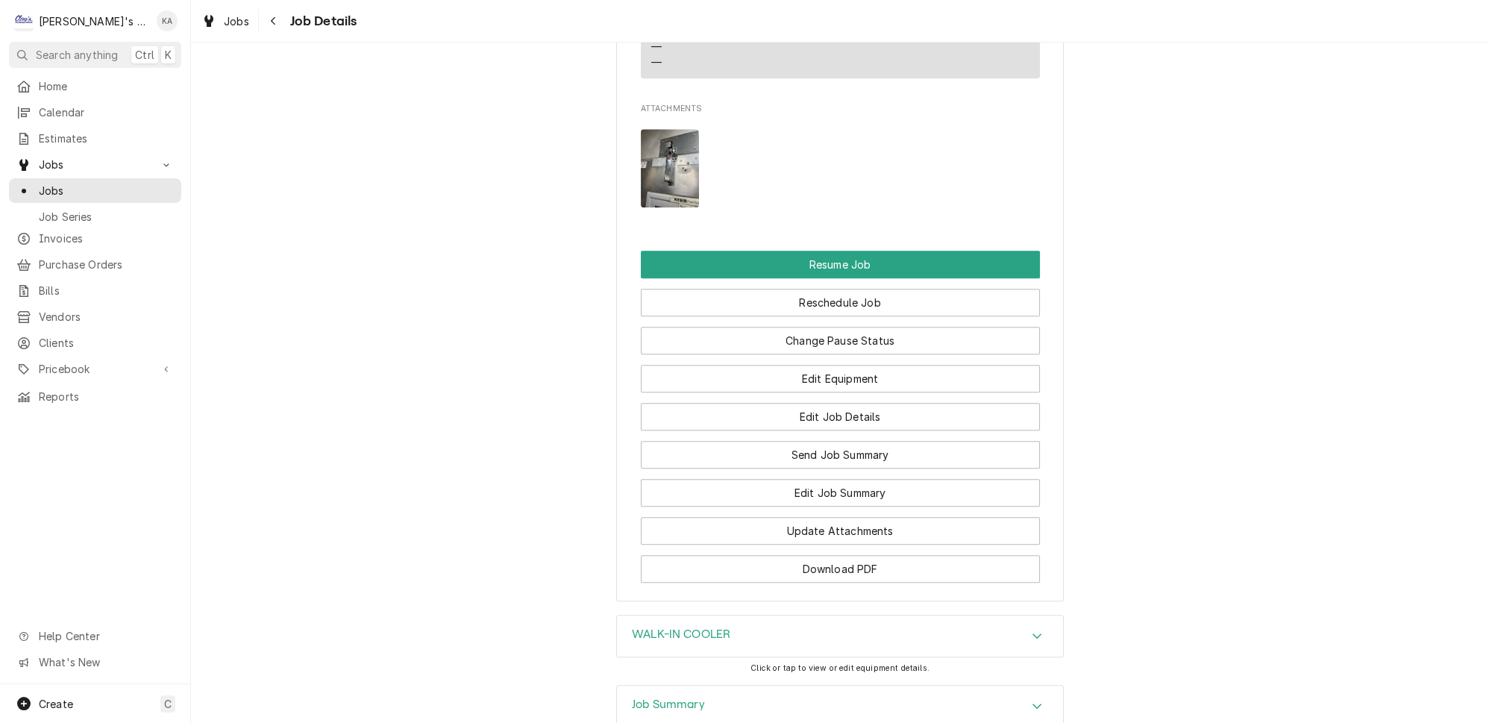
click at [1032, 700] on icon "Accordion Header" at bounding box center [1037, 706] width 10 height 12
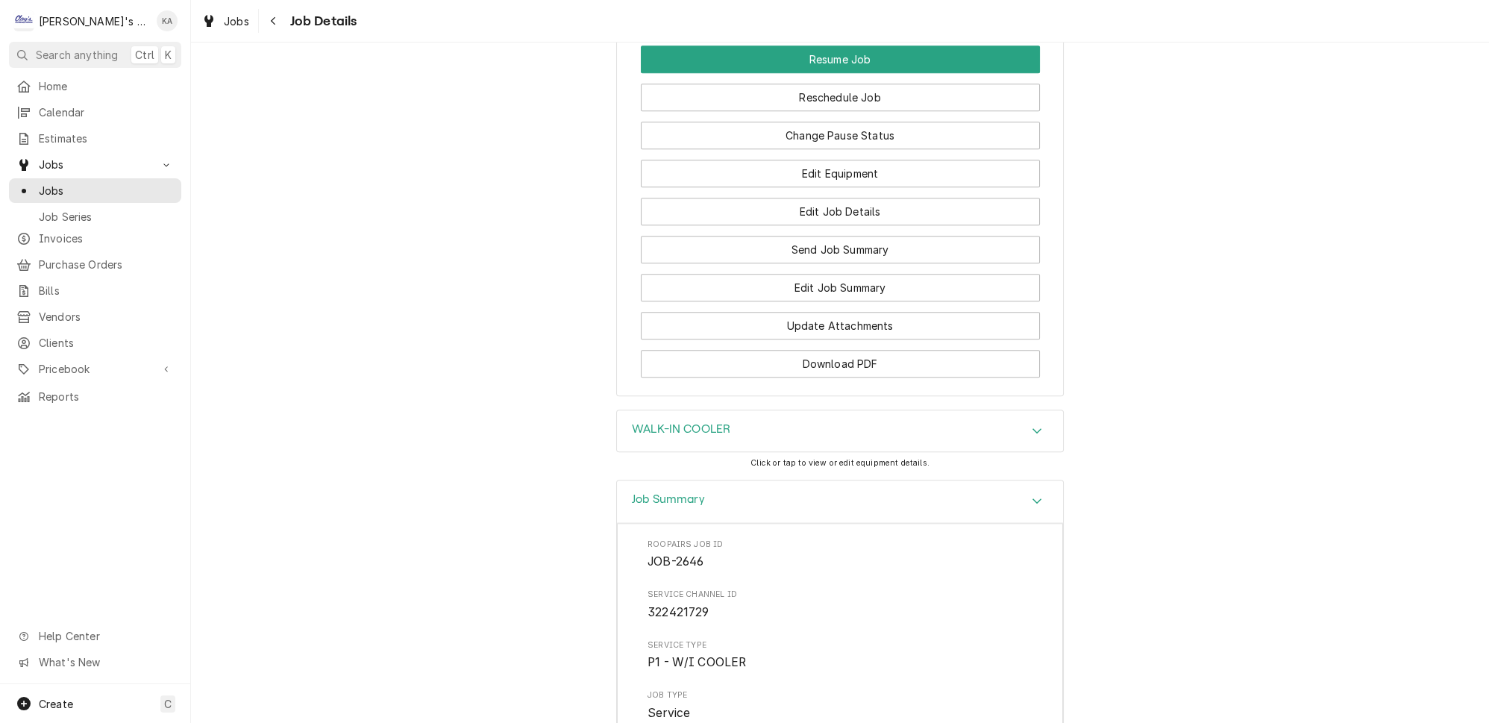
scroll to position [2390, 0]
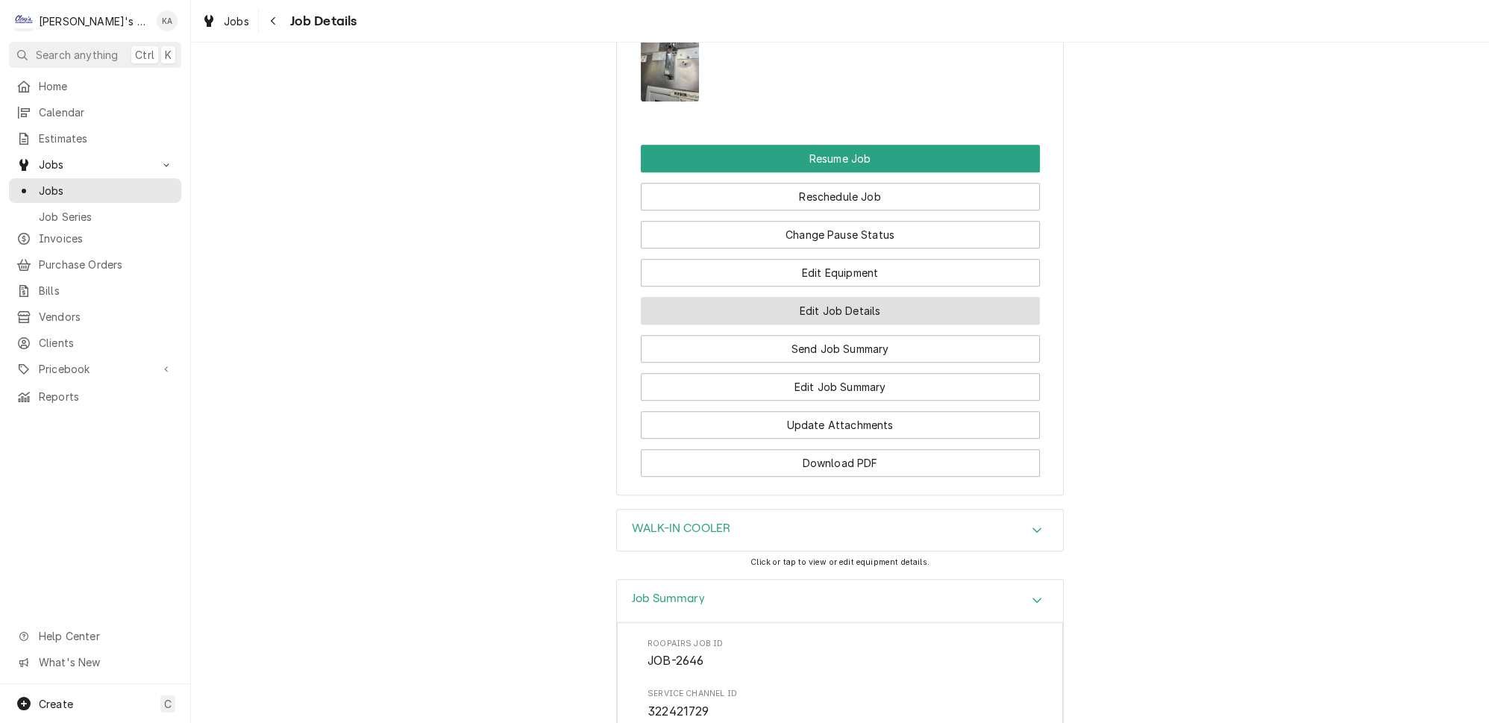
click at [876, 297] on button "Edit Job Details" at bounding box center [840, 311] width 399 height 28
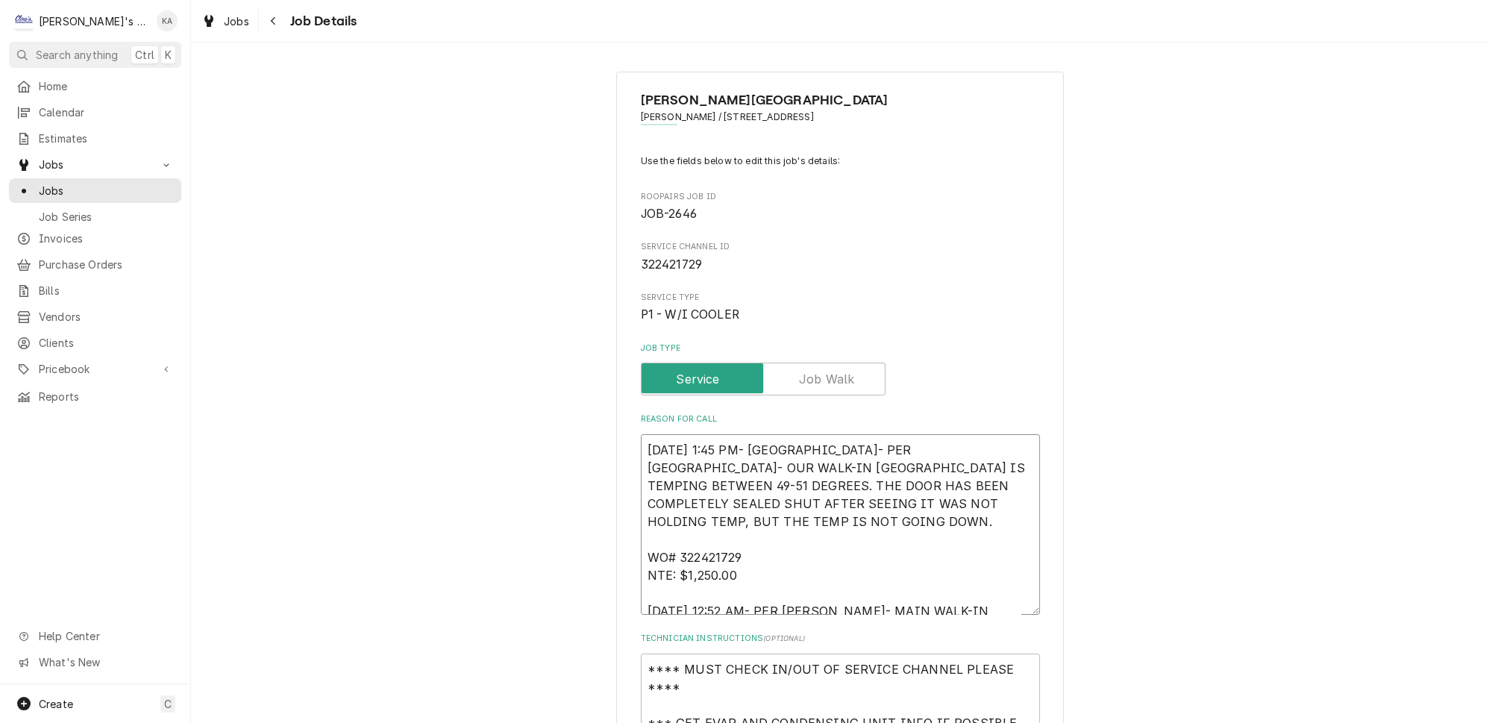
click at [645, 439] on textarea "[DATE] 1:45 PM- [GEOGRAPHIC_DATA]- PER [GEOGRAPHIC_DATA]- OUR WALK-IN [GEOGRAPH…" at bounding box center [840, 524] width 399 height 181
type textarea "x"
type textarea "[DATE] 1:45 PM- [GEOGRAPHIC_DATA]- PER [GEOGRAPHIC_DATA]- OUR WALK-IN [GEOGRAPH…"
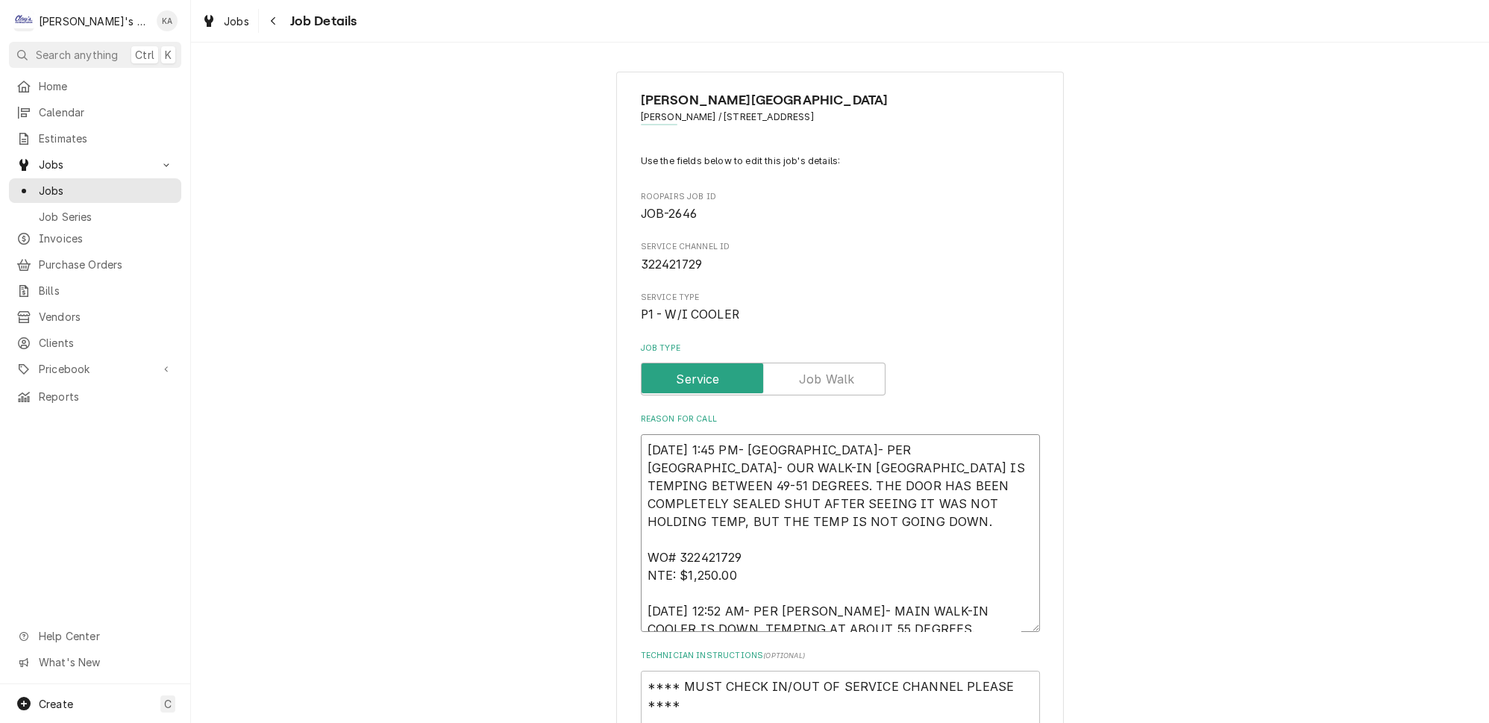
type textarea "x"
type textarea "[DATE] 1:45 PM- [GEOGRAPHIC_DATA]- PER [GEOGRAPHIC_DATA]- OUR WALK-IN [GEOGRAPH…"
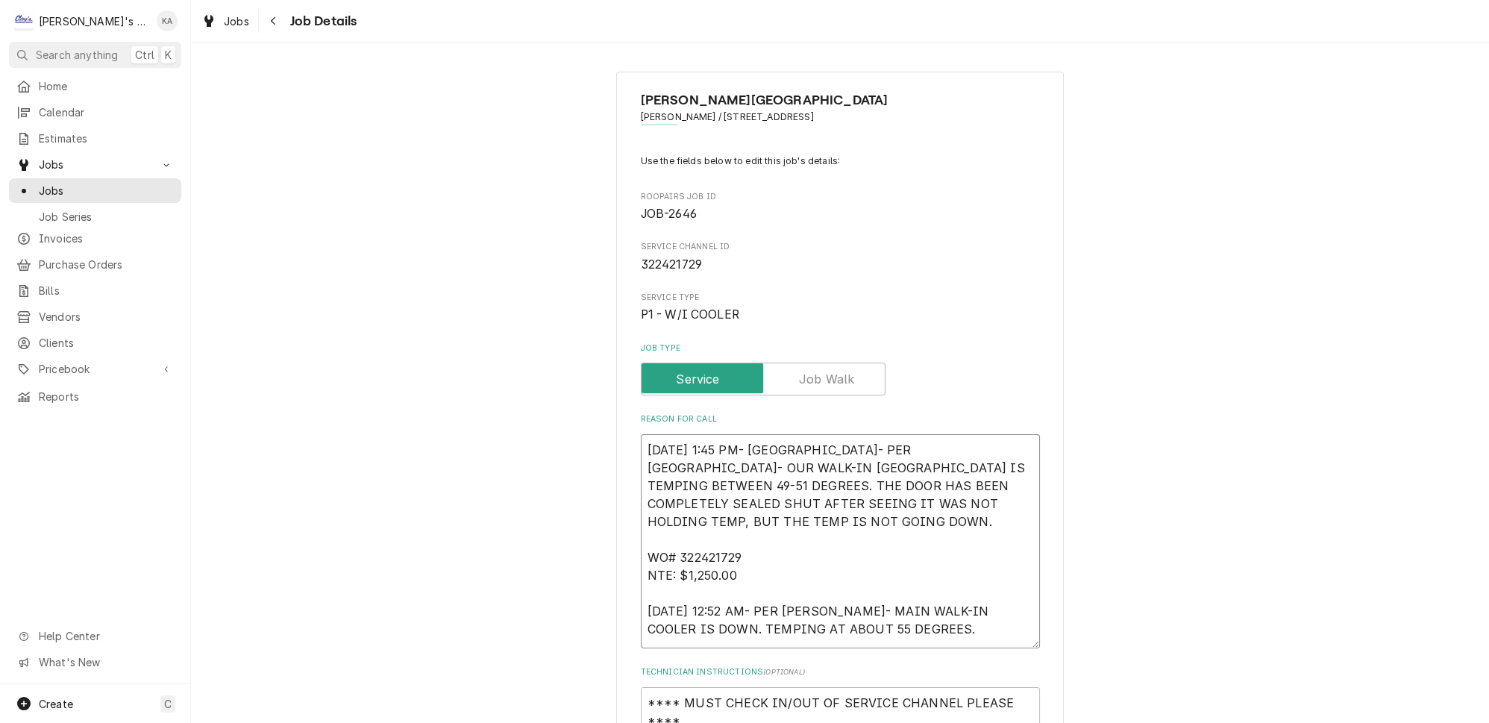
type textarea "x"
type textarea "* [DATE] 1:45 PM- [GEOGRAPHIC_DATA]- PER [GEOGRAPHIC_DATA]- OUR WALK-IN [GEOGRA…"
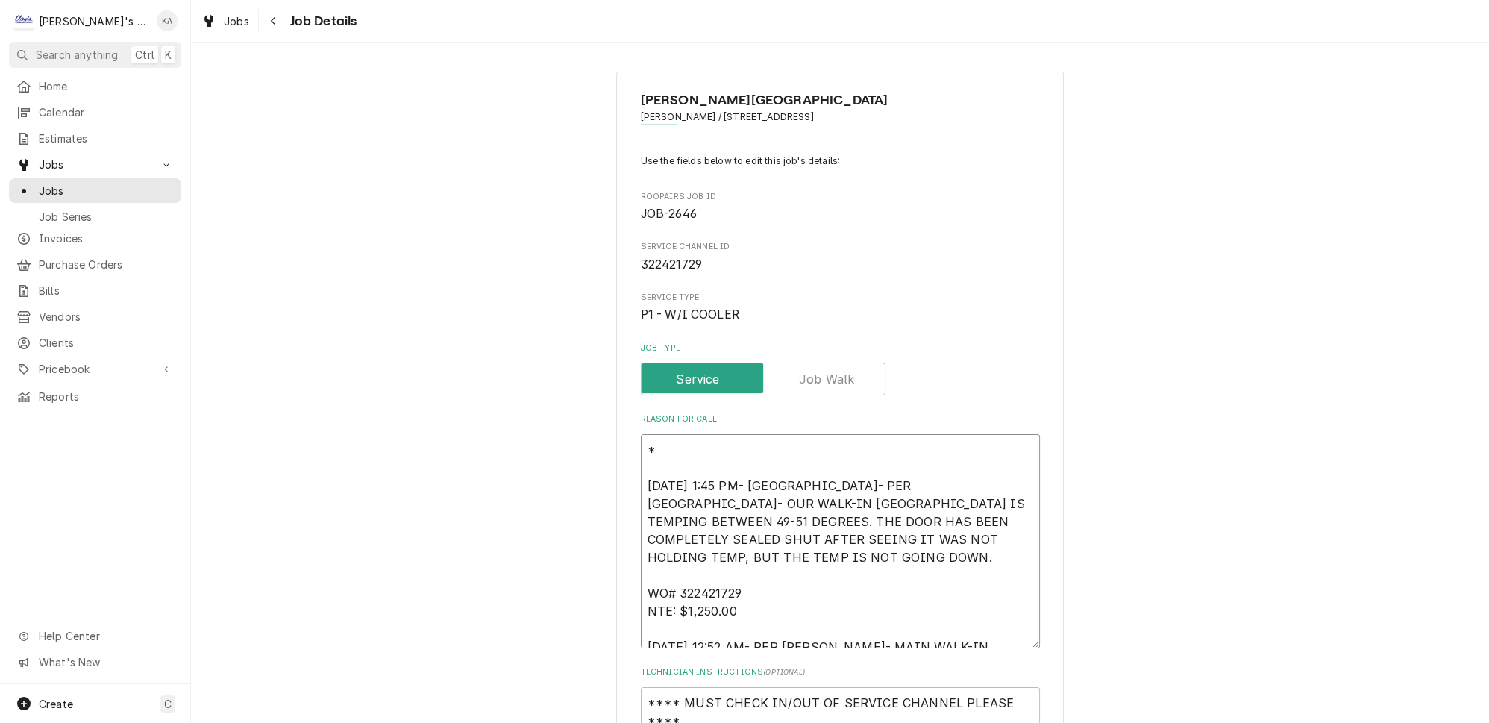
type textarea "x"
type textarea "** [DATE] 1:45 PM- [GEOGRAPHIC_DATA]- PER [GEOGRAPHIC_DATA]- OUR WALK-IN [GEOGR…"
type textarea "x"
type textarea "*** [DATE] 1:45 PM- [GEOGRAPHIC_DATA]- PER [GEOGRAPHIC_DATA]- OUR WALK-IN [GEOG…"
type textarea "x"
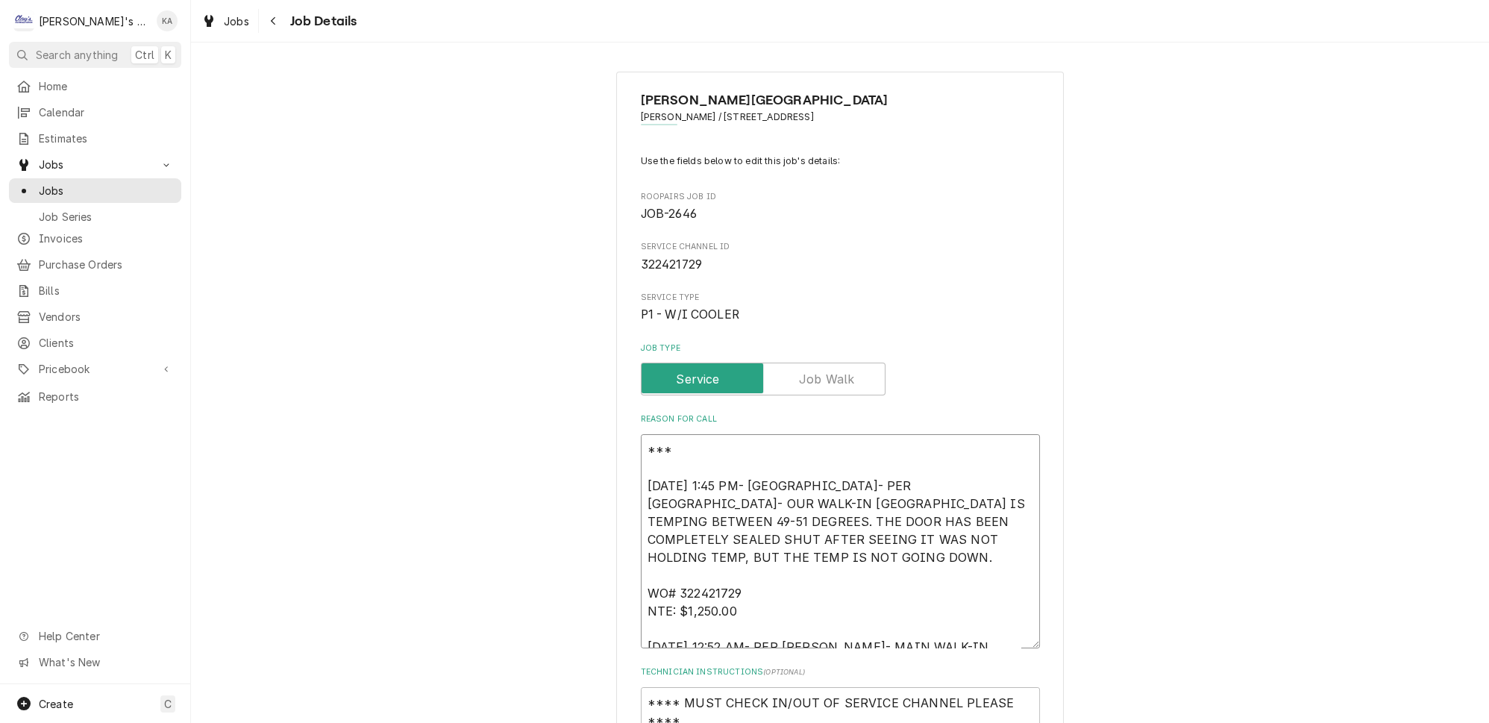
type textarea "*** [DATE] 1:45 PM- [GEOGRAPHIC_DATA]- PER [GEOGRAPHIC_DATA]- OUR WALK-IN [GEOG…"
type textarea "x"
type textarea "*** 9 [DATE] 1:45 PM- [GEOGRAPHIC_DATA]- PER [GEOGRAPHIC_DATA]- OUR WALK-IN [GE…"
type textarea "x"
type textarea "*** 9/ [DATE] 1:45 PM- [GEOGRAPHIC_DATA]- PER [GEOGRAPHIC_DATA]- OUR WALK-IN [G…"
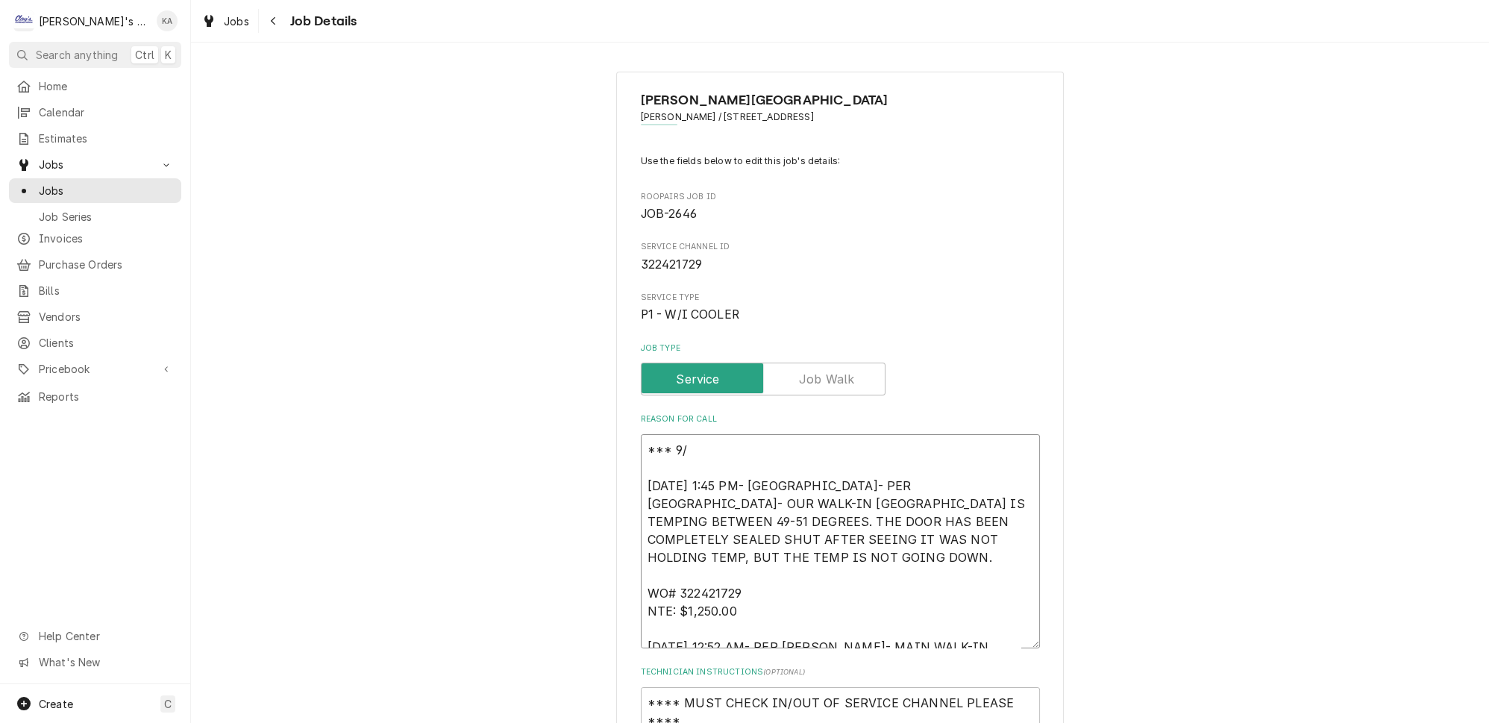
type textarea "x"
type textarea "*** 9/8 [DATE] 1:45 PM- [GEOGRAPHIC_DATA]- PER [GEOGRAPHIC_DATA]- OUR WALK-IN […"
type textarea "x"
type textarea "*** 9/8/ [DATE] 1:45 PM- [GEOGRAPHIC_DATA]- PER [GEOGRAPHIC_DATA]- OUR WALK-IN …"
type textarea "x"
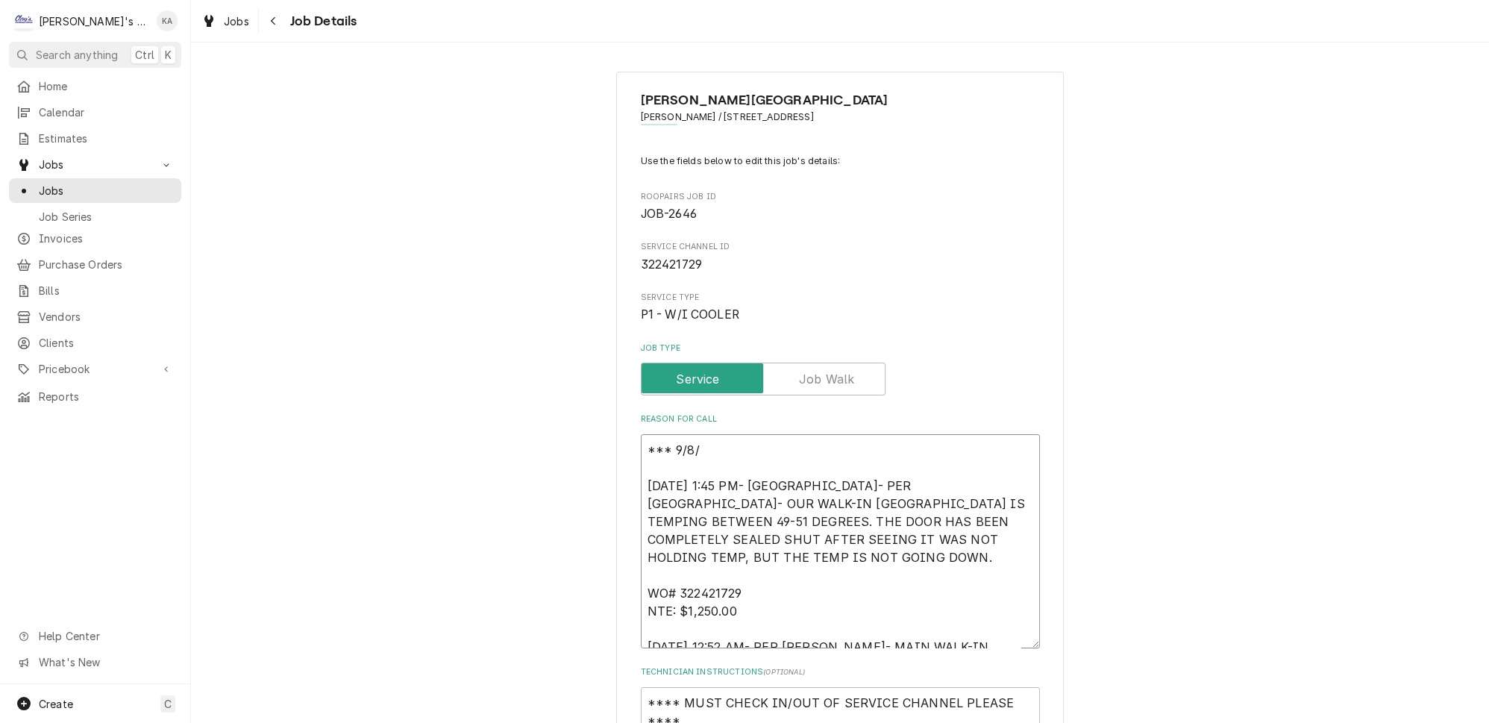
type textarea "*** 9/8/2 [DATE] 1:45 PM- [GEOGRAPHIC_DATA]- PER [GEOGRAPHIC_DATA]- OUR WALK-IN…"
type textarea "x"
type textarea "*** [DATE] [DATE] 1:45 PM- [GEOGRAPHIC_DATA]- PER [GEOGRAPHIC_DATA]- OUR WALK-I…"
type textarea "x"
type textarea "*** 9/8/202 [DATE] 1:45 PM- [GEOGRAPHIC_DATA]- PER [GEOGRAPHIC_DATA]- OUR WALK-…"
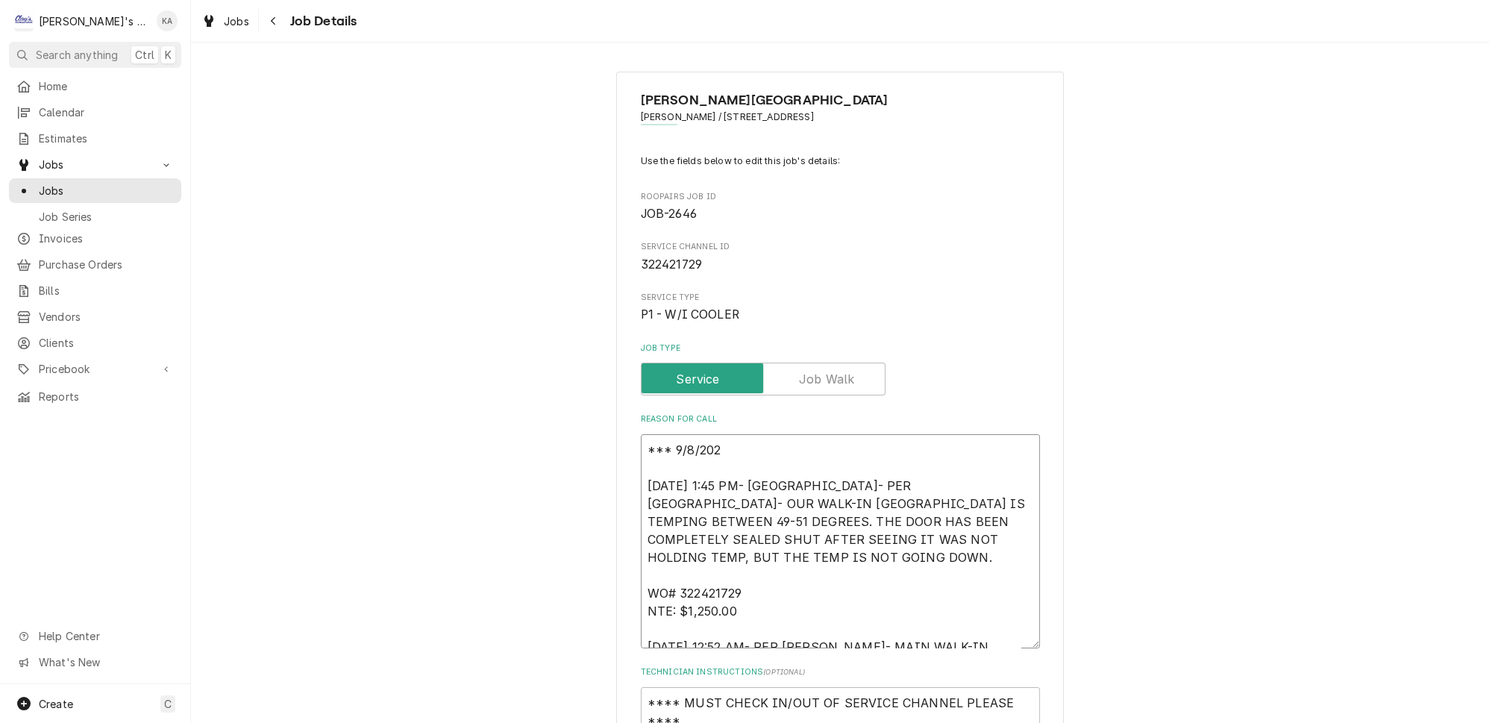
type textarea "x"
type textarea "*** [DATE] [DATE] 1:45 PM- [GEOGRAPHIC_DATA]- PER [GEOGRAPHIC_DATA]- OUR WALK-I…"
type textarea "x"
type textarea "*** [DATE] [DATE] 1:45 PM- [GEOGRAPHIC_DATA]- PER [GEOGRAPHIC_DATA]- OUR WALK-I…"
type textarea "x"
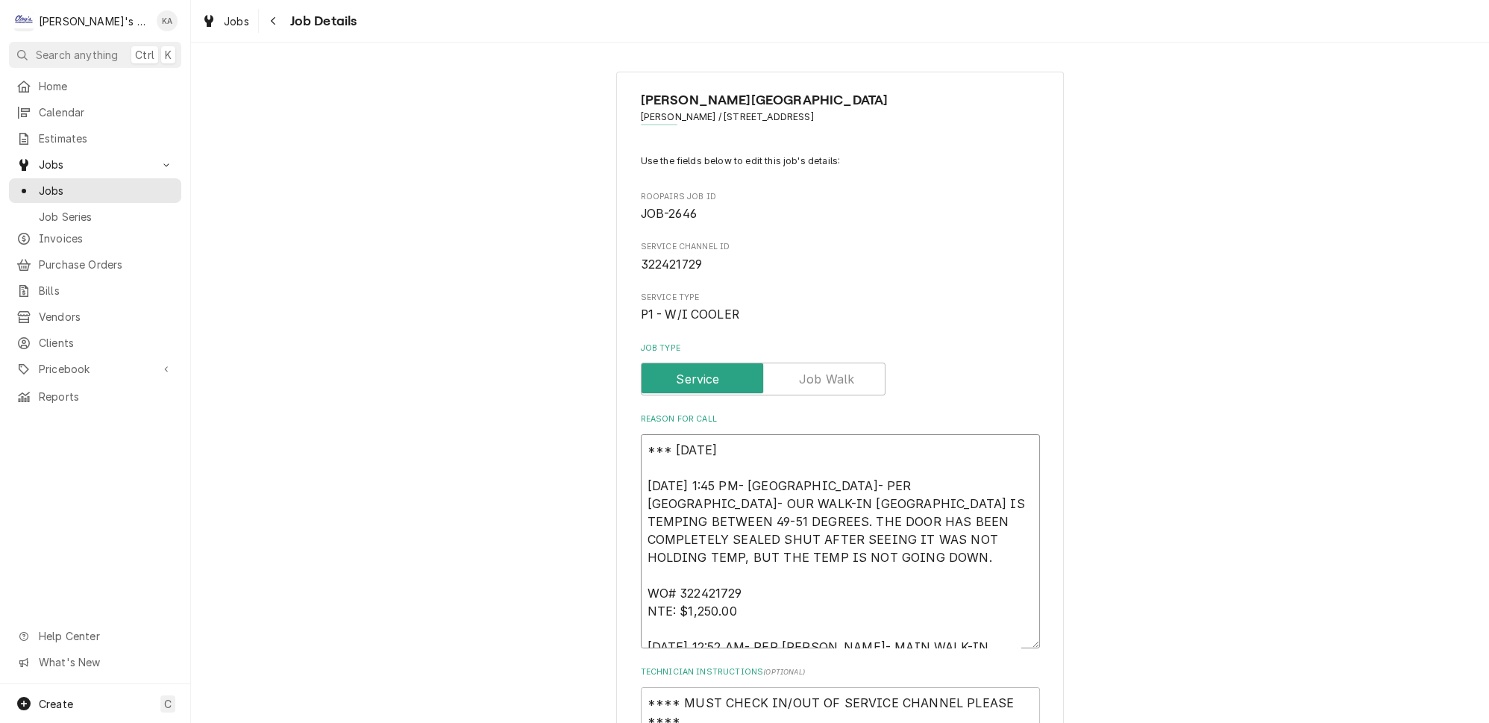
type textarea "*** [DATE] 3 [DATE] 1:45 PM- [GEOGRAPHIC_DATA]- PER [GEOGRAPHIC_DATA]- OUR WALK…"
type textarea "x"
type textarea "*** [DATE] 3: [DATE] 1:45 PM- [GEOGRAPHIC_DATA]- PER [GEOGRAPHIC_DATA]- OUR WAL…"
type textarea "x"
type textarea "*** [DATE] 3:5 [DATE] 1:45 PM- [GEOGRAPHIC_DATA]- PER [GEOGRAPHIC_DATA]- OUR WA…"
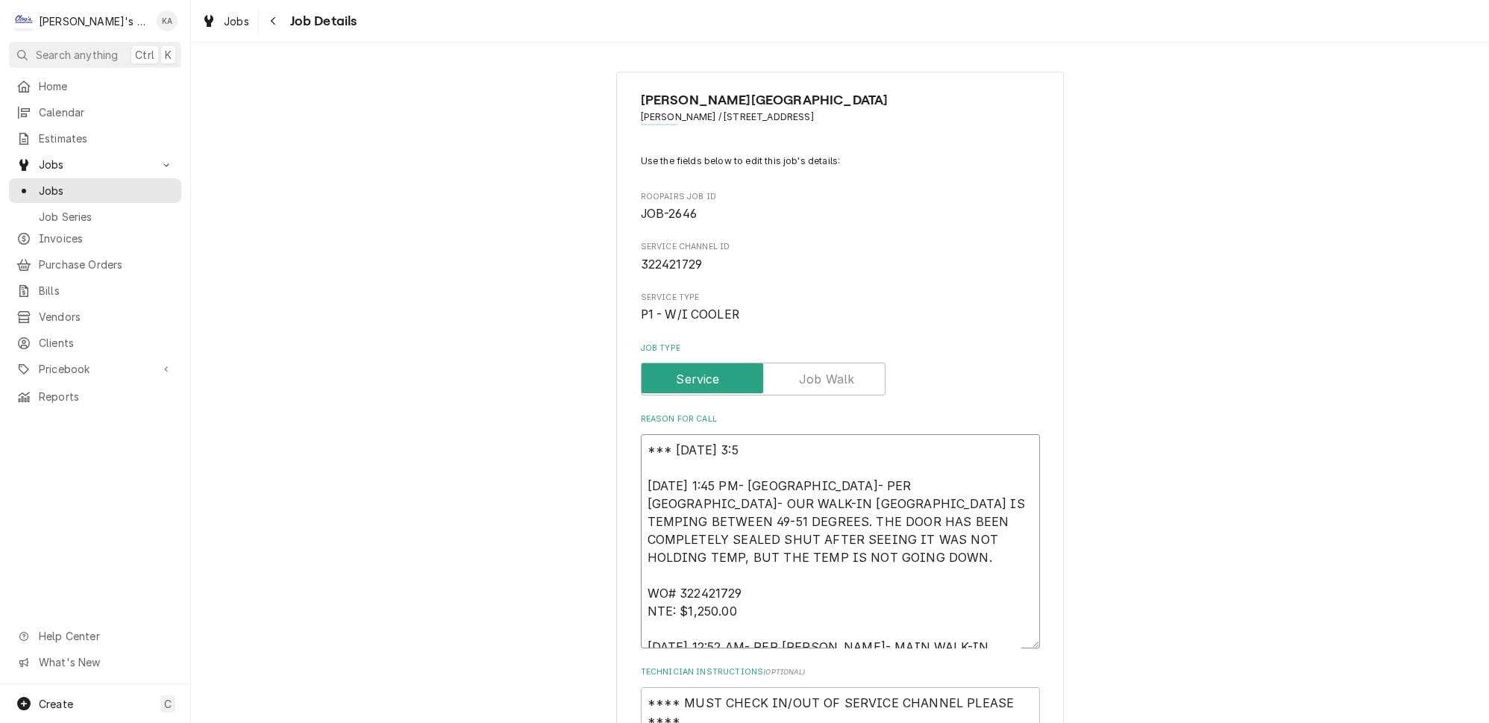
type textarea "x"
type textarea "*** [DATE] 3:50 [DATE] 1:45 PM- [GEOGRAPHIC_DATA]- PER [GEOGRAPHIC_DATA]- OUR W…"
type textarea "x"
type textarea "*** [DATE] 3:50 [DATE] 1:45 PM- [GEOGRAPHIC_DATA]- PER [GEOGRAPHIC_DATA]- OUR W…"
type textarea "x"
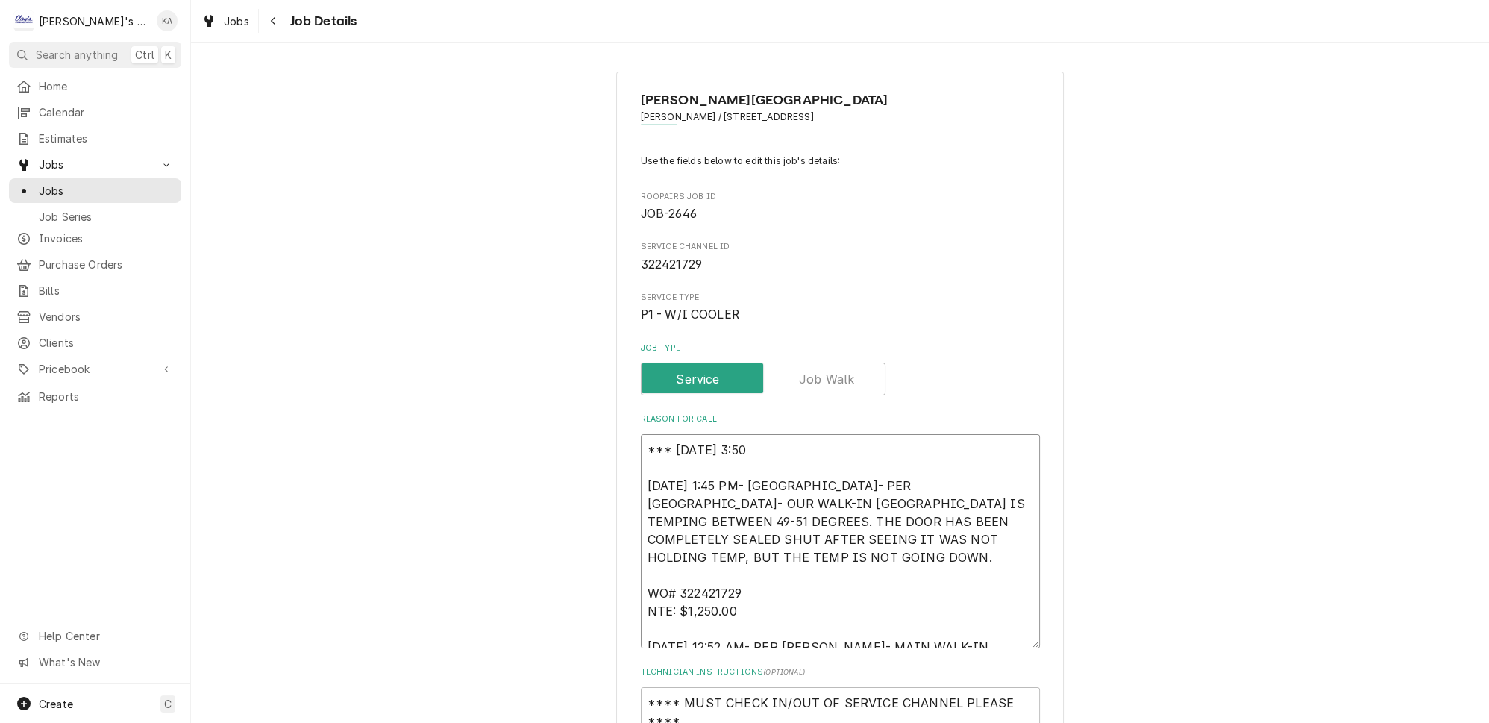
type textarea "*** [DATE] 3:50 P [DATE] 1:45 PM- [GEOGRAPHIC_DATA]- PER [GEOGRAPHIC_DATA]- OUR…"
type textarea "x"
type textarea "*** [DATE] 3:50 PM [DATE] 1:45 PM- [GEOGRAPHIC_DATA]- PER [GEOGRAPHIC_DATA]- OU…"
type textarea "x"
type textarea "*** [DATE] 3:50 PM- [DATE] 1:45 PM- [GEOGRAPHIC_DATA]- PER [GEOGRAPHIC_DATA]- O…"
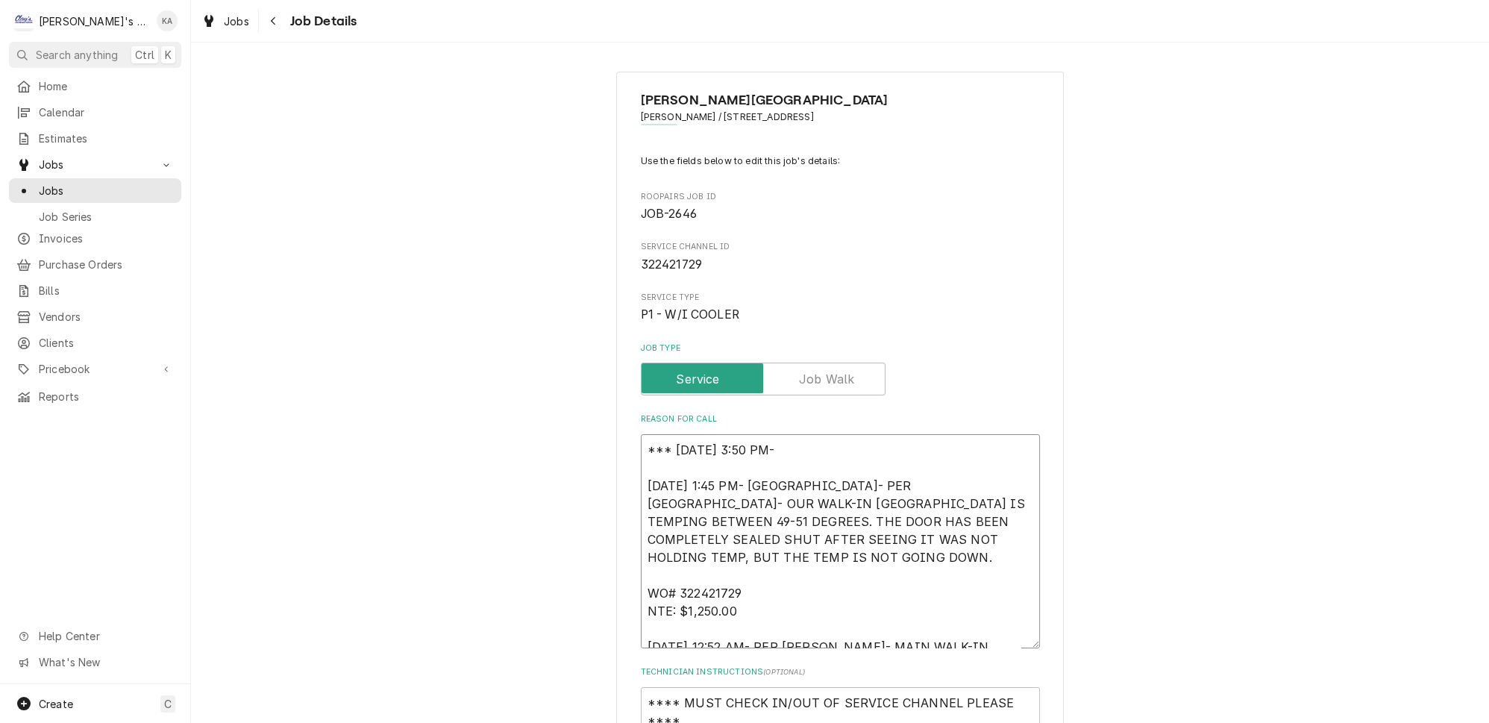
type textarea "x"
type textarea "*** [DATE] 3:50 PM- [DATE] 1:45 PM- [GEOGRAPHIC_DATA]- PER [GEOGRAPHIC_DATA]- O…"
type textarea "x"
type textarea "*** [DATE] 3:50 PM- K [DATE] 1:45 PM- [GEOGRAPHIC_DATA]- PER [GEOGRAPHIC_DATA]-…"
type textarea "x"
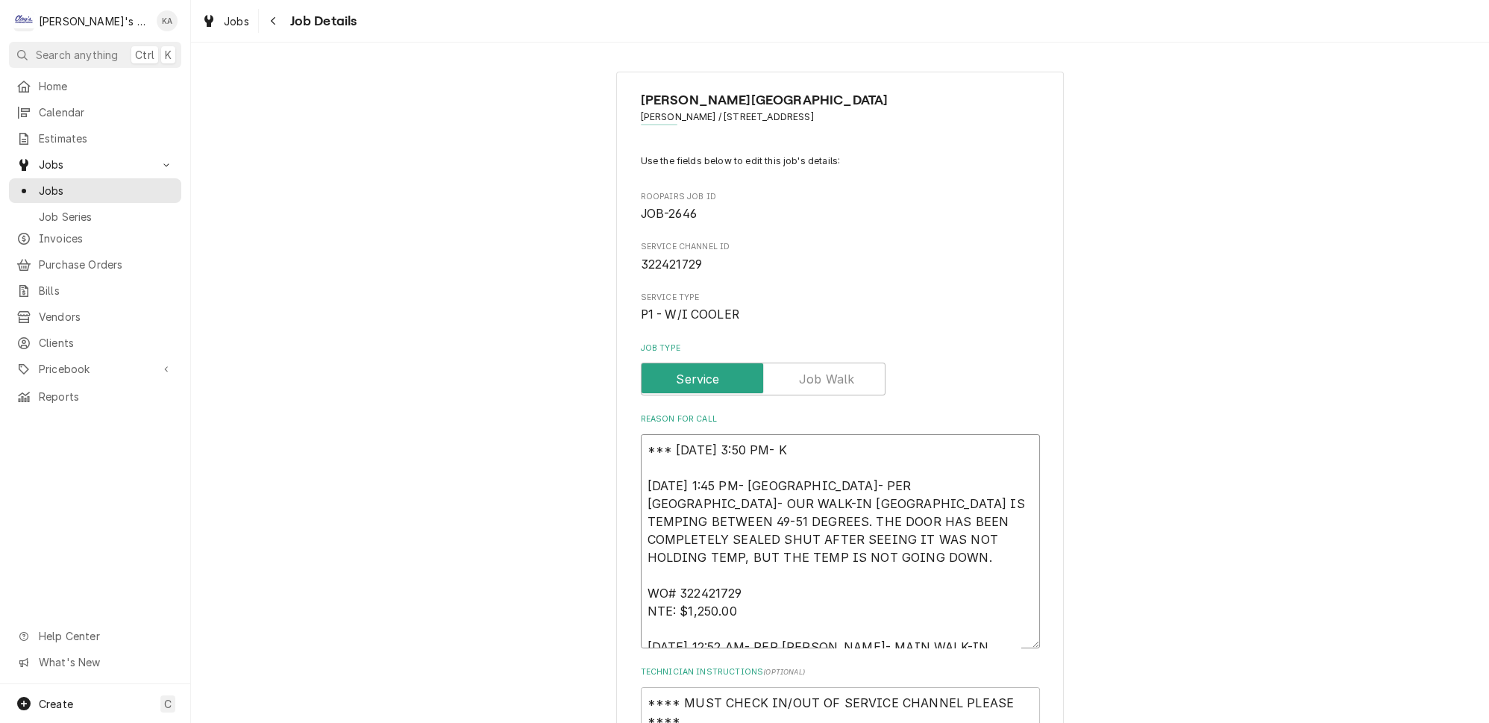
type textarea "*** [DATE] 3:50 PM- KO [DATE] 1:45 PM- [GEOGRAPHIC_DATA]- PER [GEOGRAPHIC_DATA]…"
type textarea "x"
type textarea "*** [DATE] 3:50 PM- KOR [DATE] 1:45 PM- [GEOGRAPHIC_DATA]- PER [GEOGRAPHIC_DATA…"
type textarea "x"
type textarea "*** [DATE] 3:50 PM- [GEOGRAPHIC_DATA] [DATE] 1:45 PM- [GEOGRAPHIC_DATA]- PER [G…"
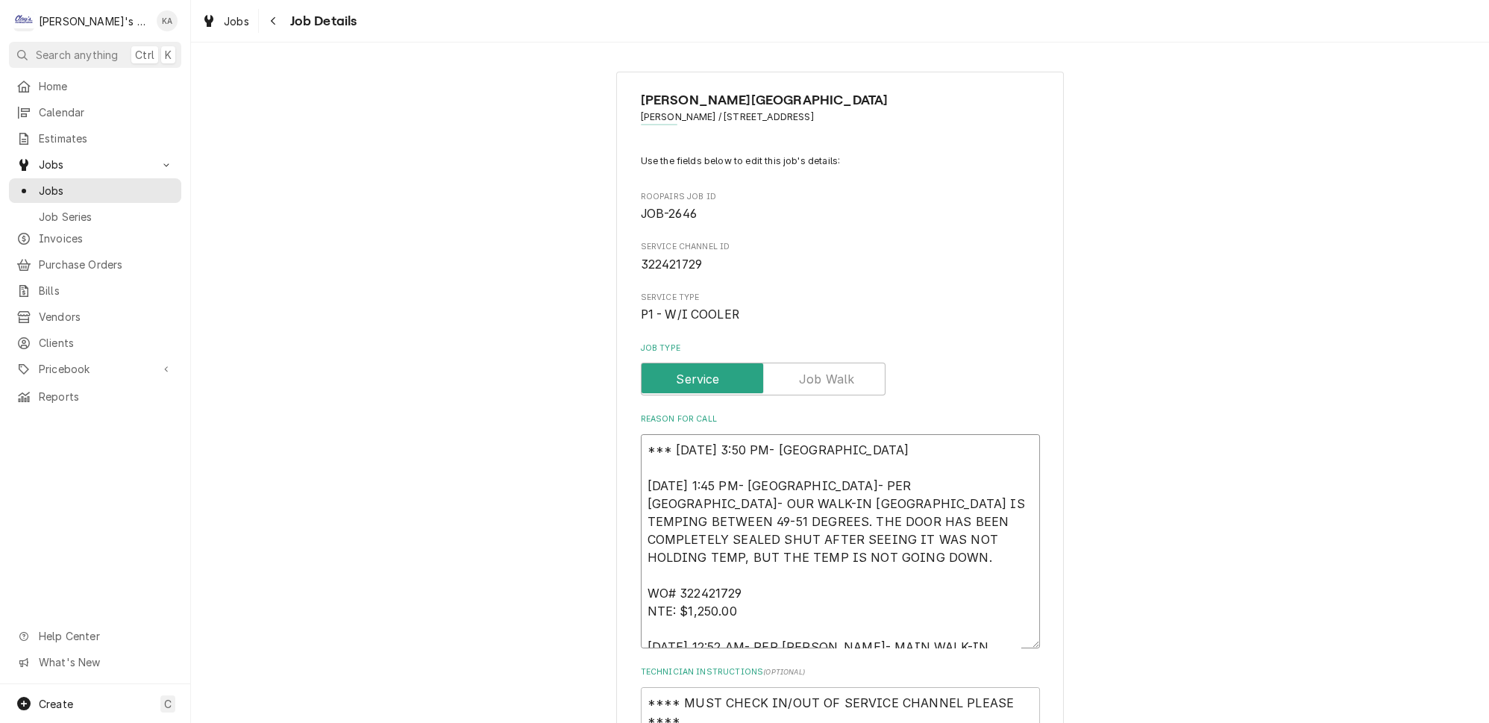
type textarea "x"
type textarea "*** [DATE] 3:50 PM- [GEOGRAPHIC_DATA] [DATE] 1:45 PM- [GEOGRAPHIC_DATA]- PER [G…"
type textarea "x"
type textarea "*** 9/8/2025 3:50 PM- KOREY- 8/11/2025 1:45 PM- KASSIE- PER BRITTANY- OUR WALK-…"
type textarea "x"
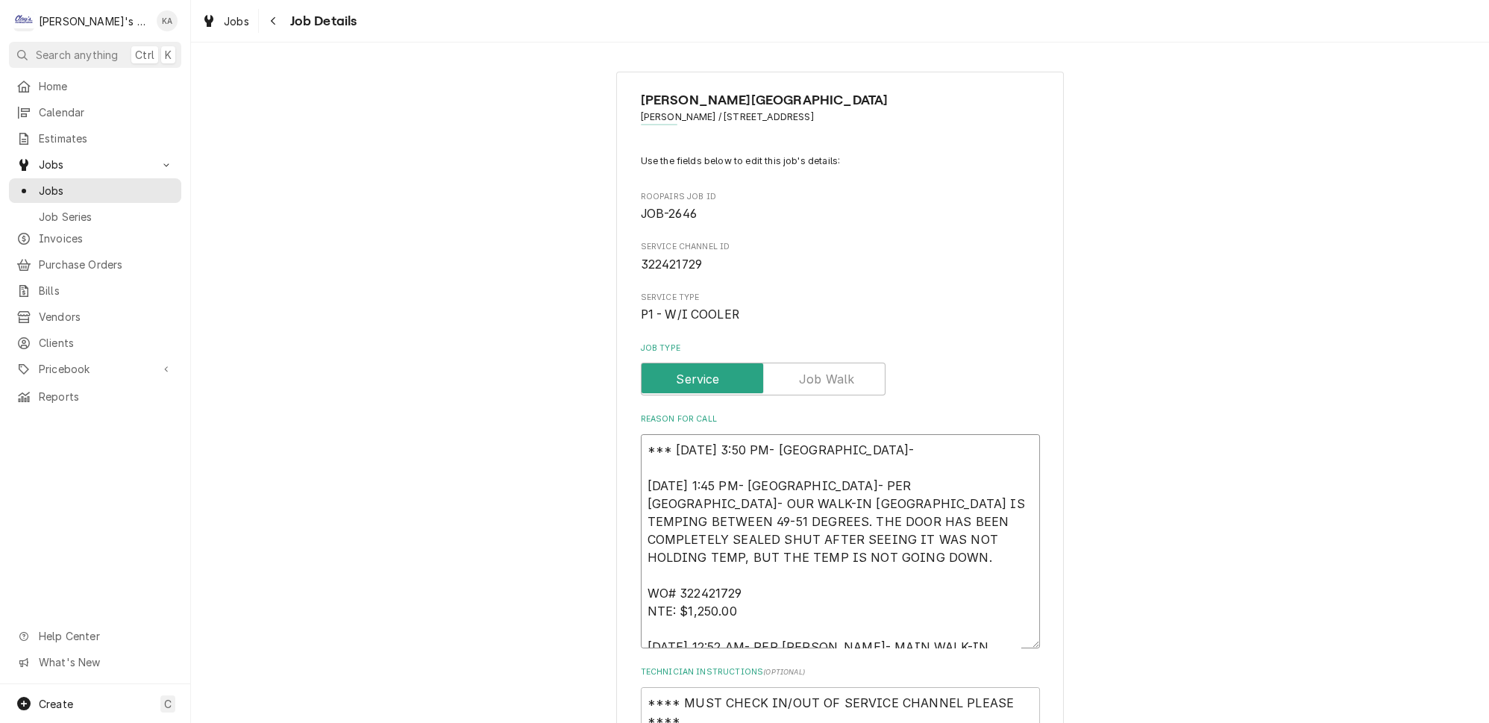
type textarea "*** 9/8/2025 3:50 PM- KOREY- 8/11/2025 1:45 PM- KASSIE- PER BRITTANY- OUR WALK-…"
type textarea "x"
type textarea "*** 9/8/2025 3:50 PM- KOREY- W 8/11/2025 1:45 PM- KASSIE- PER BRITTANY- OUR WAL…"
type textarea "x"
type textarea "*** 9/8/2025 3:50 PM- KOREY- WH 8/11/2025 1:45 PM- KASSIE- PER BRITTANY- OUR WA…"
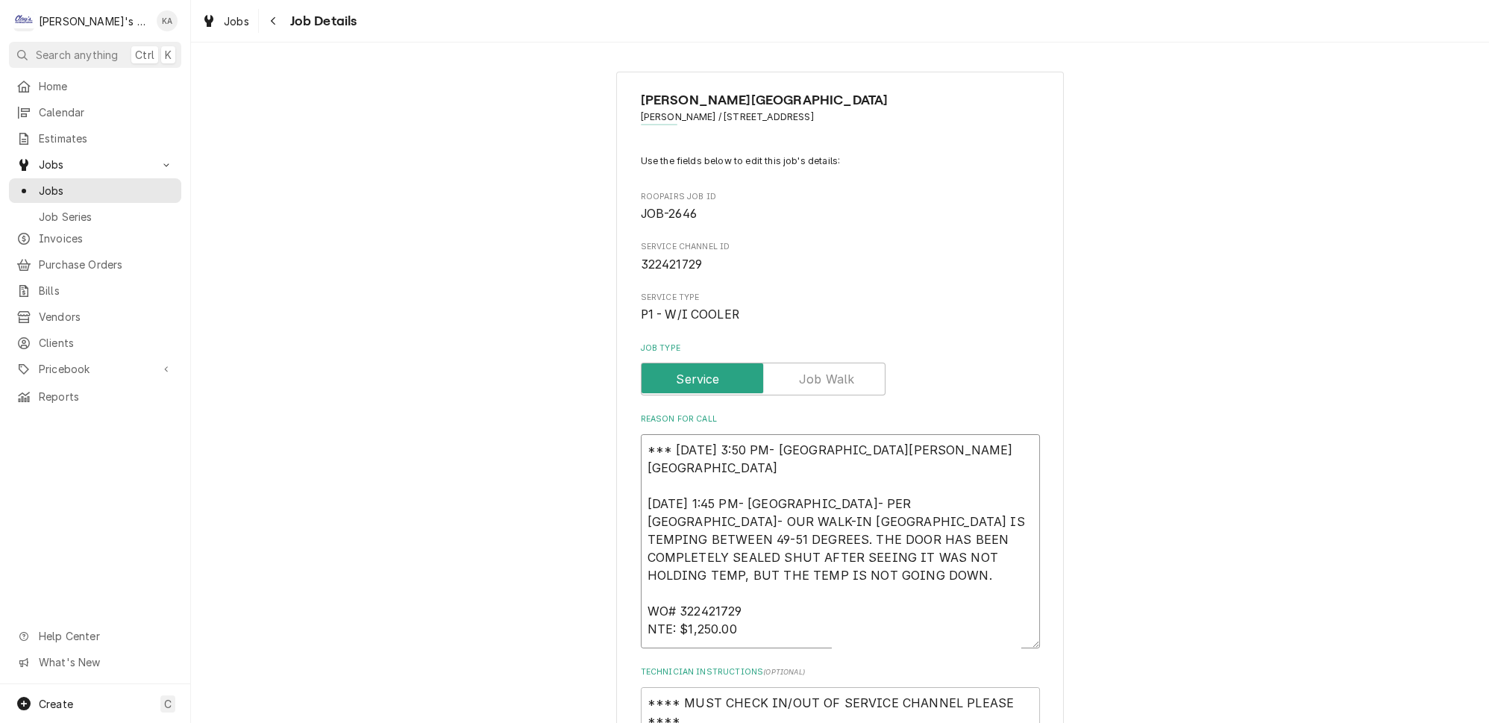
type textarea "x"
type textarea "*** 9/8/2025 3:50 PM- KOREY- WHI 8/11/2025 1:45 PM- KASSIE- PER BRITTANY- OUR W…"
type textarea "x"
type textarea "*** 9/8/2025 3:50 PM- KOREY- WHIL 8/11/2025 1:45 PM- KASSIE- PER BRITTANY- OUR …"
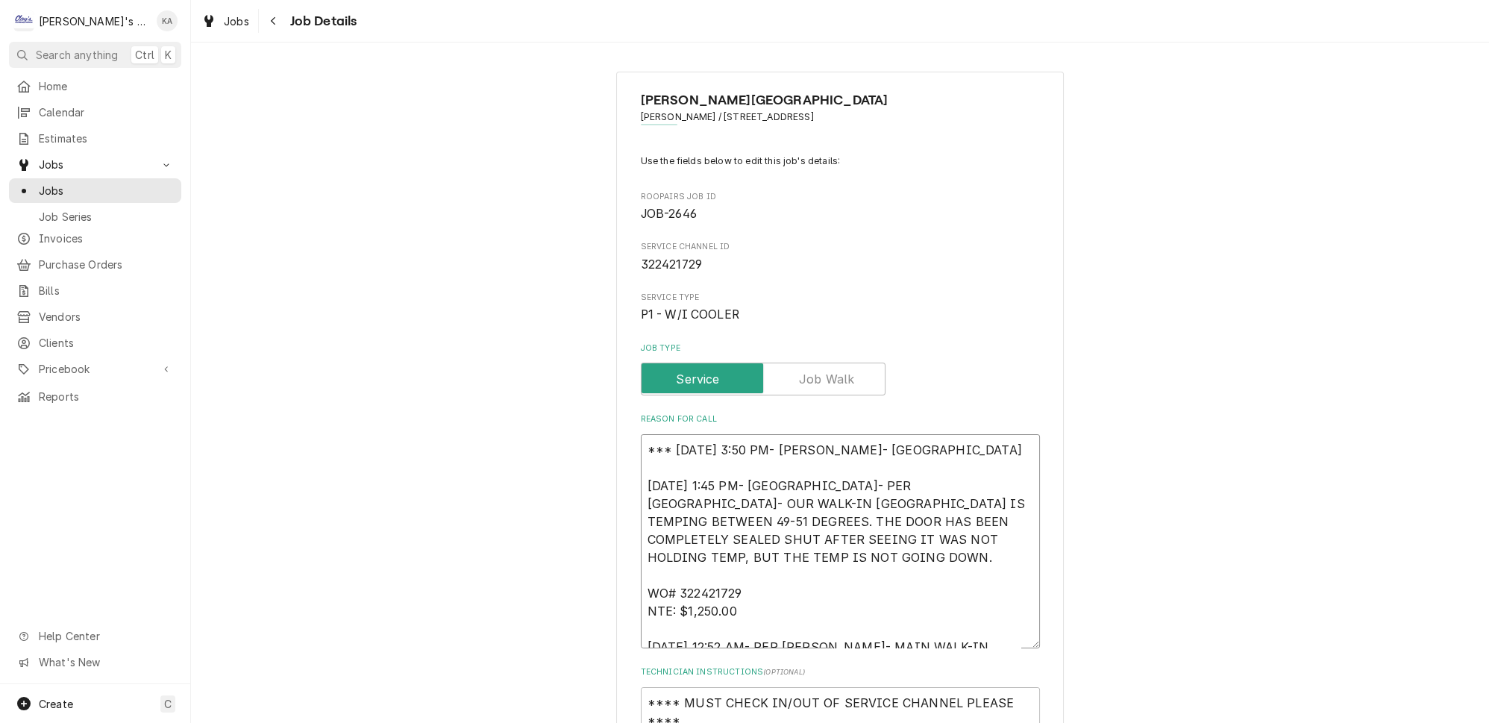
type textarea "x"
type textarea "*** 9/8/2025 3:50 PM- KOREY- WHILE 8/11/2025 1:45 PM- KASSIE- PER BRITTANY- OUR…"
type textarea "x"
type textarea "*** 9/8/2025 3:50 PM- KOREY- WHILE 8/11/2025 1:45 PM- KASSIE- PER BRITTANY- OUR…"
type textarea "x"
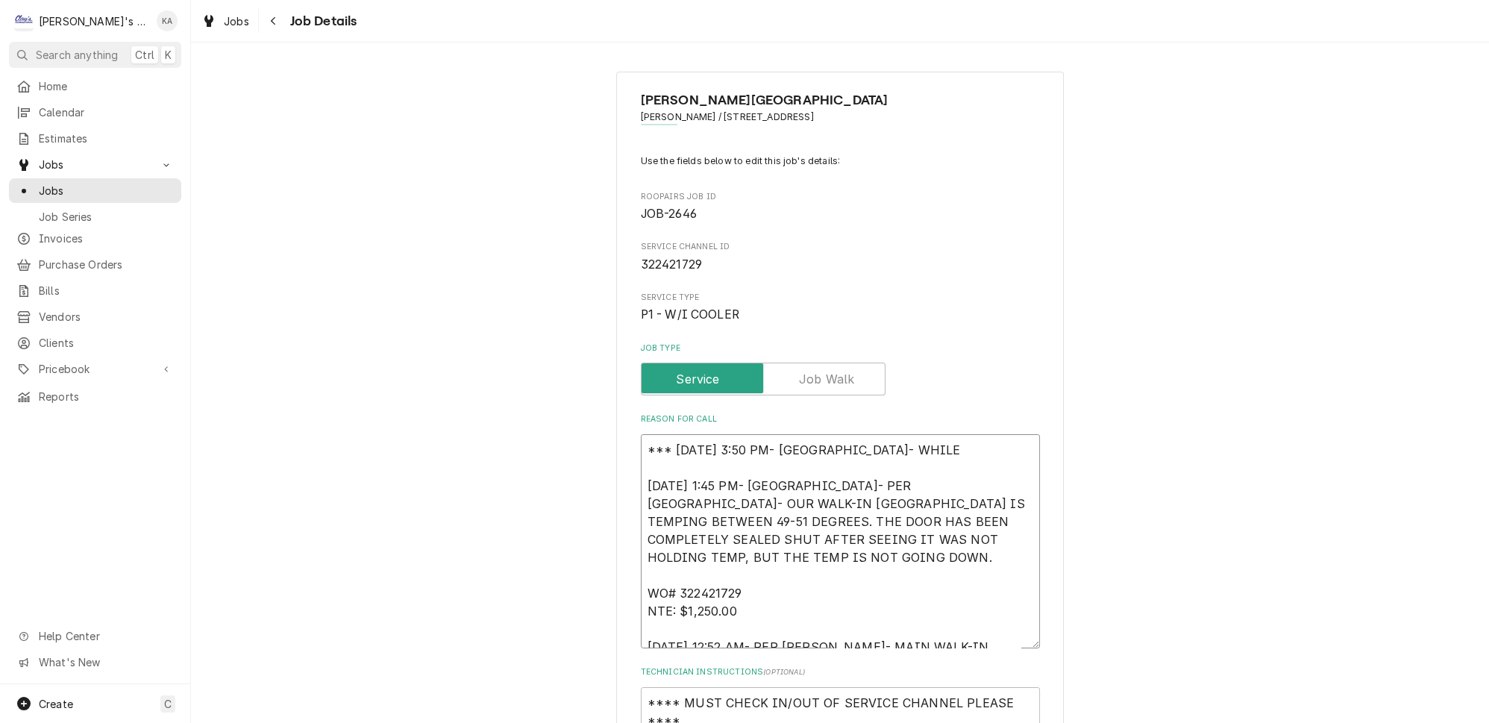
type textarea "*** 9/8/2025 3:50 PM- KOREY- WHILE O 8/11/2025 1:45 PM- KASSIE- PER BRITTANY- O…"
type textarea "x"
type textarea "*** 9/8/2025 3:50 PM- KOREY- WHILE ON 8/11/2025 1:45 PM- KASSIE- PER BRITTANY- …"
type textarea "x"
type textarea "*** 9/8/2025 3:50 PM- KOREY- WHILE ON 8/11/2025 1:45 PM- KASSIE- PER BRITTANY- …"
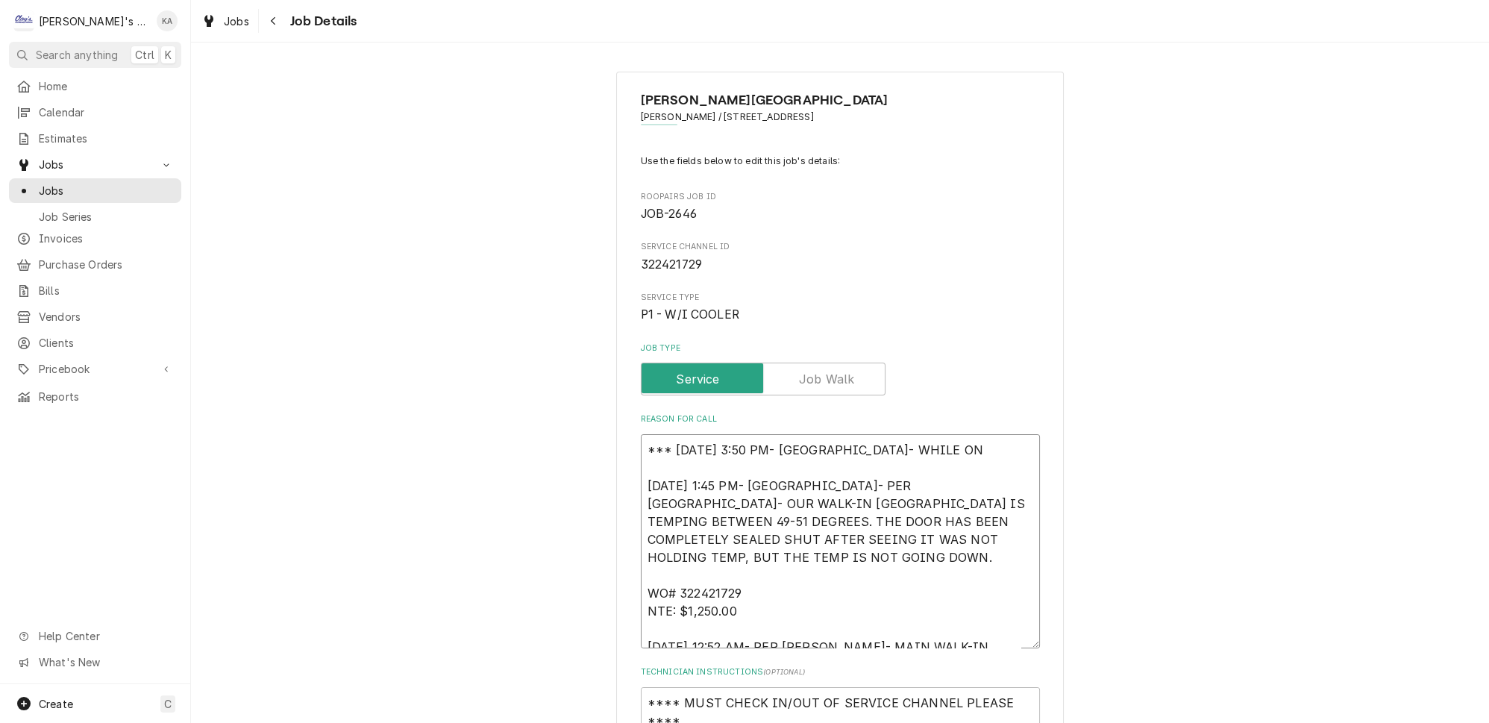
type textarea "x"
type textarea "*** 9/8/2025 3:50 PM- KOREY- WHILE ON S 8/11/2025 1:45 PM- KASSIE- PER BRITTANY…"
type textarea "x"
type textarea "*** 9/8/2025 3:50 PM- KOREY- WHILE ON SE 8/11/2025 1:45 PM- KASSIE- PER BRITTAN…"
type textarea "x"
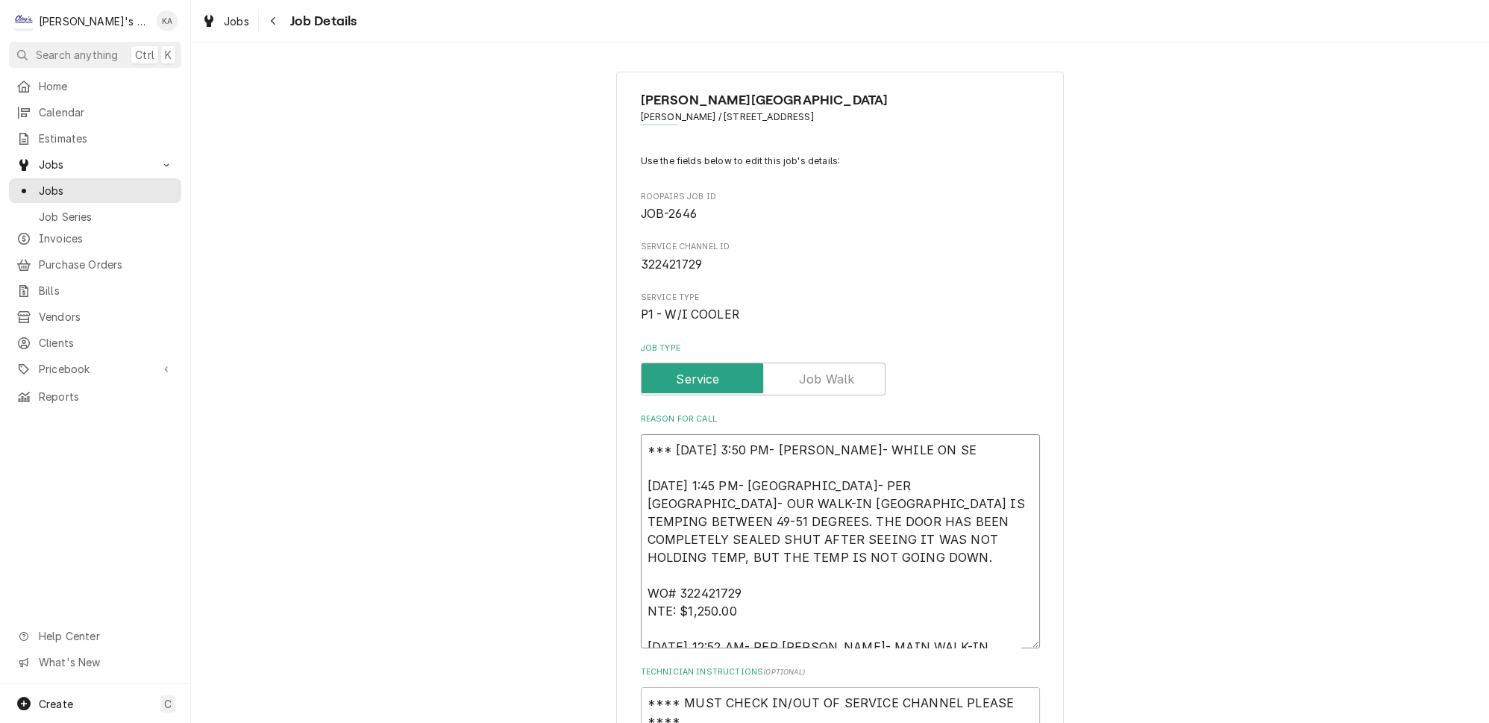
type textarea "*** 9/8/2025 3:50 PM- KOREY- WHILE ON SER 8/11/2025 1:45 PM- KASSIE- PER BRITTA…"
type textarea "x"
type textarea "*** 9/8/2025 3:50 PM- KOREY- WHILE ON SERV 8/11/2025 1:45 PM- KASSIE- PER BRITT…"
type textarea "x"
type textarea "*** 9/8/2025 3:50 PM- KOREY- WHILE ON SERV 8/11/2025 1:45 PM- KASSIE- PER BRITT…"
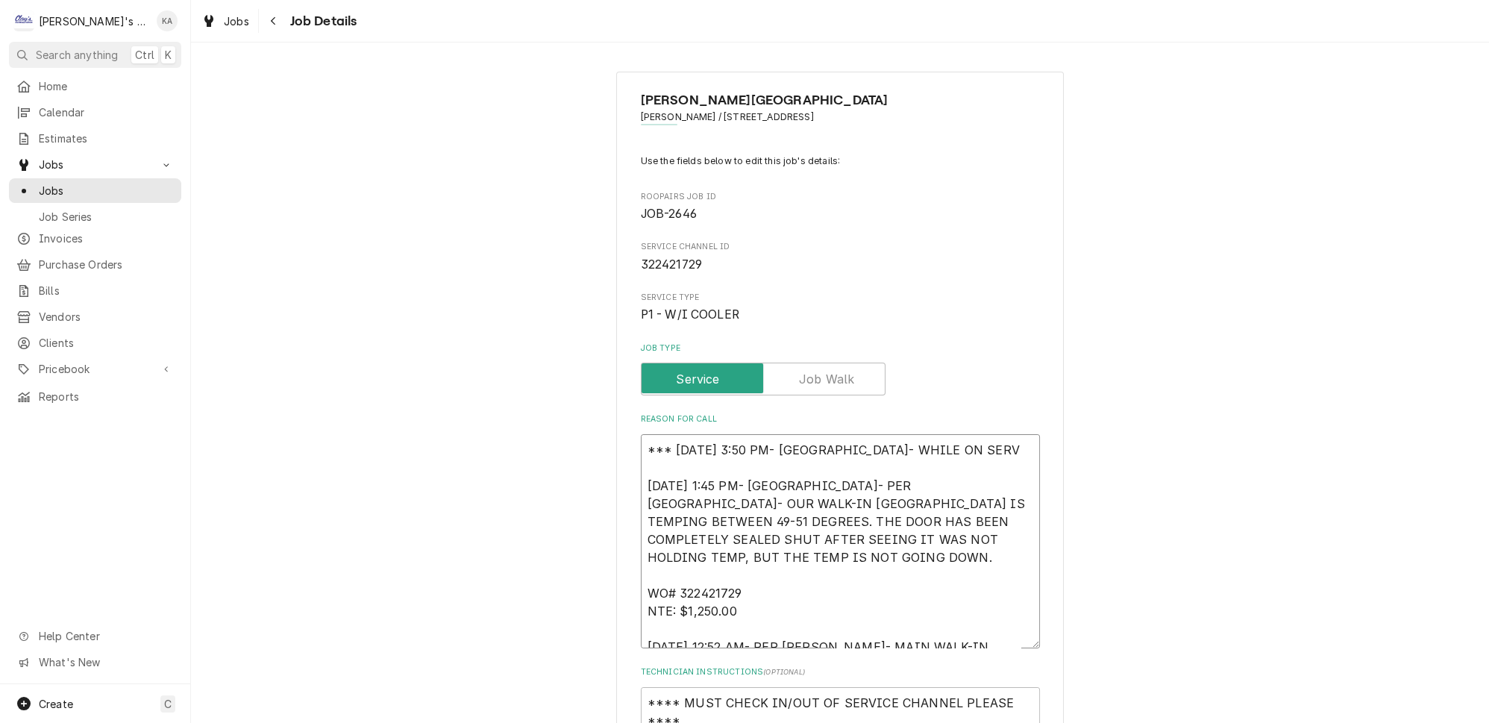
type textarea "x"
type textarea "*** 9/8/2025 3:50 PM- KOREY- WHILE ON SERV C 8/11/2025 1:45 PM- KASSIE- PER BRI…"
type textarea "x"
type textarea "*** 9/8/2025 3:50 PM- KOREY- WHILE ON SERV CH 8/11/2025 1:45 PM- KASSIE- PER BR…"
type textarea "x"
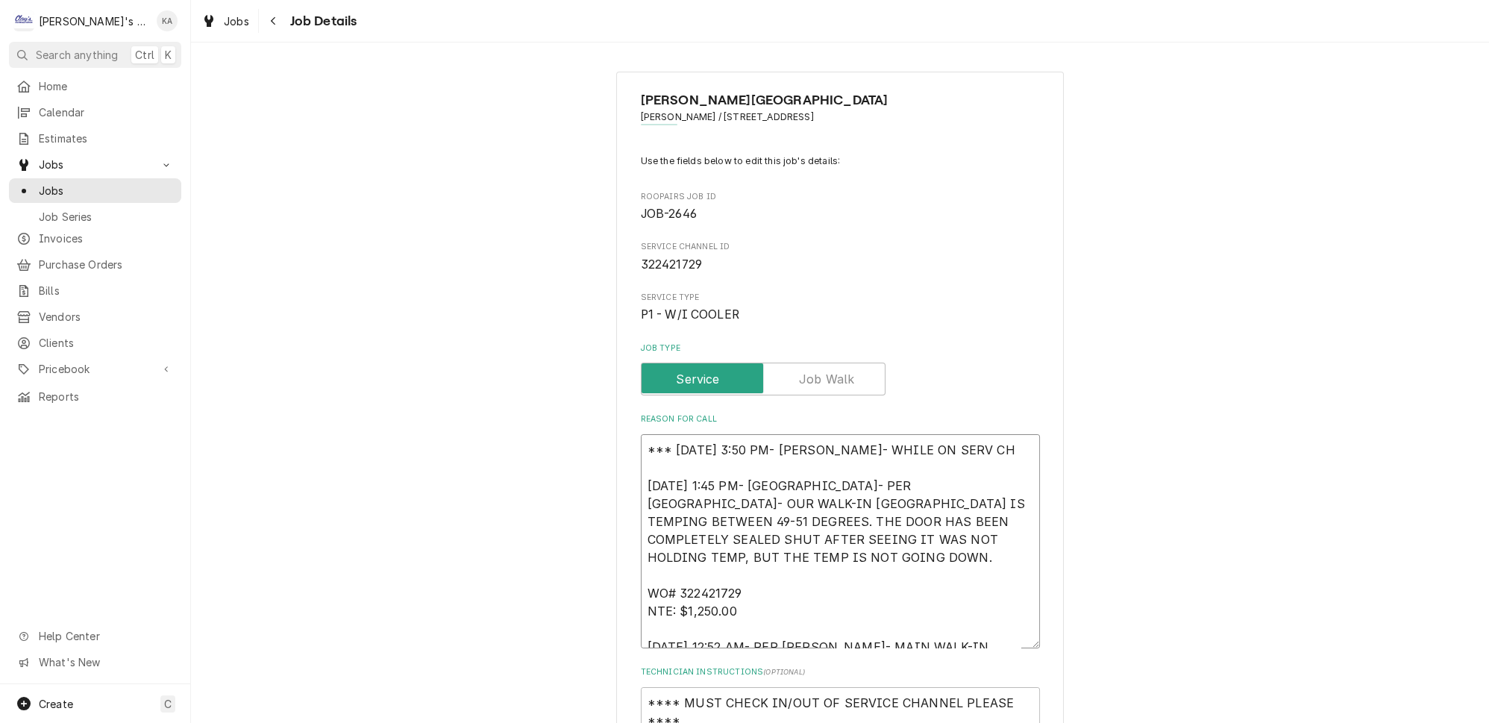
type textarea "*** 9/8/2025 3:50 PM- KOREY- WHILE ON SERV CHA 8/11/2025 1:45 PM- KASSIE- PER B…"
type textarea "x"
type textarea "*** 9/8/2025 3:50 PM- KOREY- WHILE ON SERV CHAN 8/11/2025 1:45 PM- KASSIE- PER …"
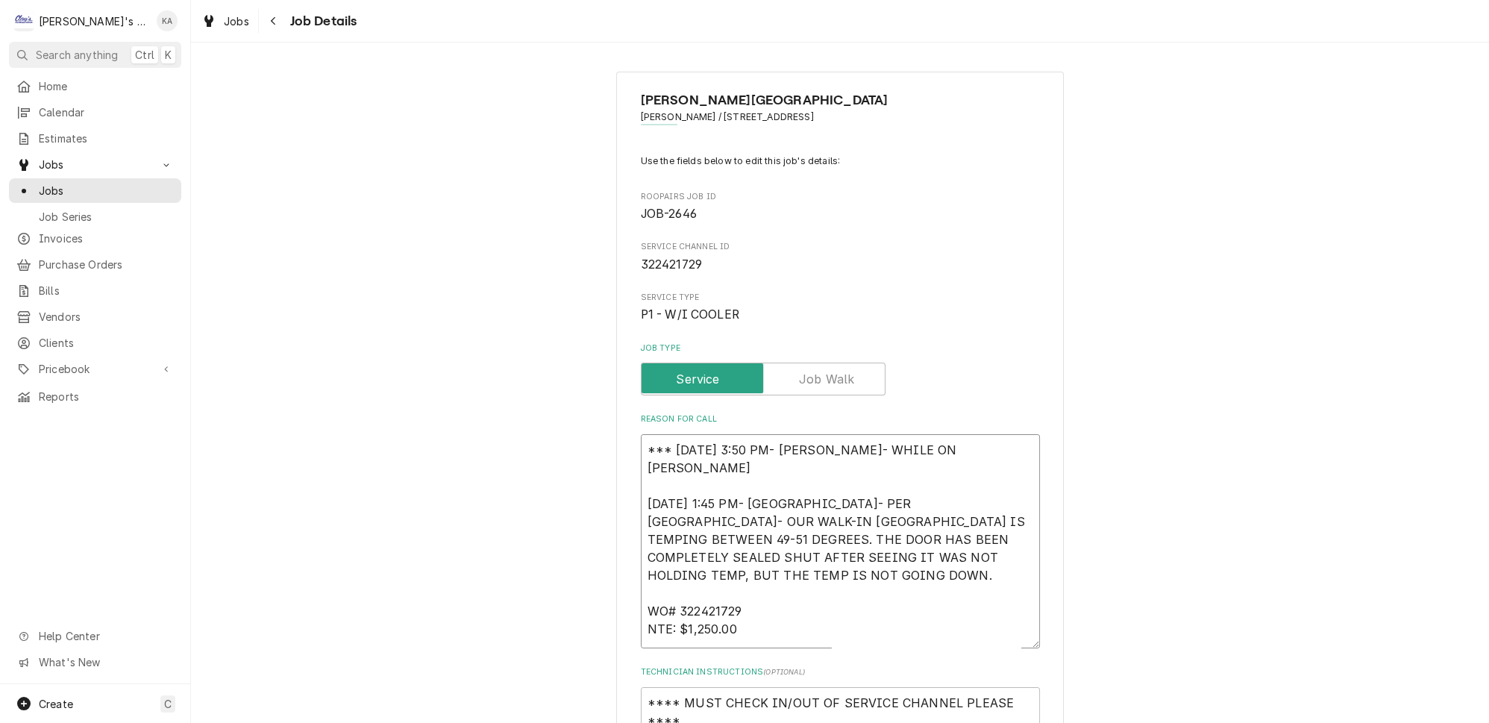
type textarea "x"
type textarea "*** 9/8/2025 3:50 PM- KOREY- WHILE ON SERV CHAN 8/11/2025 1:45 PM- KASSIE- PER …"
type textarea "x"
type textarea "*** 9/8/2025 3:50 PM- KOREY- WHILE ON SERV CHAN L 8/11/2025 1:45 PM- KASSIE- PE…"
type textarea "x"
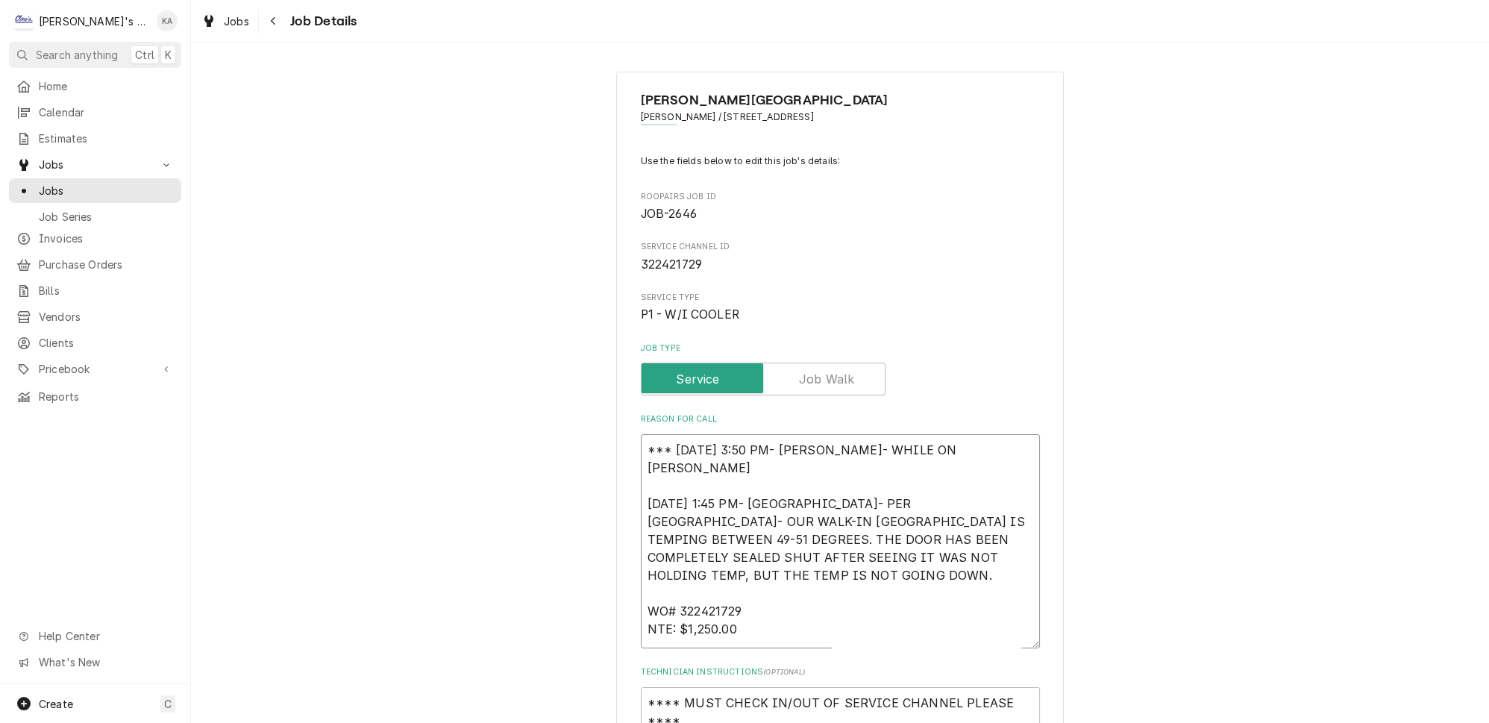
type textarea "*** 9/8/2025 3:50 PM- KOREY- WHILE ON SERV CHAN LO 8/11/2025 1:45 PM- KASSIE- P…"
type textarea "x"
type textarea "*** 9/8/2025 3:50 PM- KOREY- WHILE ON SERV CHAN LOO 8/11/2025 1:45 PM- KASSIE- …"
type textarea "x"
type textarea "*** 9/8/2025 3:50 PM- KOREY- WHILE ON SERV CHAN LOOK 8/11/2025 1:45 PM- KASSIE-…"
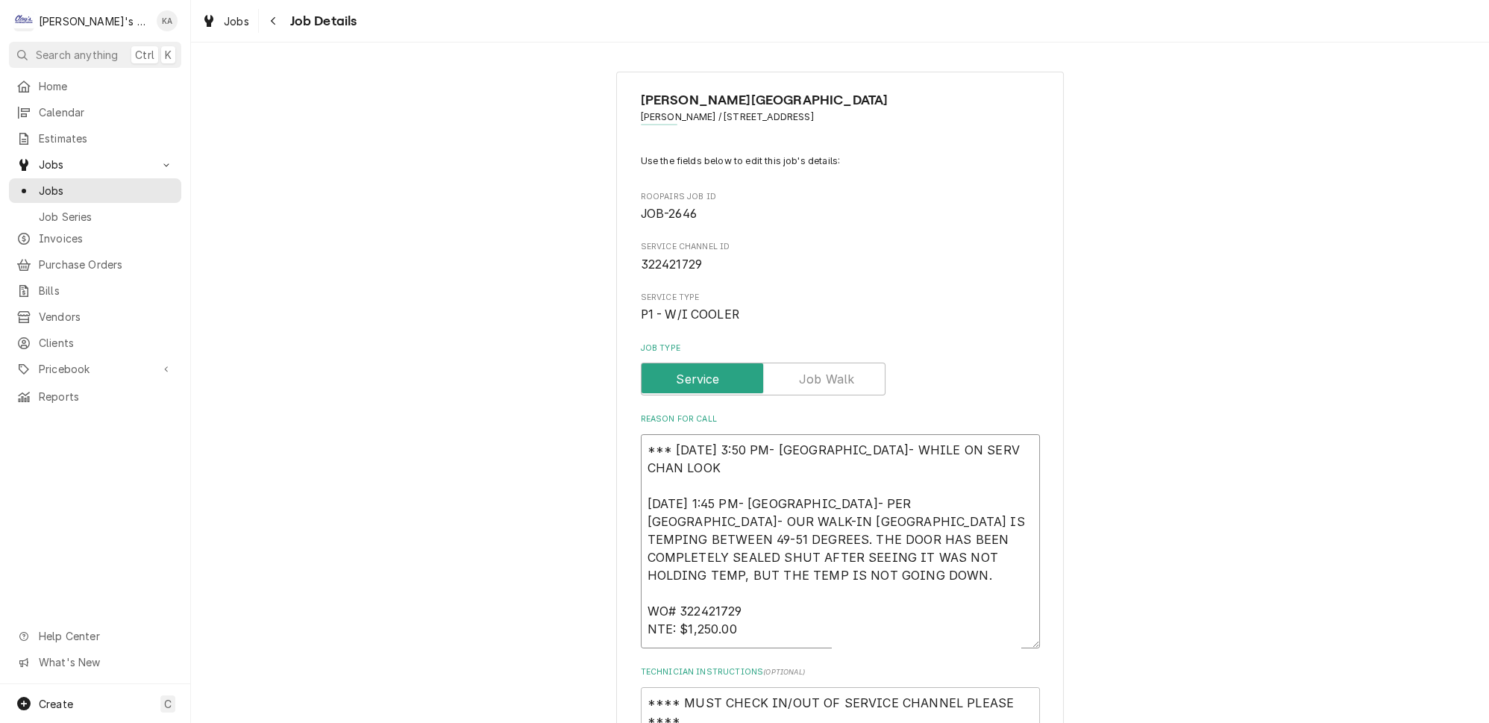
type textarea "x"
type textarea "*** 9/8/2025 3:50 PM- KOREY- WHILE ON SERV CHAN LOOKI 8/11/2025 1:45 PM- KASSIE…"
type textarea "x"
type textarea "*** 9/8/2025 3:50 PM- KOREY- WHILE ON SERV CHAN LOOK 8/11/2025 1:45 PM- KASSIE-…"
type textarea "x"
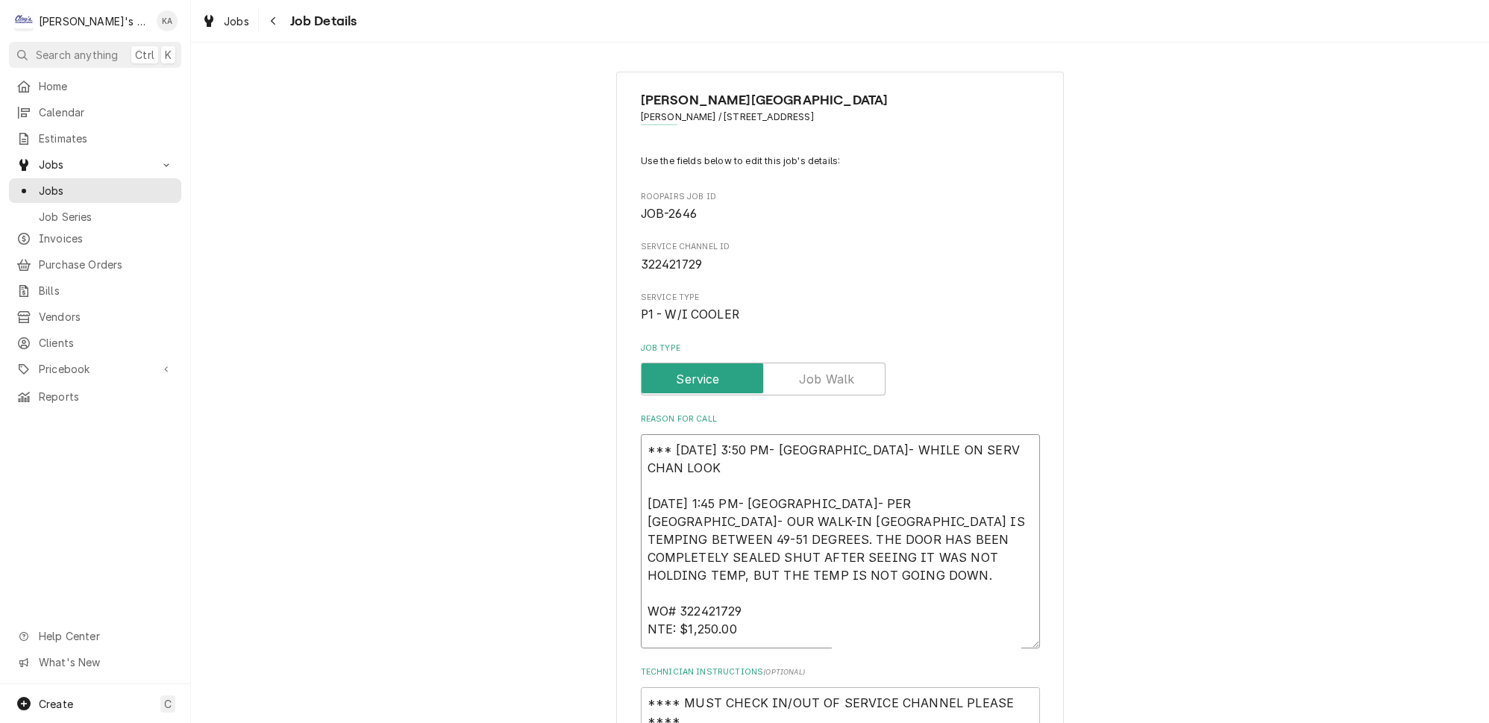
type textarea "*** 9/8/2025 3:50 PM- KOREY- WHILE ON SERV CHAN LOO 8/11/2025 1:45 PM- KASSIE- …"
type textarea "x"
type textarea "*** 9/8/2025 3:50 PM- KOREY- WHILE ON SERV CHAN LO 8/11/2025 1:45 PM- KASSIE- P…"
type textarea "x"
type textarea "*** 9/8/2025 3:50 PM- KOREY- WHILE ON SERV CHAN L 8/11/2025 1:45 PM- KASSIE- PE…"
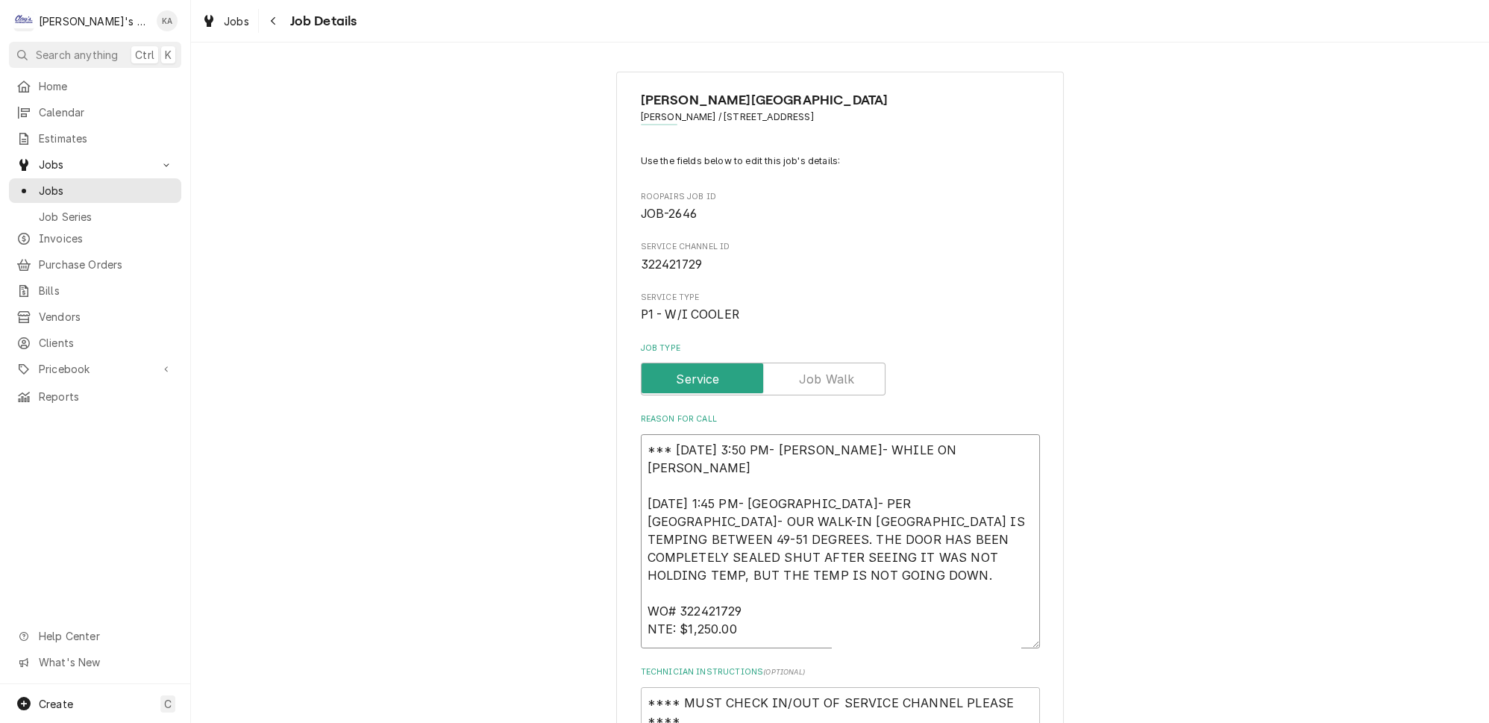
type textarea "x"
type textarea "*** 9/8/2025 3:50 PM- KOREY- WHILE ON SERV CHAN 8/11/2025 1:45 PM- KASSIE- PER …"
type textarea "x"
type textarea "*** 9/8/2025 3:50 PM- KOREY- WHILE ON SERV CHAN A 8/11/2025 1:45 PM- KASSIE- PE…"
type textarea "x"
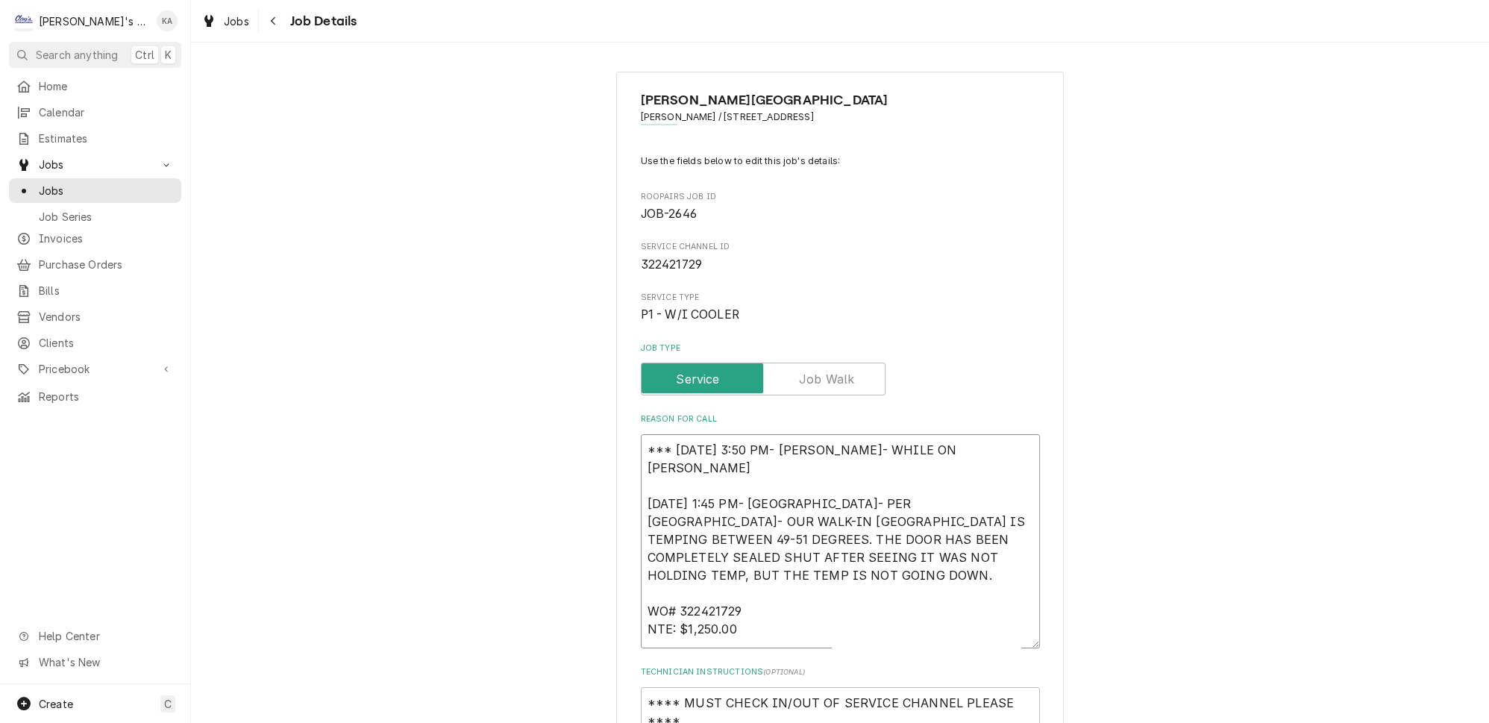
type textarea "*** 9/8/2025 3:50 PM- KOREY- WHILE ON SERV CHAN AD 8/11/2025 1:45 PM- KASSIE- P…"
type textarea "x"
type textarea "*** 9/8/2025 3:50 PM- KOREY- WHILE ON SERV CHAN ADD 8/11/2025 1:45 PM- KASSIE- …"
type textarea "x"
type textarea "*** 9/8/2025 3:50 PM- KOREY- WHILE ON SERV CHAN ADDI 8/11/2025 1:45 PM- KASSIE-…"
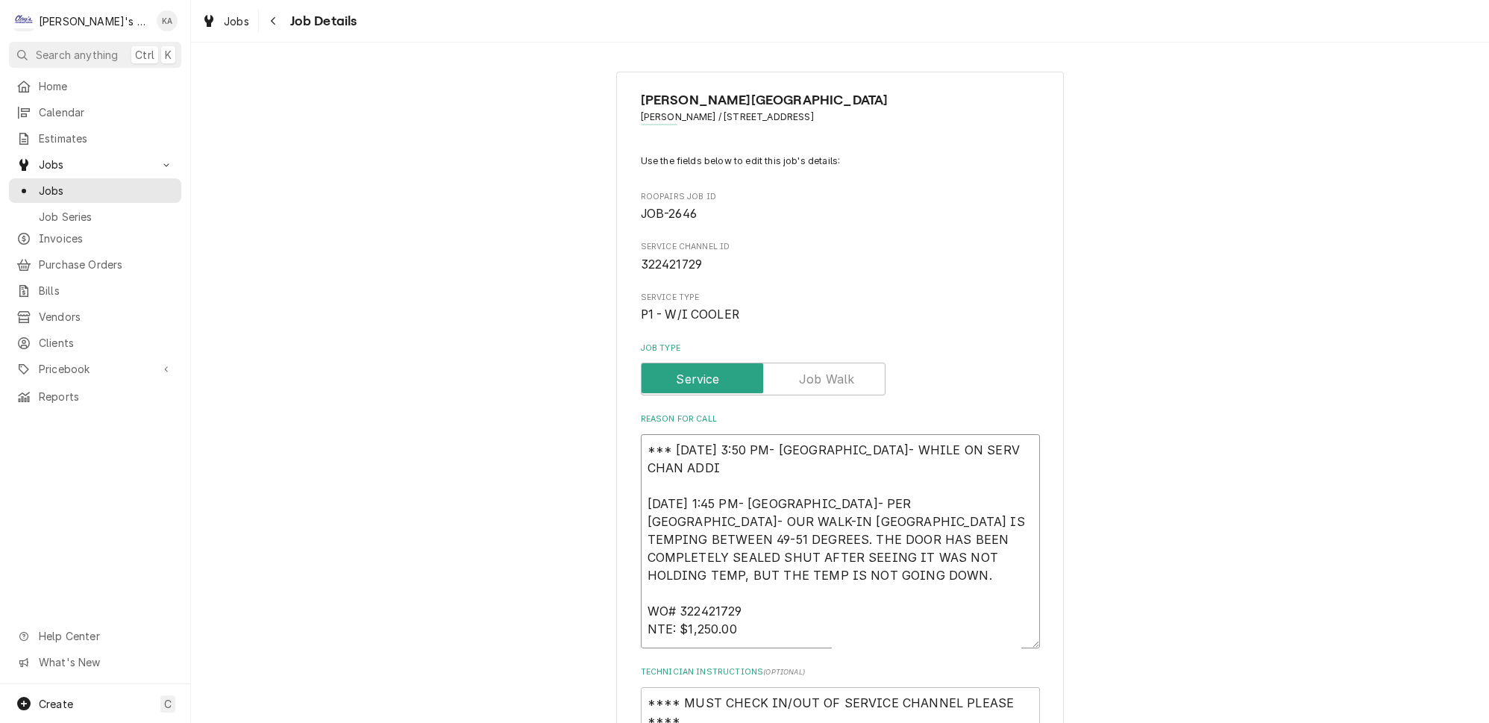
type textarea "x"
type textarea "*** 9/8/2025 3:50 PM- KOREY- WHILE ON SERV CHAN ADDIN 8/11/2025 1:45 PM- KASSIE…"
type textarea "x"
type textarea "*** 9/8/2025 3:50 PM- KOREY- WHILE ON SERV CHAN ADDING 8/11/2025 1:45 PM- KASSI…"
type textarea "x"
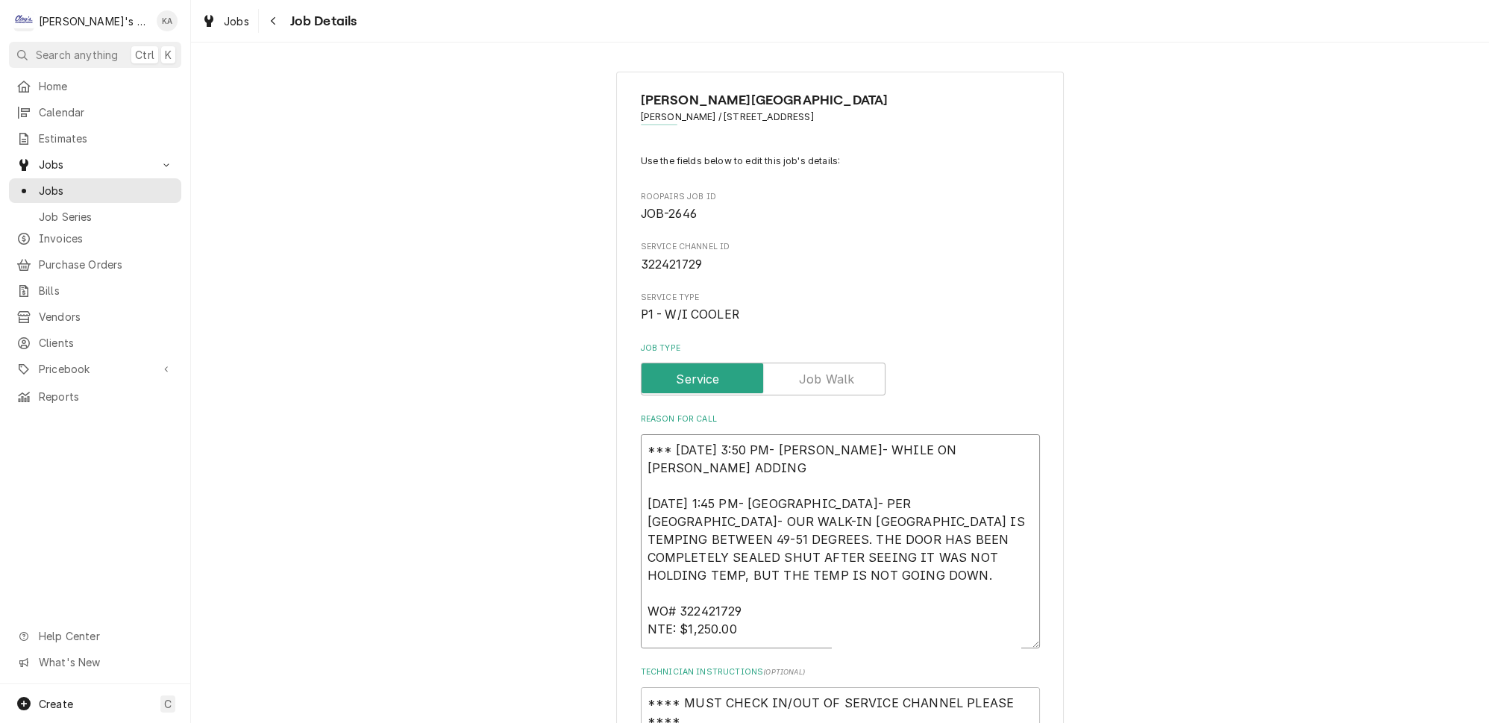
type textarea "*** 9/8/2025 3:50 PM- KOREY- WHILE ON SERV CHAN ADDING 8/11/2025 1:45 PM- KASSI…"
type textarea "x"
type textarea "*** 9/8/2025 3:50 PM- KOREY- WHILE ON SERV CHAN ADDING A 8/11/2025 1:45 PM- KAS…"
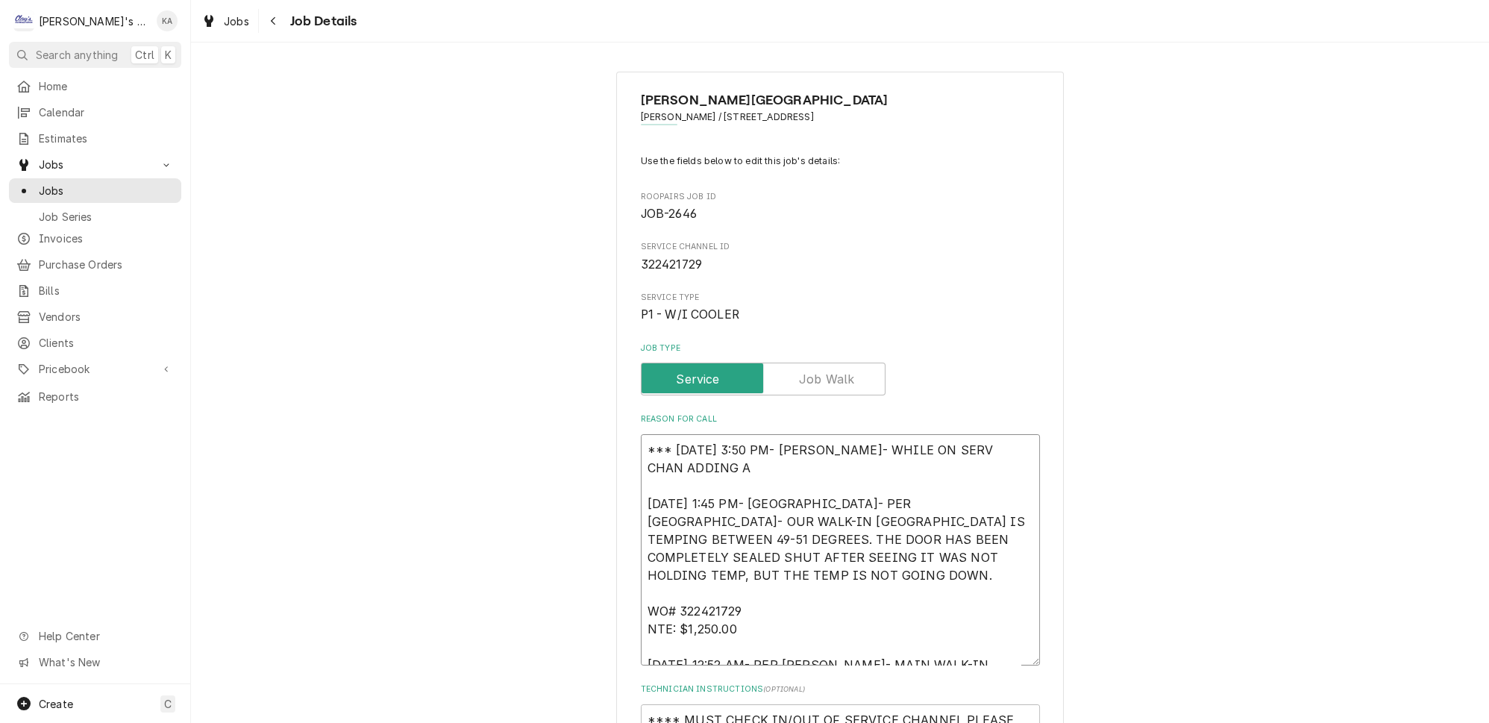
type textarea "x"
type textarea "*** 9/8/2025 3:50 PM- KOREY- WHILE ON SERV CHAN ADDING A 8/11/2025 1:45 PM- KAS…"
type textarea "x"
type textarea "*** 9/8/2025 3:50 PM- KOREY- WHILE ON SERV CHAN ADDING A N 8/11/2025 1:45 PM- K…"
type textarea "x"
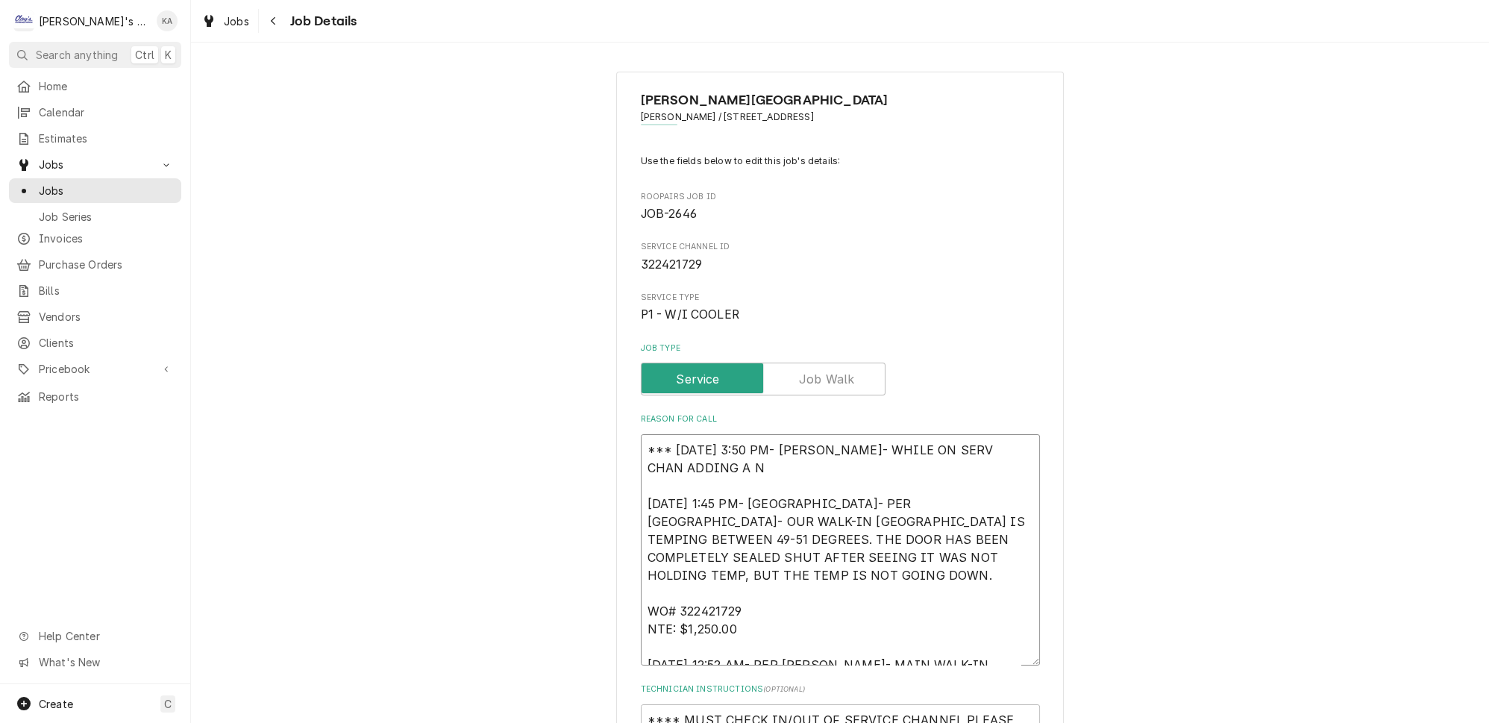
type textarea "*** 9/8/2025 3:50 PM- KOREY- WHILE ON SERV CHAN ADDING A NO 8/11/2025 1:45 PM- …"
type textarea "x"
type textarea "*** 9/8/2025 3:50 PM- KOREY- WHILE ON SERV CHAN ADDING A NOT 8/11/2025 1:45 PM-…"
type textarea "x"
type textarea "*** 9/8/2025 3:50 PM- KOREY- WHILE ON SERV CHAN ADDING A NOTE 8/11/2025 1:45 PM…"
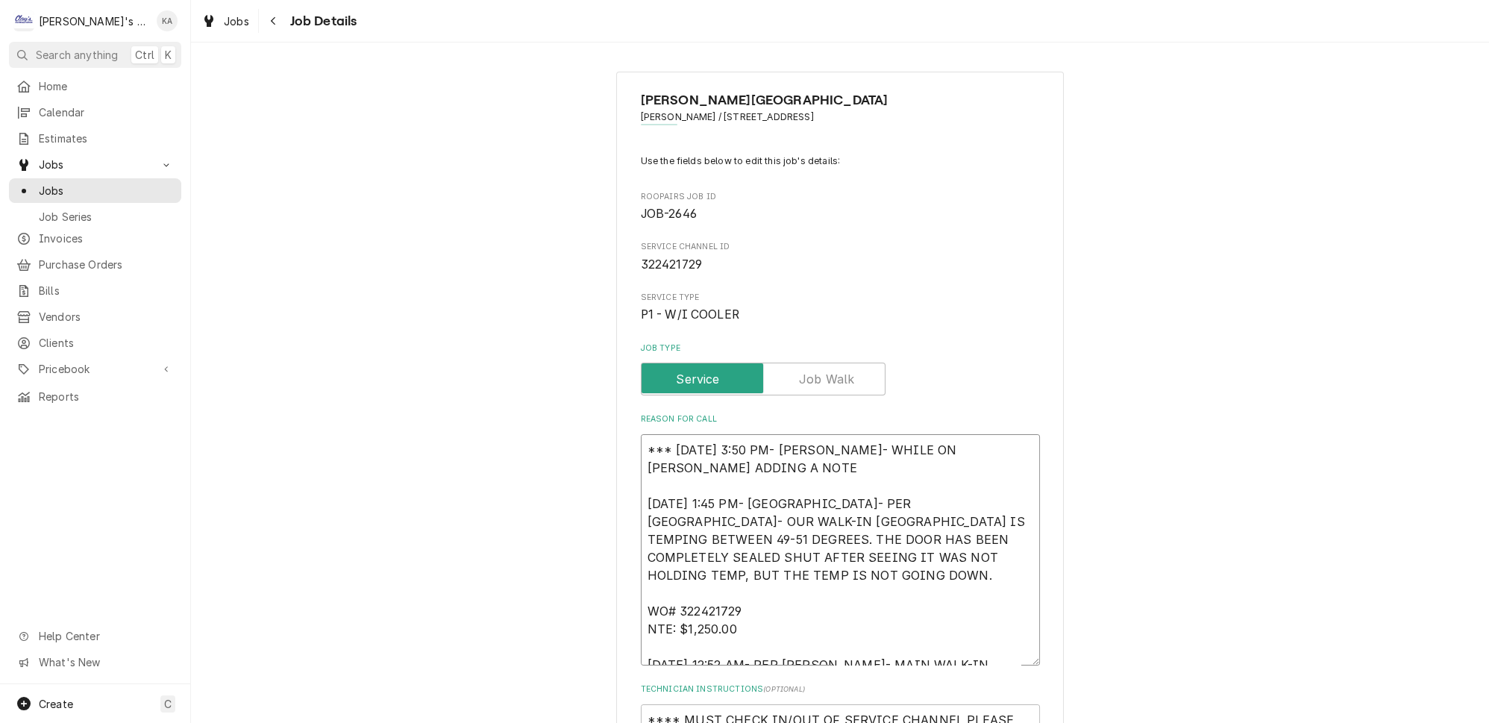
type textarea "x"
type textarea "*** 9/8/2025 3:50 PM- KOREY- WHILE ON SERV CHAN ADDING A NOTE 8/11/2025 1:45 PM…"
type textarea "x"
type textarea "*** 9/8/2025 3:50 PM- KOREY- WHILE ON SERV CHAN ADDING A NOTE O 8/11/2025 1:45 …"
type textarea "x"
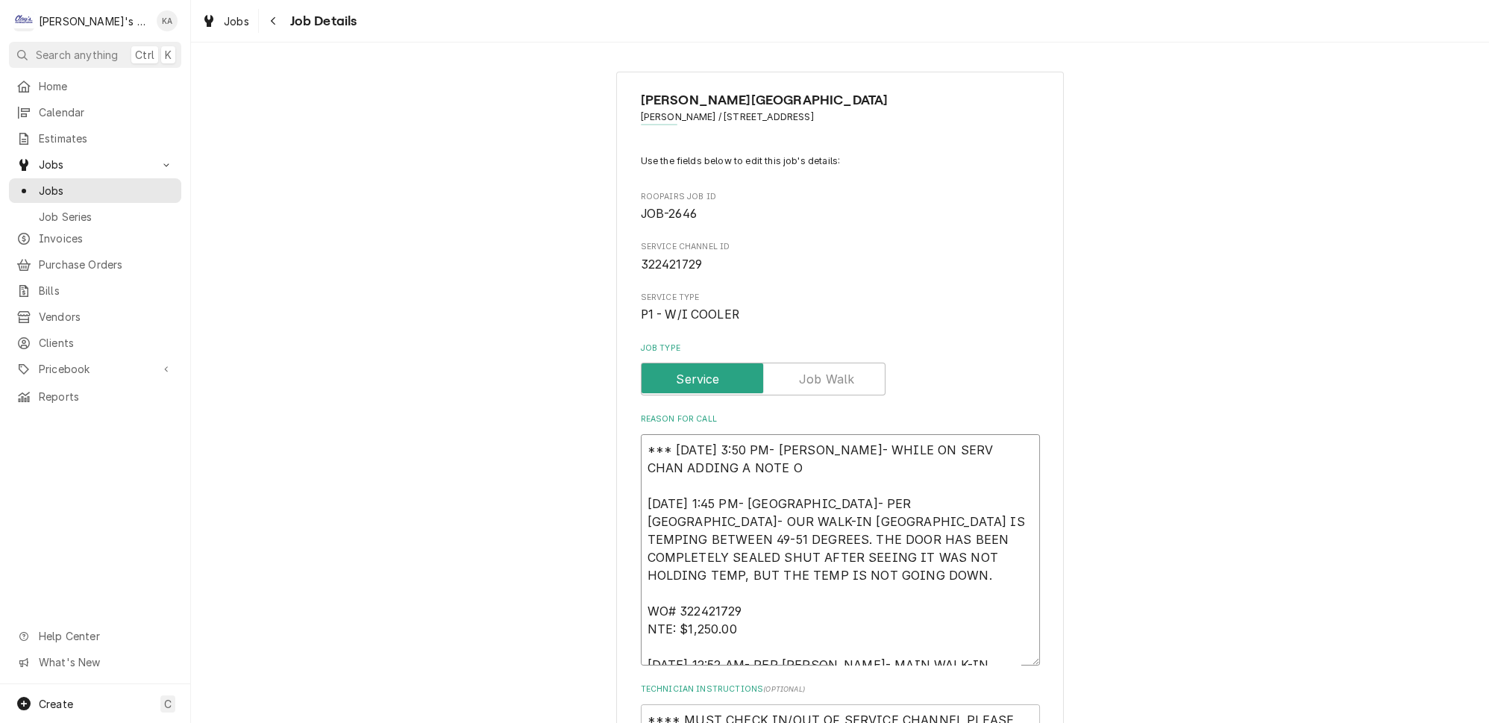
type textarea "*** 9/8/2025 3:50 PM- KOREY- WHILE ON SERV CHAN ADDING A NOTE ON 8/11/2025 1:45…"
type textarea "x"
type textarea "*** 9/8/2025 3:50 PM- KOREY- WHILE ON SERV CHAN ADDING A NOTE ON 8/11/2025 1:45…"
type textarea "x"
type textarea "*** 9/8/2025 3:50 PM- KOREY- WHILE ON SERV CHAN ADDING A NOTE ON A 8/11/2025 1:…"
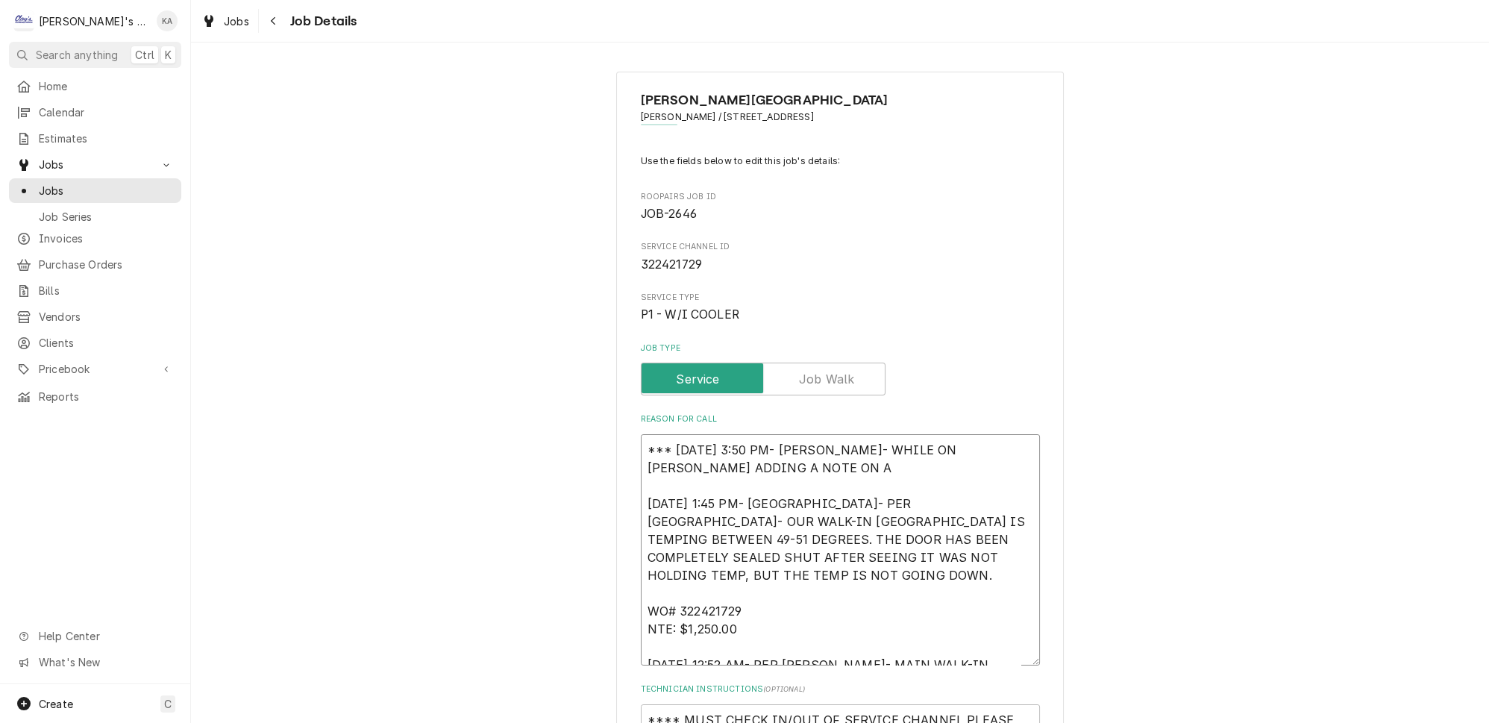
type textarea "x"
type textarea "*** 9/8/2025 3:50 PM- KOREY- WHILE ON SERV CHAN ADDING A NOTE ON AN 8/11/2025 1…"
type textarea "x"
type textarea "*** 9/8/2025 3:50 PM- KOREY- WHILE ON SERV CHAN ADDING A NOTE ON ANO 8/11/2025 …"
type textarea "x"
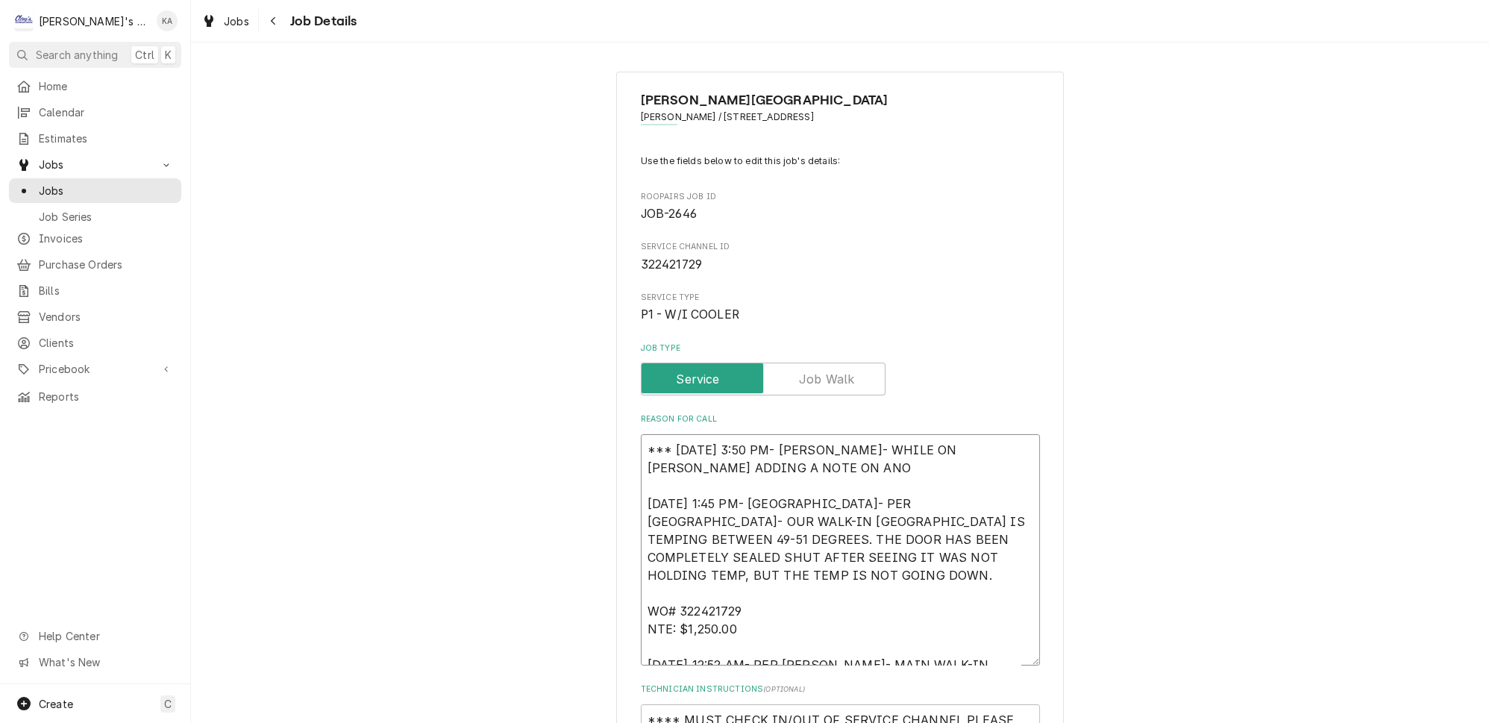
type textarea "*** 9/8/2025 3:50 PM- KOREY- WHILE ON SERV CHAN ADDING A NOTE ON ANOT 8/11/2025…"
type textarea "x"
type textarea "*** 9/8/2025 3:50 PM- KOREY- WHILE ON SERV CHAN ADDING A NOTE ON ANOTH 8/11/202…"
type textarea "x"
type textarea "*** 9/8/2025 3:50 PM- KOREY- WHILE ON SERV CHAN ADDING A NOTE ON ANOTHE 8/11/20…"
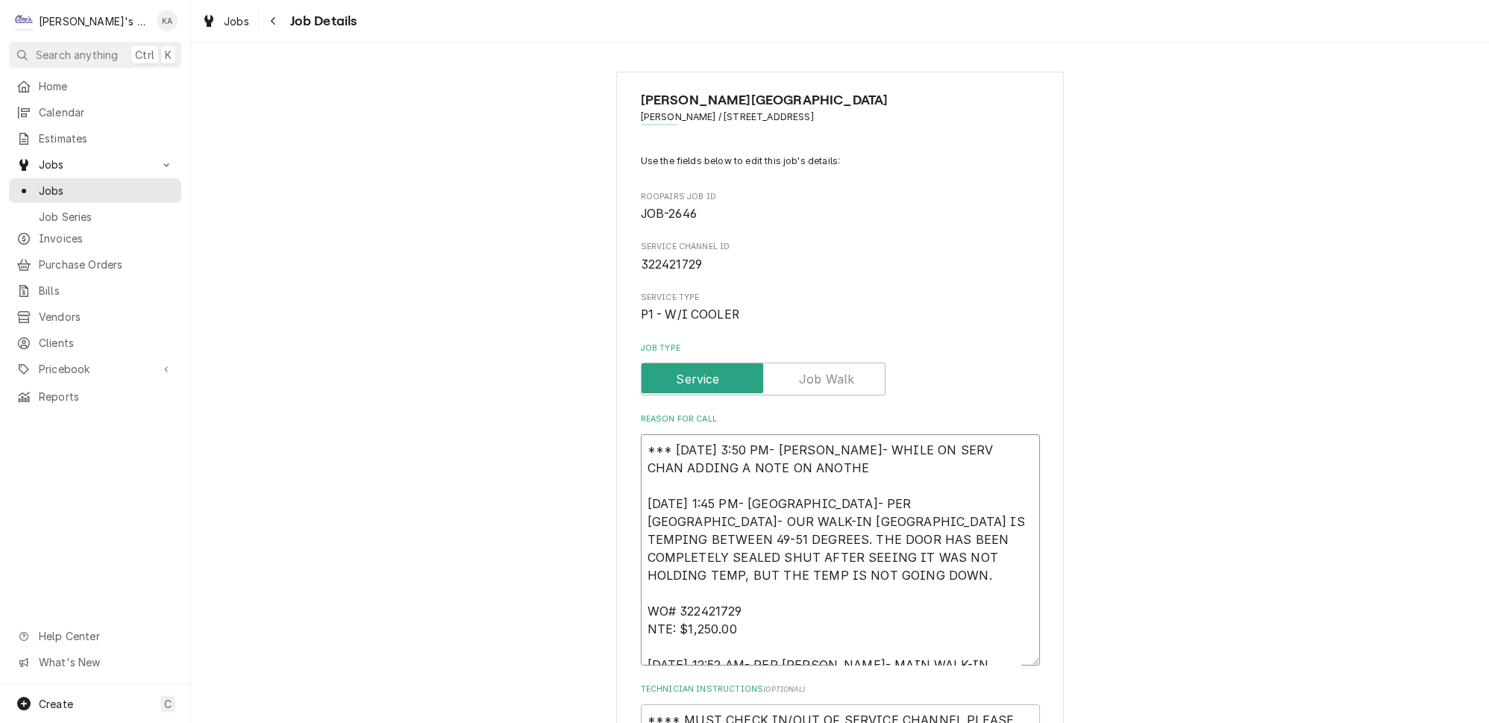
type textarea "x"
type textarea "*** 9/8/2025 3:50 PM- KOREY- WHILE ON SERV CHAN ADDING A NOTE ON ANOTHER 8/11/2…"
type textarea "x"
type textarea "*** 9/8/2025 3:50 PM- KOREY- WHILE ON SERV CHAN ADDING A NOTE ON ANOTHER 8/11/2…"
type textarea "x"
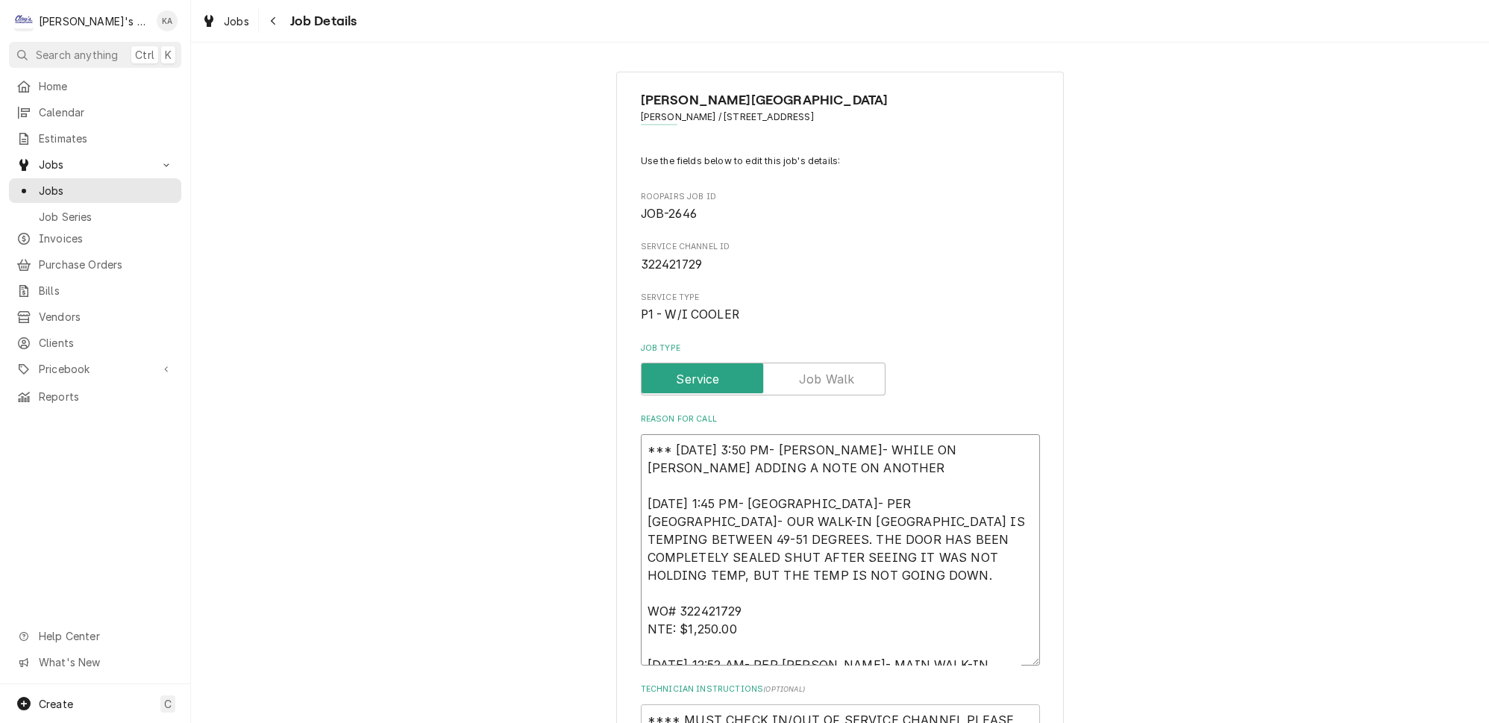
type textarea "*** 9/8/2025 3:50 PM- KOREY- WHILE ON SERV CHAN ADDING A NOTE ON ANOTHER W 8/11…"
type textarea "x"
type textarea "*** 9/8/2025 3:50 PM- KOREY- WHILE ON SERV CHAN ADDING A NOTE ON ANOTHER WO 8/1…"
type textarea "x"
type textarea "*** 9/8/2025 3:50 PM- KOREY- WHILE ON SERV CHAN ADDING A NOTE ON ANOTHER WOR 8/…"
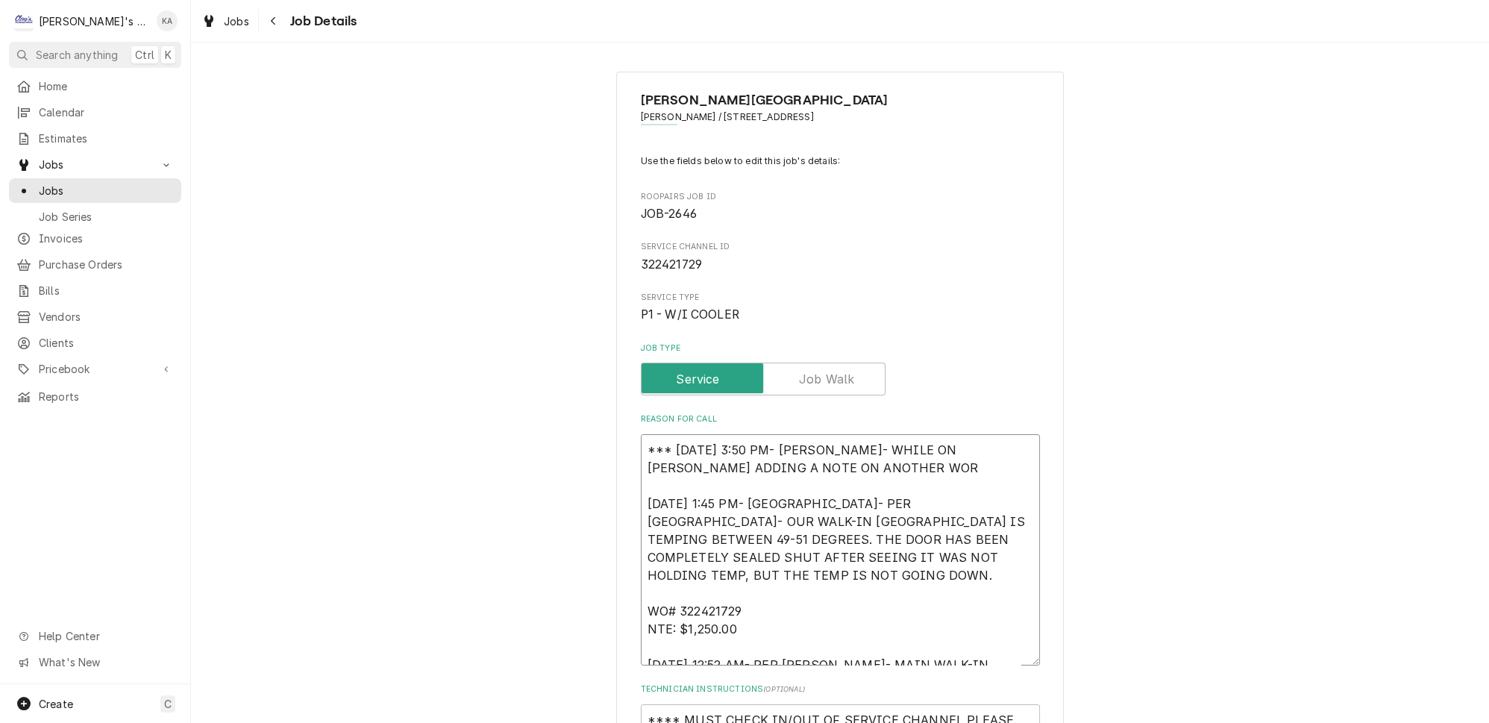
type textarea "x"
type textarea "*** 9/8/2025 3:50 PM- KOREY- WHILE ON SERV CHAN ADDING A NOTE ON ANOTHER WORK 8…"
type textarea "x"
type textarea "*** 9/8/2025 3:50 PM- KOREY- WHILE ON SERV CHAN ADDING A NOTE ON ANOTHER WORK 8…"
type textarea "x"
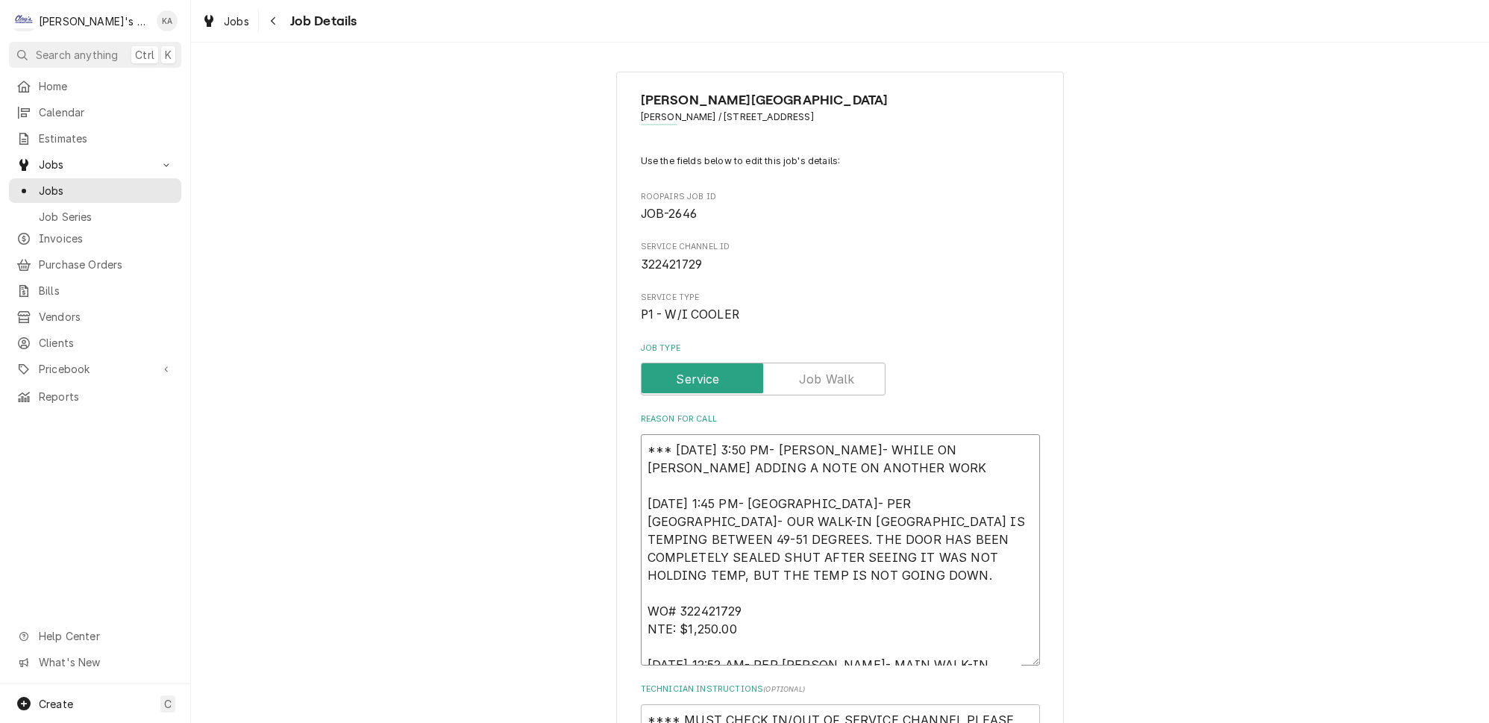
type textarea "*** 9/8/2025 3:50 PM- KOREY- WHILE ON SERV CHAN ADDING A NOTE ON ANOTHER WORK O…"
type textarea "x"
type textarea "*** 9/8/2025 3:50 PM- KOREY- WHILE ON SERV CHAN ADDING A NOTE ON ANOTHER WORK O…"
type textarea "x"
type textarea "*** 9/8/2025 3:50 PM- KOREY- WHILE ON SERV CHAN ADDING A NOTE ON ANOTHER WORK O…"
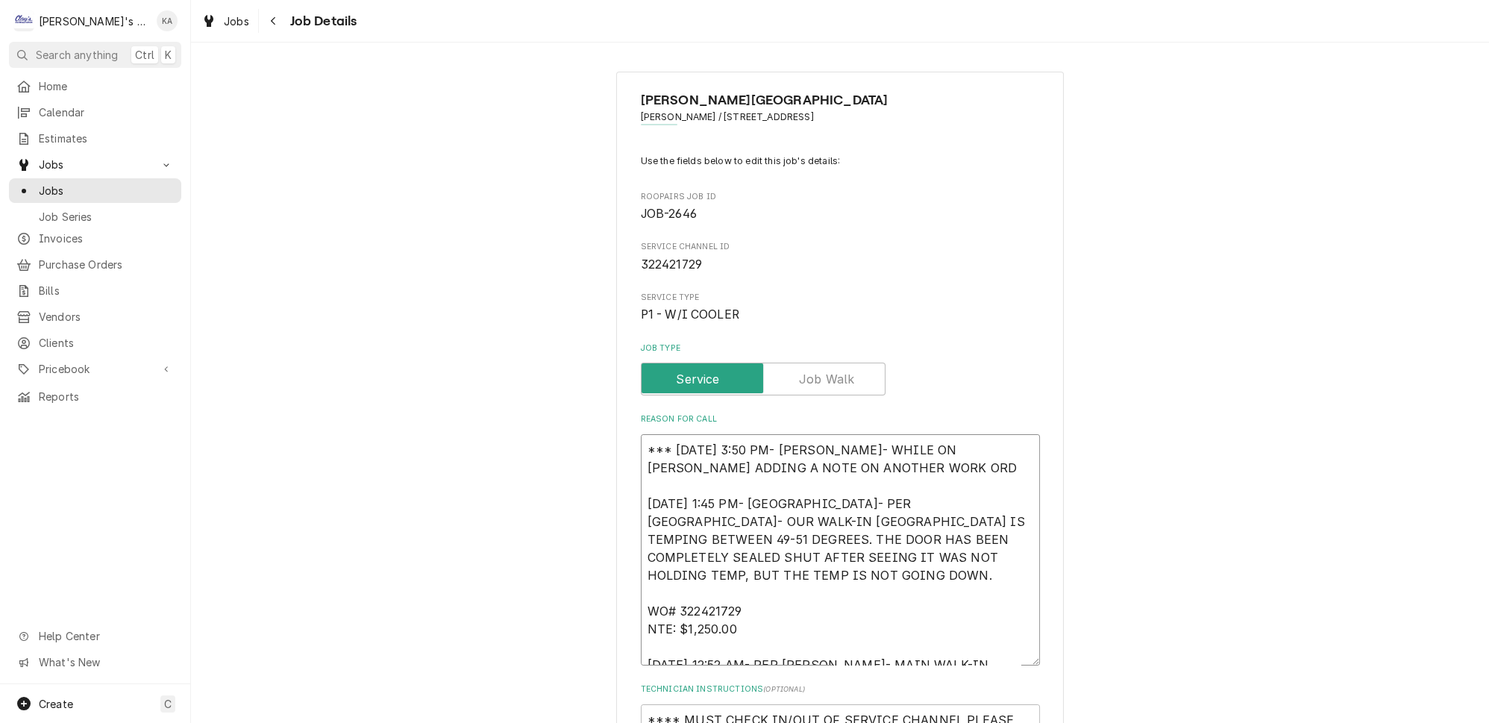
type textarea "x"
type textarea "*** 9/8/2025 3:50 PM- KOREY- WHILE ON SERV CHAN ADDING A NOTE ON ANOTHER WORK O…"
type textarea "x"
type textarea "*** 9/8/2025 3:50 PM- KOREY- WHILE ON SERV CHAN ADDING A NOTE ON ANOTHER WORK O…"
type textarea "x"
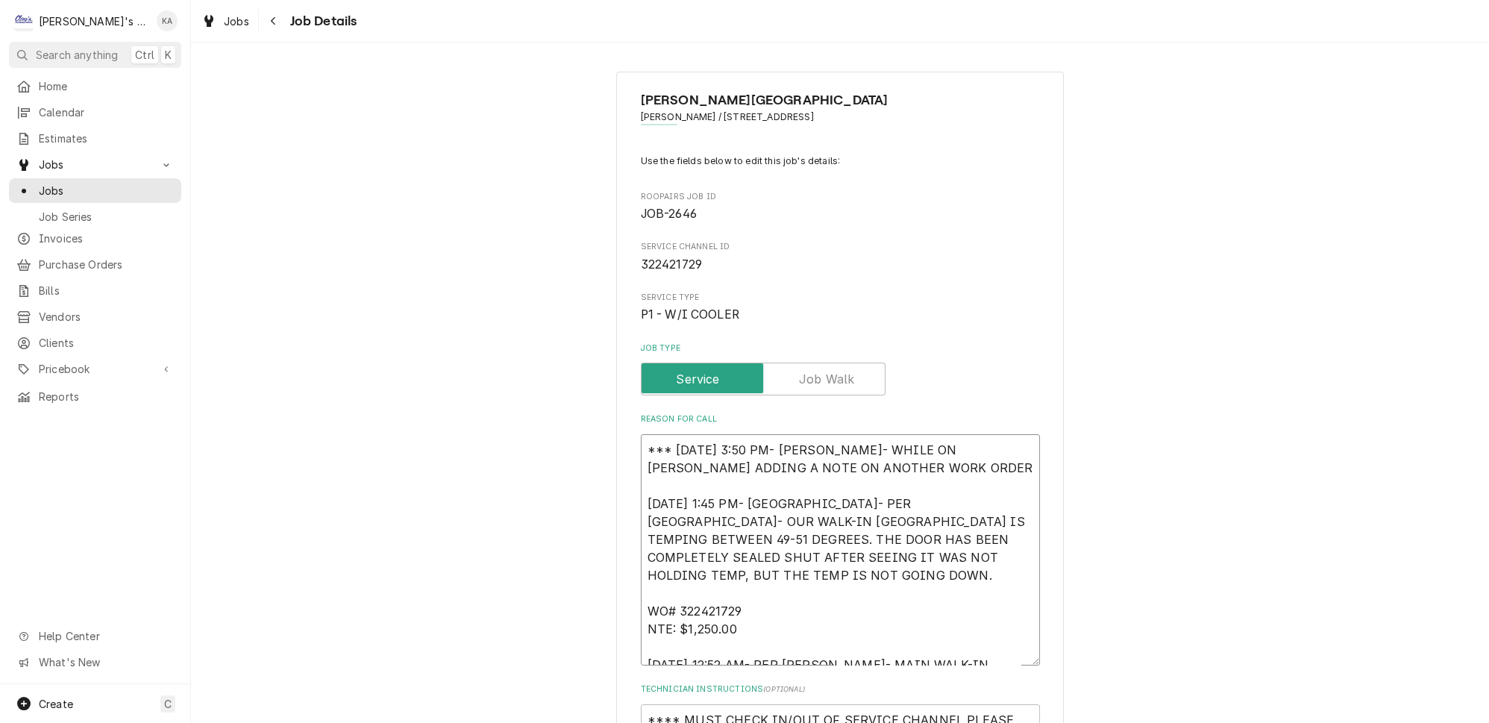
type textarea "*** 9/8/2025 3:50 PM- KOREY- WHILE ON SERV CHAN ADDING A NOTE ON ANOTHER WORK O…"
type textarea "x"
type textarea "*** 9/8/2025 3:50 PM- KOREY- WHILE ON SERV CHAN ADDING A NOTE ON ANOTHER WORK O…"
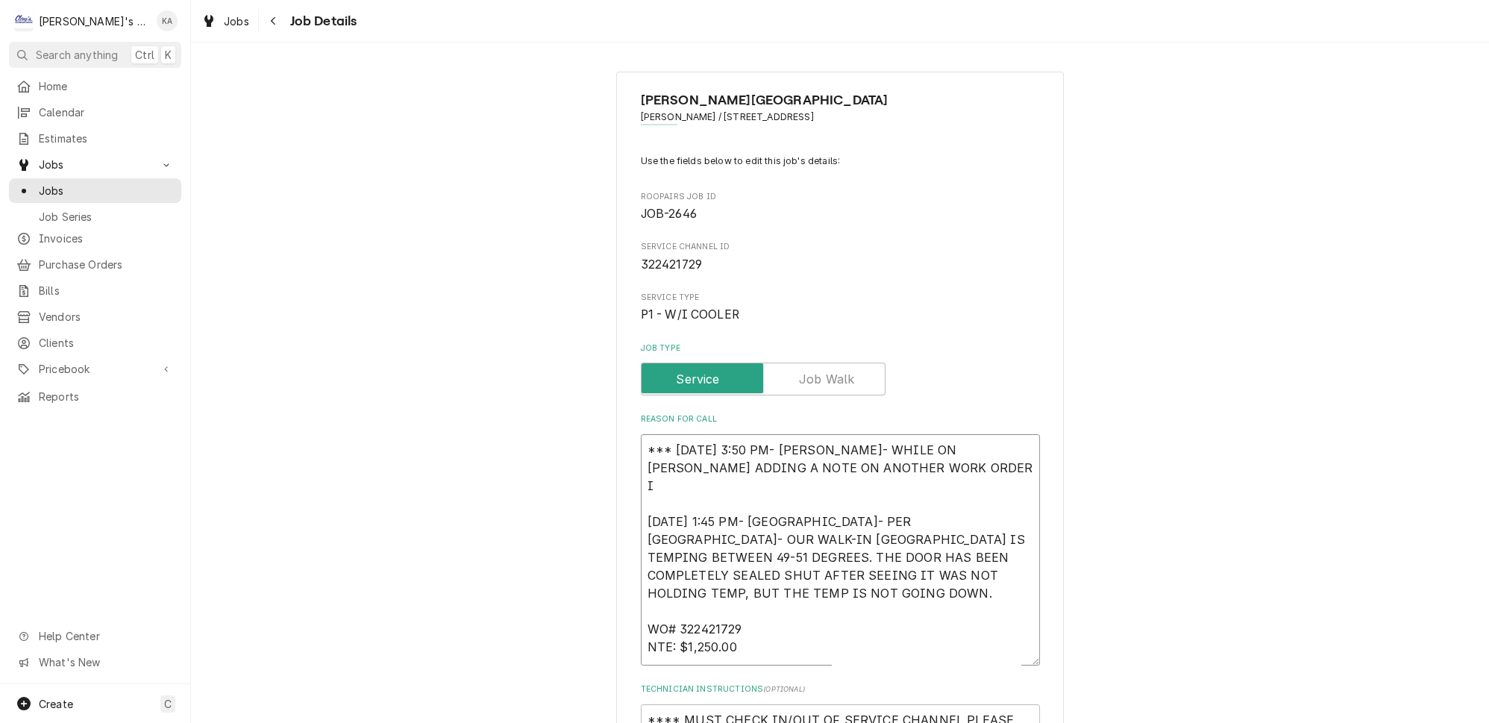
type textarea "x"
type textarea "*** 9/8/2025 3:50 PM- KOREY- WHILE ON SERV CHAN ADDING A NOTE ON ANOTHER WORK O…"
type textarea "x"
type textarea "*** 9/8/2025 3:50 PM- KOREY- WHILE ON SERV CHAN ADDING A NOTE ON ANOTHER WORK O…"
type textarea "x"
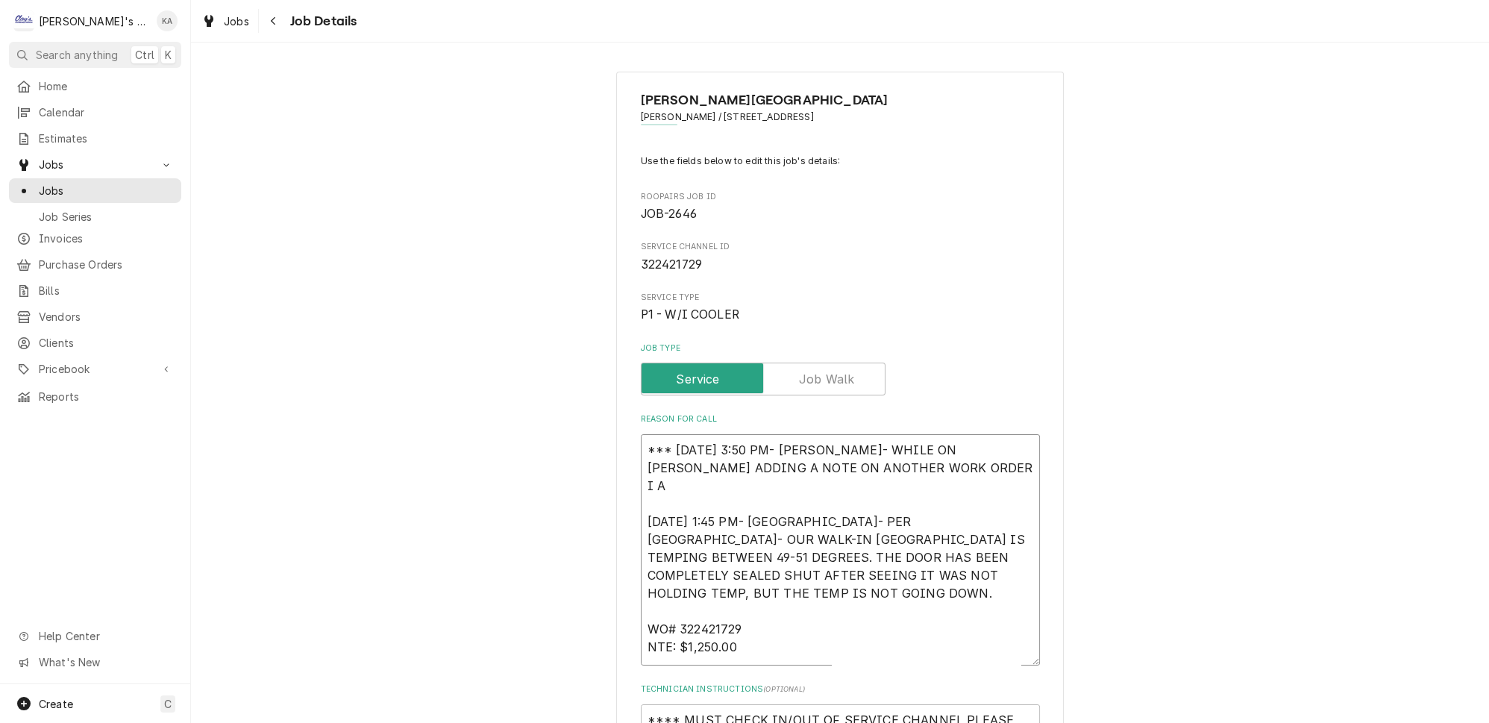
type textarea "*** 9/8/2025 3:50 PM- KOREY- WHILE ON SERV CHAN ADDING A NOTE ON ANOTHER WORK O…"
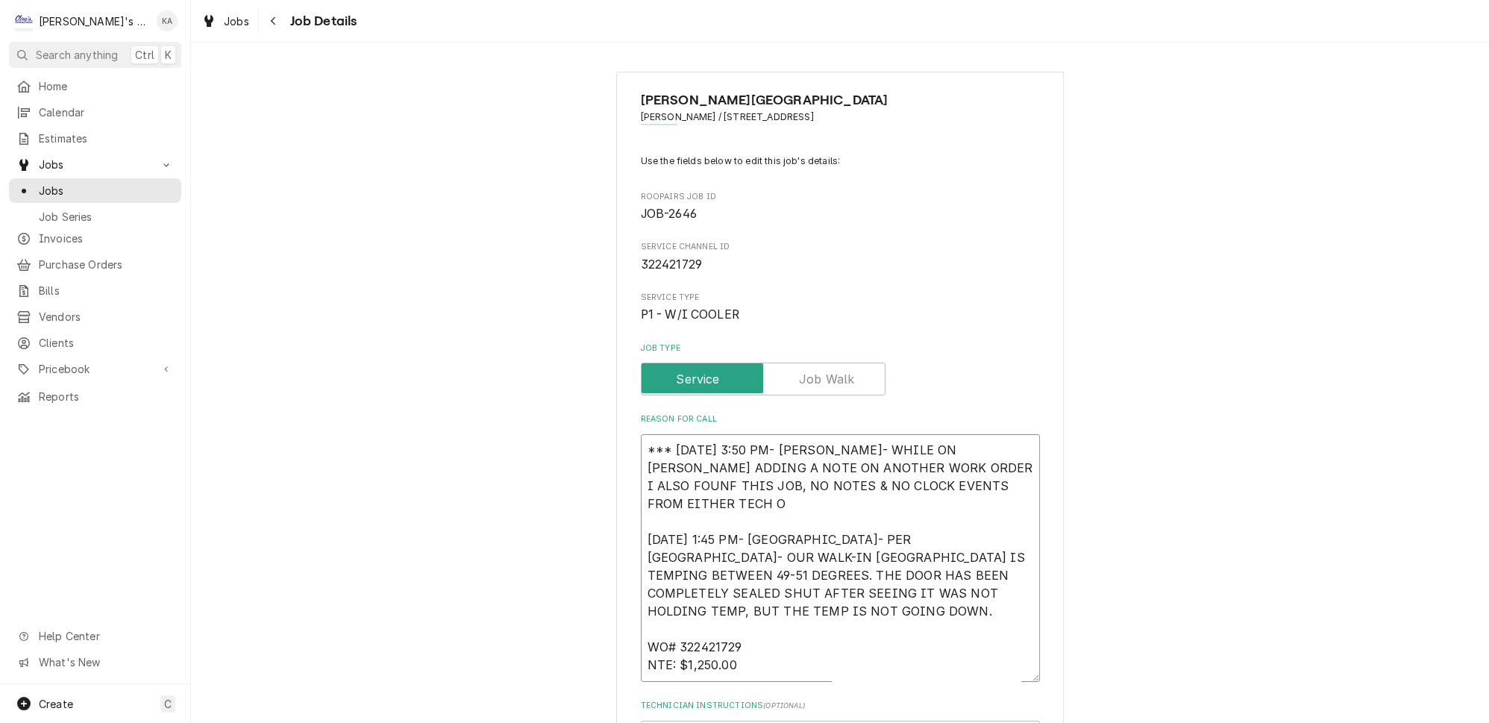
drag, startPoint x: 909, startPoint y: 475, endPoint x: 862, endPoint y: 477, distance: 46.3
click at [862, 477] on textarea "*** 9/8/2025 3:50 PM- KOREY- WHILE ON SERV CHAN ADDING A NOTE ON ANOTHER WORK O…" at bounding box center [840, 558] width 399 height 248
click at [898, 475] on textarea "*** 9/8/2025 3:50 PM- KOREY- WHILE ON SERV CHAN ADDING A NOTE ON ANOTHER WORK O…" at bounding box center [840, 558] width 399 height 248
click at [931, 457] on textarea "*** 9/8/2025 3:50 PM- KOREY- WHILE ON SERV CHAN ADDING A NOTE ON ANOTHER WORK O…" at bounding box center [840, 566] width 399 height 265
click at [689, 492] on textarea "*** 9/8/2025 3:50 PM- KOREY- WHILE ON SERV CHAN ADDING A NOTE ON ANOTHER WORK O…" at bounding box center [840, 566] width 399 height 265
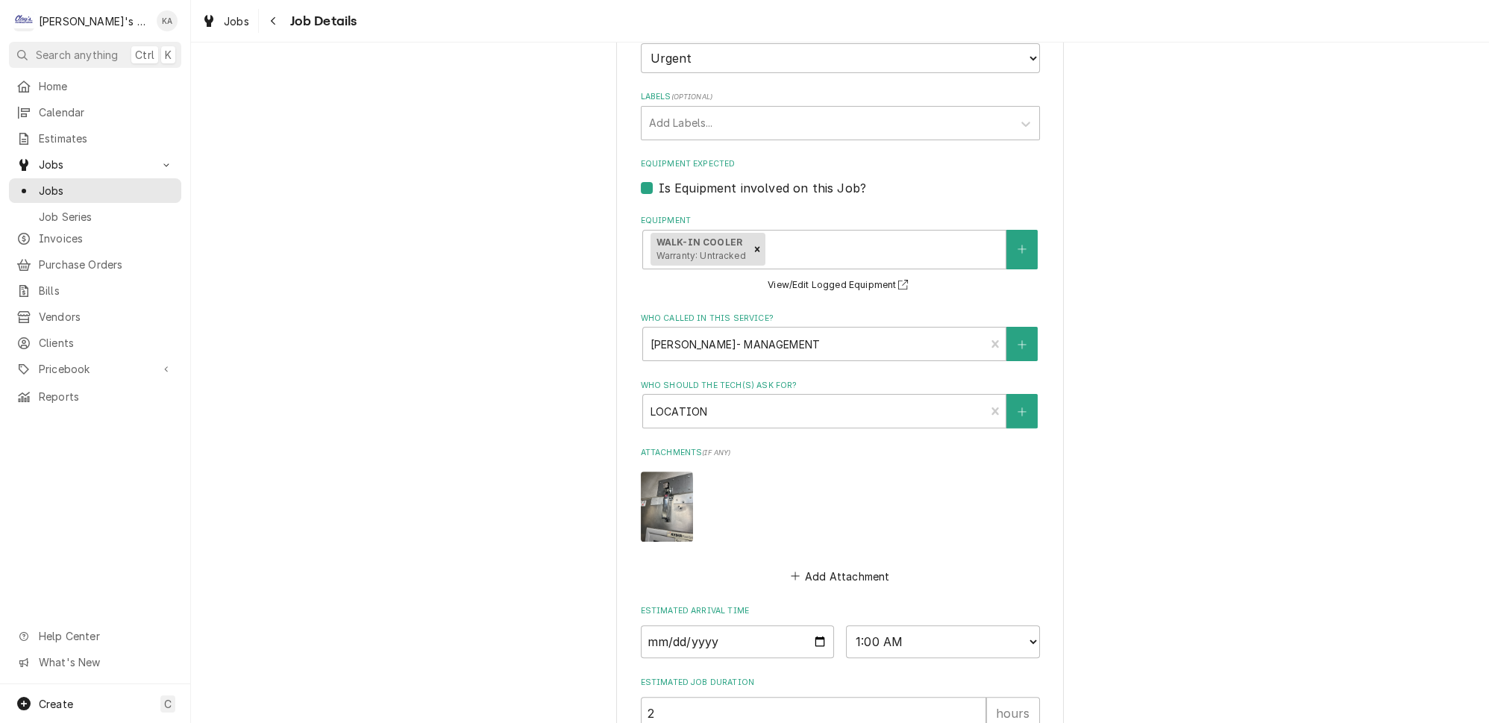
scroll to position [959, 0]
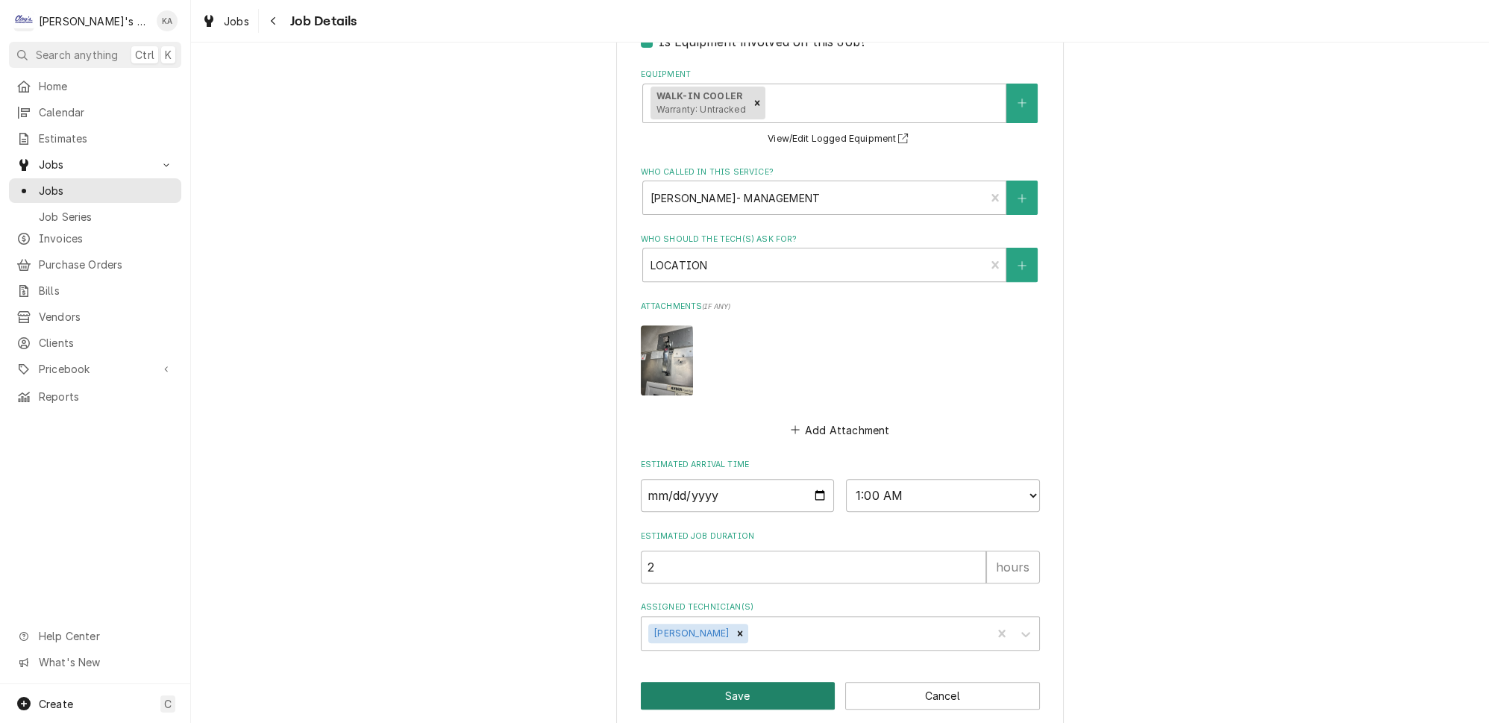
click at [737, 682] on button "Save" at bounding box center [738, 696] width 195 height 28
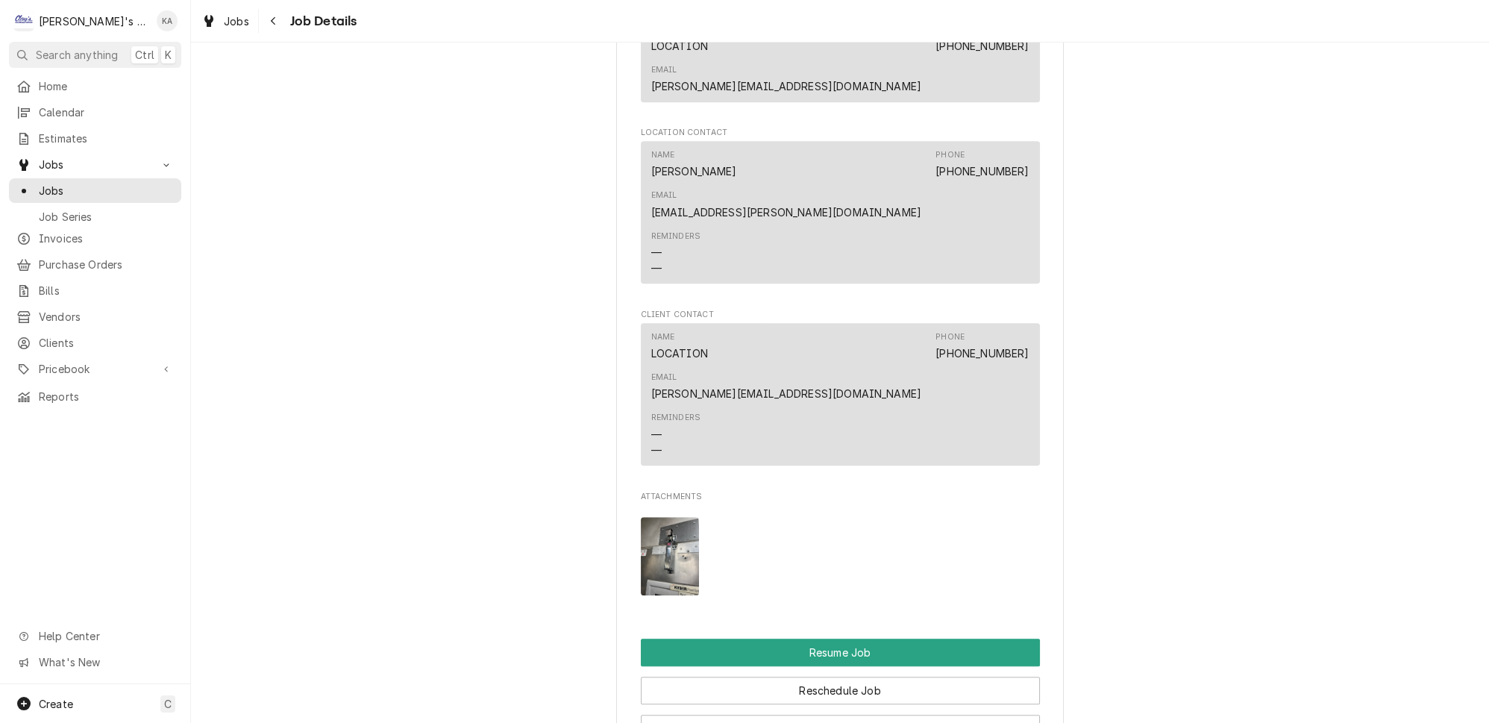
scroll to position [2367, 0]
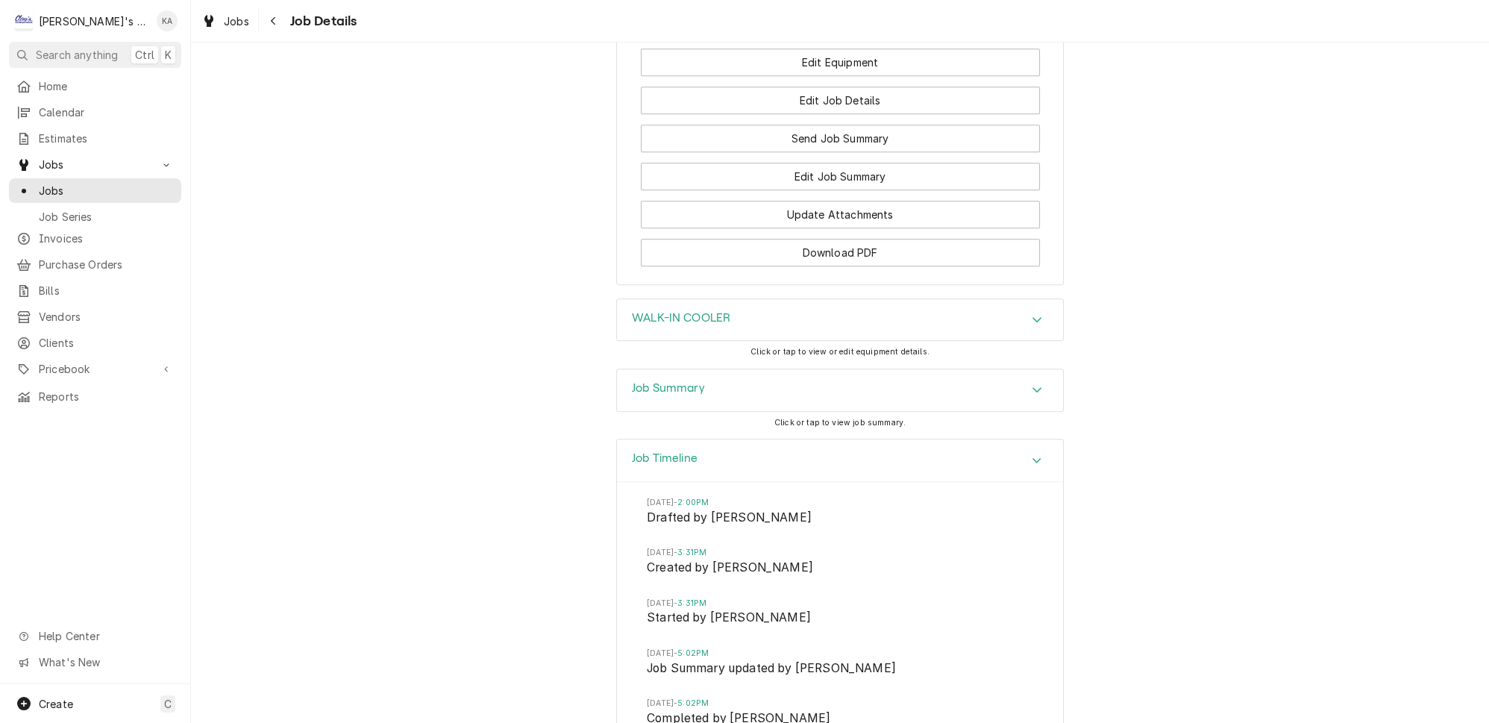
scroll to position [2570, 0]
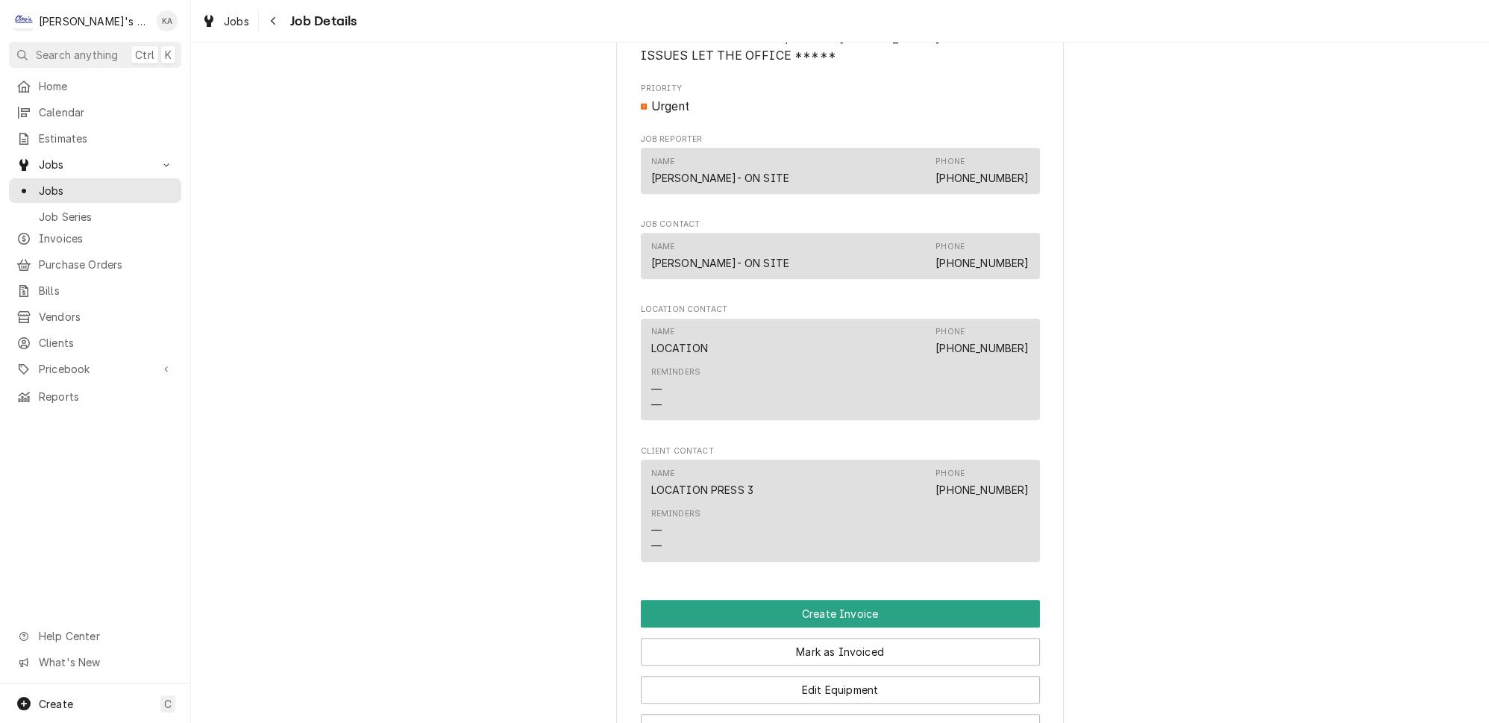
scroll to position [1288, 0]
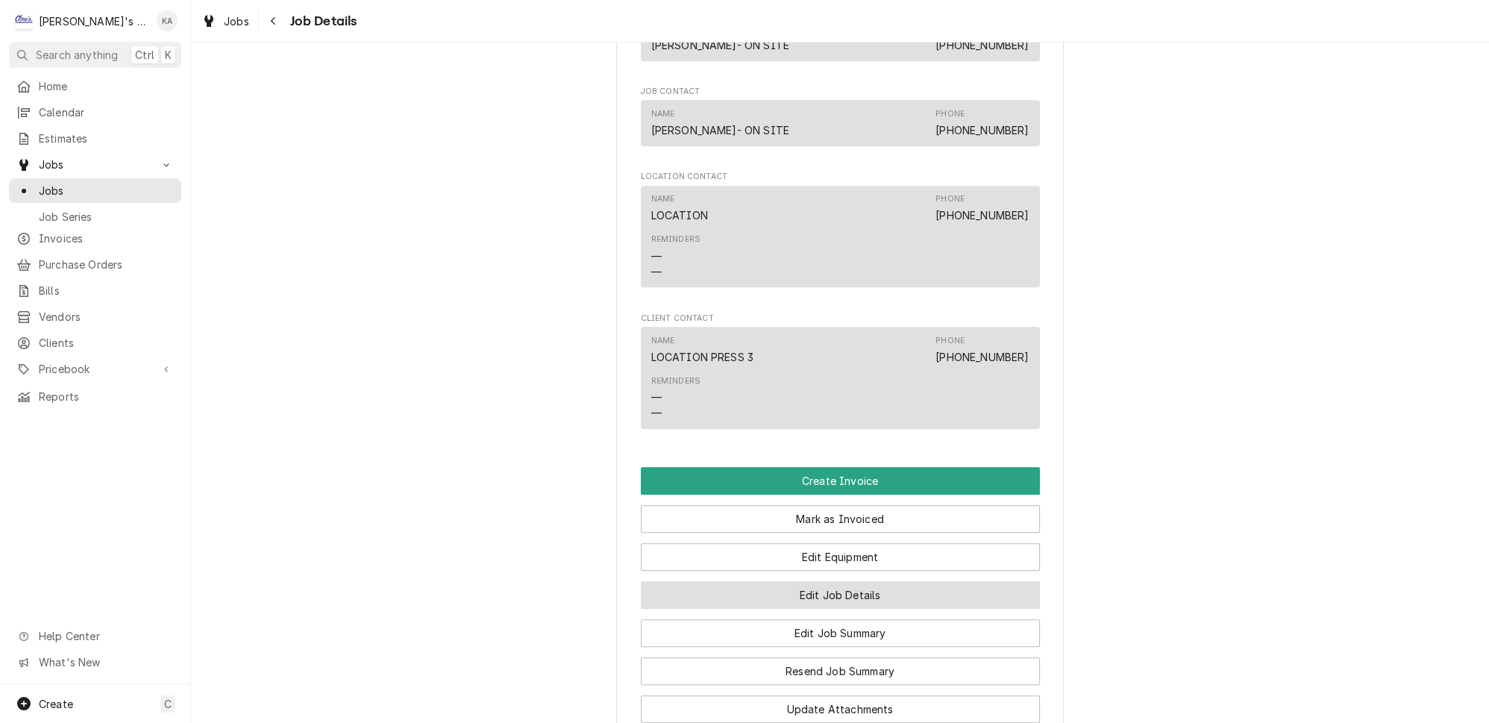
click at [830, 581] on button "Edit Job Details" at bounding box center [840, 595] width 399 height 28
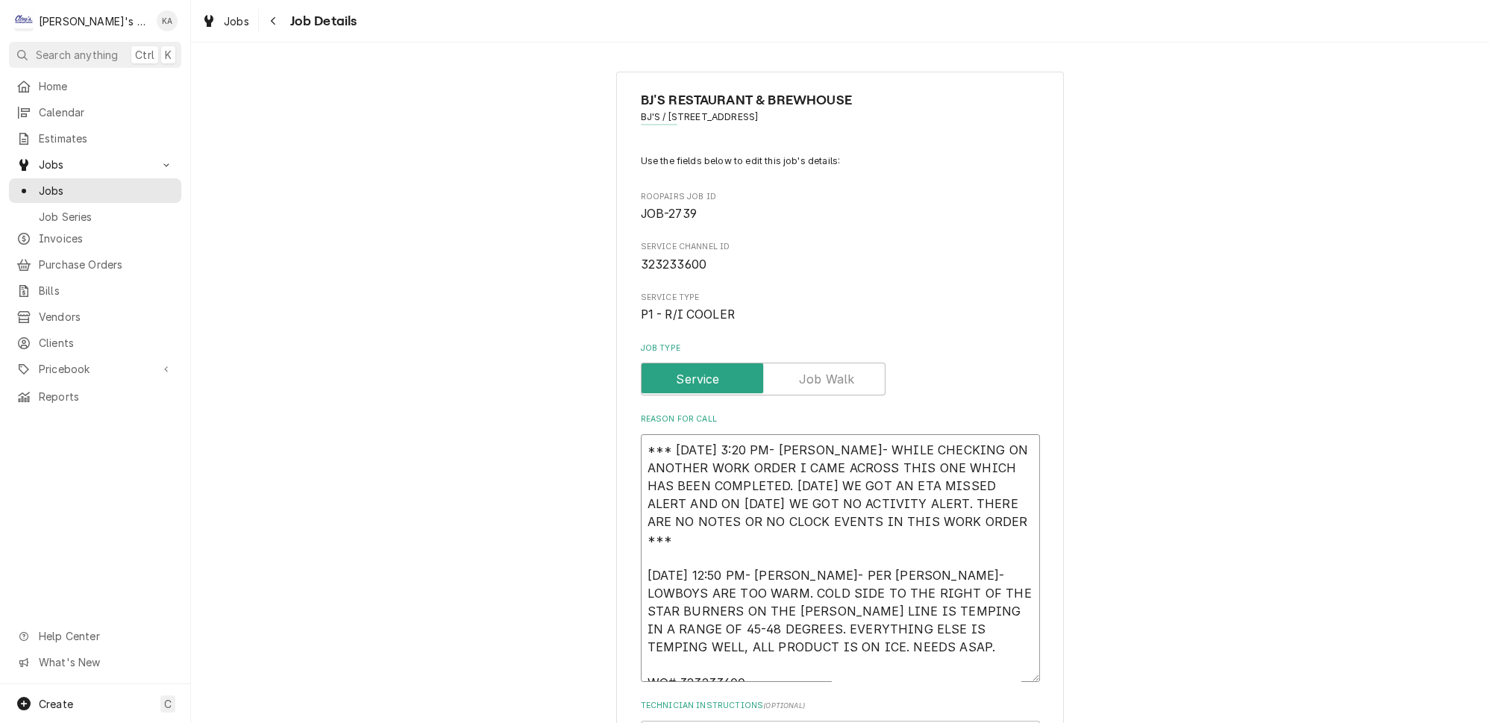
drag, startPoint x: 866, startPoint y: 508, endPoint x: 995, endPoint y: 509, distance: 128.3
click at [995, 509] on textarea "*** 9/8/2025 3:20 PM- KOREY- WHILE CHECKING ON ANOTHER WORK ORDER I CAME ACROSS…" at bounding box center [840, 558] width 399 height 248
type textarea "x"
type textarea "*** 9/8/2025 3:20 PM- KOREY- WHILE CHECKING ON ANOTHER WORK ORDER I CAME ACROSS…"
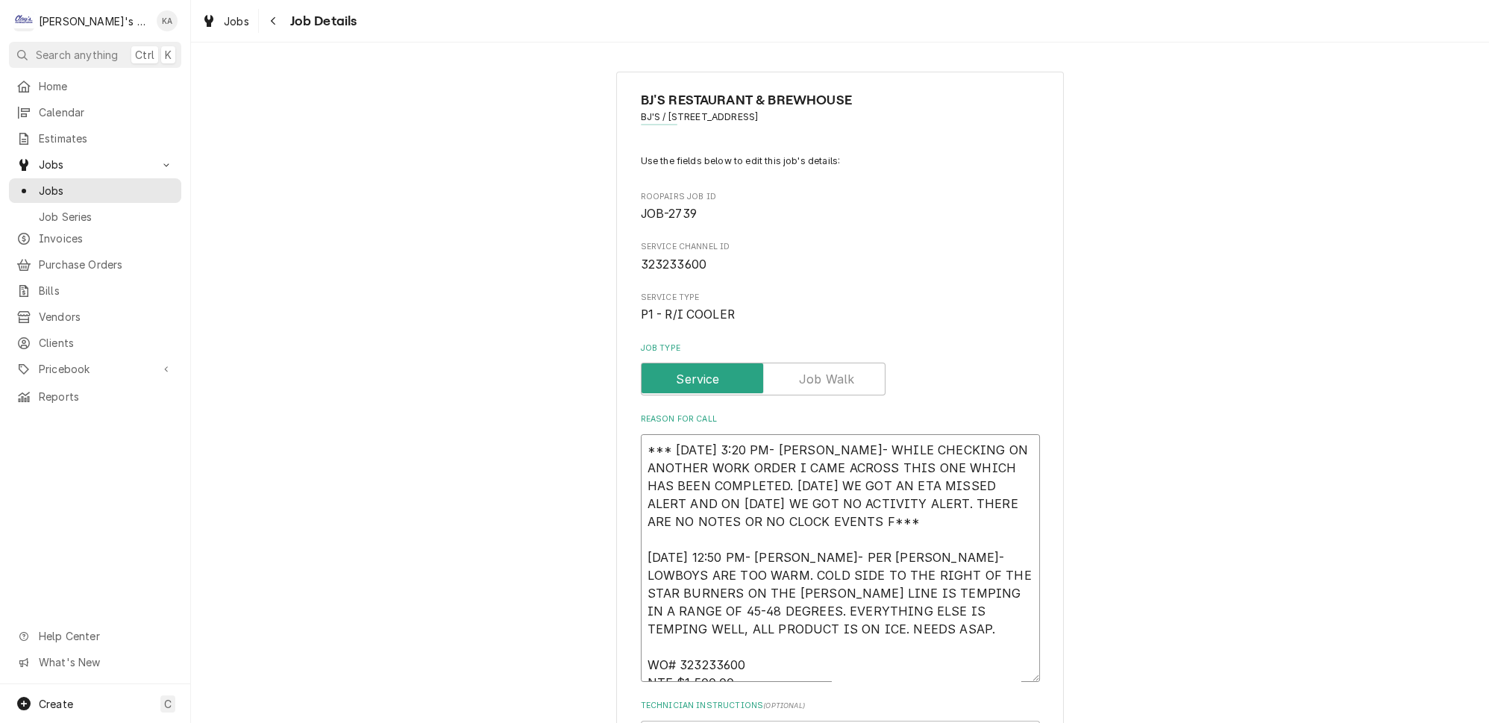
type textarea "x"
type textarea "*** 9/8/2025 3:20 PM- KOREY- WHILE CHECKING ON ANOTHER WORK ORDER I CAME ACROSS…"
type textarea "x"
type textarea "*** 9/8/2025 3:20 PM- KOREY- WHILE CHECKING ON ANOTHER WORK ORDER I CAME ACROSS…"
type textarea "x"
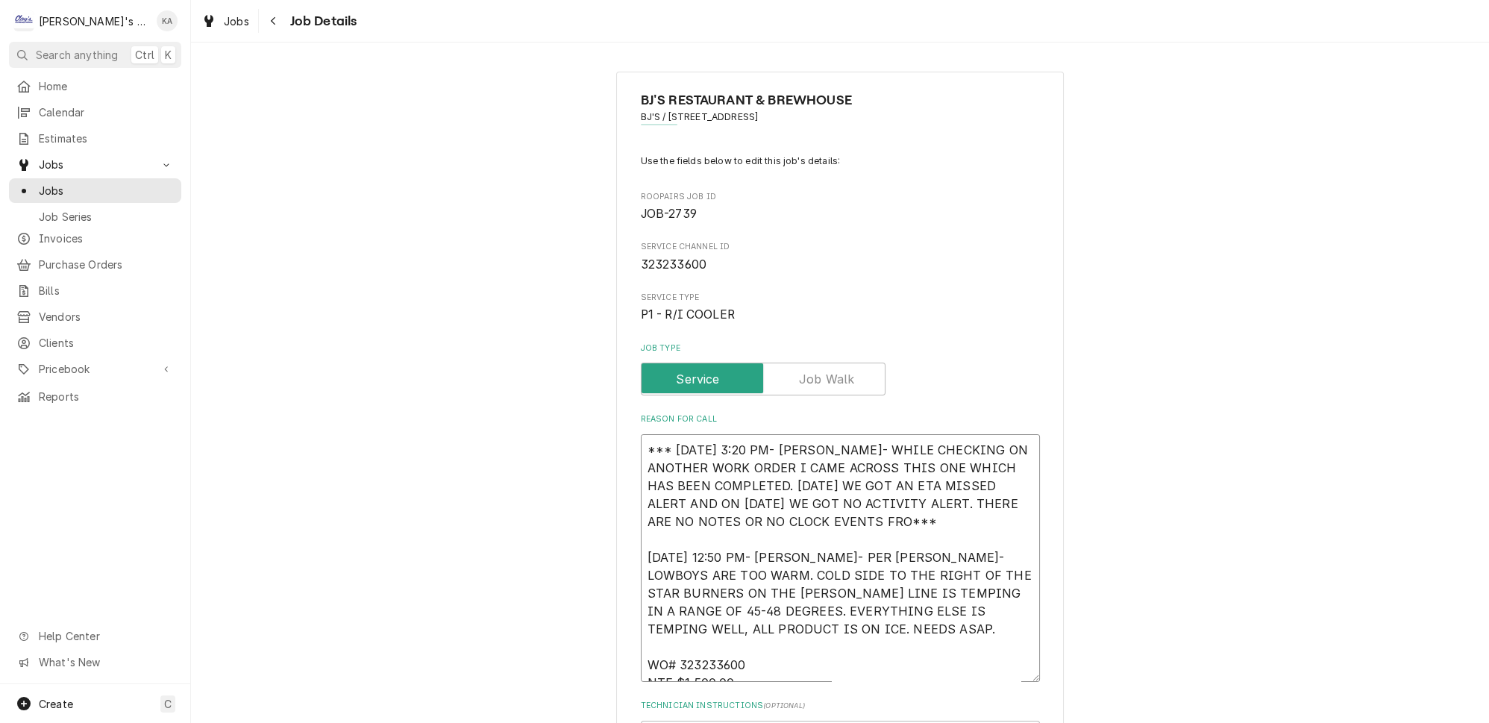
type textarea "*** 9/8/2025 3:20 PM- KOREY- WHILE CHECKING ON ANOTHER WORK ORDER I CAME ACROSS…"
type textarea "x"
type textarea "*** 9/8/2025 3:20 PM- KOREY- WHILE CHECKING ON ANOTHER WORK ORDER I CAME ACROSS…"
type textarea "x"
type textarea "*** 9/8/2025 3:20 PM- KOREY- WHILE CHECKING ON ANOTHER WORK ORDER I CAME ACROSS…"
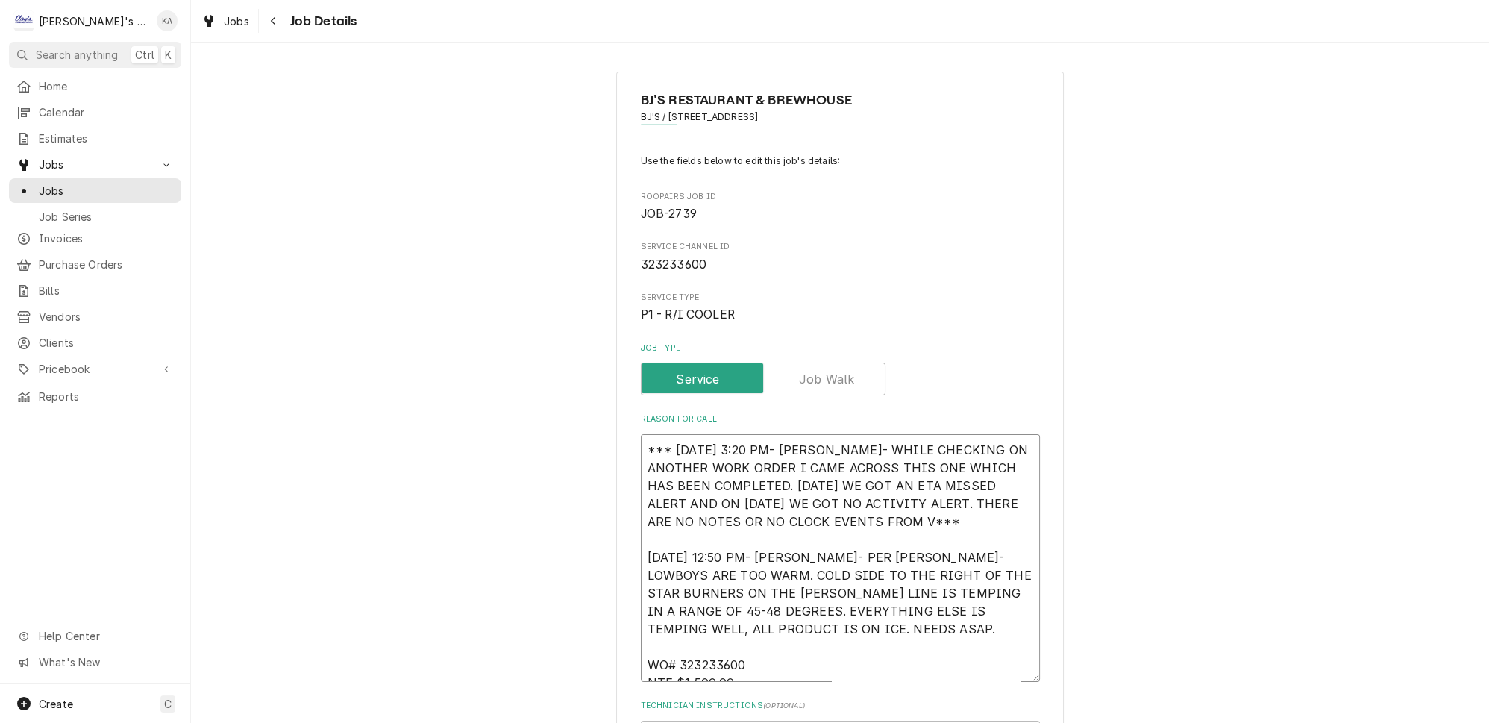
type textarea "x"
type textarea "*** 9/8/2025 3:20 PM- KOREY- WHILE CHECKING ON ANOTHER WORK ORDER I CAME ACROSS…"
type textarea "x"
type textarea "*** 9/8/2025 3:20 PM- KOREY- WHILE CHECKING ON ANOTHER WORK ORDER I CAME ACROSS…"
type textarea "x"
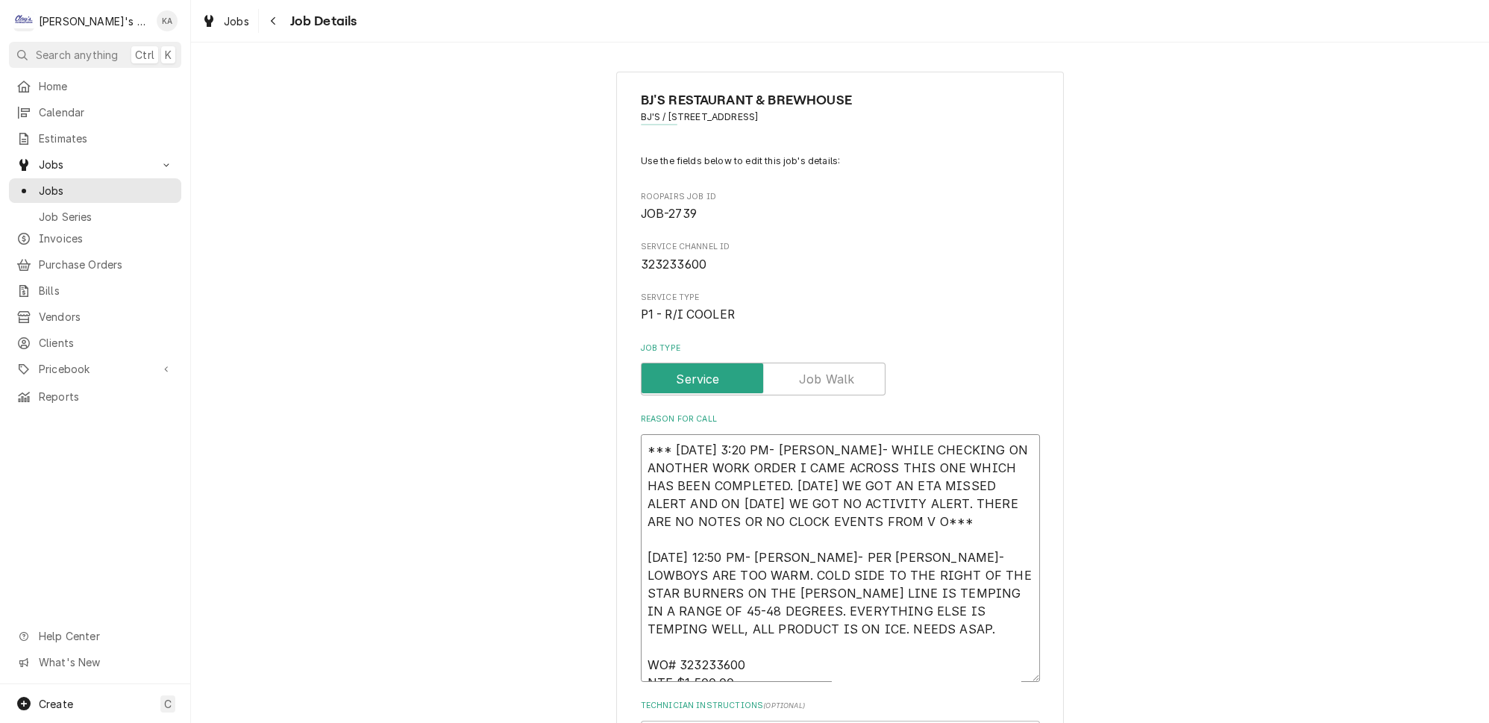
type textarea "*** 9/8/2025 3:20 PM- KOREY- WHILE CHECKING ON ANOTHER WORK ORDER I CAME ACROSS…"
type textarea "x"
type textarea "*** 9/8/2025 3:20 PM- KOREY- WHILE CHECKING ON ANOTHER WORK ORDER I CAME ACROSS…"
type textarea "x"
type textarea "*** 9/8/2025 3:20 PM- KOREY- WHILE CHECKING ON ANOTHER WORK ORDER I CAME ACROSS…"
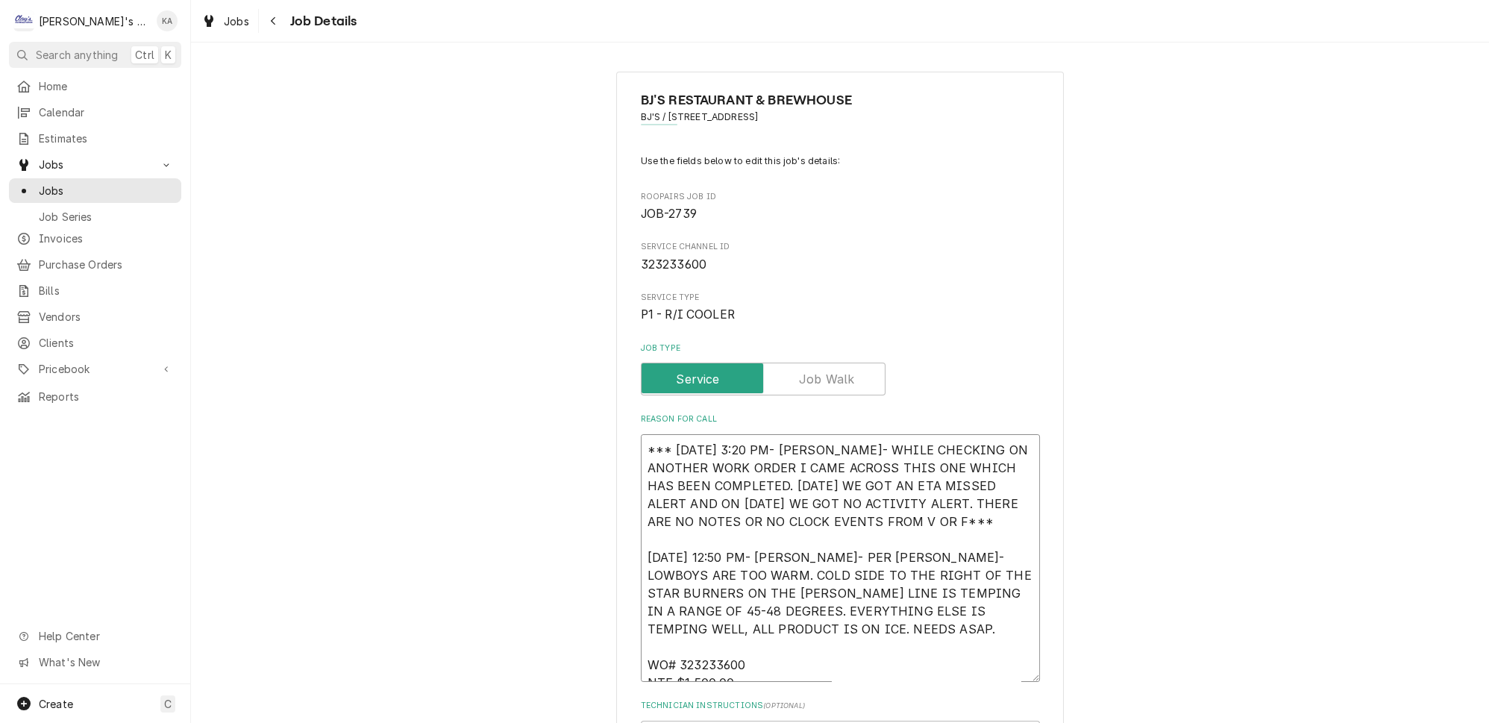
type textarea "x"
type textarea "*** 9/8/2025 3:20 PM- KOREY- WHILE CHECKING ON ANOTHER WORK ORDER I CAME ACROSS…"
type textarea "x"
type textarea "*** 9/8/2025 3:20 PM- KOREY- WHILE CHECKING ON ANOTHER WORK ORDER I CAME ACROSS…"
type textarea "x"
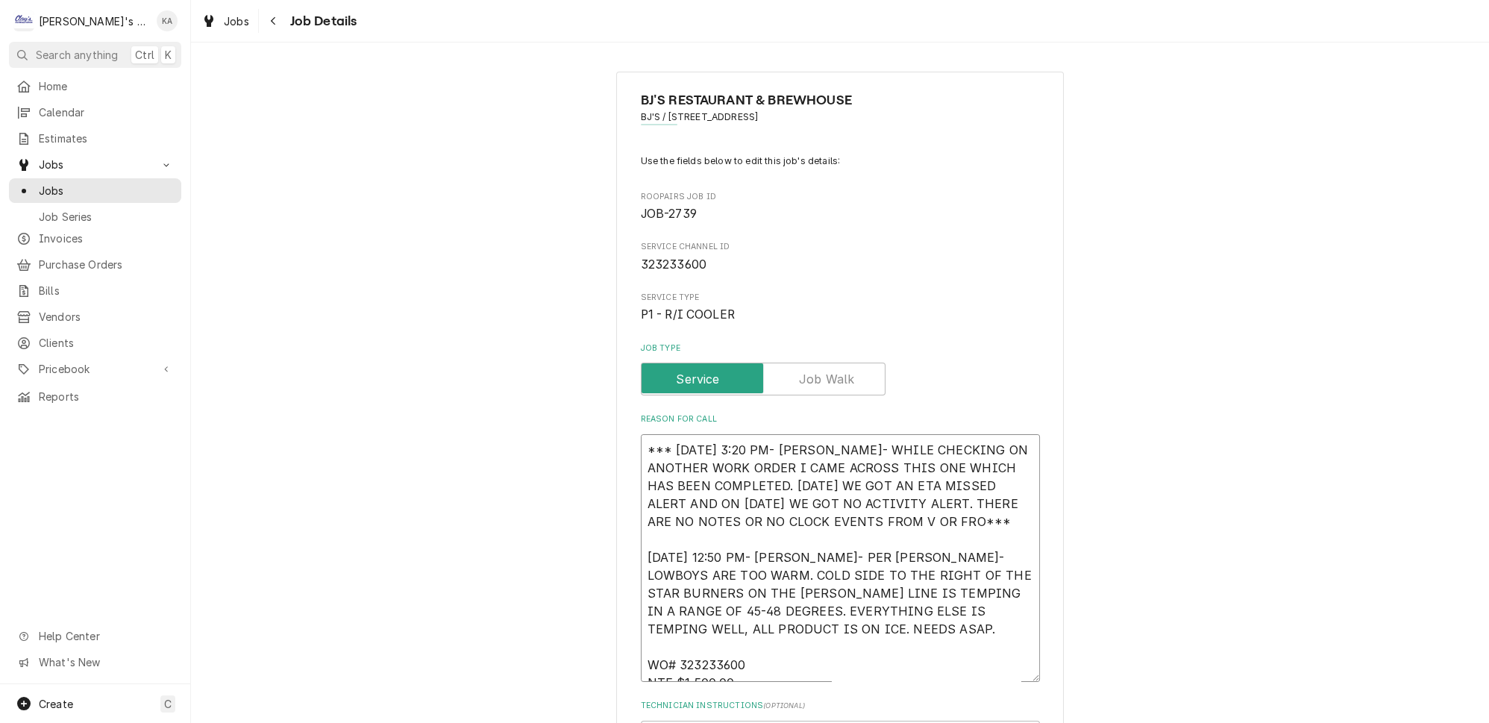
type textarea "*** 9/8/2025 3:20 PM- KOREY- WHILE CHECKING ON ANOTHER WORK ORDER I CAME ACROSS…"
type textarea "x"
type textarea "*** 9/8/2025 3:20 PM- KOREY- WHILE CHECKING ON ANOTHER WORK ORDER I CAME ACROSS…"
type textarea "x"
type textarea "*** 9/8/2025 3:20 PM- KOREY- WHILE CHECKING ON ANOTHER WORK ORDER I CAME ACROSS…"
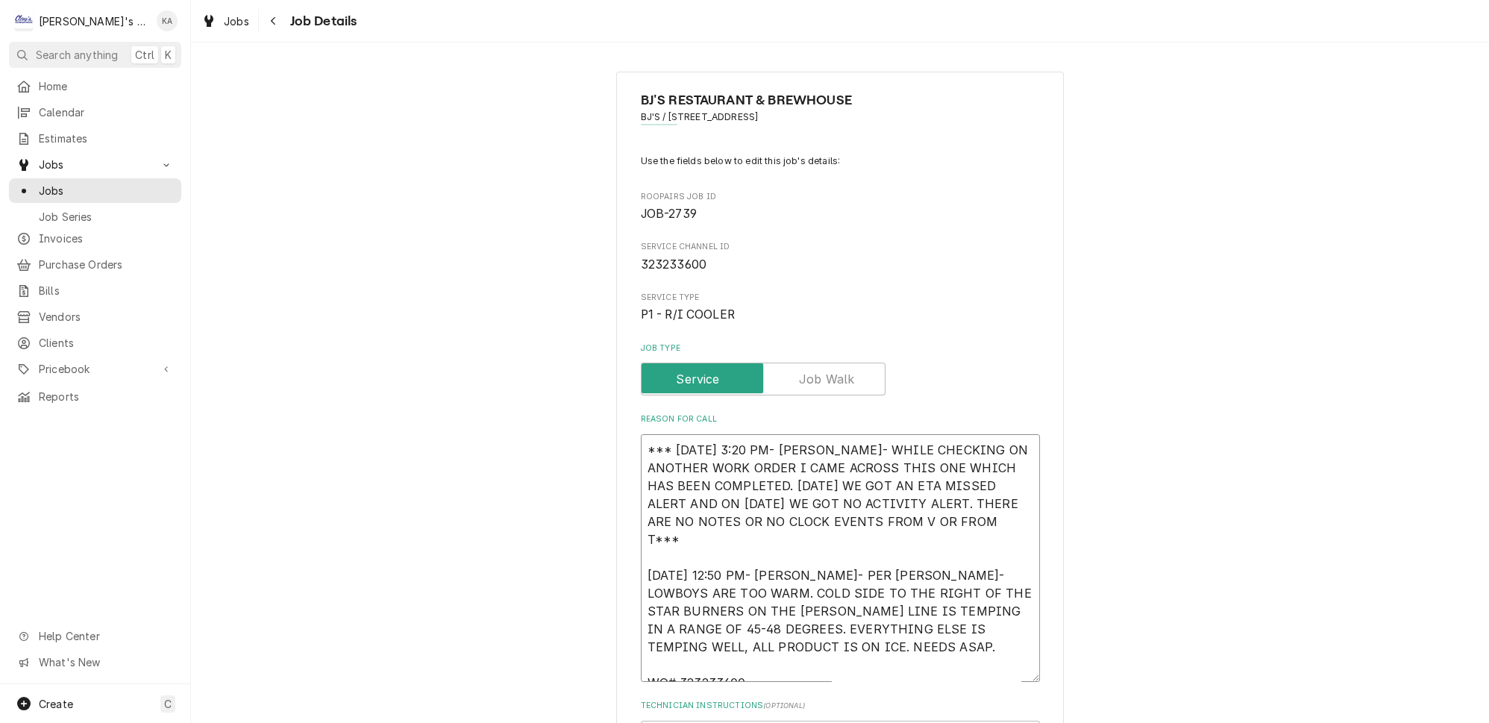
type textarea "x"
type textarea "*** 9/8/2025 3:20 PM- KOREY- WHILE CHECKING ON ANOTHER WORK ORDER I CAME ACROSS…"
type textarea "x"
type textarea "*** 9/8/2025 3:20 PM- KOREY- WHILE CHECKING ON ANOTHER WORK ORDER I CAME ACROSS…"
type textarea "x"
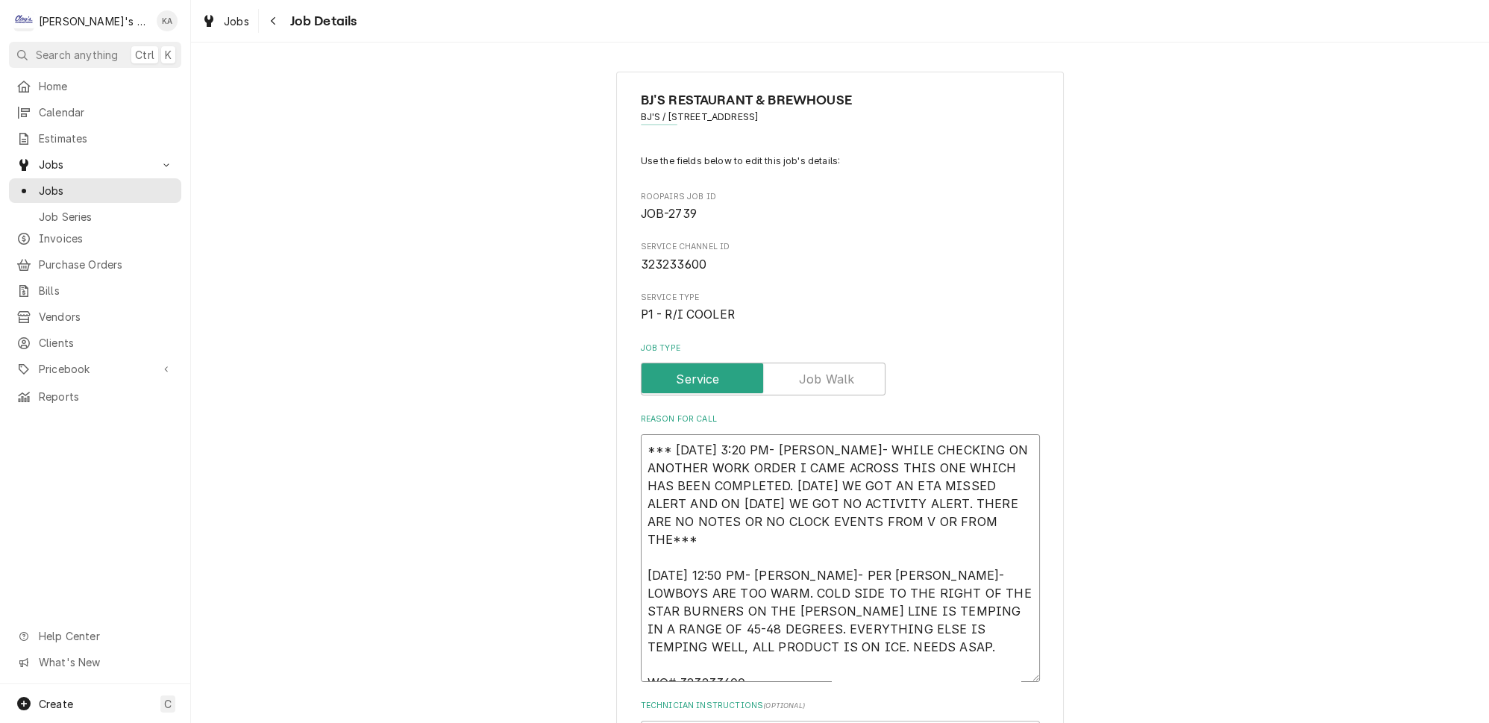
type textarea "*** 9/8/2025 3:20 PM- KOREY- WHILE CHECKING ON ANOTHER WORK ORDER I CAME ACROSS…"
type textarea "x"
type textarea "*** 9/8/2025 3:20 PM- KOREY- WHILE CHECKING ON ANOTHER WORK ORDER I CAME ACROSS…"
type textarea "x"
type textarea "*** 9/8/2025 3:20 PM- KOREY- WHILE CHECKING ON ANOTHER WORK ORDER I CAME ACROSS…"
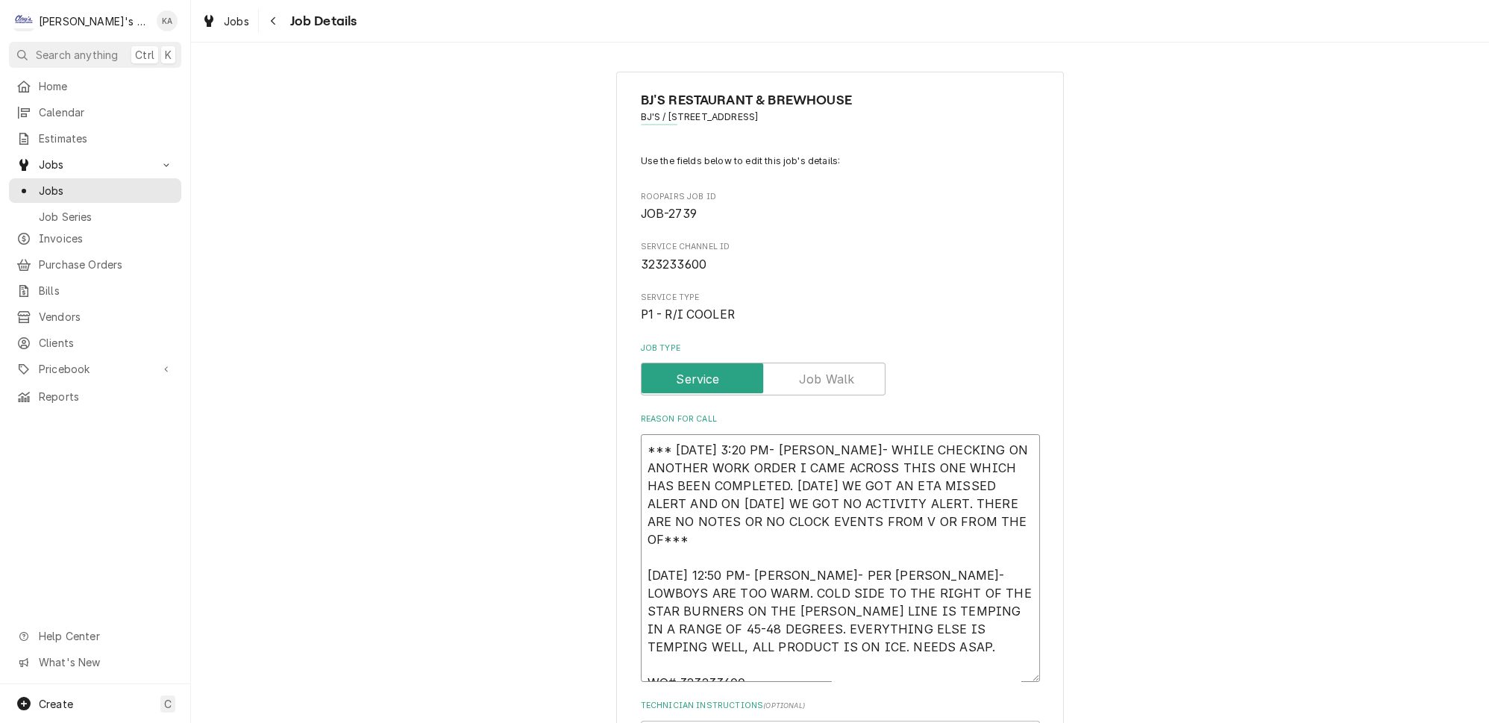
type textarea "x"
type textarea "*** 9/8/2025 3:20 PM- KOREY- WHILE CHECKING ON ANOTHER WORK ORDER I CAME ACROSS…"
type textarea "x"
type textarea "*** 9/8/2025 3:20 PM- KOREY- WHILE CHECKING ON ANOTHER WORK ORDER I CAME ACROSS…"
type textarea "x"
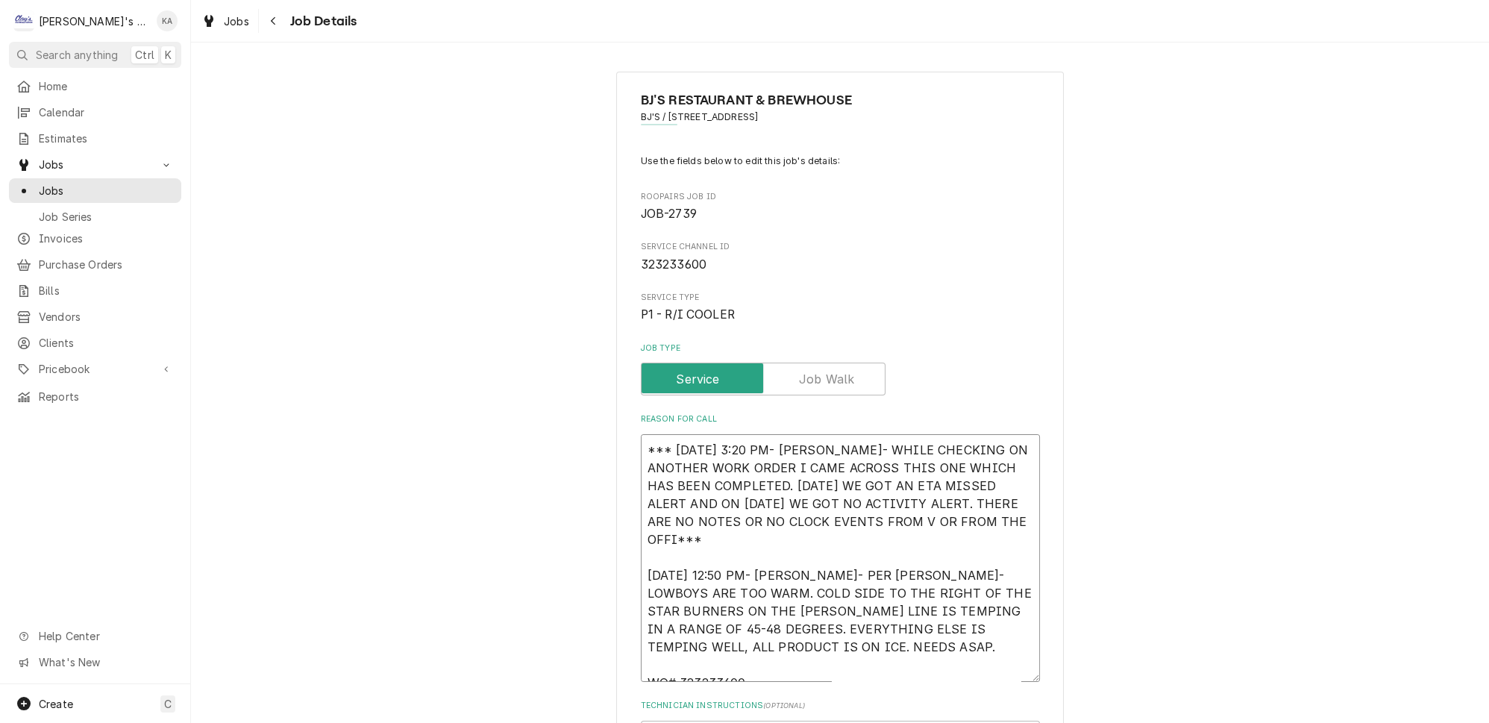
type textarea "*** 9/8/2025 3:20 PM- KOREY- WHILE CHECKING ON ANOTHER WORK ORDER I CAME ACROSS…"
type textarea "x"
type textarea "*** 9/8/2025 3:20 PM- KOREY- WHILE CHECKING ON ANOTHER WORK ORDER I CAME ACROSS…"
type textarea "x"
type textarea "*** 9/8/2025 3:20 PM- KOREY- WHILE CHECKING ON ANOTHER WORK ORDER I CAME ACROSS…"
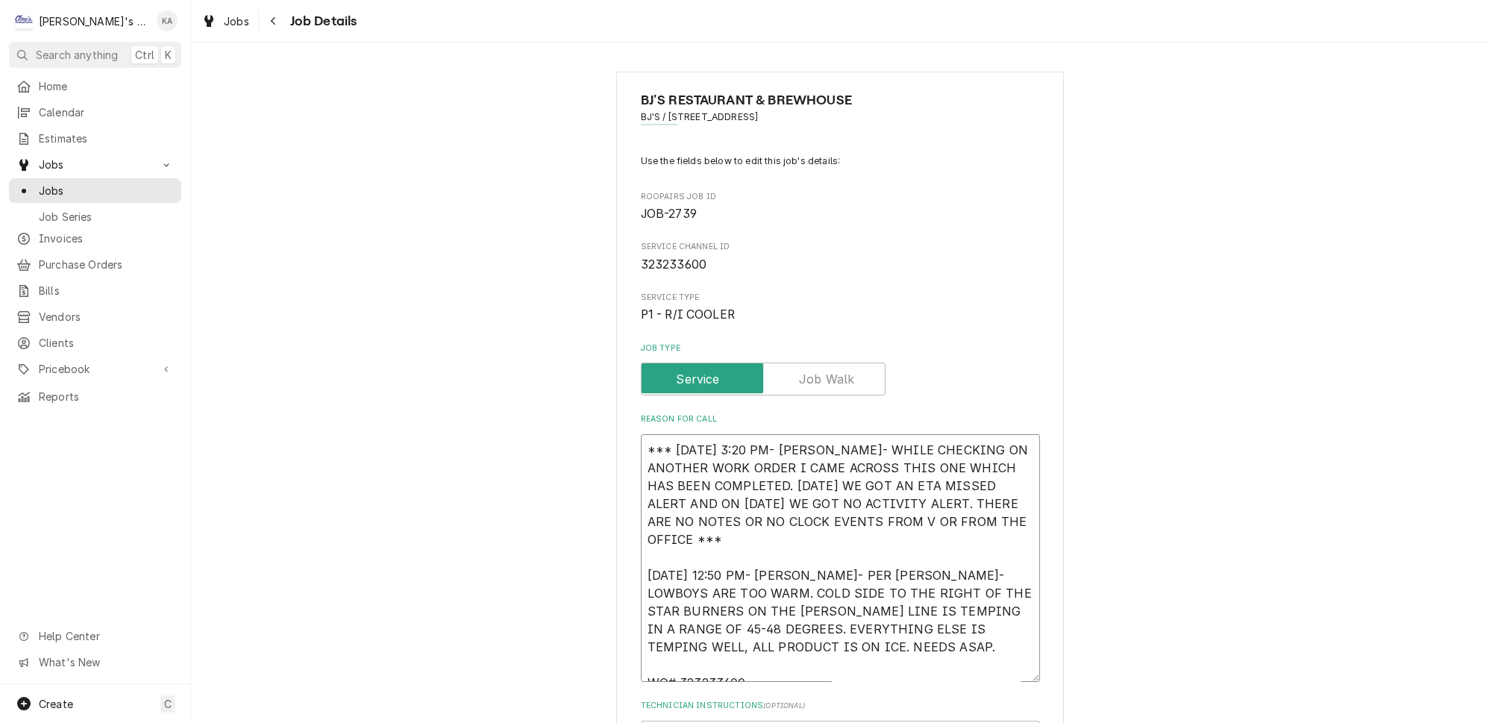
type textarea "x"
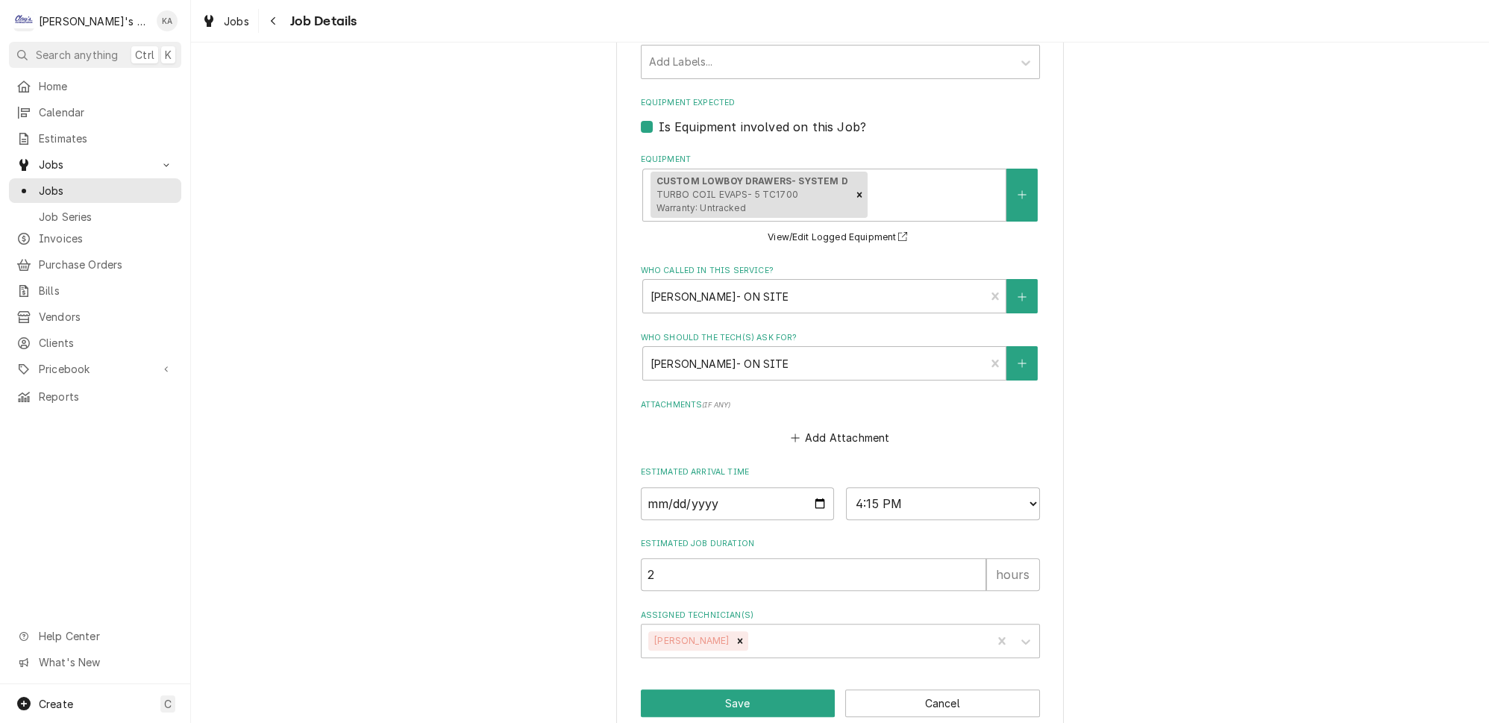
scroll to position [857, 0]
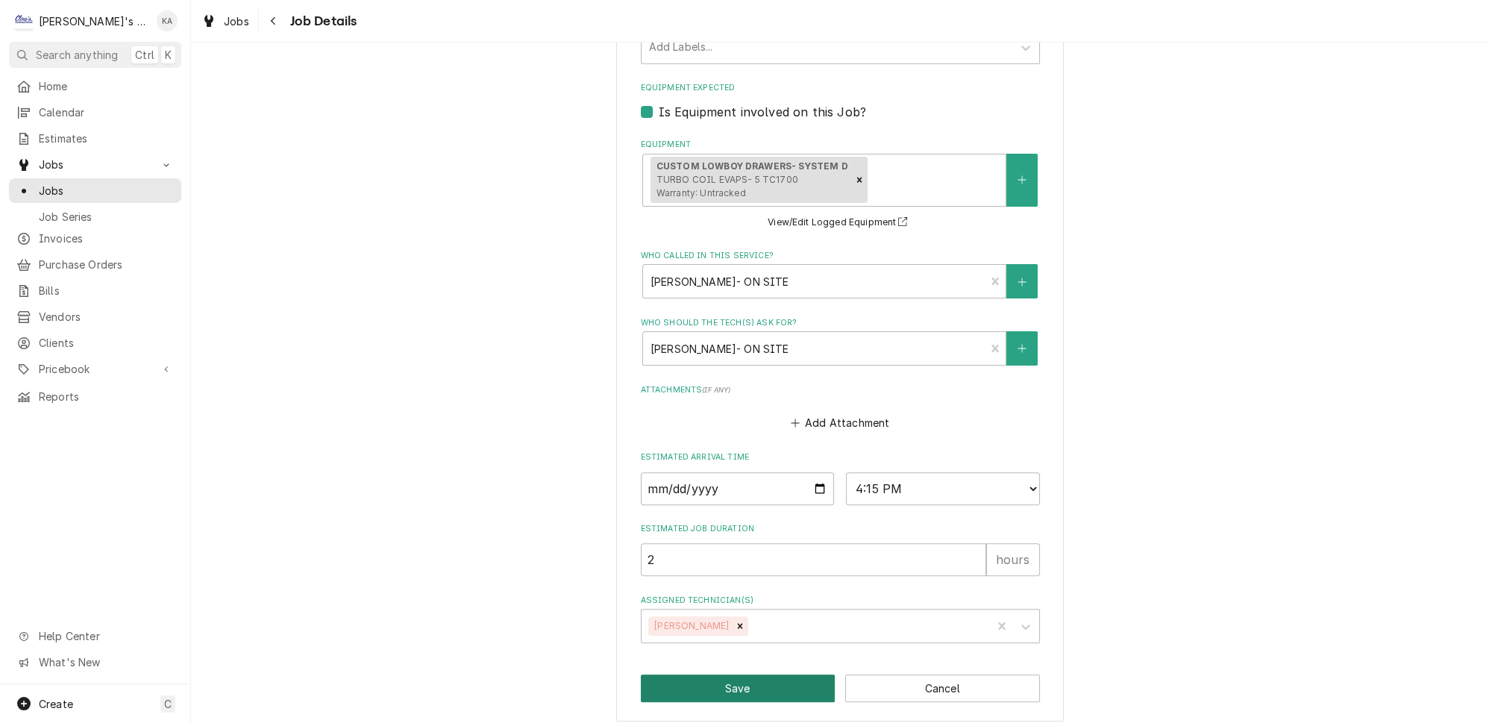
type textarea "*** 9/8/2025 3:20 PM- KOREY- WHILE CHECKING ON ANOTHER WORK ORDER I CAME ACROSS…"
click at [730, 680] on button "Save" at bounding box center [738, 688] width 195 height 28
type textarea "x"
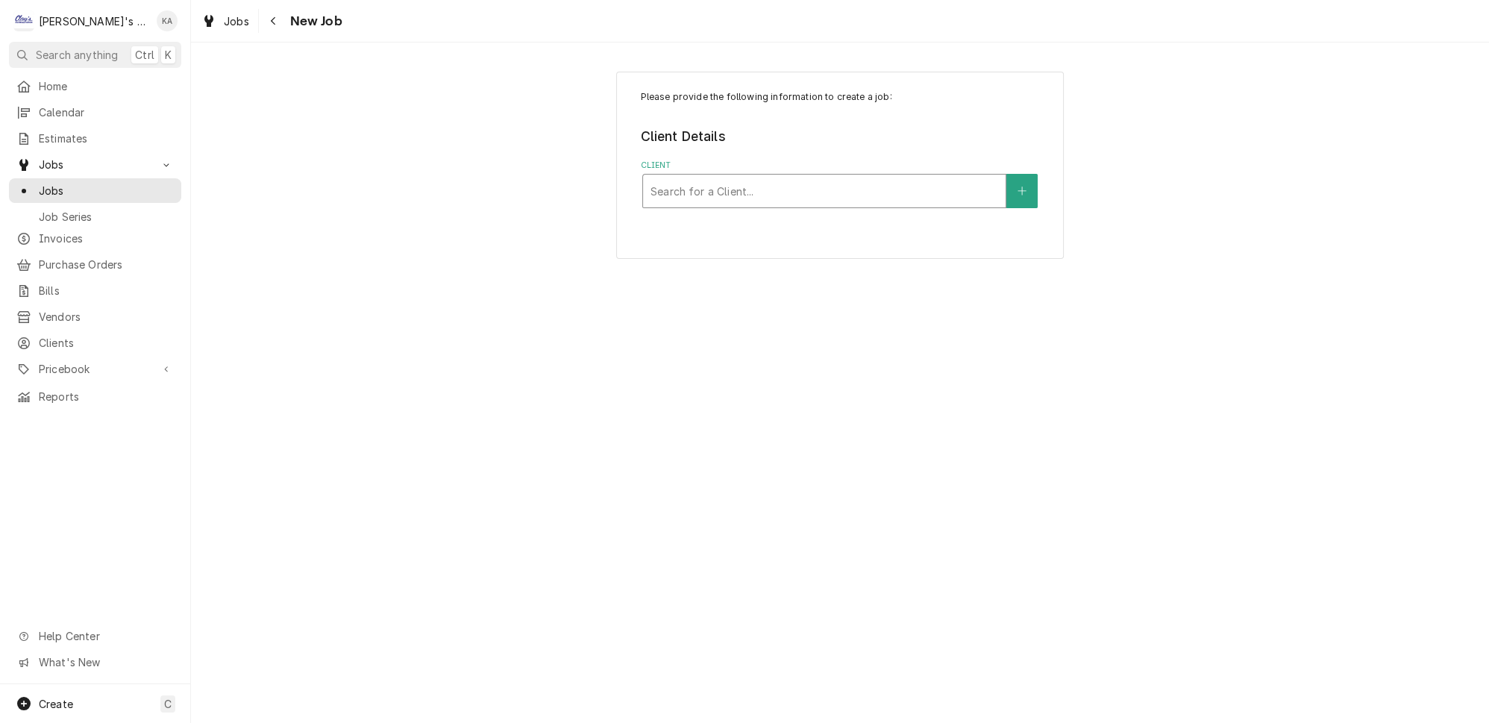
click at [710, 186] on div "Client" at bounding box center [825, 191] width 348 height 27
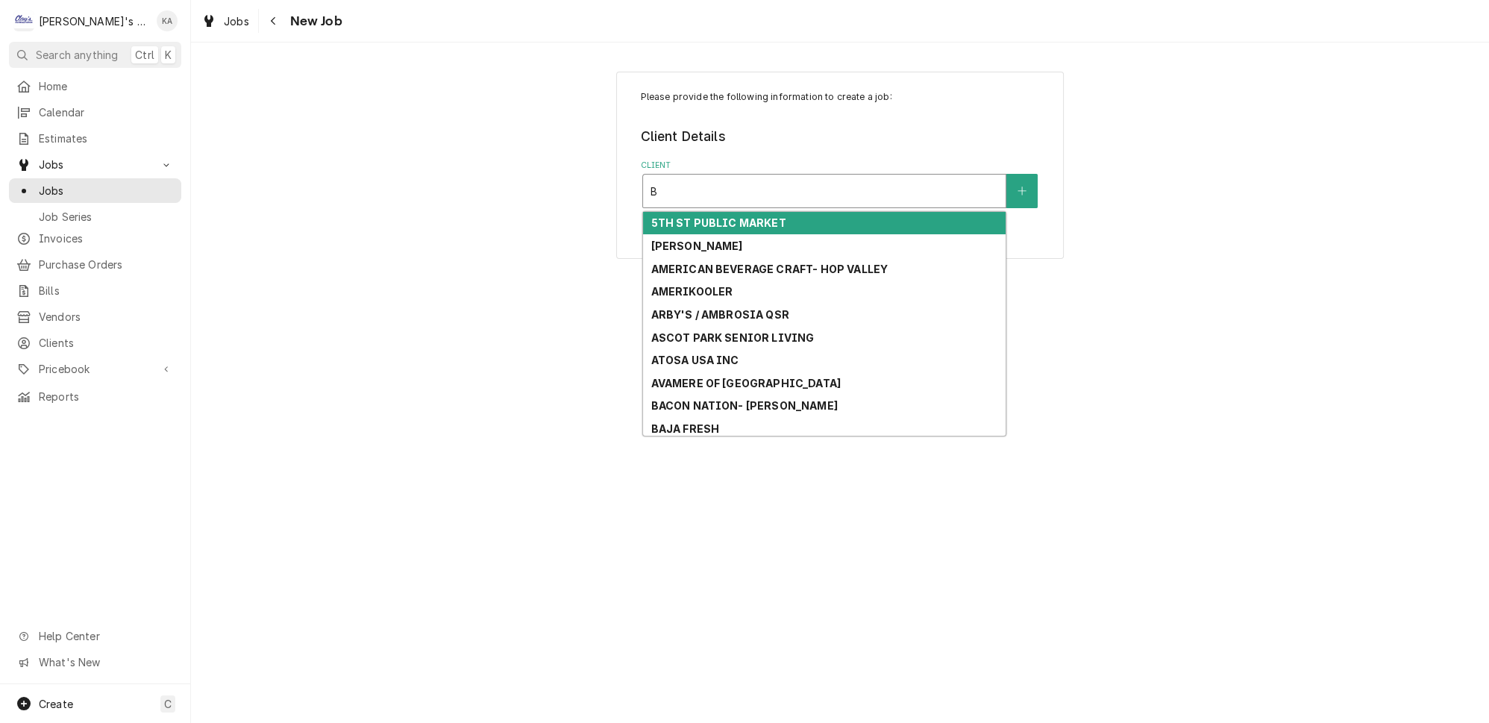
type input "BJ"
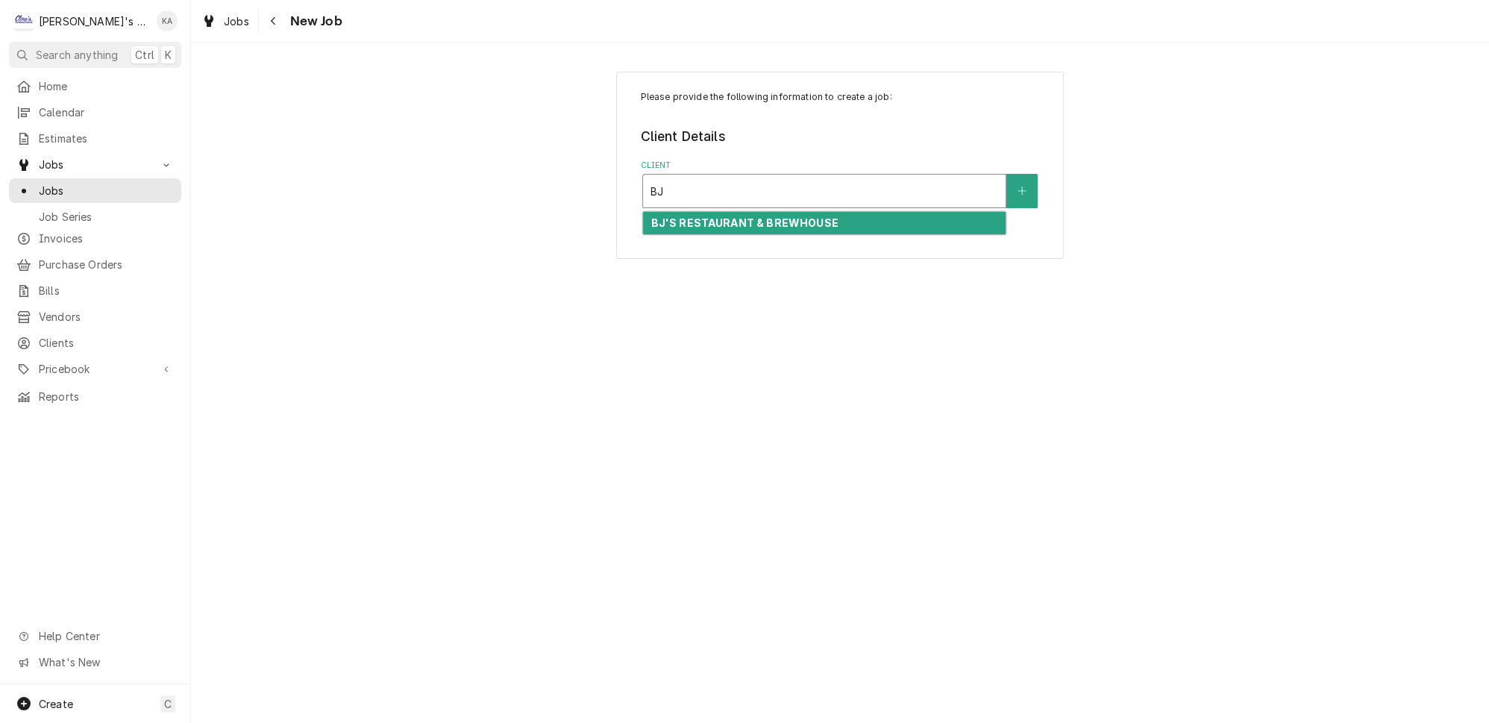
click at [719, 216] on strong "BJ'S RESTAURANT & BREWHOUSE" at bounding box center [744, 222] width 187 height 13
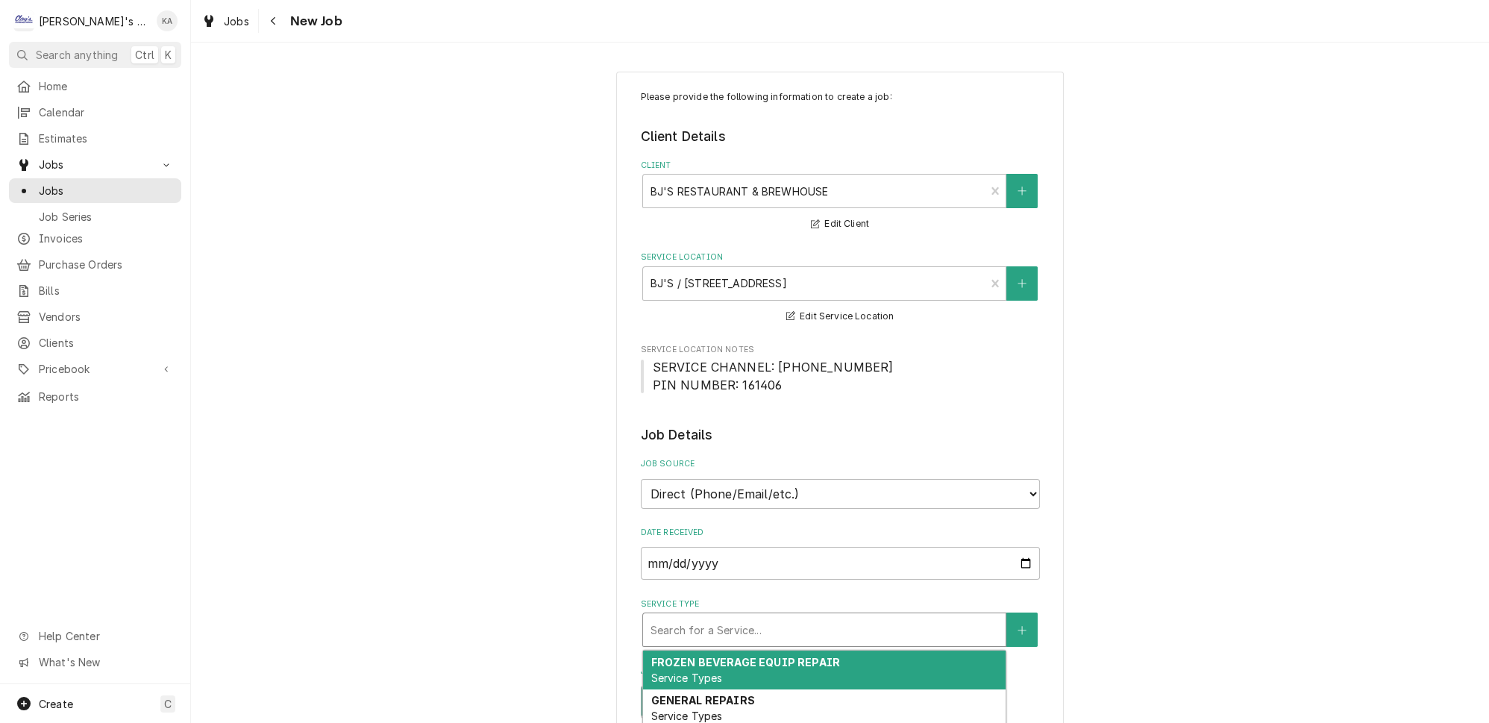
click at [739, 616] on div "Service Type" at bounding box center [825, 629] width 348 height 27
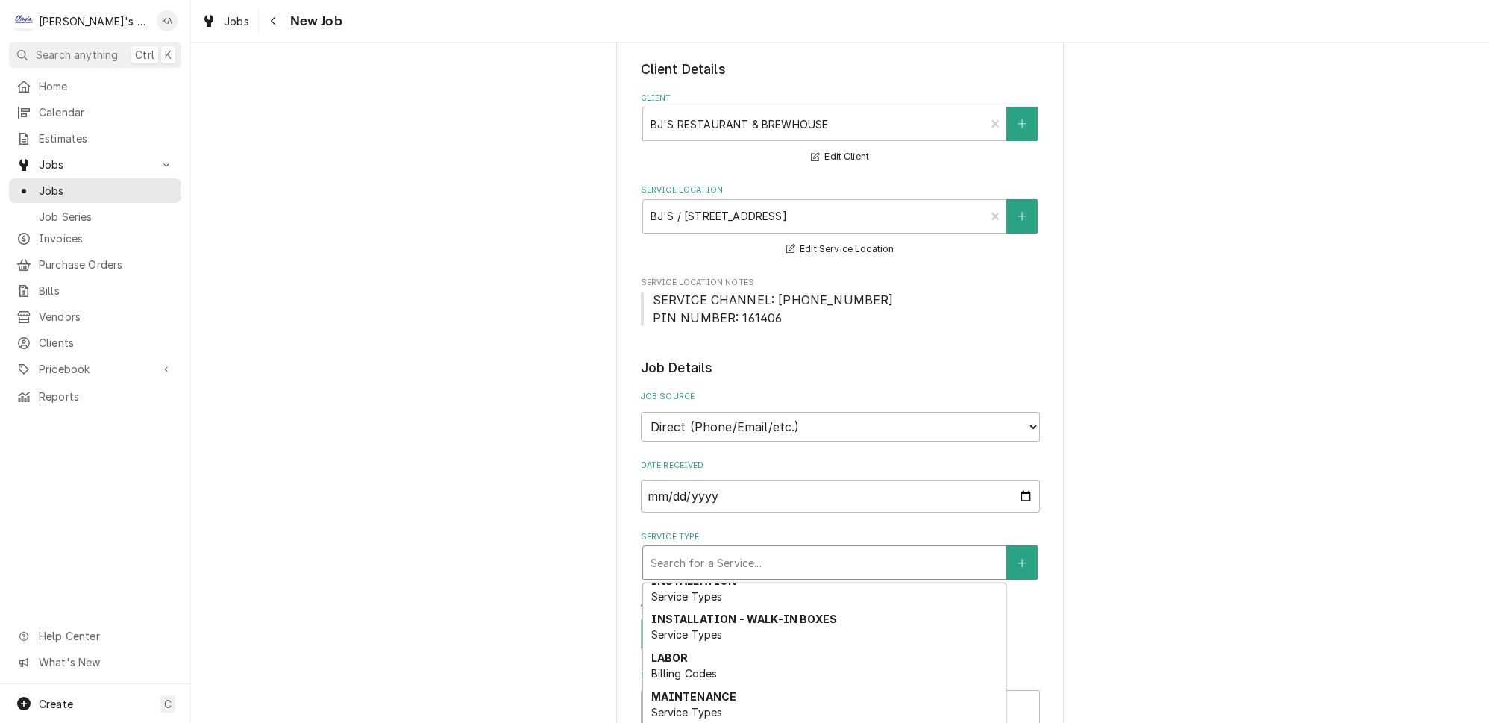
scroll to position [272, 0]
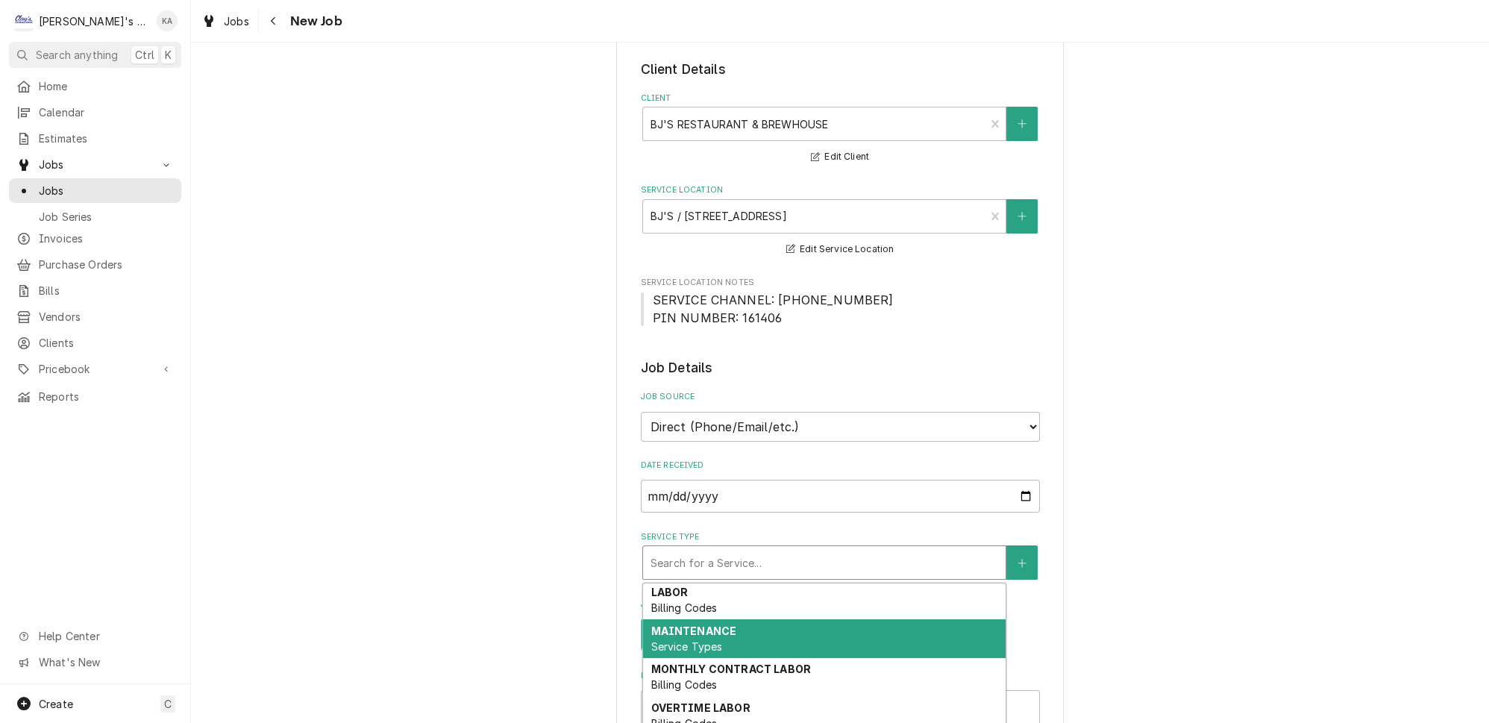
click at [708, 619] on div "MAINTENANCE Service Types" at bounding box center [824, 638] width 363 height 39
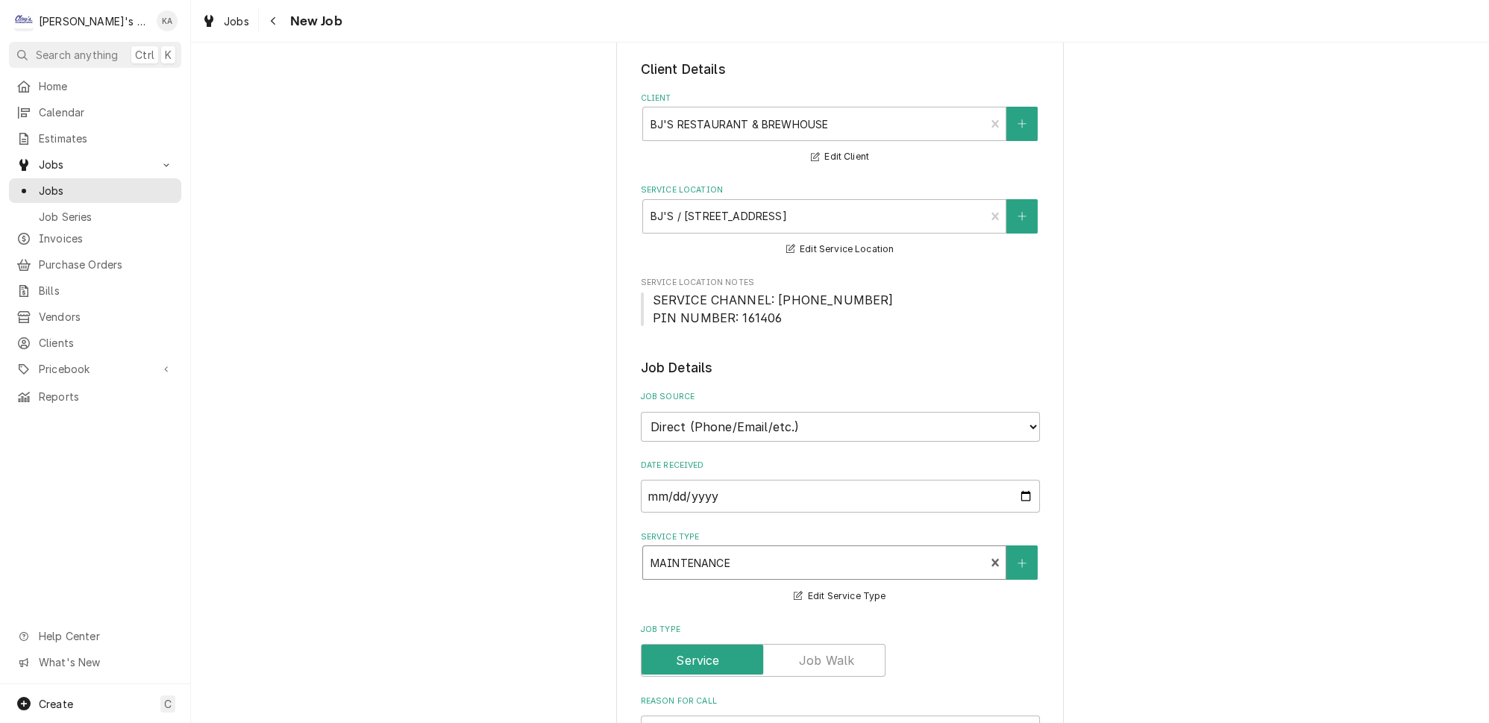
type textarea "x"
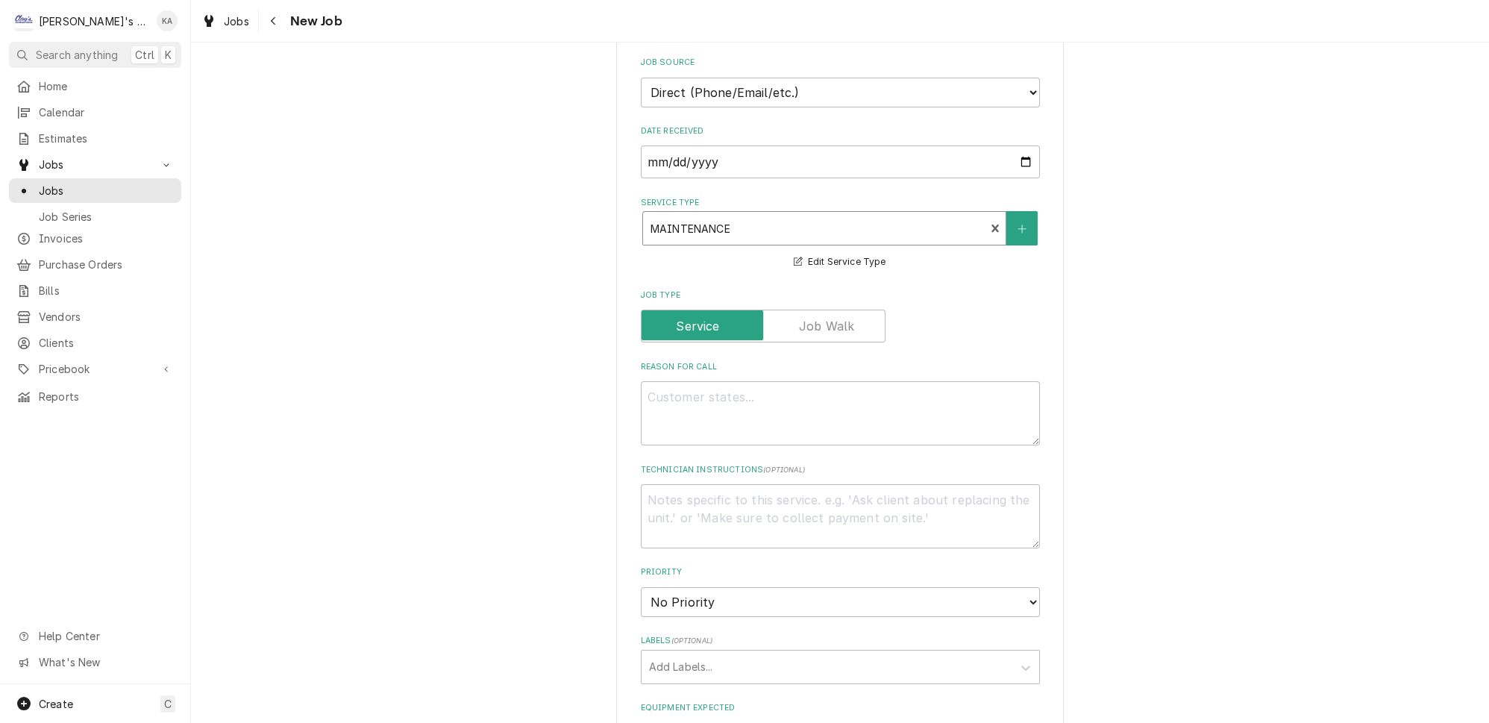
scroll to position [407, 0]
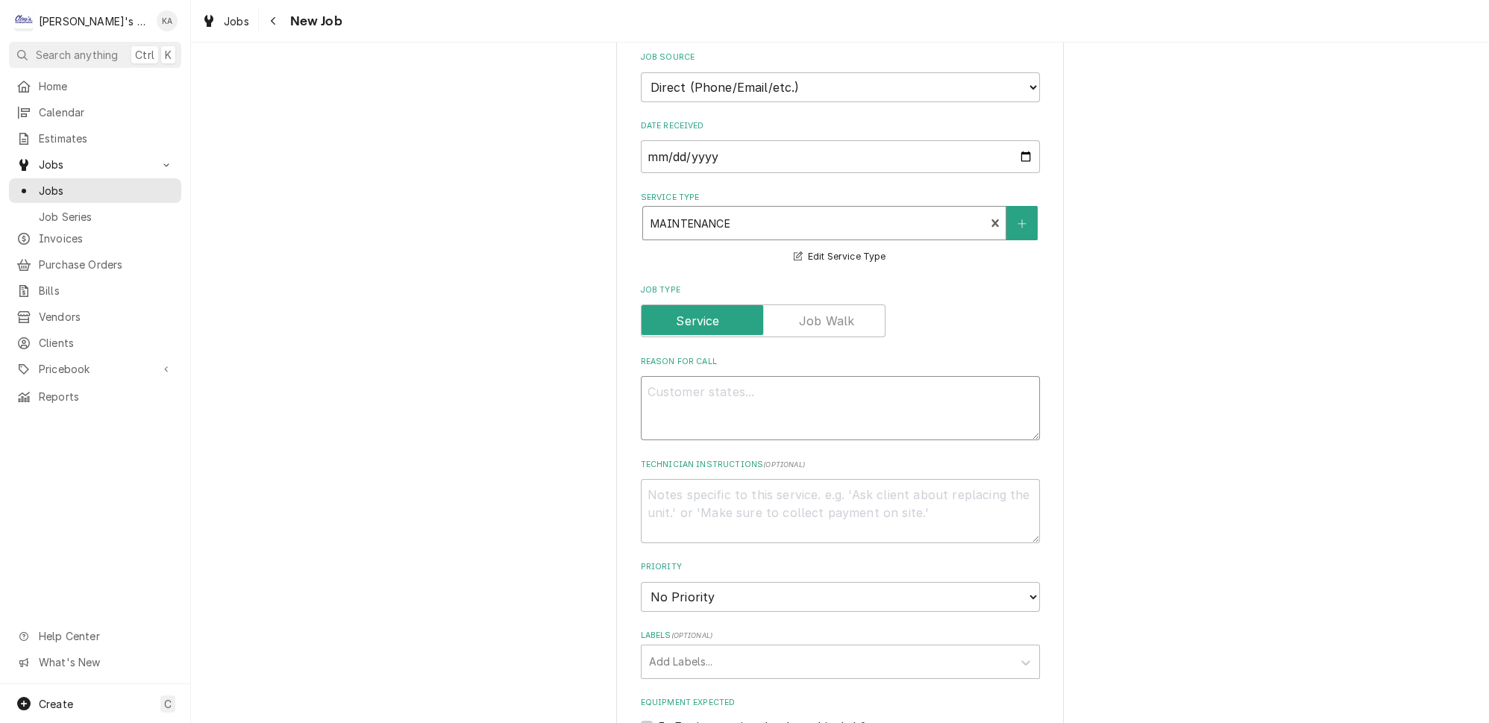
click at [646, 376] on textarea "Reason For Call" at bounding box center [840, 408] width 399 height 64
click at [1009, 78] on select "Direct (Phone/Email/etc.) Service Channel Other" at bounding box center [840, 87] width 399 height 30
select select "1"
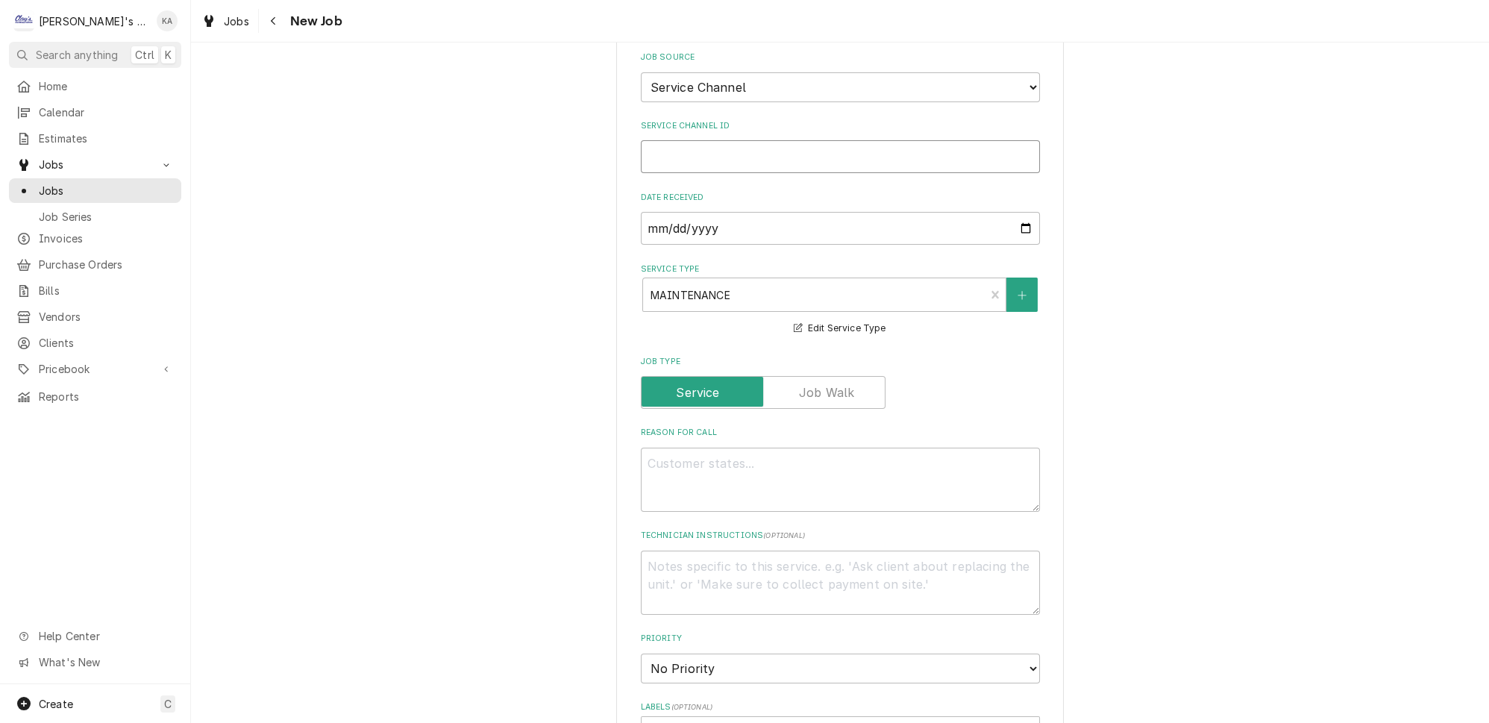
click at [655, 143] on input "Service Channel ID" at bounding box center [840, 156] width 399 height 33
paste input "324730980"
type textarea "x"
type input "324730980"
type textarea "x"
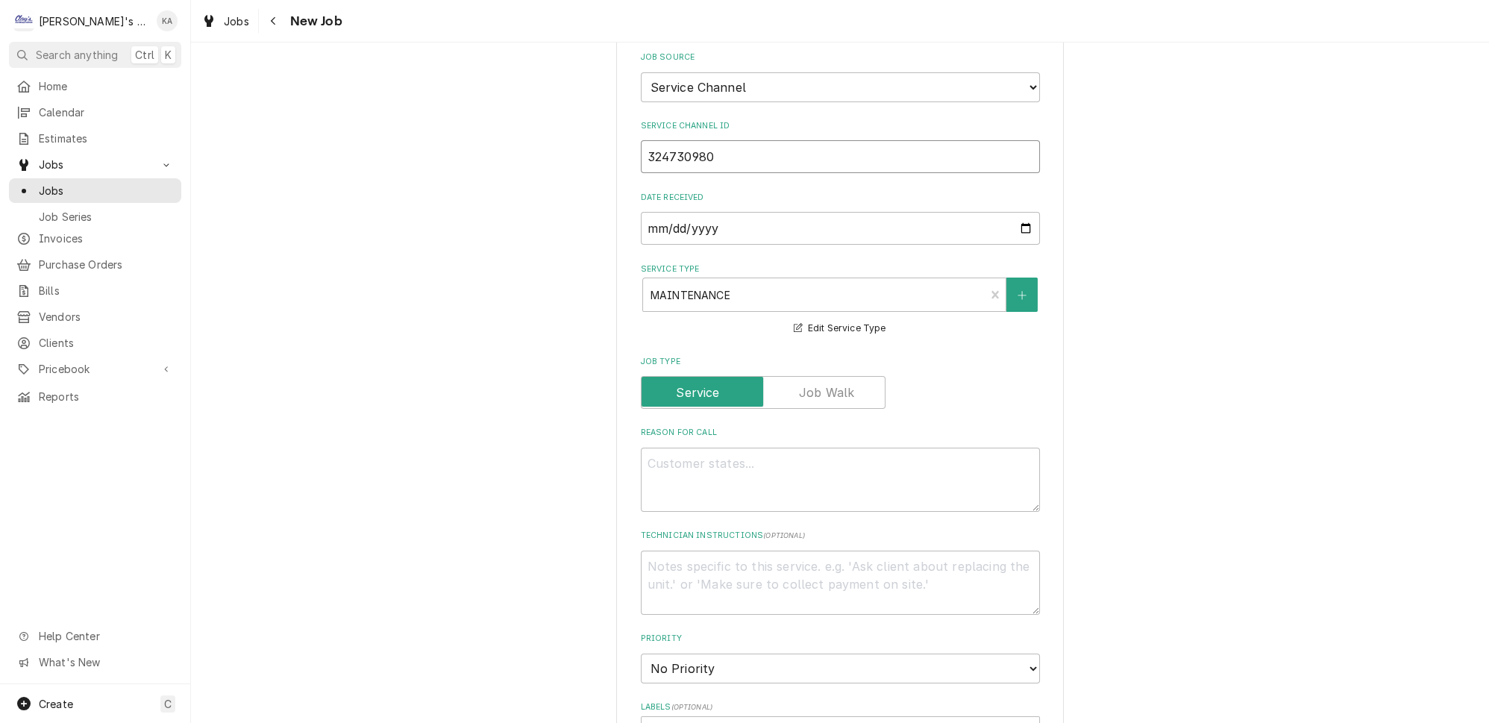
type input "324730980"
click at [651, 448] on textarea "Reason For Call" at bounding box center [840, 480] width 399 height 64
type textarea "x"
type textarea "9"
type textarea "x"
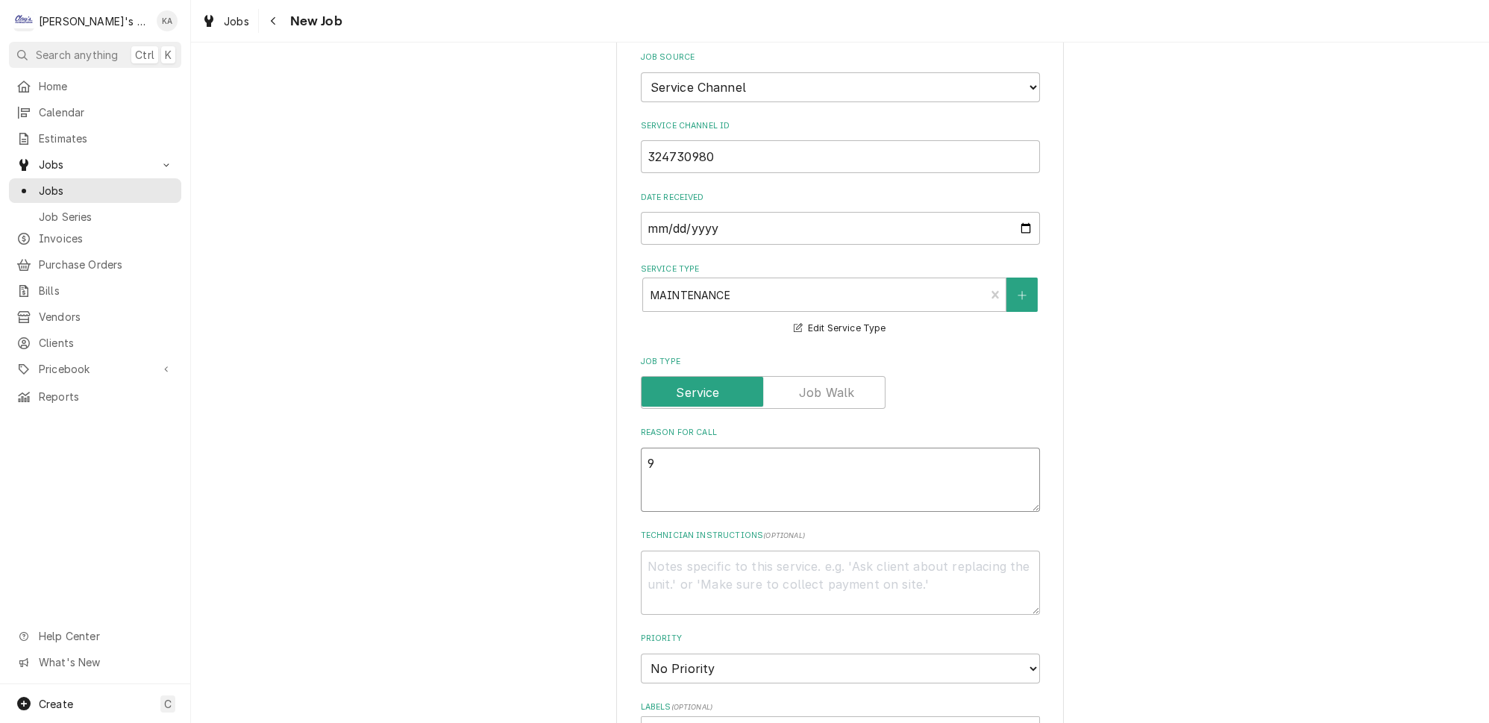
type textarea "9/"
type textarea "x"
type textarea "9/3"
type textarea "x"
type textarea "9/3/"
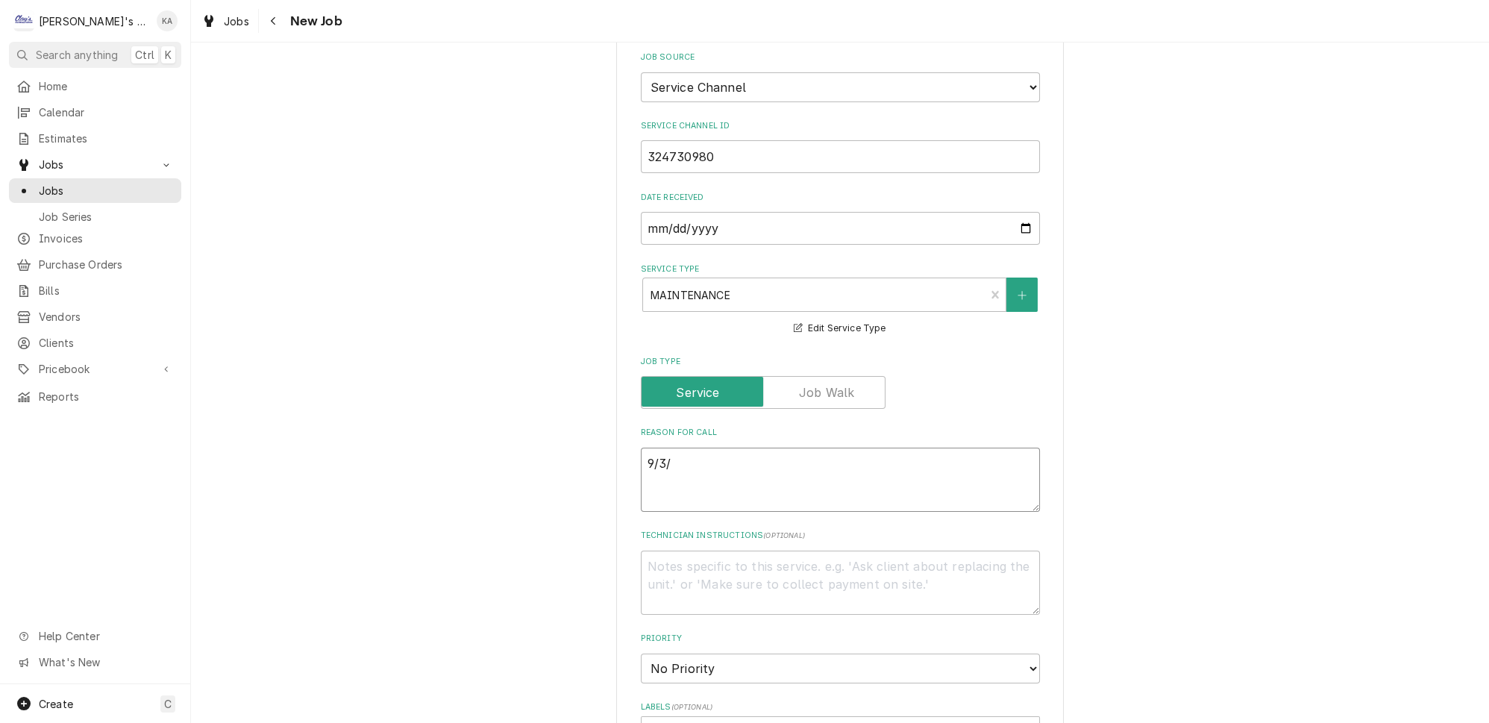
type textarea "x"
type textarea "9/3/2"
type textarea "x"
type textarea "9/3/20"
type textarea "x"
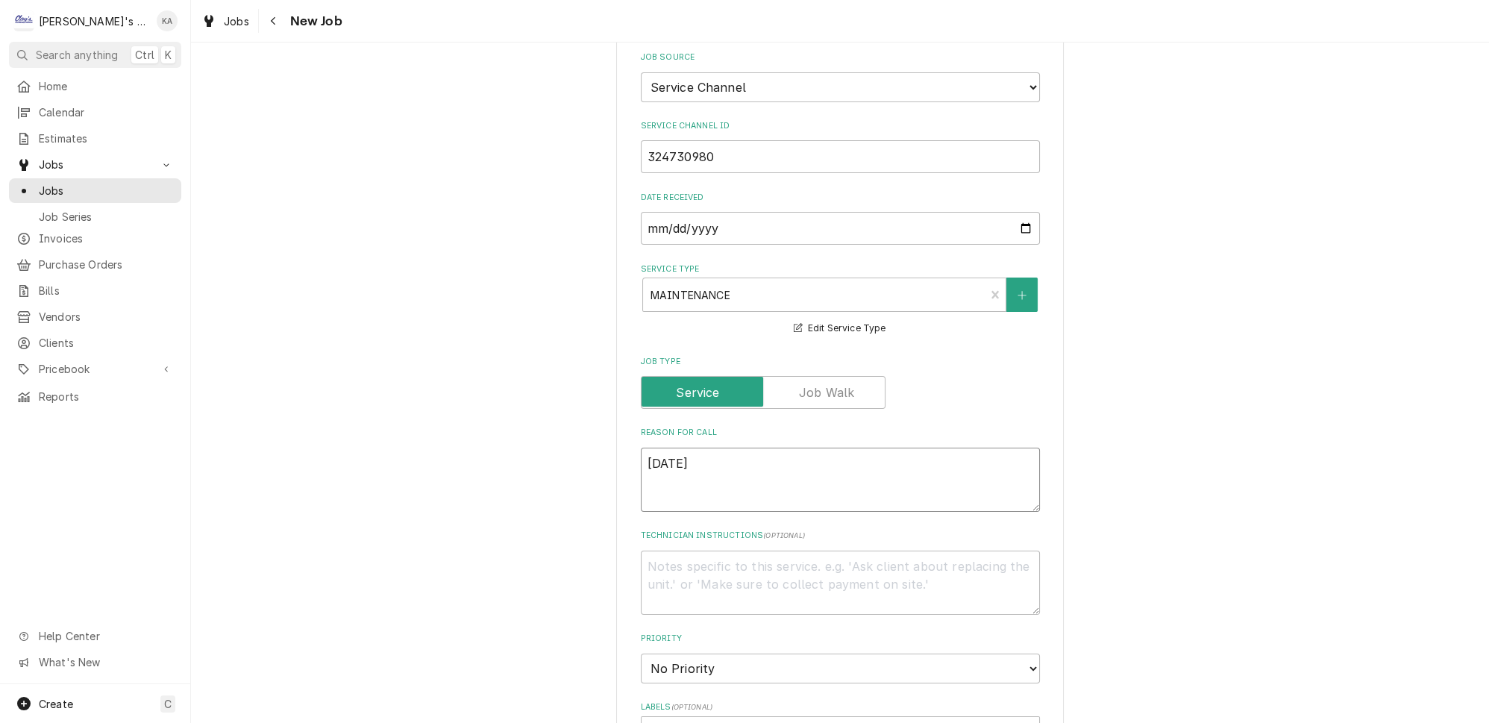
type textarea "9/3/202"
type textarea "x"
type textarea "9/3/2025"
type textarea "x"
type textarea "9/3/2025"
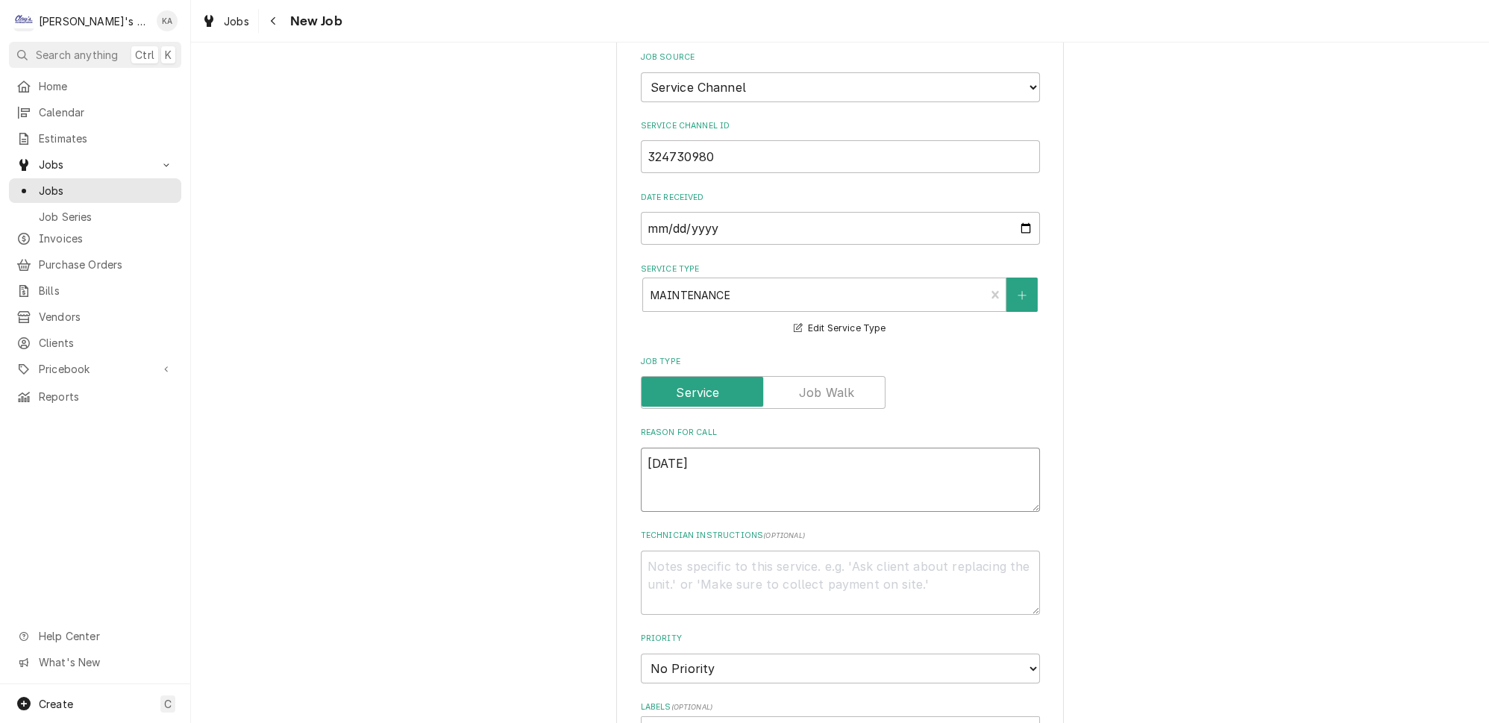
type textarea "x"
type textarea "9/3/2025 1"
type textarea "x"
type textarea "9/3/2025 10"
type textarea "x"
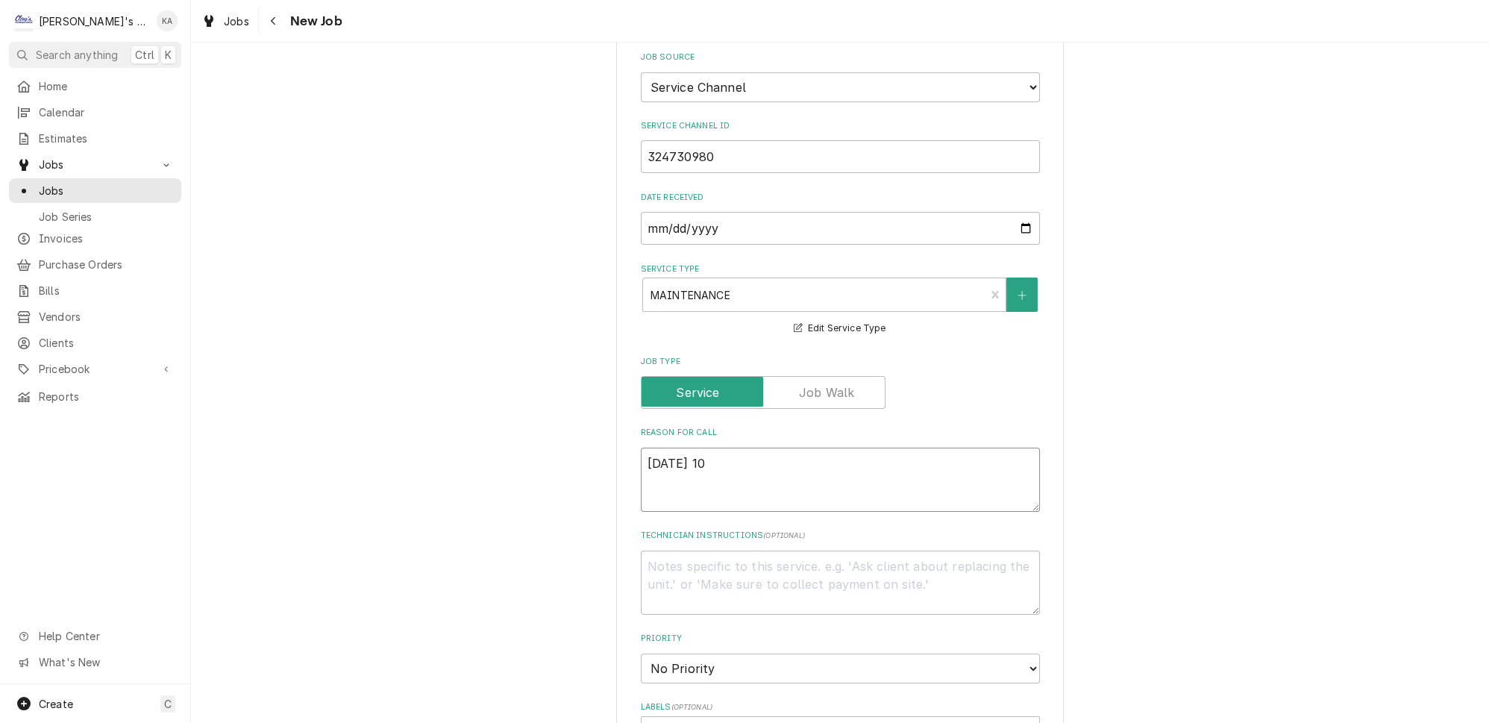
type textarea "9/3/2025 10"
type textarea "x"
type textarea "9/3/2025 10:"
type textarea "x"
type textarea "9/3/2025 10:2"
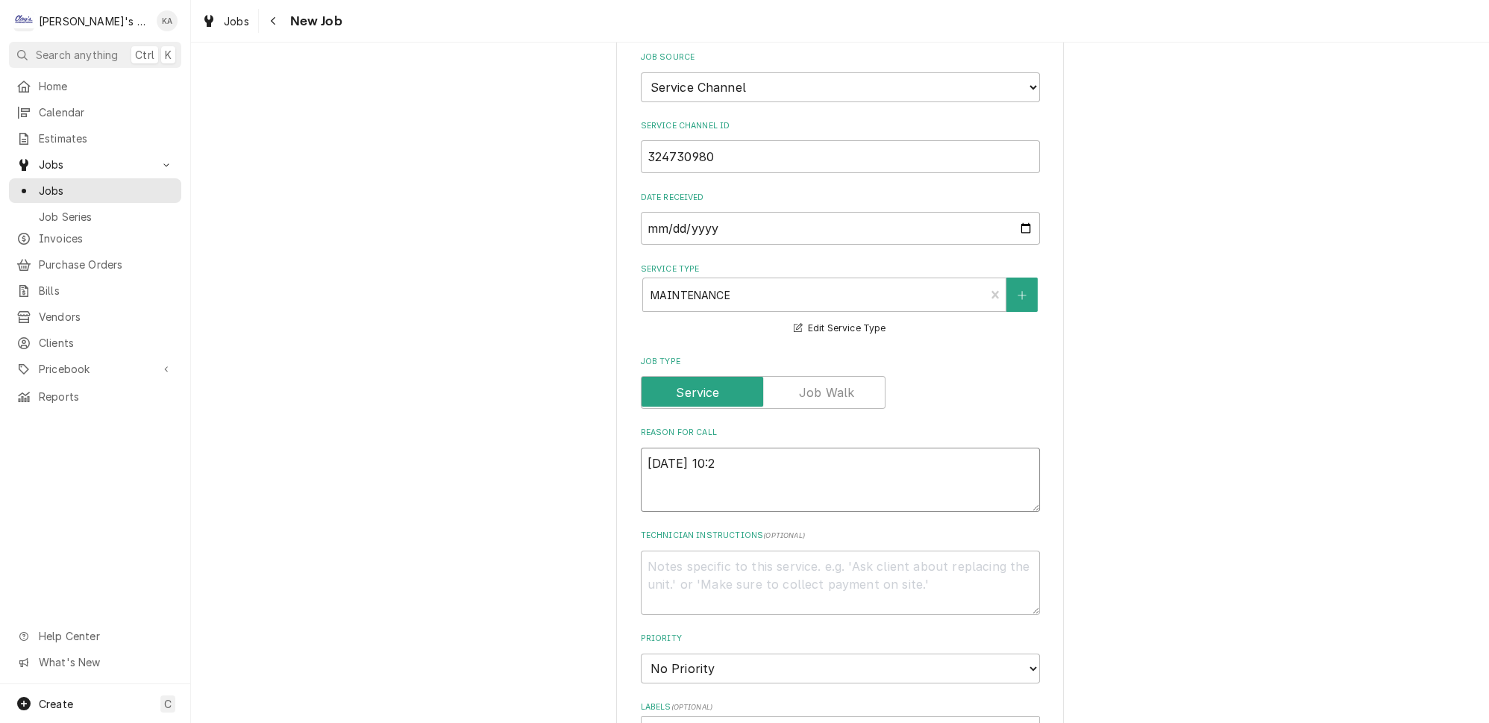
type textarea "x"
type textarea "9/3/2025 10:20"
type textarea "x"
type textarea "9/3/2025 10:20"
type textarea "x"
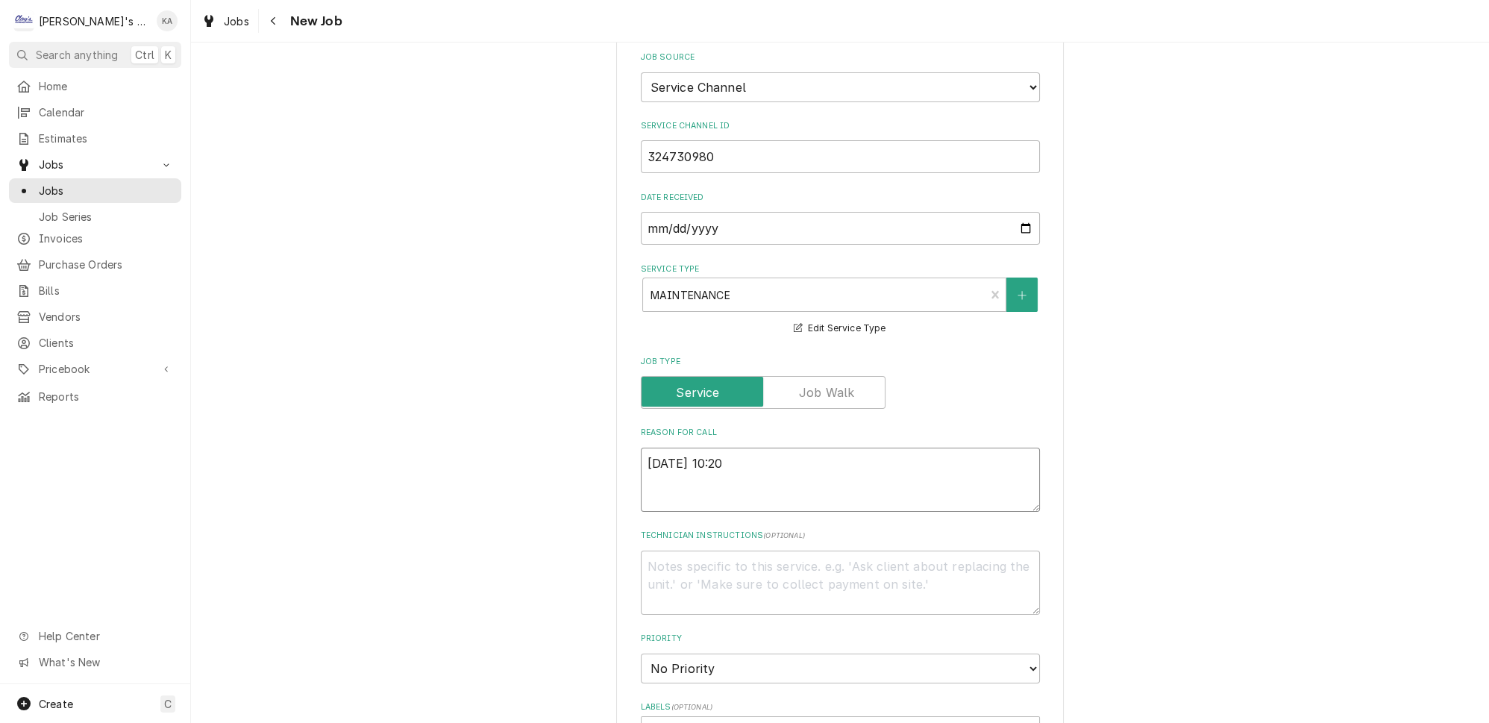
type textarea "9/3/2025 10:20 P"
type textarea "x"
type textarea "9/3/2025 10:20 PM"
type textarea "x"
type textarea "9/3/2025 10:20 PM-"
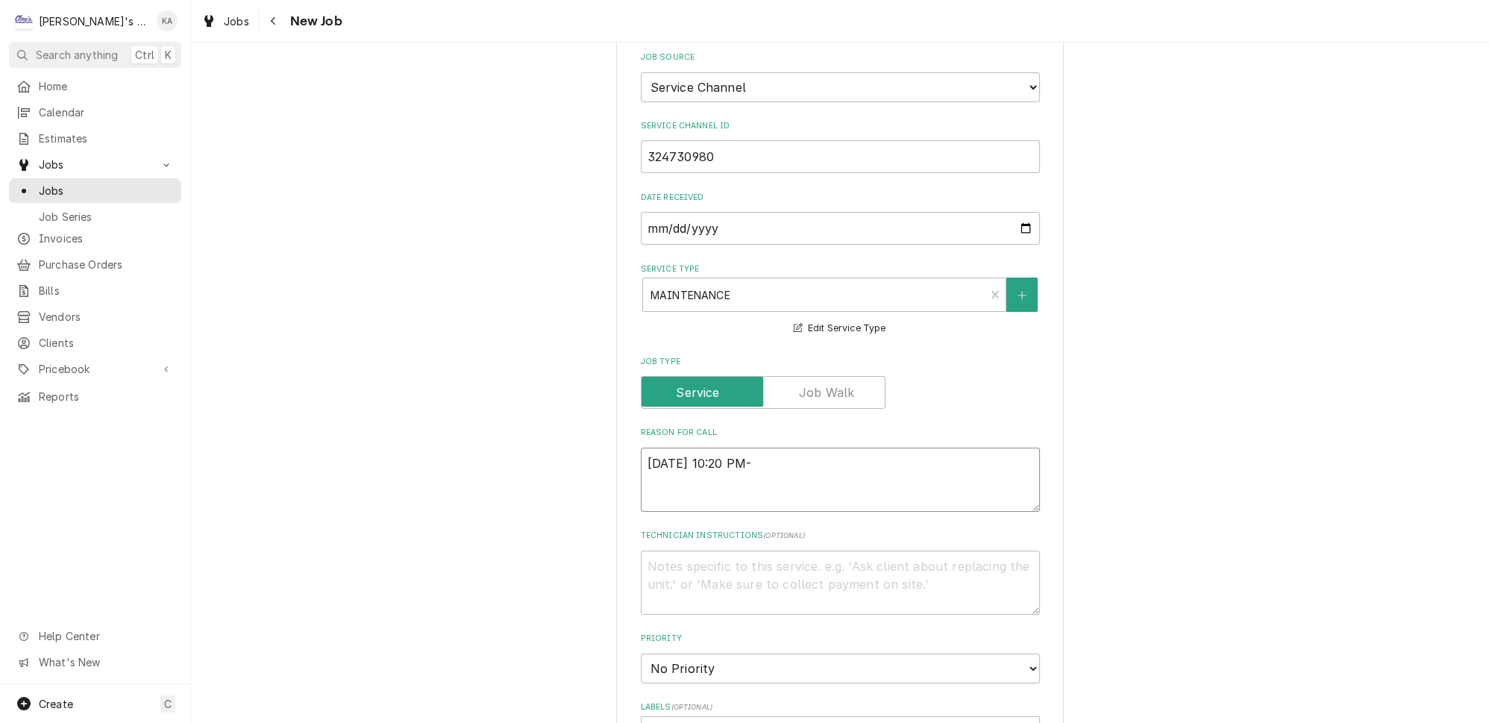
type textarea "x"
type textarea "9/3/2025 10:20 PM-"
type textarea "x"
type textarea "9/3/2025 10:20 PM-"
type textarea "x"
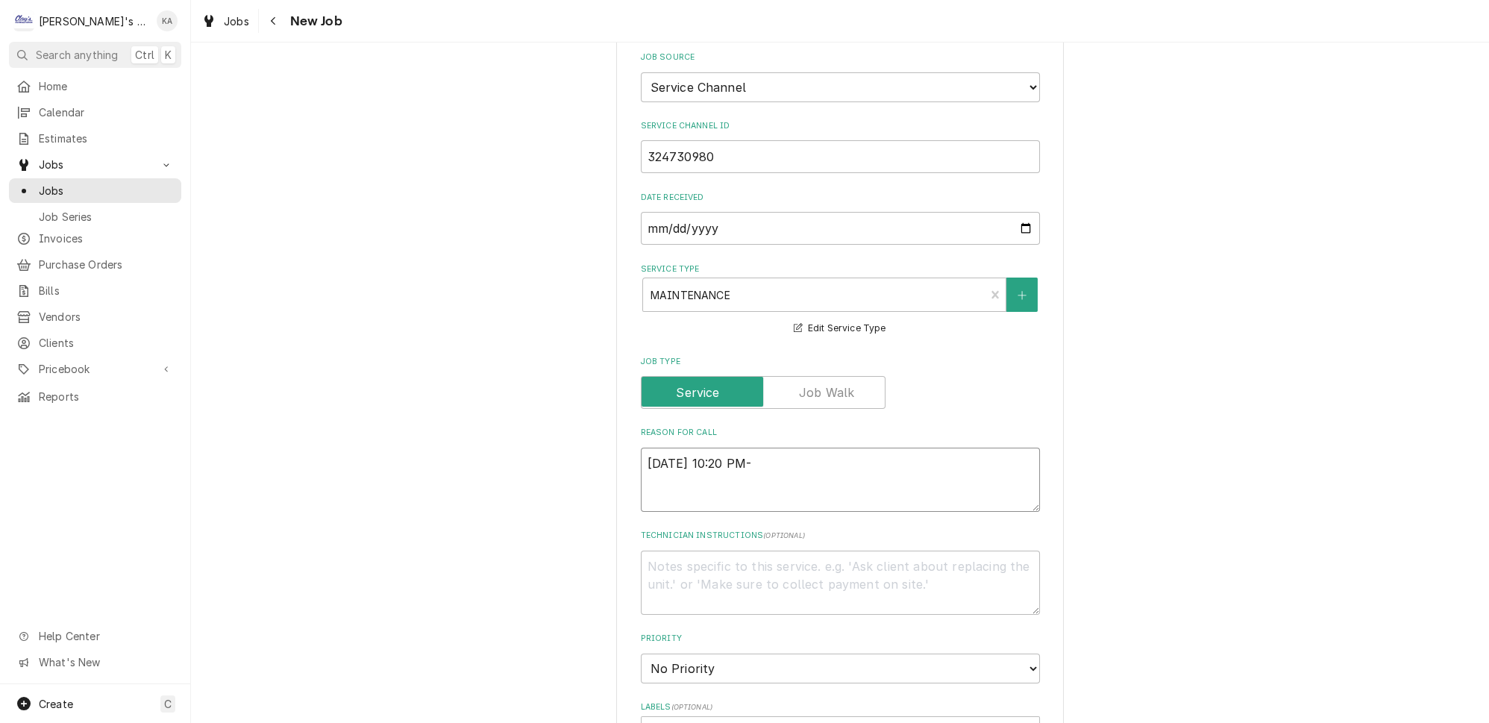
type textarea "9/3/2025 10:20 PM- P"
type textarea "x"
type textarea "9/3/2025 10:20 PM- PL"
type textarea "x"
type textarea "9/3/2025 10:20 PM- PLE"
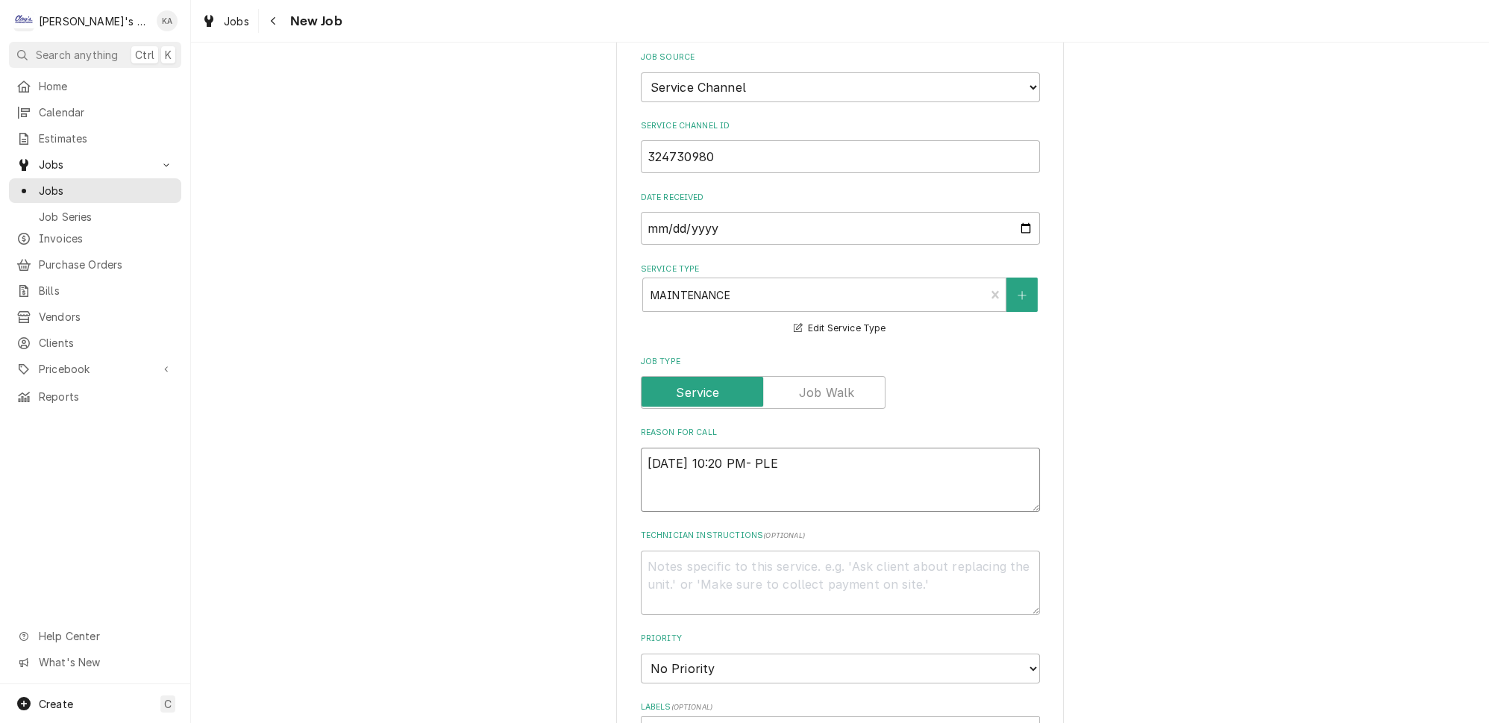
type textarea "x"
type textarea "9/3/2025 10:20 PM- PLEA"
type textarea "x"
type textarea "9/3/2025 10:20 PM- PLEAS"
type textarea "x"
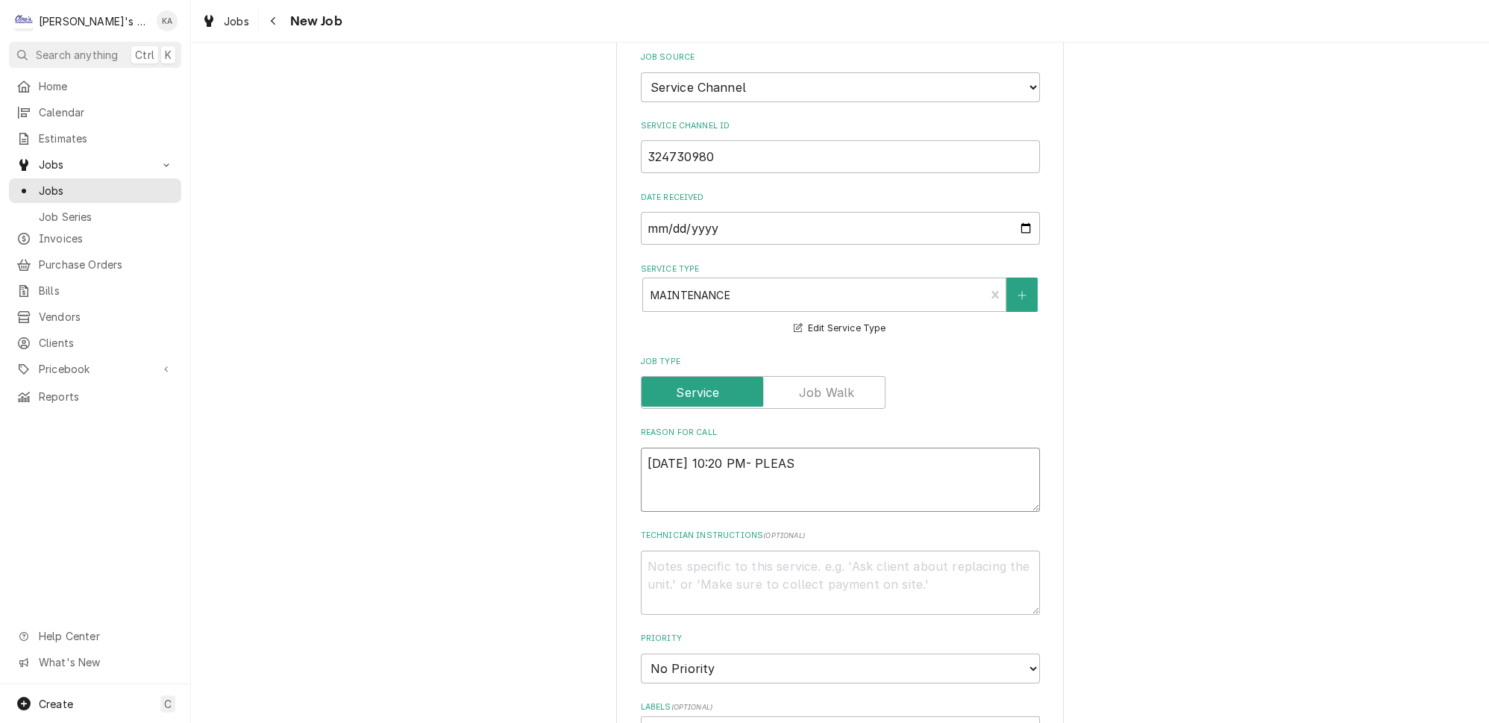
type textarea "9/3/2025 10:20 PM- PLEASE"
type textarea "x"
type textarea "9/3/2025 10:20 PM- PLEASE"
type textarea "x"
type textarea "9/3/2025 10:20 PM- PLEASE D"
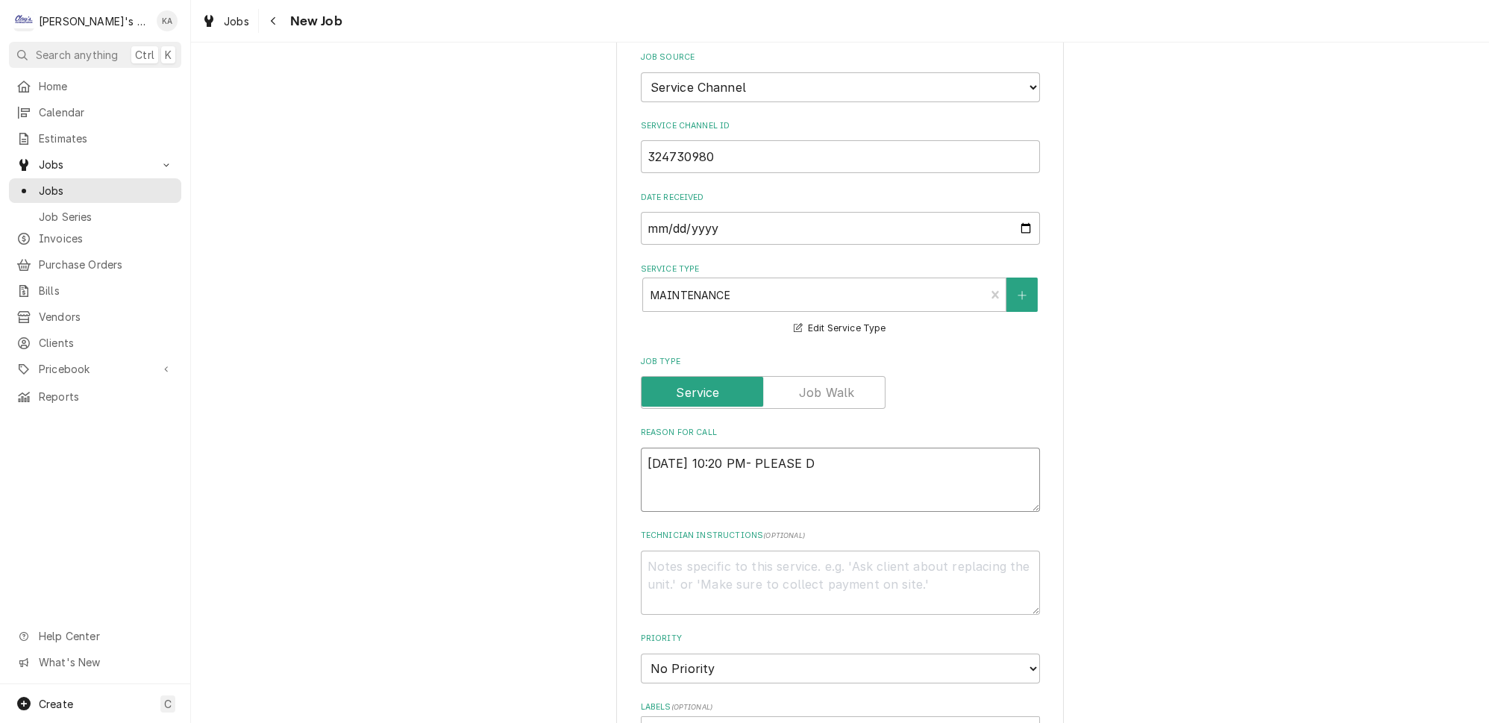
type textarea "x"
type textarea "9/3/2025 10:20 PM- PLEASE DI"
type textarea "x"
type textarea "9/3/2025 10:20 PM- PLEASE DIS"
type textarea "x"
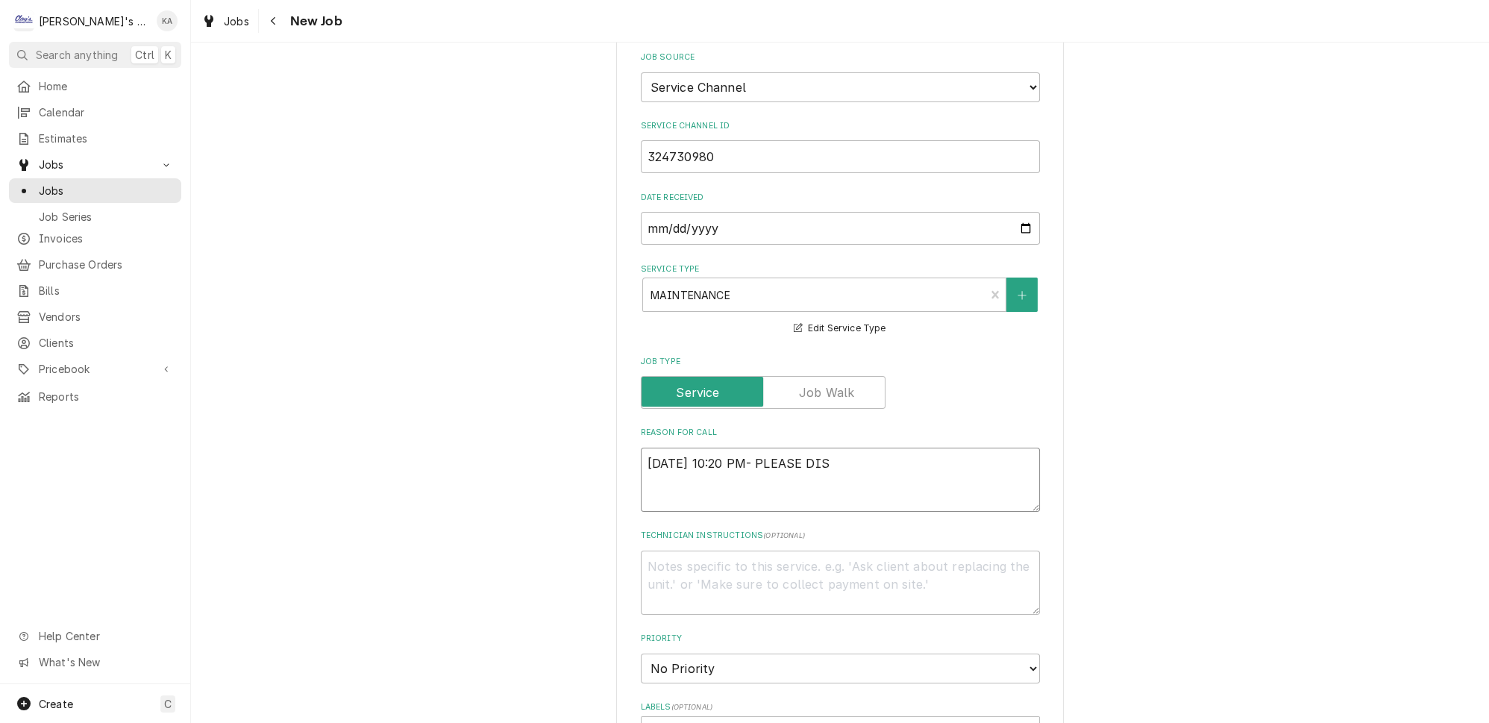
type textarea "9/3/2025 10:20 PM- PLEASE DISP"
type textarea "x"
type textarea "9/3/2025 10:20 PM- PLEASE DISPA"
type textarea "x"
type textarea "9/3/2025 10:20 PM- PLEASE DISPAT"
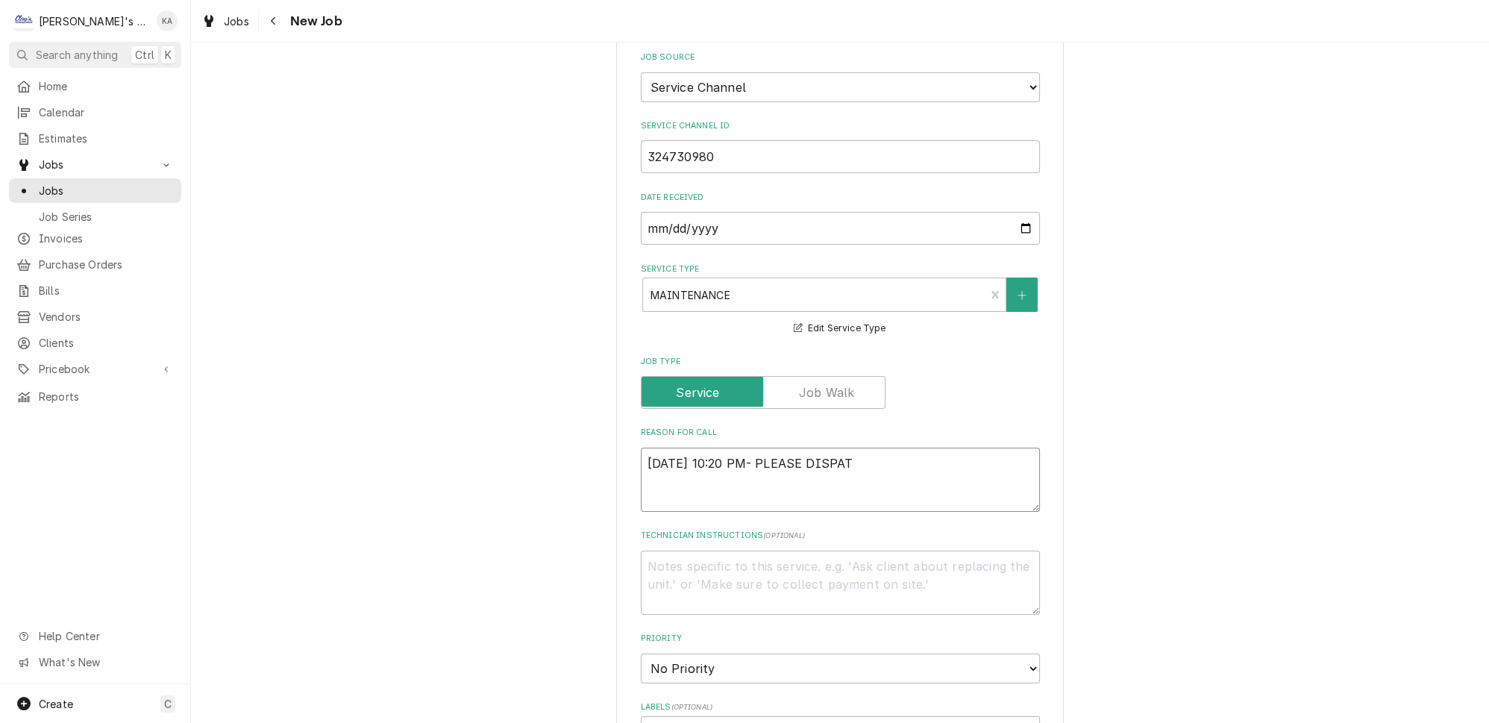
type textarea "x"
type textarea "9/3/2025 10:20 PM- PLEASE DISPATC"
type textarea "x"
type textarea "9/3/2025 10:20 PM- PLEASE DISPATCH"
type textarea "x"
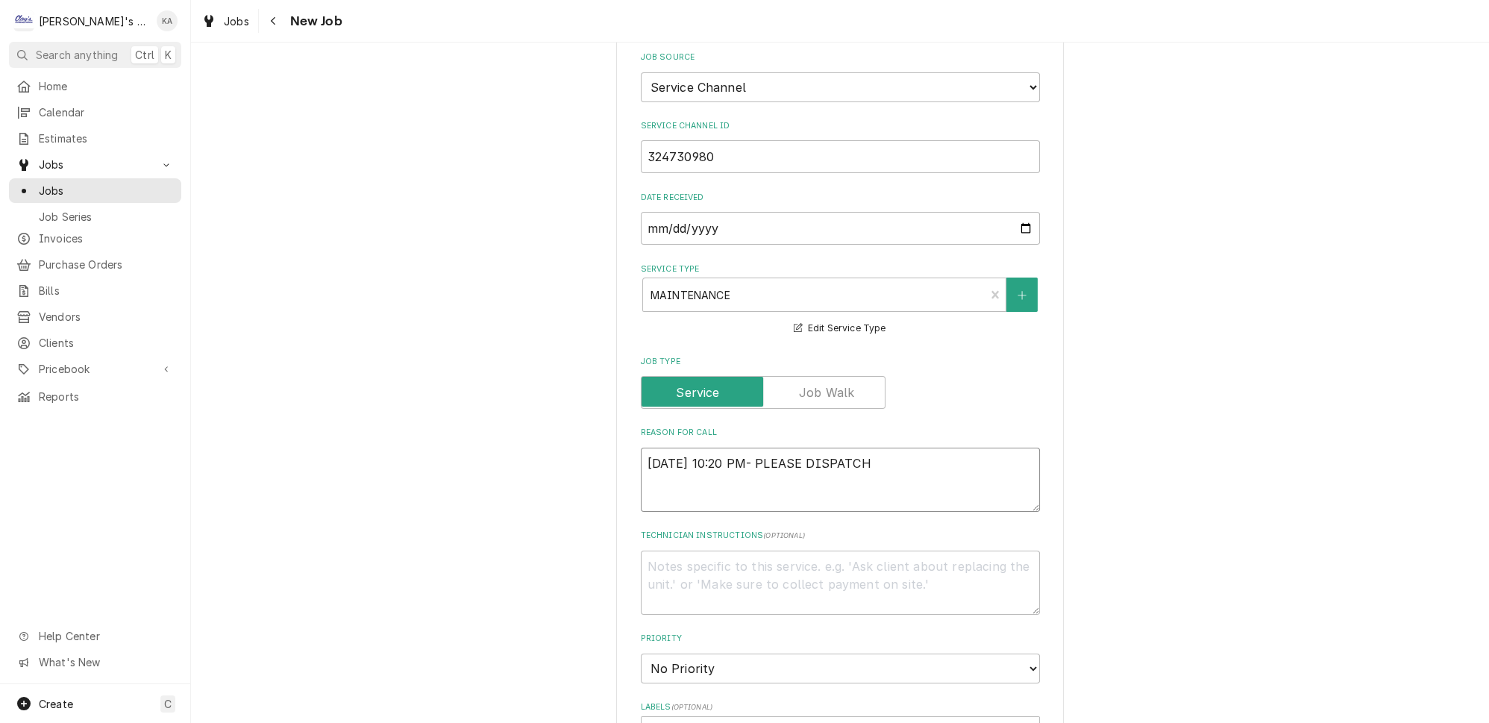
type textarea "9/3/2025 10:20 PM- PLEASE DISPATCH"
type textarea "x"
type textarea "9/3/2025 10:20 PM- PLEASE DISPATCH T"
type textarea "x"
type textarea "9/3/2025 10:20 PM- PLEASE DISPATCH TE"
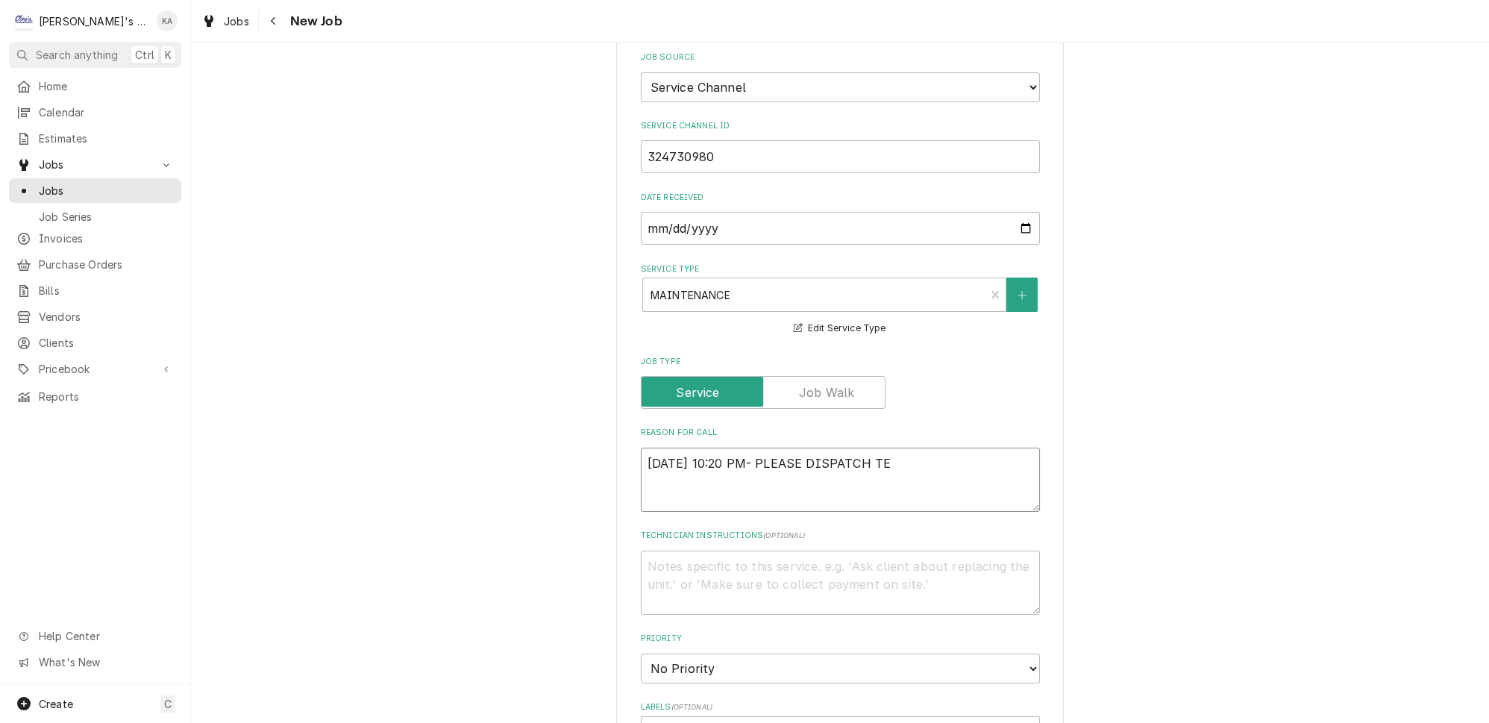
type textarea "x"
type textarea "9/3/2025 10:20 PM- PLEASE DISPATCH TEC"
type textarea "x"
type textarea "9/3/2025 10:20 PM- PLEASE DISPATCH TECH"
type textarea "x"
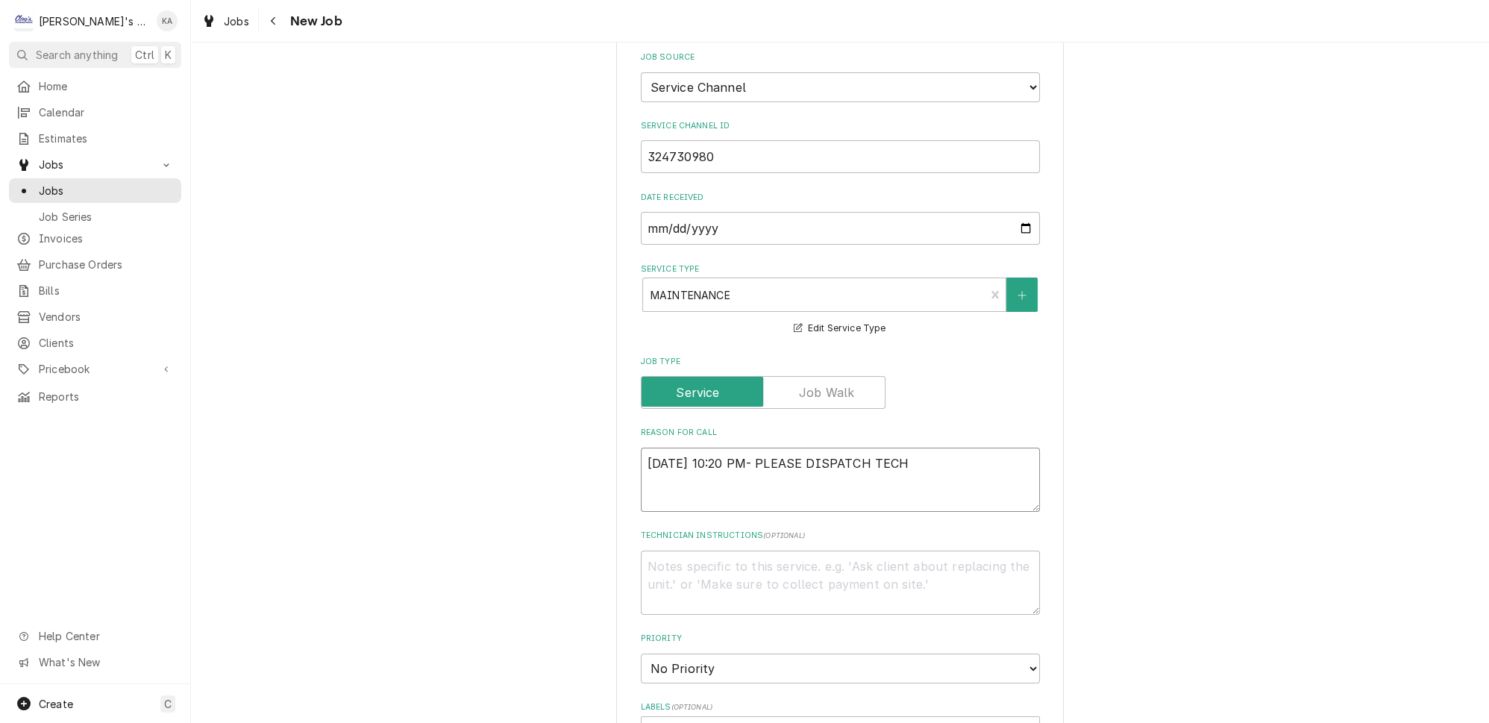
type textarea "9/3/2025 10:20 PM- PLEASE DISPATCH TECH"
type textarea "x"
type textarea "9/3/2025 10:20 PM- PLEASE DISPATCH TECH T"
type textarea "x"
type textarea "9/3/2025 10:20 PM- PLEASE DISPATCH TECH TO"
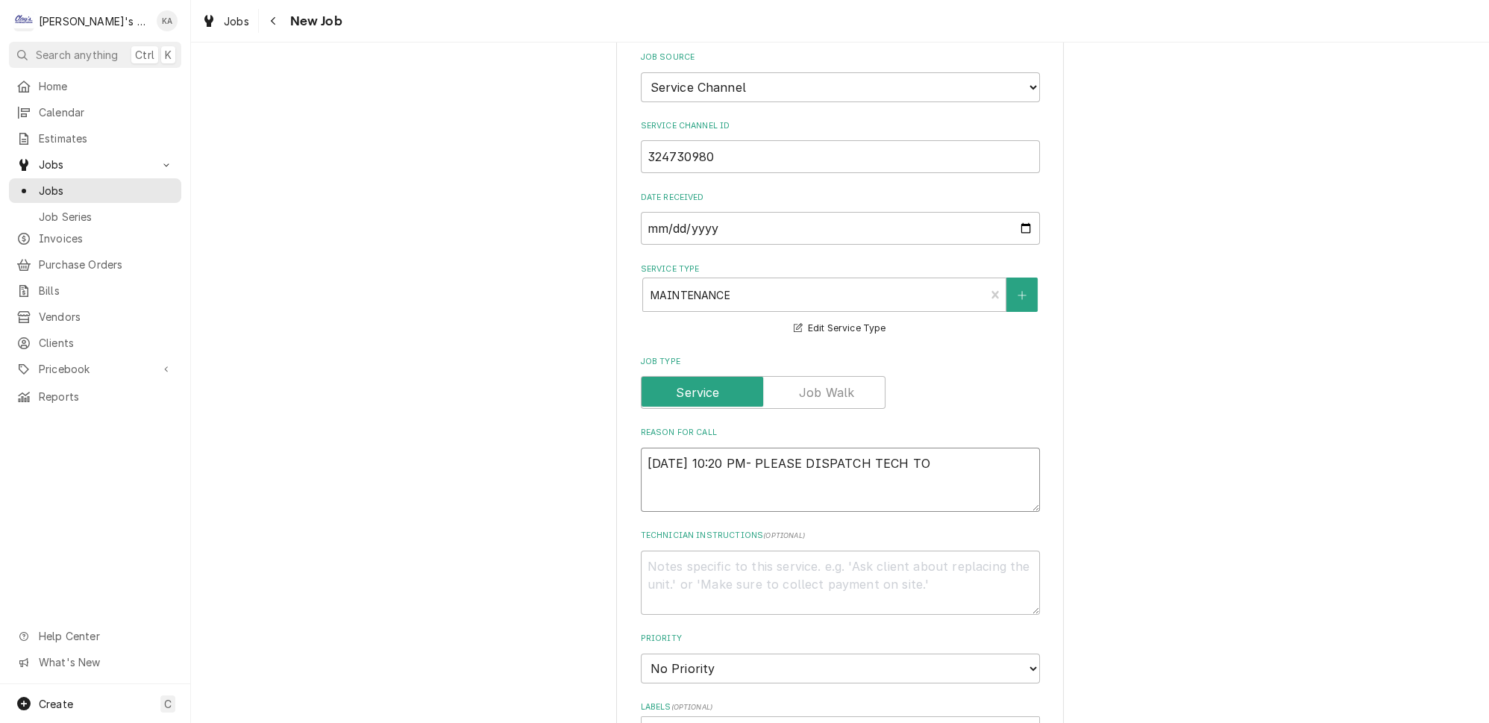
type textarea "x"
type textarea "9/3/2025 10:20 PM- PLEASE DISPATCH TECH TO"
type textarea "x"
type textarea "9/3/2025 10:20 PM- PLEASE DISPATCH TECH TO C"
type textarea "x"
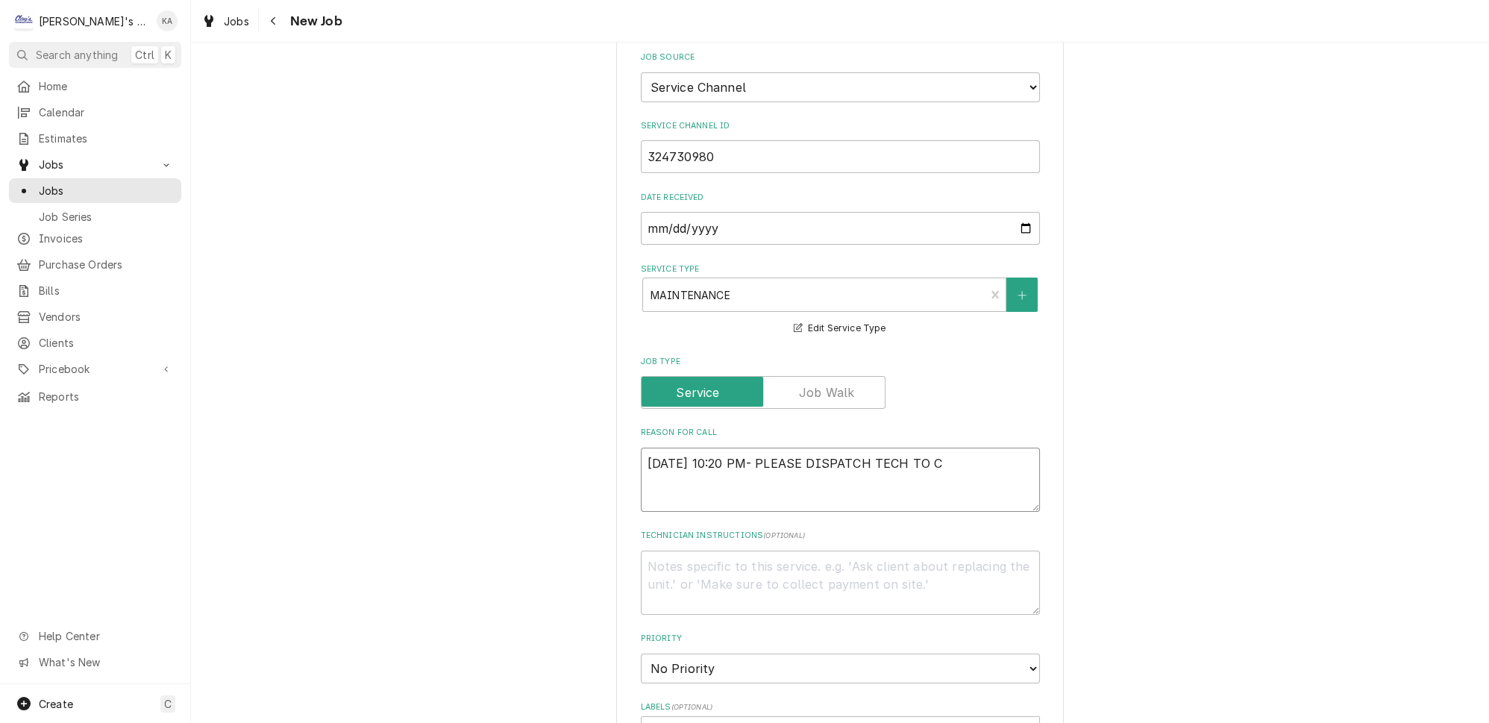
type textarea "9/3/2025 10:20 PM- PLEASE DISPATCH TECH TO CH"
type textarea "x"
type textarea "9/3/2025 10:20 PM- PLEASE DISPATCH TECH TO CHA"
type textarea "x"
type textarea "9/3/2025 10:20 PM- PLEASE DISPATCH TECH TO CHAN"
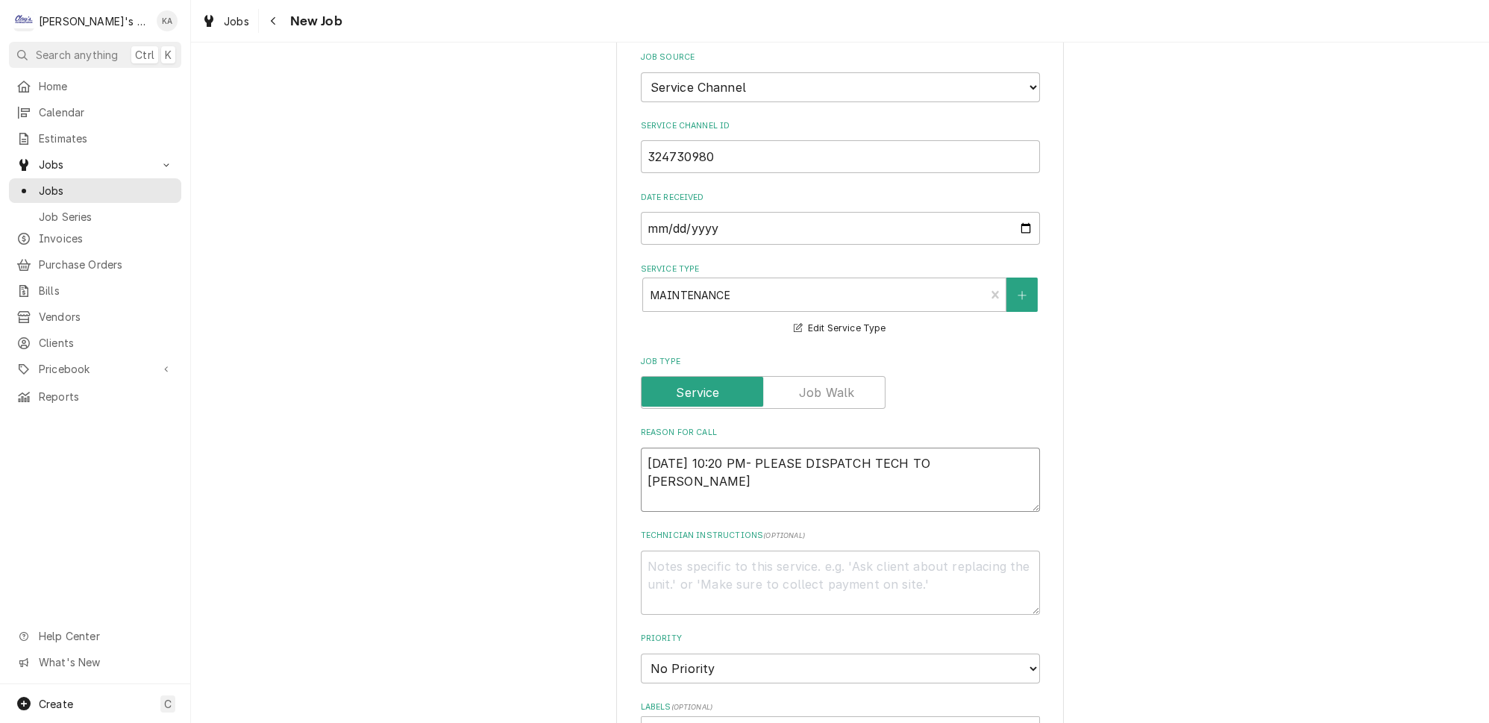
type textarea "x"
type textarea "9/3/2025 10:20 PM- PLEASE DISPATCH TECH TO CHANG"
type textarea "x"
type textarea "9/3/2025 10:20 PM- PLEASE DISPATCH TECH TO CHANGE"
type textarea "x"
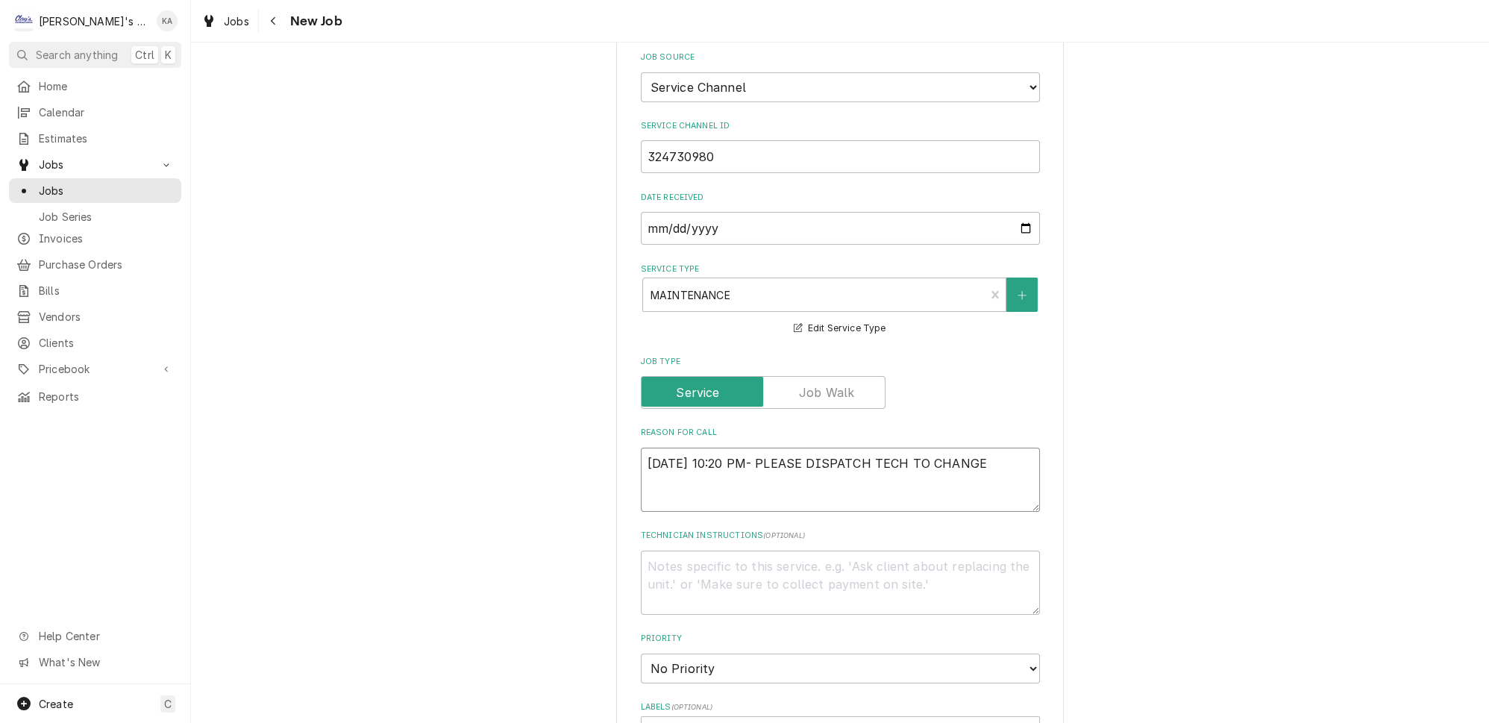
type textarea "9/3/2025 10:20 PM- PLEASE DISPATCH TECH TO CHANGE"
type textarea "x"
type textarea "9/3/2025 10:20 PM- PLEASE DISPATCH TECH TO CHANGE A"
type textarea "x"
type textarea "9/3/2025 10:20 PM- PLEASE DISPATCH TECH TO CHANGE AL"
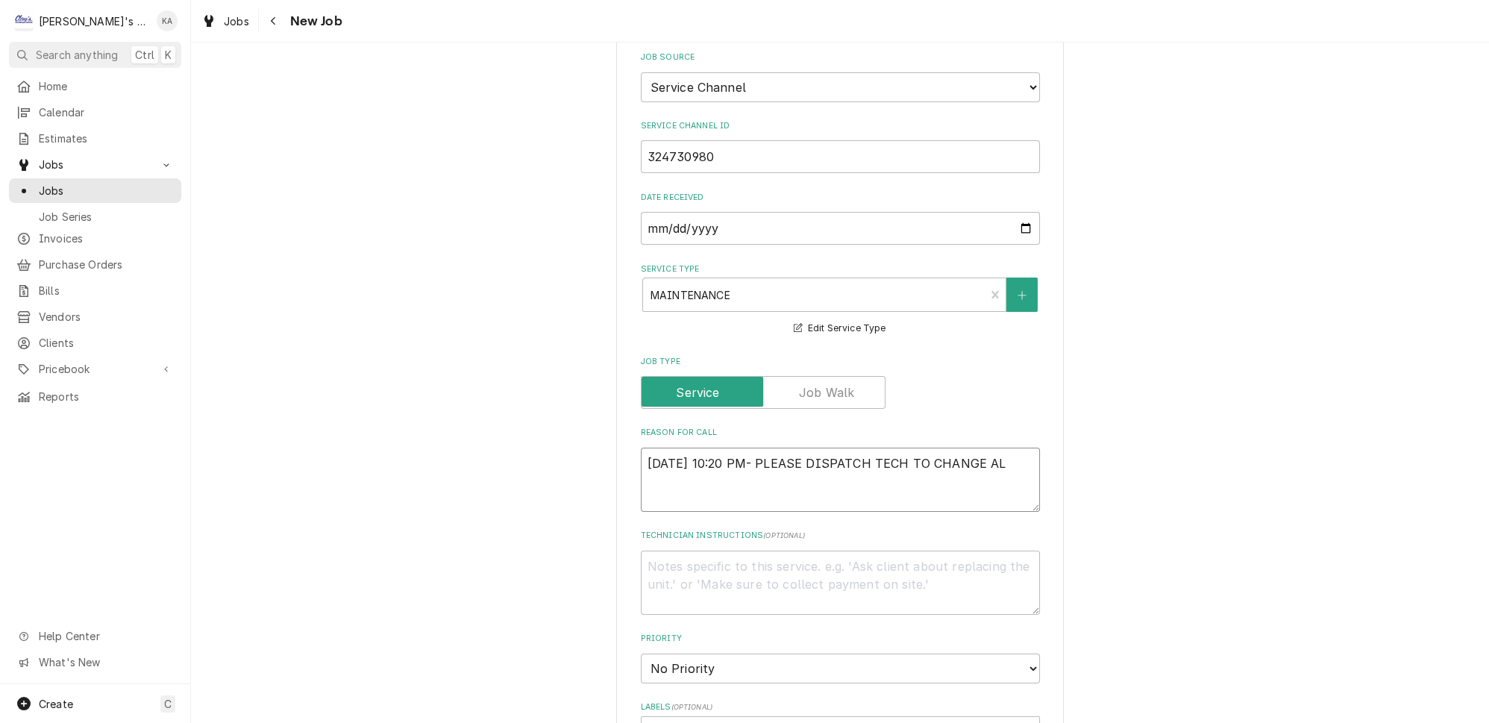
type textarea "x"
type textarea "9/3/2025 10:20 PM- PLEASE DISPATCH TECH TO CHANGE ALL"
type textarea "x"
type textarea "9/3/2025 10:20 PM- PLEASE DISPATCH TECH TO CHANGE ALL"
type textarea "x"
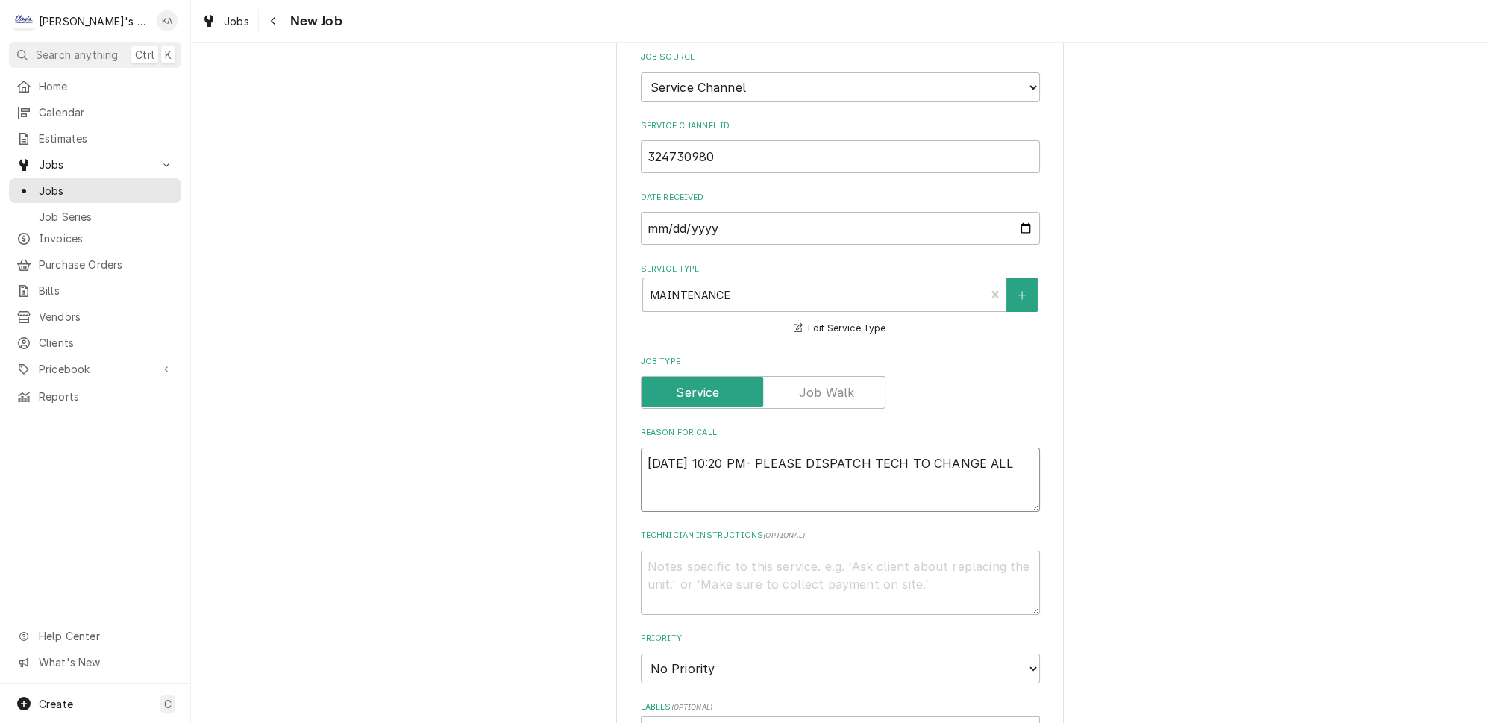
type textarea "9/3/2025 10:20 PM- PLEASE DISPATCH TECH TO CHANGE ALL A"
type textarea "x"
type textarea "9/3/2025 10:20 PM- PLEASE DISPATCH TECH TO CHANGE ALL AI"
type textarea "x"
type textarea "9/3/2025 10:20 PM- PLEASE DISPATCH TECH TO CHANGE ALL AIR"
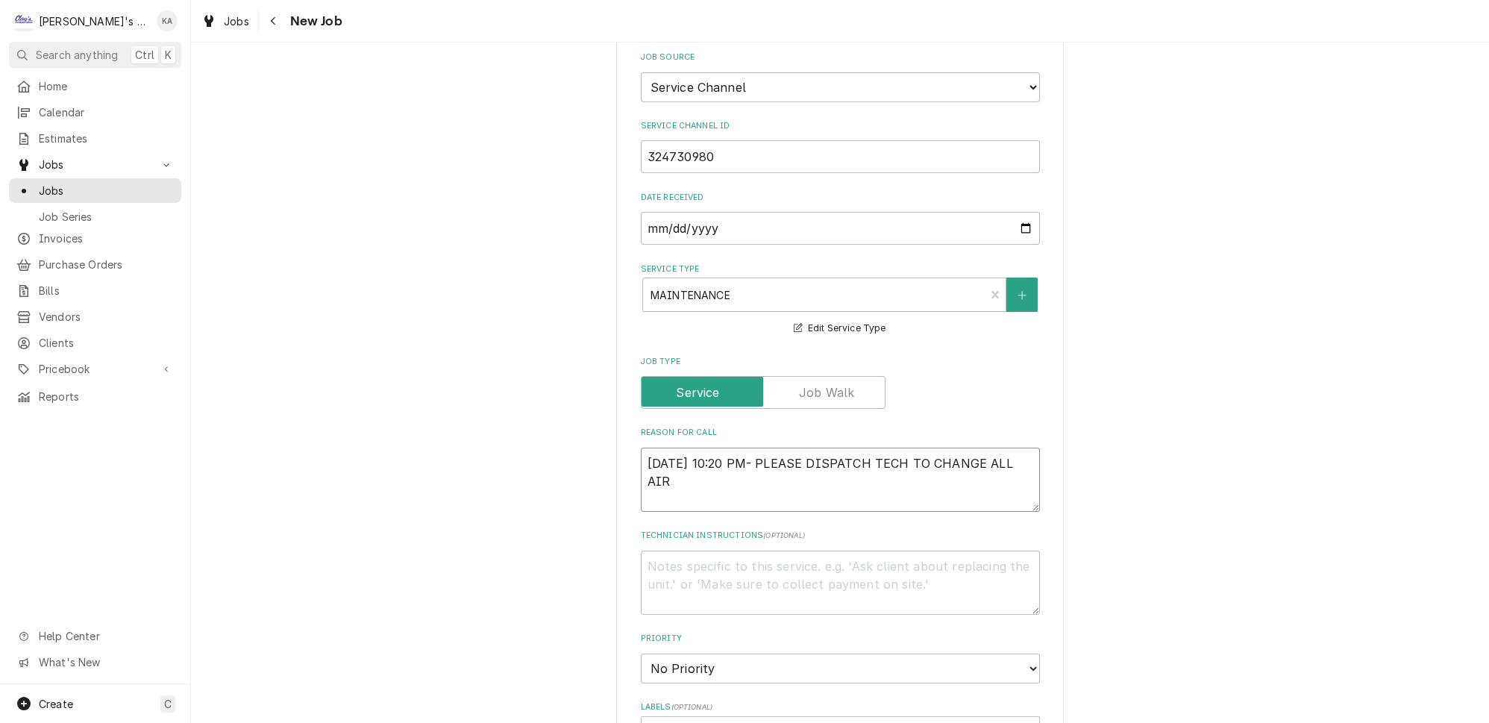
type textarea "x"
type textarea "9/3/2025 10:20 PM- PLEASE DISPATCH TECH TO CHANGE ALL AIR"
type textarea "x"
type textarea "9/3/2025 10:20 PM- PLEASE DISPATCH TECH TO CHANGE ALL AIR F"
type textarea "x"
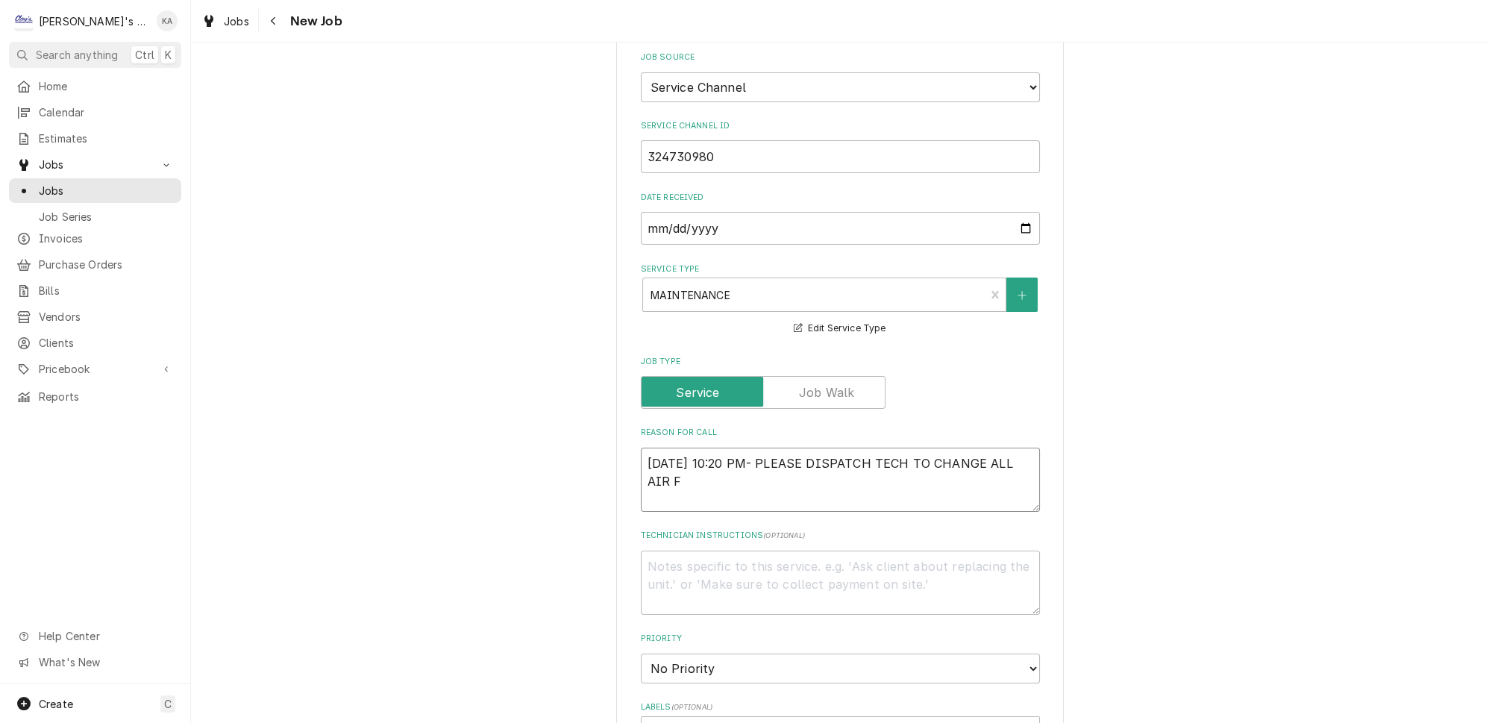
type textarea "9/3/2025 10:20 PM- PLEASE DISPATCH TECH TO CHANGE ALL AIR FI"
type textarea "x"
type textarea "9/3/2025 10:20 PM- PLEASE DISPATCH TECH TO CHANGE ALL AIR FIL"
type textarea "x"
type textarea "9/3/2025 10:20 PM- PLEASE DISPATCH TECH TO CHANGE ALL AIR FILT"
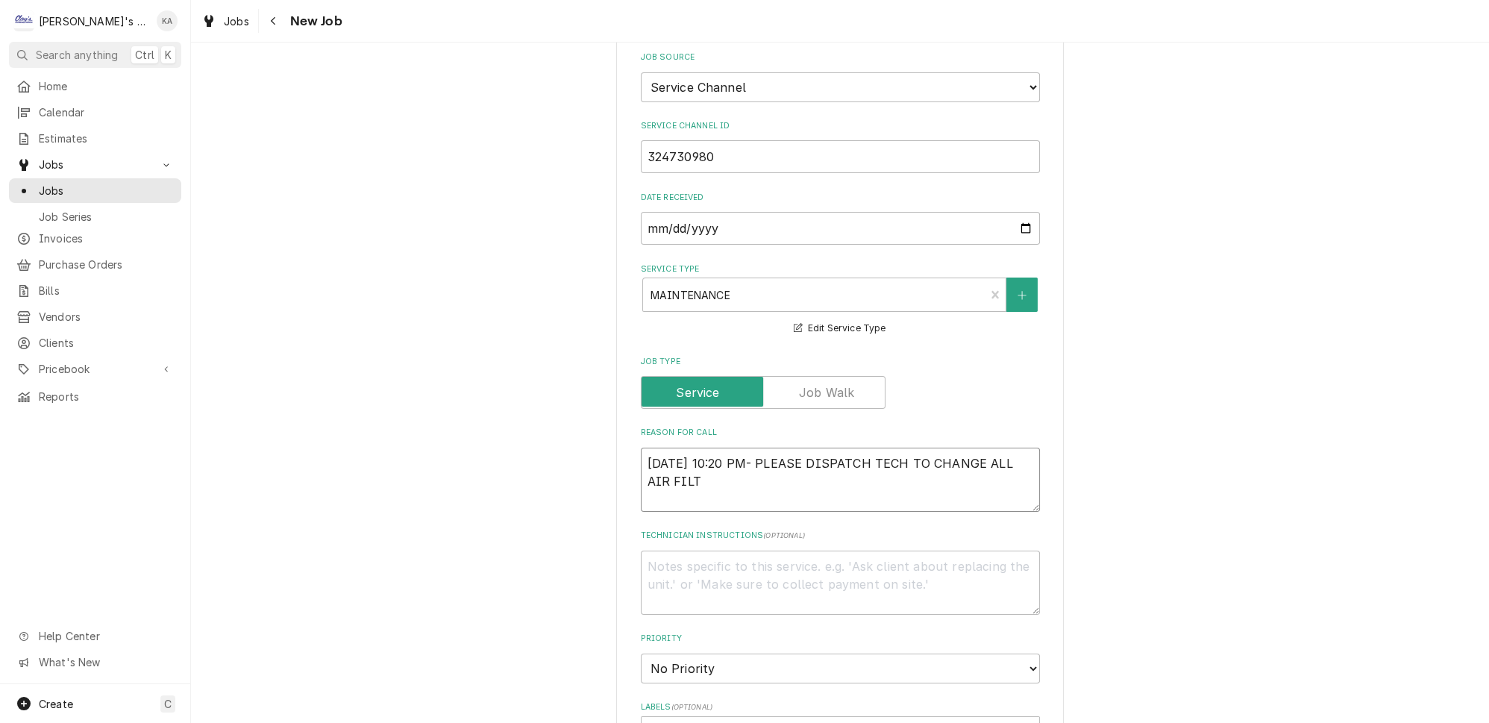
type textarea "x"
type textarea "9/3/2025 10:20 PM- PLEASE DISPATCH TECH TO CHANGE ALL AIR FILTE"
type textarea "x"
type textarea "9/3/2025 10:20 PM- PLEASE DISPATCH TECH TO CHANGE ALL AIR FILTER"
type textarea "x"
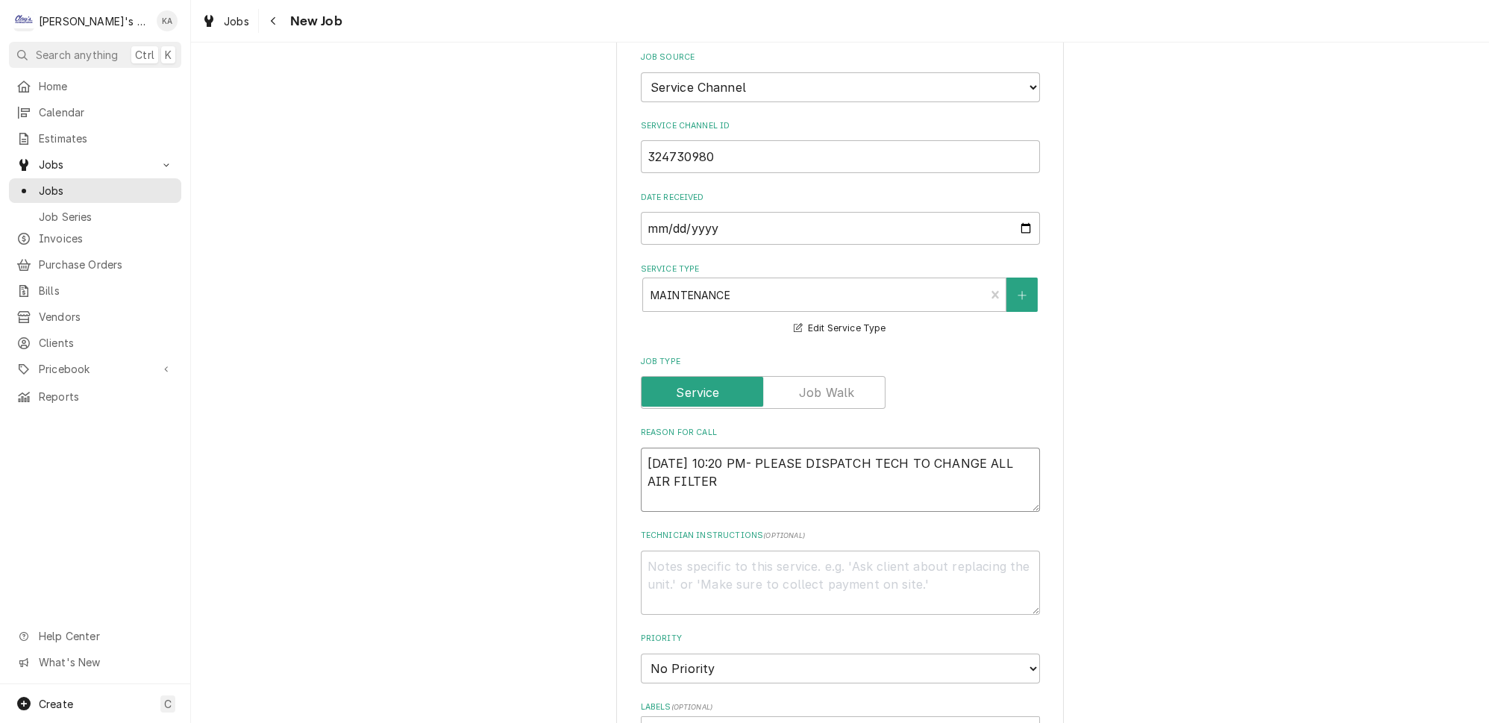
type textarea "9/3/2025 10:20 PM- PLEASE DISPATCH TECH TO CHANGE ALL AIR FILTERS"
type textarea "x"
type textarea "9/3/2025 10:20 PM- PLEASE DISPATCH TECH TO CHANGE ALL AIR FILTERS."
type textarea "x"
type textarea "9/3/2025 10:20 PM- PLEASE DISPATCH TECH TO CHANGE ALL AIR FILTERS."
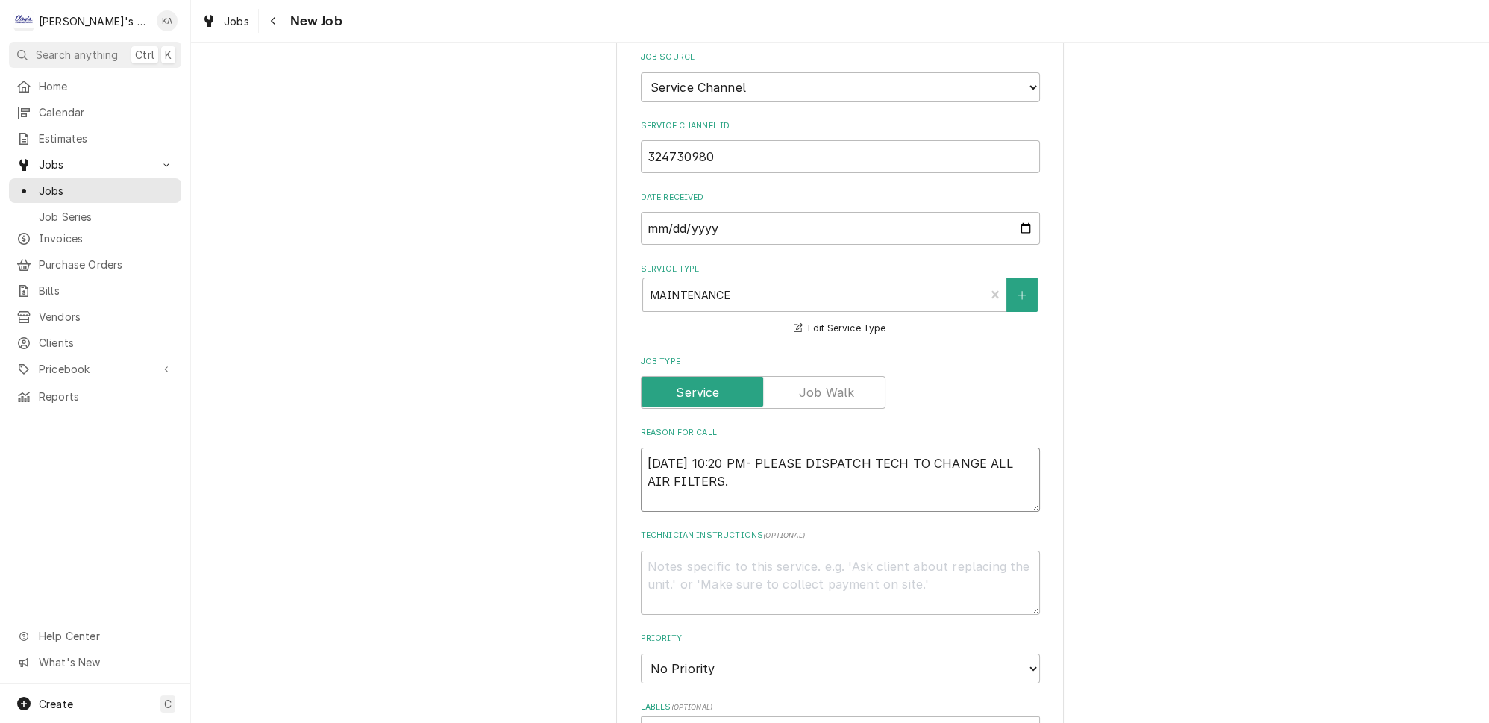
type textarea "x"
type textarea "9/3/2025 10:20 PM- PLEASE DISPATCH TECH TO CHANGE ALL AIR FILTERS. W"
type textarea "x"
type textarea "9/3/2025 10:20 PM- PLEASE DISPATCH TECH TO CHANGE ALL AIR FILTERS. WR"
type textarea "x"
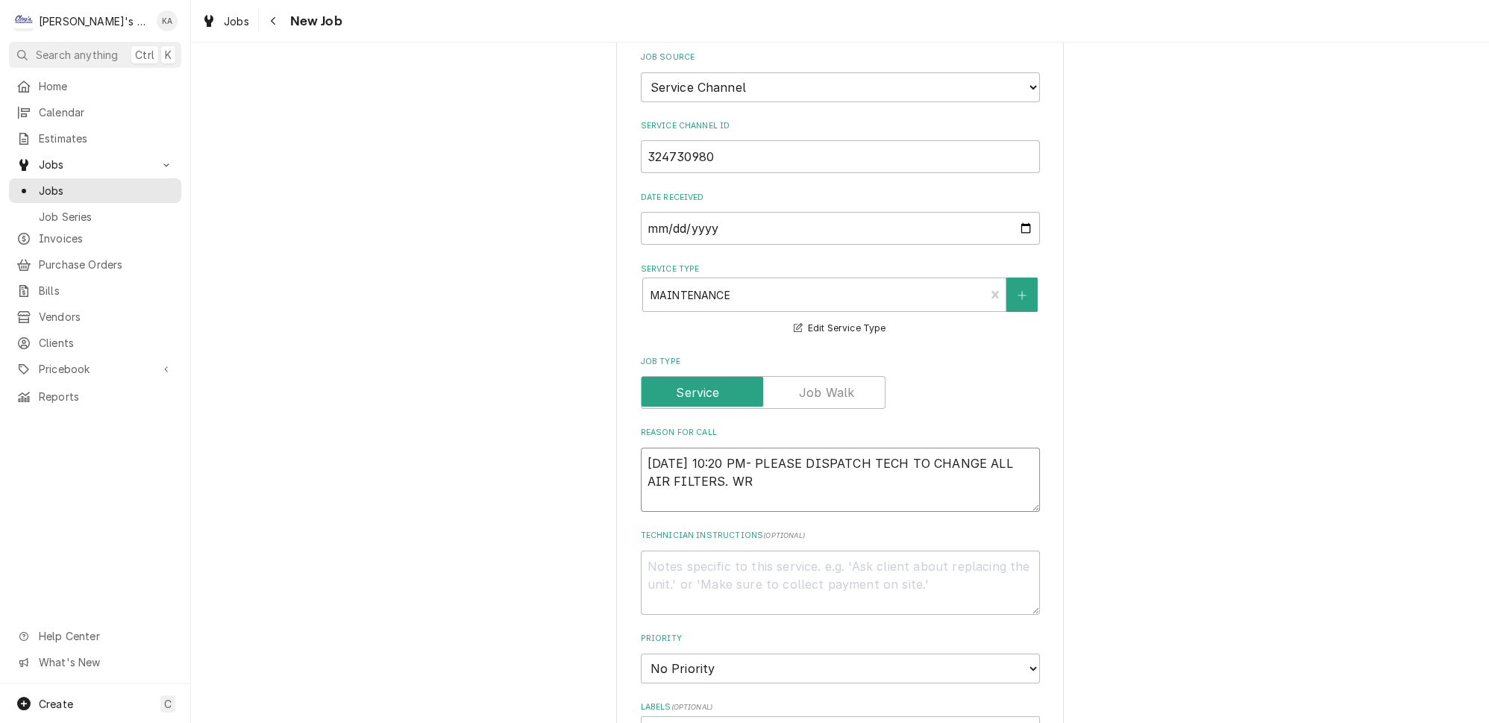
type textarea "9/3/2025 10:20 PM- PLEASE DISPATCH TECH TO CHANGE ALL AIR FILTERS. WRI"
type textarea "x"
type textarea "9/3/2025 10:20 PM- PLEASE DISPATCH TECH TO CHANGE ALL AIR FILTERS. WRIT"
type textarea "x"
type textarea "9/3/2025 10:20 PM- PLEASE DISPATCH TECH TO CHANGE ALL AIR FILTERS. WRITE"
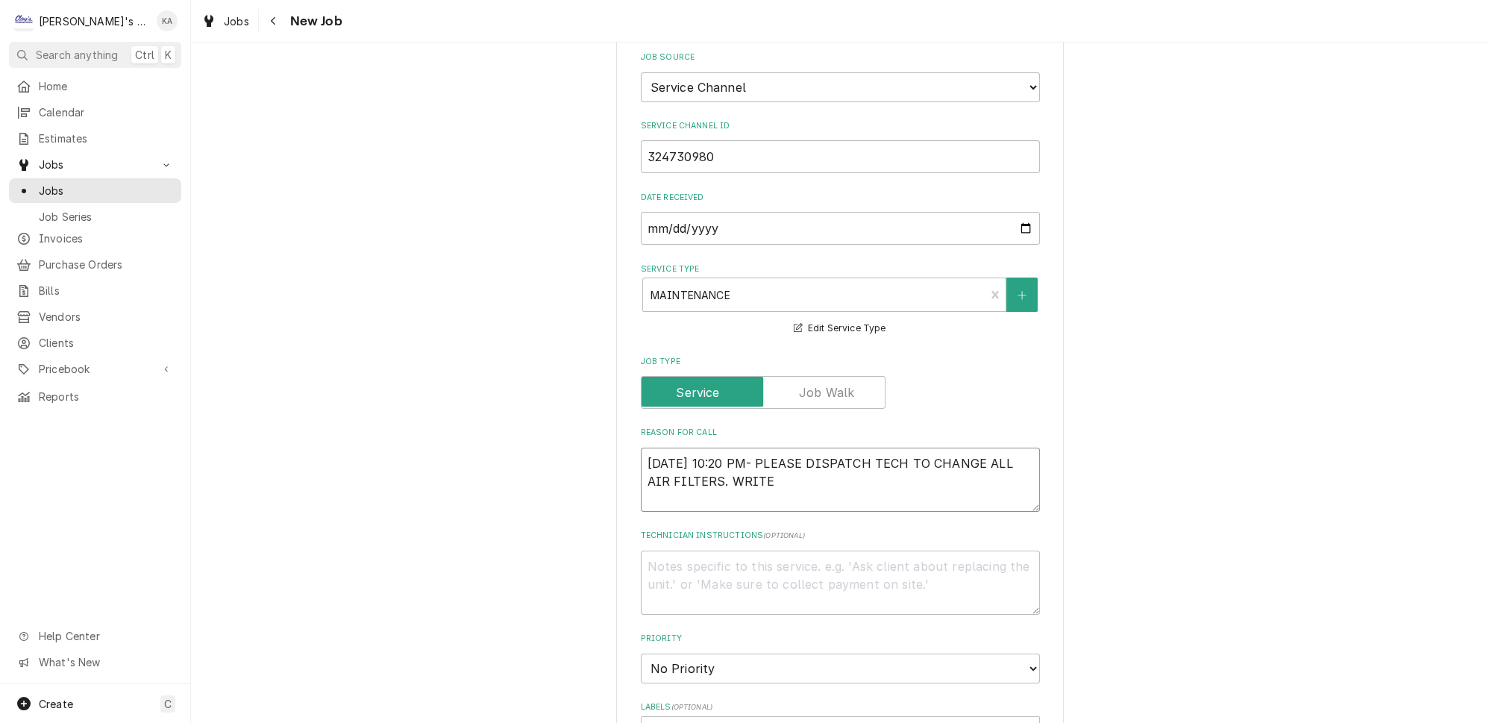
type textarea "x"
type textarea "9/3/2025 10:20 PM- PLEASE DISPATCH TECH TO CHANGE ALL AIR FILTERS. WRITE"
type textarea "x"
type textarea "9/3/2025 10:20 PM- PLEASE DISPATCH TECH TO CHANGE ALL AIR FILTERS. WRITE T"
type textarea "x"
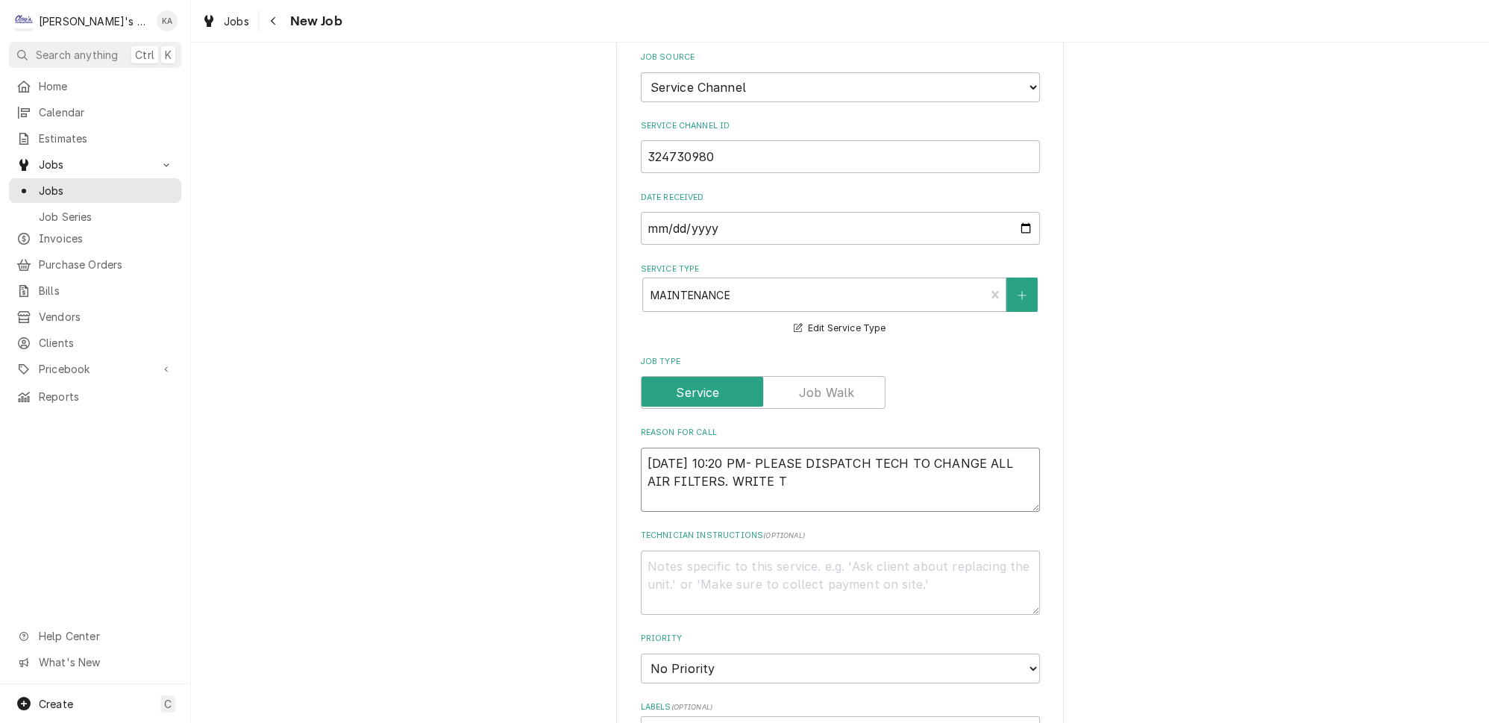
type textarea "9/3/2025 10:20 PM- PLEASE DISPATCH TECH TO CHANGE ALL AIR FILTERS. WRITE TH"
type textarea "x"
type textarea "9/3/2025 10:20 PM- PLEASE DISPATCH TECH TO CHANGE ALL AIR FILTERS. WRITE THE"
type textarea "x"
type textarea "9/3/2025 10:20 PM- PLEASE DISPATCH TECH TO CHANGE ALL AIR FILTERS. WRITE THE"
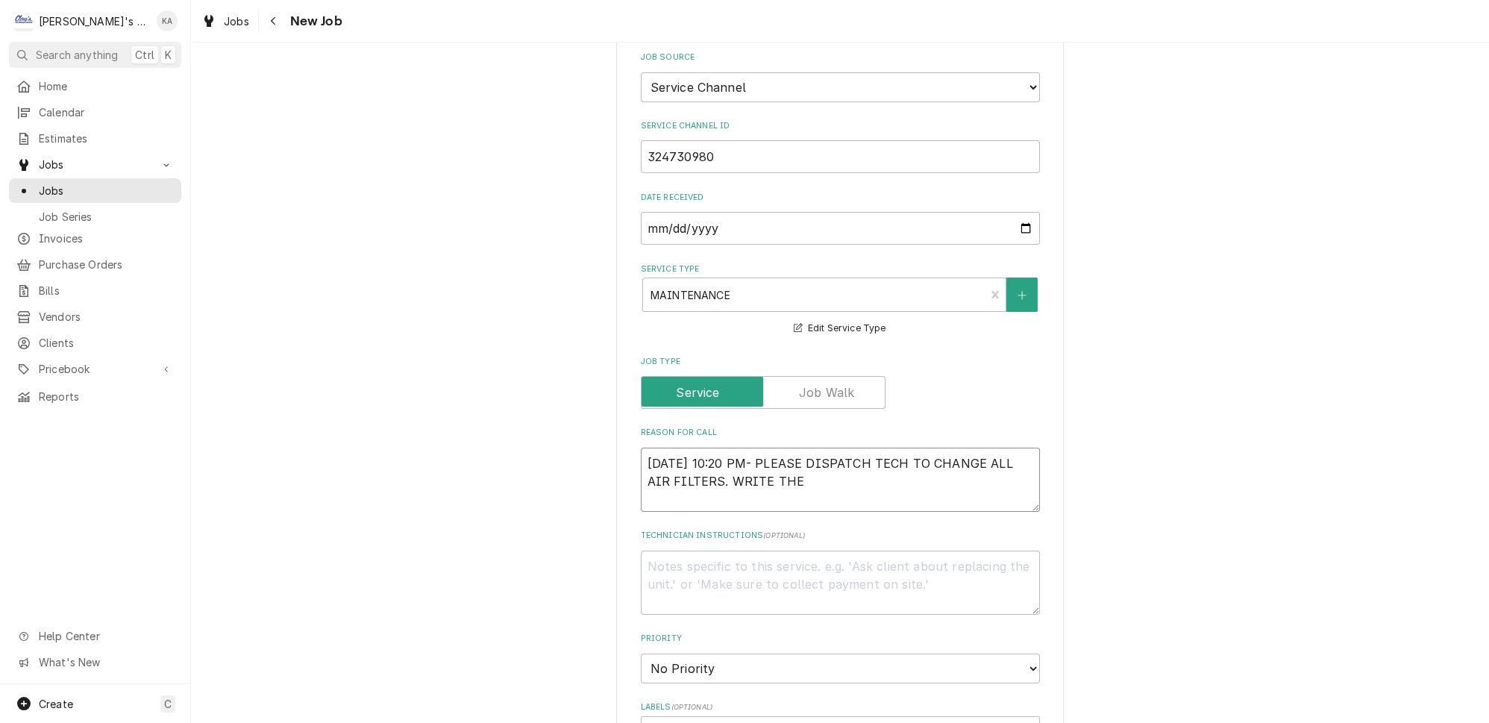
type textarea "x"
type textarea "9/3/2025 10:20 PM- PLEASE DISPATCH TECH TO CHANGE ALL AIR FILTERS. WRITE THE D"
type textarea "x"
type textarea "9/3/2025 10:20 PM- PLEASE DISPATCH TECH TO CHANGE ALL AIR FILTERS. WRITE THE DA"
type textarea "x"
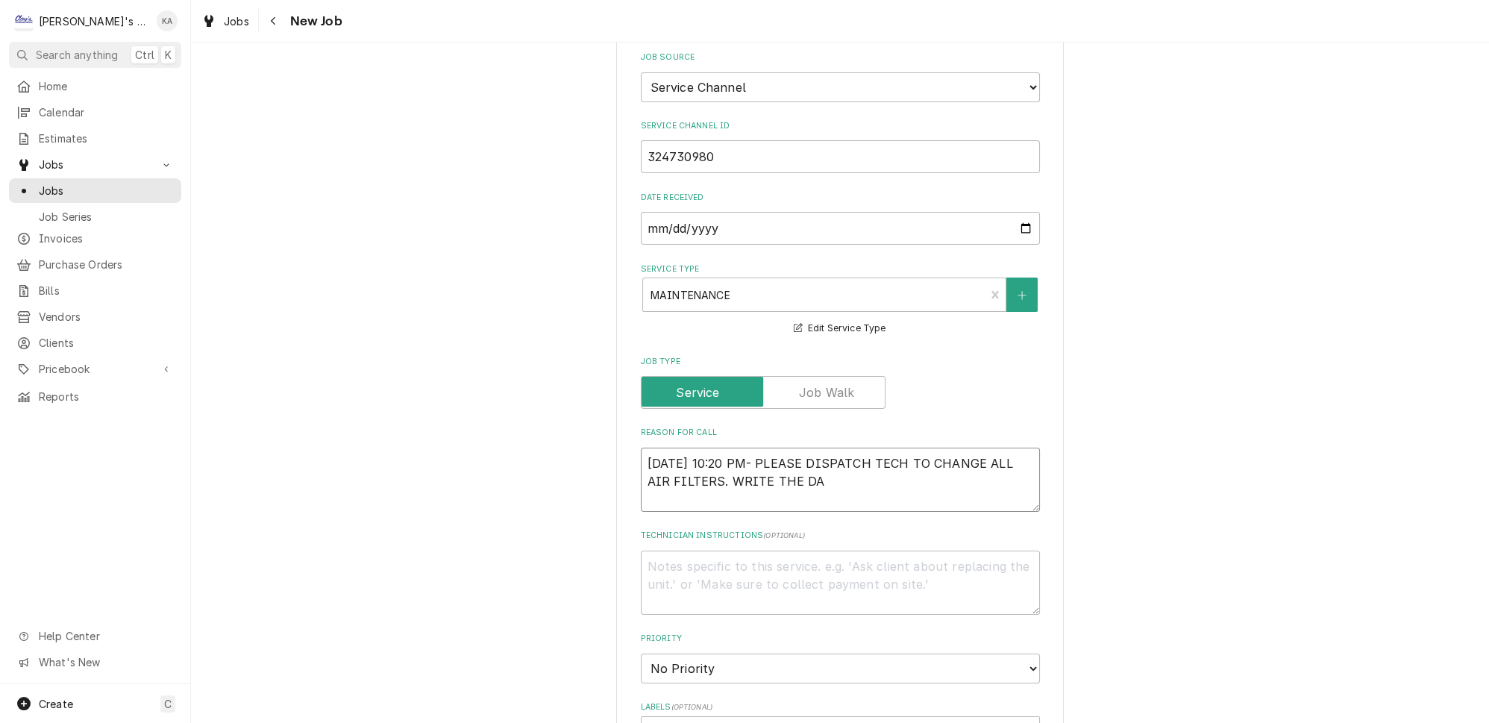
type textarea "9/3/2025 10:20 PM- PLEASE DISPATCH TECH TO CHANGE ALL AIR FILTERS. WRITE THE DAT"
type textarea "x"
type textarea "9/3/2025 10:20 PM- PLEASE DISPATCH TECH TO CHANGE ALL AIR FILTERS. WRITE THE DA…"
type textarea "x"
type textarea "9/3/2025 10:20 PM- PLEASE DISPATCH TECH TO CHANGE ALL AIR FILTERS. WRITE THE DA…"
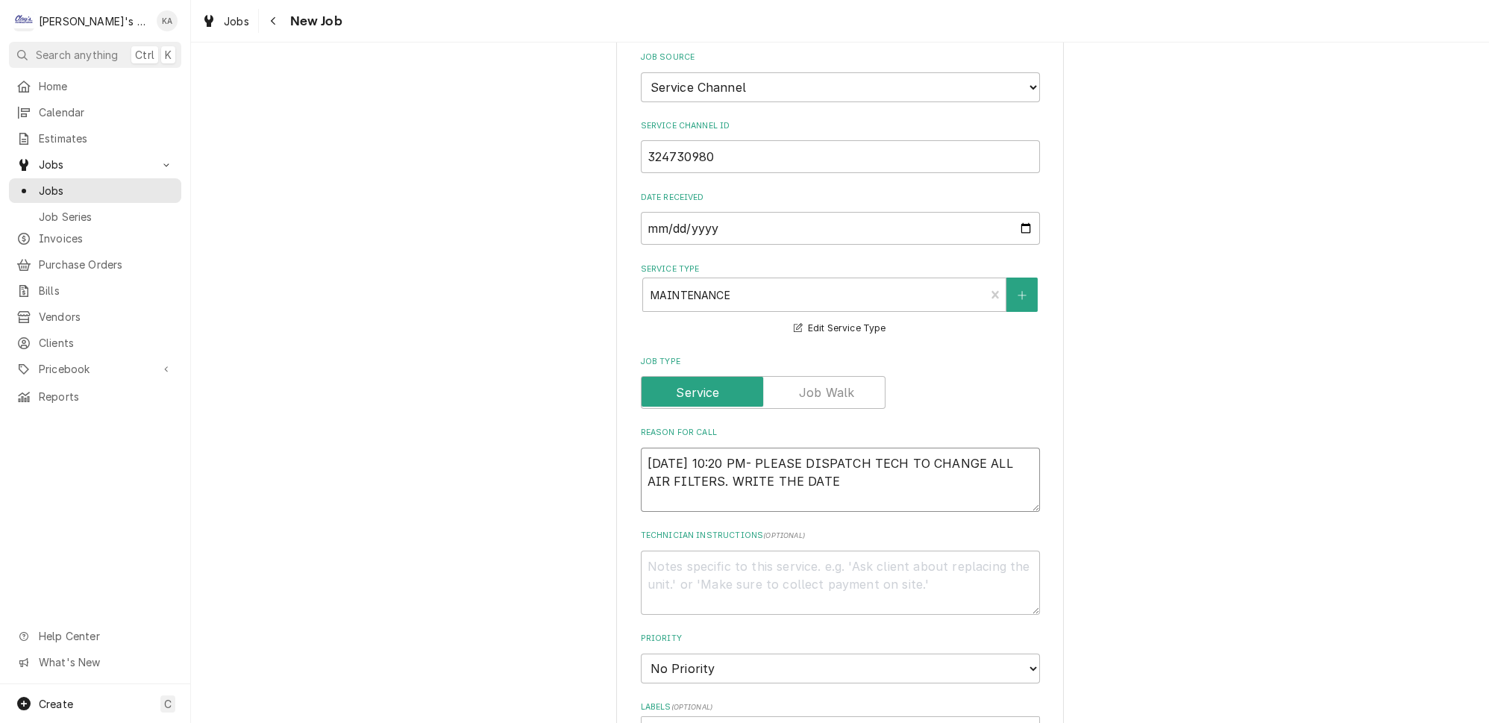
type textarea "x"
type textarea "9/3/2025 10:20 PM- PLEASE DISPATCH TECH TO CHANGE ALL AIR FILTERS. WRITE THE DA…"
type textarea "x"
type textarea "9/3/2025 10:20 PM- PLEASE DISPATCH TECH TO CHANGE ALL AIR FILTERS. WRITE THE DA…"
type textarea "x"
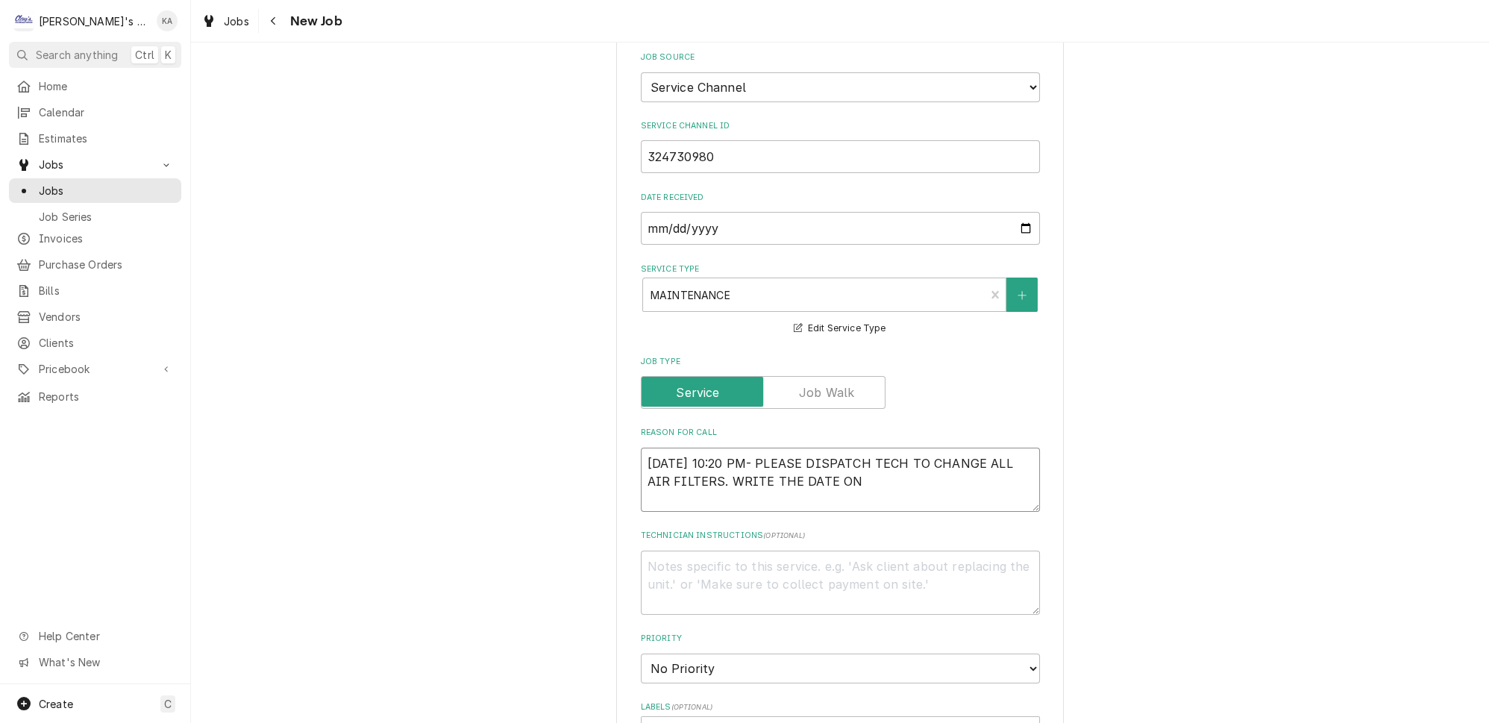
type textarea "9/3/2025 10:20 PM- PLEASE DISPATCH TECH TO CHANGE ALL AIR FILTERS. WRITE THE DA…"
type textarea "x"
type textarea "9/3/2025 10:20 PM- PLEASE DISPATCH TECH TO CHANGE ALL AIR FILTERS. WRITE THE DA…"
type textarea "x"
type textarea "9/3/2025 10:20 PM- PLEASE DISPATCH TECH TO CHANGE ALL AIR FILTERS. WRITE THE DA…"
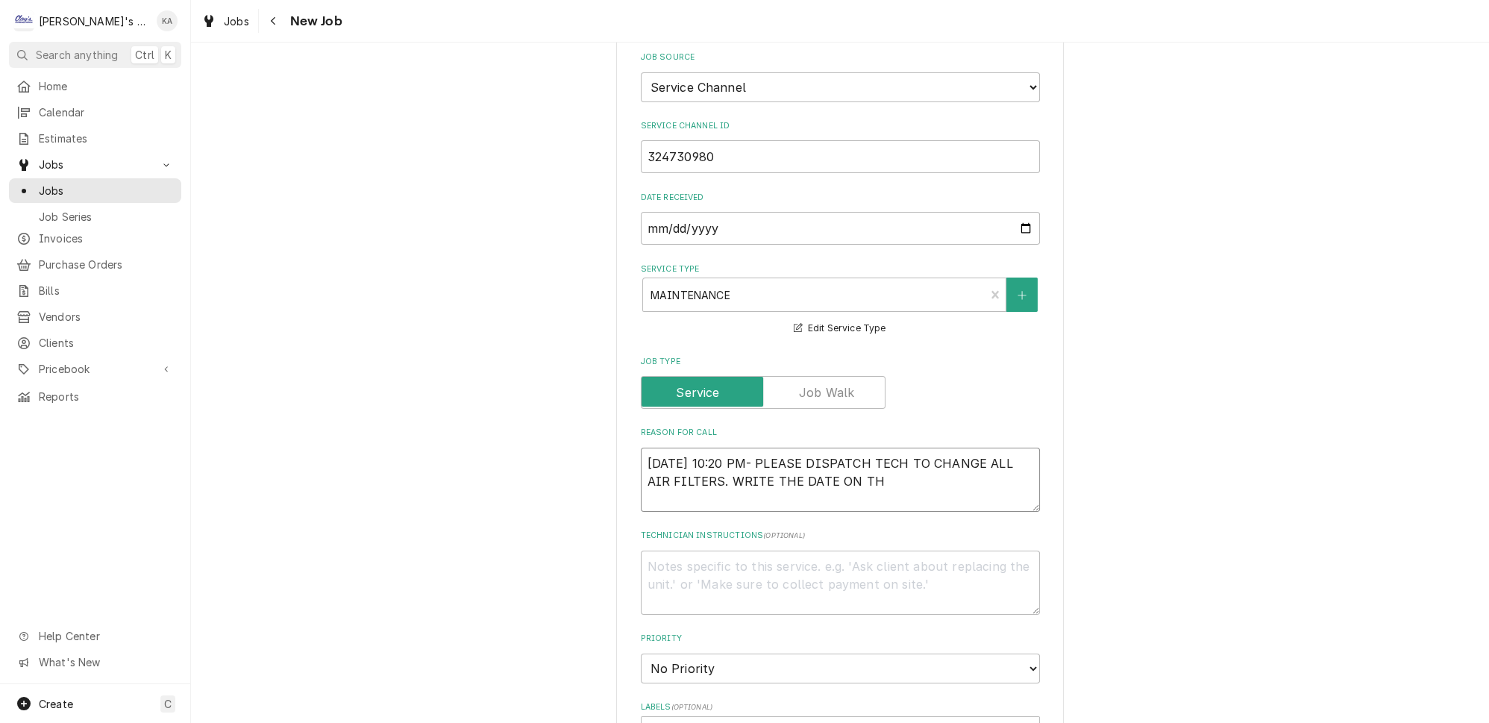
type textarea "x"
type textarea "9/3/2025 10:20 PM- PLEASE DISPATCH TECH TO CHANGE ALL AIR FILTERS. WRITE THE DA…"
type textarea "x"
type textarea "9/3/2025 10:20 PM- PLEASE DISPATCH TECH TO CHANGE ALL AIR FILTERS. WRITE THE DA…"
type textarea "x"
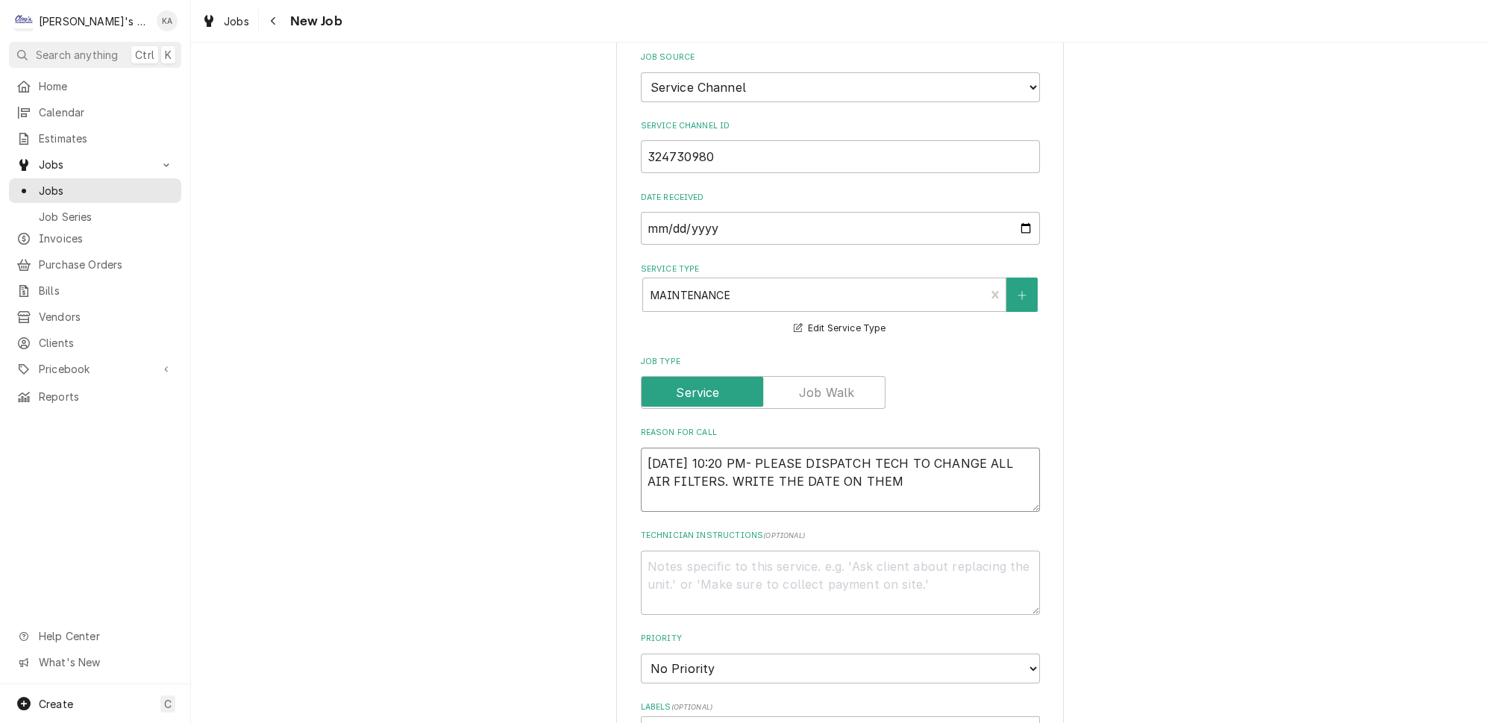
type textarea "9/3/2025 10:20 PM- PLEASE DISPATCH TECH TO CHANGE ALL AIR FILTERS. WRITE THE DA…"
click at [824, 463] on textarea "9/3/2025 10:20 PM- PLEASE DISPATCH TECH TO CHANGE ALL AIR FILTERS. WRITE THE DA…" at bounding box center [840, 480] width 399 height 64
type textarea "x"
type textarea "9/3/2025 10:20 PM- PLEASE DISPATCH TECH TO CHANGE ALL AIR FILTERS. WRITE THE DA…"
type textarea "x"
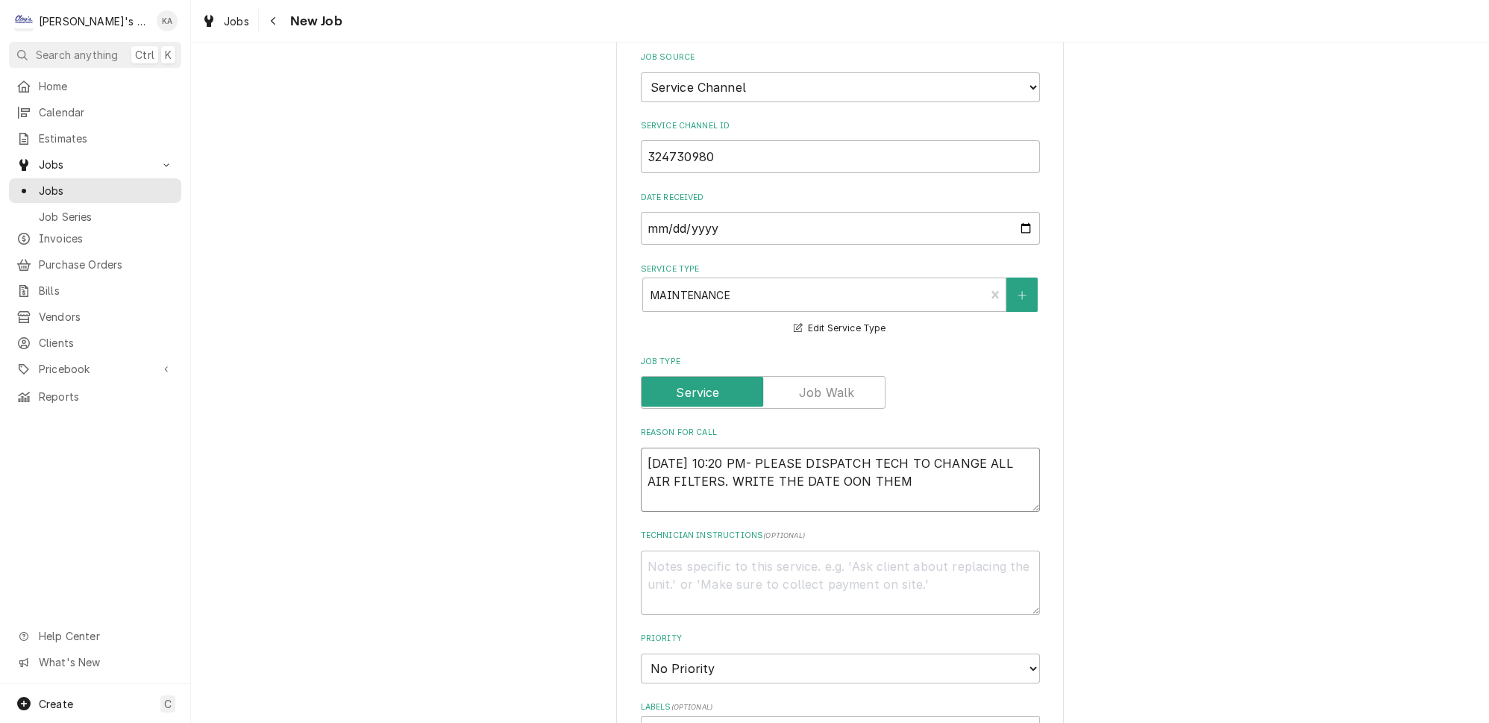
type textarea "9/3/2025 10:20 PM- PLEASE DISPATCH TECH TO CHANGE ALL AIR FILTERS. WRITE THE DA…"
type textarea "x"
type textarea "9/3/2025 10:20 PM- PLEASE DISPATCH TECH TO CHANGE ALL AIR FILTERS. WRITE THE DA…"
type textarea "x"
type textarea "9/3/2025 10:20 PM- PLEASE DISPATCH TECH TO CHANGE ALL AIR FILTERS. WRITE THE DA…"
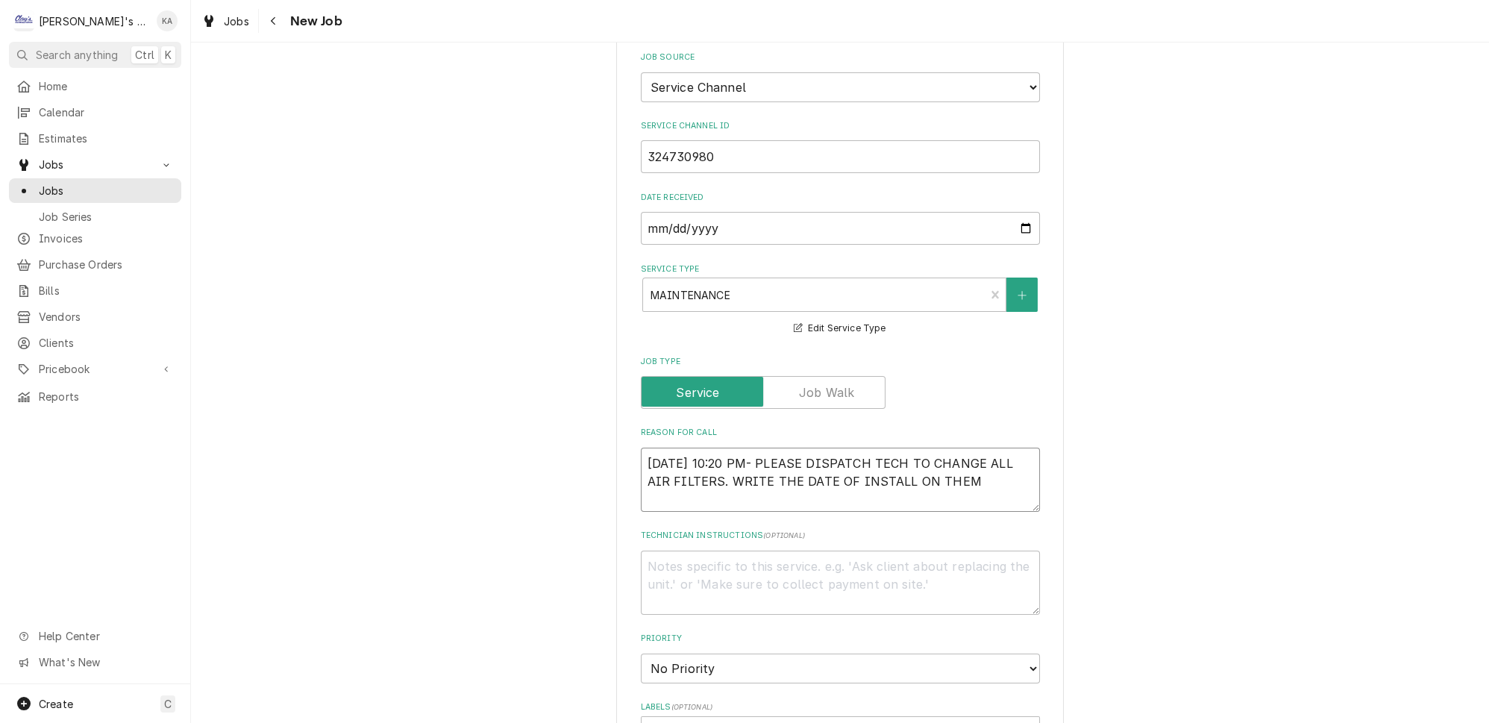
drag, startPoint x: 949, startPoint y: 465, endPoint x: 912, endPoint y: 465, distance: 36.6
click at [912, 465] on textarea "9/3/2025 10:20 PM- PLEASE DISPATCH TECH TO CHANGE ALL AIR FILTERS. WRITE THE DA…" at bounding box center [840, 480] width 399 height 64
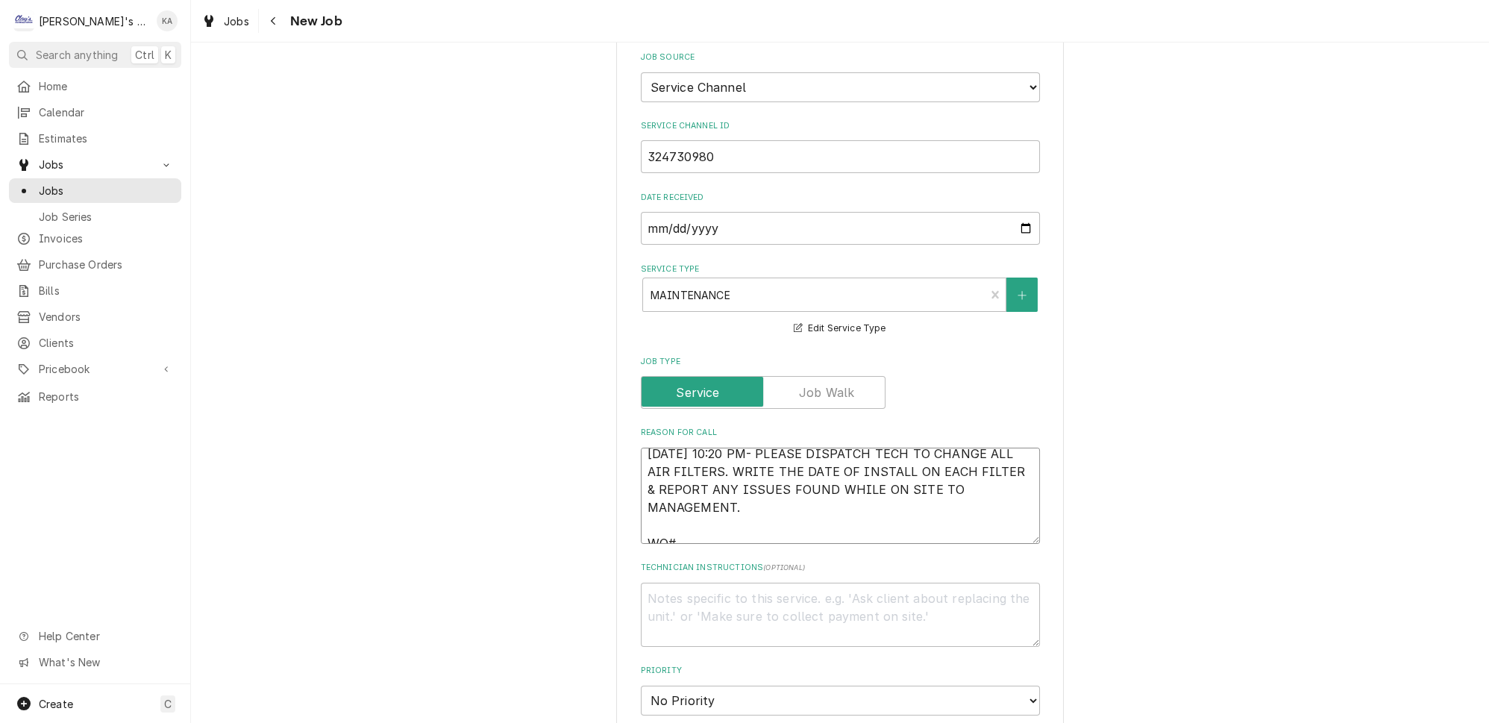
paste textarea "324730980"
click at [681, 536] on textarea "9/3/2025 10:20 PM- PLEASE DISPATCH TECH TO CHANGE ALL AIR FILTERS. WRITE THE DA…" at bounding box center [840, 504] width 399 height 113
click at [687, 539] on textarea "9/3/2025 10:20 PM- PLEASE DISPATCH TECH TO CHANGE ALL AIR FILTERS. WRITE THE DA…" at bounding box center [840, 504] width 399 height 113
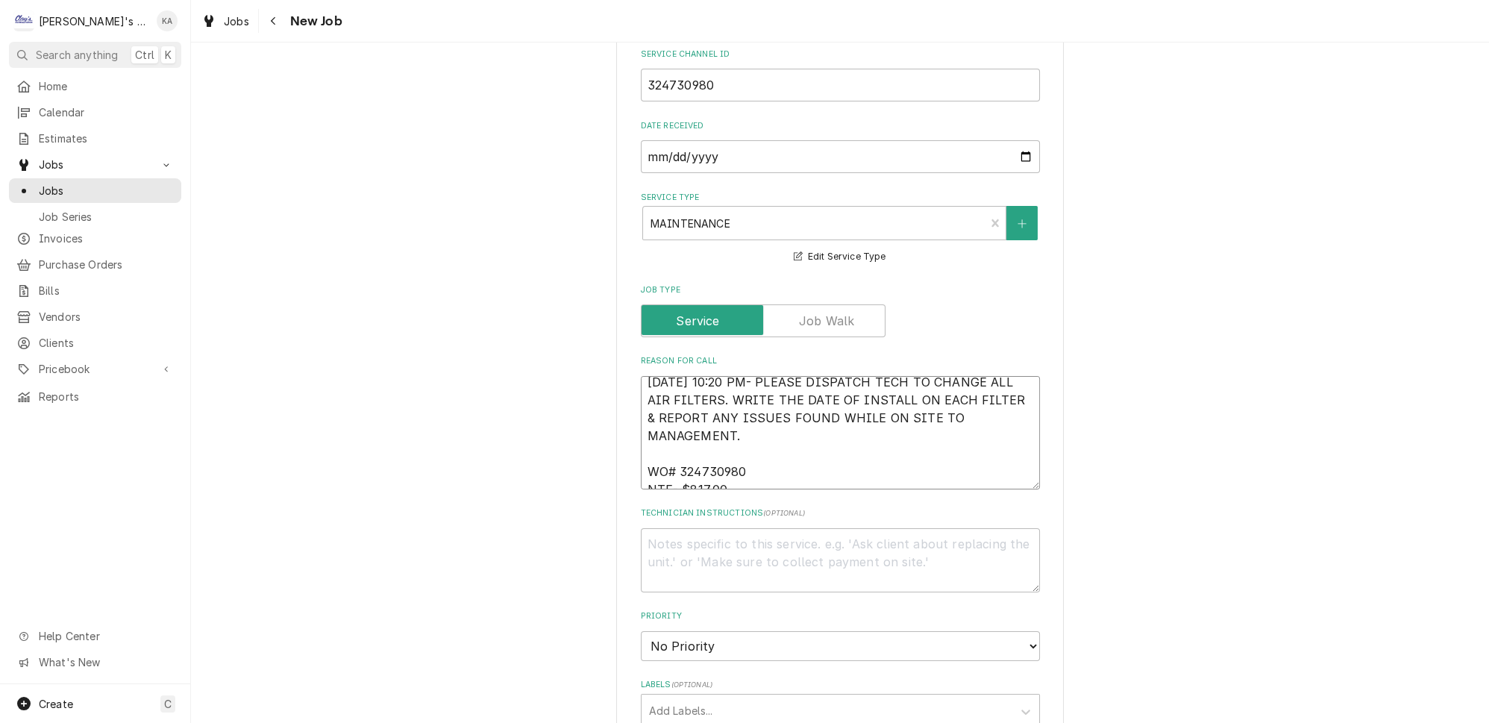
scroll to position [610, 0]
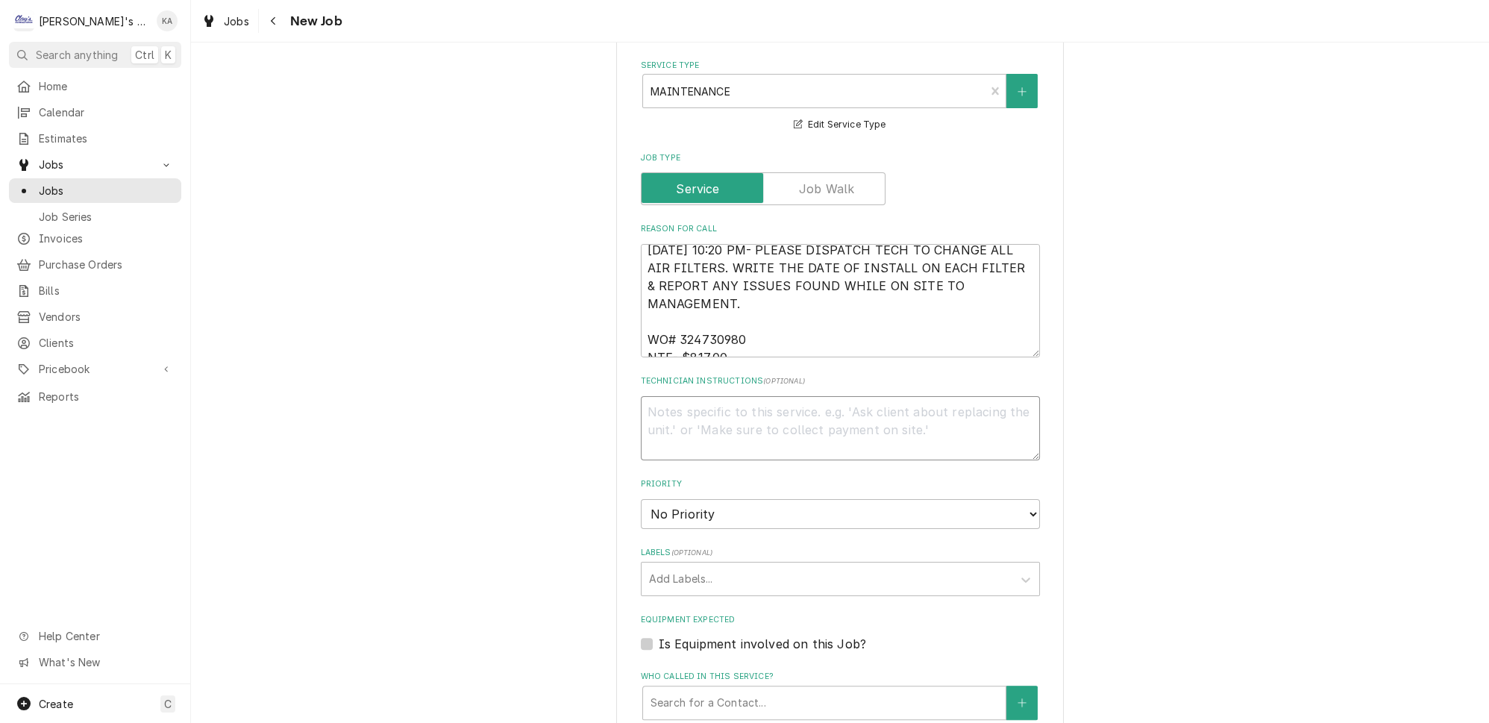
click at [645, 396] on textarea "Technician Instructions ( optional )" at bounding box center [840, 428] width 399 height 64
click at [1009, 502] on select "No Priority Urgent High Medium Low" at bounding box center [840, 514] width 399 height 30
click at [641, 499] on select "No Priority Urgent High Medium Low" at bounding box center [840, 514] width 399 height 30
click at [795, 281] on textarea "9/3/2025 10:20 PM- PLEASE DISPATCH TECH TO CHANGE ALL AIR FILTERS. WRITE THE DA…" at bounding box center [840, 300] width 399 height 113
click at [674, 304] on textarea "9/3/2025 10:20 PM- PLEASE DISPATCH TECH TO CHANGE ALL AIR FILTERS. WRITE THE DA…" at bounding box center [840, 300] width 399 height 113
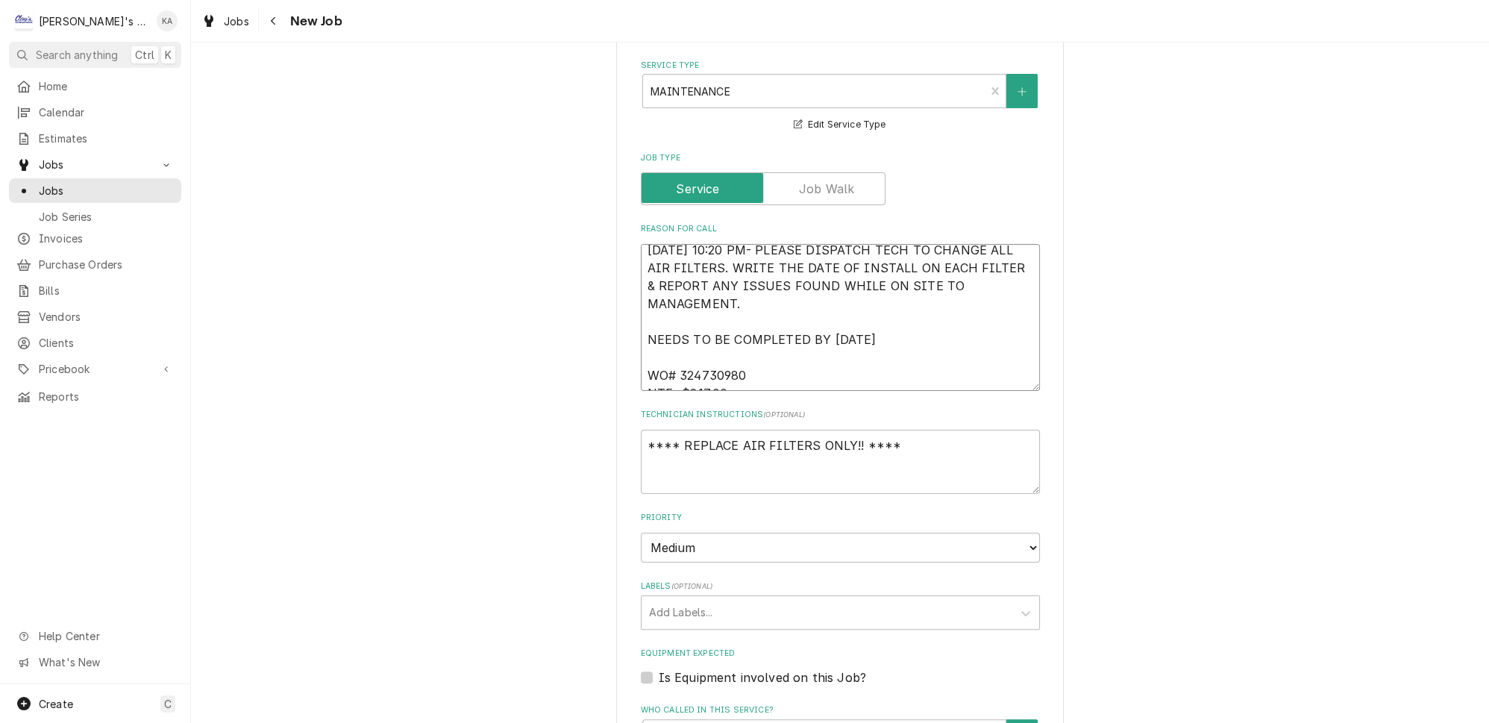
drag, startPoint x: 877, startPoint y: 315, endPoint x: 627, endPoint y: 321, distance: 250.0
click at [626, 320] on div "Please provide the following information to create a job: Client Details Client…" at bounding box center [840, 337] width 448 height 1753
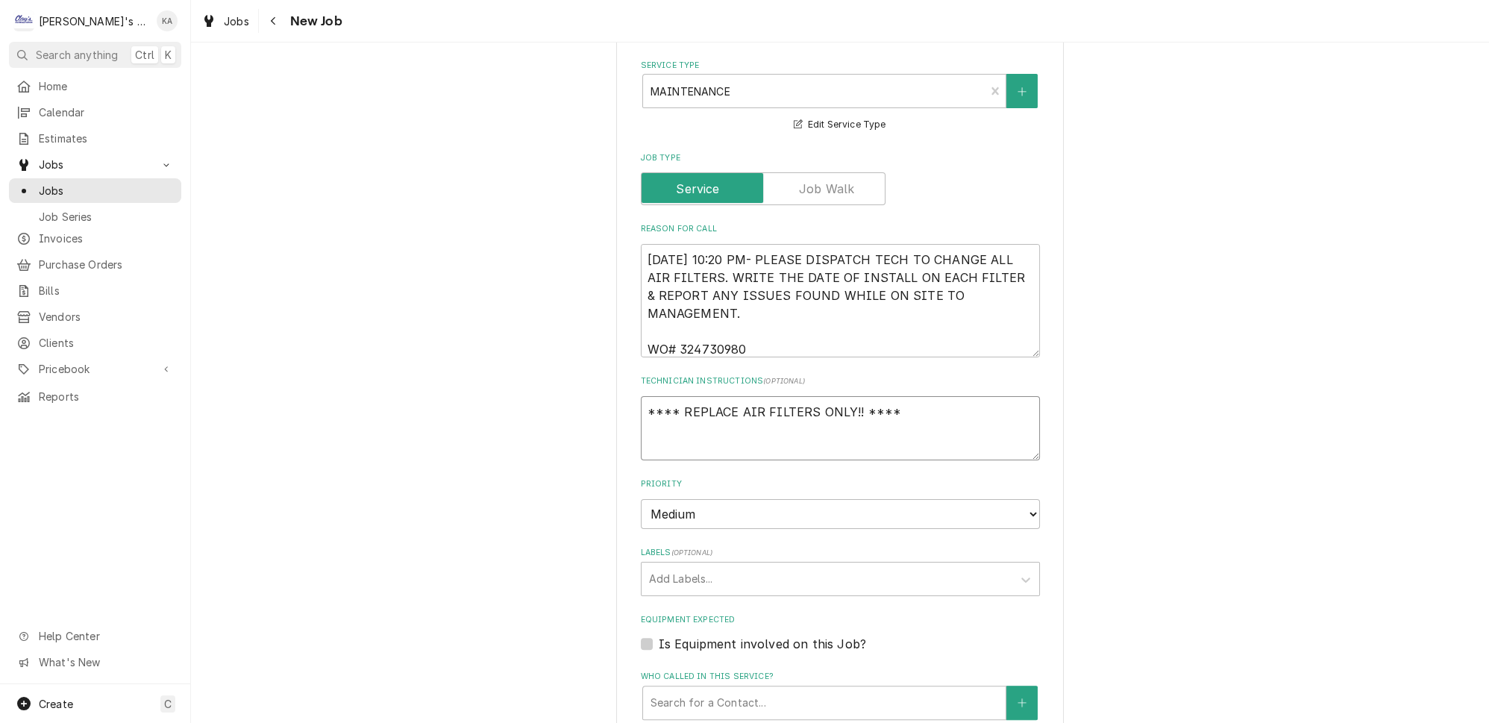
click at [904, 396] on textarea "**** REPLACE AIR FILTERS ONLY!! ****" at bounding box center [840, 428] width 399 height 64
click at [666, 295] on textarea "9/3/2025 10:20 PM- PLEASE DISPATCH TECH TO CHANGE ALL AIR FILTERS. WRITE THE DA…" at bounding box center [840, 300] width 399 height 113
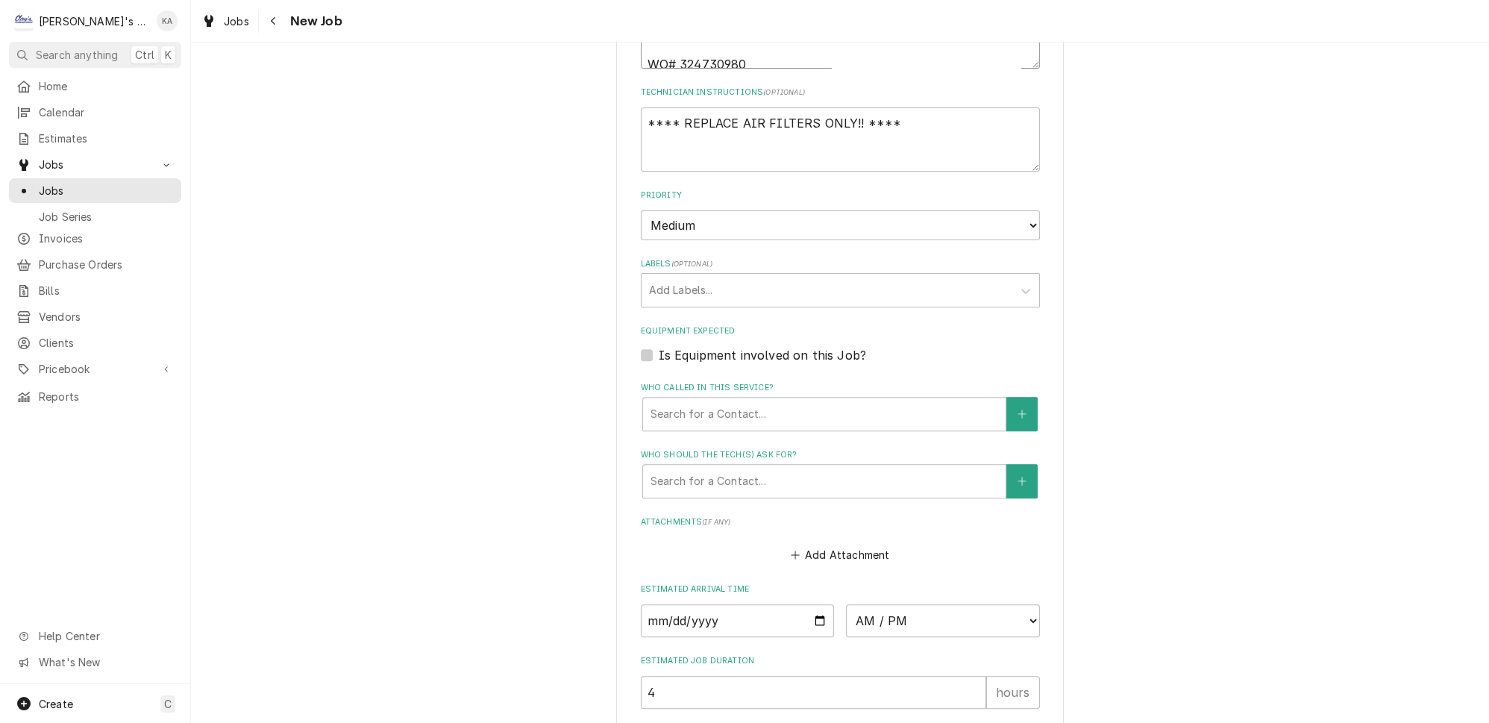
scroll to position [1105, 0]
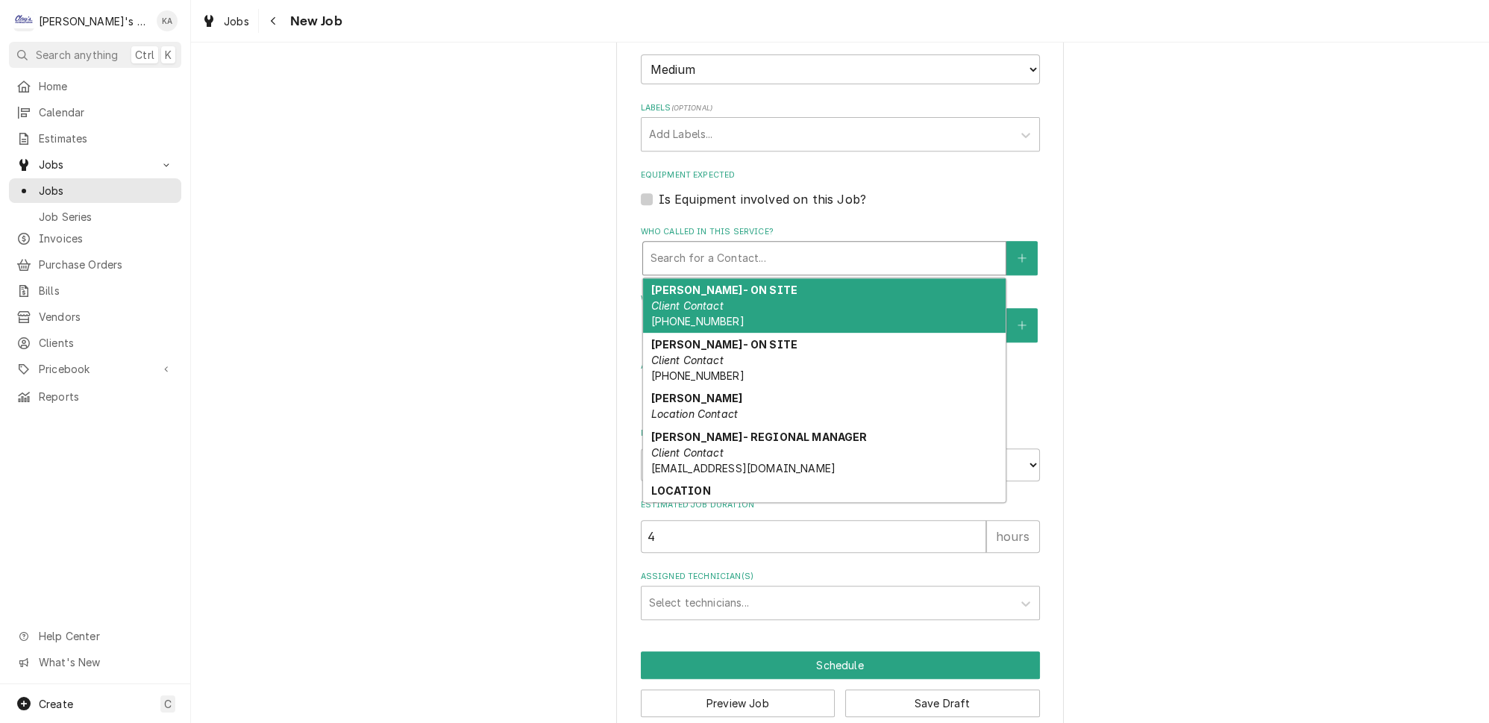
click at [751, 245] on div "Who called in this service?" at bounding box center [825, 258] width 348 height 27
click at [724, 288] on div "ERIK ZIMMERMAN- ON SITE Client Contact (458) 209-4979" at bounding box center [824, 305] width 363 height 54
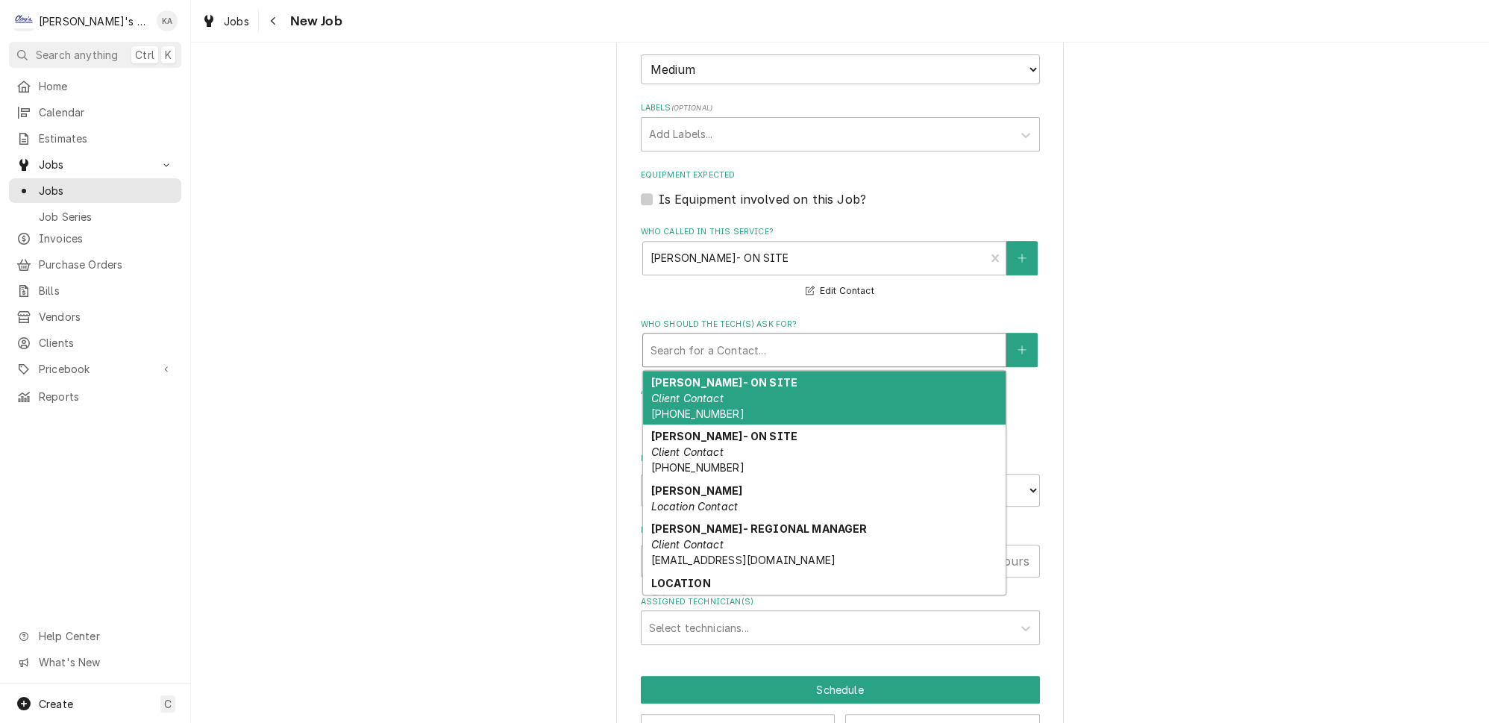
click at [719, 336] on div "Who should the tech(s) ask for?" at bounding box center [825, 349] width 348 height 27
click at [718, 407] on span "(458) 209-4979" at bounding box center [697, 413] width 93 height 13
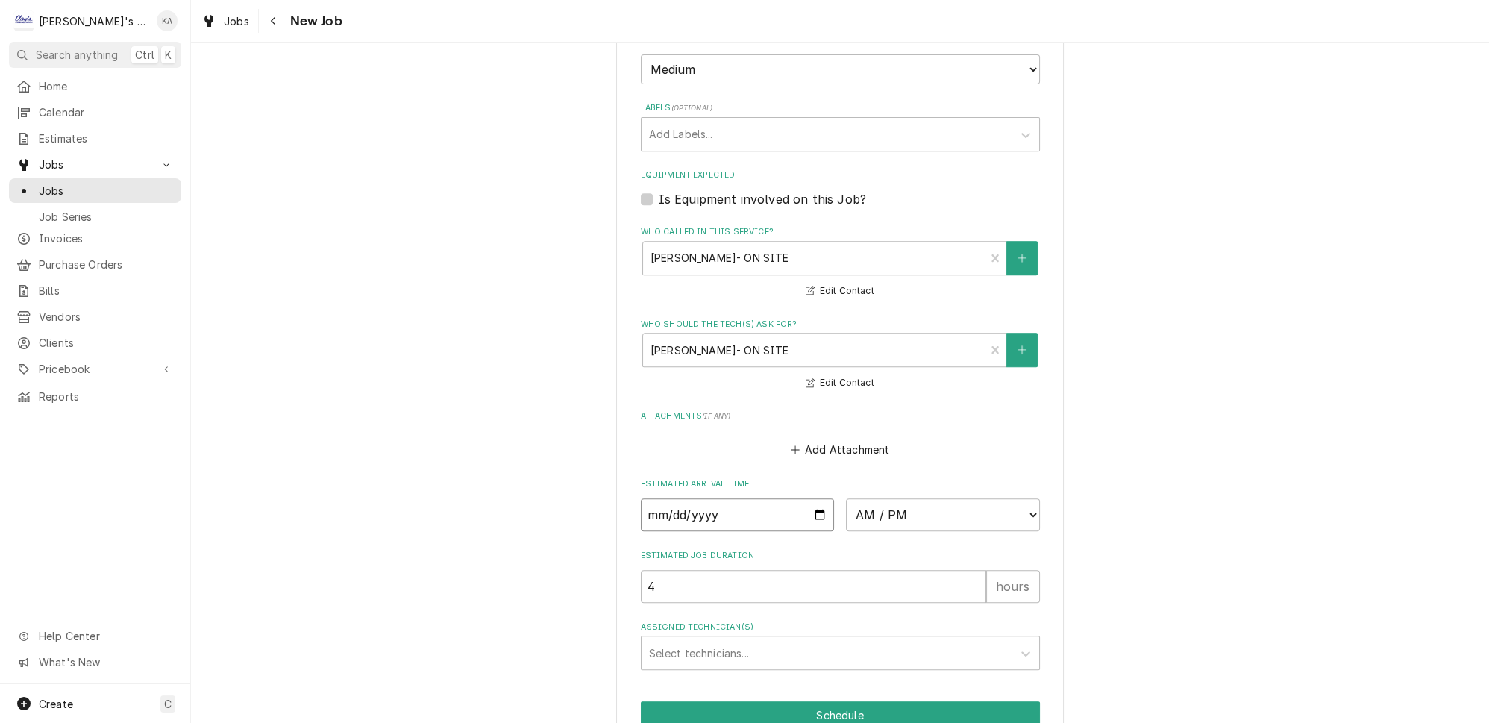
click at [811, 499] on input "Date" at bounding box center [738, 514] width 194 height 33
click at [1010, 498] on select "AM / PM 6:00 AM 6:15 AM 6:30 AM 6:45 AM 7:00 AM 7:15 AM 7:30 AM 7:45 AM 8:00 AM…" at bounding box center [943, 514] width 194 height 33
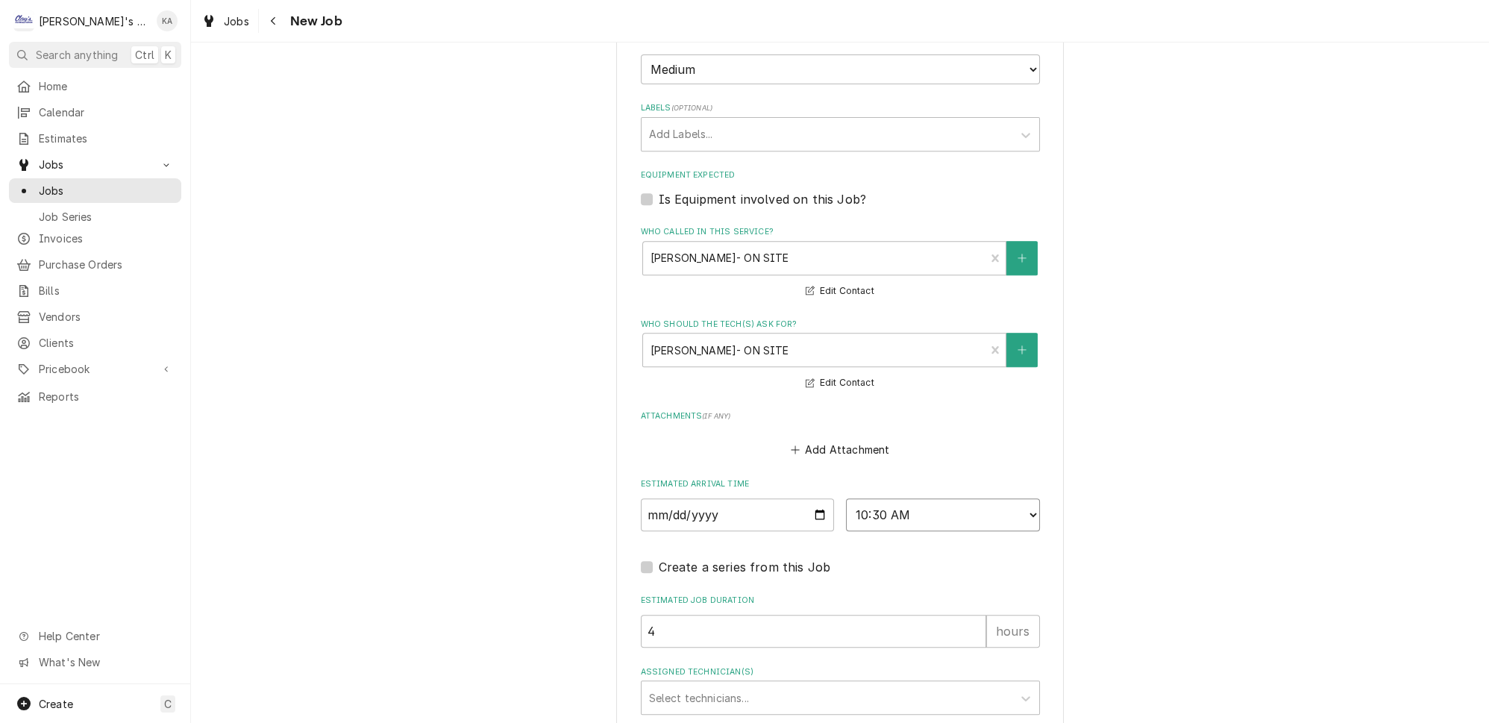
scroll to position [1197, 0]
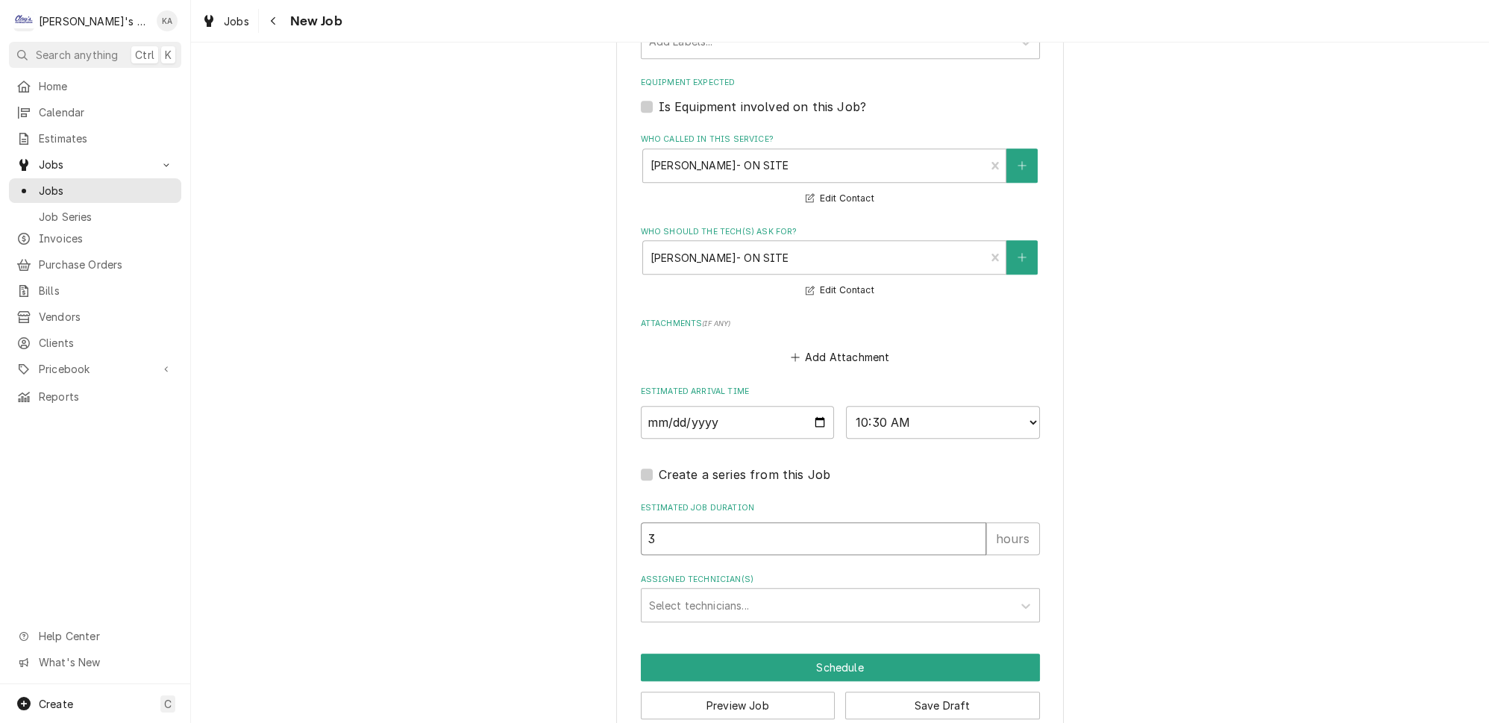
click at [955, 522] on input "3" at bounding box center [813, 538] width 345 height 33
click at [955, 522] on input "2" at bounding box center [813, 538] width 345 height 33
click at [854, 592] on div "Assigned Technician(s)" at bounding box center [827, 605] width 356 height 27
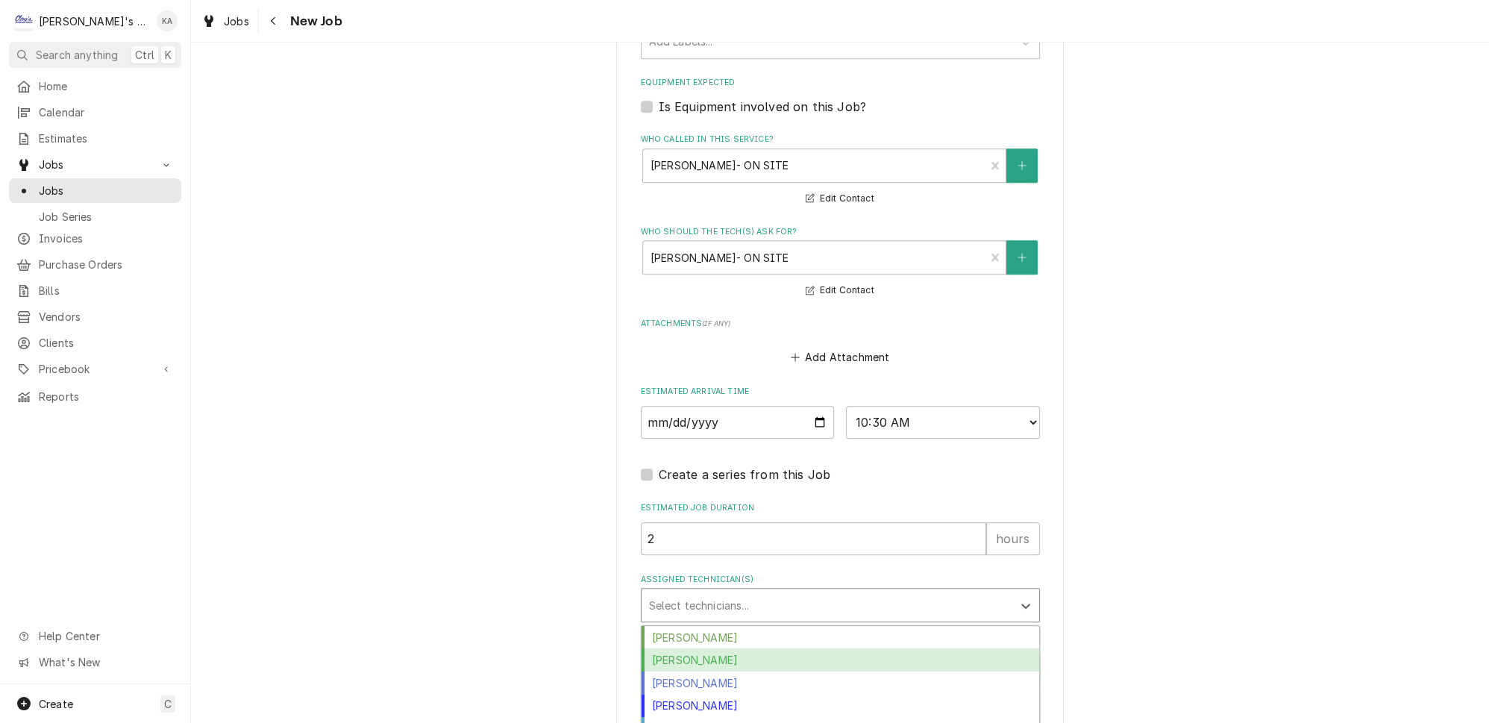
click at [692, 648] on div "Greg Austin" at bounding box center [841, 659] width 398 height 23
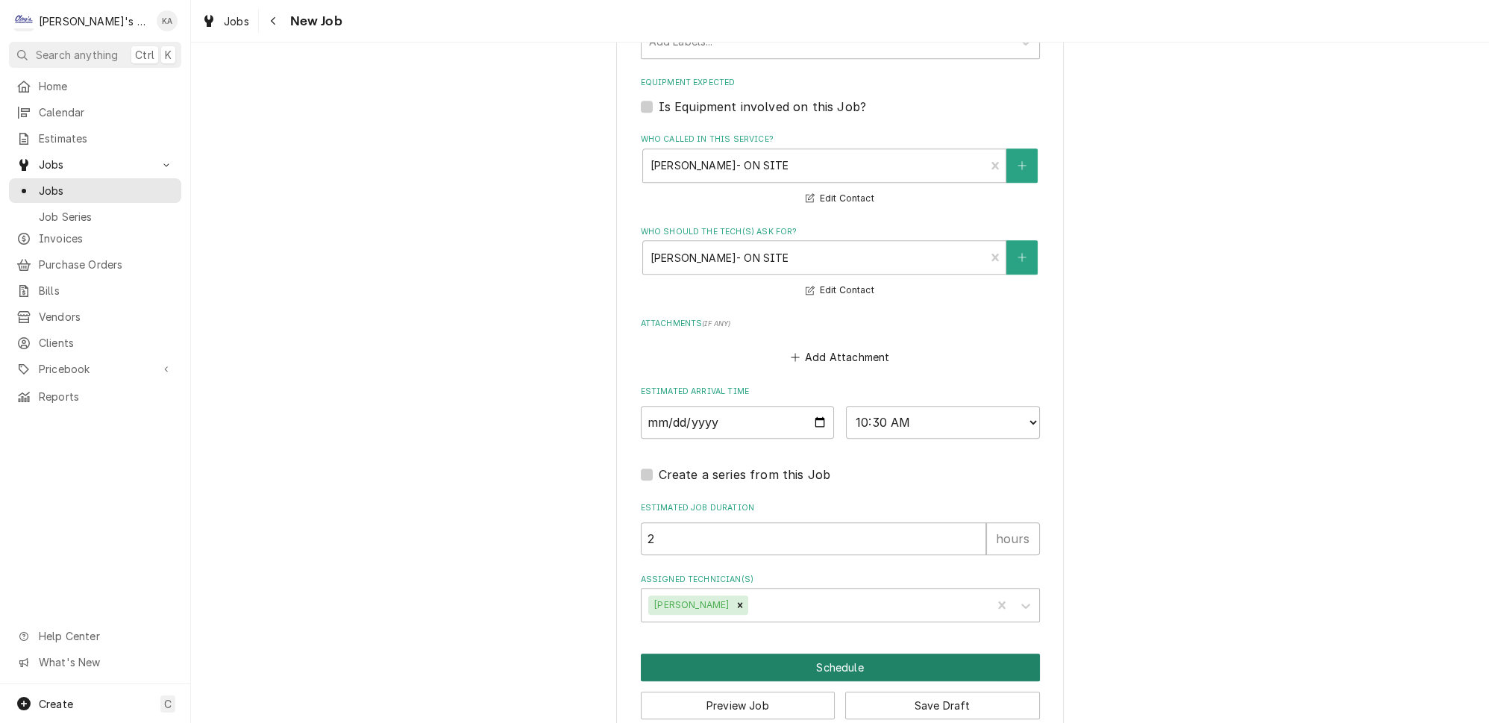
click at [830, 654] on button "Schedule" at bounding box center [840, 668] width 399 height 28
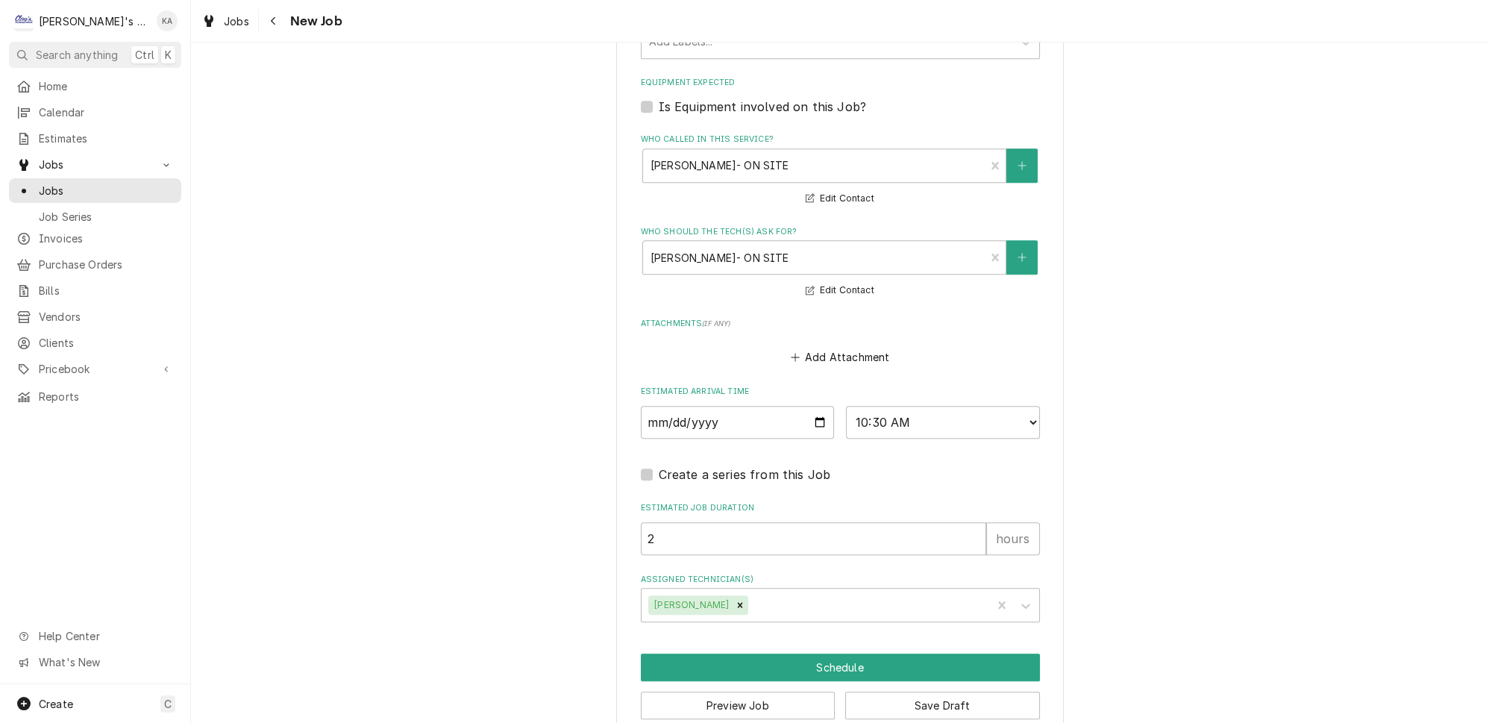
scroll to position [1185, 0]
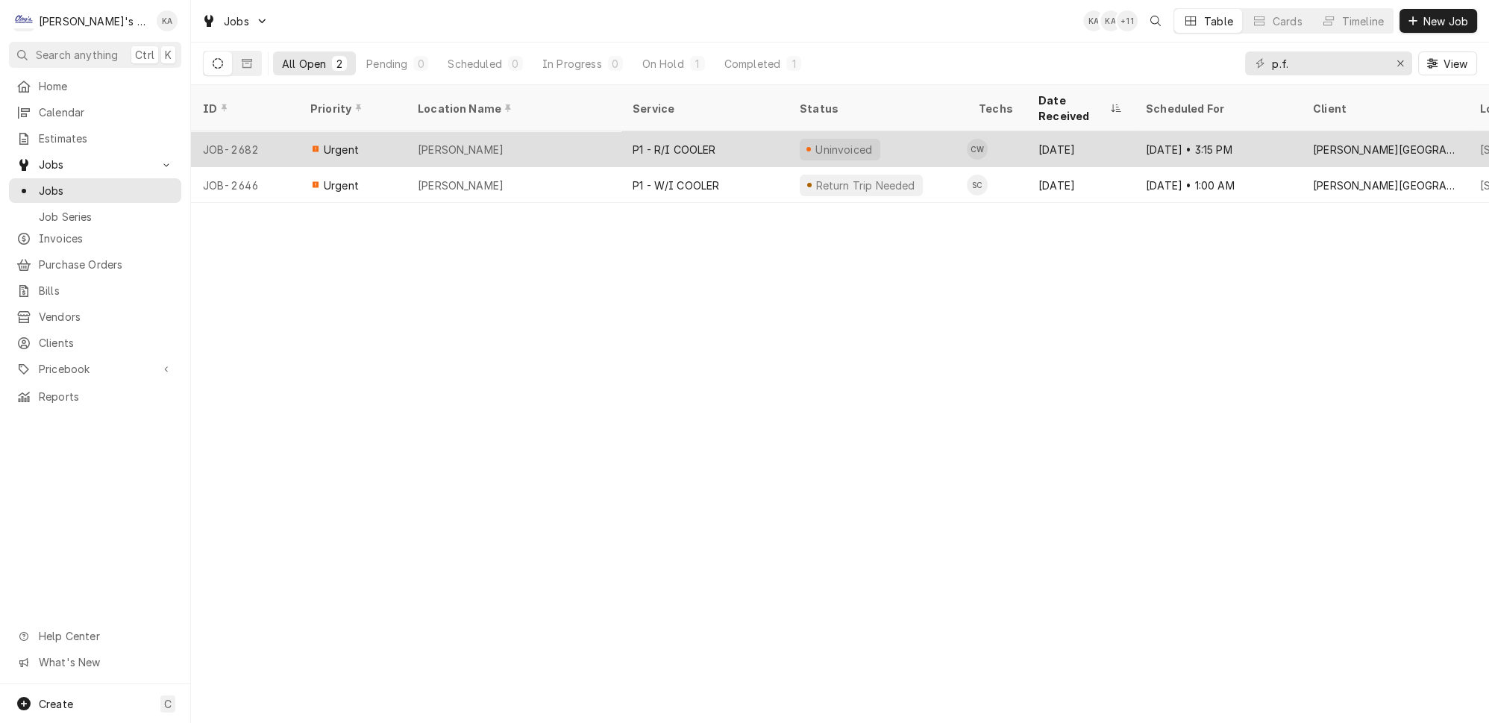
click at [521, 131] on div "[PERSON_NAME]" at bounding box center [513, 149] width 215 height 36
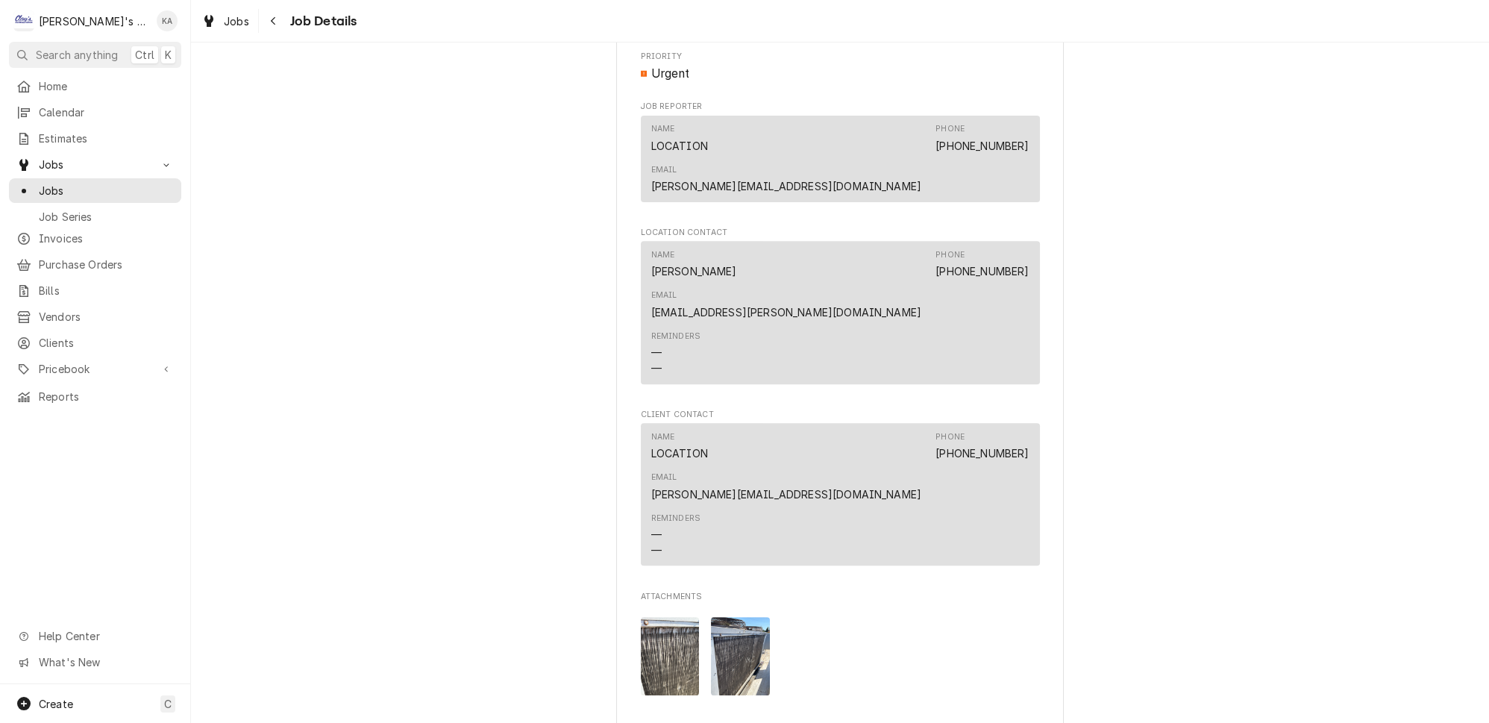
scroll to position [1356, 0]
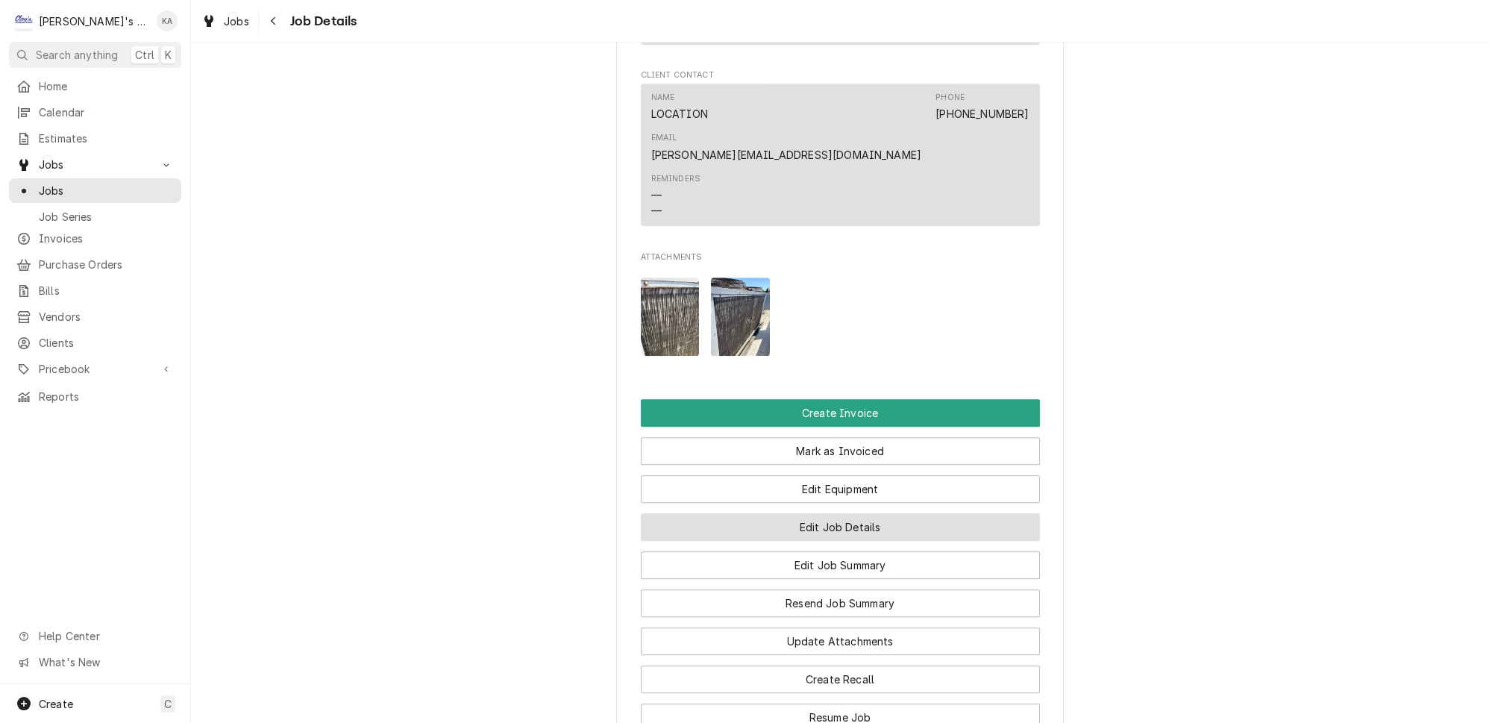
click at [836, 513] on button "Edit Job Details" at bounding box center [840, 527] width 399 height 28
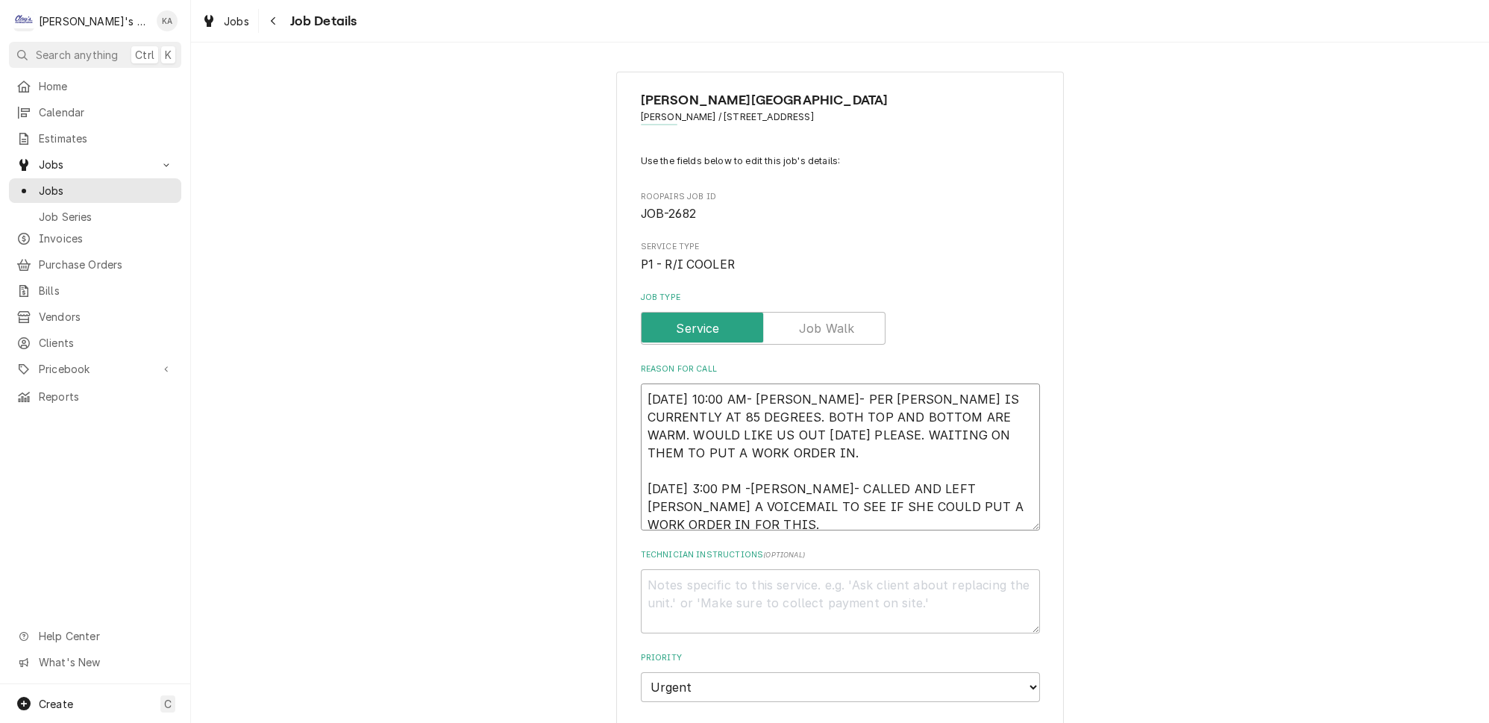
click at [758, 474] on textarea "8/13/2025 10:00 AM- KASSIE- PER CARLOS- DHARMA COOLER IS CURRENTLY AT 85 DEGREE…" at bounding box center [840, 456] width 399 height 147
type textarea "x"
type textarea "8/13/2025 10:00 AM- KASSIE- PER CARLOS- DHARMA COOLER IS CURRENTLY AT 85 DEGREE…"
type textarea "x"
type textarea "8/13/2025 10:00 AM- KASSIE- PER CARLOS- DHARMA COOLER IS CURRENTLY AT 85 DEGREE…"
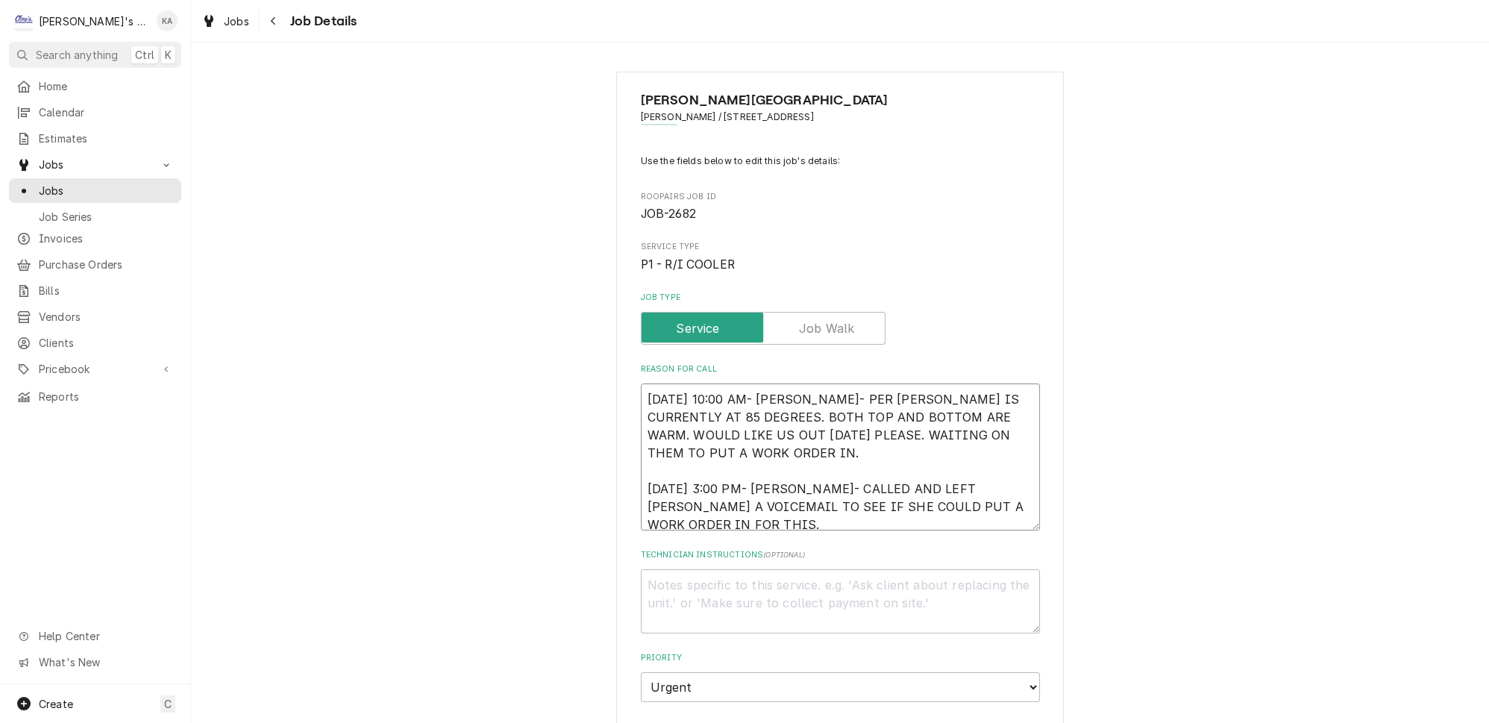
type textarea "x"
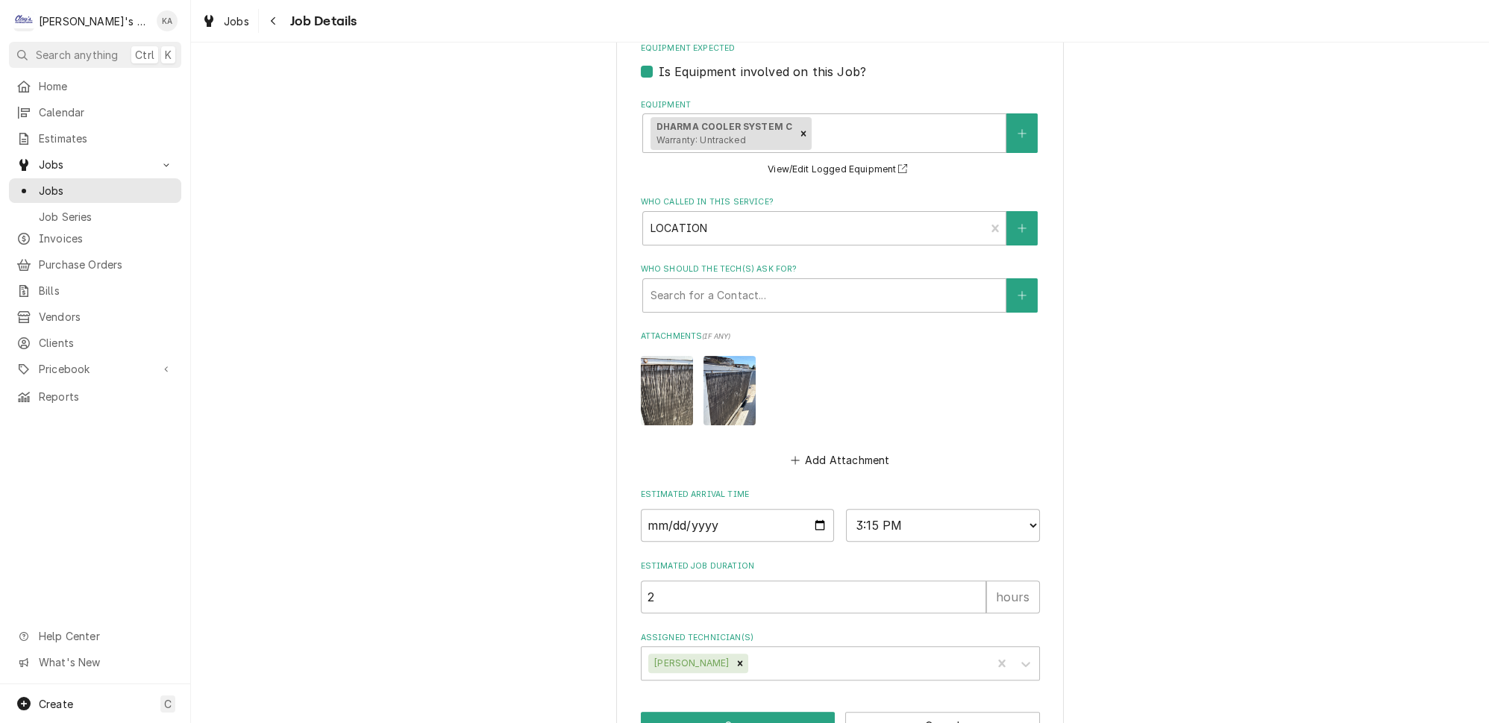
scroll to position [776, 0]
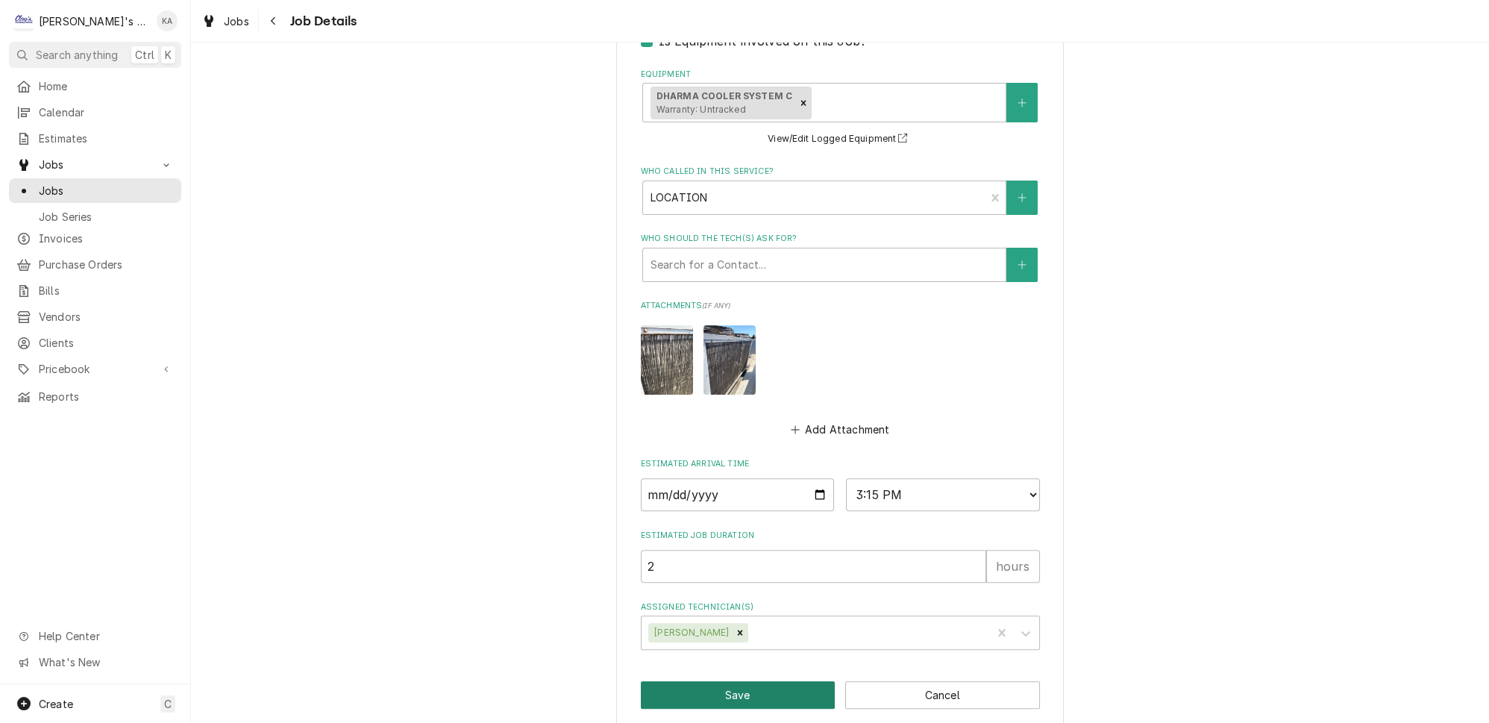
type textarea "8/13/2025 10:00 AM- KASSIE- PER CARLOS- DHARMA COOLER IS CURRENTLY AT 85 DEGREE…"
click at [733, 681] on button "Save" at bounding box center [738, 695] width 195 height 28
type textarea "x"
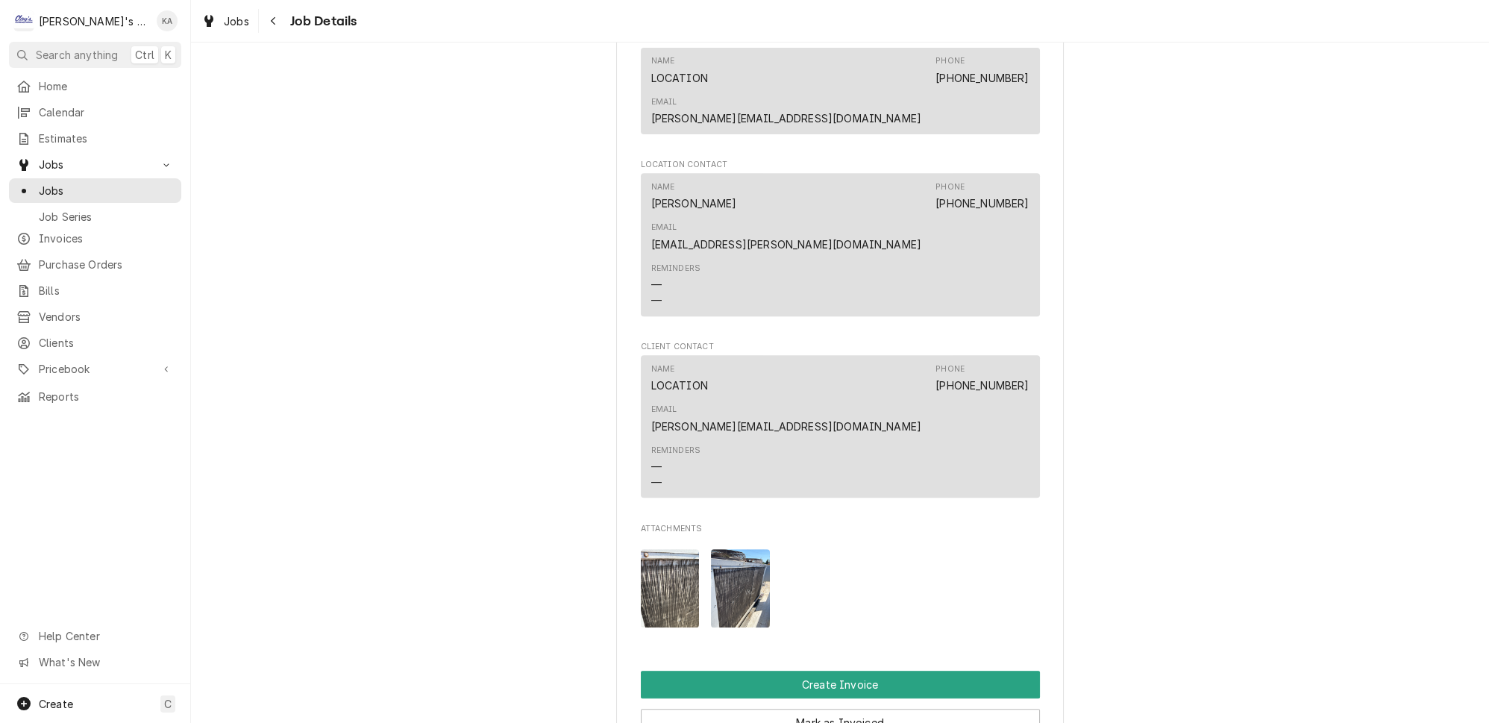
scroll to position [1424, 0]
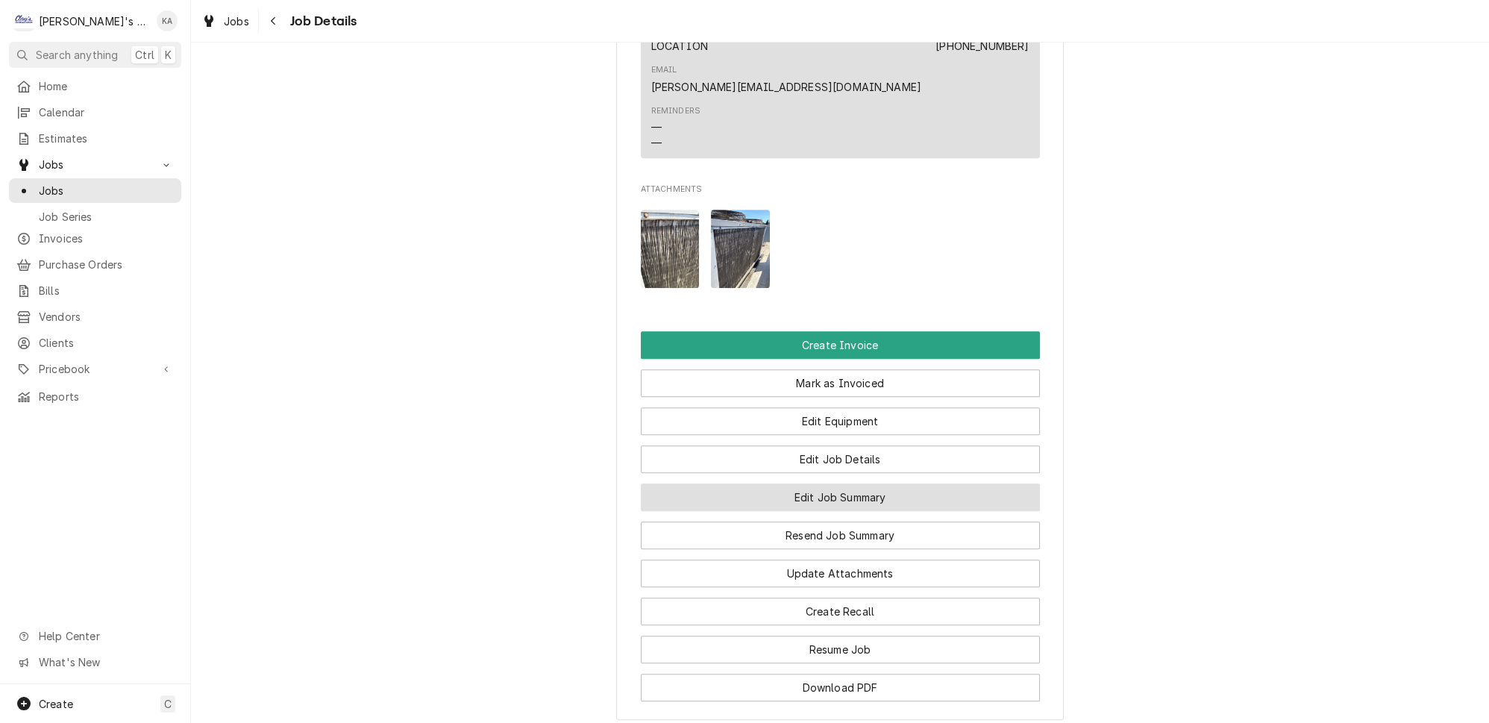
click at [827, 483] on button "Edit Job Summary" at bounding box center [840, 497] width 399 height 28
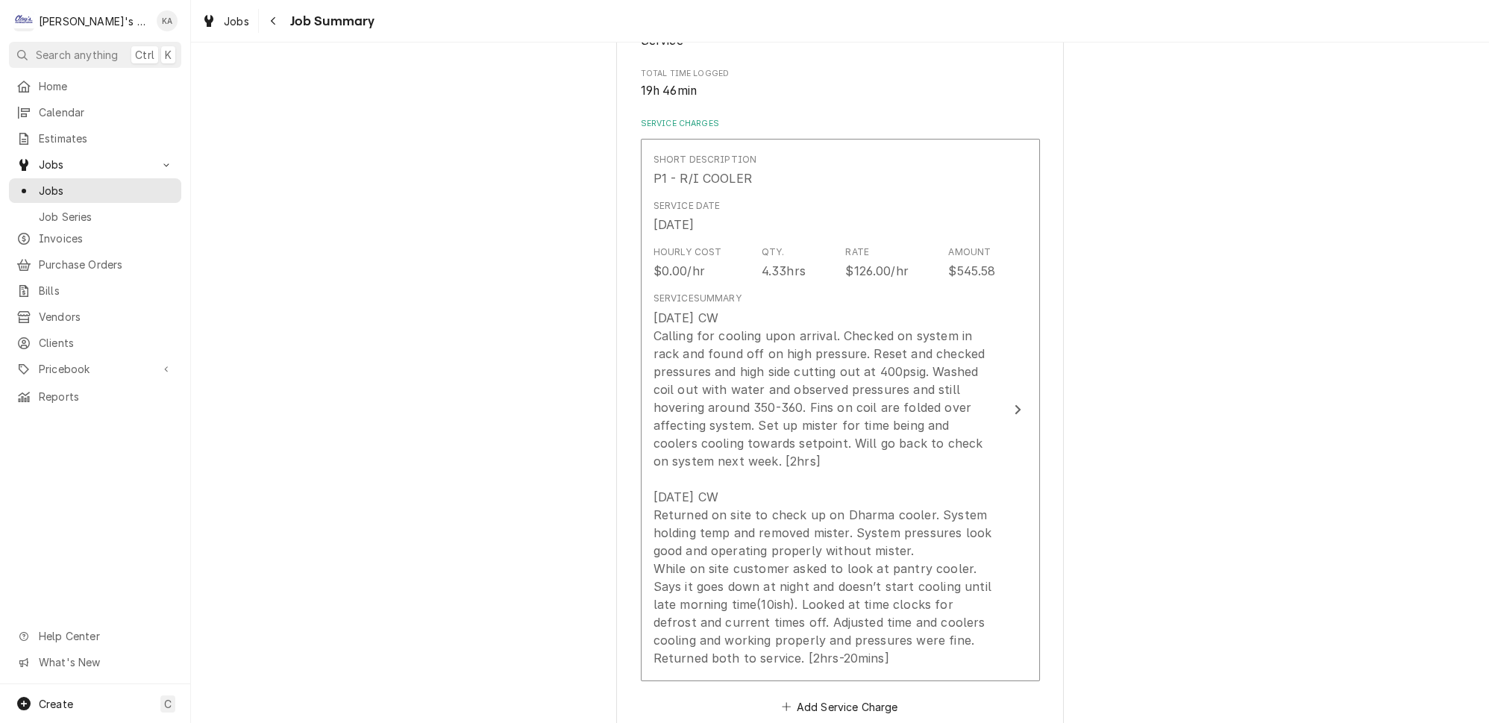
scroll to position [339, 0]
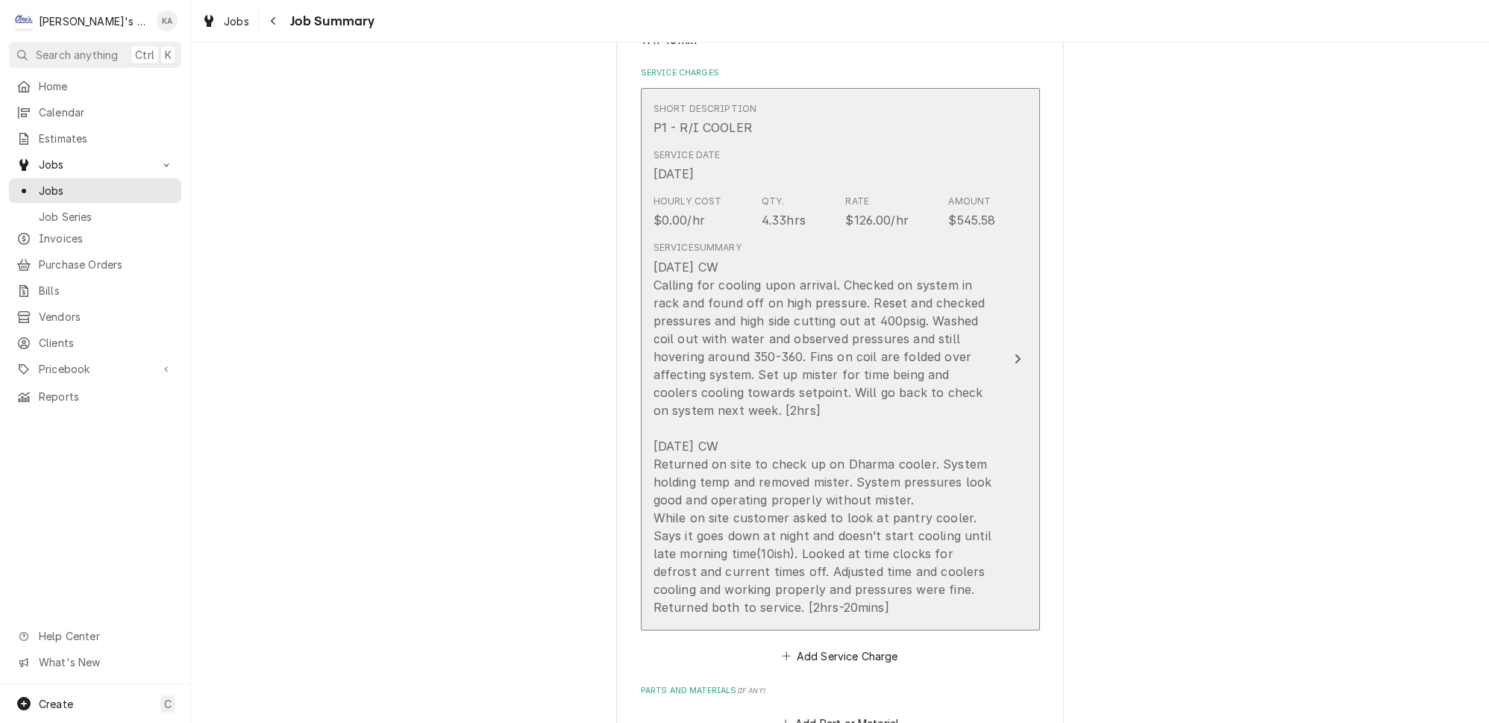
click at [986, 427] on button "Short Description P1 - R/I COOLER Service Date [DATE] Hourly Cost $0.00/hr Qty.…" at bounding box center [840, 359] width 399 height 542
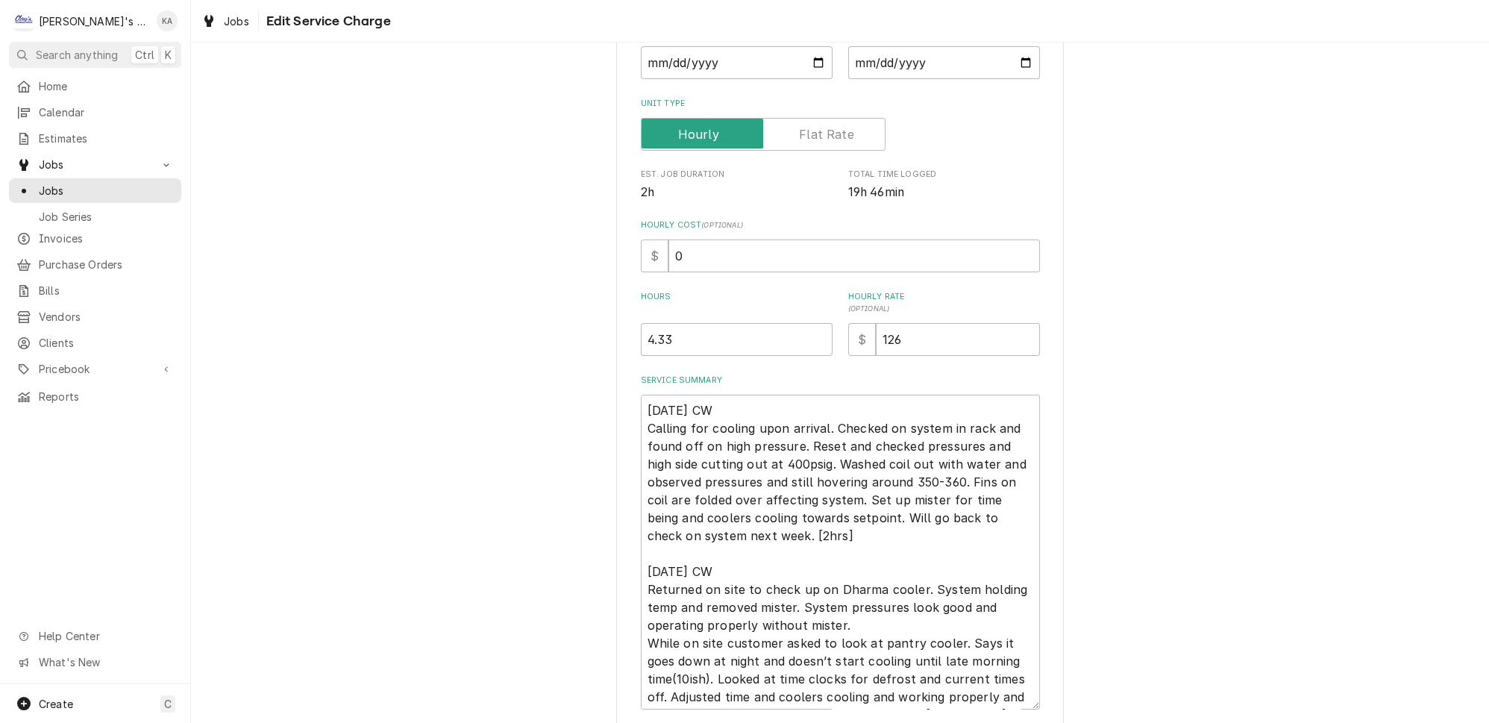
scroll to position [203, 0]
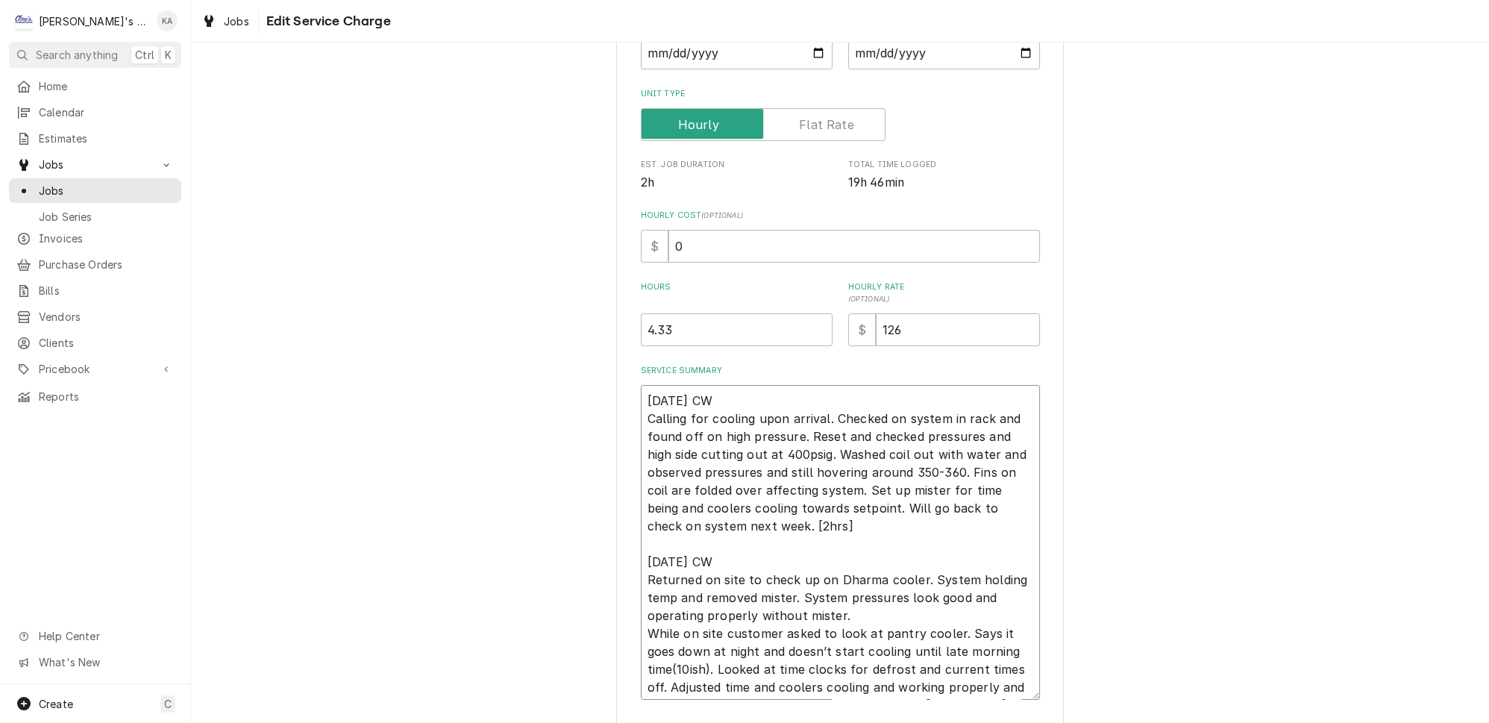
click at [768, 514] on textarea "[DATE] CW Calling for cooling upon arrival. Checked on system in rack and found…" at bounding box center [840, 542] width 399 height 315
type textarea "x"
type textarea "[DATE] CW Calling for cooling upon arrival. Checked on system in rack and found…"
type textarea "x"
type textarea "[DATE] CW Calling for cooling upon arrival. Checked on system in rack and found…"
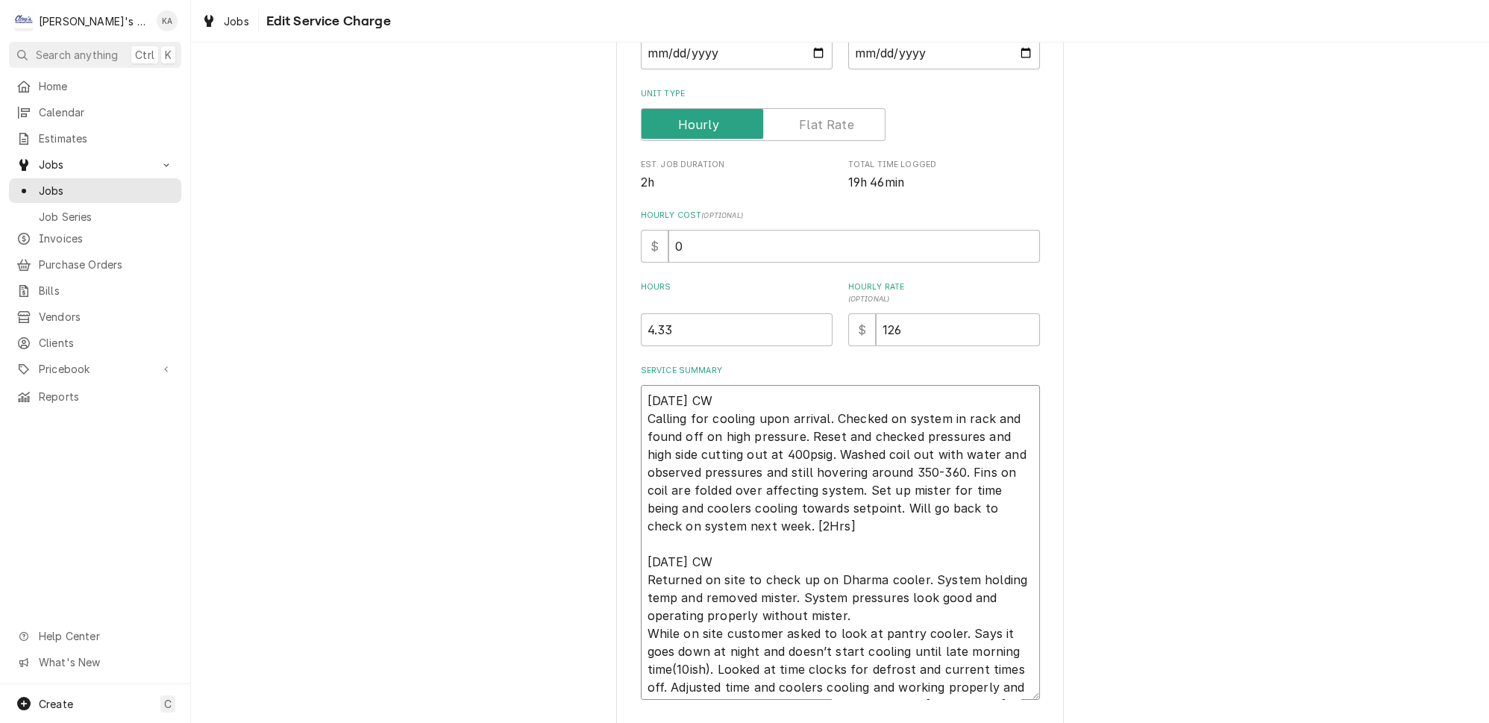
type textarea "x"
type textarea "[DATE] CW Calling for cooling upon arrival. Checked on system in rack and found…"
type textarea "x"
type textarea "[DATE] CW Calling for cooling upon arrival. Checked on system in rack and found…"
type textarea "x"
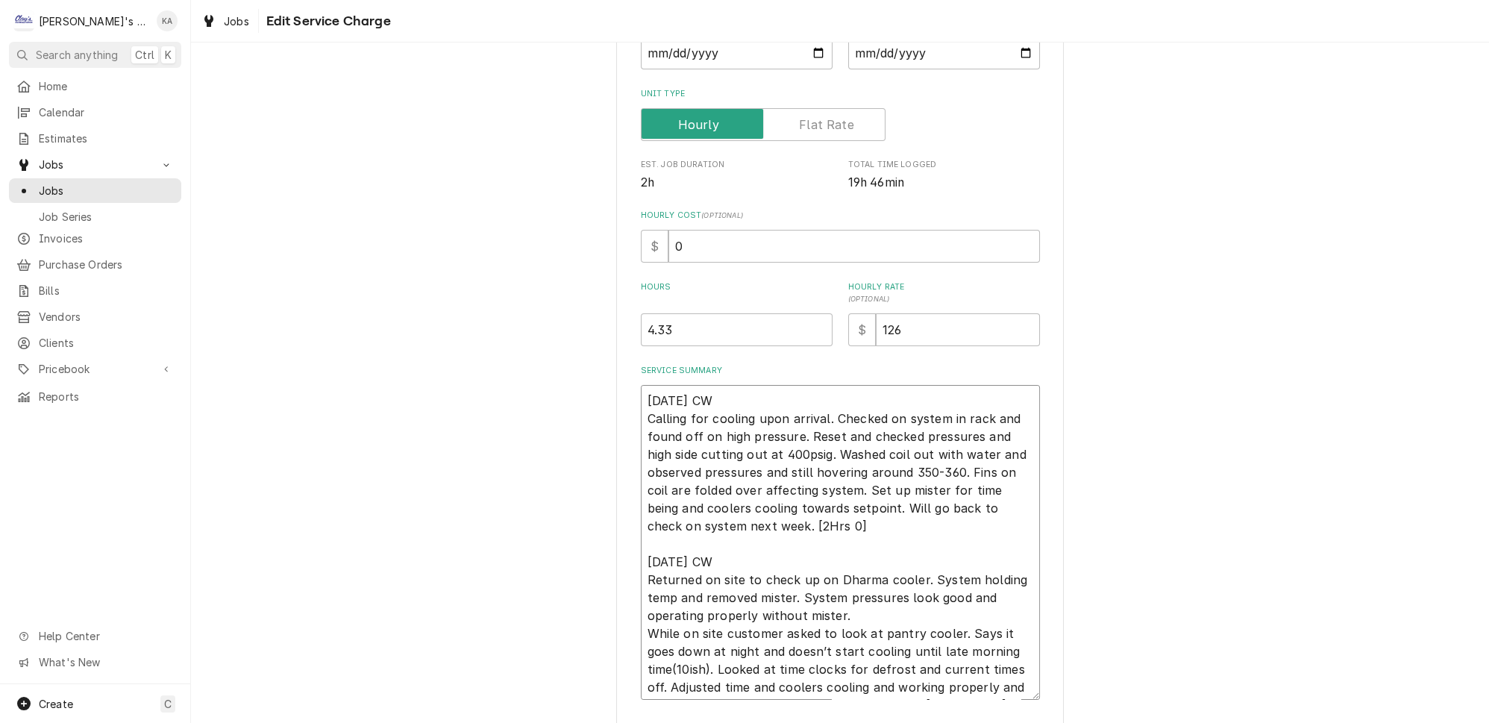
type textarea "[DATE] CW Calling for cooling upon arrival. Checked on system in rack and found…"
type textarea "x"
type textarea "[DATE] CW Calling for cooling upon arrival. Checked on system in rack and found…"
type textarea "x"
type textarea "[DATE] CW Calling for cooling upon arrival. Checked on system in rack and found…"
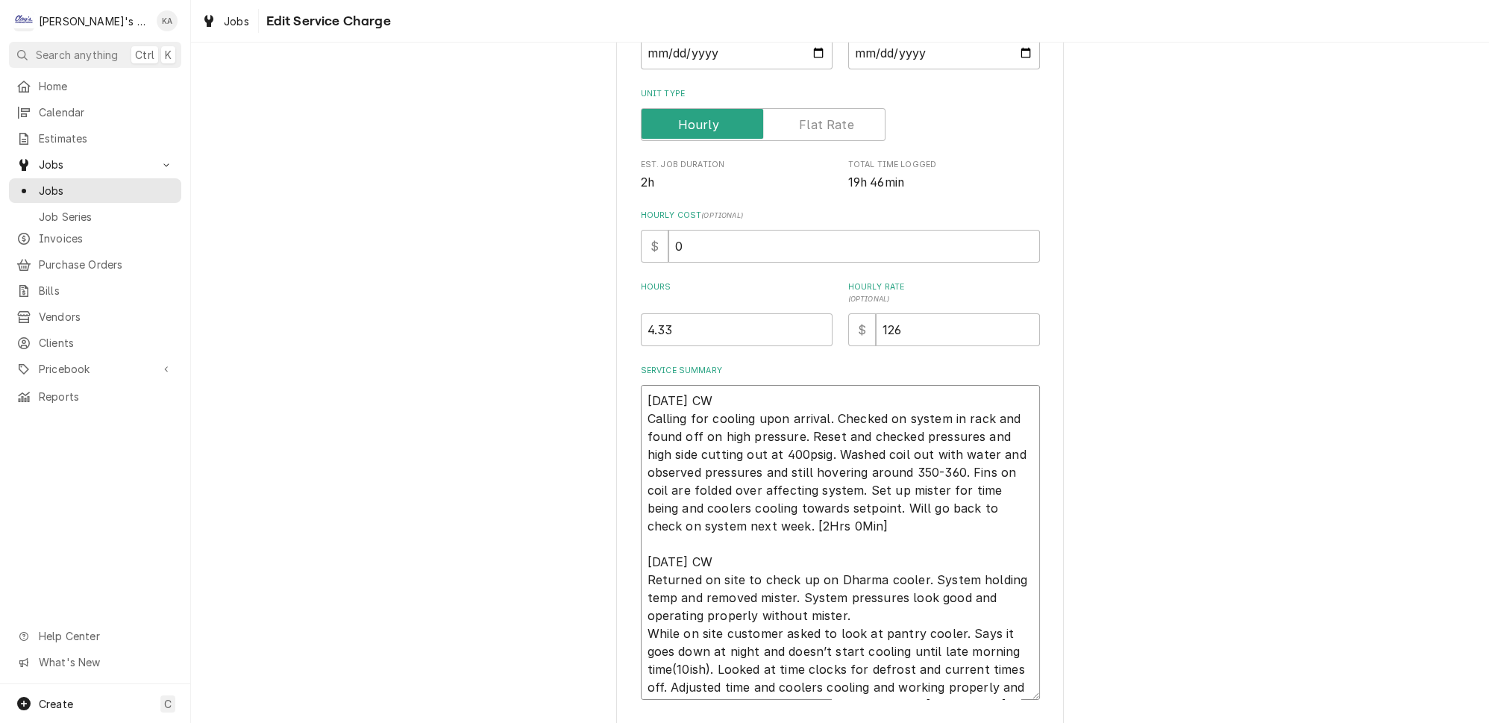
type textarea "x"
type textarea "[DATE] CW Calling for cooling upon arrival. Checked on system in rack and found…"
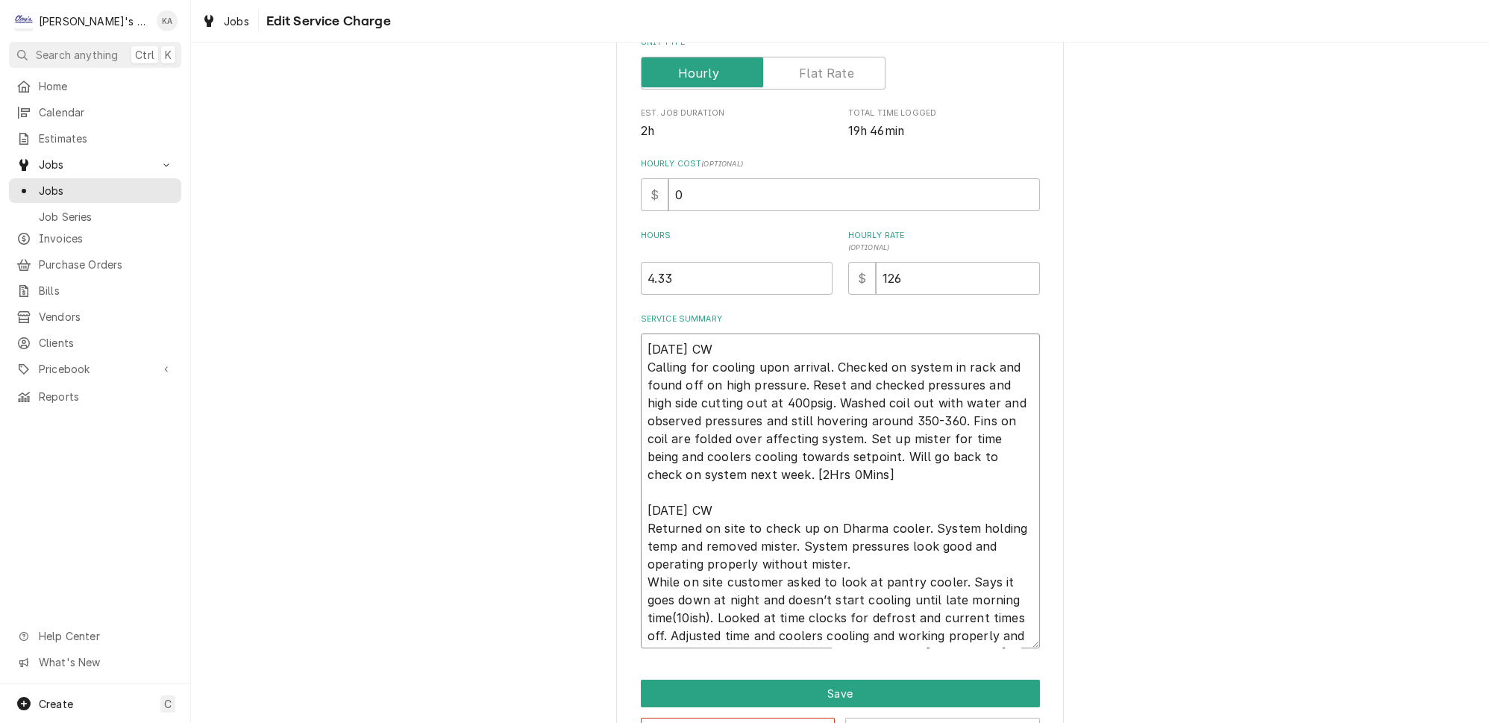
scroll to position [295, 0]
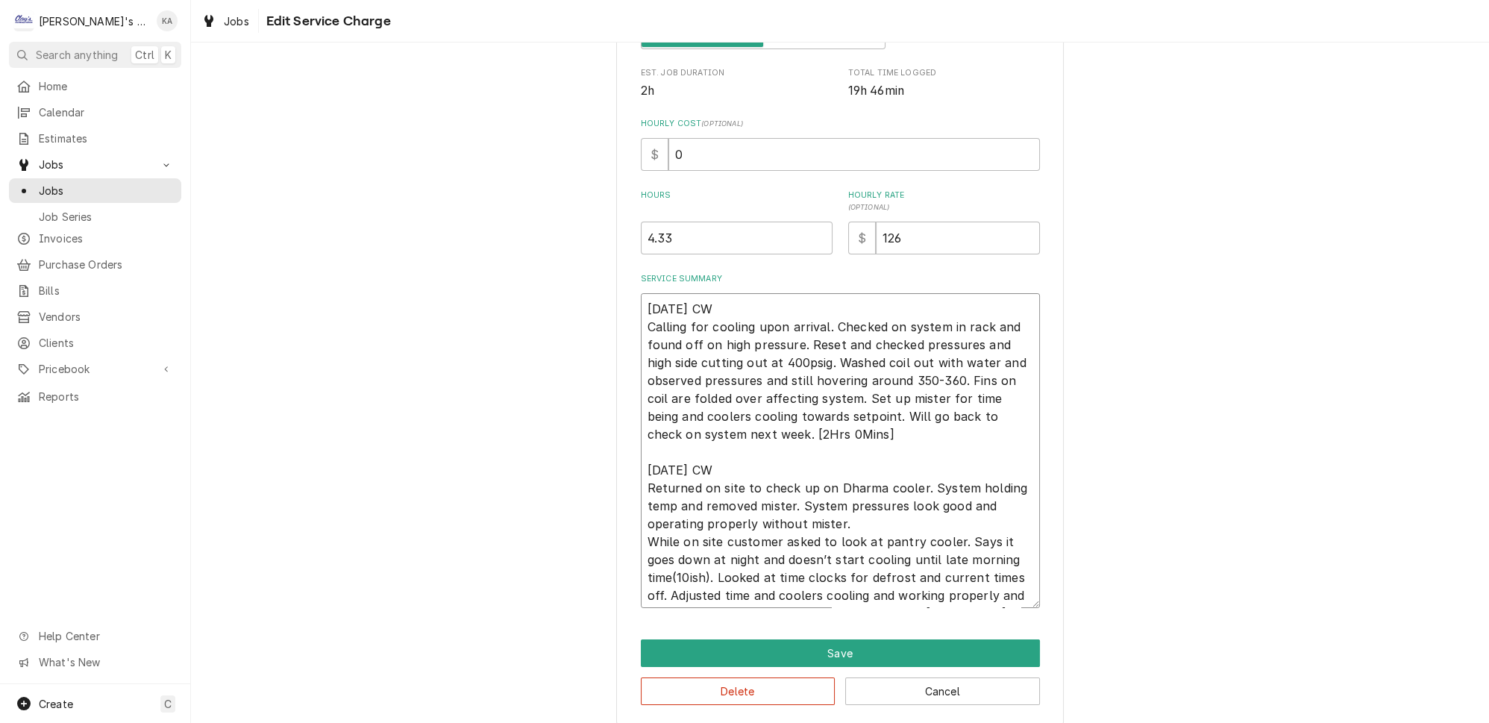
click at [918, 587] on textarea "[DATE] CW Calling for cooling upon arrival. Checked on system in rack and found…" at bounding box center [840, 450] width 399 height 315
type textarea "x"
type textarea "[DATE] CW Calling for cooling upon arrival. Checked on system in rack and found…"
type textarea "x"
type textarea "[DATE] CW Calling for cooling upon arrival. Checked on system in rack and found…"
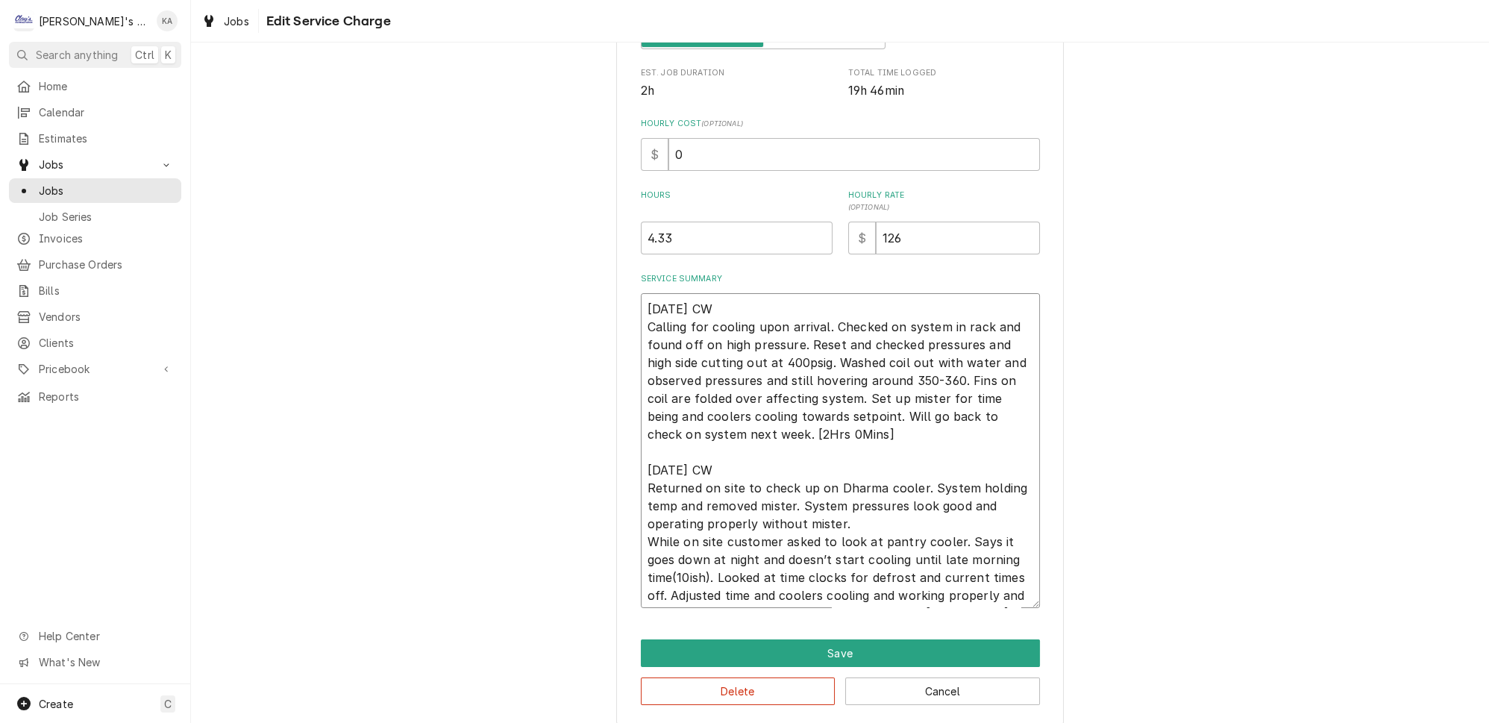
type textarea "x"
type textarea "[DATE] CW Calling for cooling upon arrival. Checked on system in rack and found…"
type textarea "x"
type textarea "[DATE] CW Calling for cooling upon arrival. Checked on system in rack and found…"
type textarea "x"
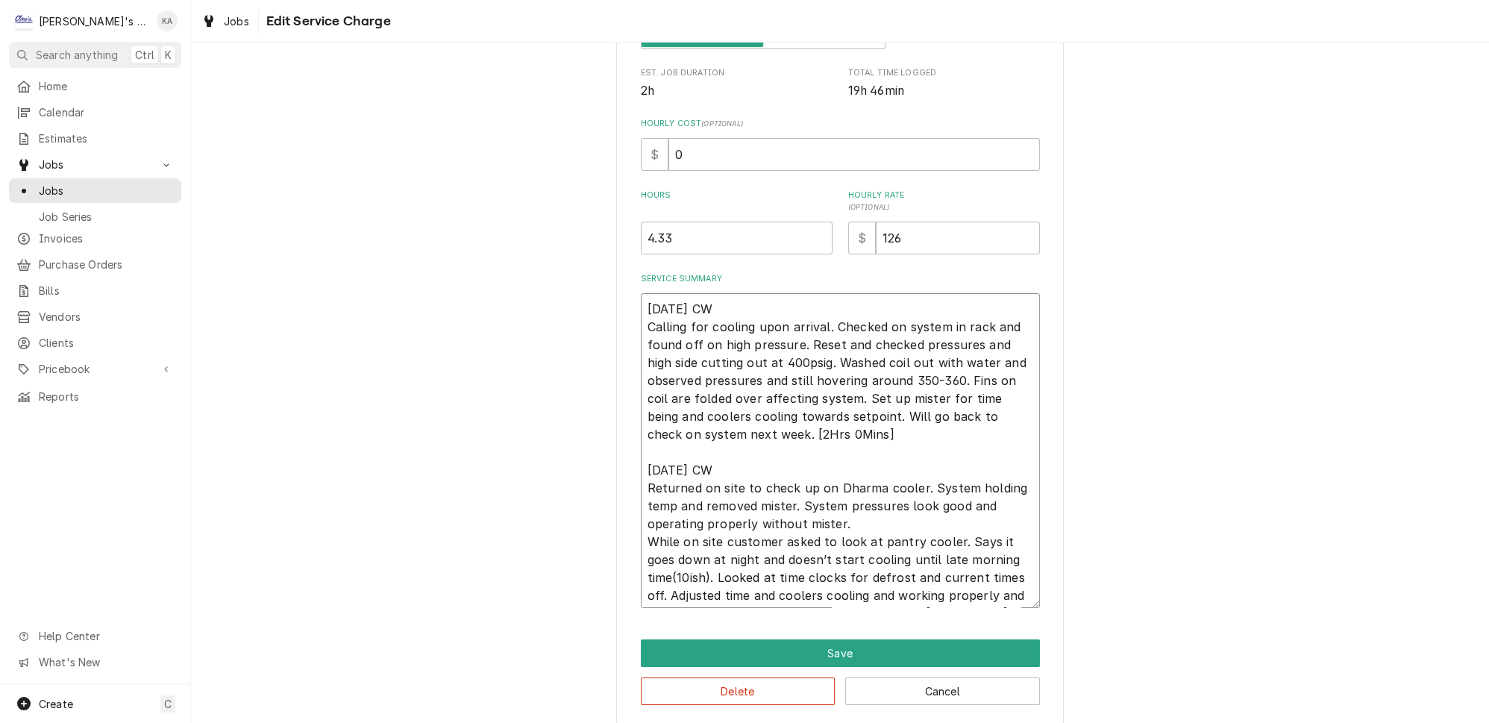
type textarea "8/13/2025 CW Calling for cooling upon arrival. Checked on system in rack and fo…"
type textarea "x"
type textarea "8/13/2025 CW Calling for cooling upon arrival. Checked on system in rack and fo…"
drag, startPoint x: 765, startPoint y: 570, endPoint x: 742, endPoint y: 570, distance: 22.4
click at [742, 570] on textarea "8/13/2025 CW Calling for cooling upon arrival. Checked on system in rack and fo…" at bounding box center [840, 450] width 399 height 315
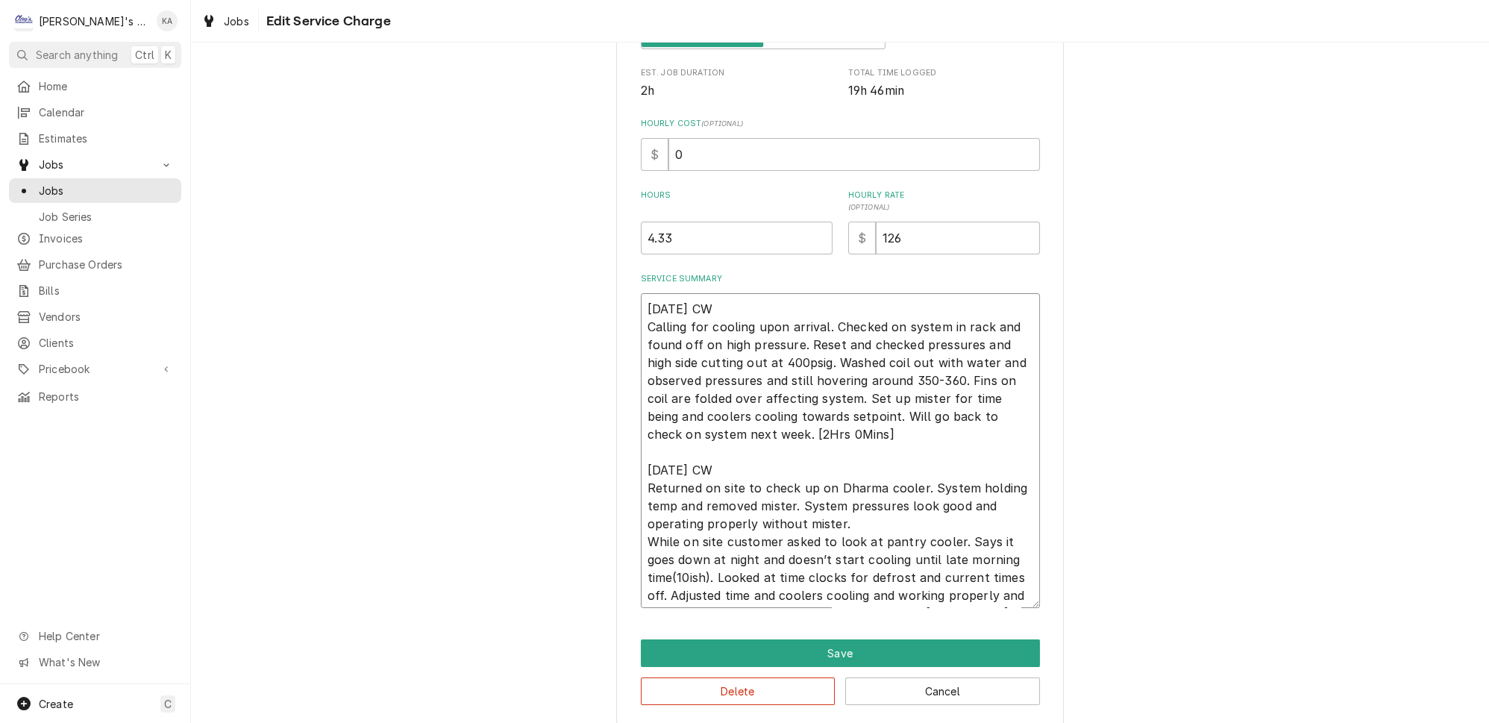
type textarea "x"
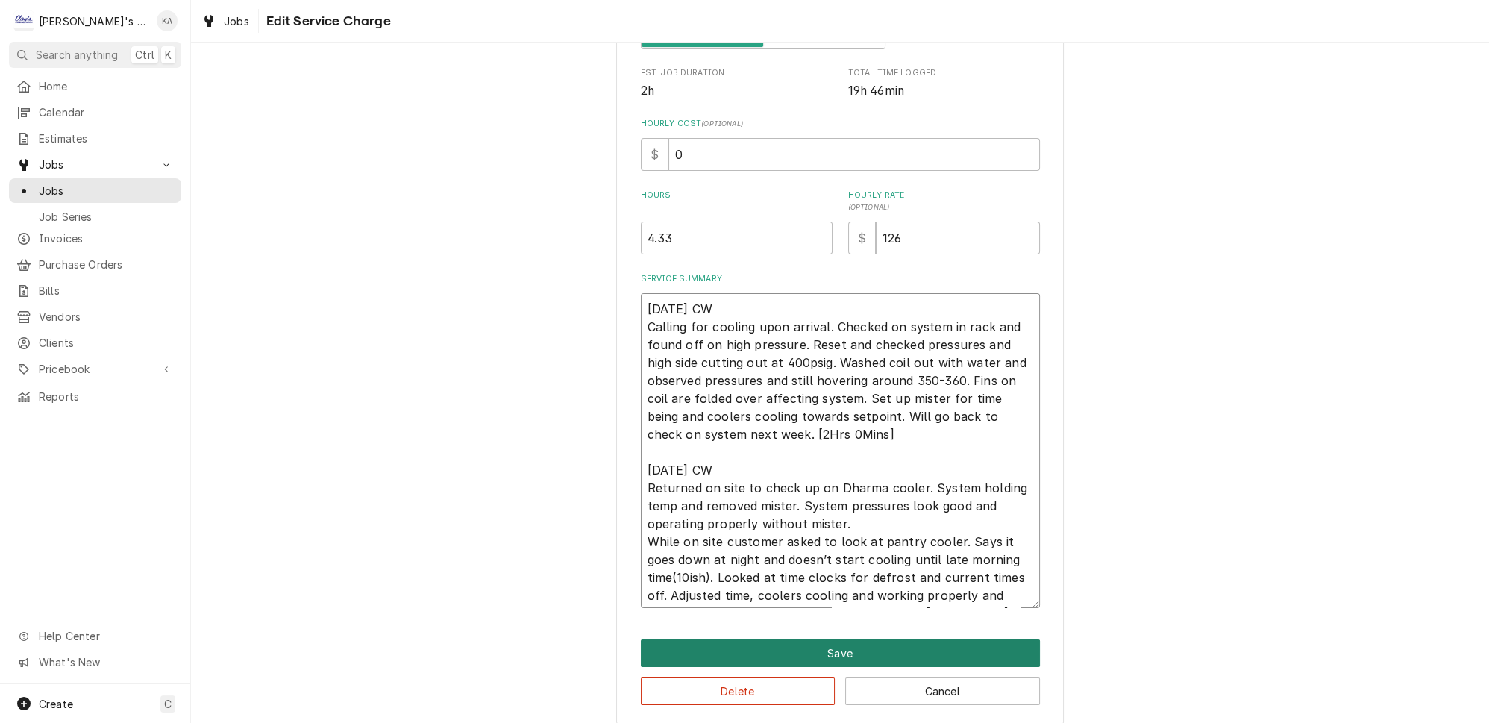
type textarea "8/13/2025 CW Calling for cooling upon arrival. Checked on system in rack and fo…"
click at [829, 643] on button "Save" at bounding box center [840, 653] width 399 height 28
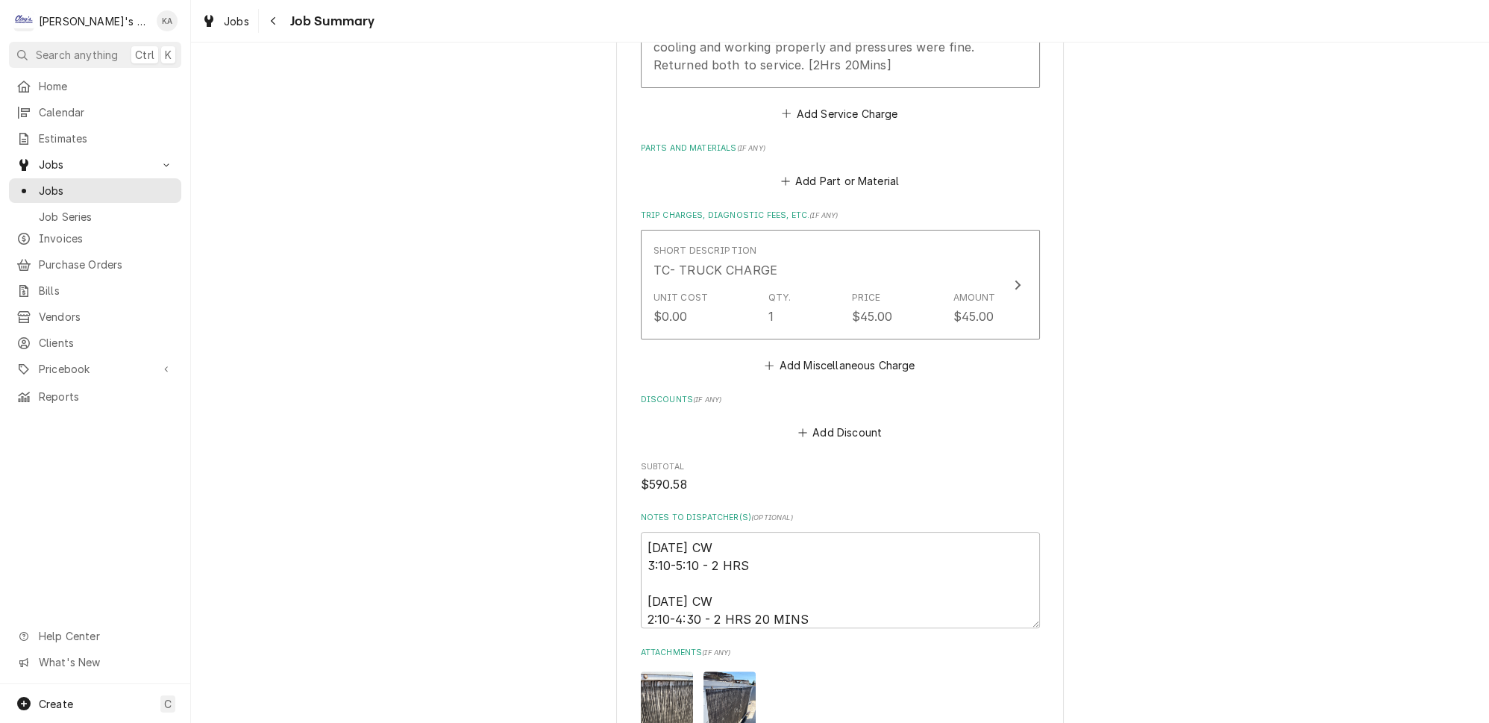
scroll to position [1139, 0]
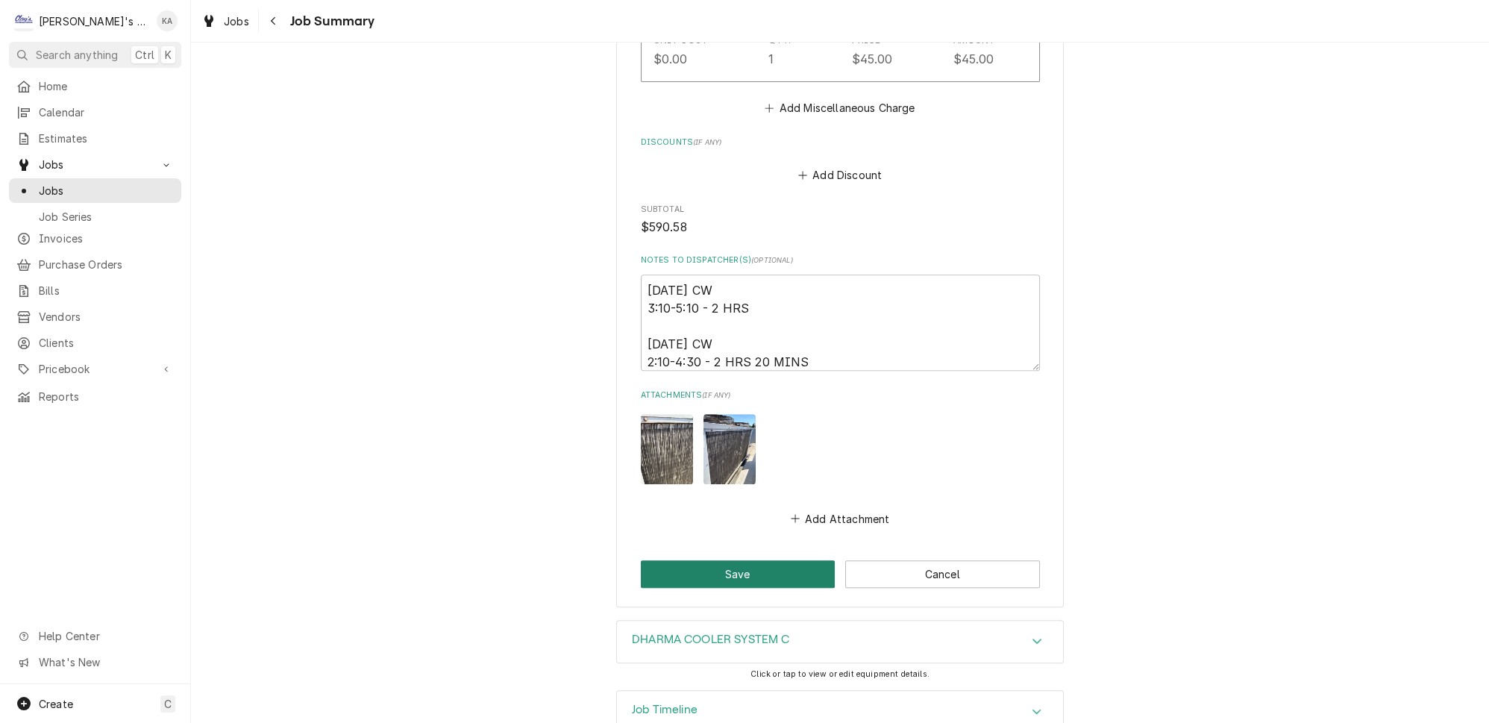
click at [740, 560] on button "Save" at bounding box center [738, 574] width 195 height 28
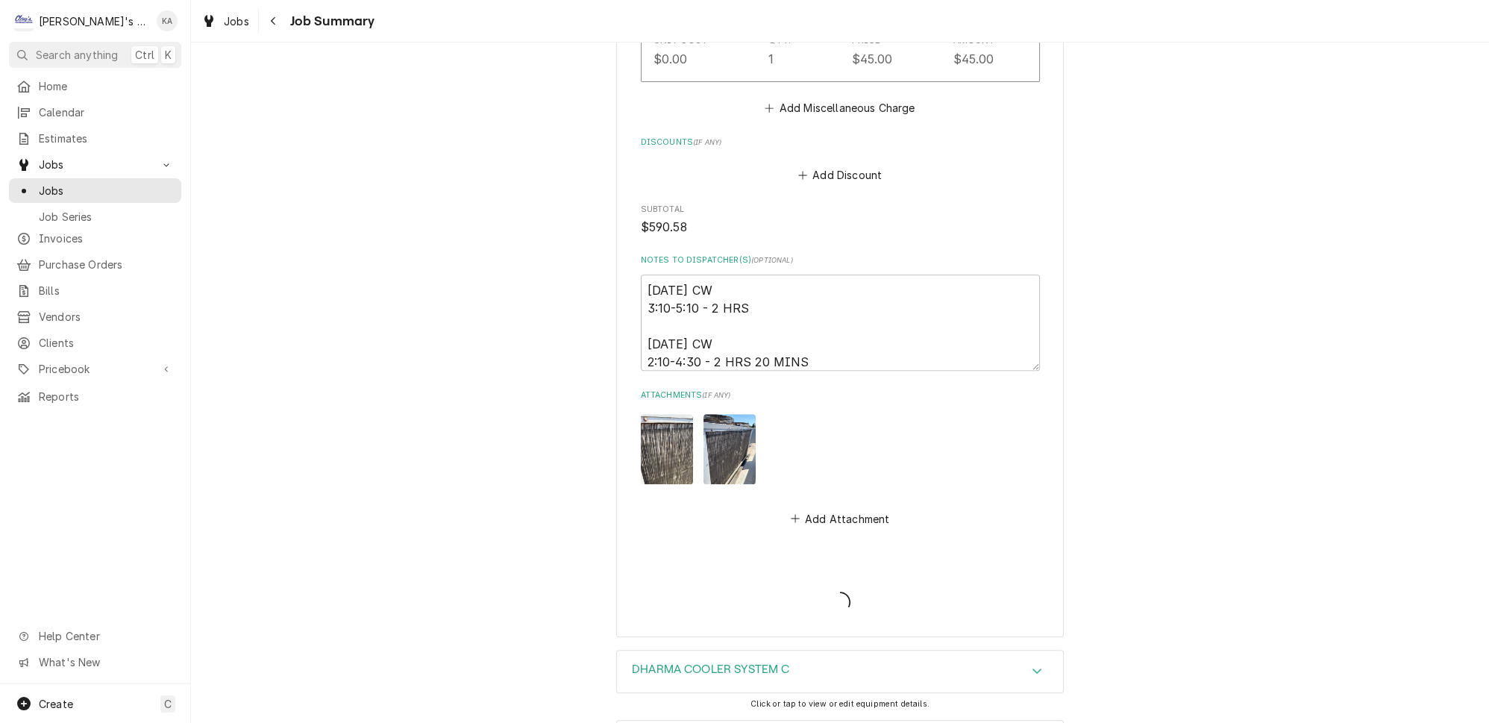
type textarea "x"
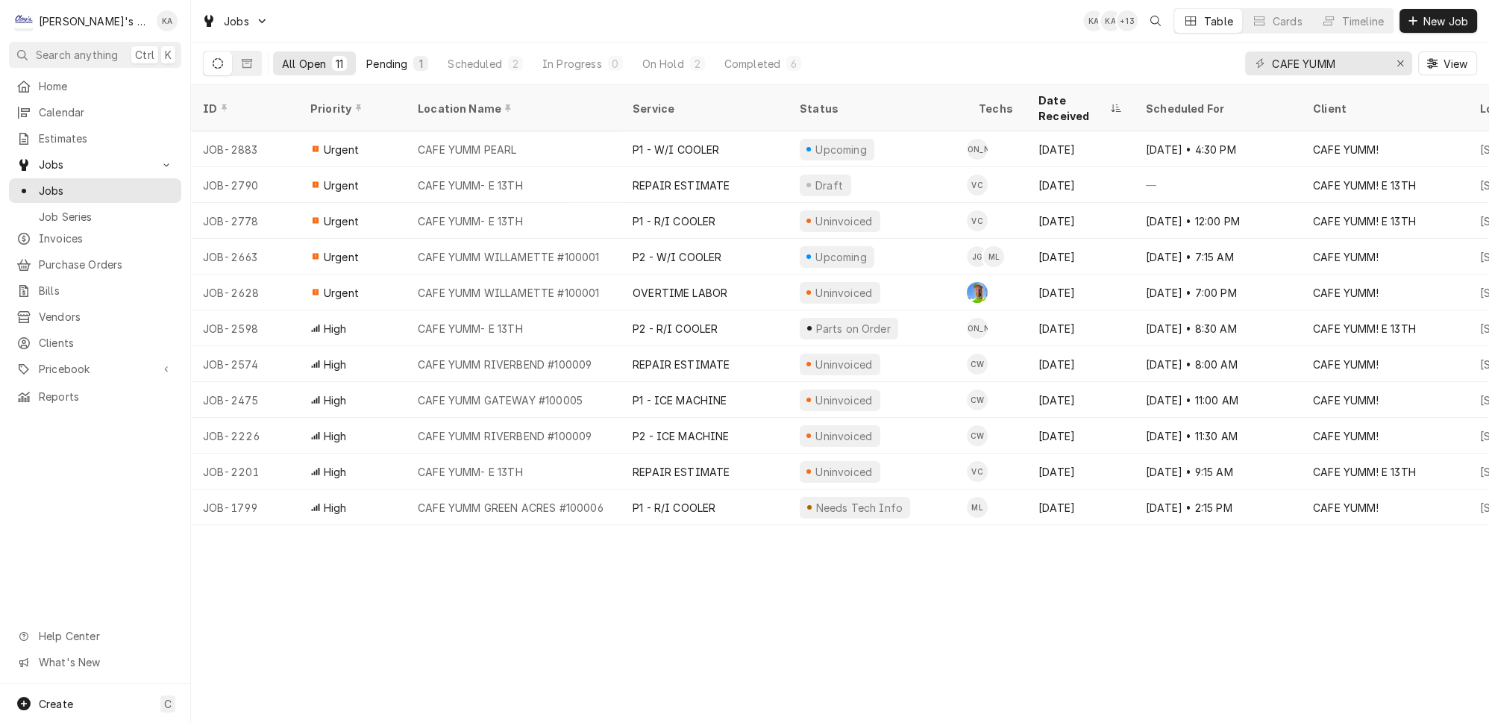
click at [373, 59] on div "Pending" at bounding box center [386, 64] width 41 height 16
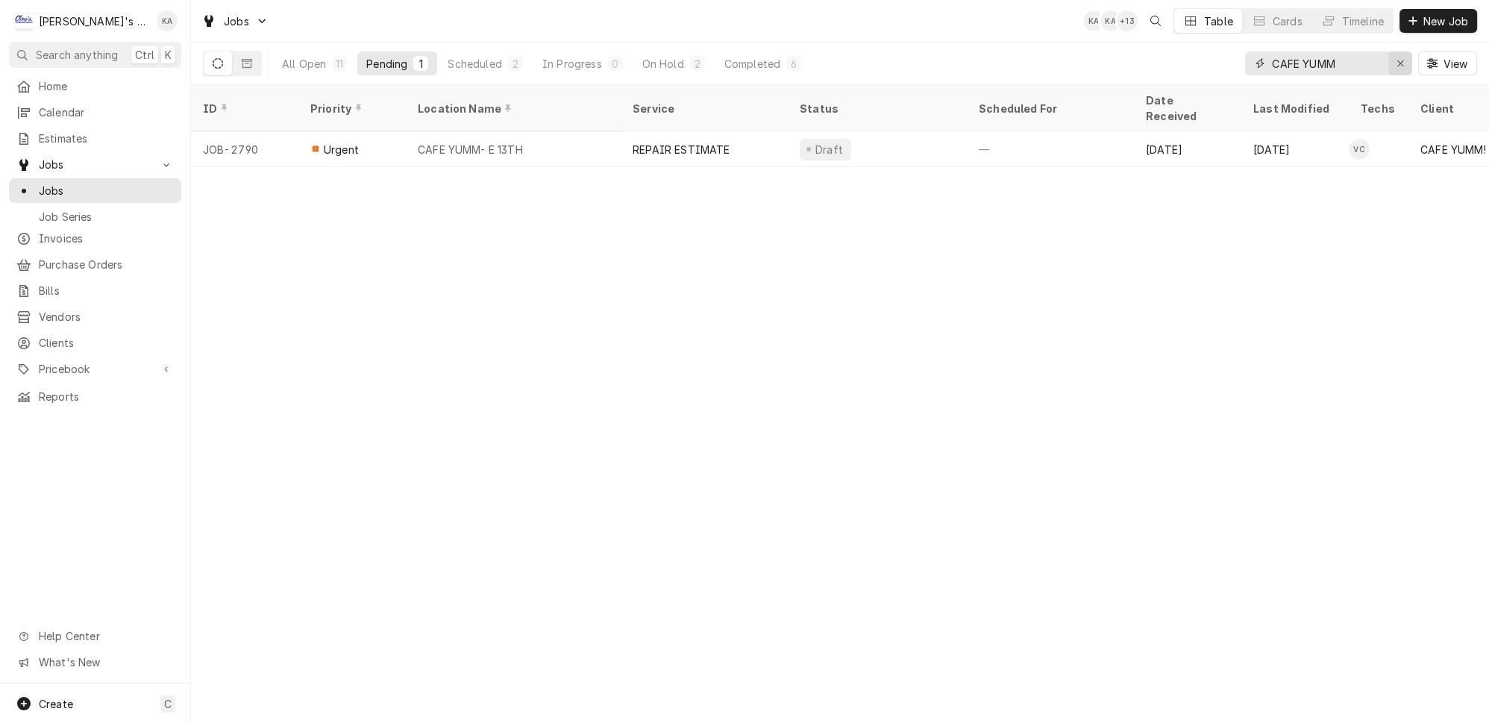
click at [1405, 58] on icon "Erase input" at bounding box center [1401, 63] width 8 height 10
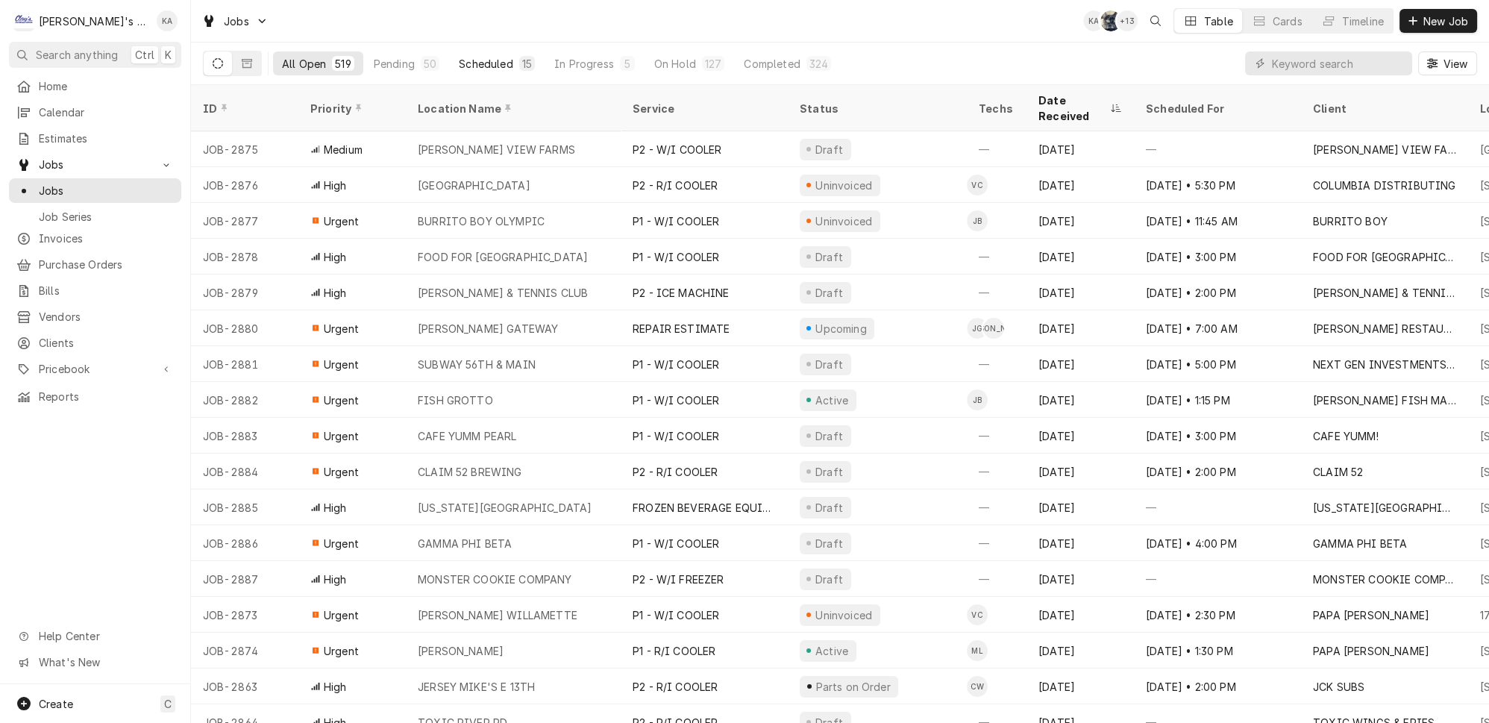
click at [459, 57] on div "Scheduled" at bounding box center [486, 64] width 54 height 16
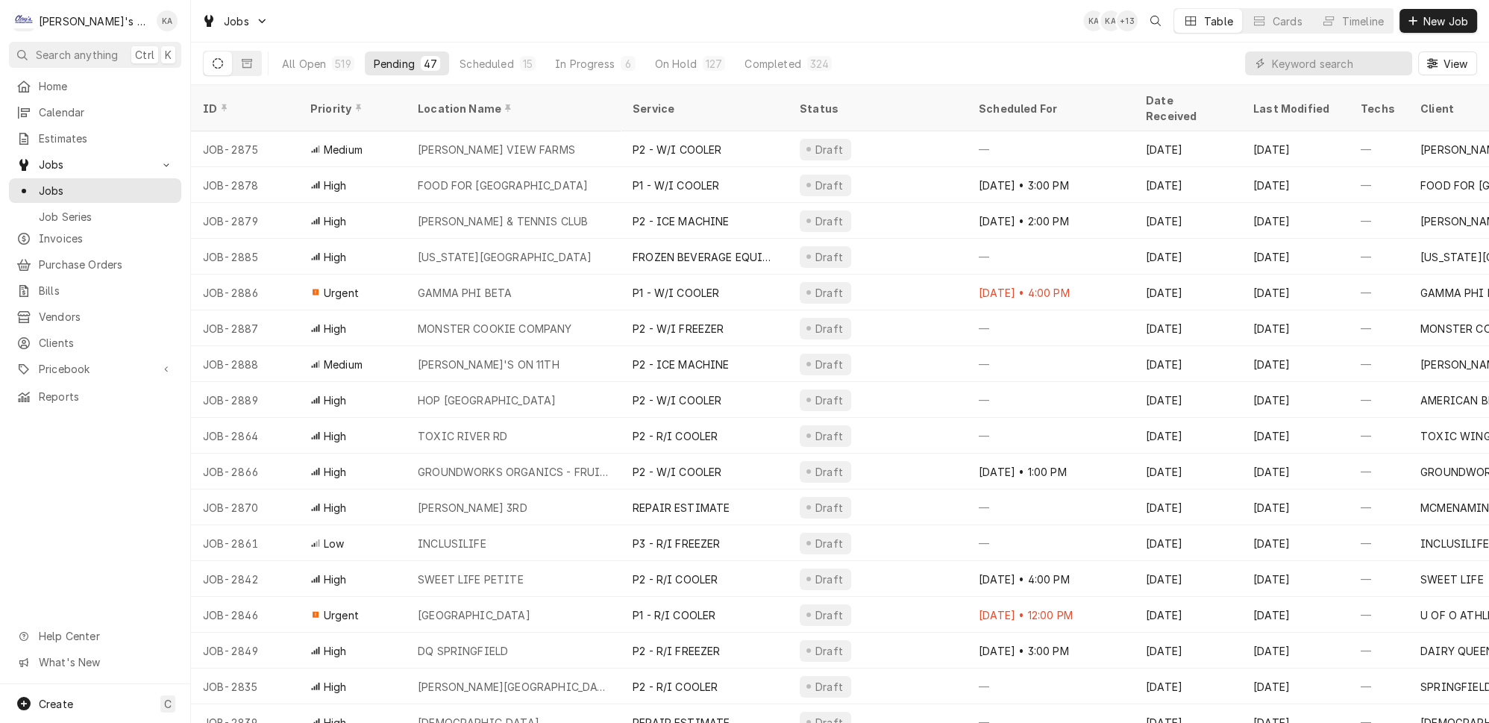
click at [562, 56] on div "In Progress" at bounding box center [585, 64] width 60 height 16
click at [655, 57] on div "On Hold" at bounding box center [676, 64] width 42 height 16
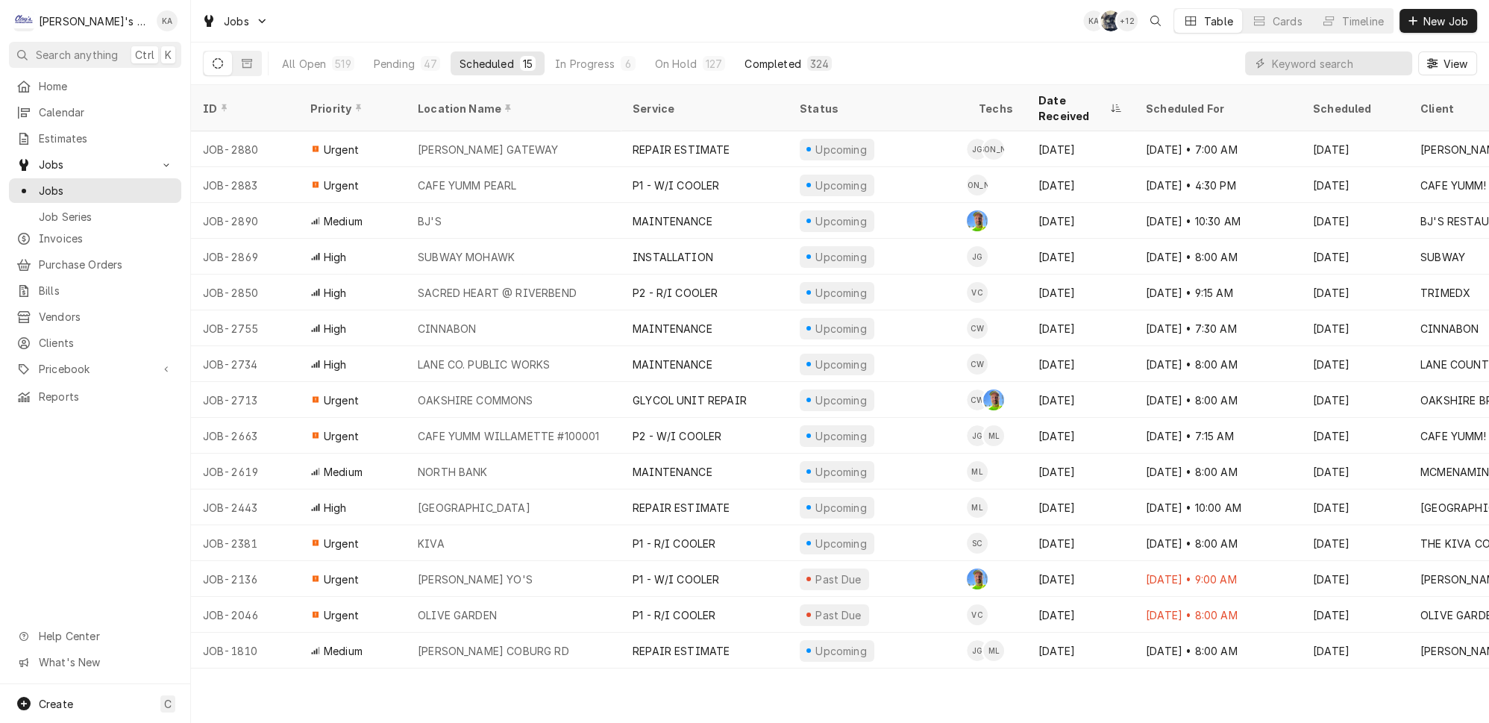
click at [745, 60] on div "Completed" at bounding box center [773, 64] width 56 height 16
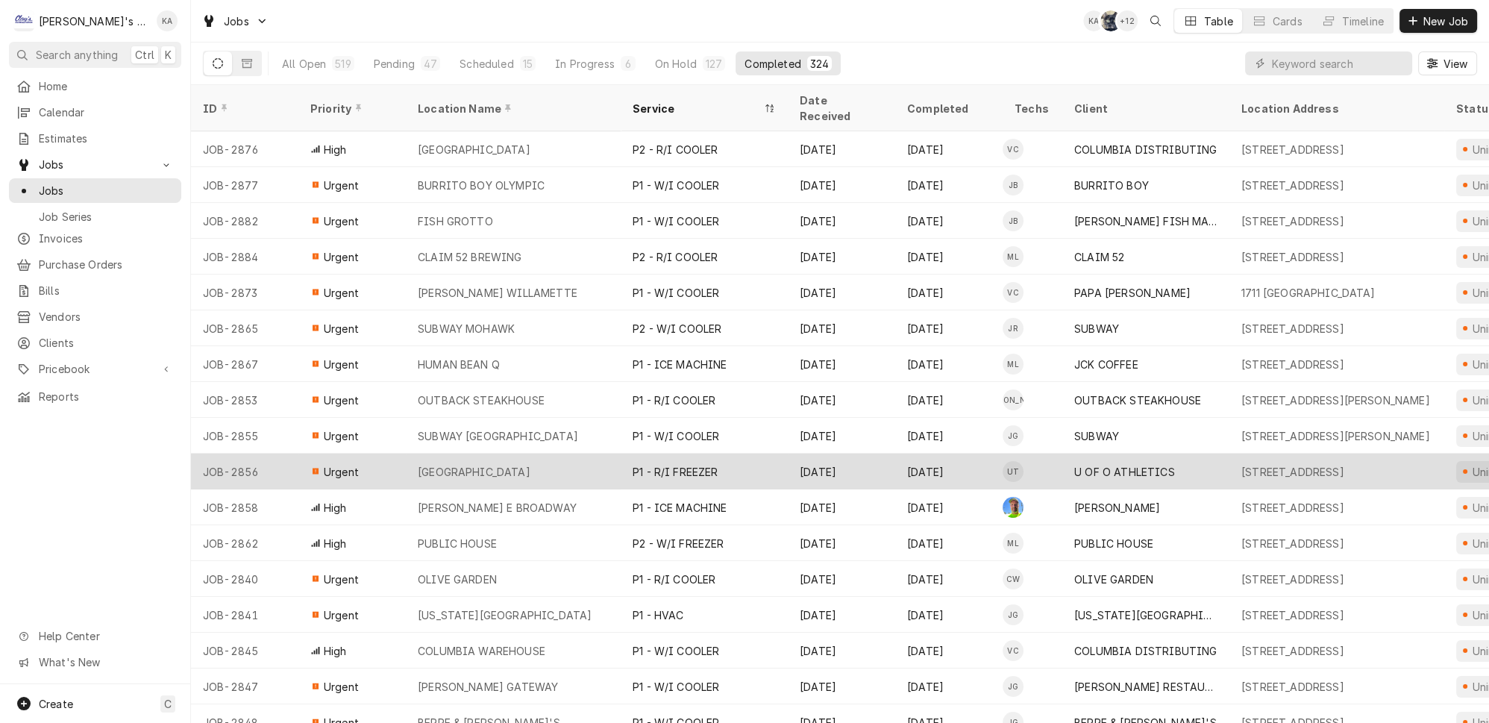
click at [545, 454] on div "AUTZEN STADIUM" at bounding box center [513, 472] width 215 height 36
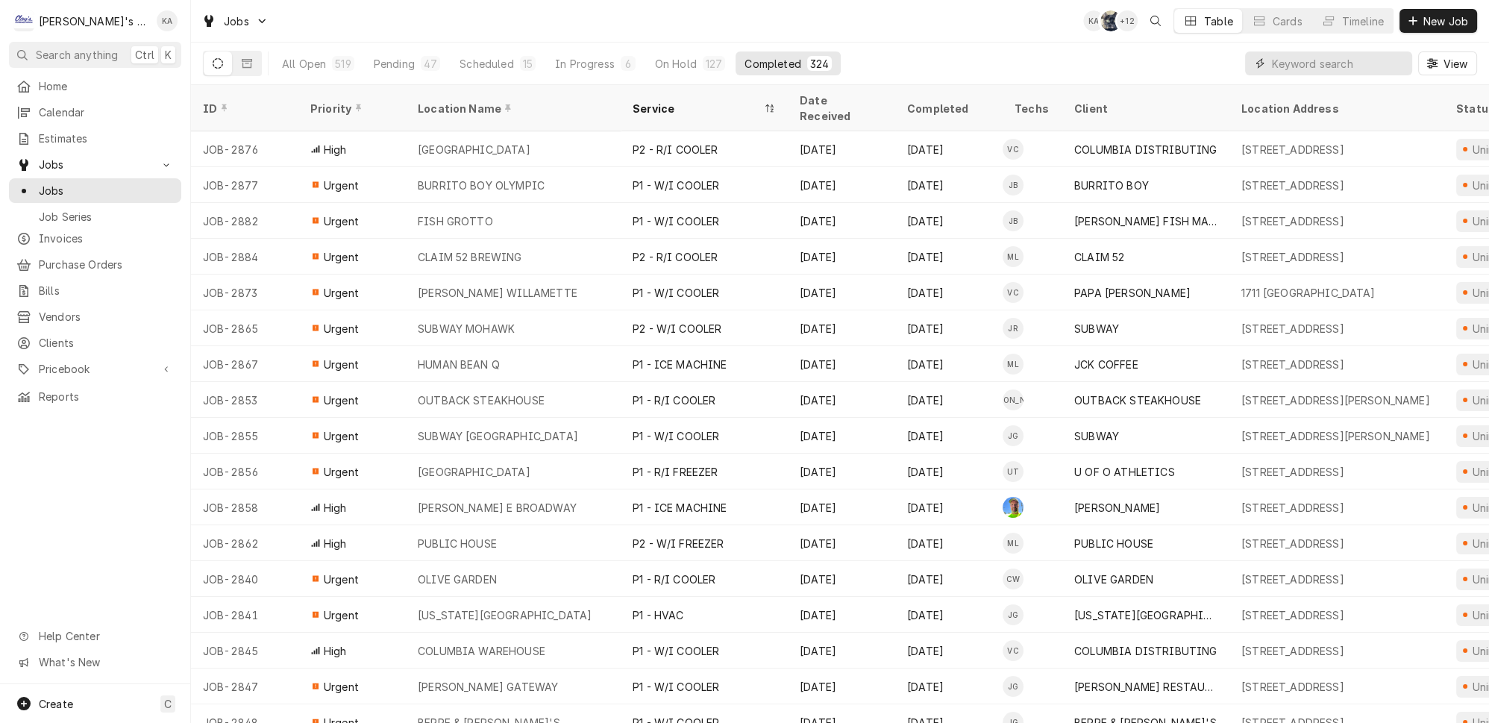
click at [1318, 60] on input "Dynamic Content Wrapper" at bounding box center [1338, 63] width 133 height 24
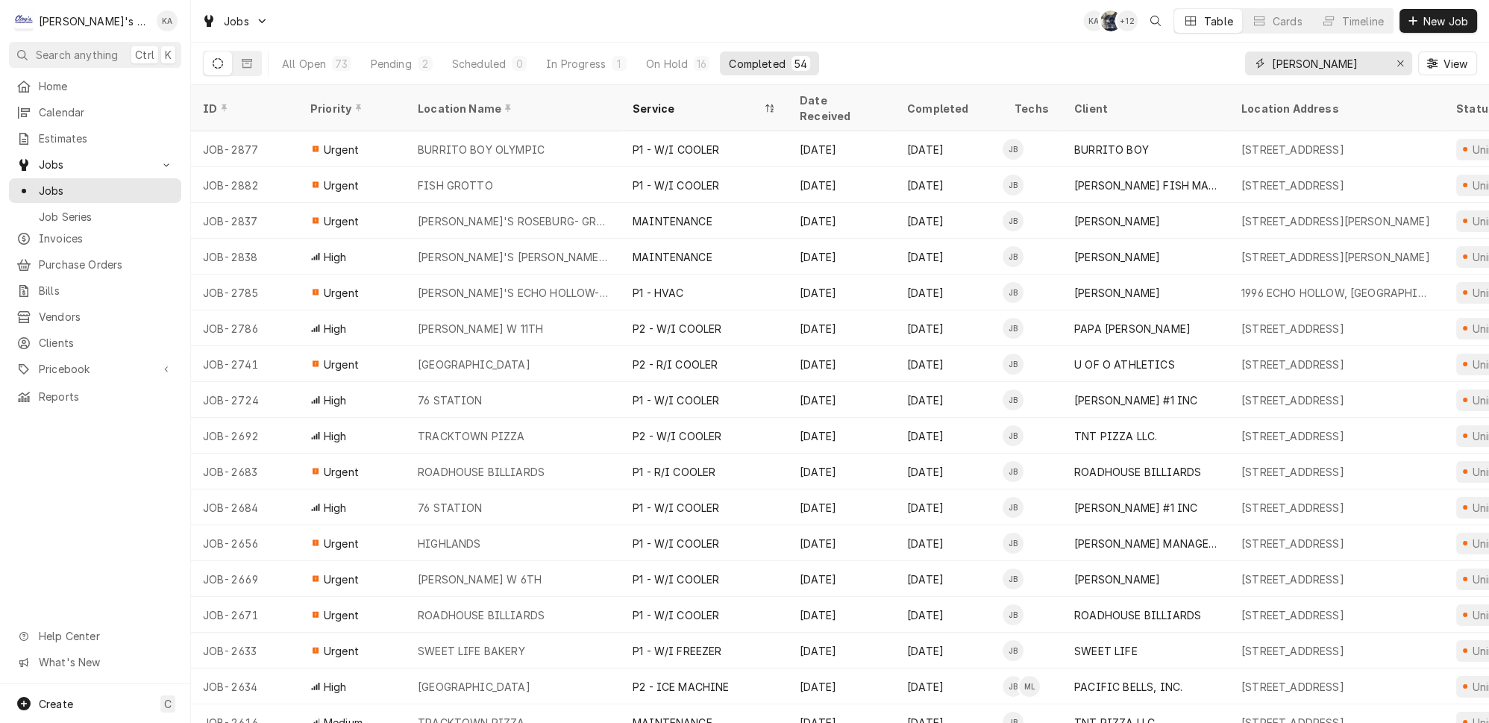
type input "JOEY"
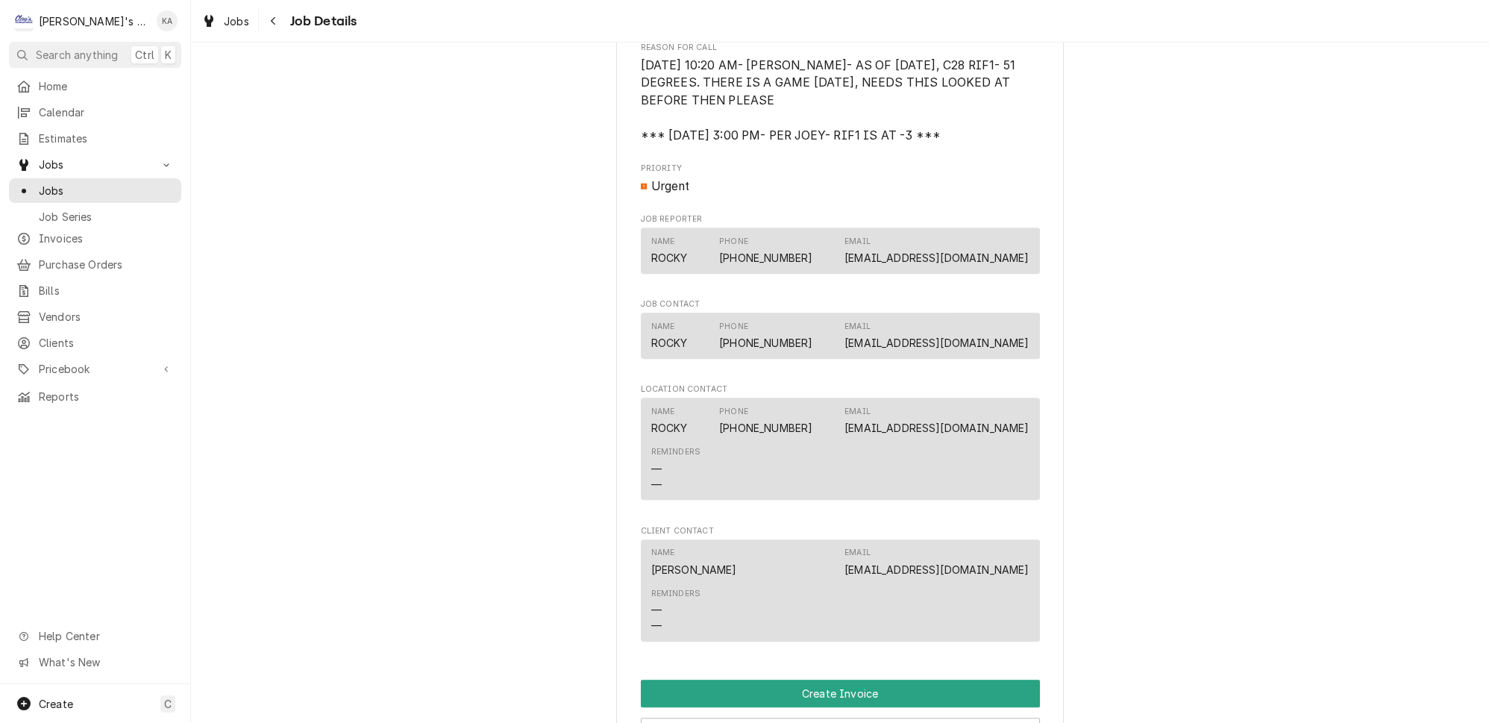
scroll to position [1782, 0]
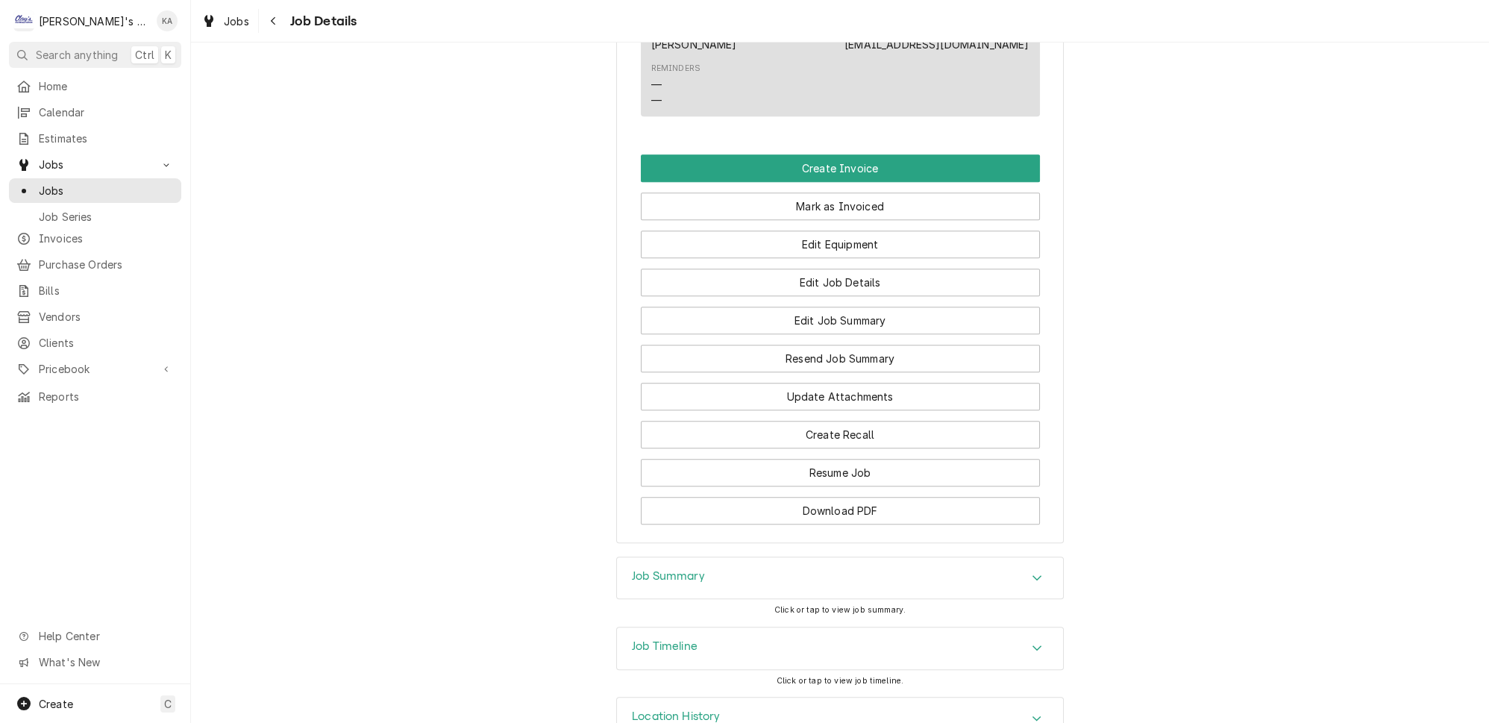
click at [1032, 642] on icon "Accordion Header" at bounding box center [1037, 648] width 10 height 12
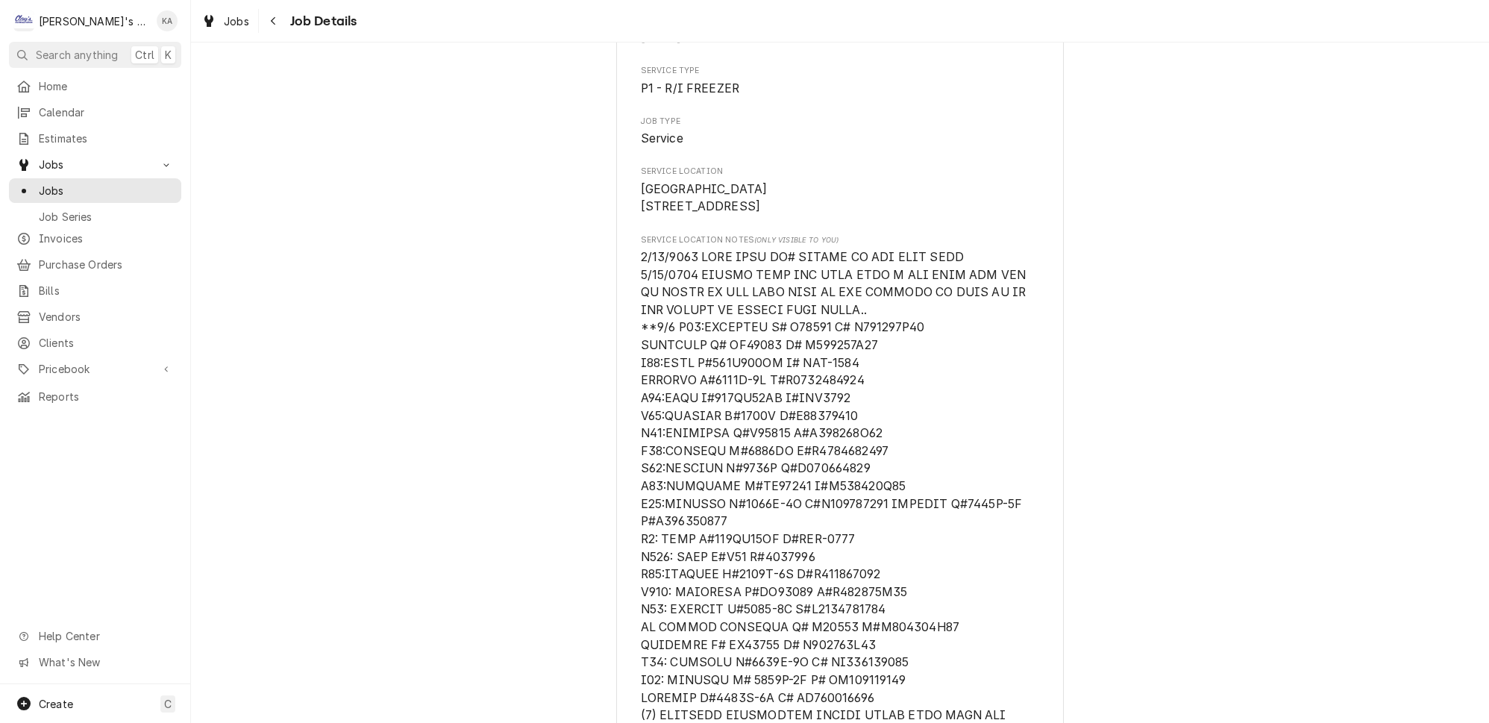
scroll to position [235, 0]
